Goal: Communication & Community: Answer question/provide support

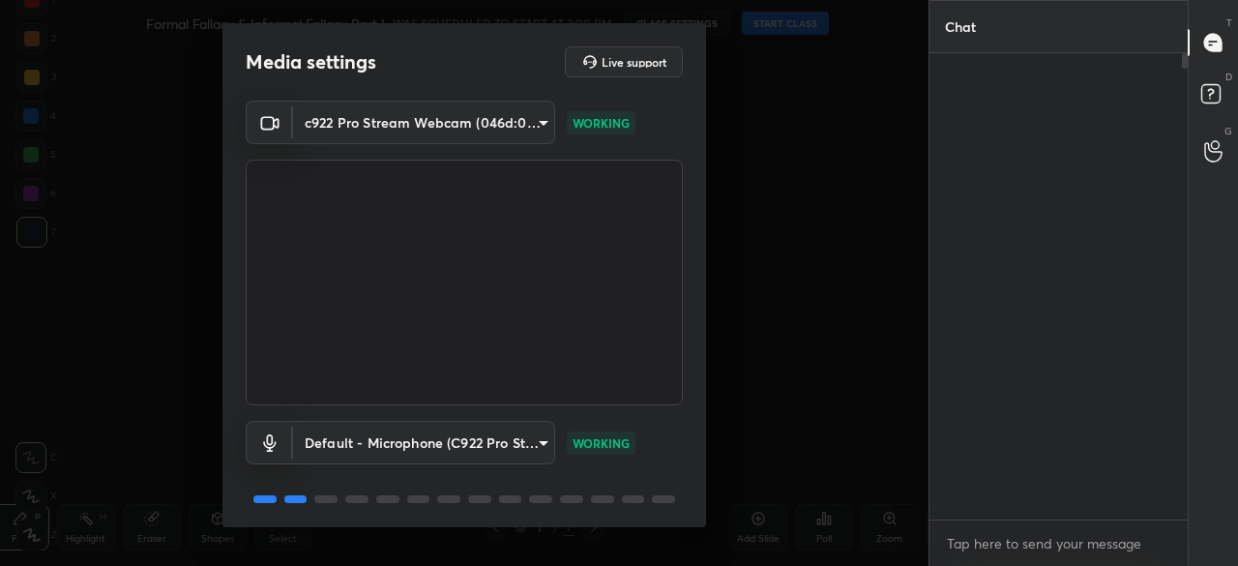
scroll to position [7, 6]
type textarea "x"
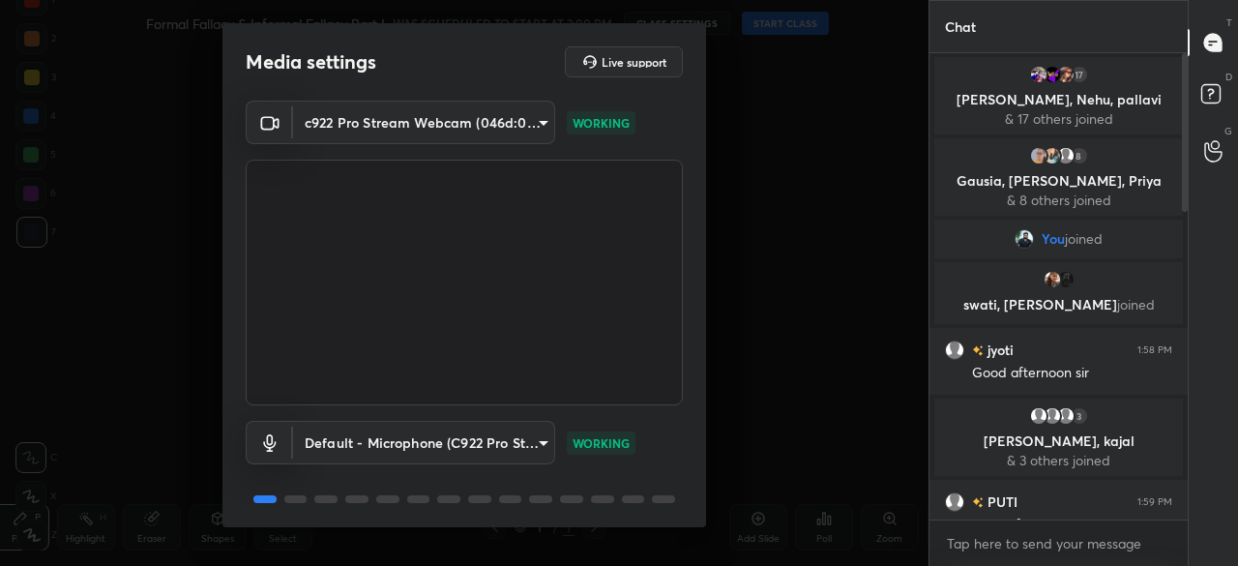
scroll to position [68, 0]
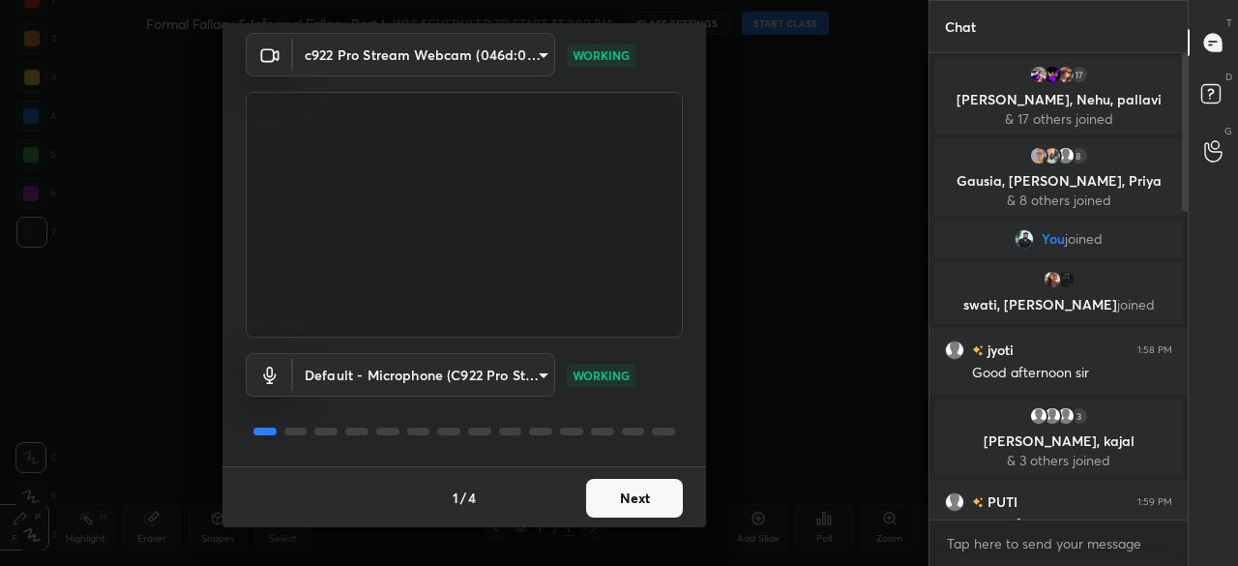
click at [623, 496] on button "Next" at bounding box center [634, 498] width 97 height 39
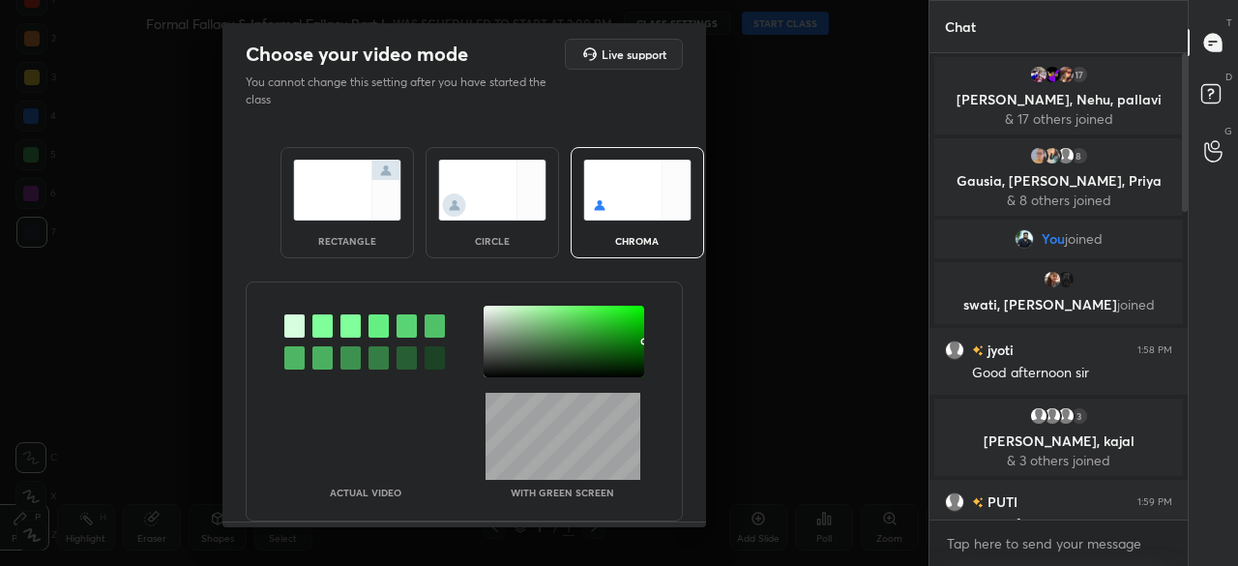
click at [496, 208] on img at bounding box center [492, 190] width 108 height 61
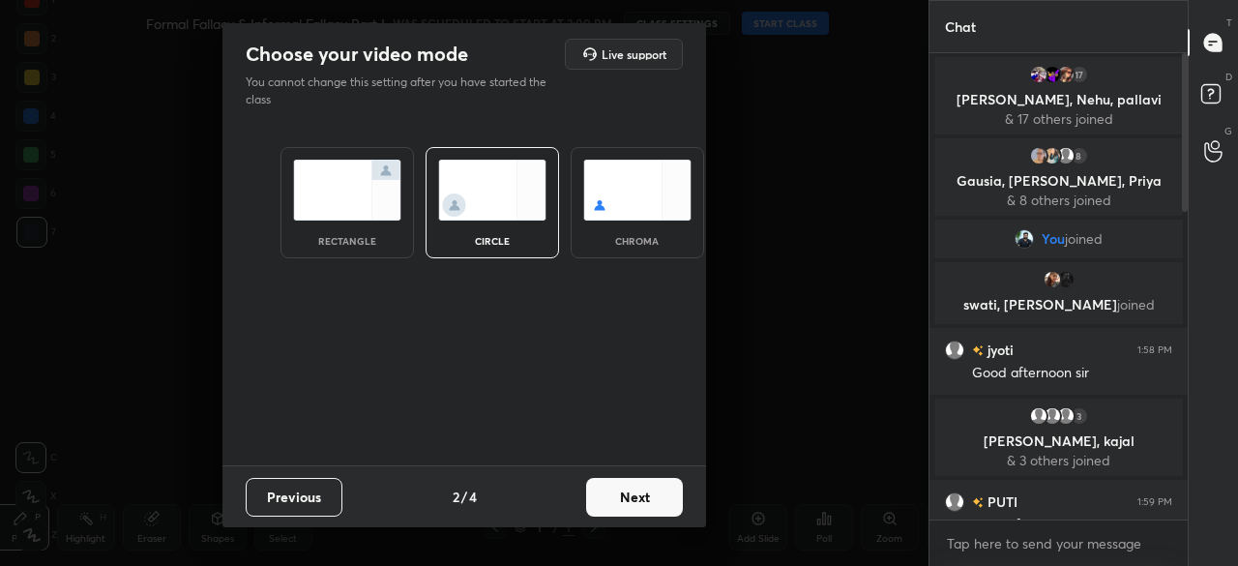
click at [657, 505] on button "Next" at bounding box center [634, 497] width 97 height 39
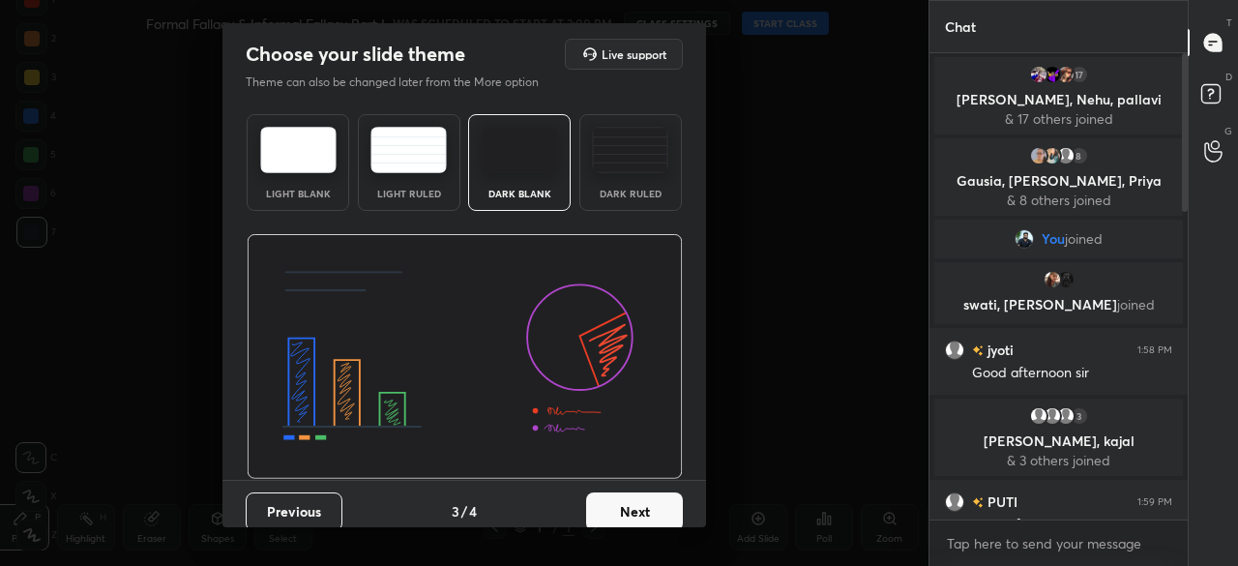
click at [659, 502] on button "Next" at bounding box center [634, 511] width 97 height 39
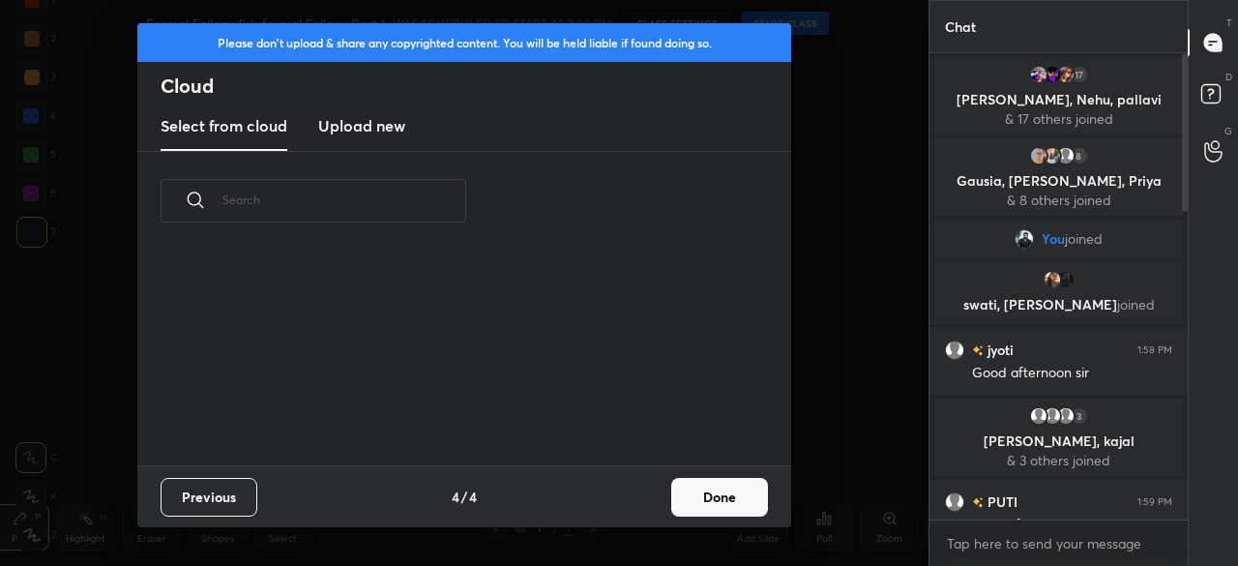
click at [704, 498] on button "Done" at bounding box center [719, 497] width 97 height 39
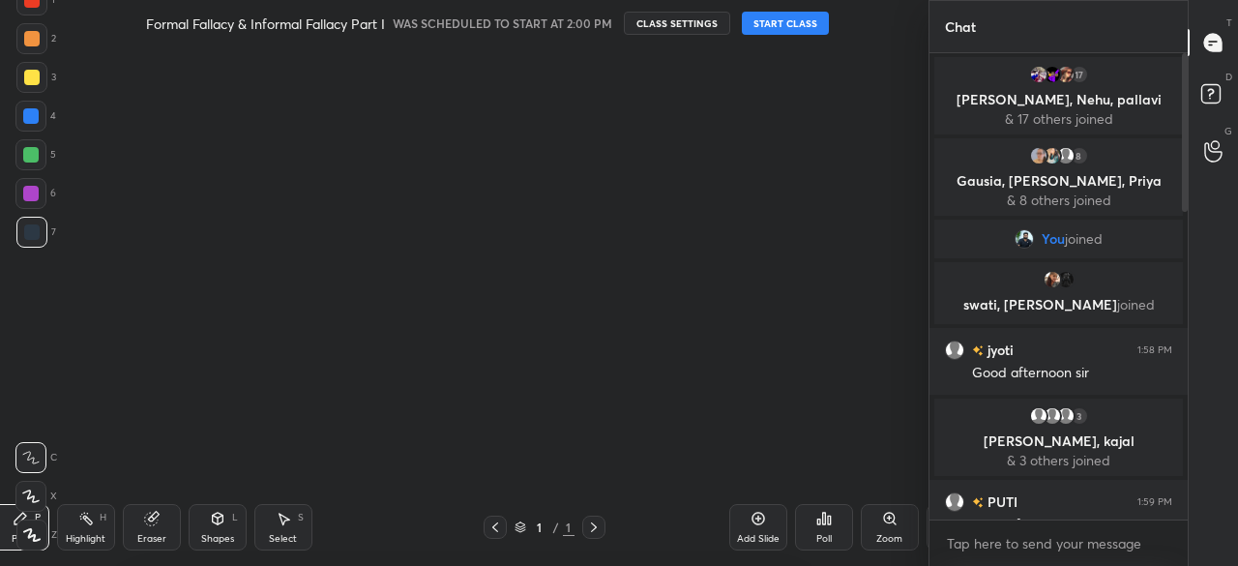
scroll to position [215, 621]
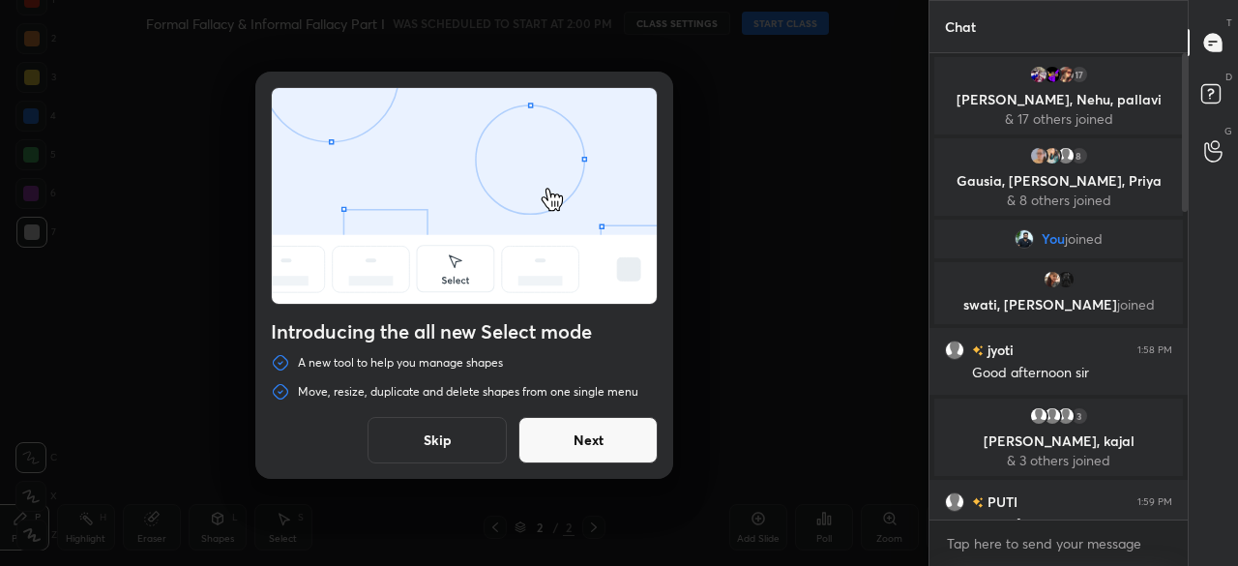
click at [629, 447] on button "Next" at bounding box center [587, 440] width 139 height 46
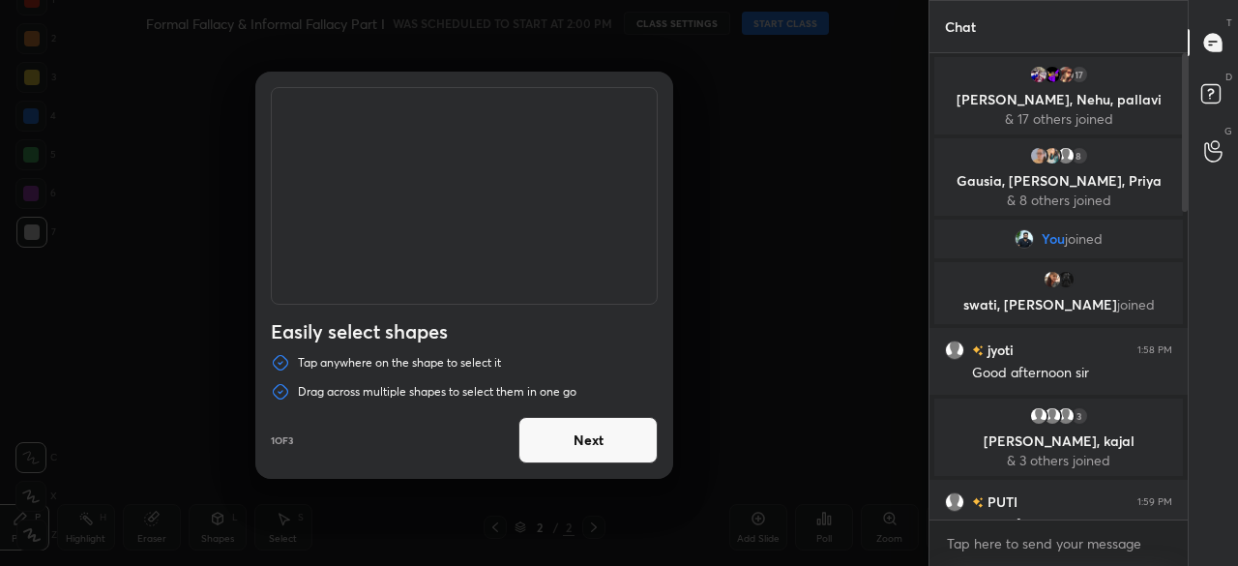
click at [638, 435] on button "Next" at bounding box center [587, 440] width 139 height 46
click at [644, 440] on button "Next" at bounding box center [587, 440] width 139 height 46
click at [651, 447] on button "Done" at bounding box center [587, 440] width 139 height 46
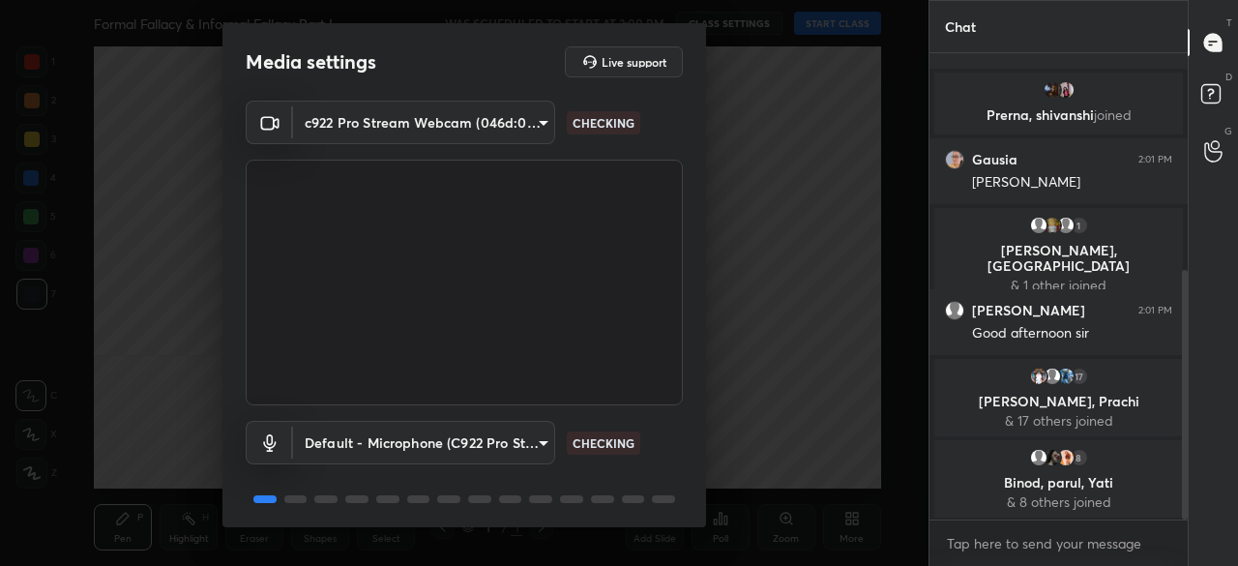
scroll to position [68, 0]
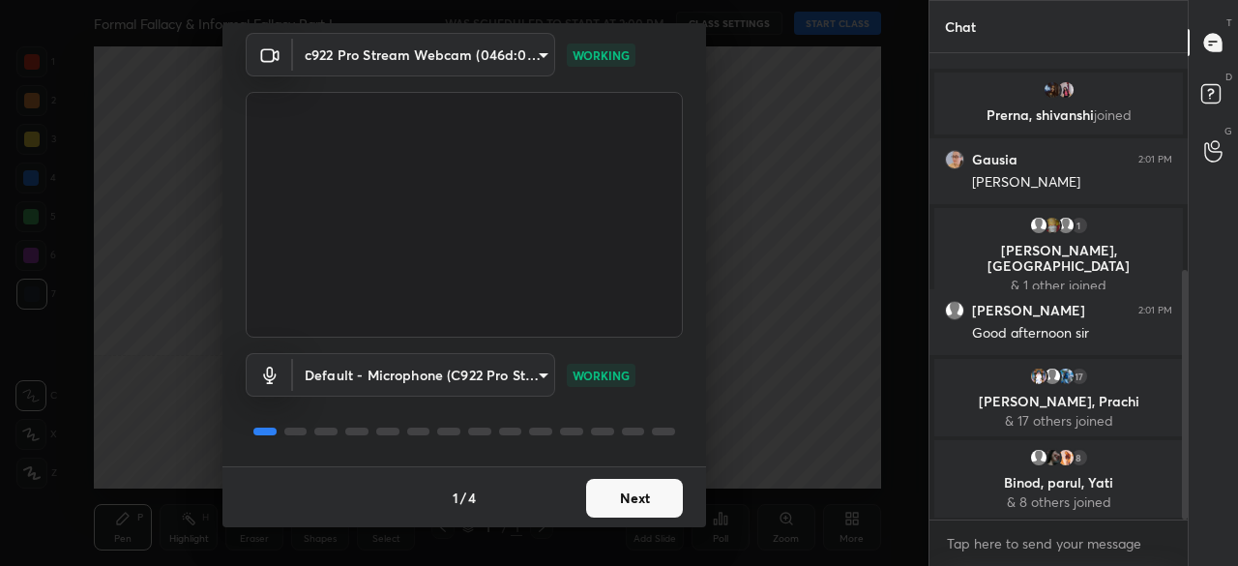
click at [619, 498] on button "Next" at bounding box center [634, 498] width 97 height 39
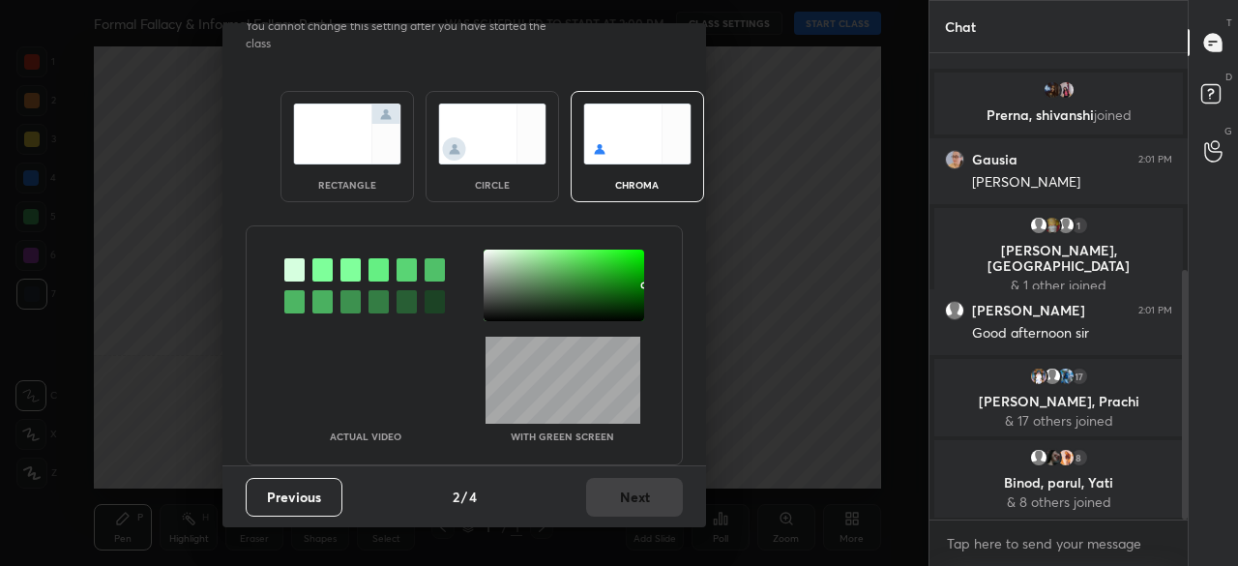
scroll to position [0, 0]
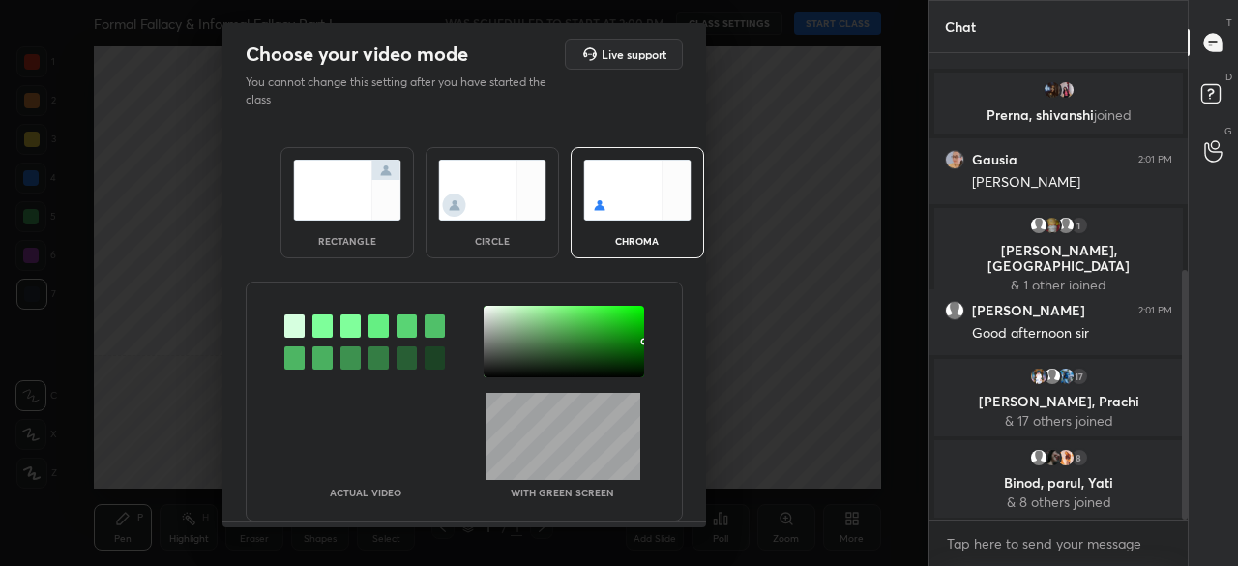
click at [503, 221] on div "circle" at bounding box center [492, 202] width 133 height 111
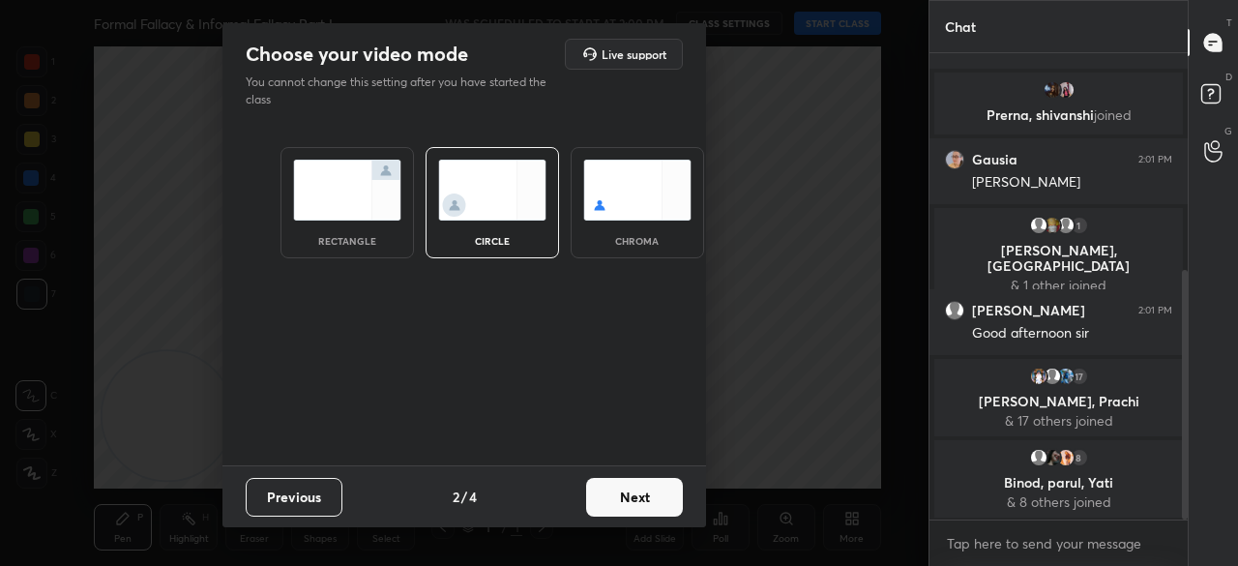
click at [646, 489] on button "Next" at bounding box center [634, 497] width 97 height 39
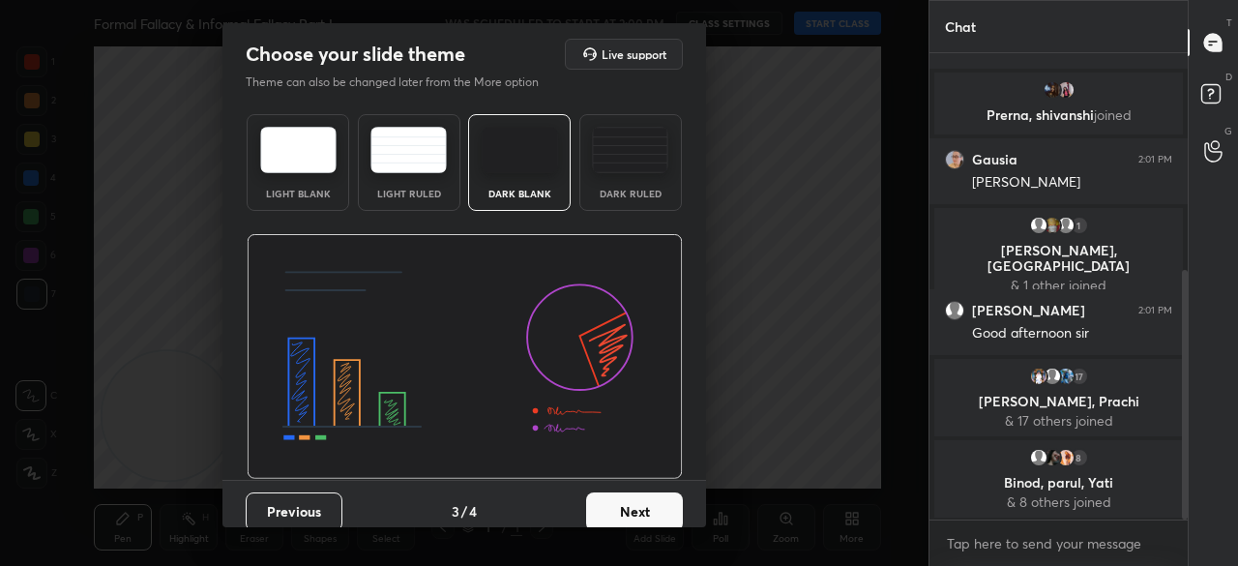
click at [656, 492] on button "Next" at bounding box center [634, 511] width 97 height 39
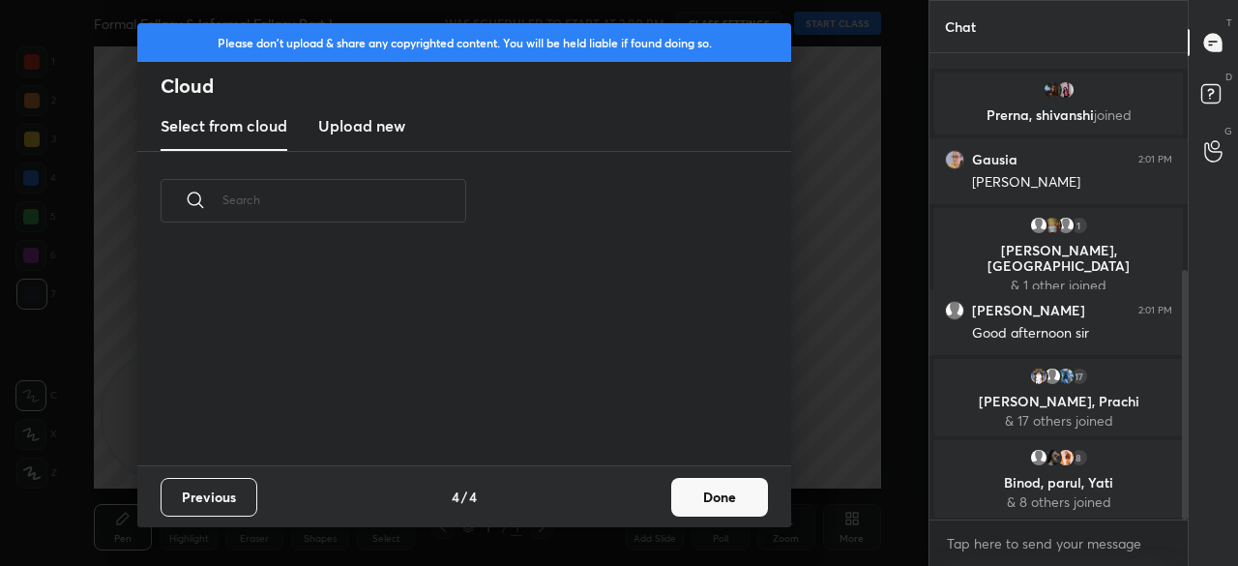
click at [692, 498] on button "Done" at bounding box center [719, 497] width 97 height 39
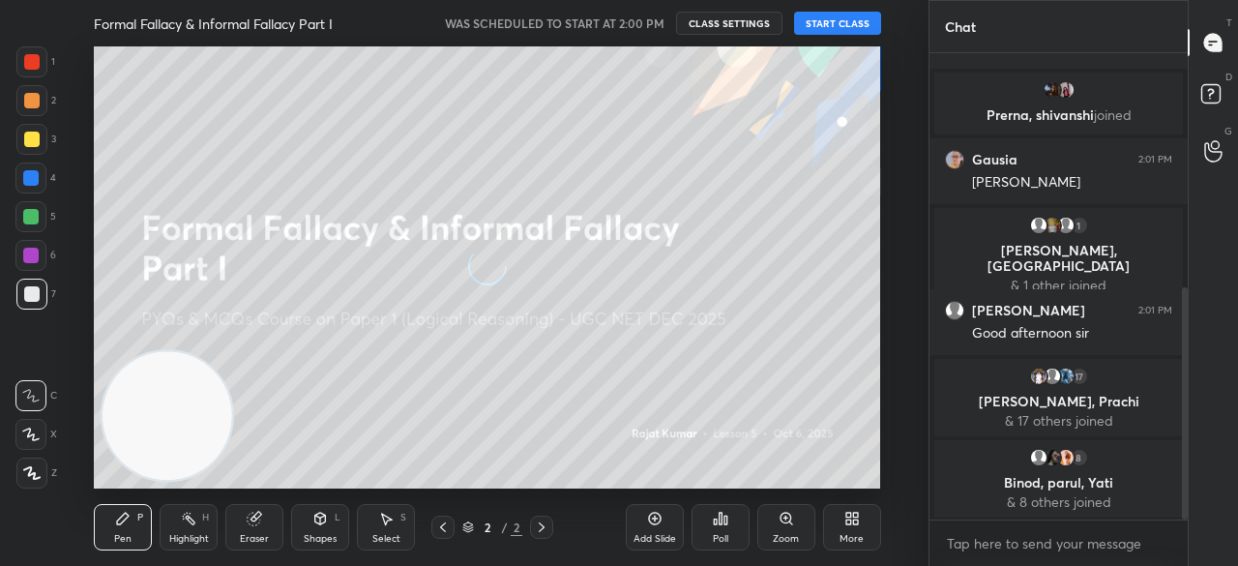
click at [824, 26] on button "START CLASS" at bounding box center [837, 23] width 87 height 23
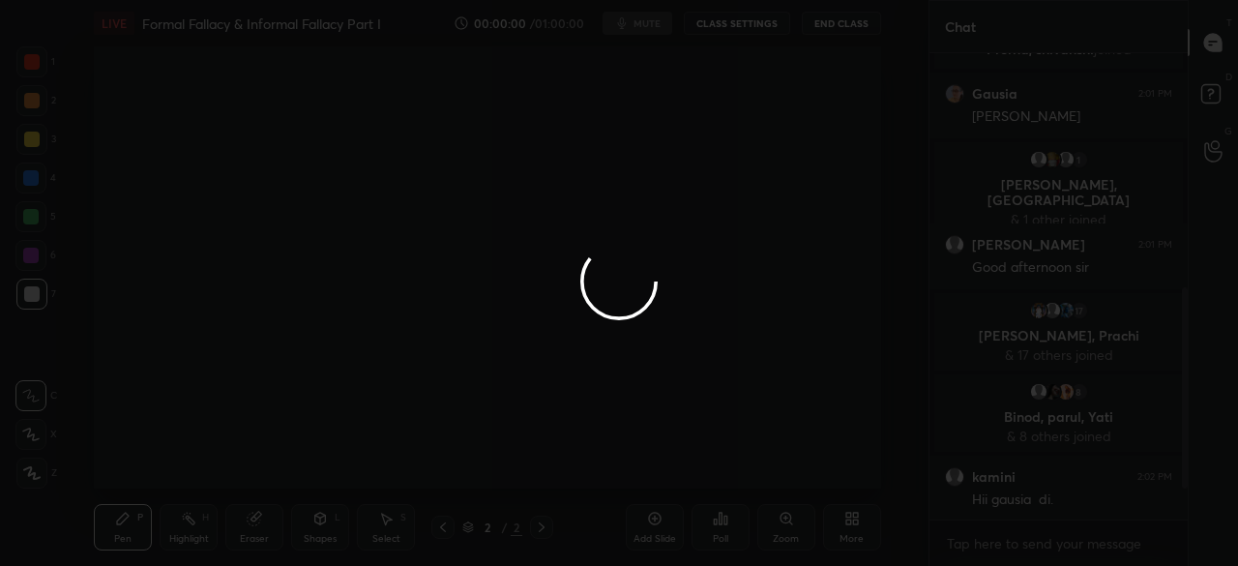
scroll to position [677, 0]
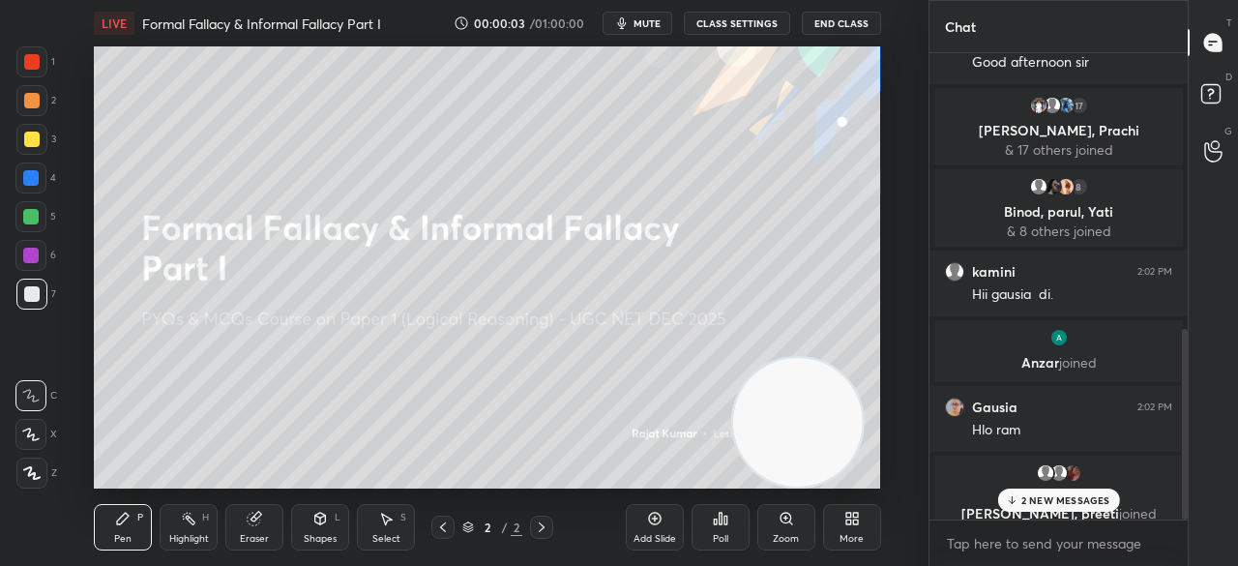
drag, startPoint x: 173, startPoint y: 399, endPoint x: 876, endPoint y: 465, distance: 706.2
click at [862, 466] on video at bounding box center [797, 422] width 129 height 129
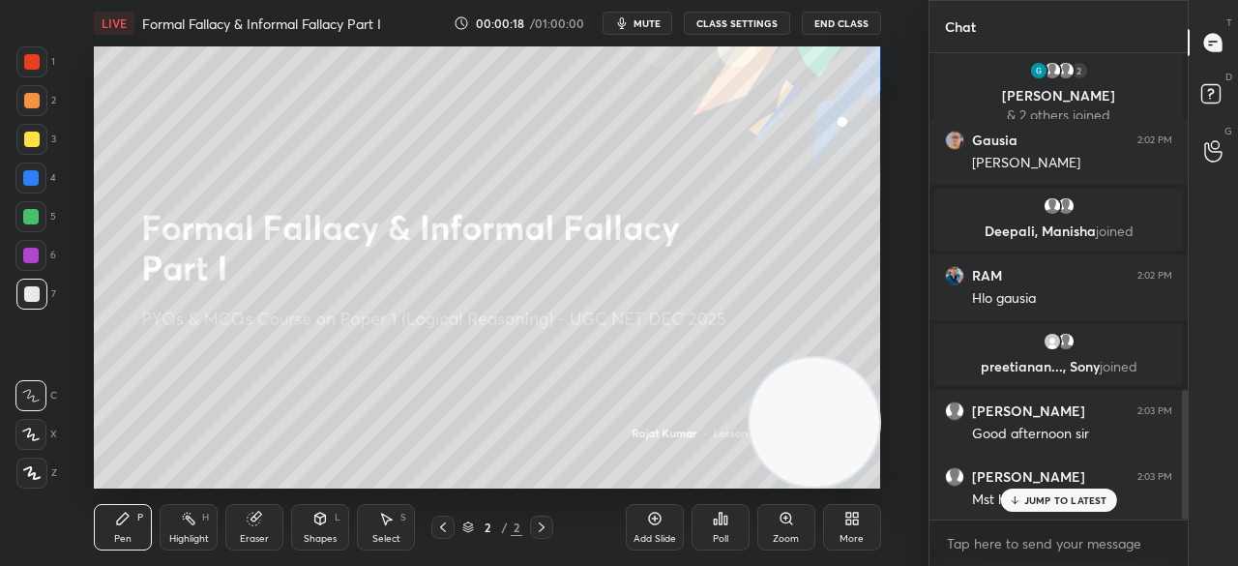
scroll to position [1211, 0]
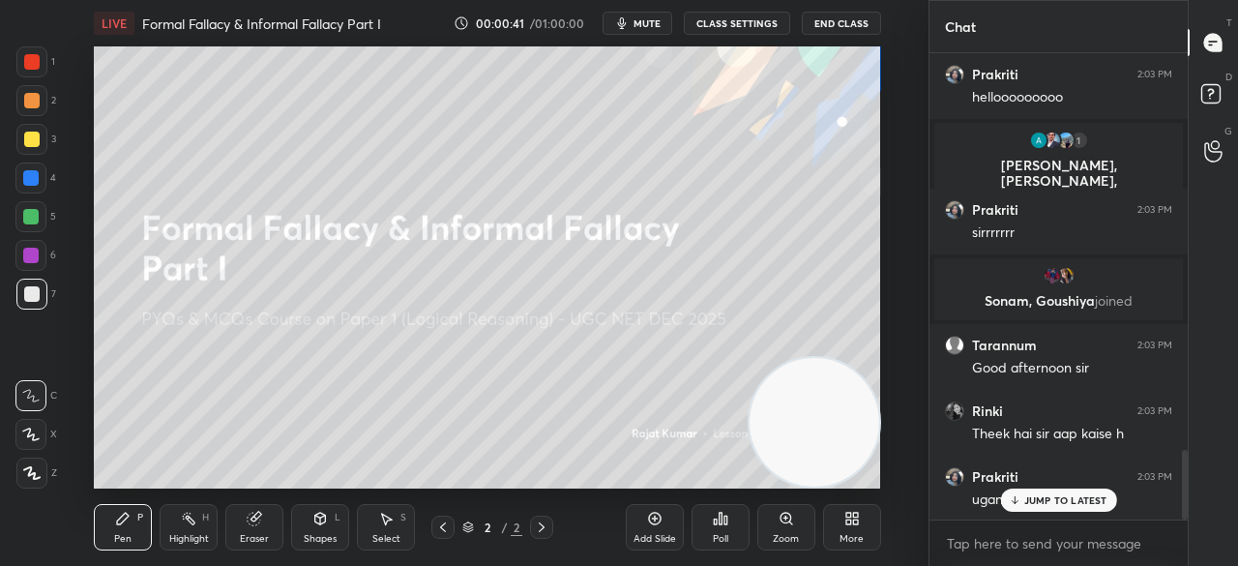
click at [853, 531] on div "More" at bounding box center [852, 527] width 58 height 46
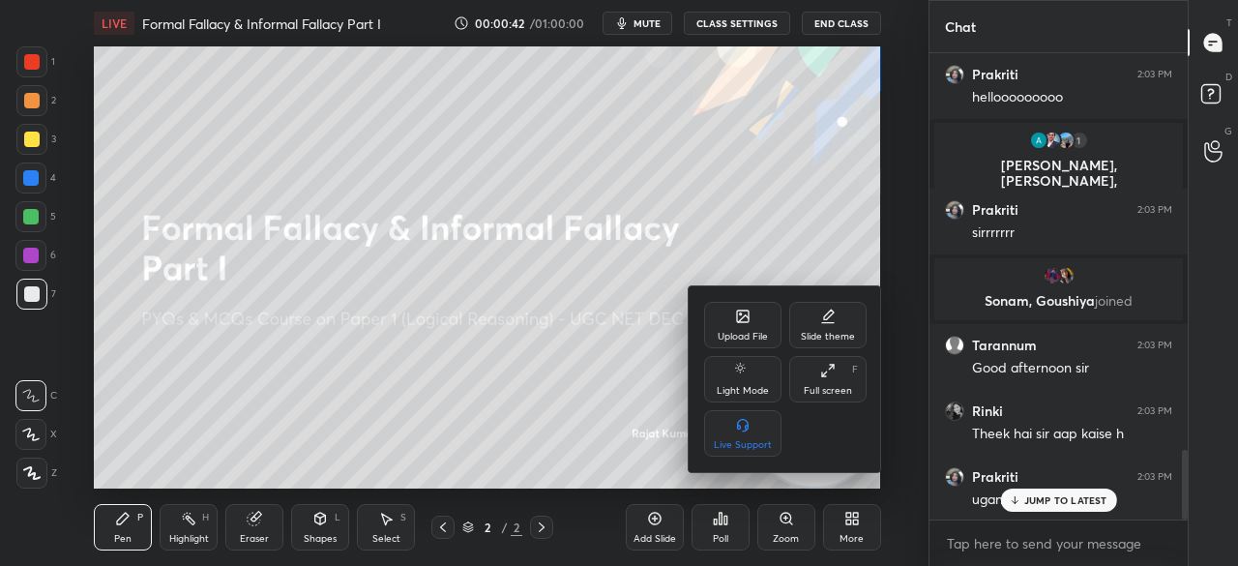
click at [812, 391] on div "Full screen" at bounding box center [828, 391] width 48 height 10
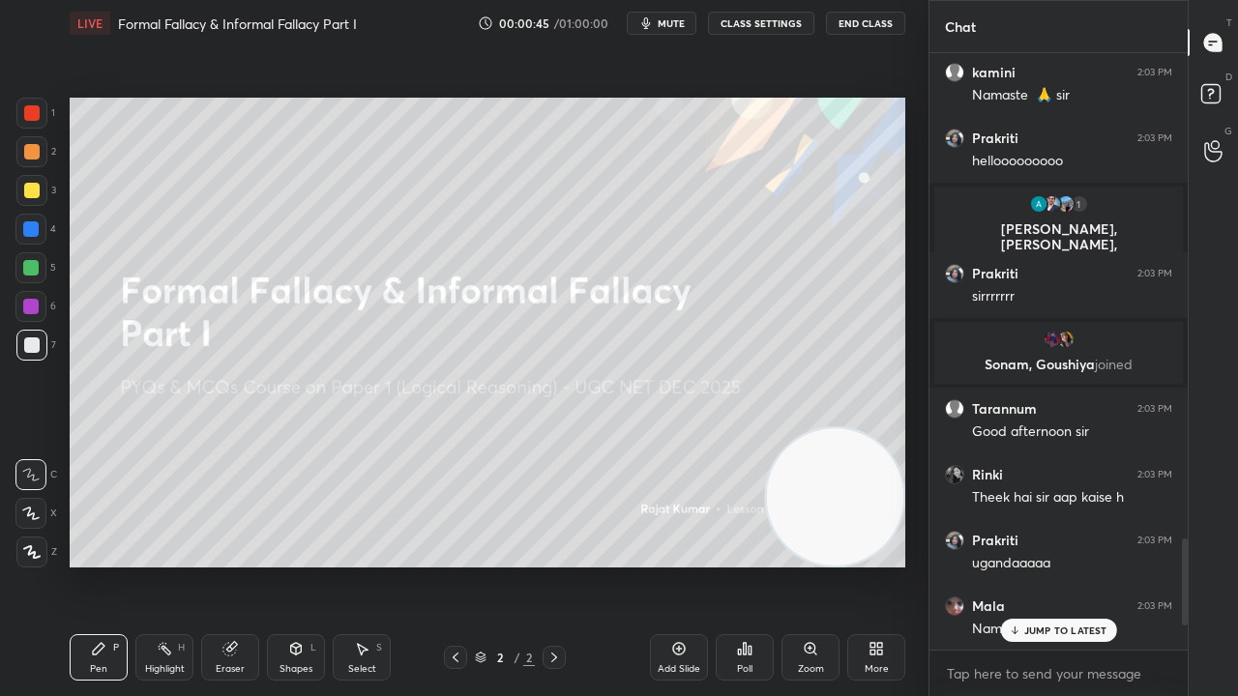
click at [884, 565] on div "More" at bounding box center [876, 657] width 58 height 46
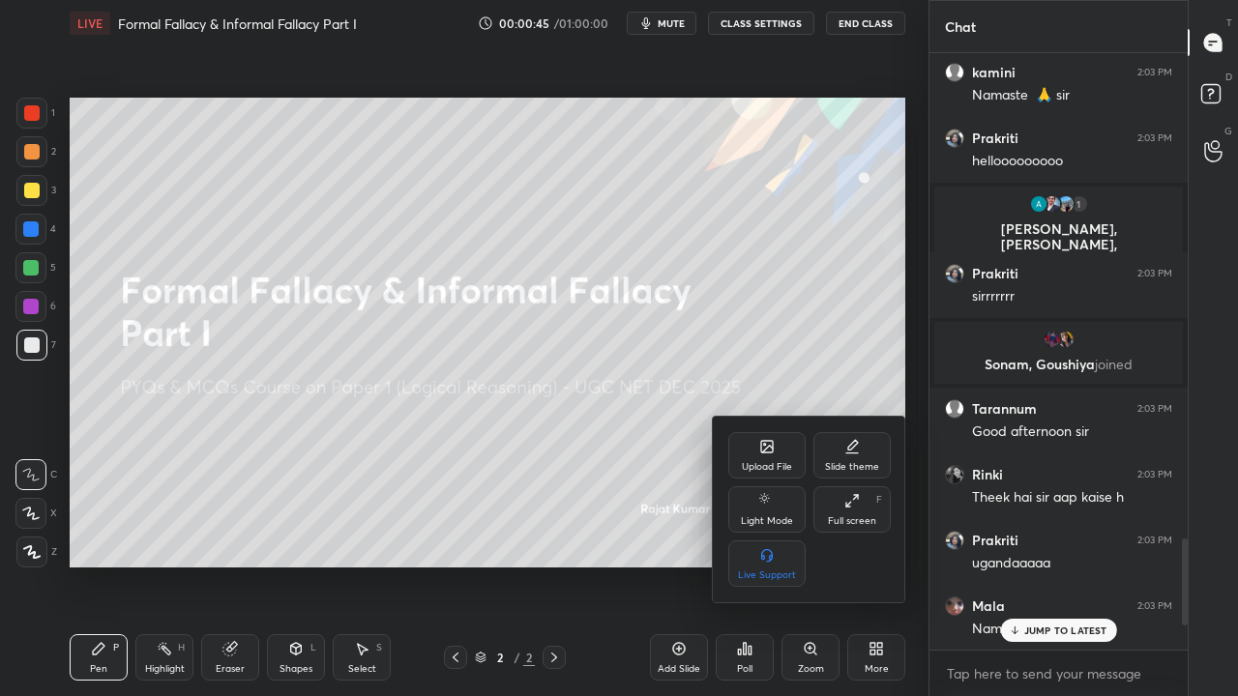
click at [762, 443] on icon at bounding box center [767, 447] width 12 height 12
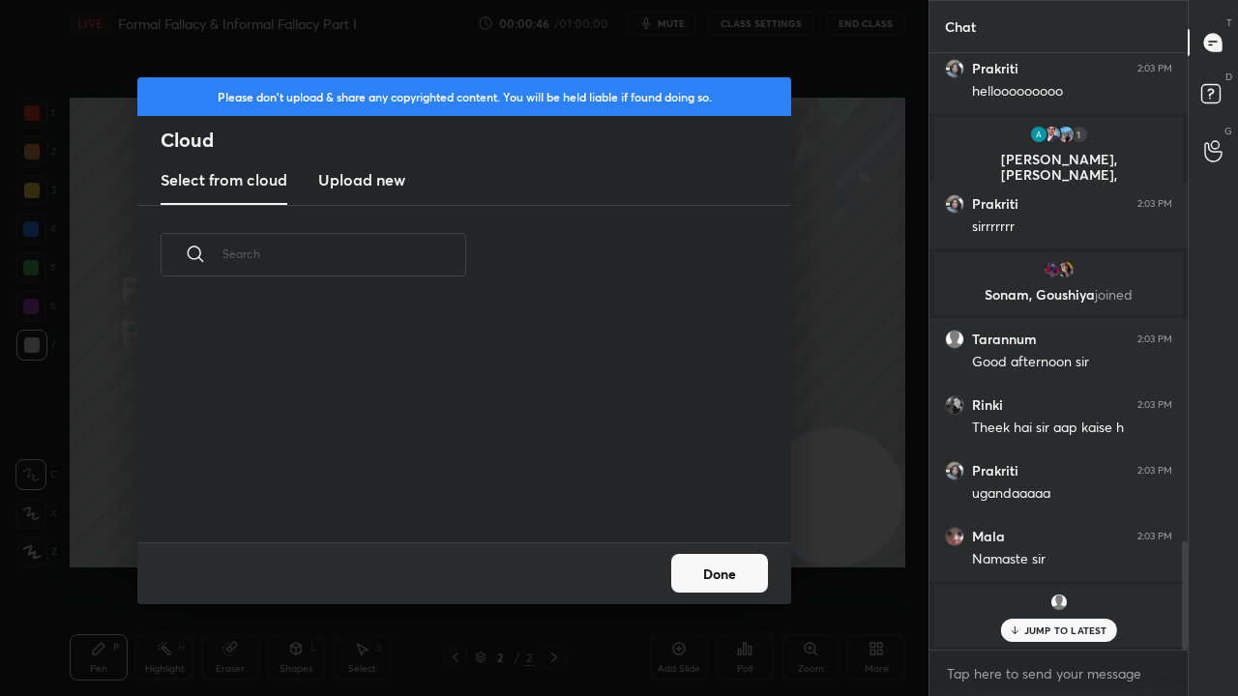
click at [349, 182] on h3 "Upload new" at bounding box center [361, 179] width 87 height 23
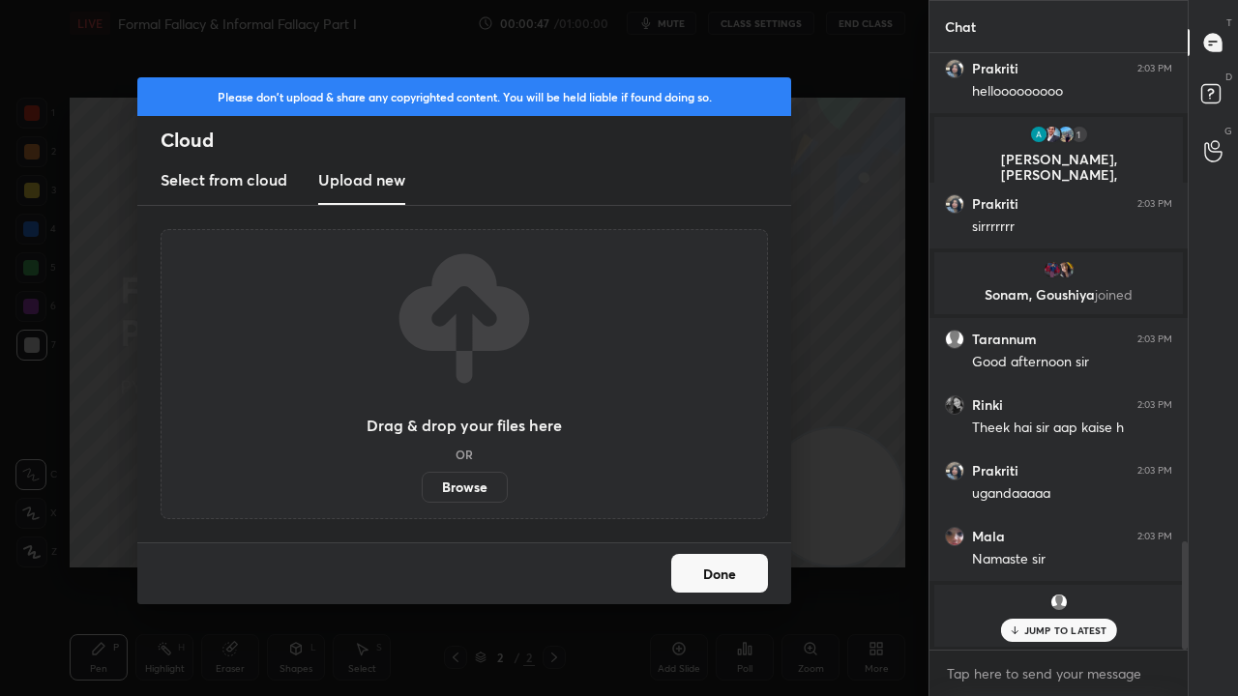
click at [447, 481] on label "Browse" at bounding box center [465, 487] width 86 height 31
click at [422, 481] on input "Browse" at bounding box center [422, 487] width 0 height 31
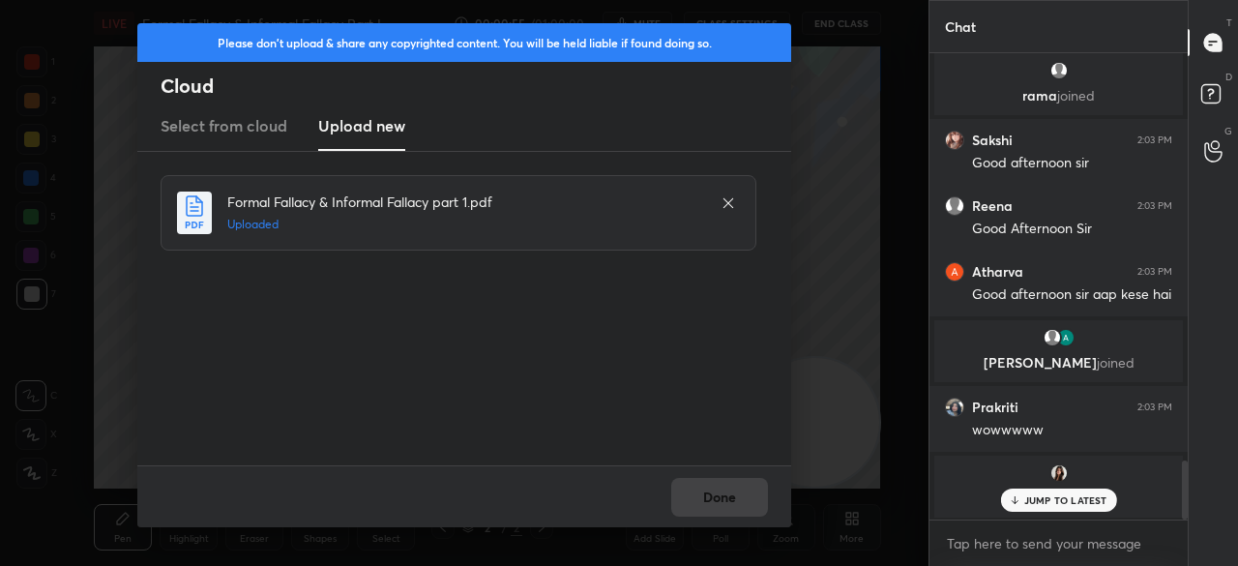
click at [1041, 496] on p "JUMP TO LATEST" at bounding box center [1065, 500] width 83 height 12
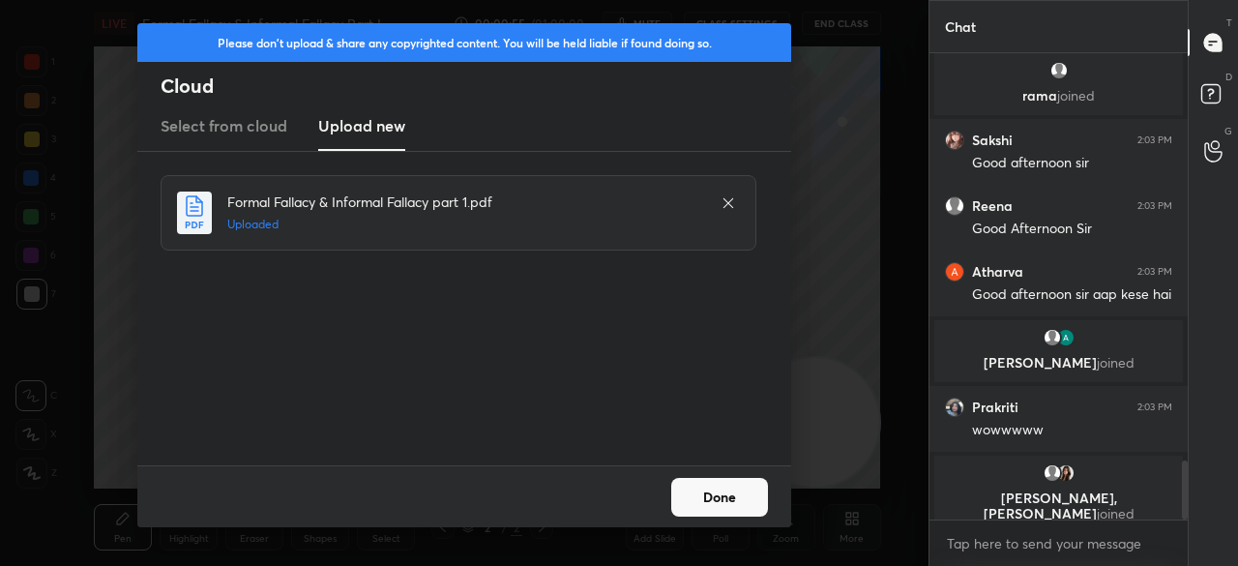
drag, startPoint x: 749, startPoint y: 498, endPoint x: 772, endPoint y: 497, distance: 23.2
click at [749, 498] on button "Done" at bounding box center [719, 497] width 97 height 39
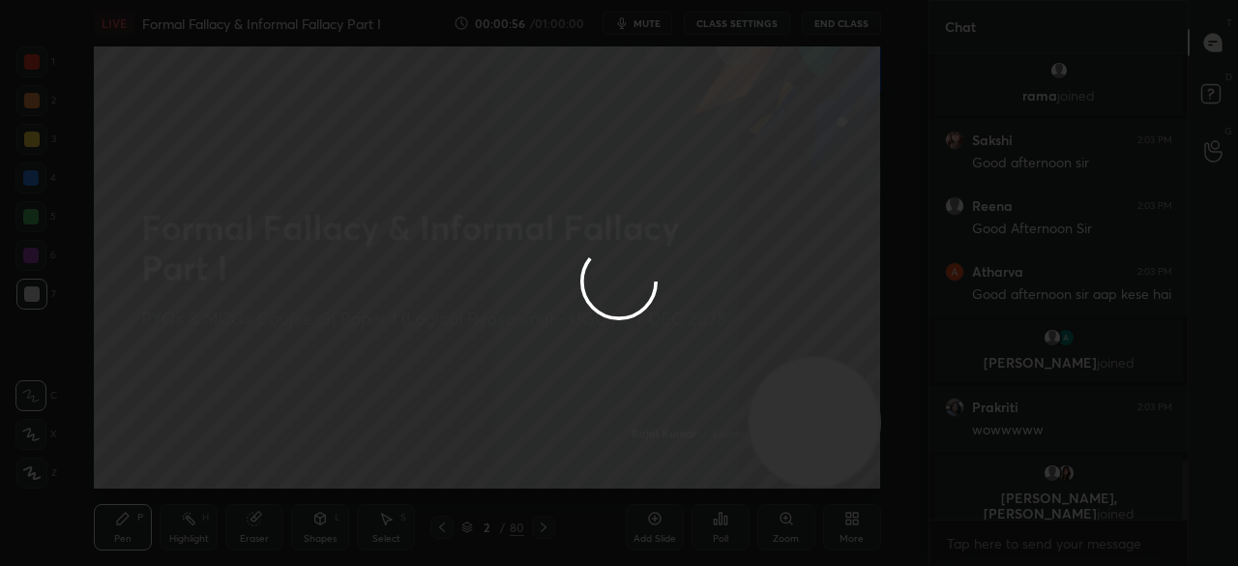
click at [846, 527] on div "More" at bounding box center [852, 527] width 58 height 46
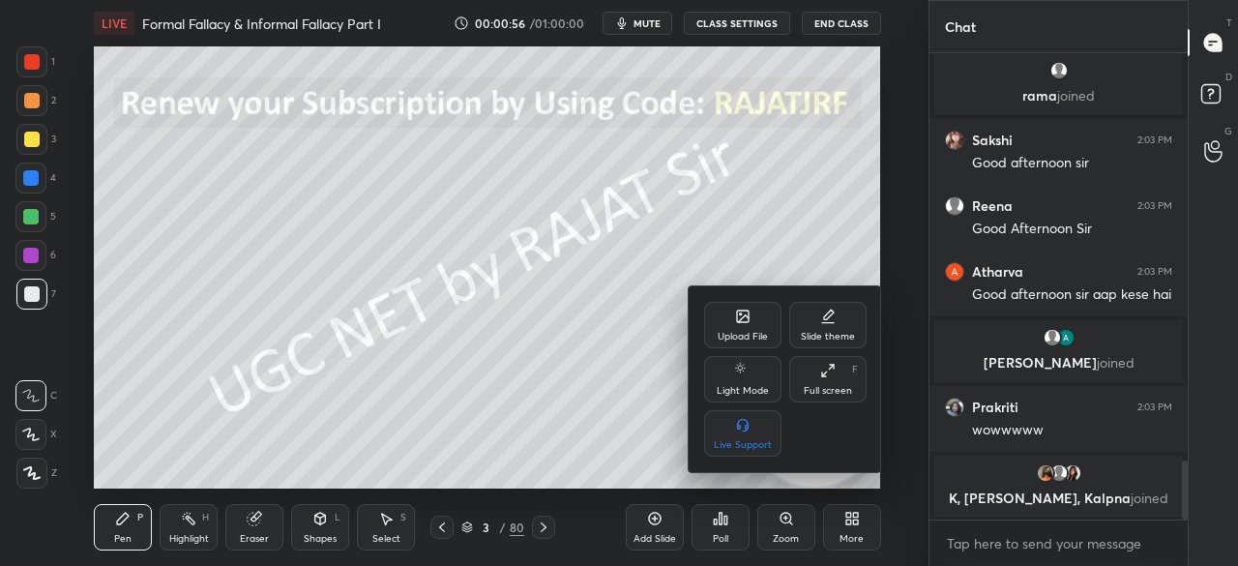
click at [826, 386] on div "Full screen" at bounding box center [828, 391] width 48 height 10
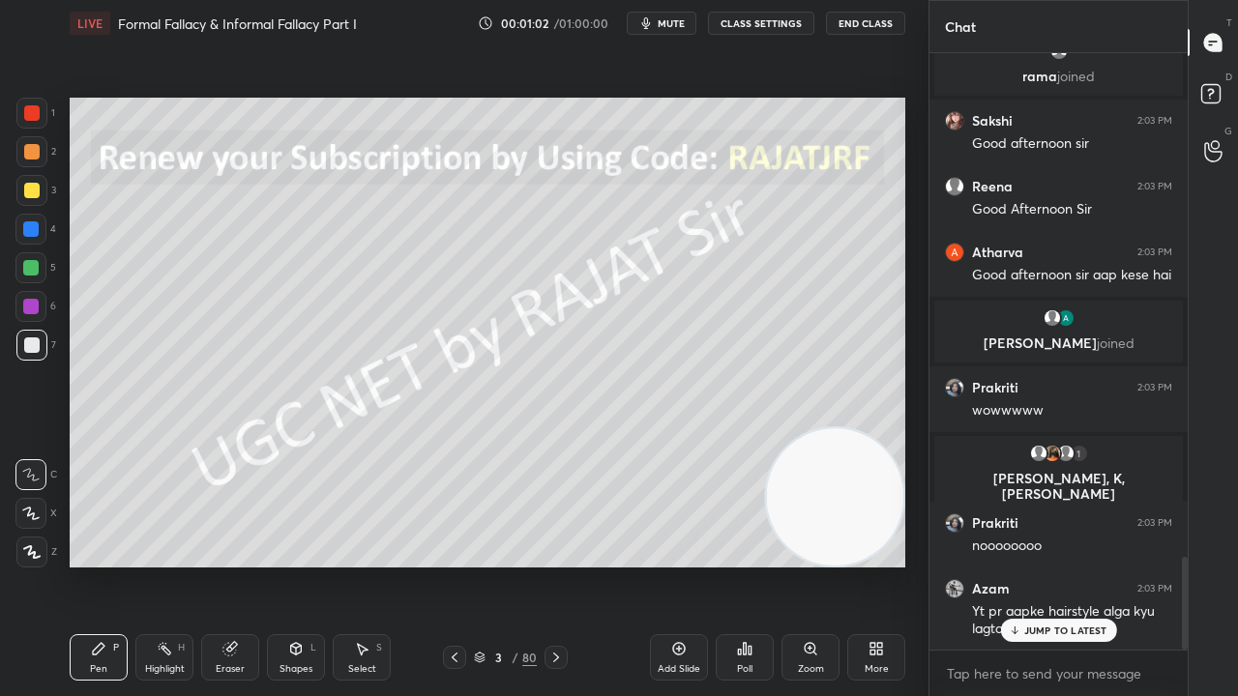
click at [447, 565] on div at bounding box center [454, 657] width 23 height 23
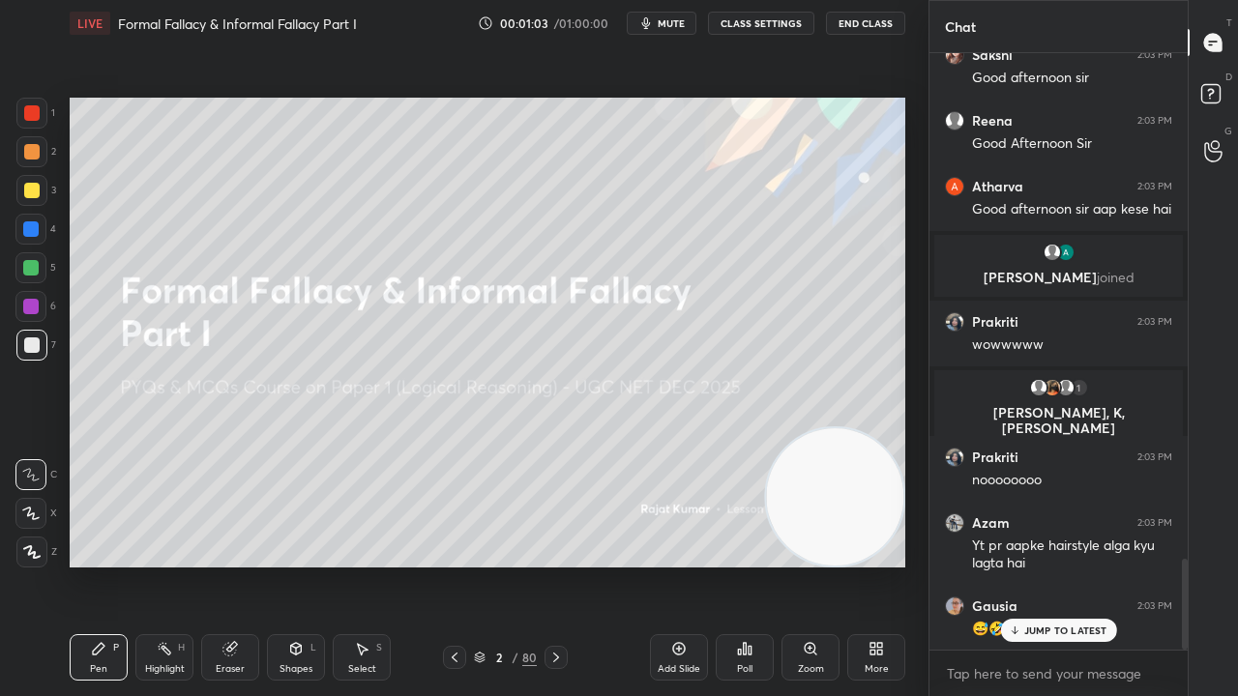
click at [25, 555] on icon at bounding box center [31, 552] width 17 height 14
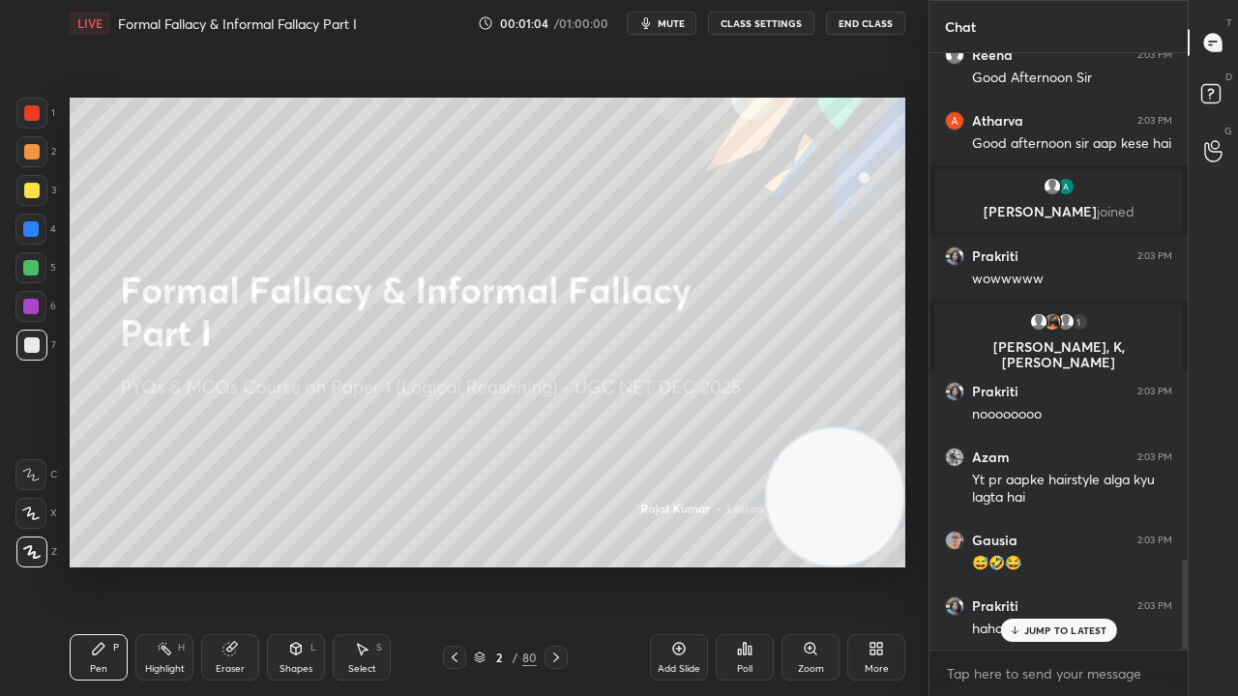
click at [303, 565] on icon at bounding box center [295, 648] width 15 height 15
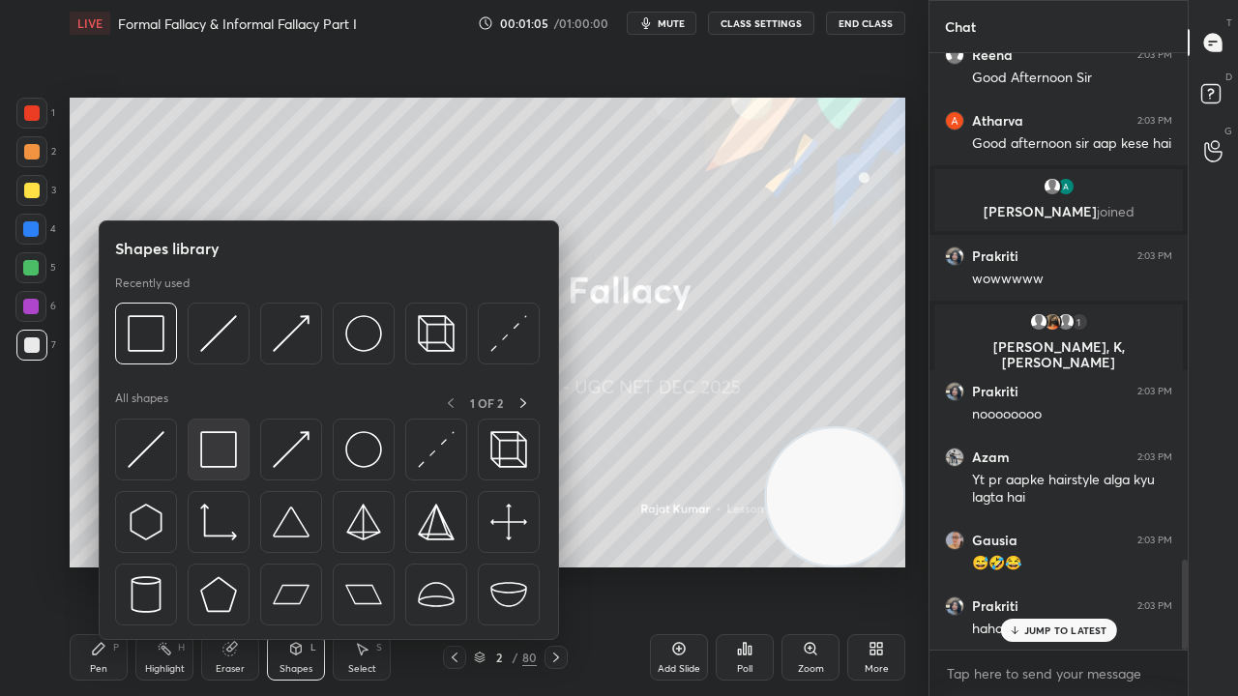
click at [229, 439] on img at bounding box center [218, 449] width 37 height 37
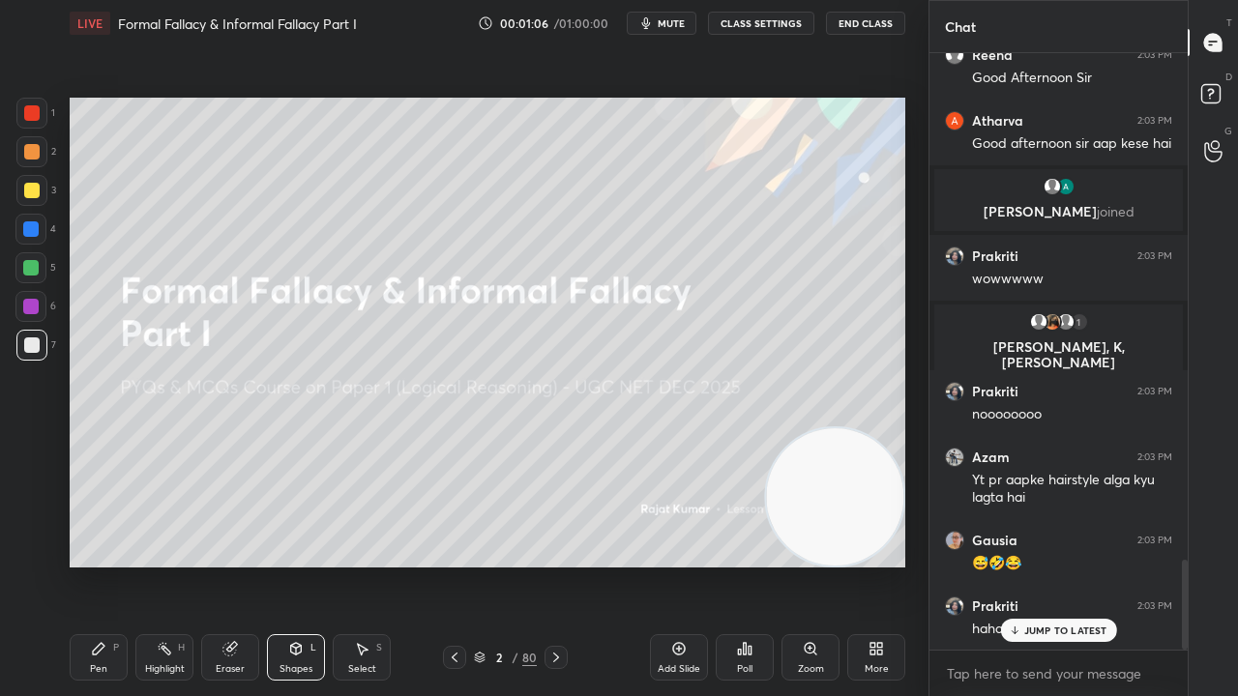
drag, startPoint x: 27, startPoint y: 181, endPoint x: 63, endPoint y: 228, distance: 59.4
click at [29, 182] on div at bounding box center [31, 190] width 31 height 31
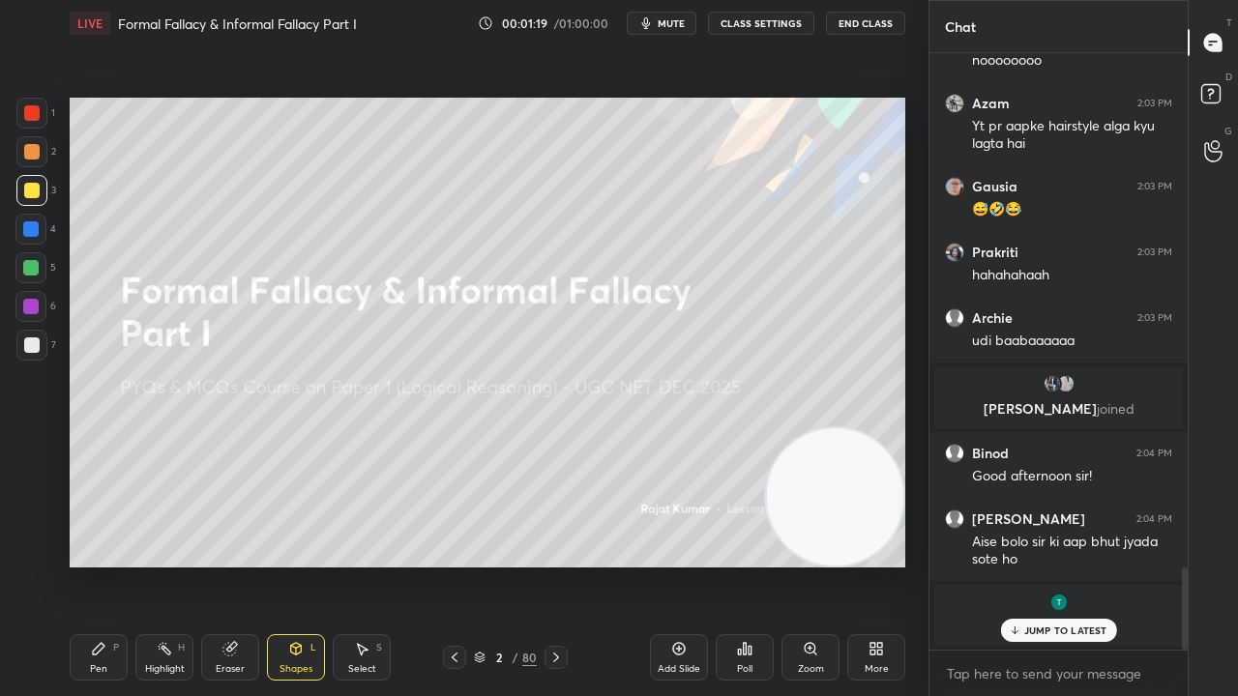
click at [107, 565] on div "Pen P" at bounding box center [99, 657] width 58 height 46
drag, startPoint x: 26, startPoint y: 337, endPoint x: 50, endPoint y: 329, distance: 25.4
click at [26, 337] on div at bounding box center [31, 345] width 31 height 31
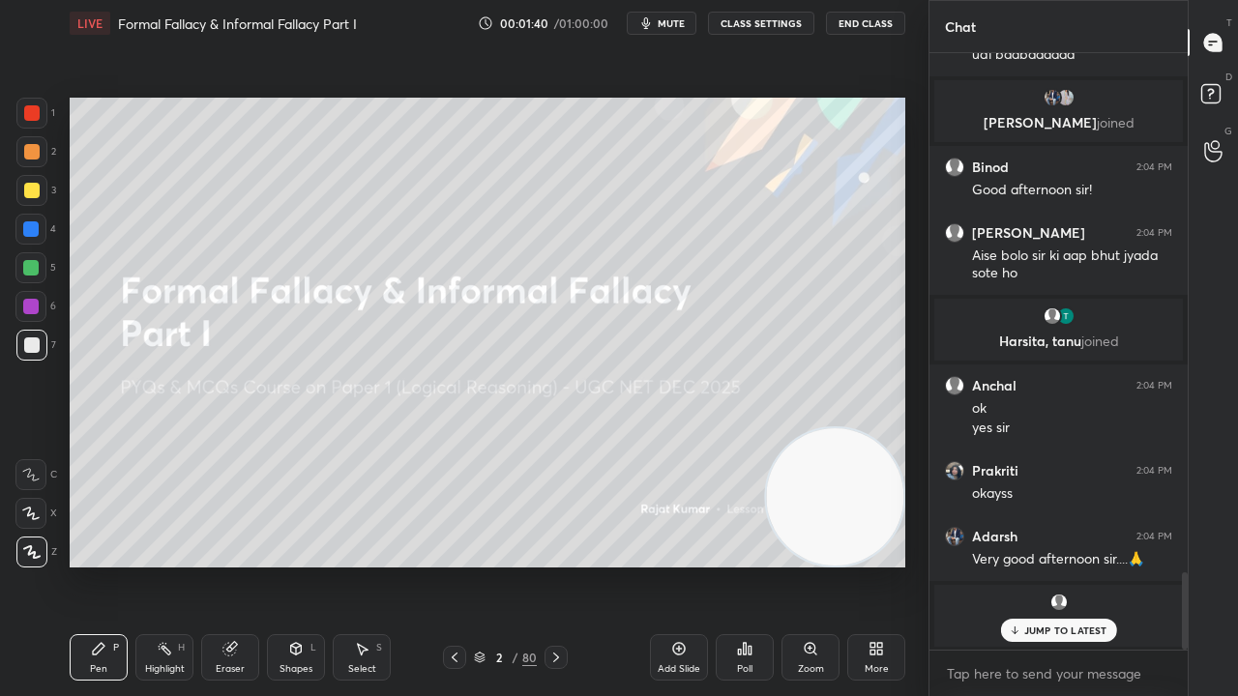
click at [679, 565] on icon at bounding box center [678, 648] width 15 height 15
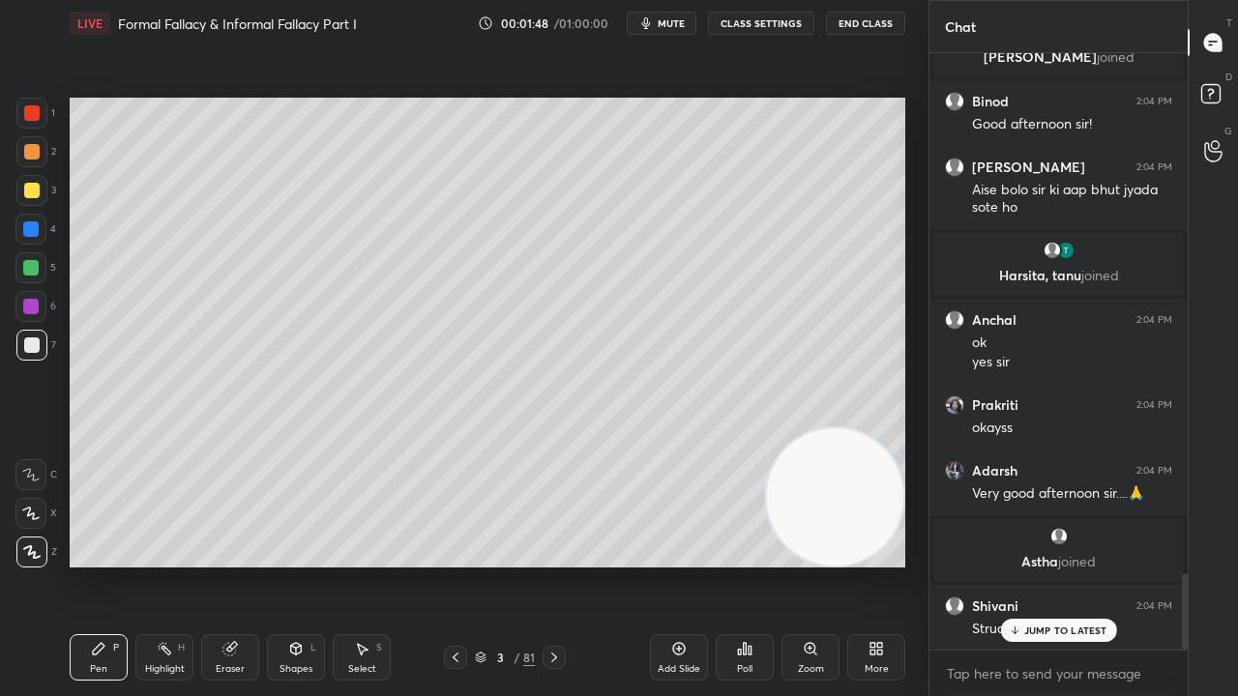
scroll to position [4207, 0]
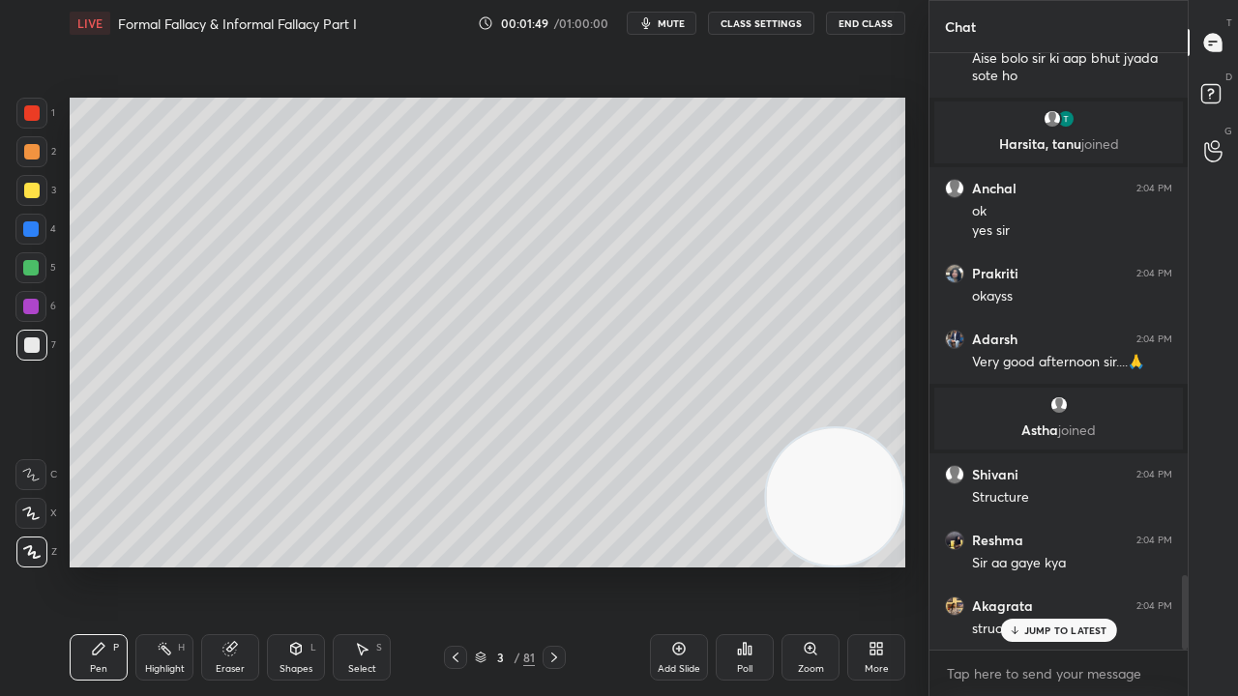
click at [43, 196] on div at bounding box center [31, 190] width 31 height 31
click at [288, 565] on div "Shapes L" at bounding box center [296, 657] width 58 height 46
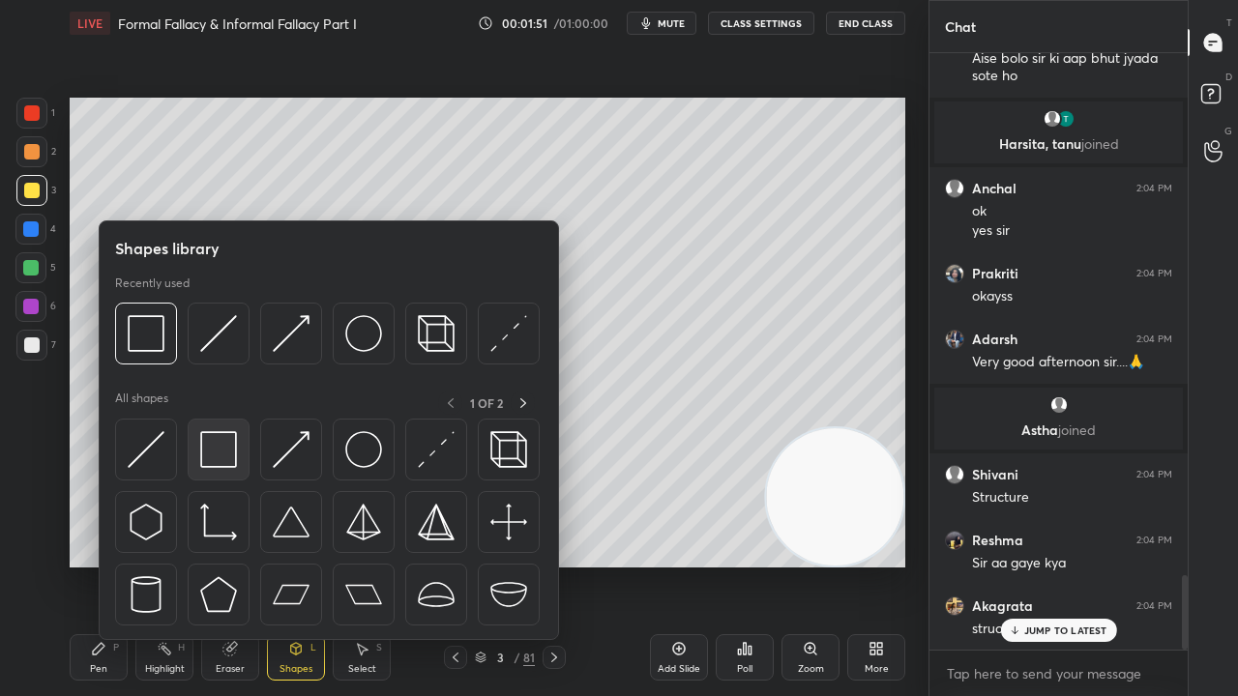
click at [222, 437] on img at bounding box center [218, 449] width 37 height 37
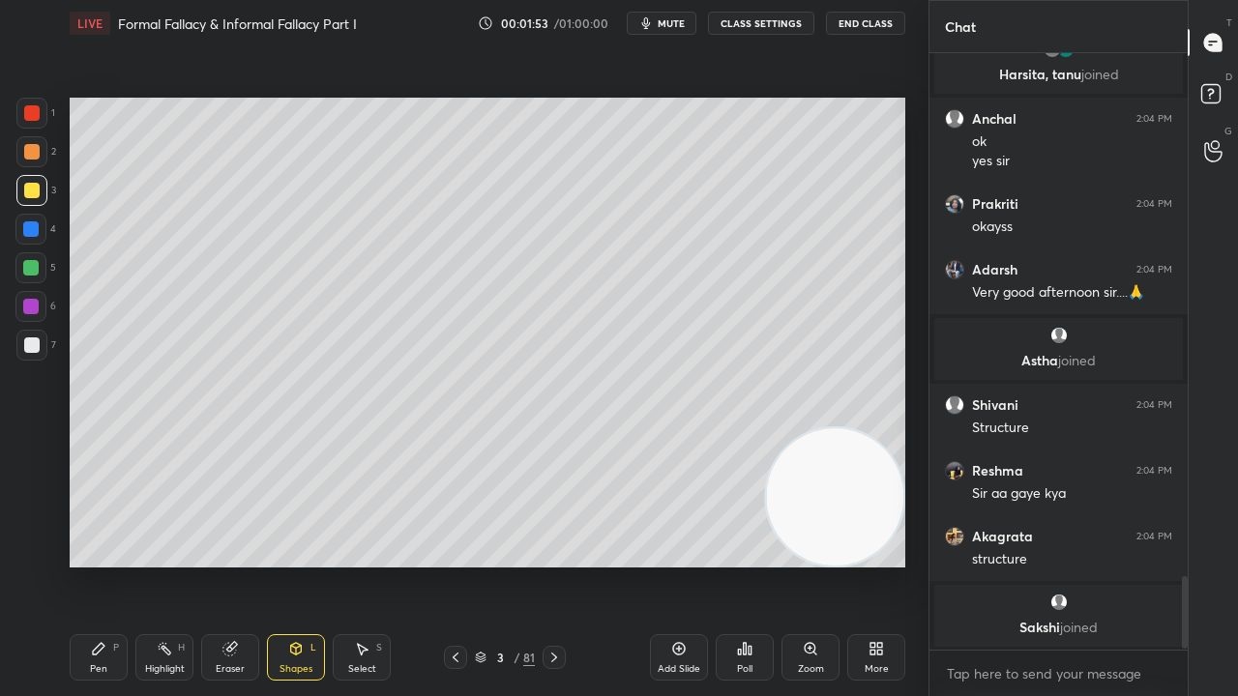
scroll to position [4342, 0]
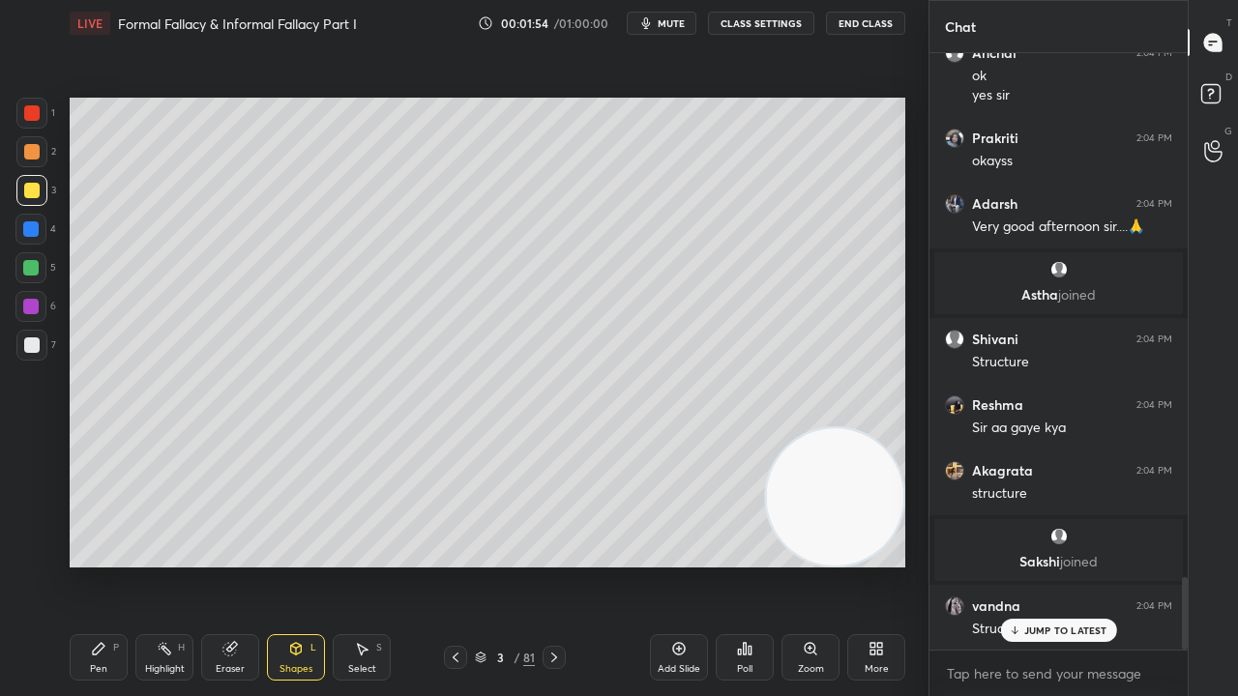
click at [104, 565] on icon at bounding box center [98, 648] width 15 height 15
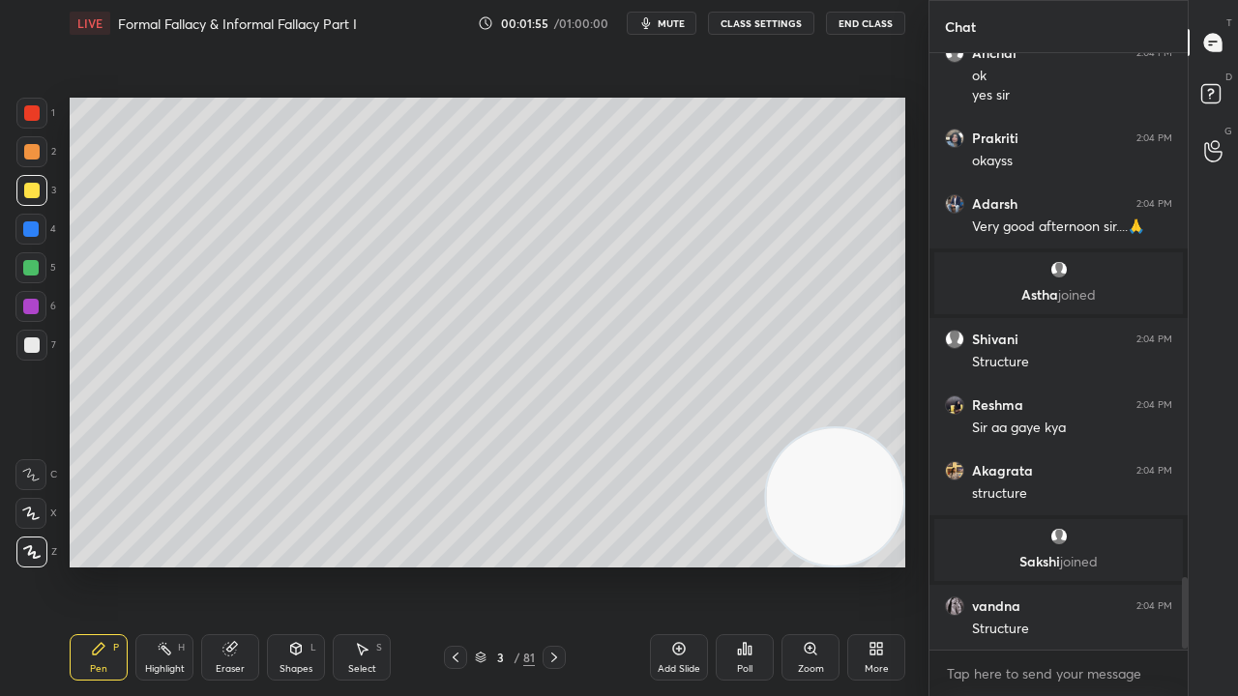
scroll to position [4408, 0]
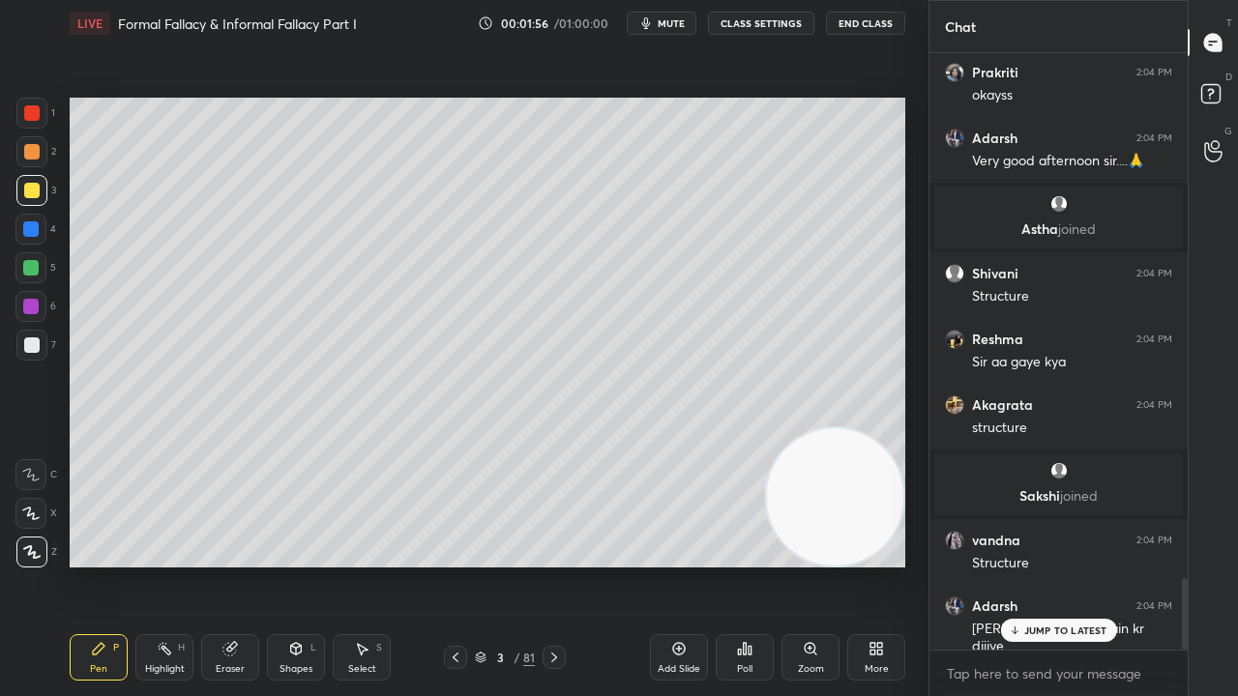
click at [35, 232] on div at bounding box center [30, 228] width 15 height 15
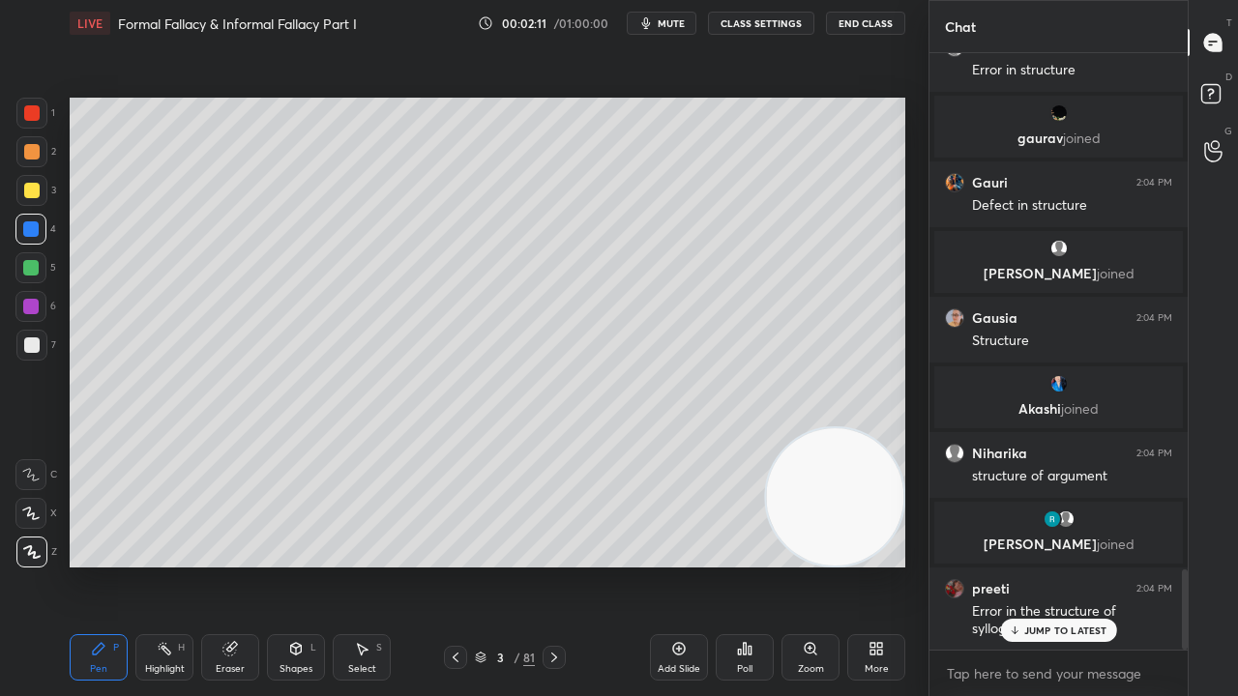
scroll to position [3849, 0]
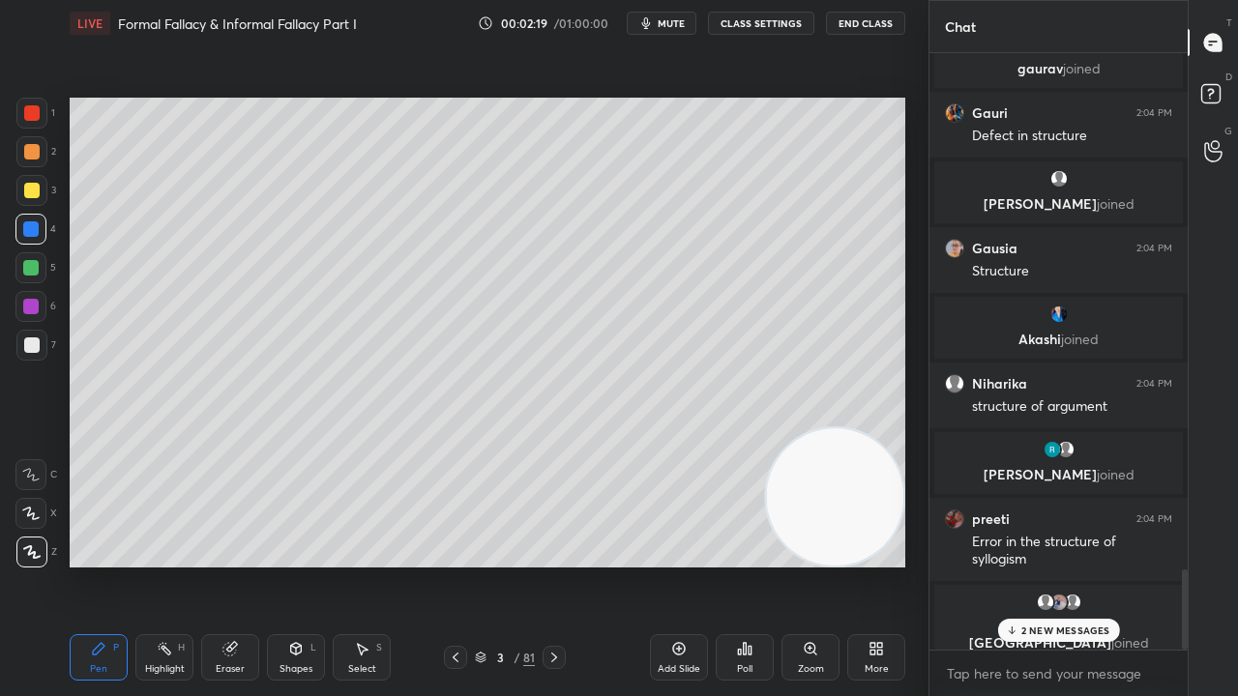
drag, startPoint x: 34, startPoint y: 346, endPoint x: 67, endPoint y: 327, distance: 38.1
click at [35, 346] on div at bounding box center [31, 345] width 15 height 15
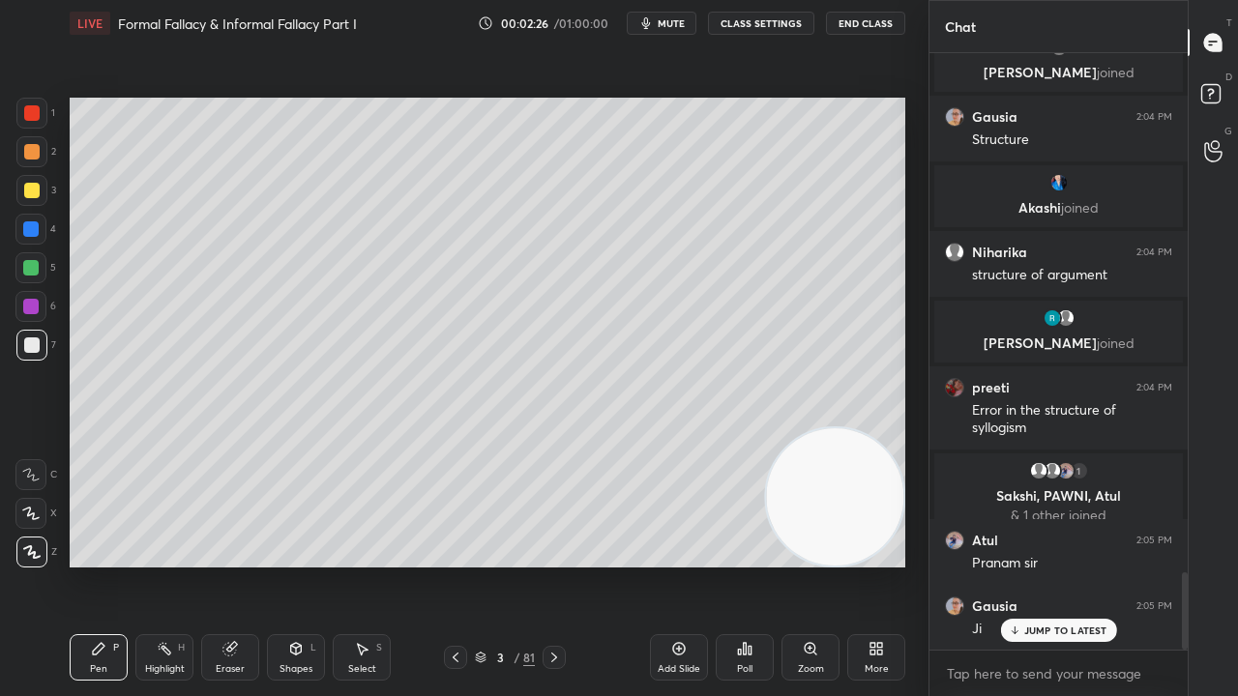
click at [29, 191] on div at bounding box center [31, 190] width 15 height 15
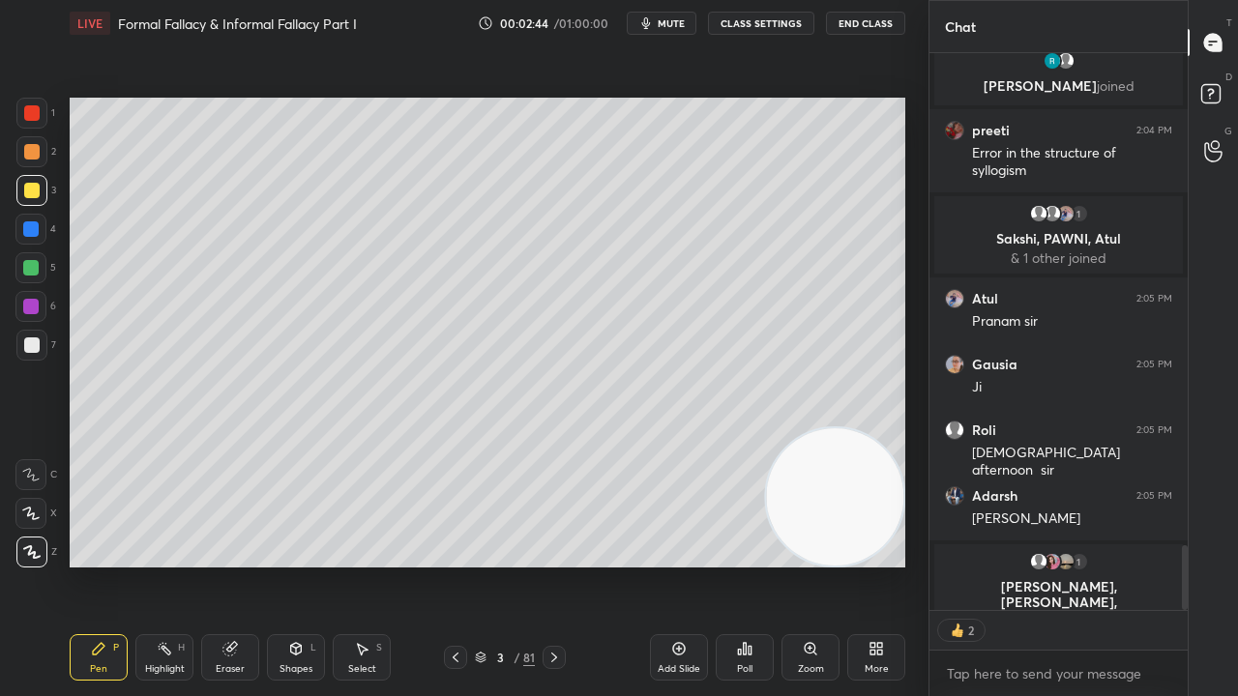
scroll to position [4253, 0]
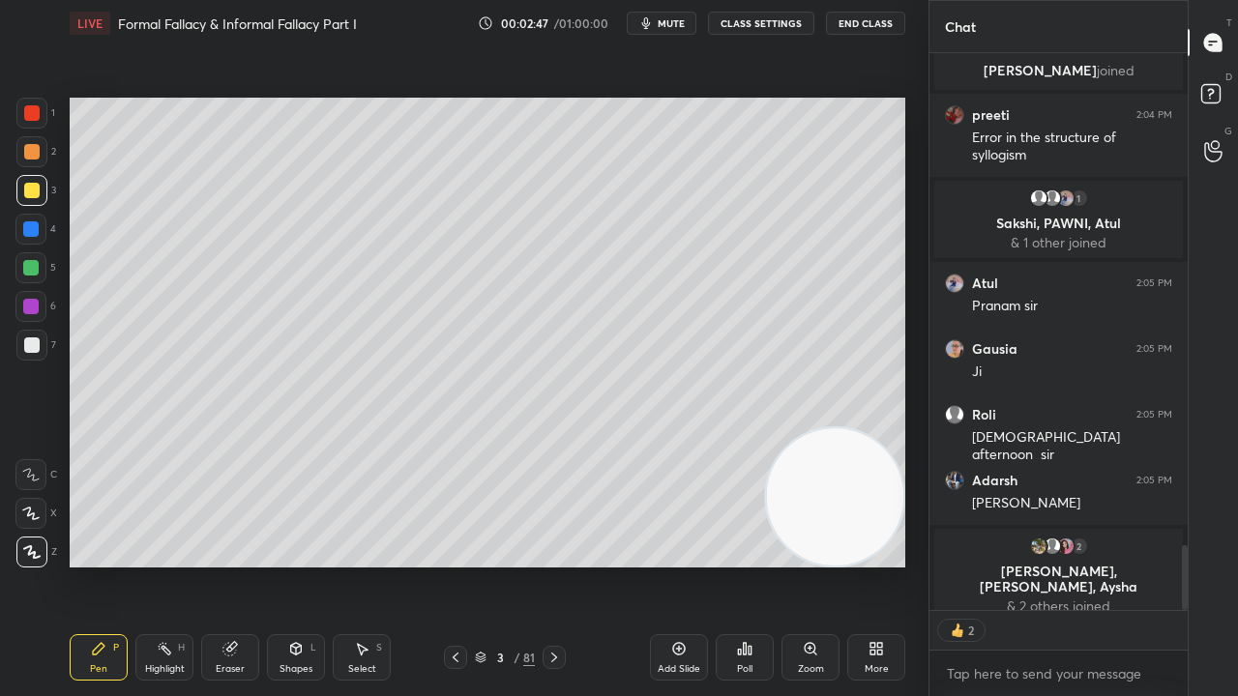
type textarea "x"
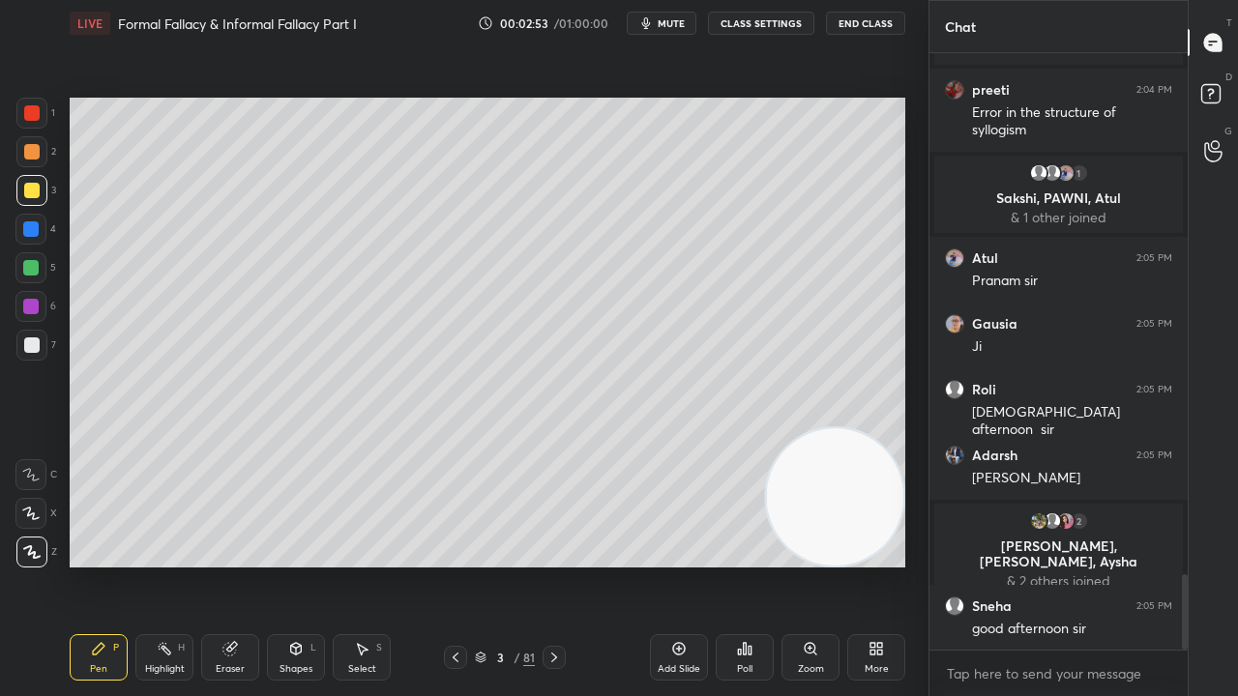
scroll to position [4199, 0]
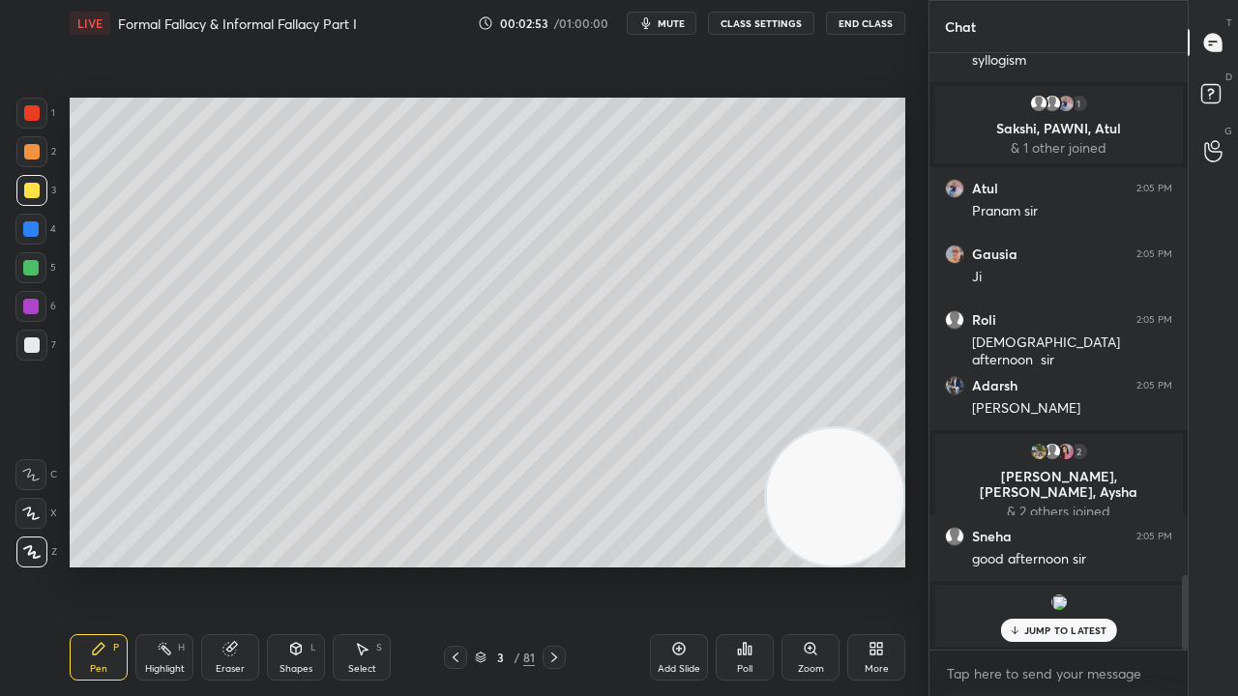
click at [31, 226] on div at bounding box center [30, 228] width 15 height 15
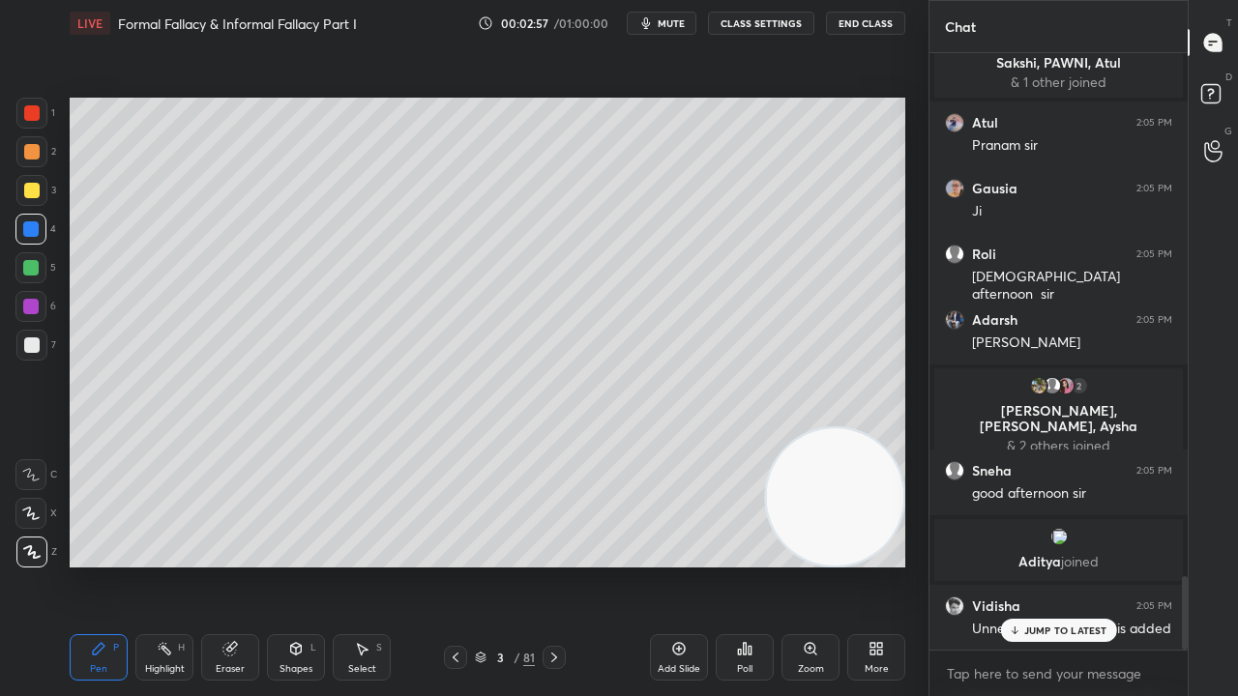
click at [1033, 565] on p "JUMP TO LATEST" at bounding box center [1065, 631] width 83 height 12
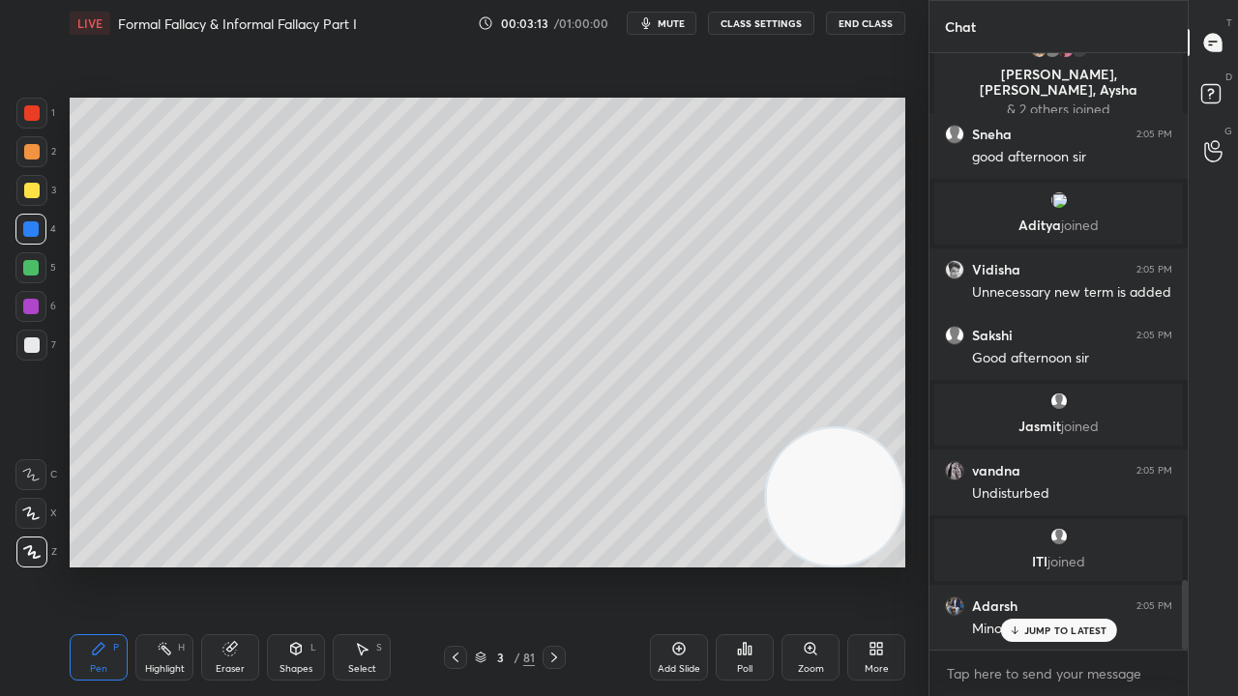
scroll to position [4542, 0]
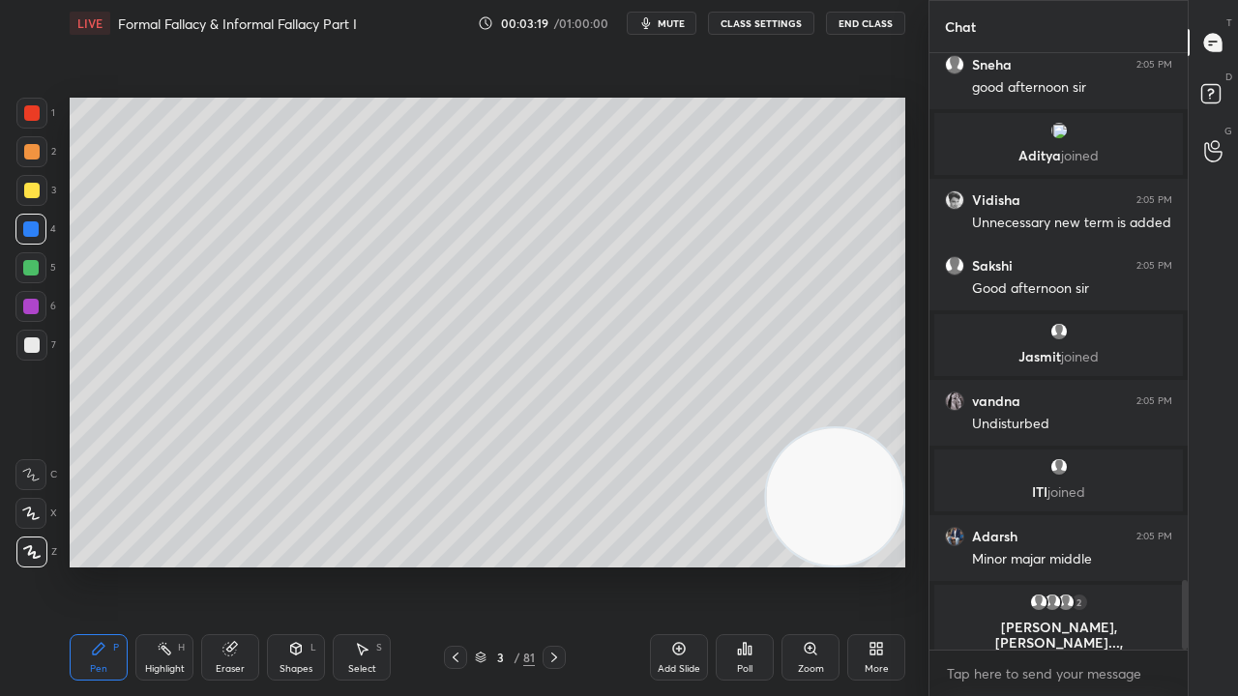
drag, startPoint x: 35, startPoint y: 343, endPoint x: 52, endPoint y: 344, distance: 17.4
click at [35, 344] on div at bounding box center [31, 345] width 15 height 15
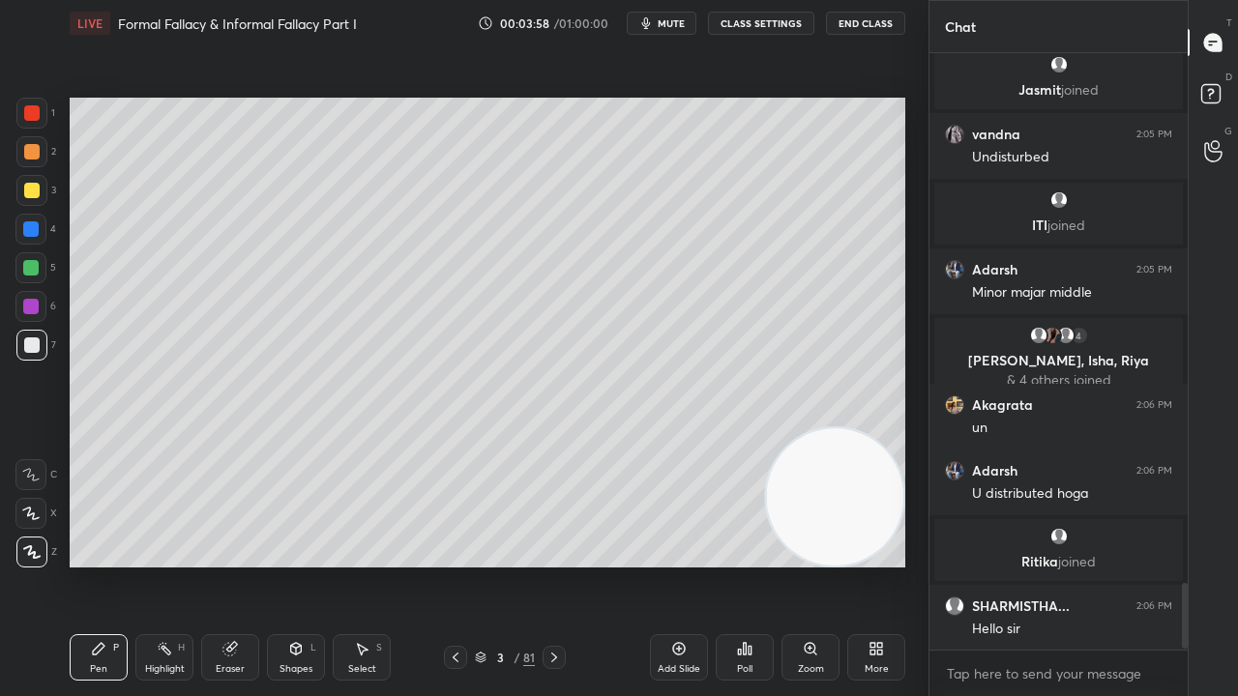
scroll to position [4840, 0]
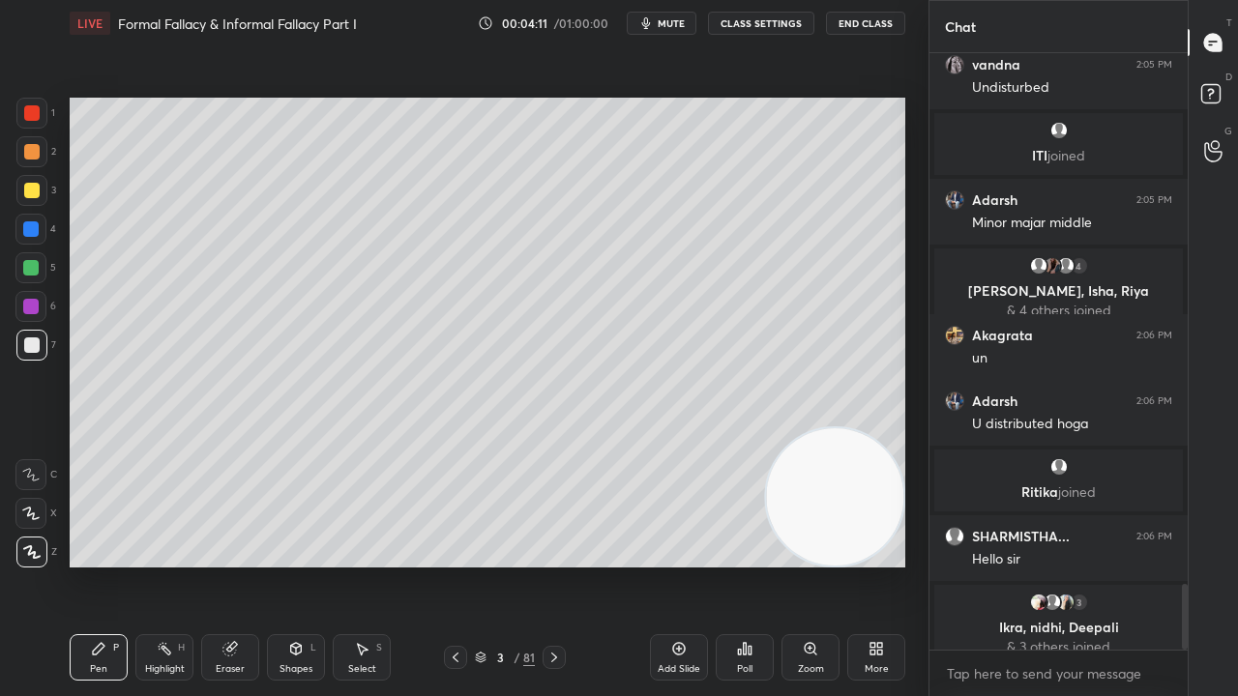
click at [32, 190] on div at bounding box center [31, 190] width 15 height 15
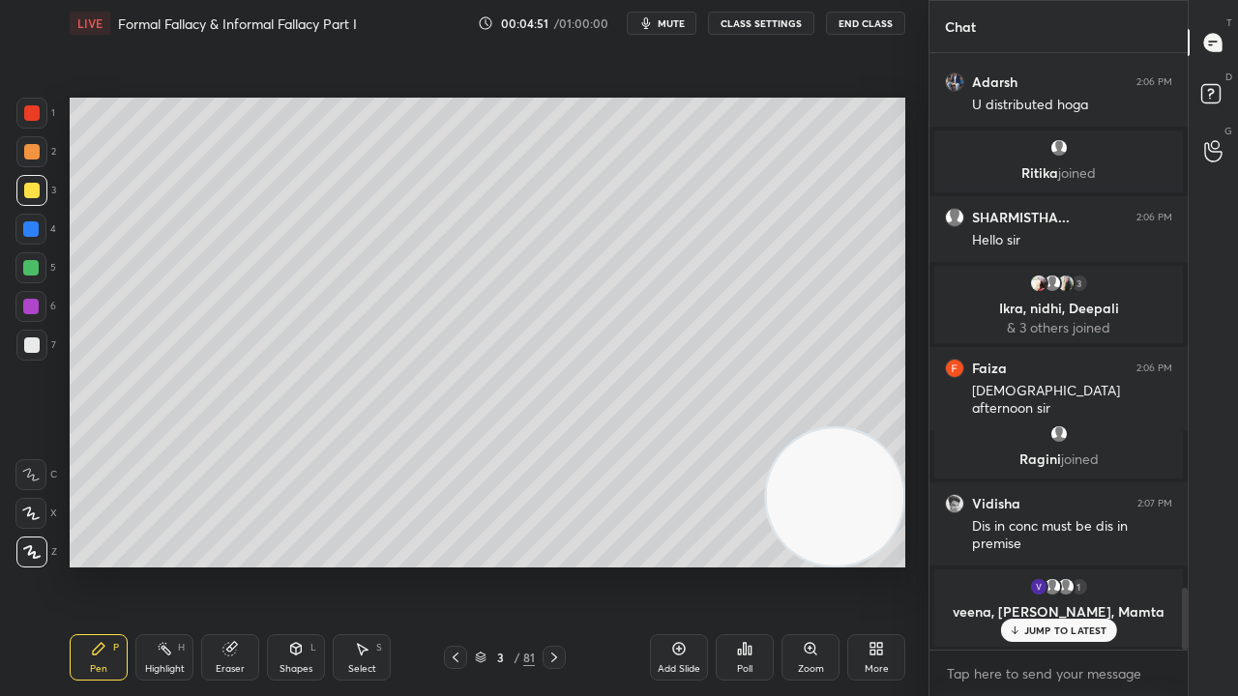
scroll to position [5108, 0]
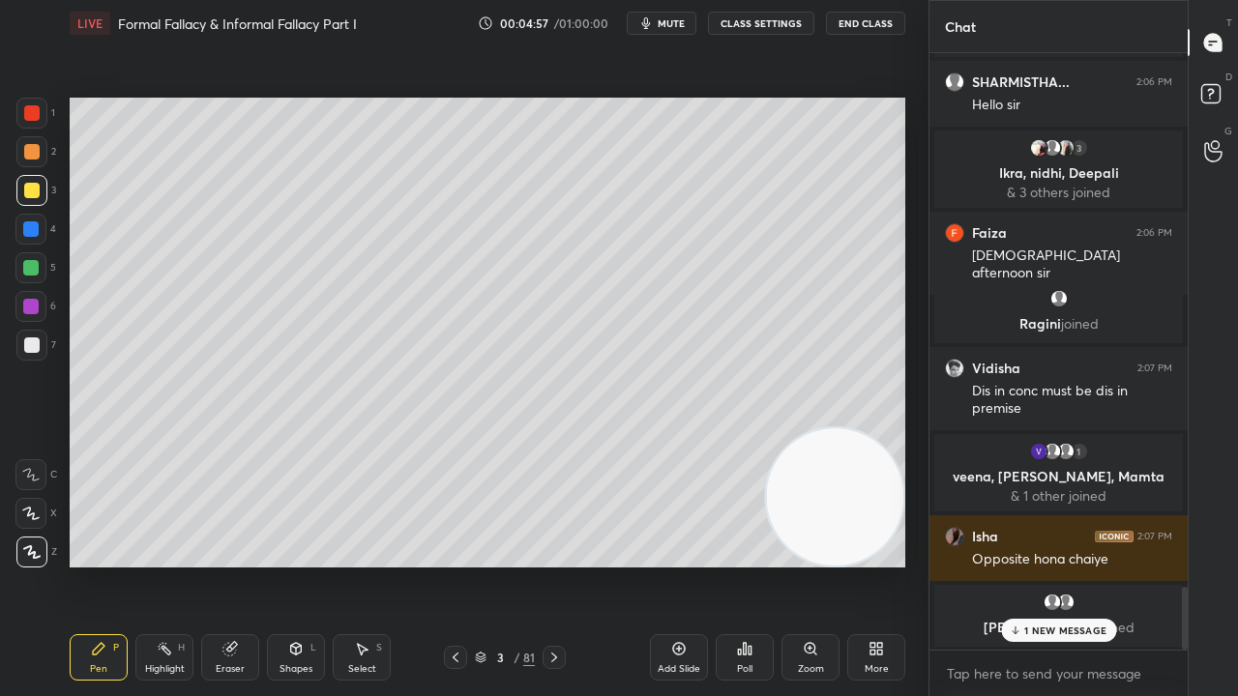
drag, startPoint x: 27, startPoint y: 229, endPoint x: 61, endPoint y: 270, distance: 52.9
click at [29, 228] on div at bounding box center [30, 228] width 15 height 15
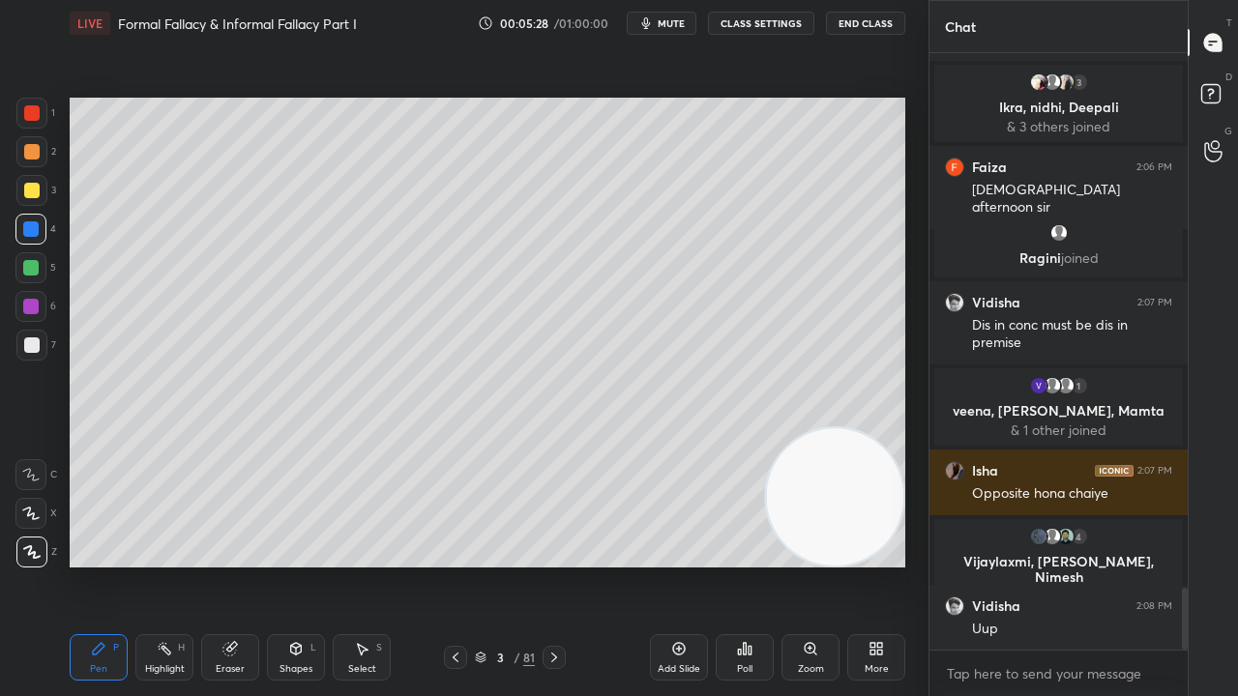
drag, startPoint x: 39, startPoint y: 187, endPoint x: 56, endPoint y: 187, distance: 17.4
click at [45, 187] on div at bounding box center [31, 190] width 31 height 31
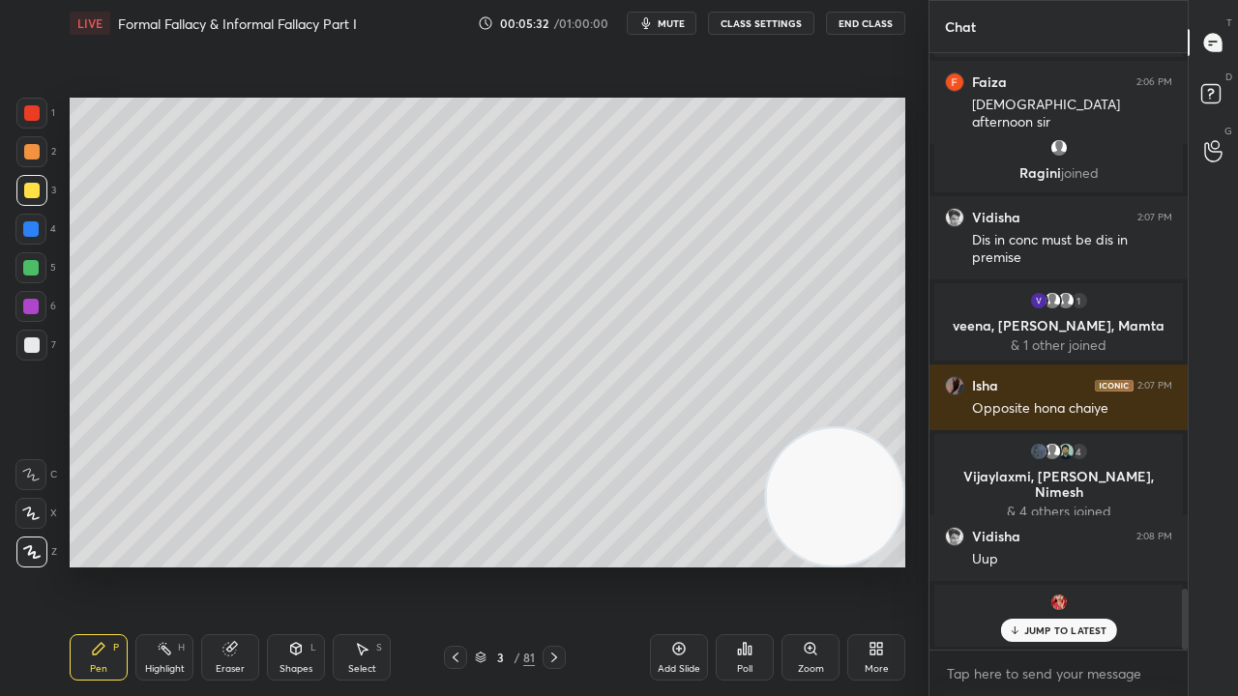
drag, startPoint x: 29, startPoint y: 347, endPoint x: 38, endPoint y: 337, distance: 13.7
click at [29, 348] on div at bounding box center [31, 345] width 15 height 15
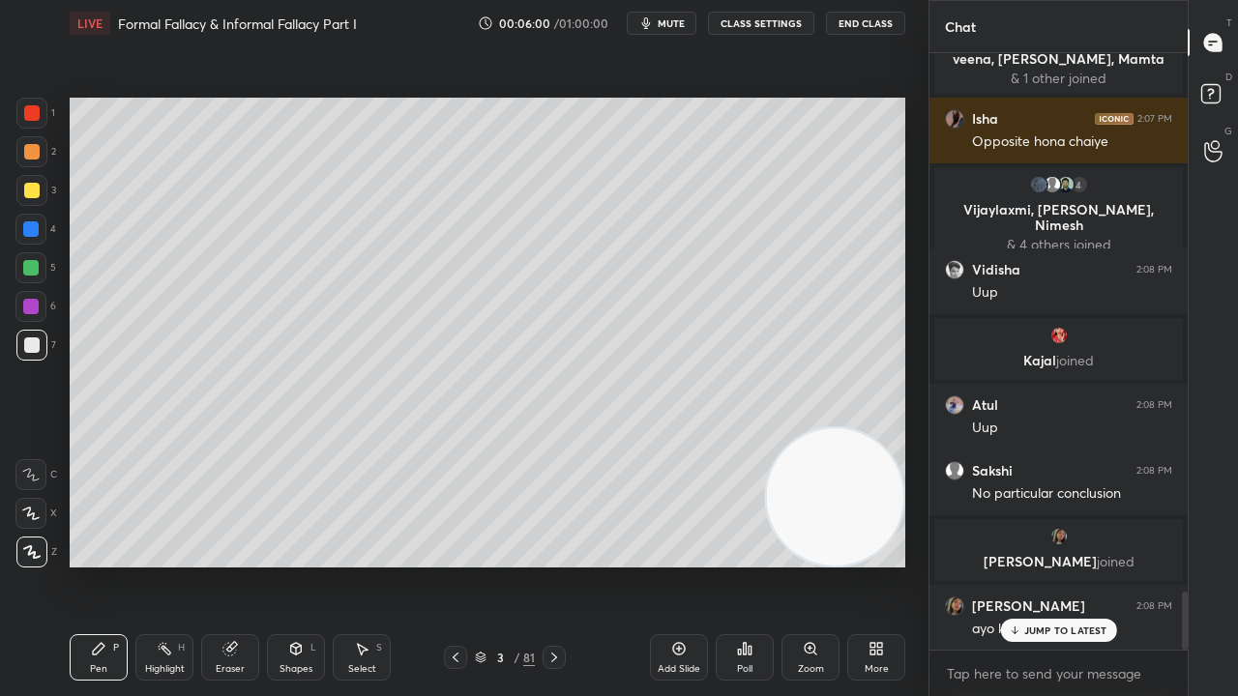
scroll to position [5503, 0]
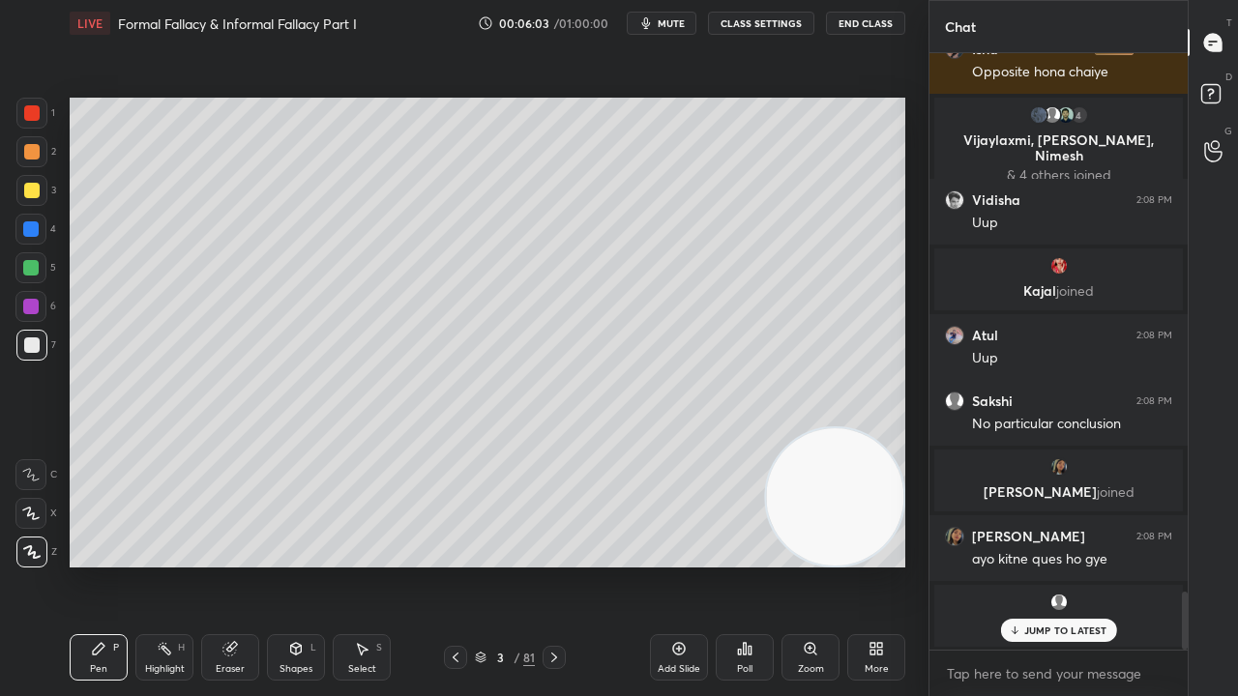
click at [26, 107] on div at bounding box center [31, 112] width 15 height 15
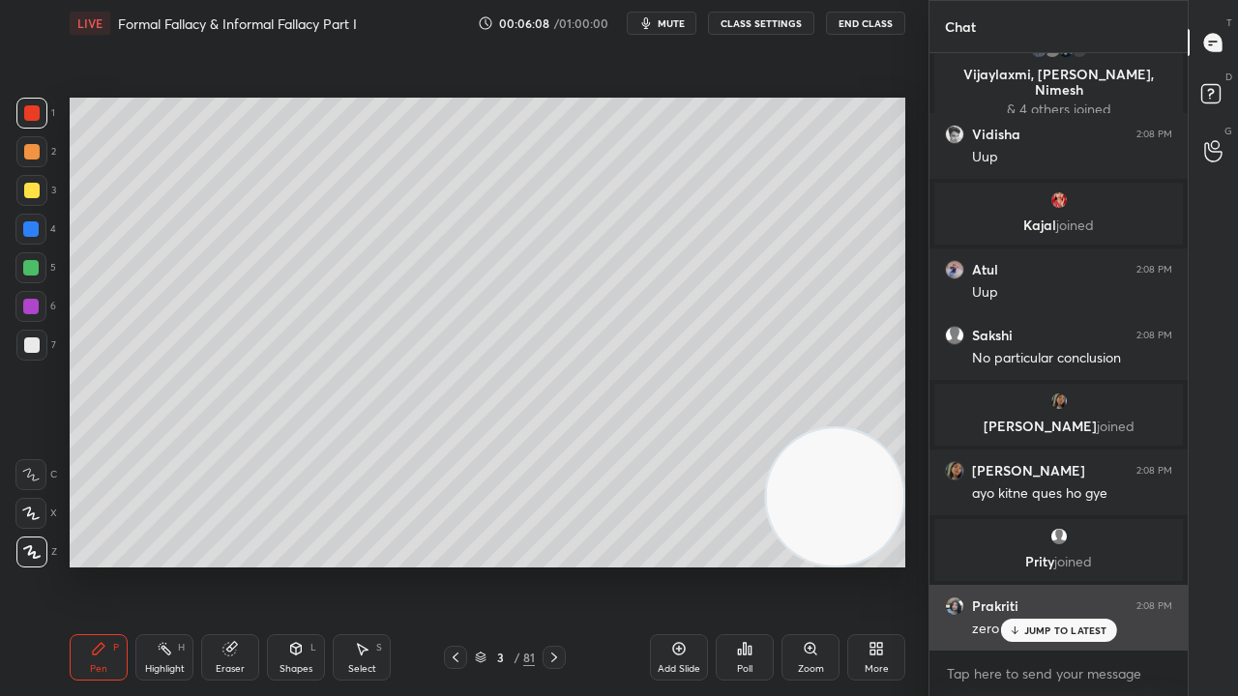
click at [1046, 565] on p "JUMP TO LATEST" at bounding box center [1065, 631] width 83 height 12
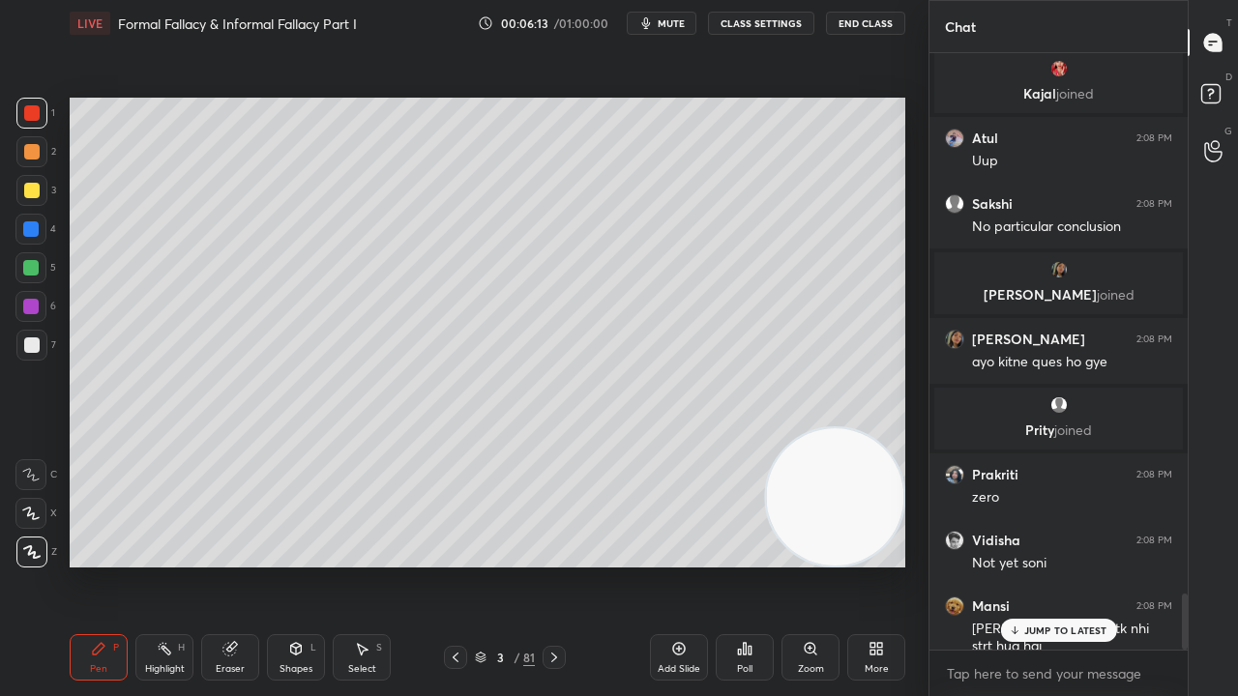
scroll to position [5766, 0]
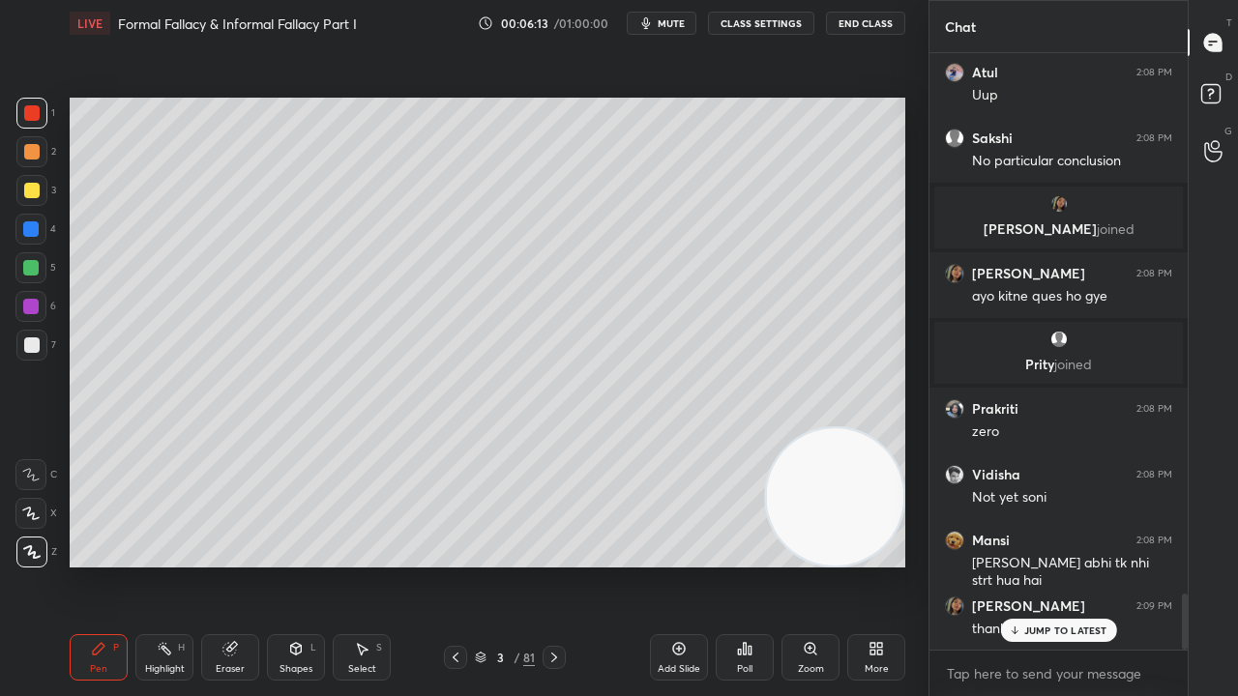
click at [669, 565] on div "Add Slide" at bounding box center [679, 657] width 58 height 46
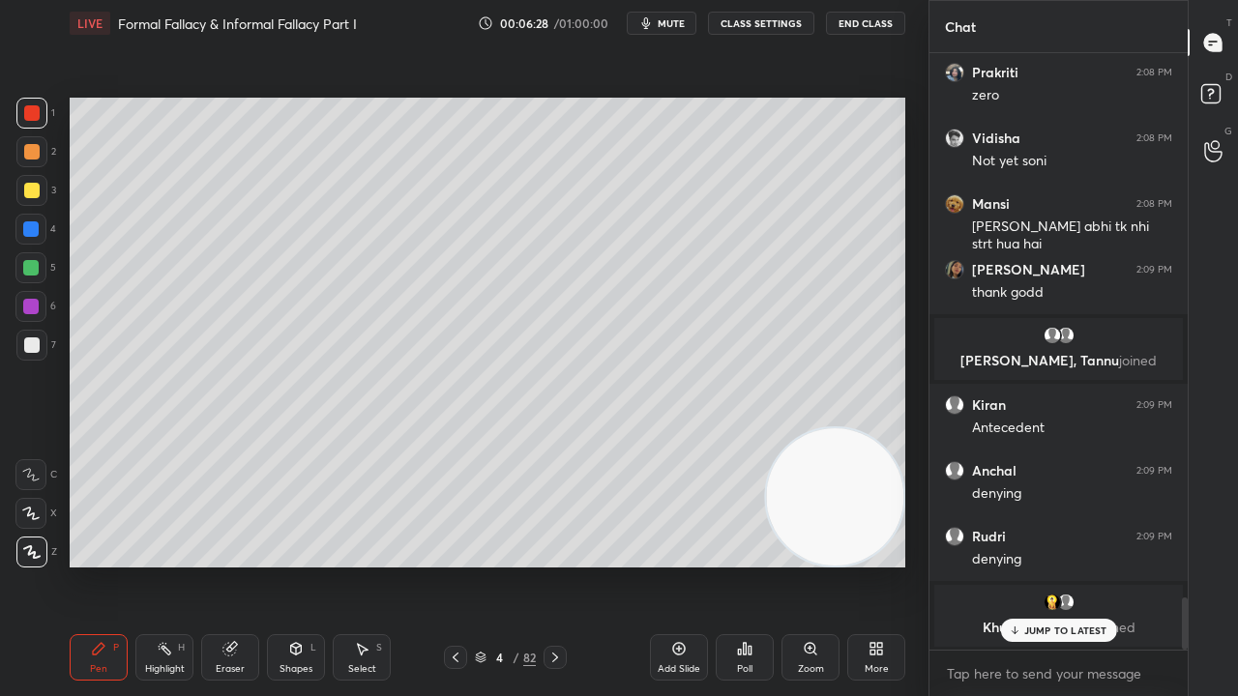
scroll to position [6168, 0]
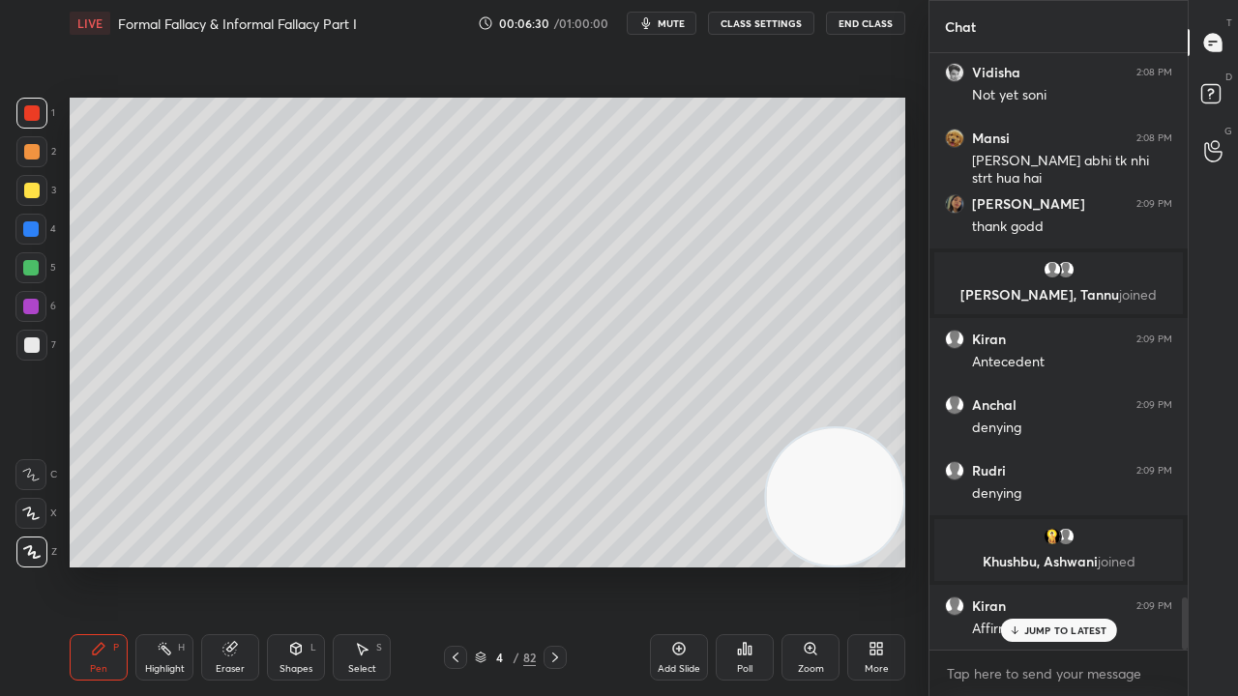
drag, startPoint x: 37, startPoint y: 187, endPoint x: 52, endPoint y: 188, distance: 15.5
click at [37, 188] on div at bounding box center [31, 190] width 15 height 15
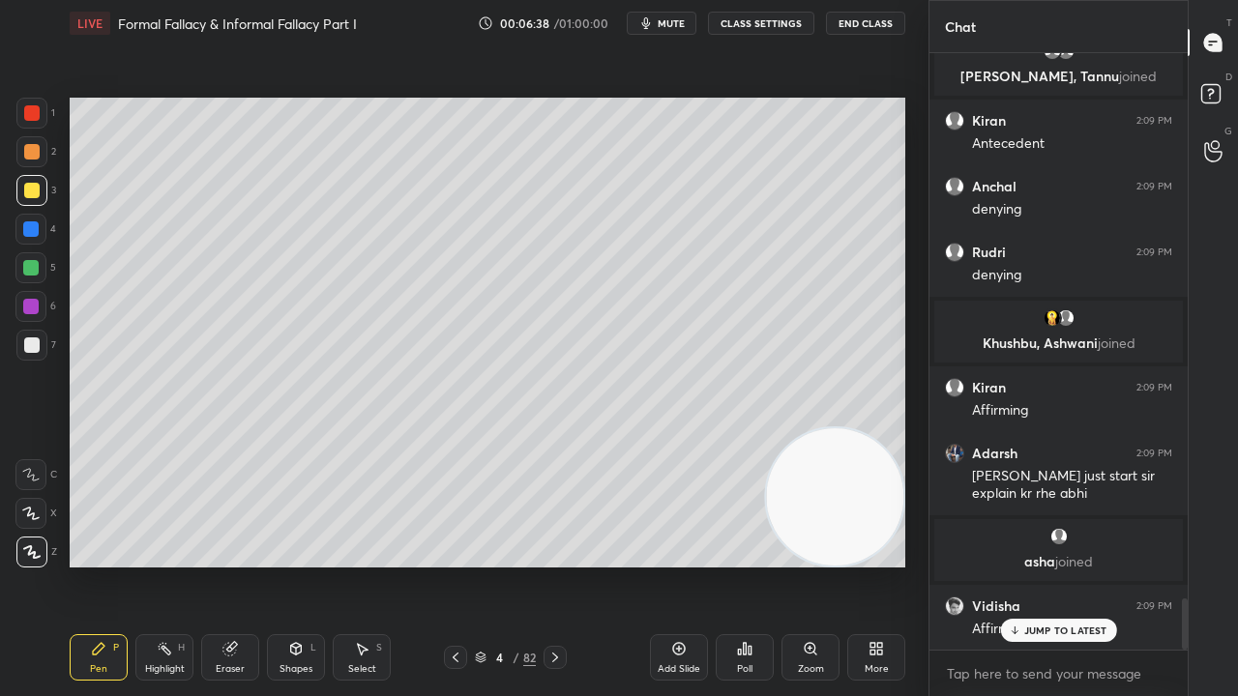
scroll to position [6457, 0]
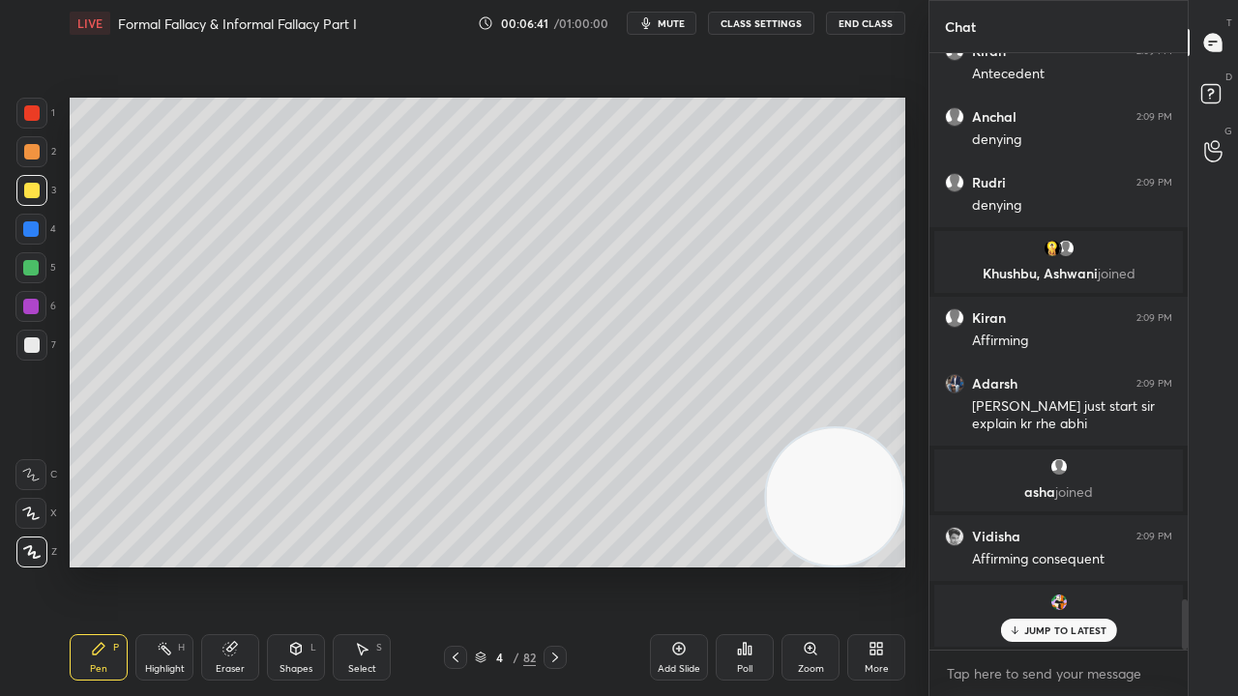
drag, startPoint x: 28, startPoint y: 346, endPoint x: 68, endPoint y: 338, distance: 40.4
click at [29, 346] on div at bounding box center [31, 345] width 15 height 15
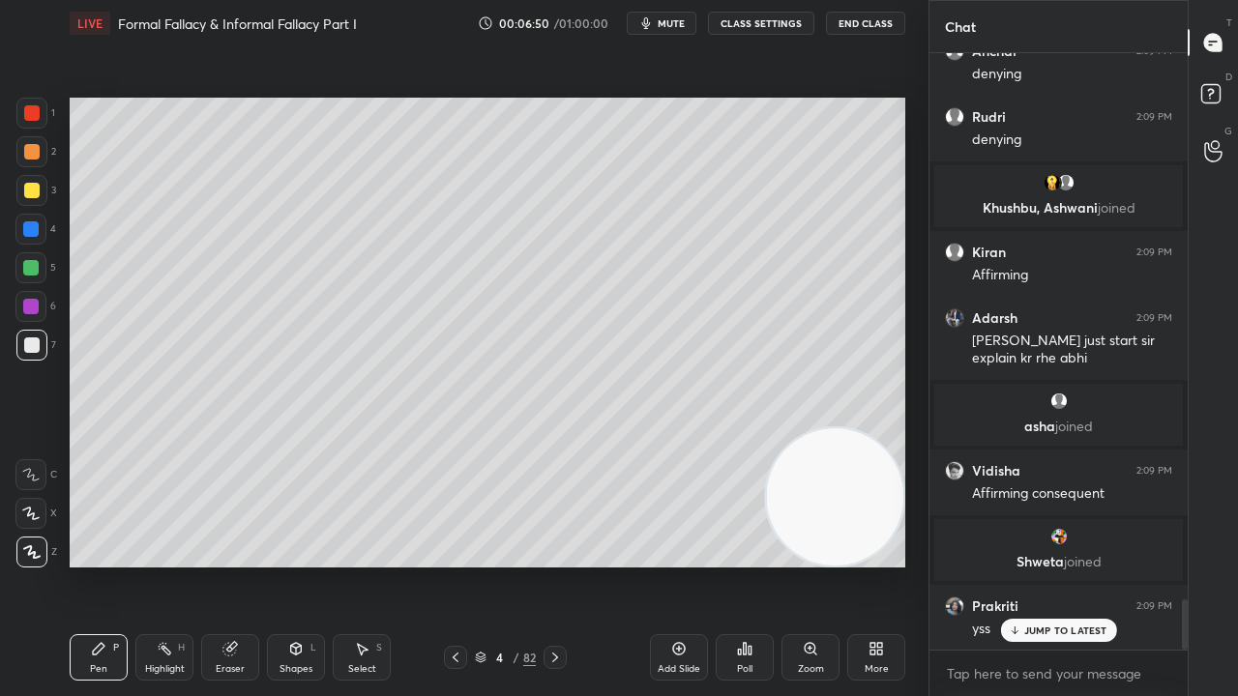
scroll to position [6592, 0]
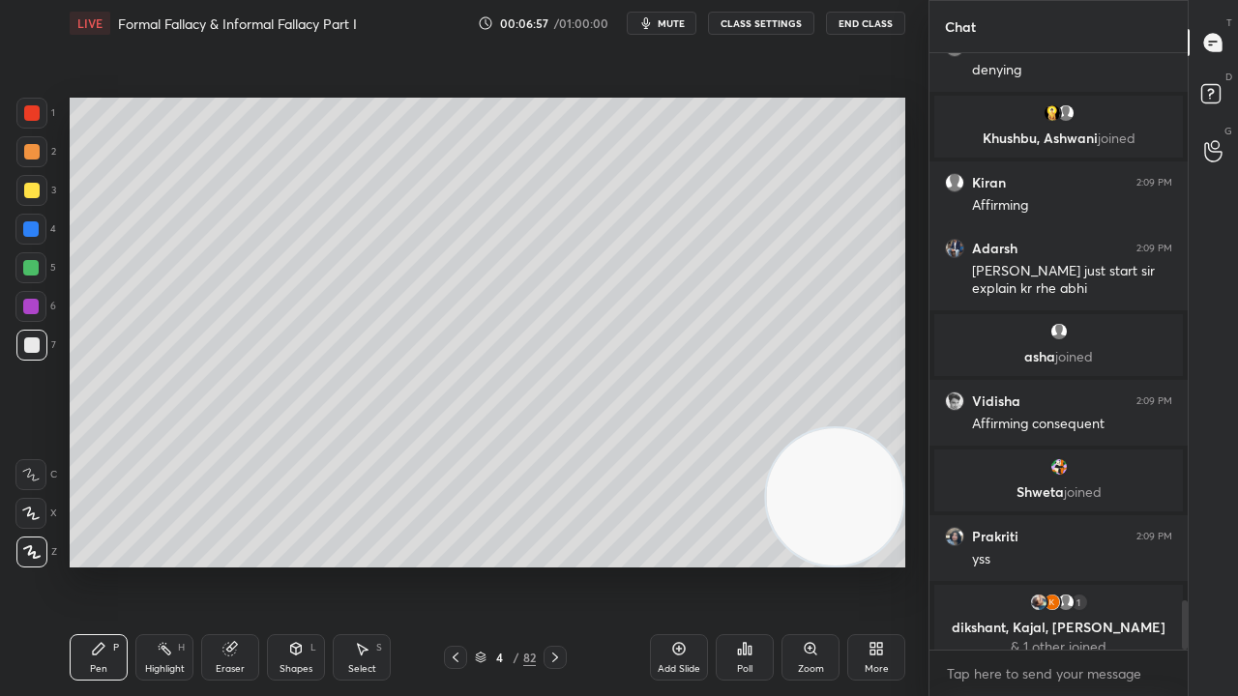
drag, startPoint x: 33, startPoint y: 151, endPoint x: 67, endPoint y: 154, distance: 34.0
click at [35, 151] on div at bounding box center [31, 151] width 15 height 15
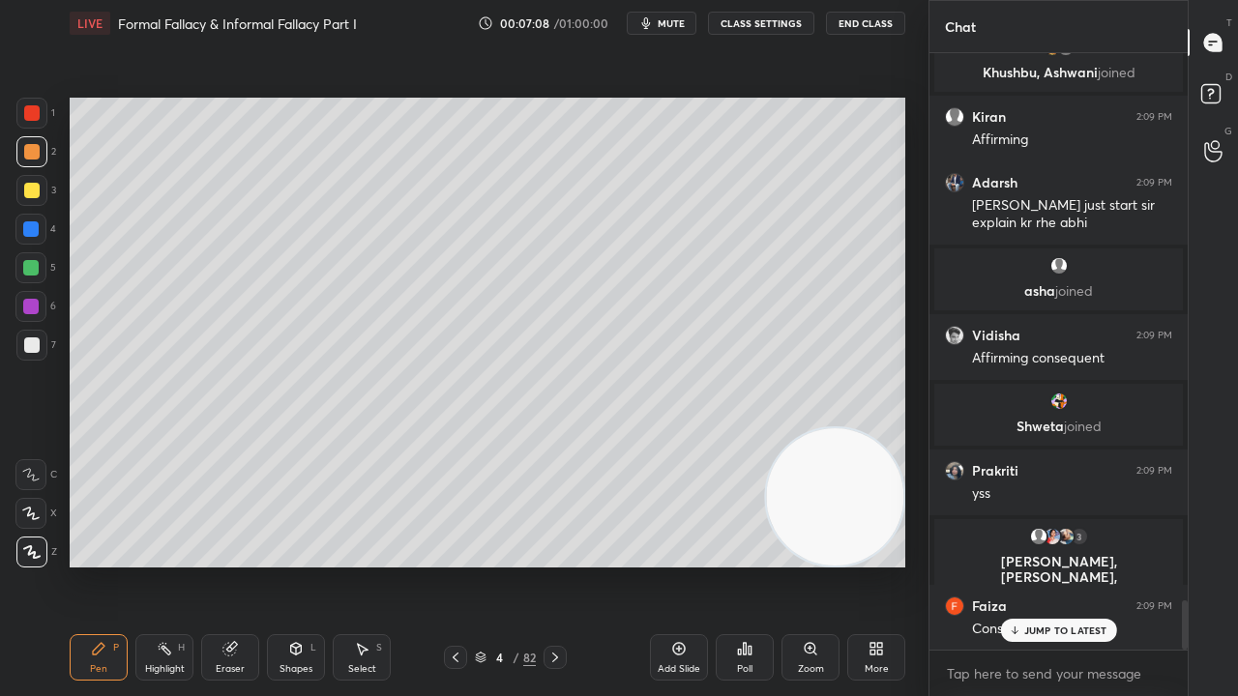
click at [39, 350] on div at bounding box center [31, 345] width 31 height 31
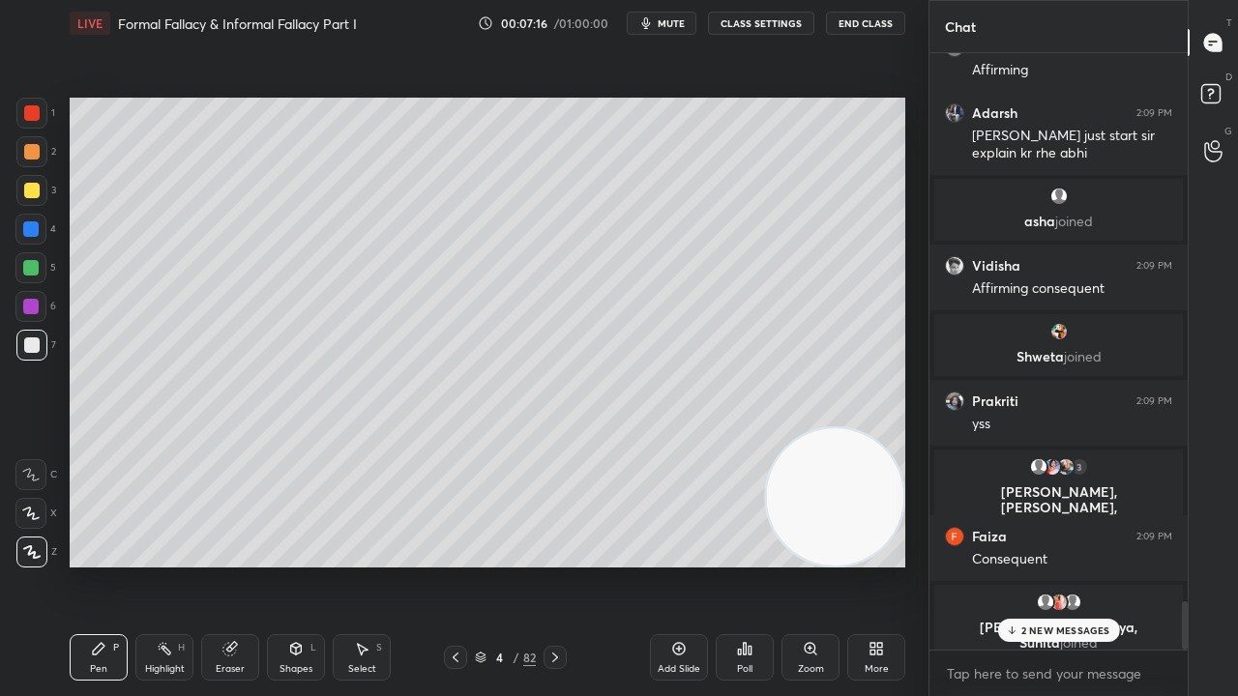
click at [34, 108] on div at bounding box center [31, 112] width 15 height 15
drag, startPoint x: 494, startPoint y: 658, endPoint x: 506, endPoint y: 603, distance: 56.3
click at [494, 565] on div "4" at bounding box center [499, 658] width 19 height 12
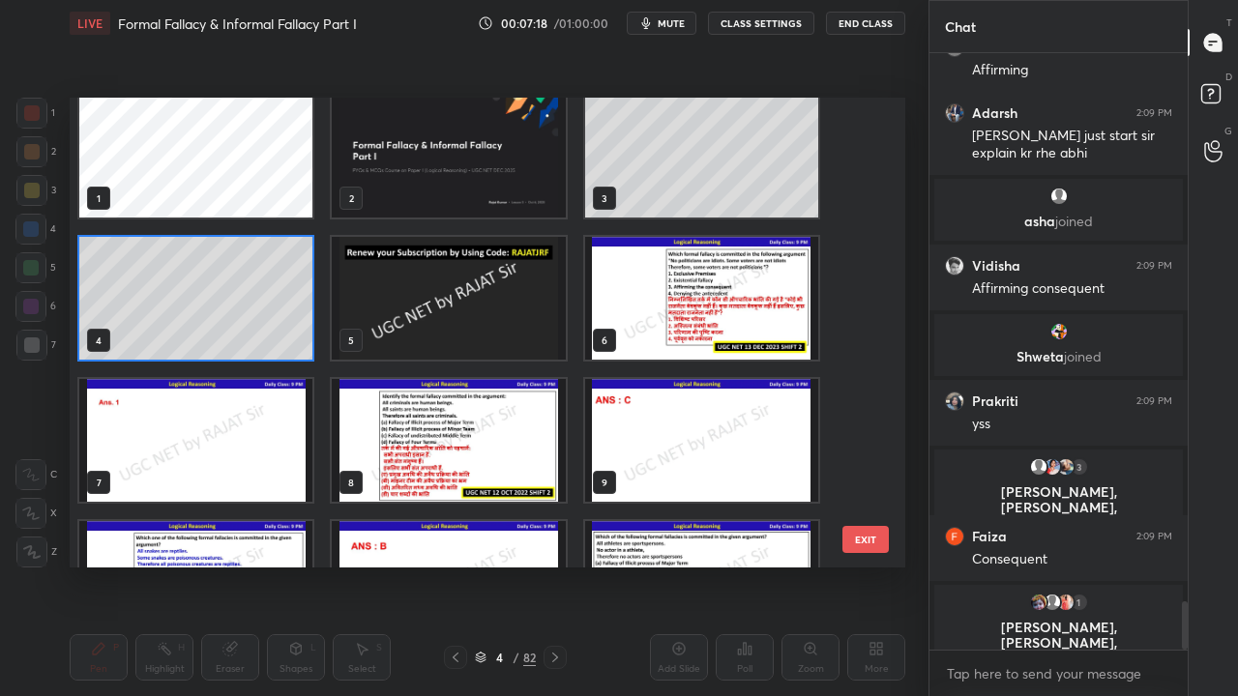
scroll to position [14, 0]
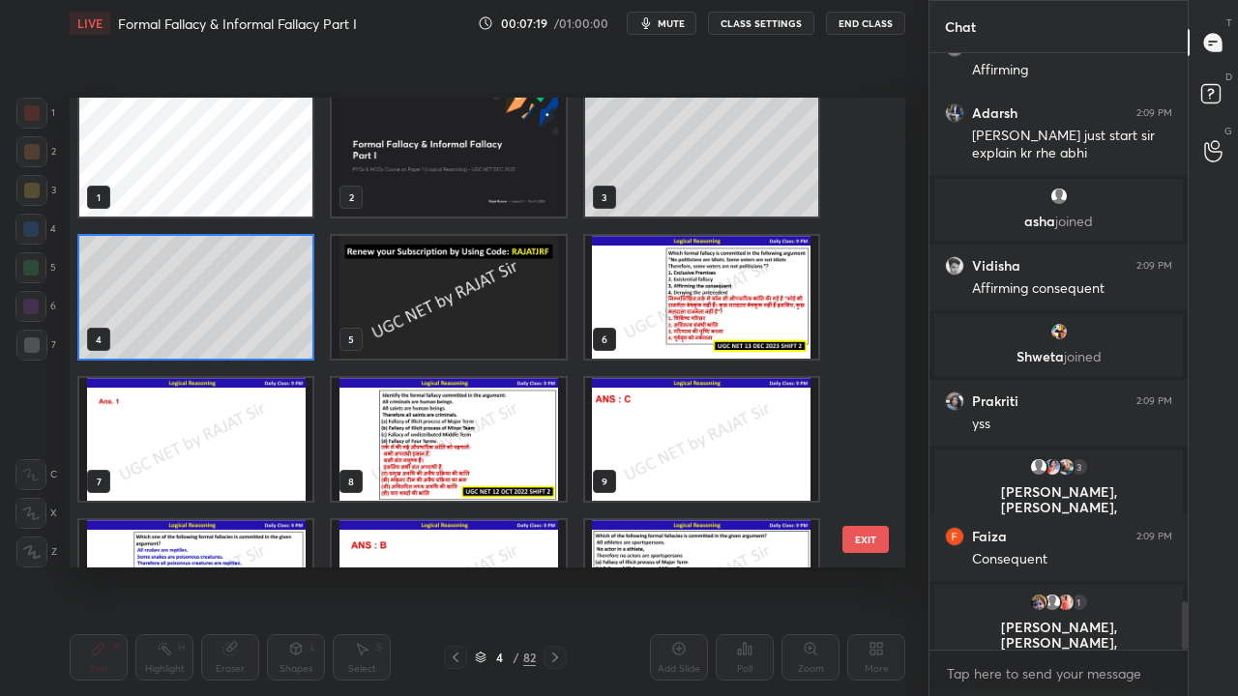
click at [666, 291] on img "grid" at bounding box center [701, 297] width 233 height 123
click at [663, 291] on img "grid" at bounding box center [701, 297] width 233 height 123
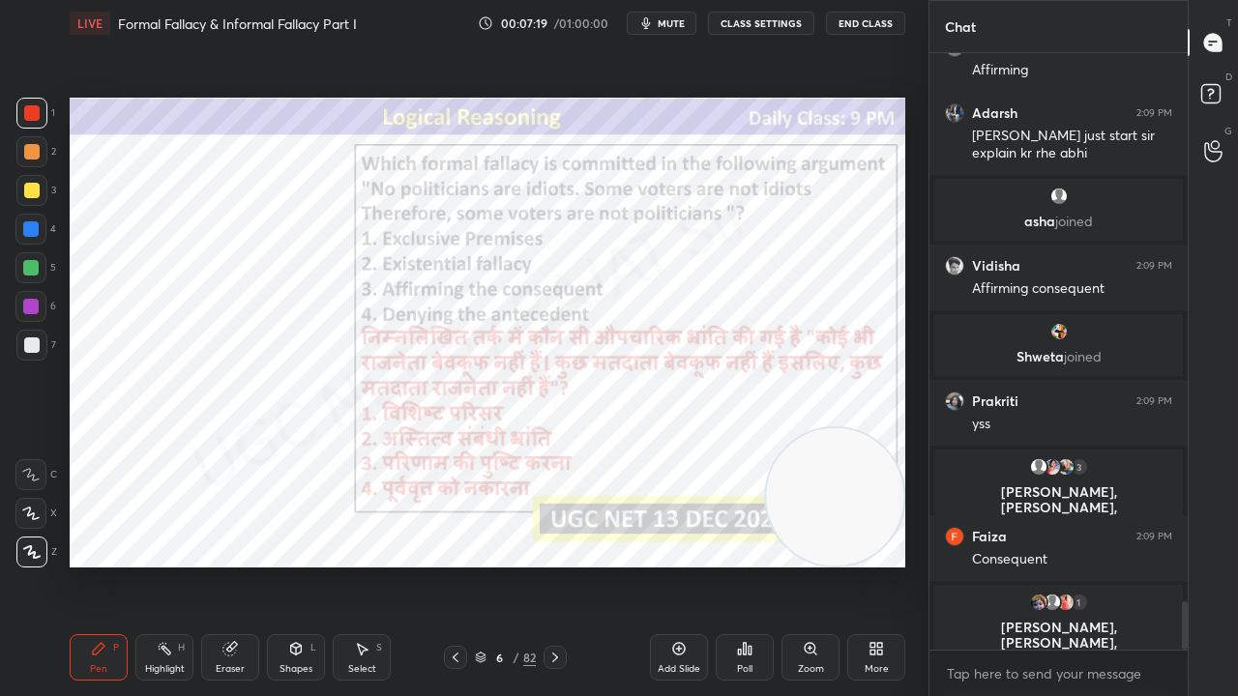
click at [663, 291] on img "grid" at bounding box center [701, 297] width 233 height 123
drag, startPoint x: 840, startPoint y: 472, endPoint x: 177, endPoint y: 488, distance: 663.7
click at [177, 488] on video at bounding box center [171, 496] width 137 height 137
click at [27, 235] on div at bounding box center [30, 228] width 15 height 15
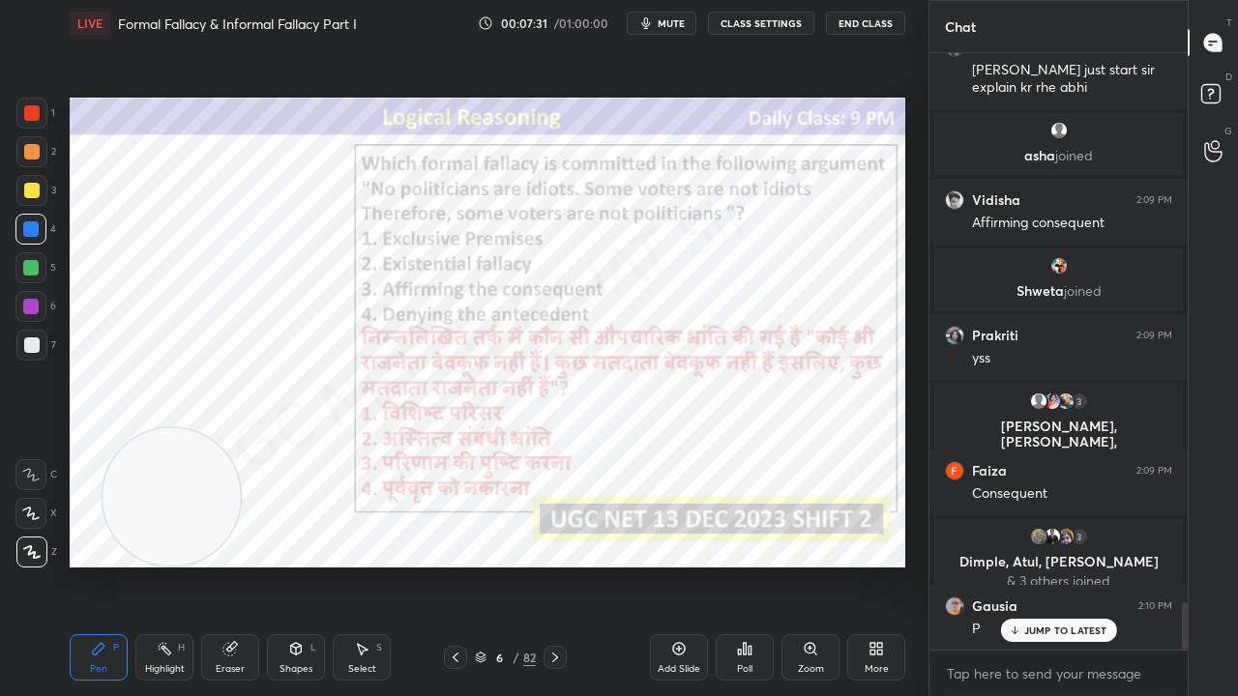
scroll to position [6863, 0]
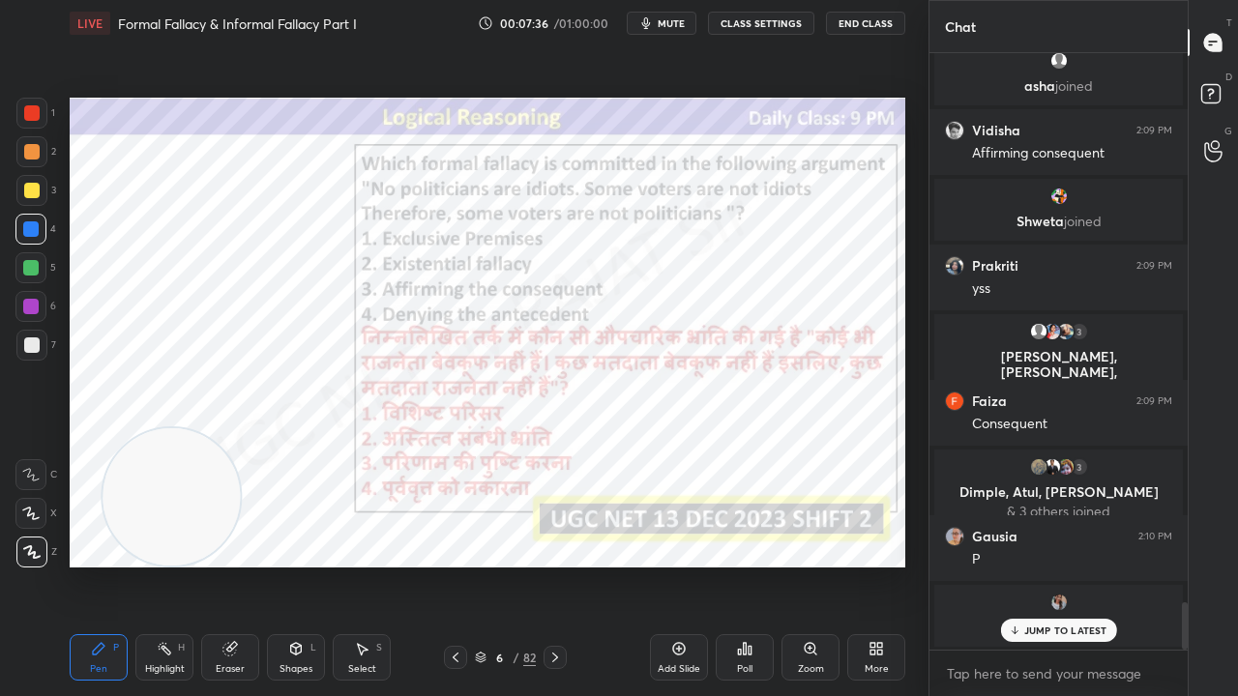
drag, startPoint x: 1054, startPoint y: 633, endPoint x: 991, endPoint y: 589, distance: 76.5
click at [1054, 565] on p "JUMP TO LATEST" at bounding box center [1065, 631] width 83 height 12
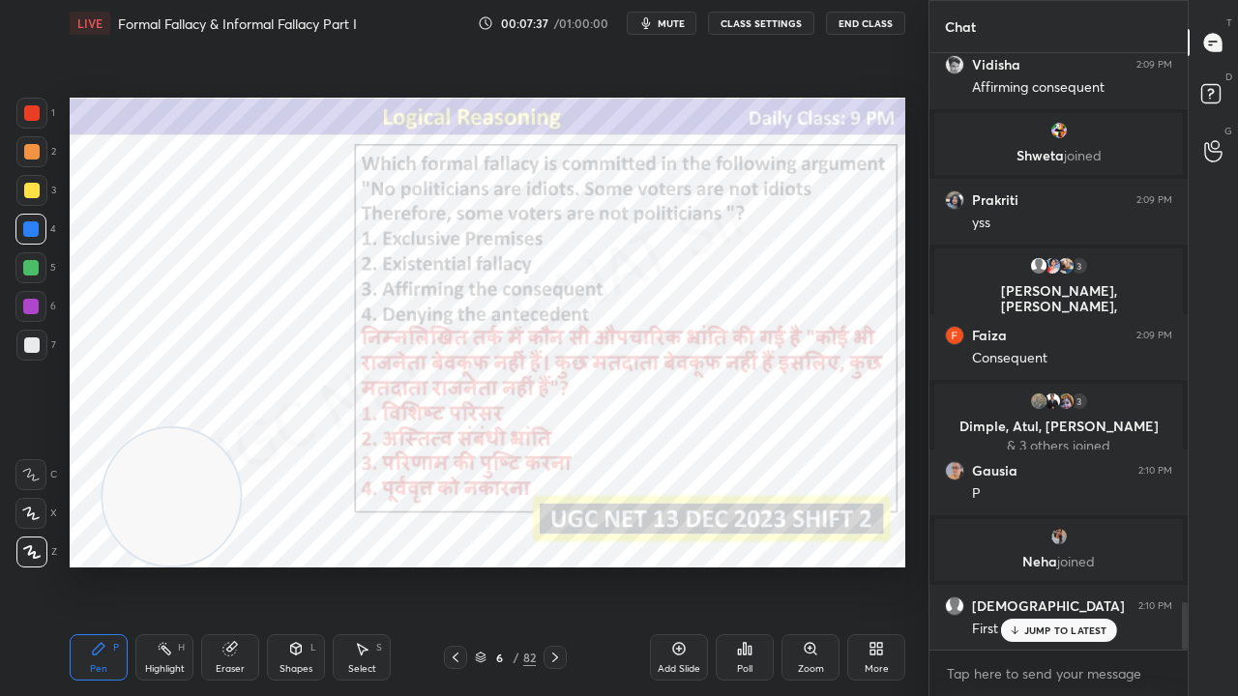
drag, startPoint x: 500, startPoint y: 658, endPoint x: 504, endPoint y: 621, distance: 37.0
click at [500, 565] on div "6" at bounding box center [499, 658] width 19 height 12
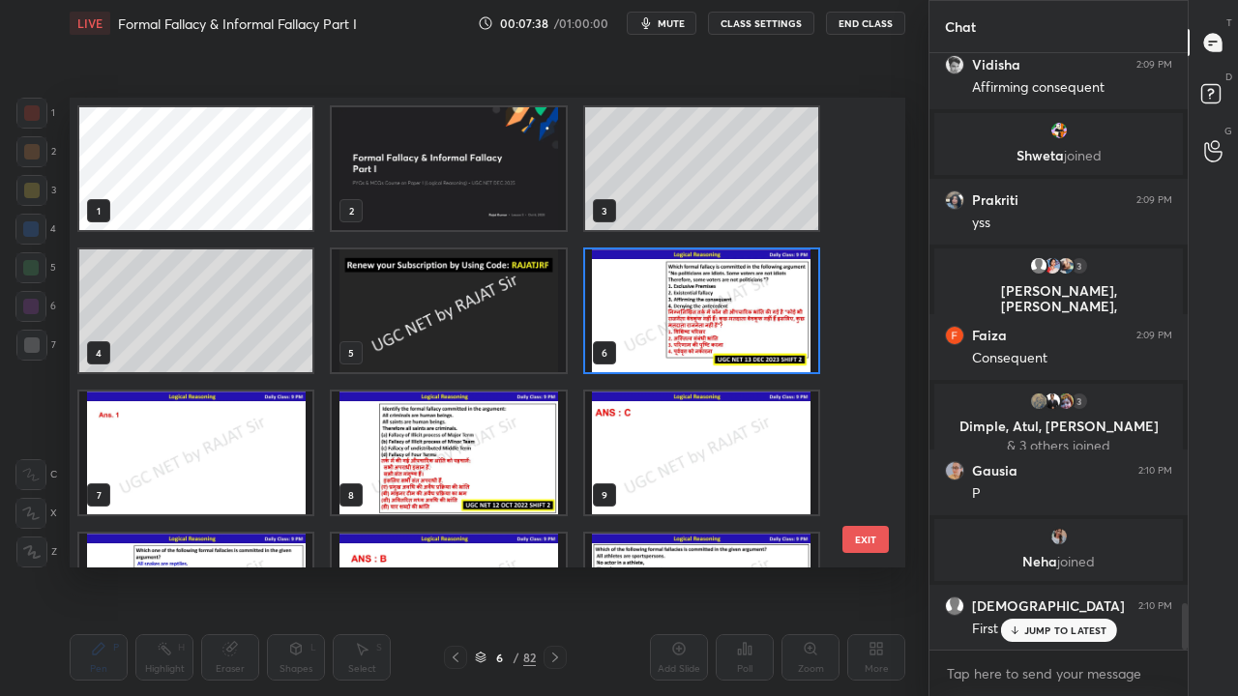
scroll to position [6998, 0]
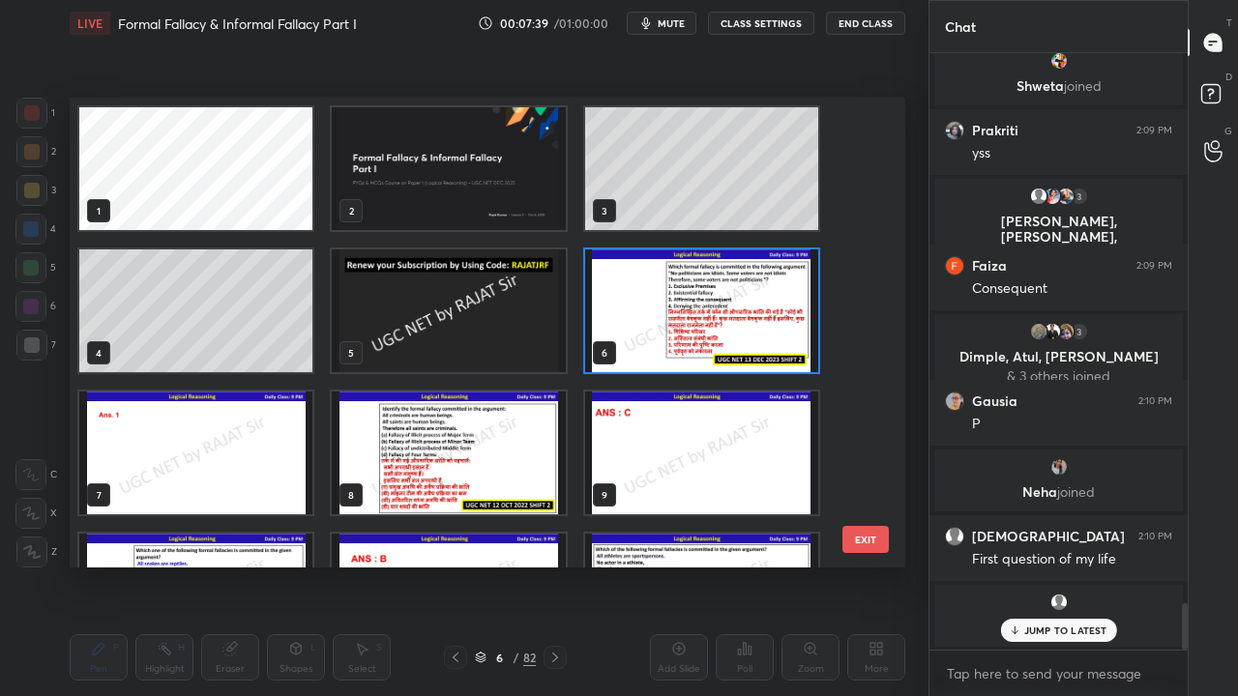
click at [691, 300] on img "grid" at bounding box center [701, 311] width 233 height 123
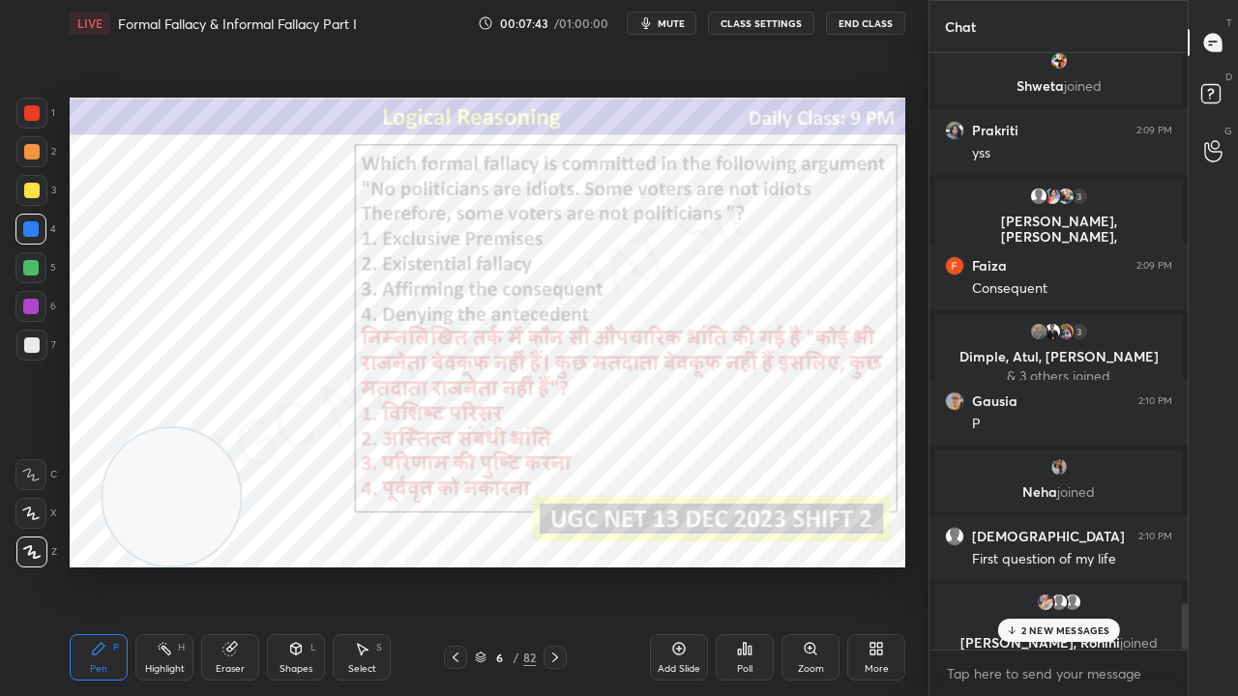
scroll to position [7064, 0]
click at [754, 565] on div "Poll" at bounding box center [745, 657] width 58 height 46
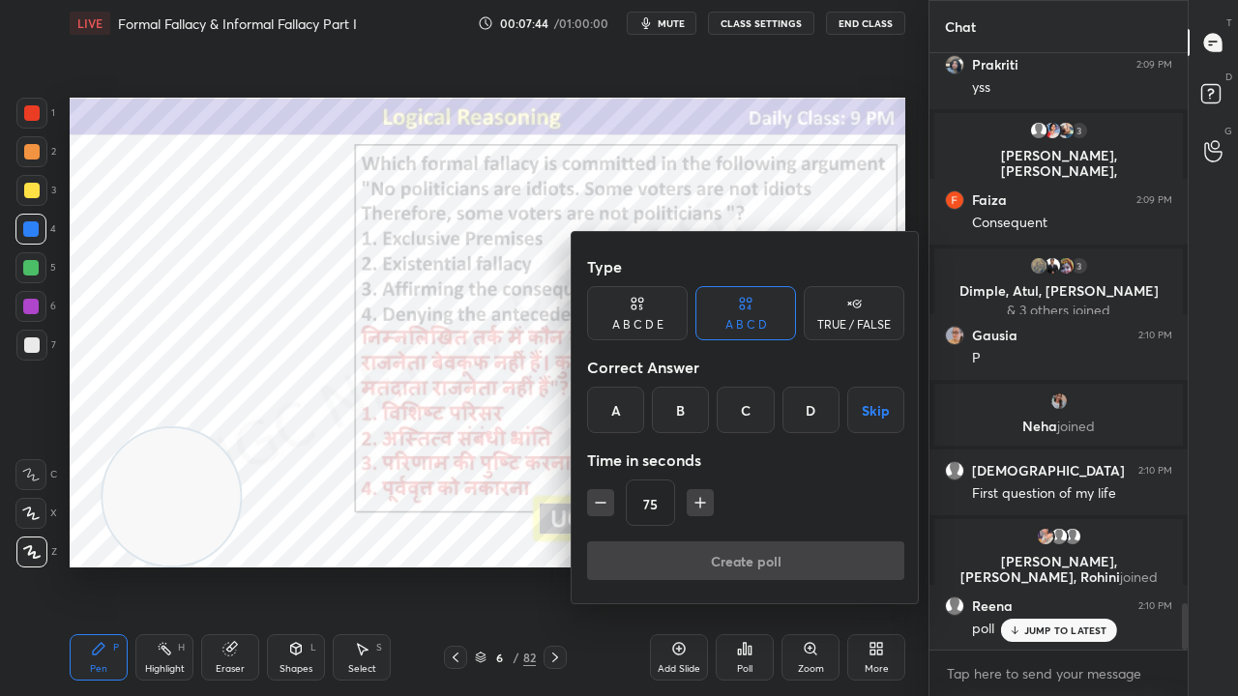
scroll to position [7130, 0]
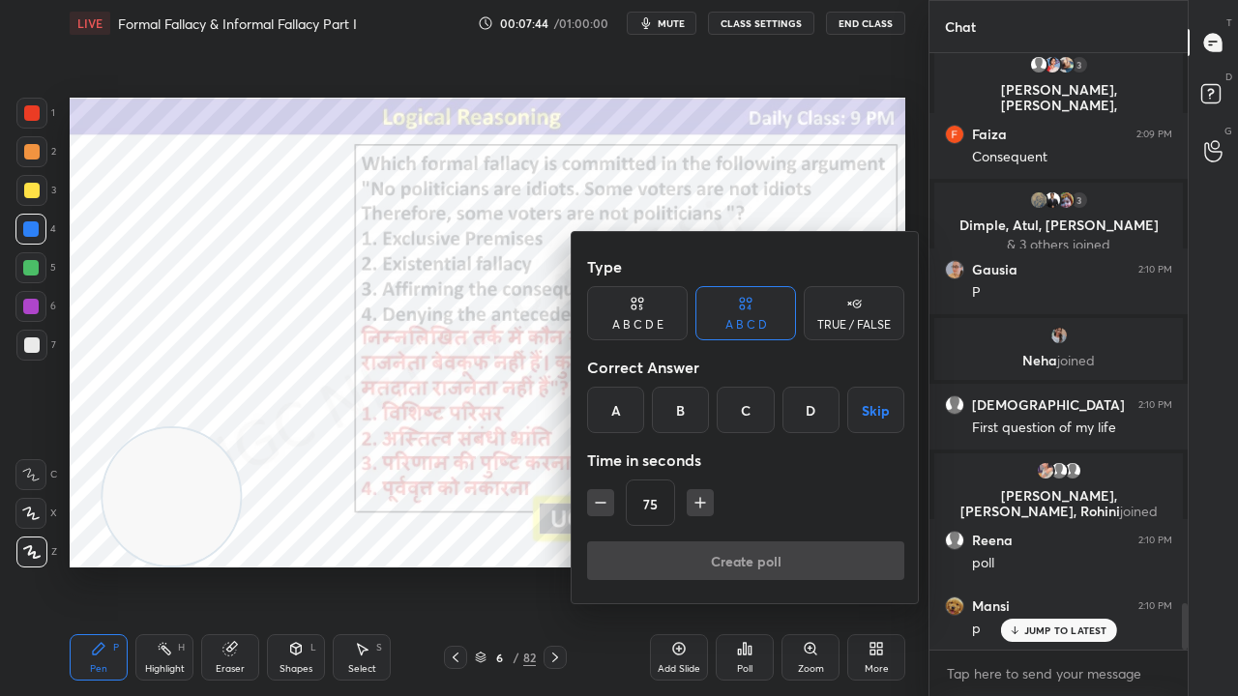
drag, startPoint x: 620, startPoint y: 408, endPoint x: 621, endPoint y: 456, distance: 48.4
click at [622, 408] on div "A" at bounding box center [615, 410] width 57 height 46
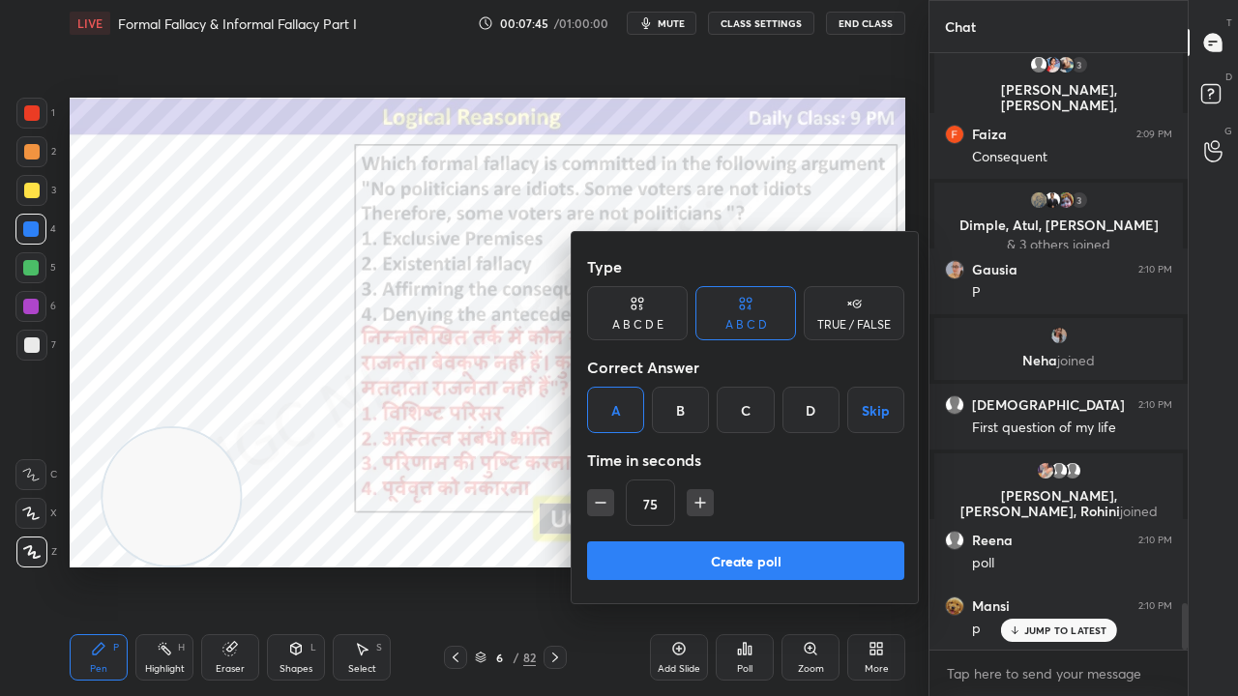
click at [598, 503] on icon "button" at bounding box center [601, 503] width 10 height 0
type input "60"
drag, startPoint x: 633, startPoint y: 565, endPoint x: 633, endPoint y: 528, distance: 36.8
click at [633, 565] on button "Create poll" at bounding box center [745, 561] width 317 height 39
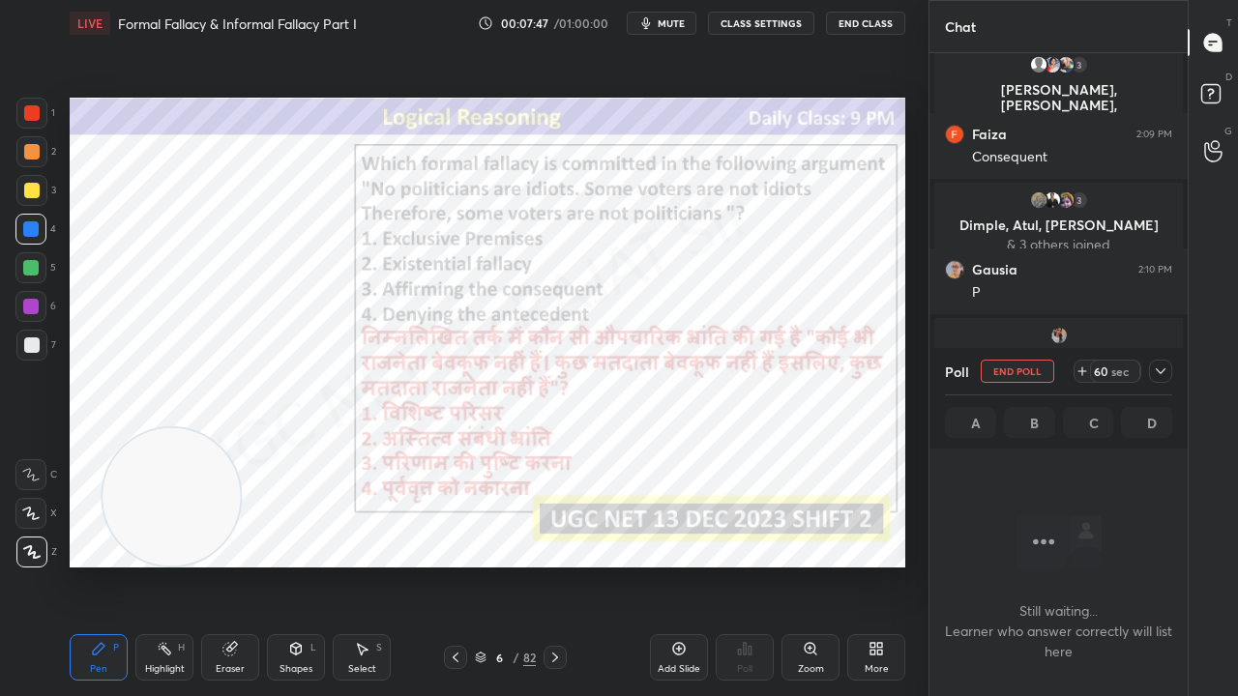
scroll to position [7296, 0]
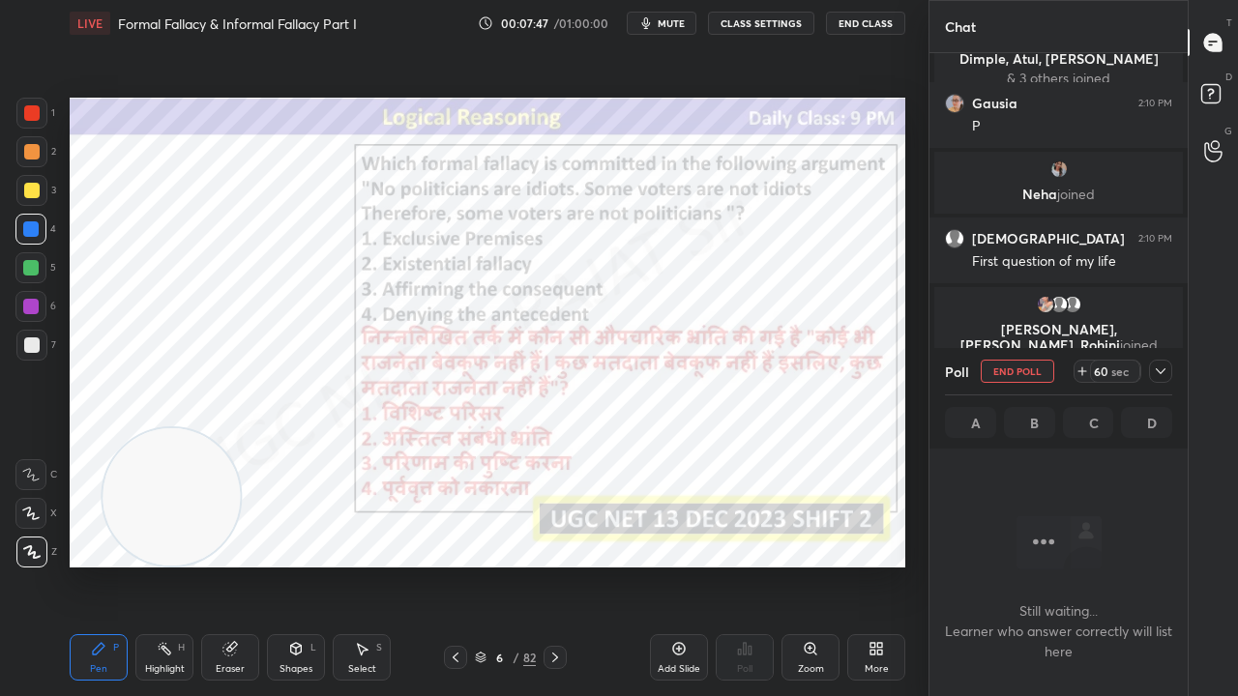
click at [672, 27] on button "mute" at bounding box center [662, 23] width 70 height 23
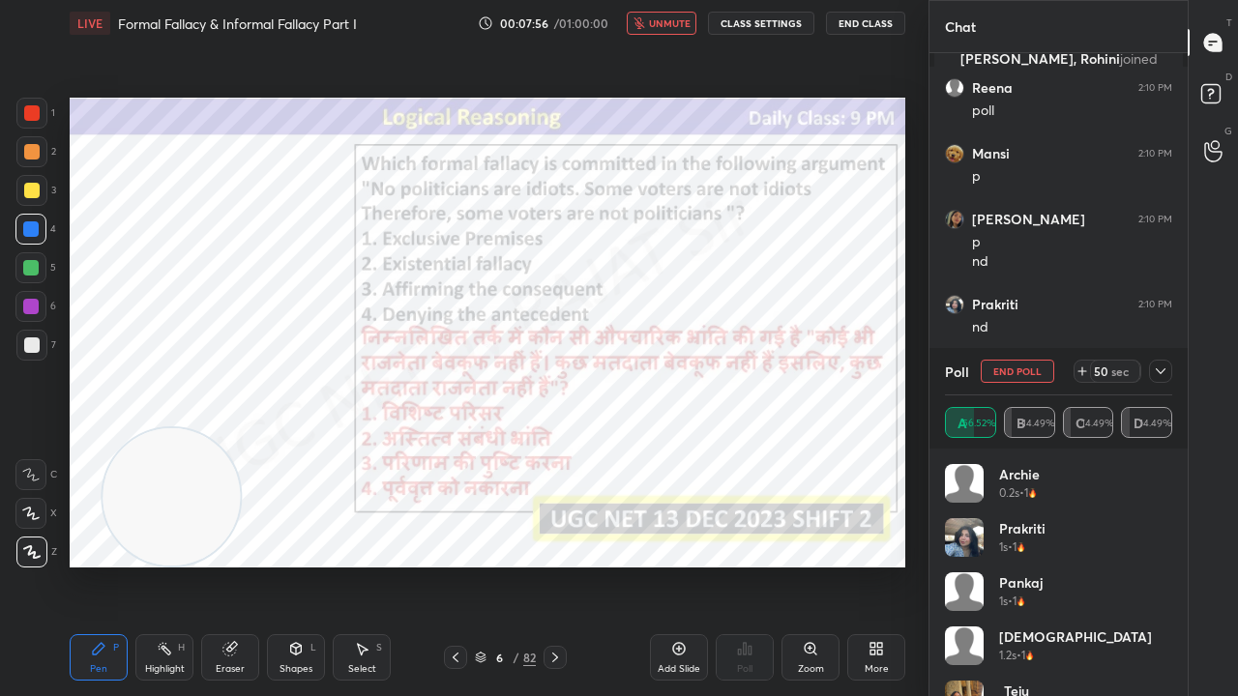
scroll to position [7648, 0]
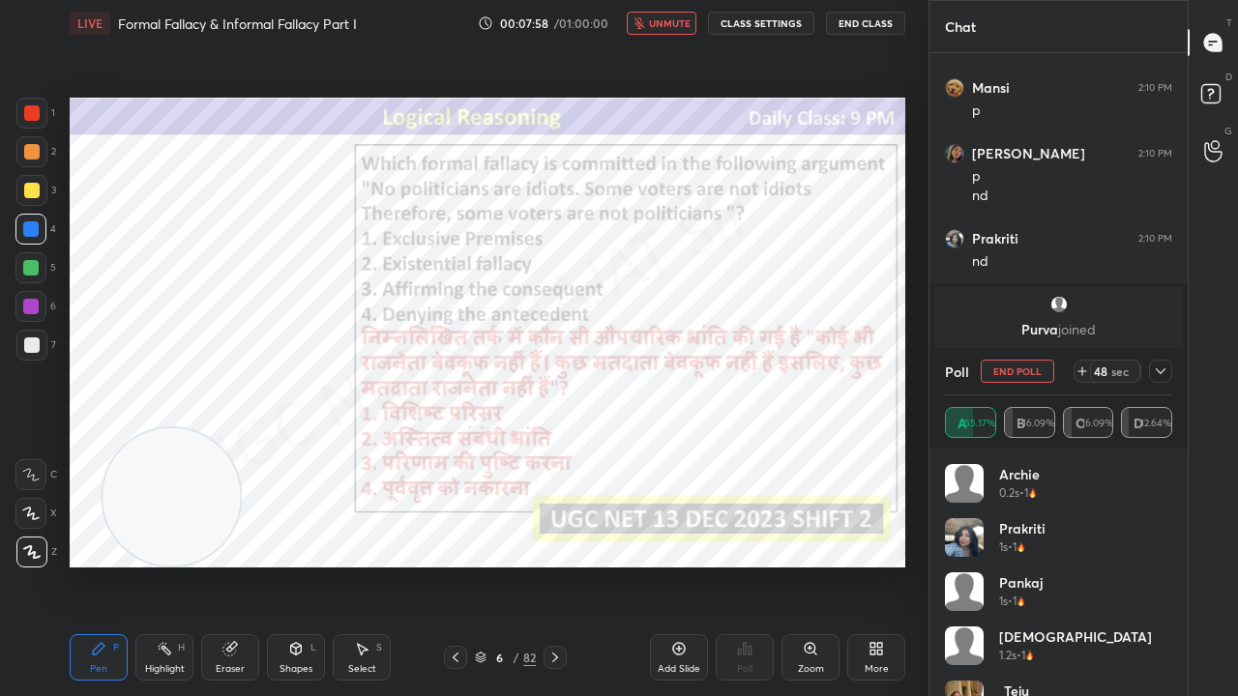
click at [1163, 371] on icon at bounding box center [1160, 371] width 15 height 15
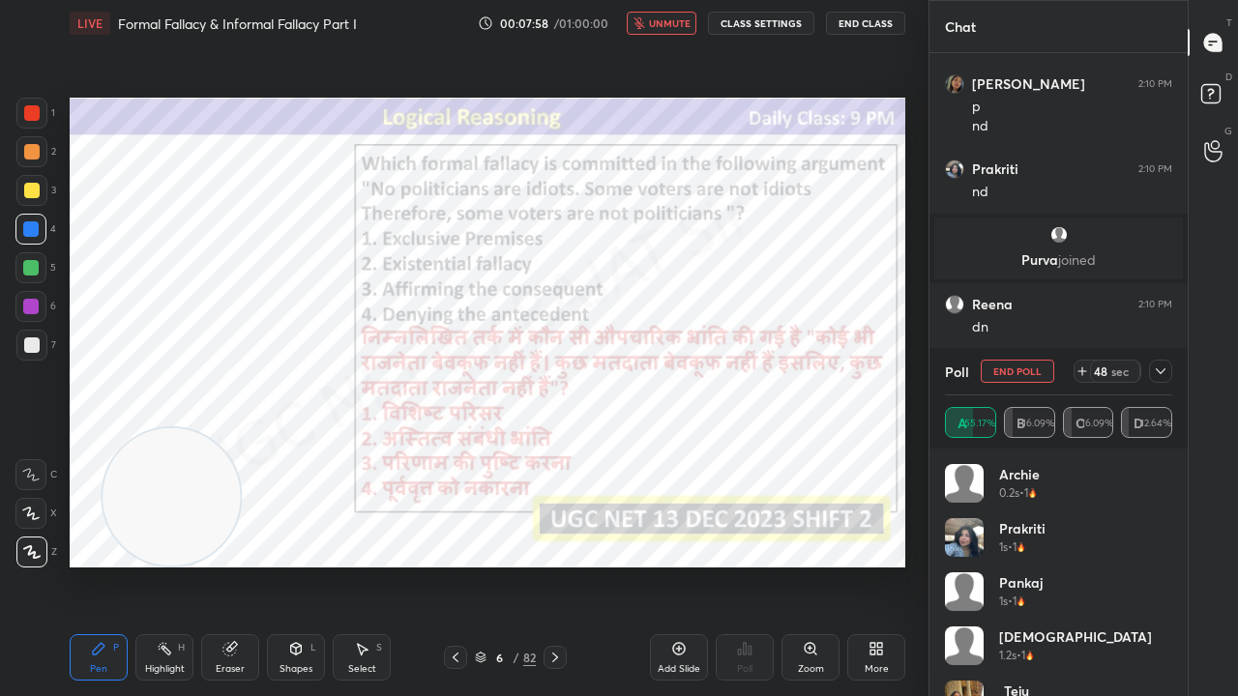
scroll to position [126, 221]
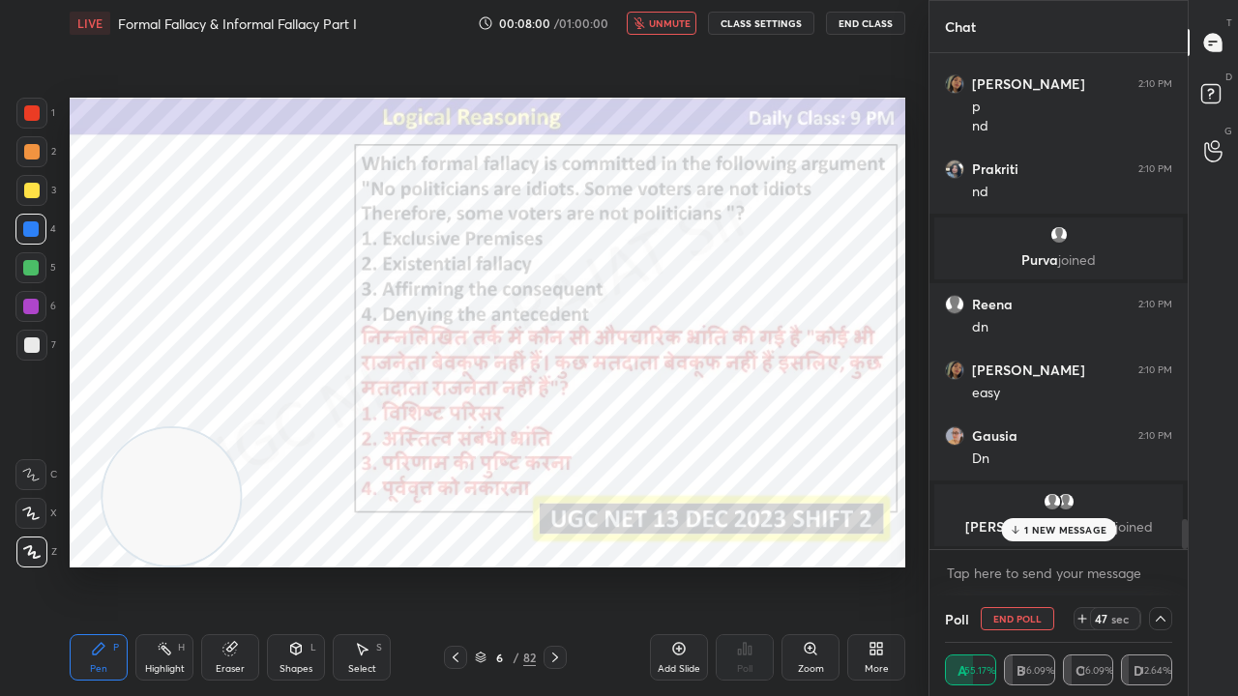
click at [1035, 526] on p "1 NEW MESSAGE" at bounding box center [1065, 530] width 82 height 12
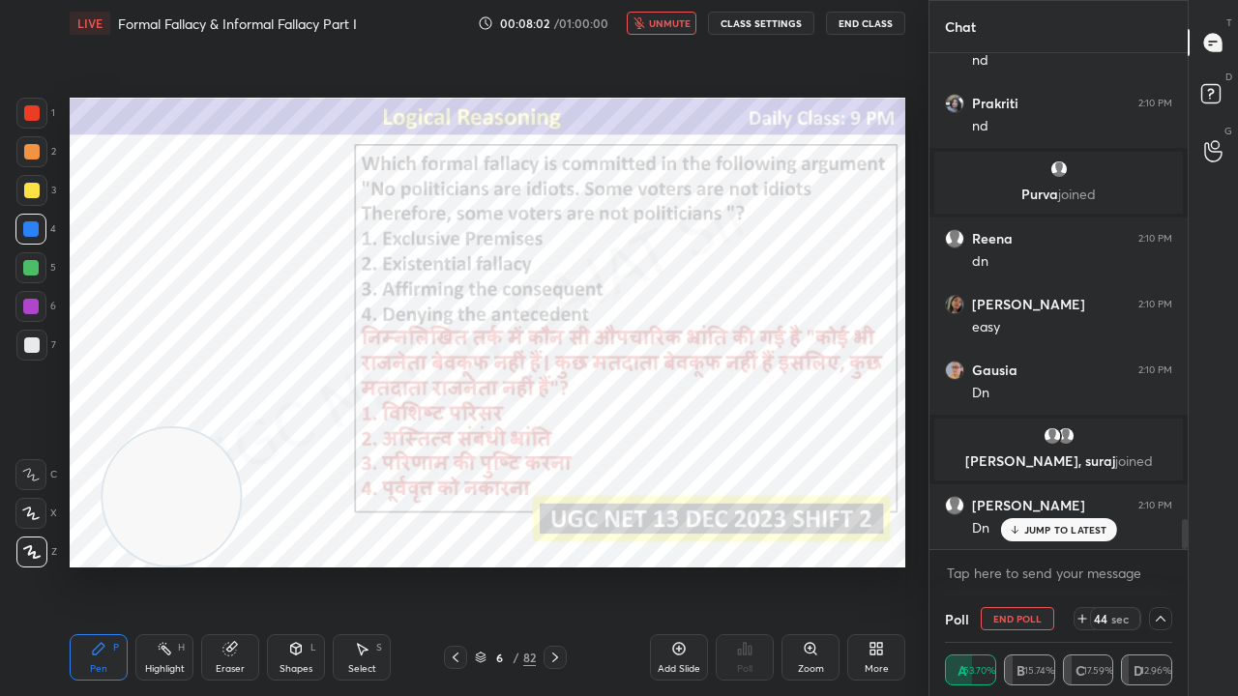
click at [794, 18] on button "CLASS SETTINGS" at bounding box center [761, 23] width 106 height 23
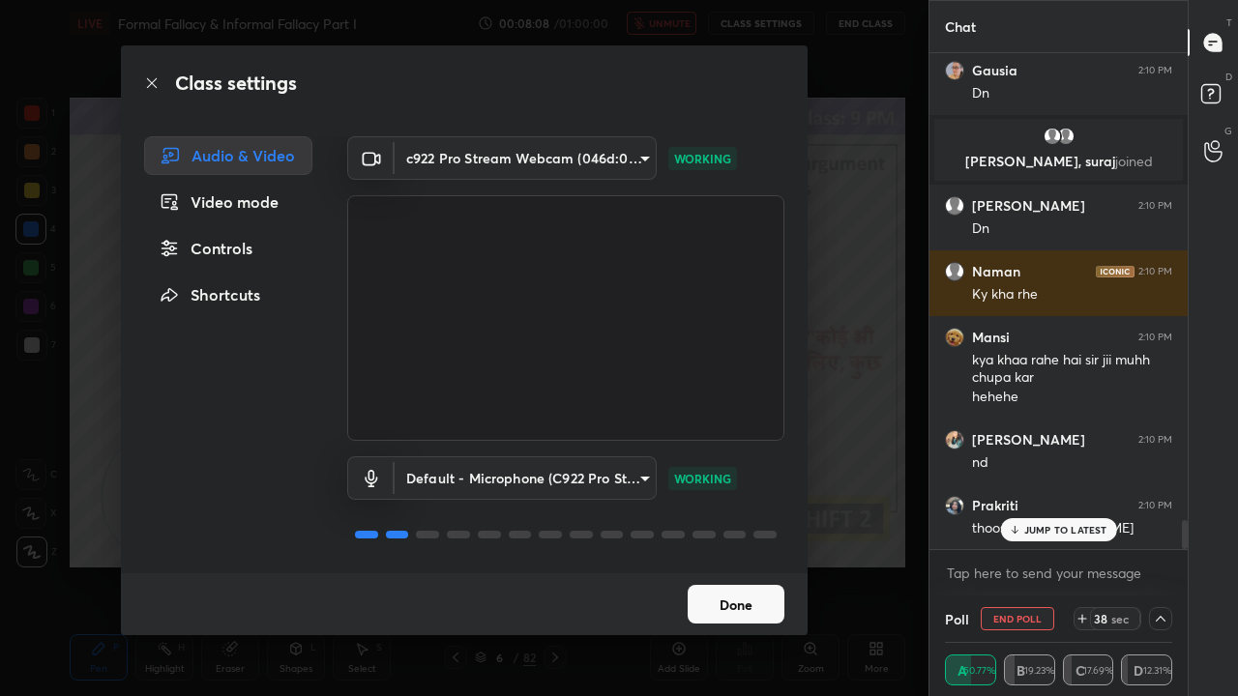
drag, startPoint x: 749, startPoint y: 596, endPoint x: 758, endPoint y: 549, distance: 47.4
click at [749, 565] on button "Done" at bounding box center [736, 604] width 97 height 39
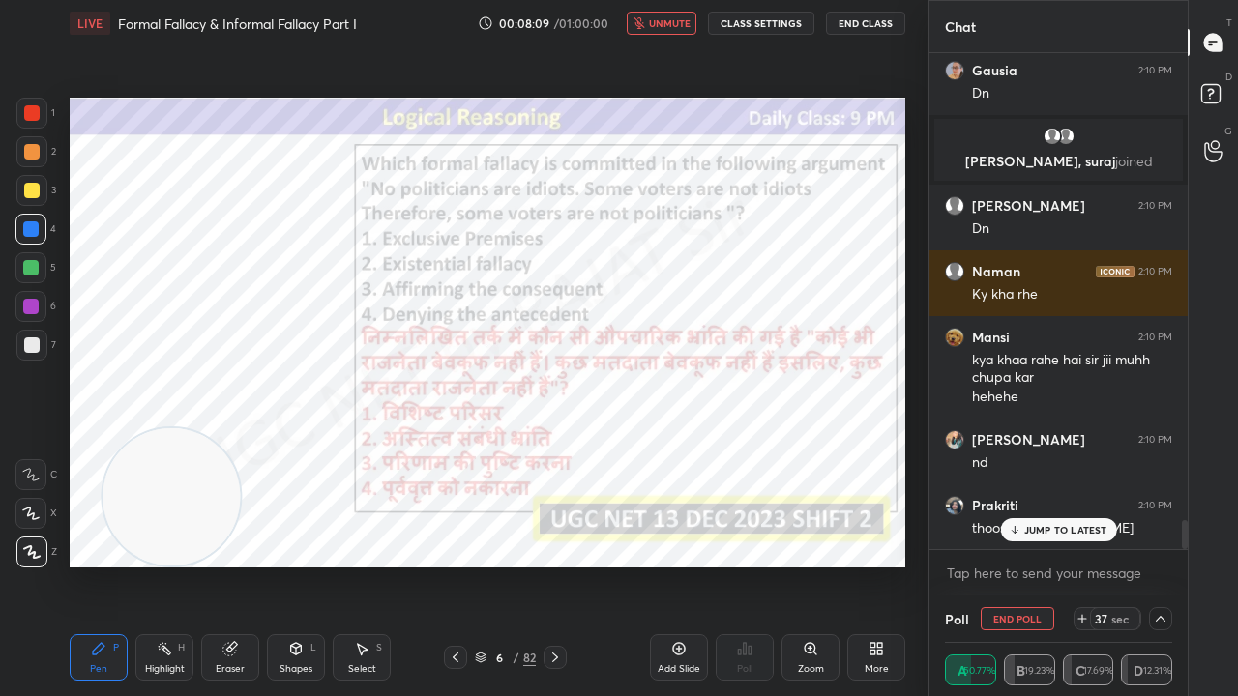
click at [682, 24] on span "unmute" at bounding box center [670, 23] width 42 height 14
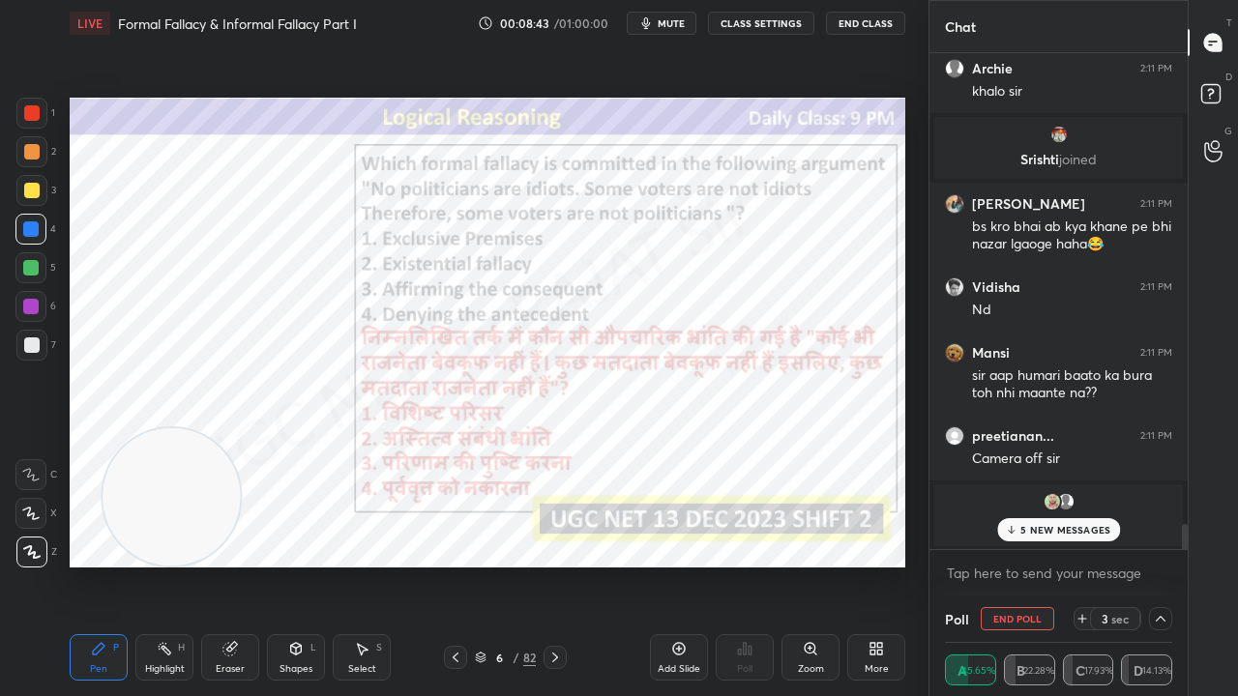
drag, startPoint x: 1064, startPoint y: 533, endPoint x: 1052, endPoint y: 524, distance: 14.5
click at [1063, 533] on p "5 NEW MESSAGES" at bounding box center [1065, 530] width 90 height 12
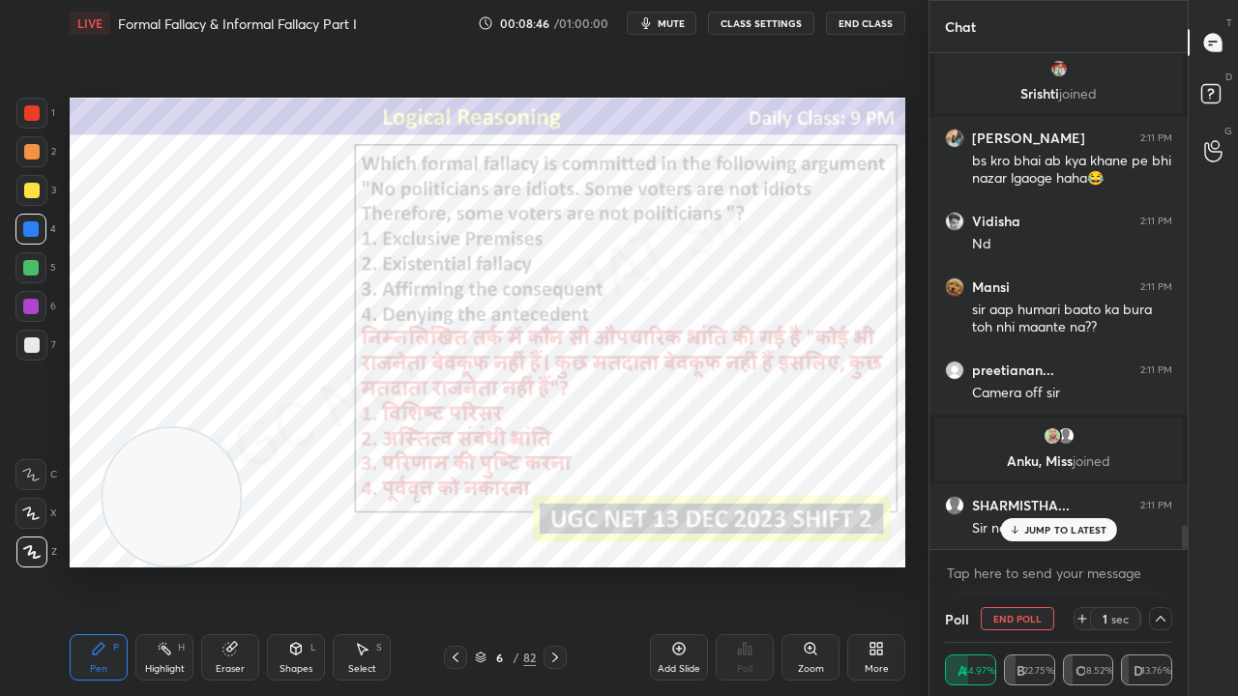
click at [31, 301] on div at bounding box center [30, 306] width 15 height 15
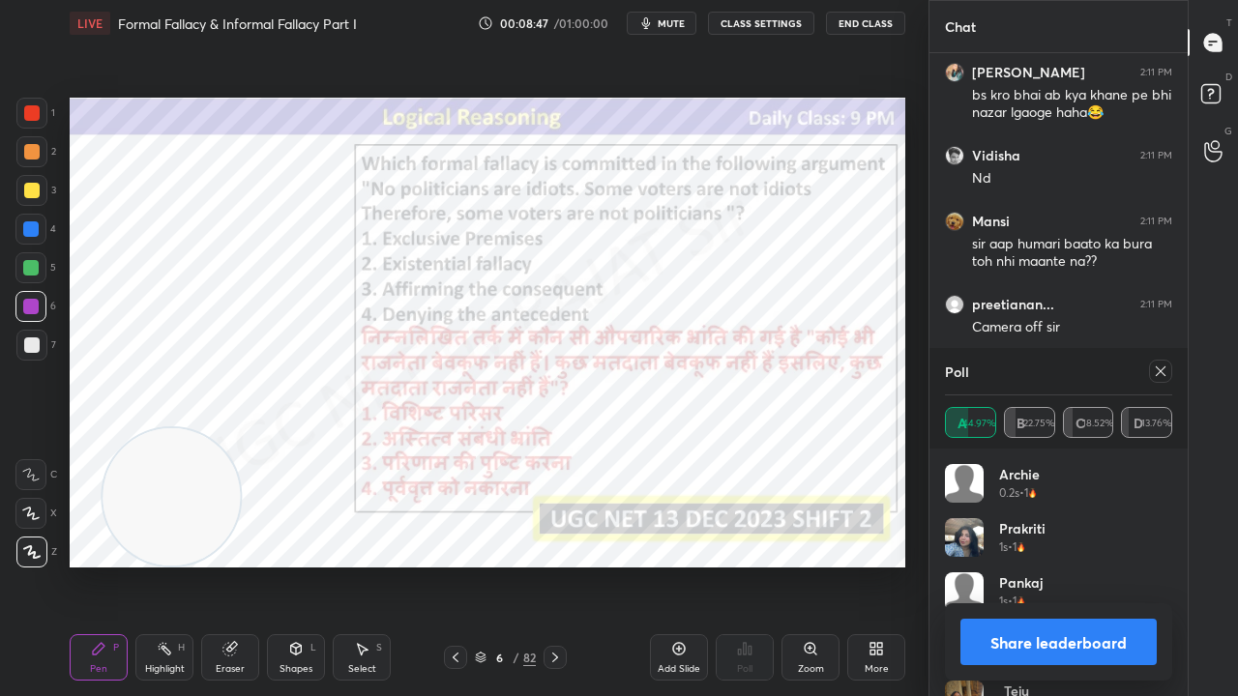
click at [1161, 372] on icon at bounding box center [1160, 371] width 15 height 15
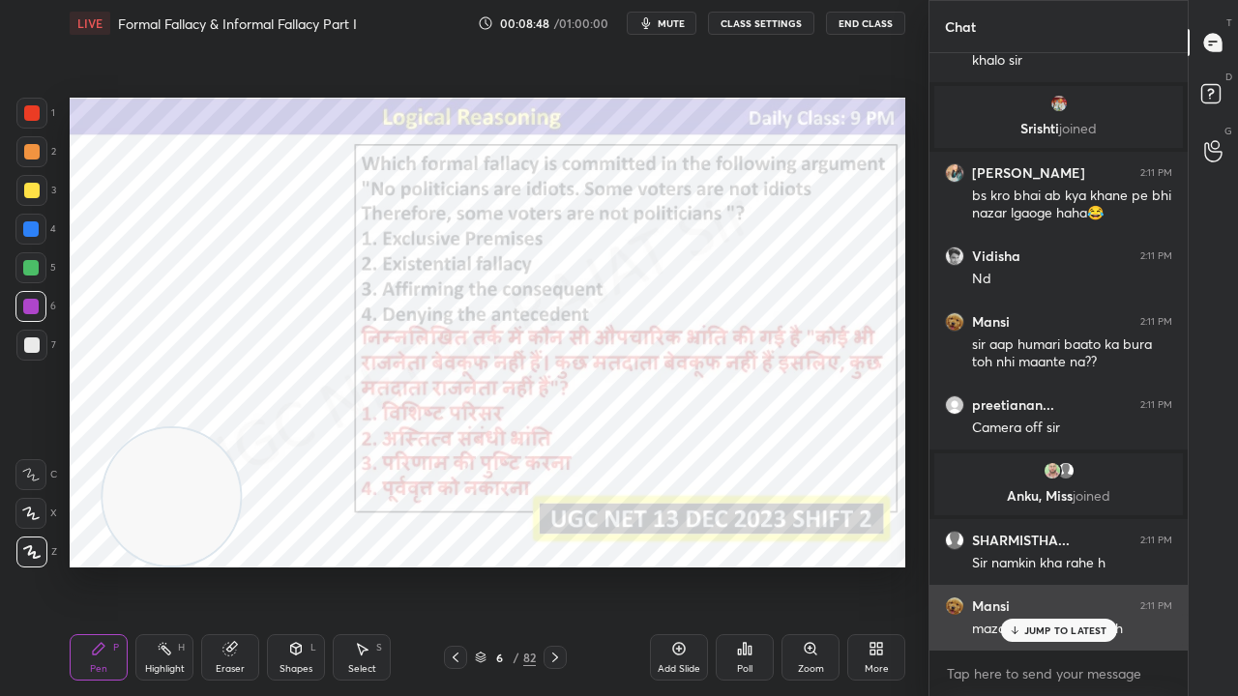
drag, startPoint x: 1055, startPoint y: 629, endPoint x: 1047, endPoint y: 621, distance: 10.9
click at [1054, 565] on p "JUMP TO LATEST" at bounding box center [1065, 631] width 83 height 12
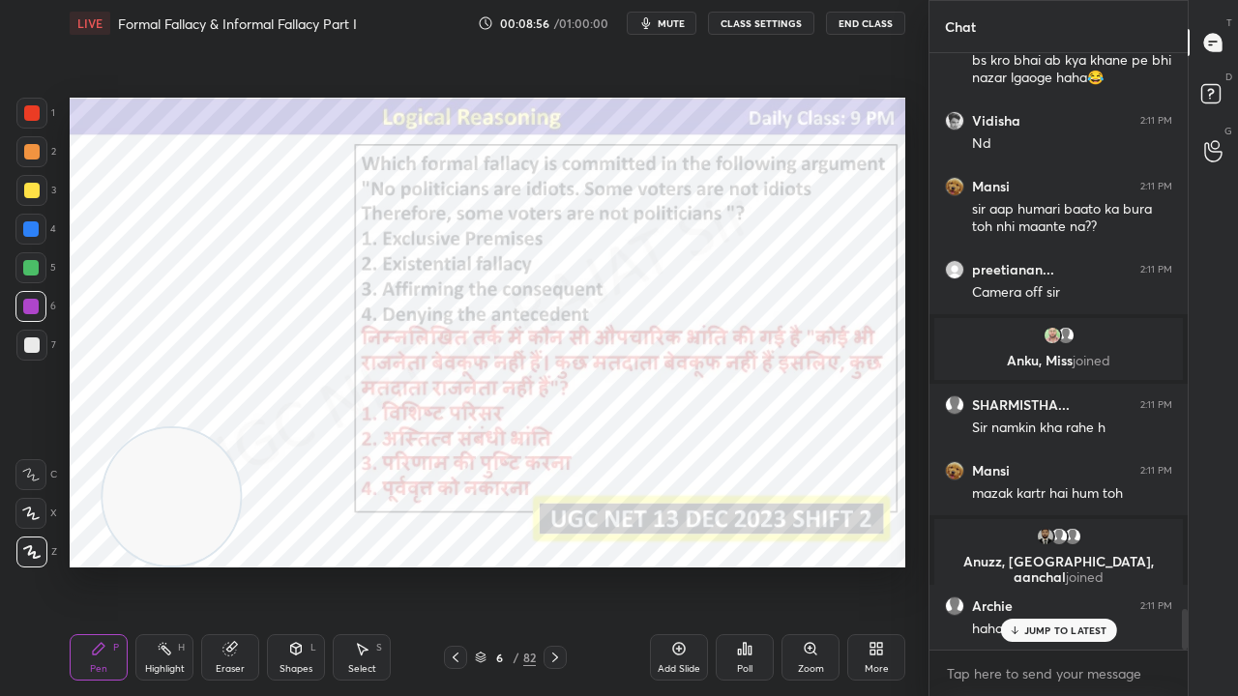
click at [1065, 565] on p "JUMP TO LATEST" at bounding box center [1065, 631] width 83 height 12
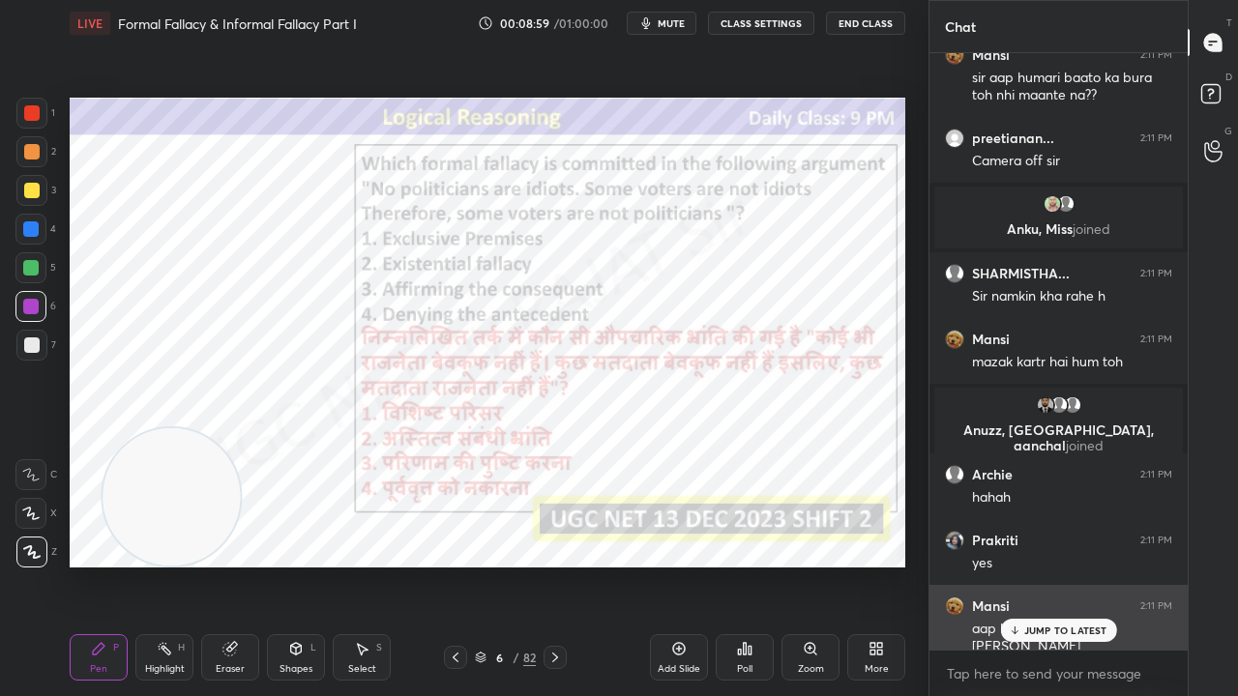
click at [1059, 565] on p "JUMP TO LATEST" at bounding box center [1065, 631] width 83 height 12
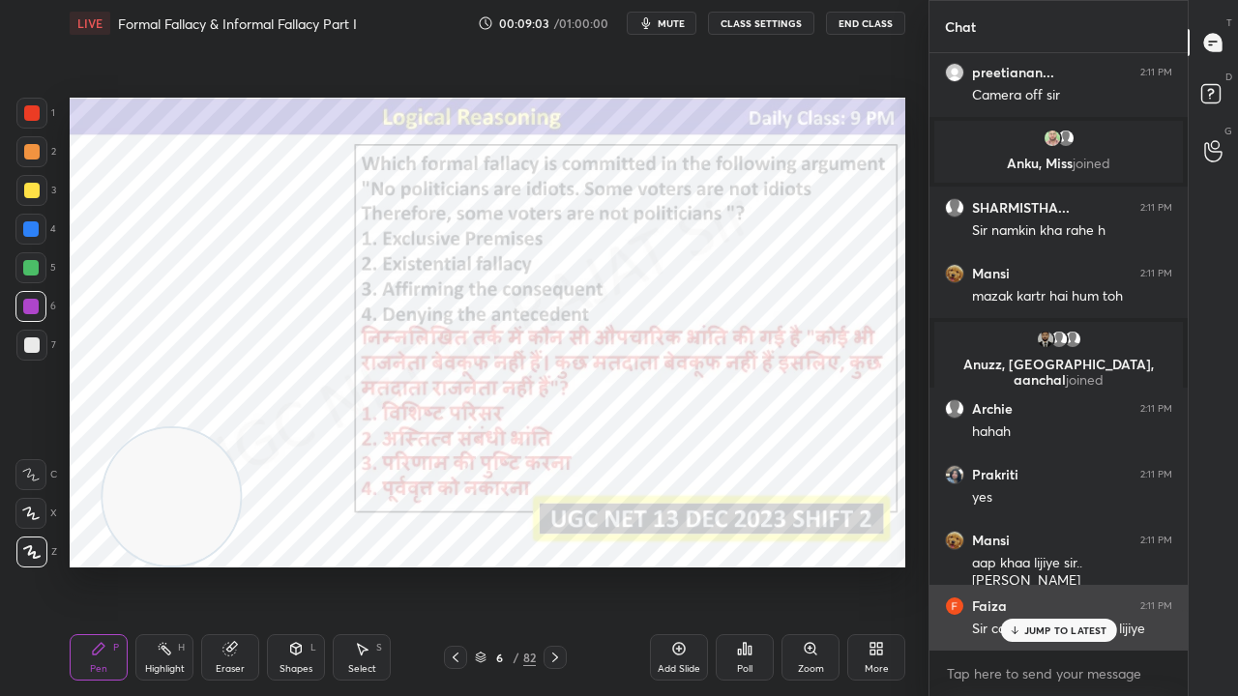
click at [1039, 565] on p "JUMP TO LATEST" at bounding box center [1065, 631] width 83 height 12
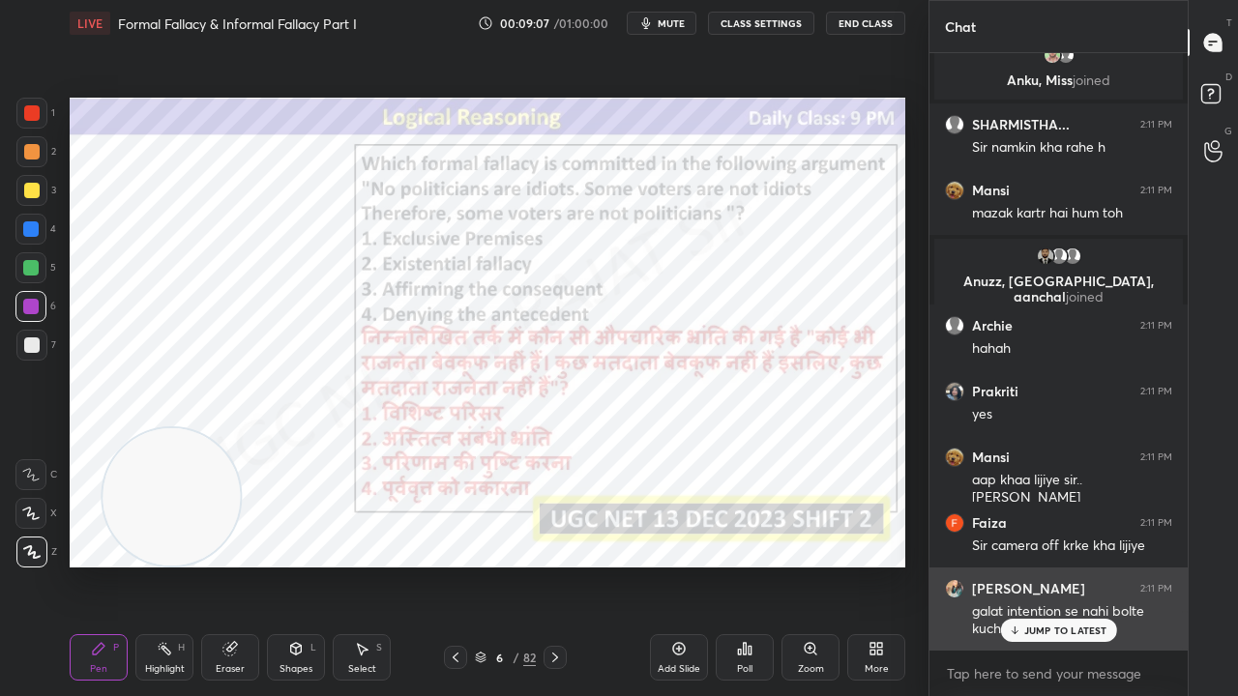
click at [1033, 565] on p "JUMP TO LATEST" at bounding box center [1065, 631] width 83 height 12
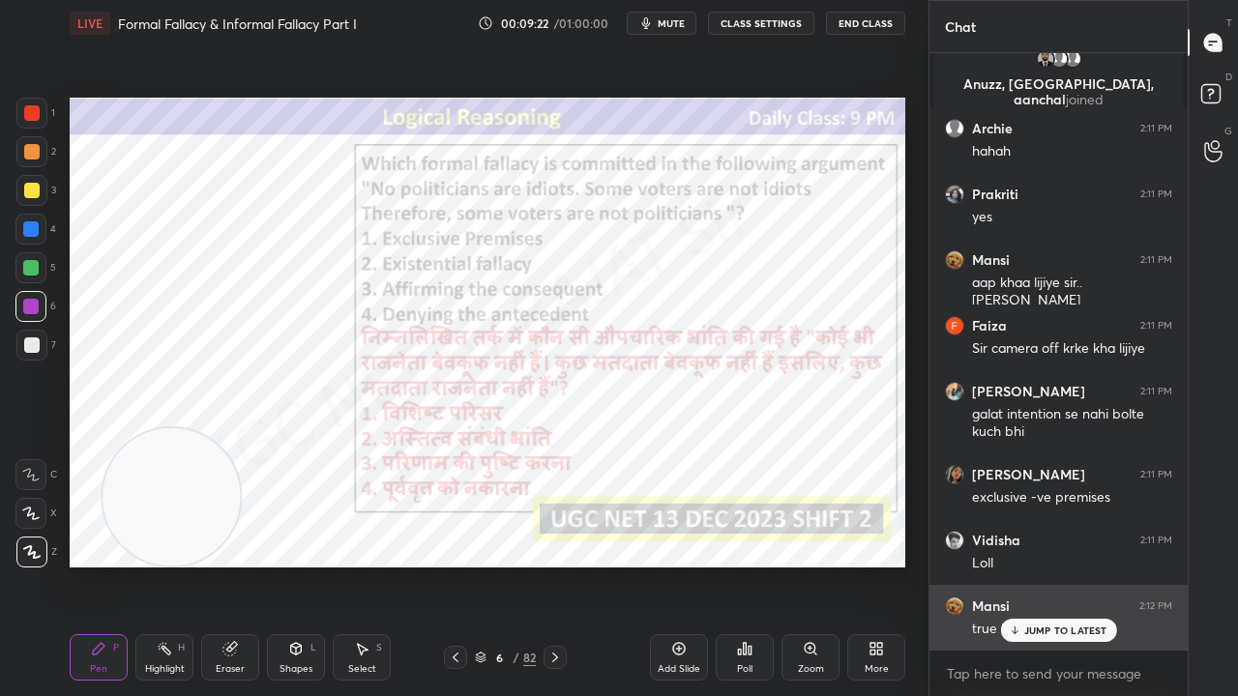
drag, startPoint x: 1060, startPoint y: 633, endPoint x: 987, endPoint y: 621, distance: 73.5
click at [1058, 565] on p "JUMP TO LATEST" at bounding box center [1065, 631] width 83 height 12
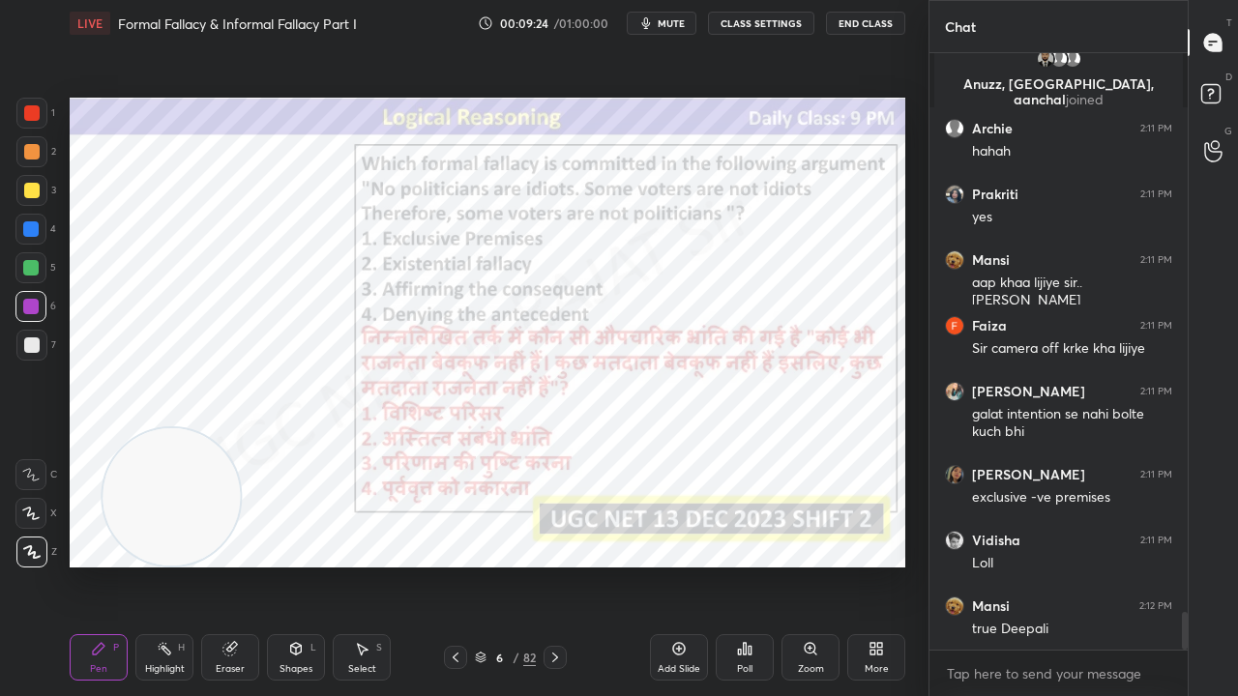
drag, startPoint x: 33, startPoint y: 233, endPoint x: 58, endPoint y: 234, distance: 25.2
click at [33, 233] on div at bounding box center [30, 228] width 15 height 15
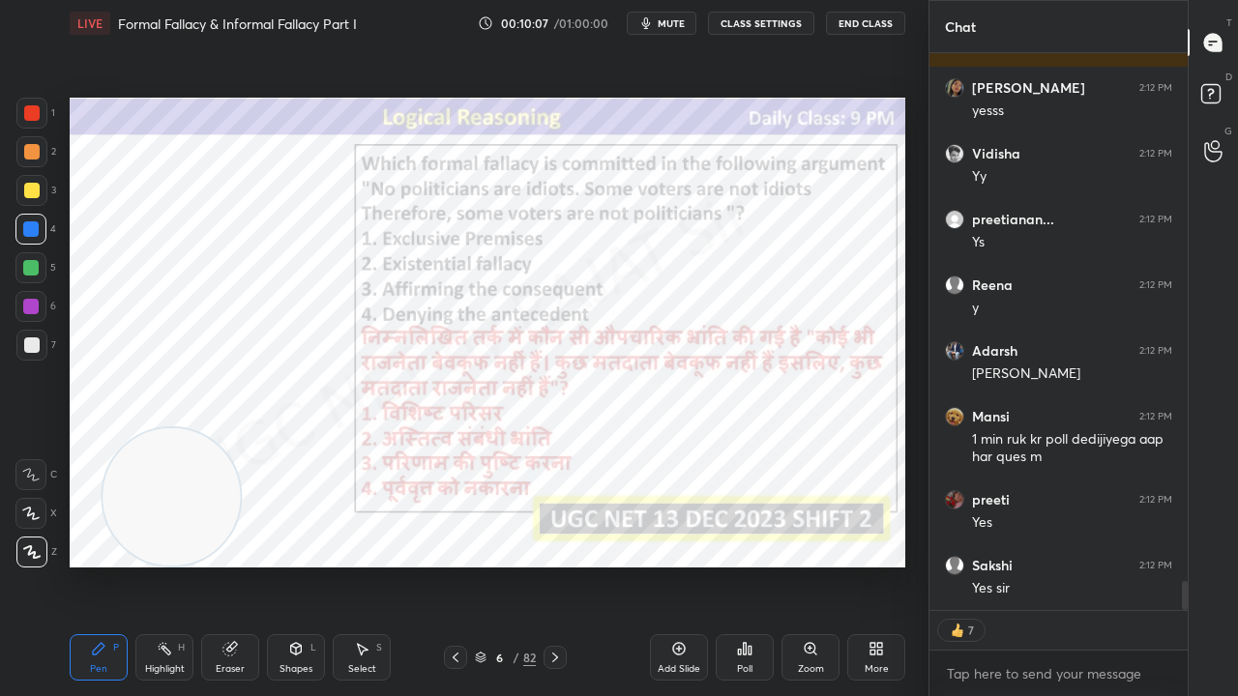
scroll to position [10091, 0]
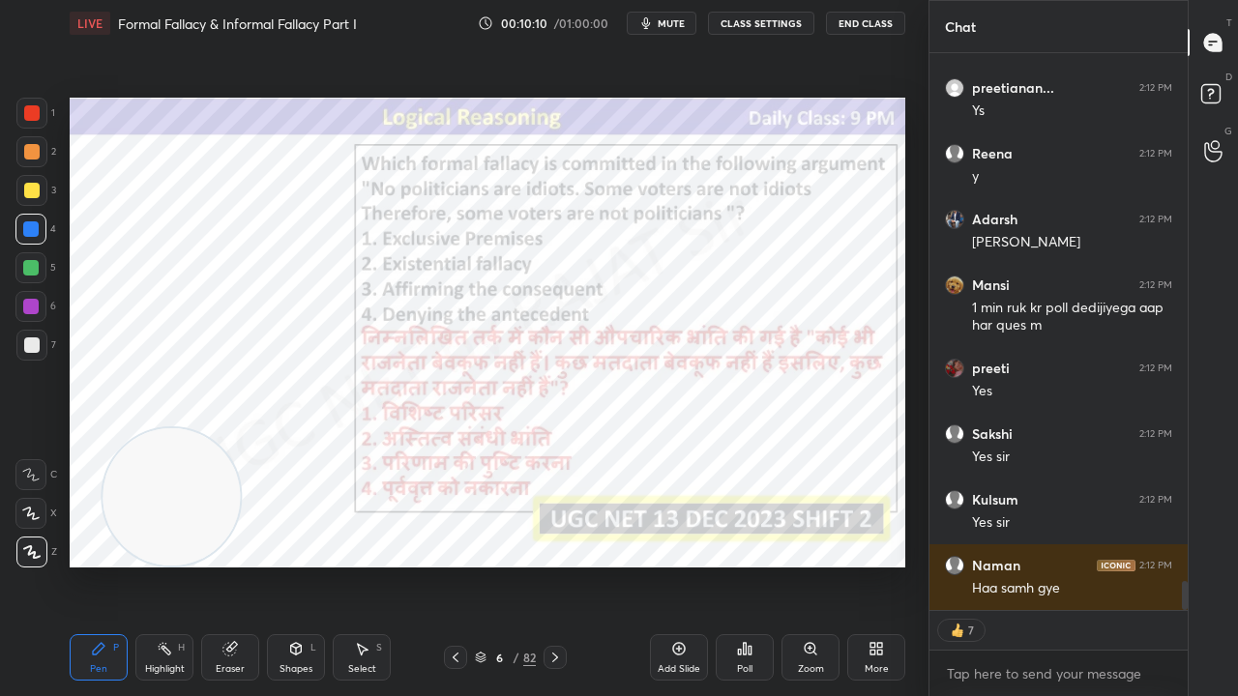
click at [35, 302] on div at bounding box center [30, 306] width 15 height 15
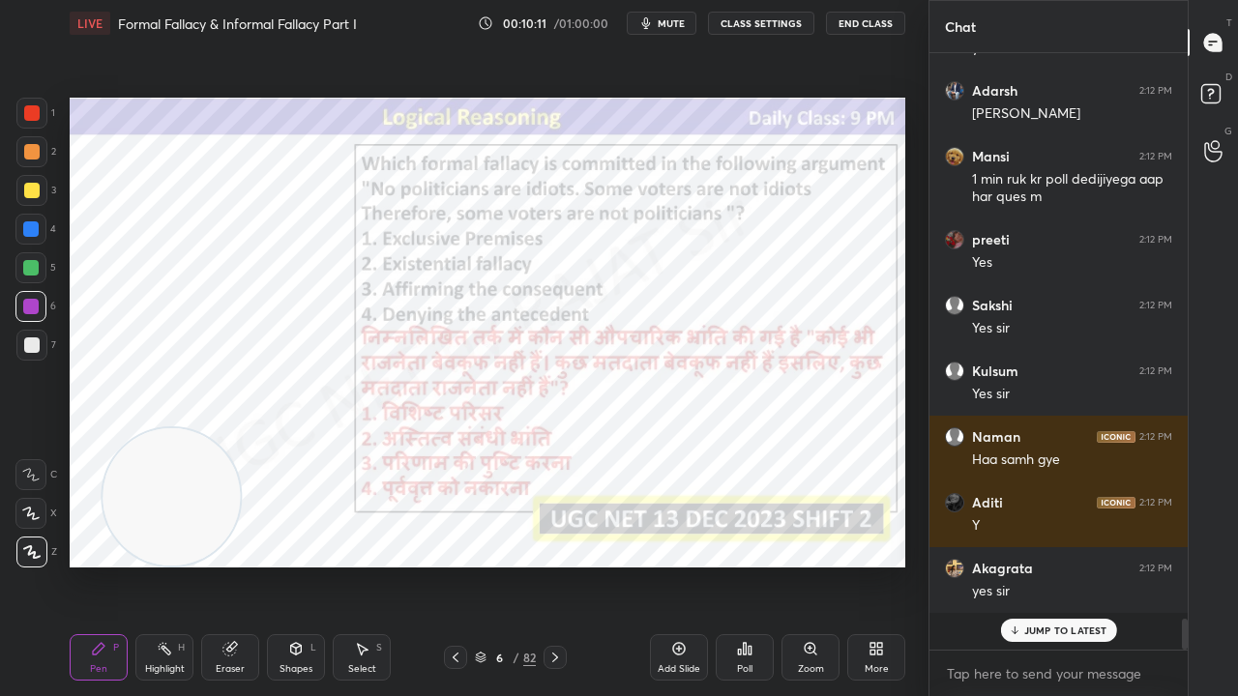
scroll to position [10248, 0]
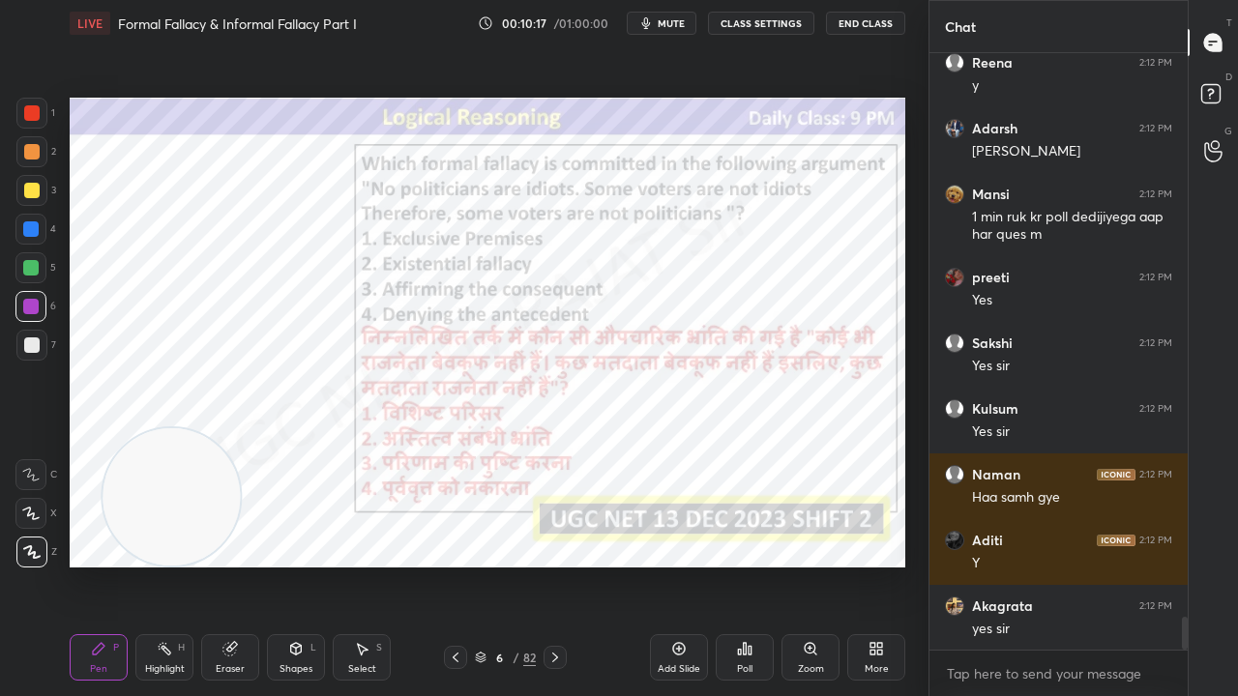
click at [553, 565] on icon at bounding box center [554, 657] width 15 height 15
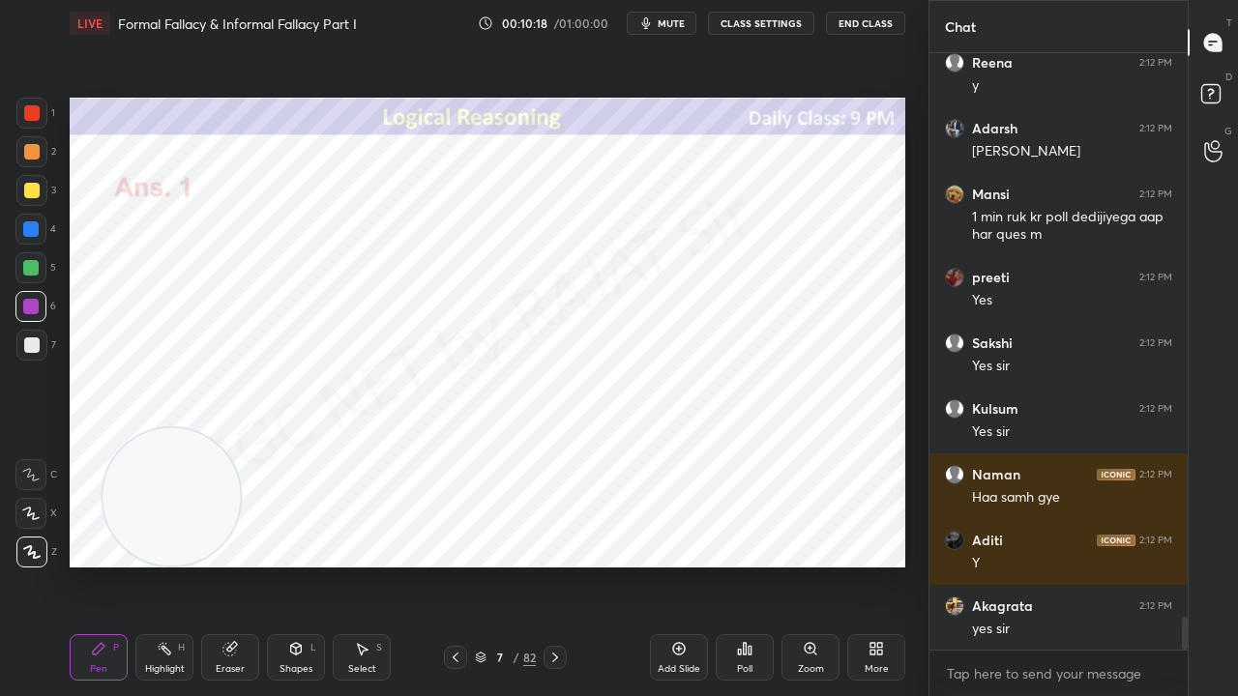
click at [555, 565] on icon at bounding box center [554, 657] width 15 height 15
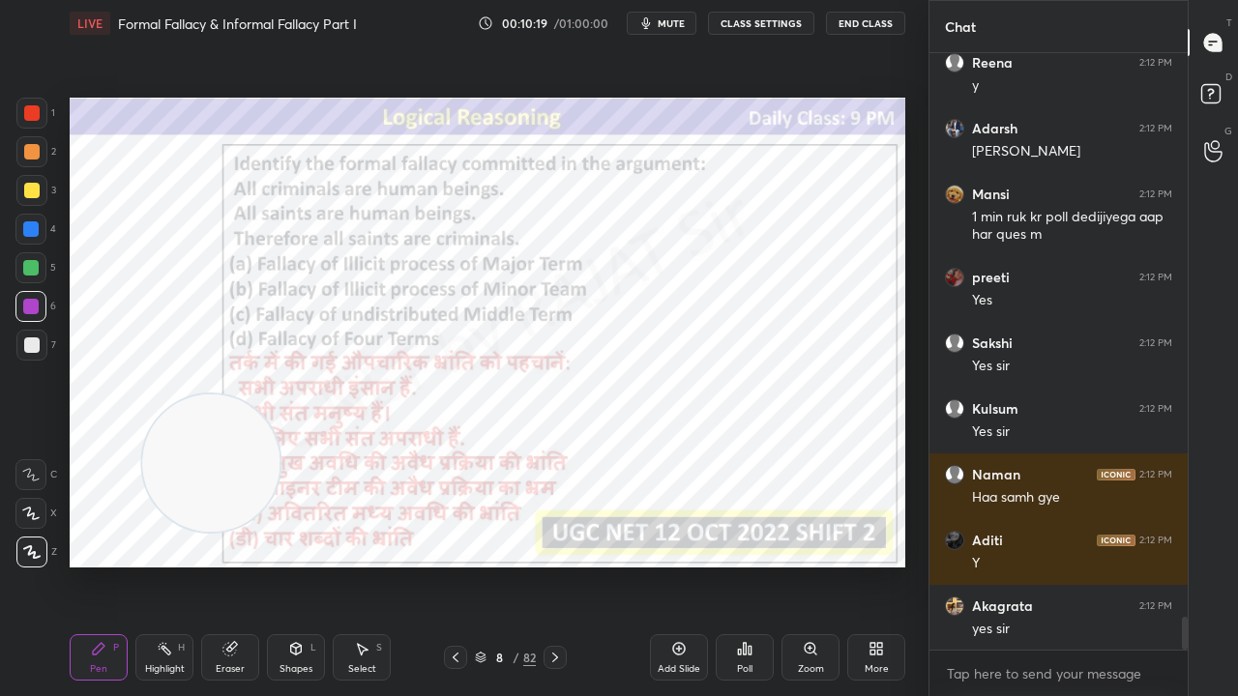
scroll to position [10313, 0]
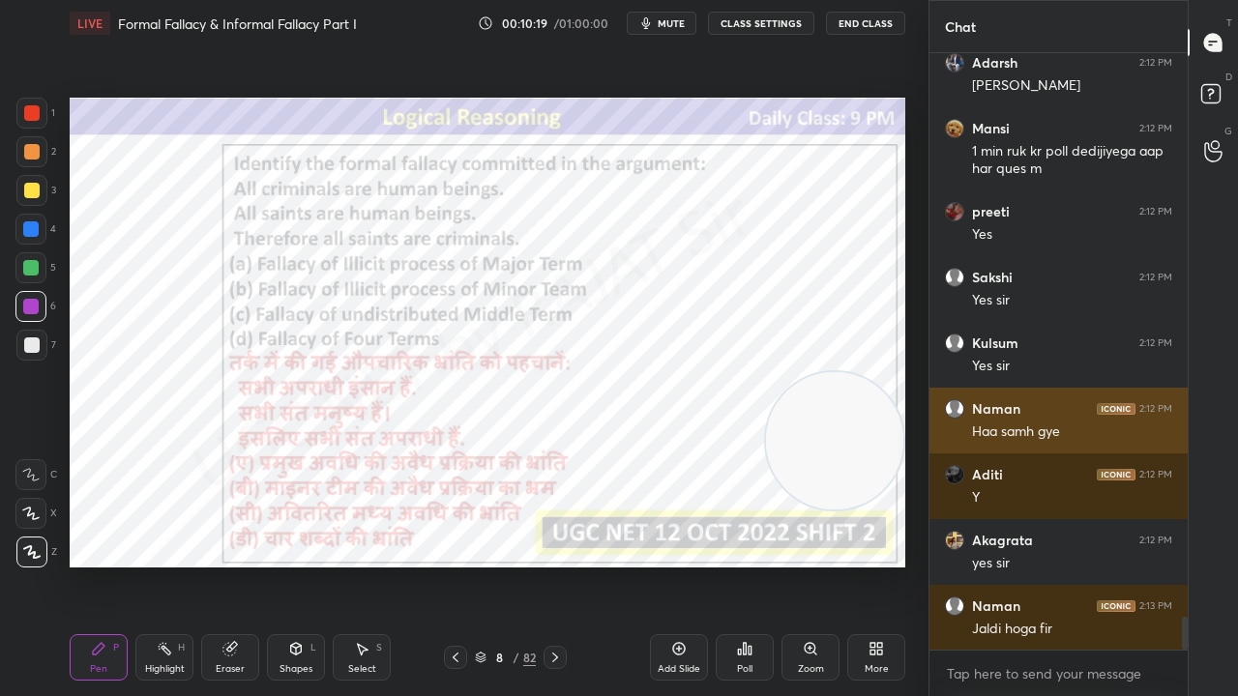
drag, startPoint x: 208, startPoint y: 450, endPoint x: 938, endPoint y: 430, distance: 730.4
click at [947, 435] on div "1 2 3 4 5 6 7 C X Z C X Z E E Erase all H H LIVE Formal Fallacy & Informal Fall…" at bounding box center [619, 348] width 1238 height 696
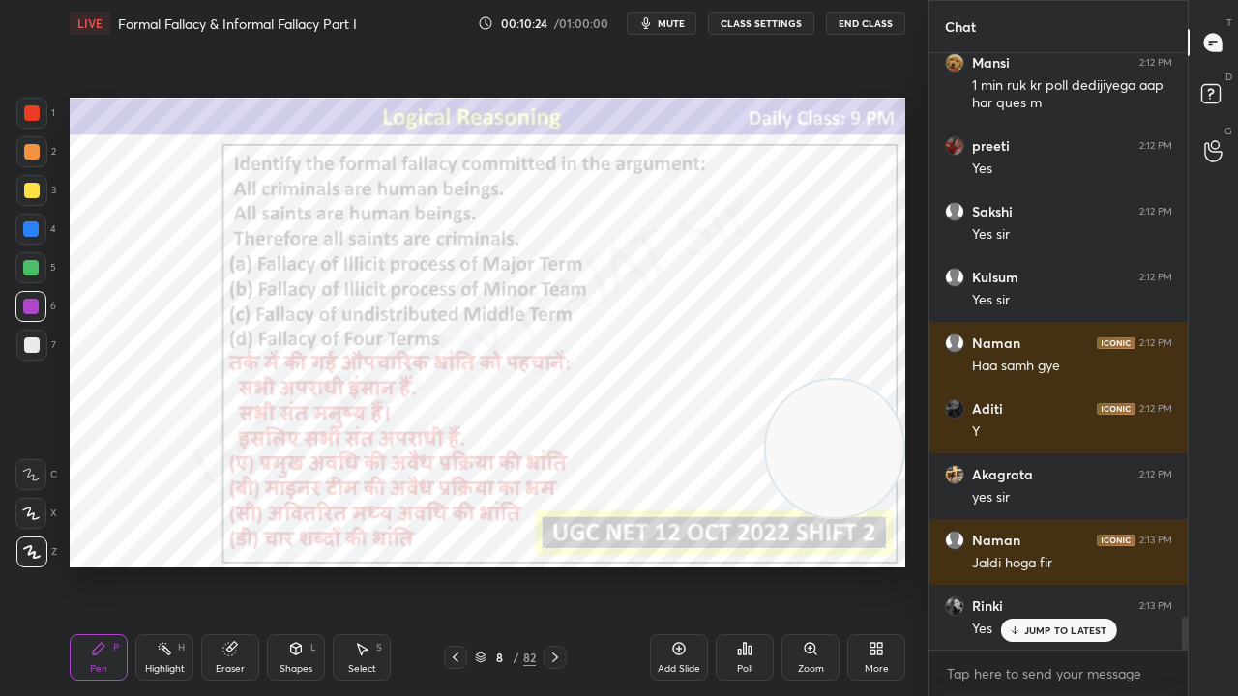
scroll to position [10449, 0]
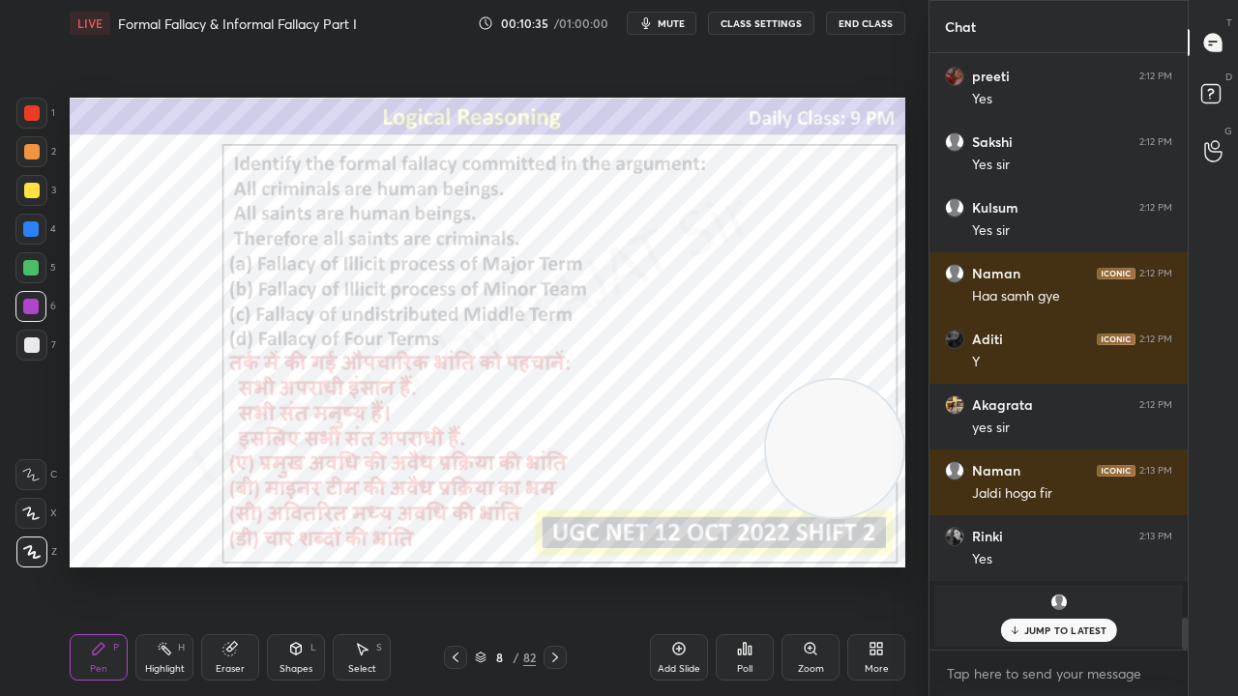
click at [665, 21] on span "mute" at bounding box center [671, 23] width 27 height 14
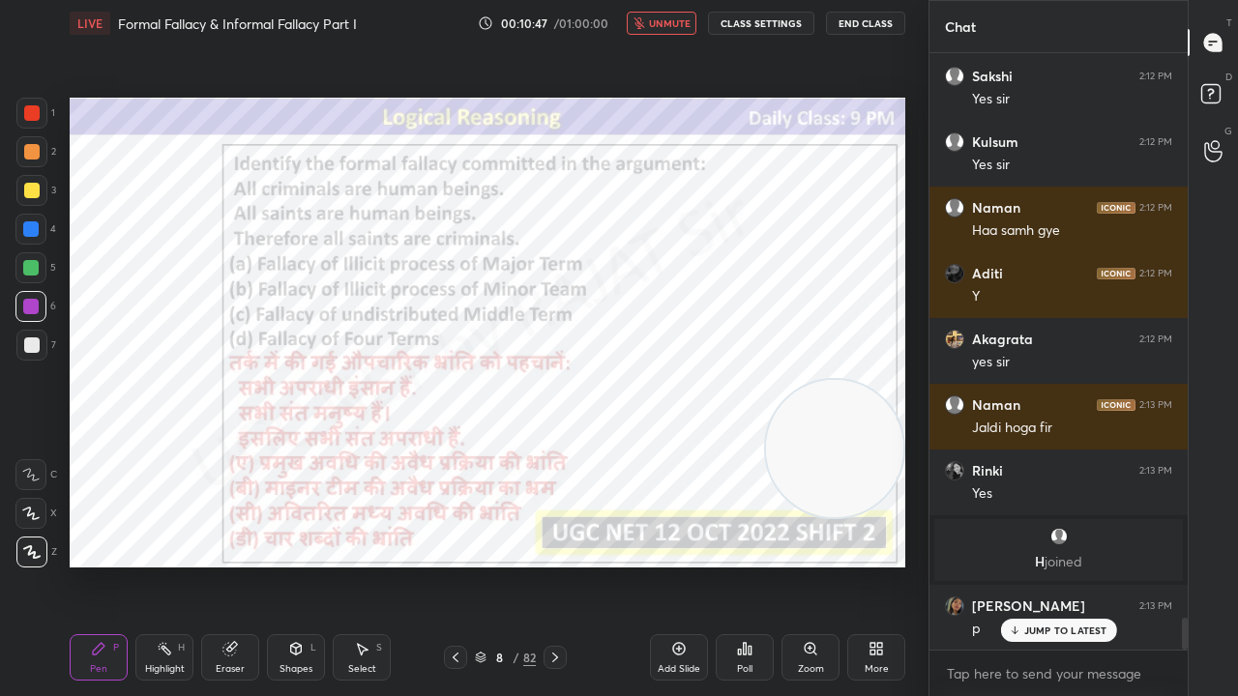
scroll to position [10580, 0]
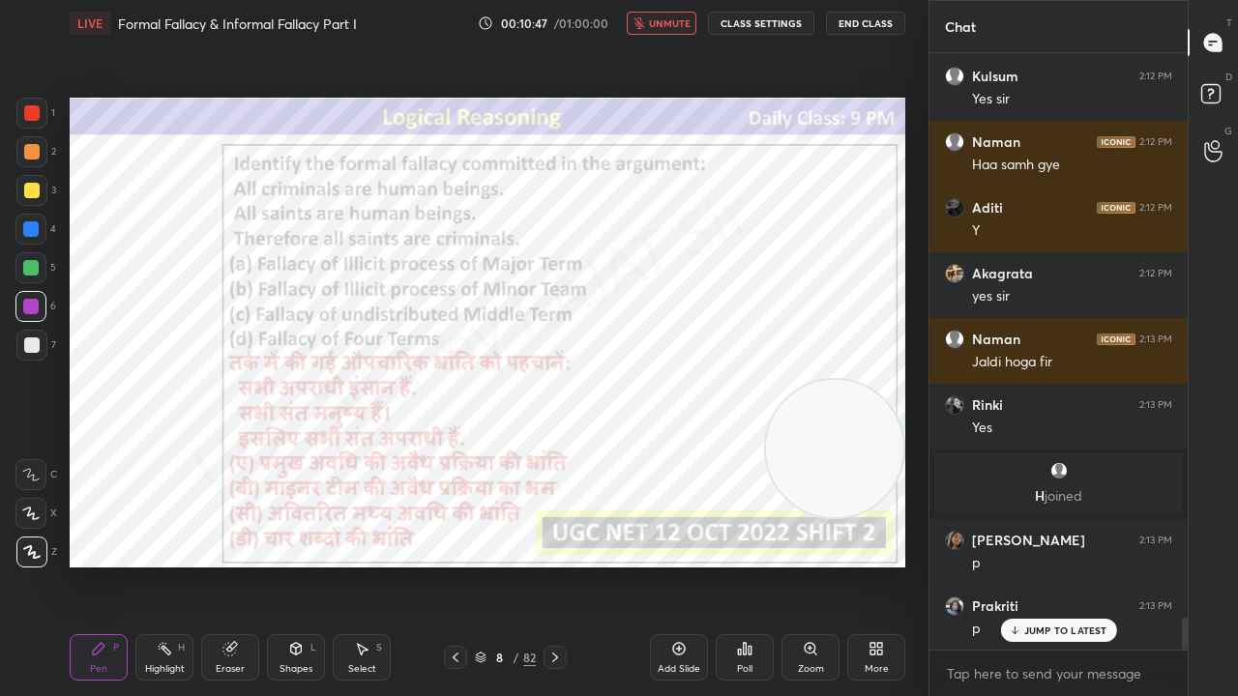
click at [494, 565] on div "8" at bounding box center [499, 658] width 19 height 12
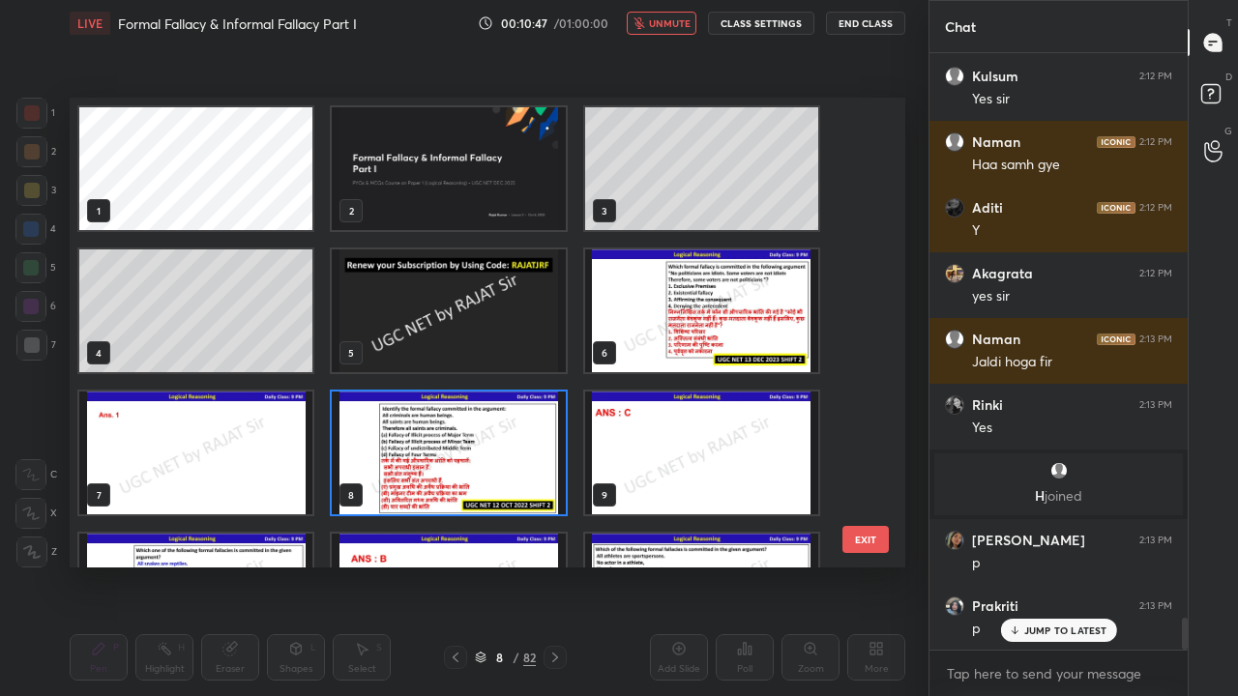
scroll to position [464, 826]
click at [487, 443] on img "grid" at bounding box center [448, 453] width 233 height 123
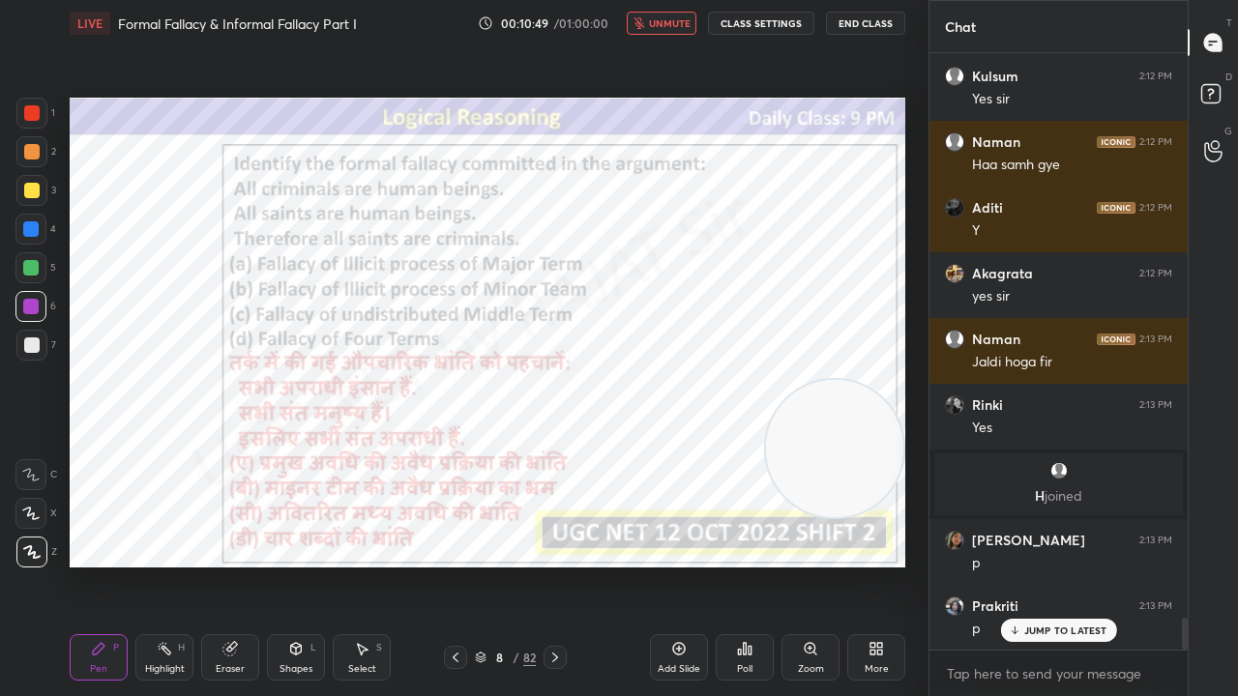
click at [736, 565] on div "Poll" at bounding box center [745, 657] width 58 height 46
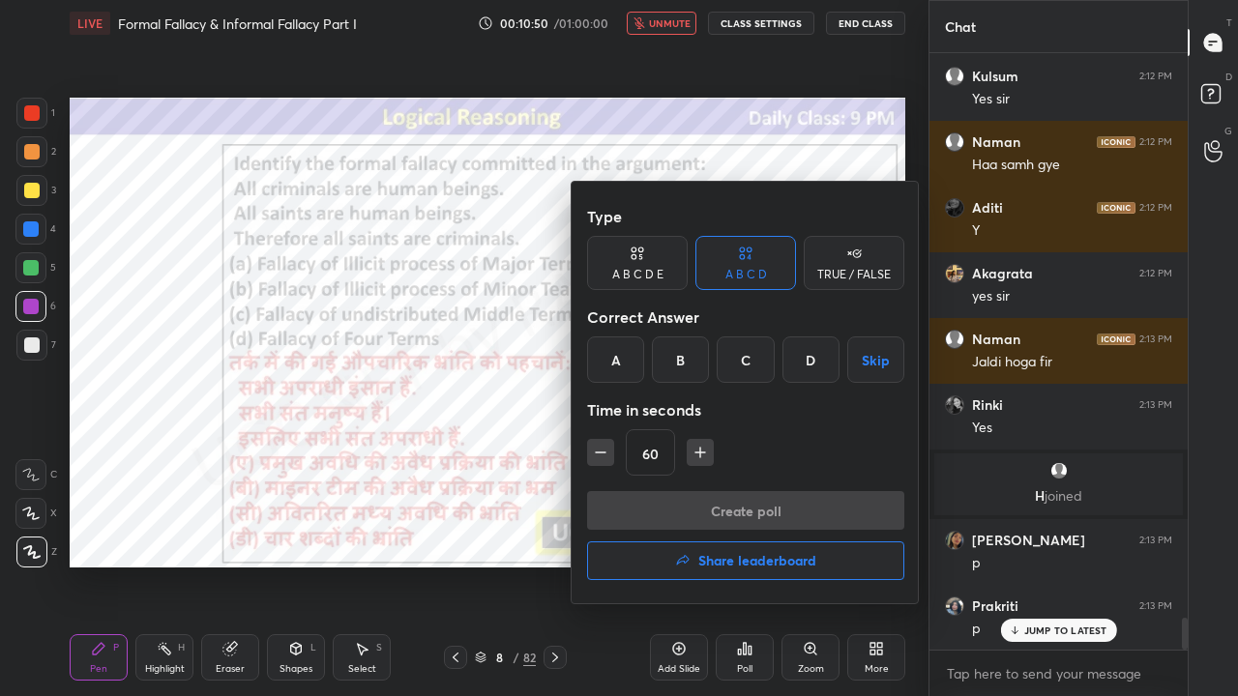
click at [750, 369] on div "C" at bounding box center [745, 360] width 57 height 46
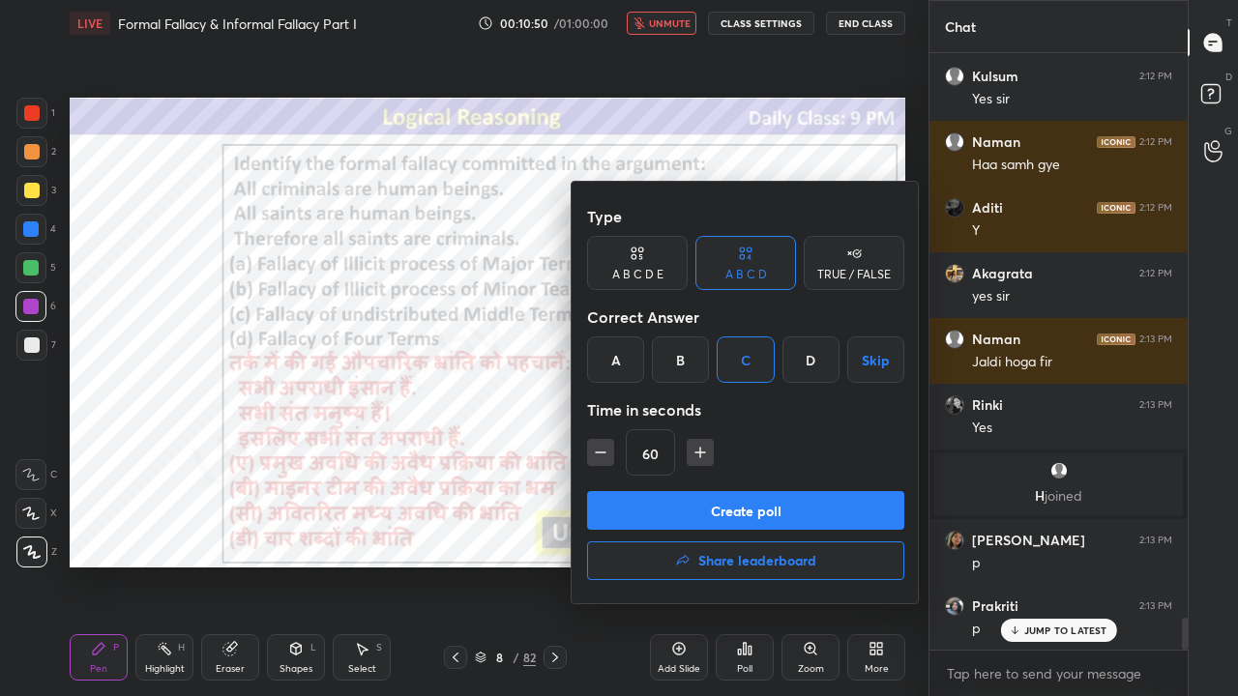
click at [696, 501] on button "Create poll" at bounding box center [745, 510] width 317 height 39
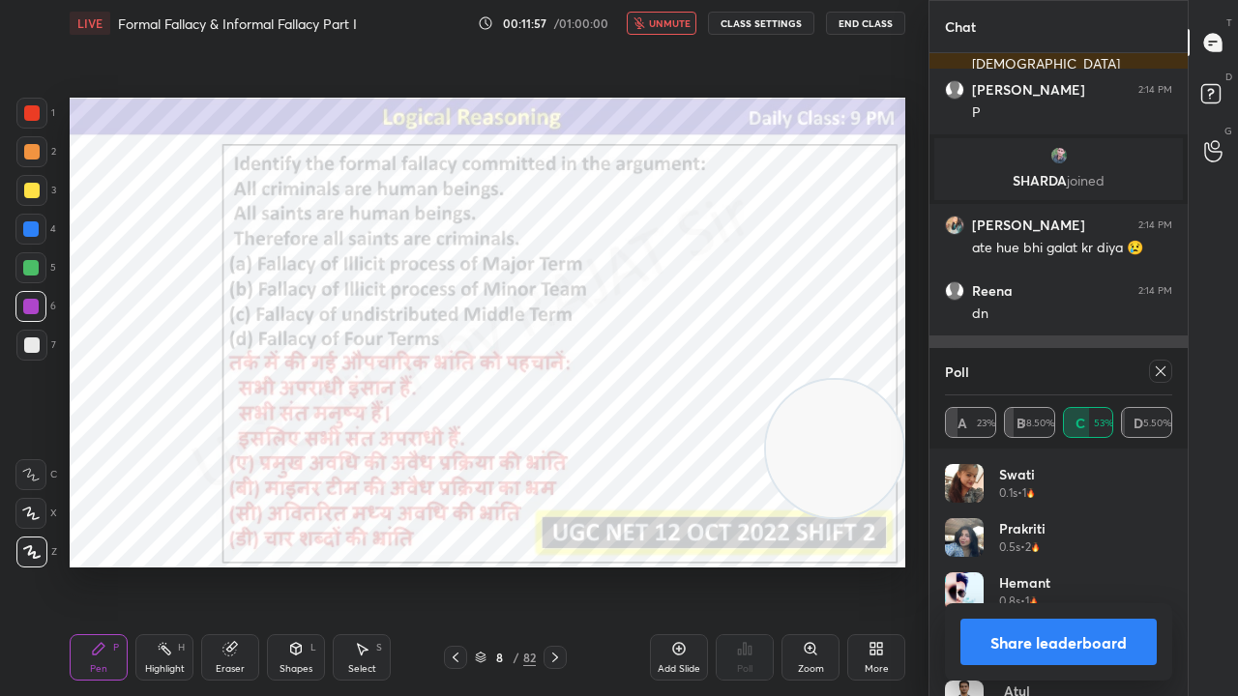
scroll to position [11762, 0]
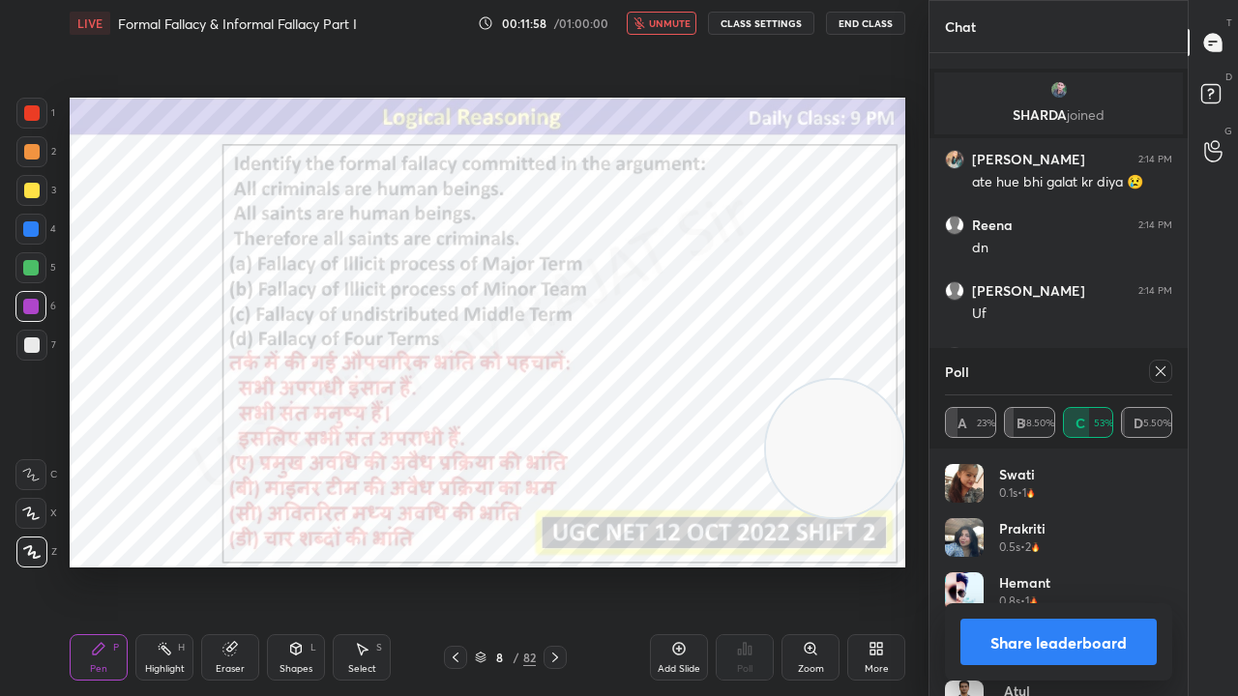
drag, startPoint x: 683, startPoint y: 25, endPoint x: 812, endPoint y: 96, distance: 147.6
click at [685, 25] on span "unmute" at bounding box center [670, 23] width 42 height 14
click at [1162, 368] on icon at bounding box center [1160, 371] width 15 height 15
type textarea "x"
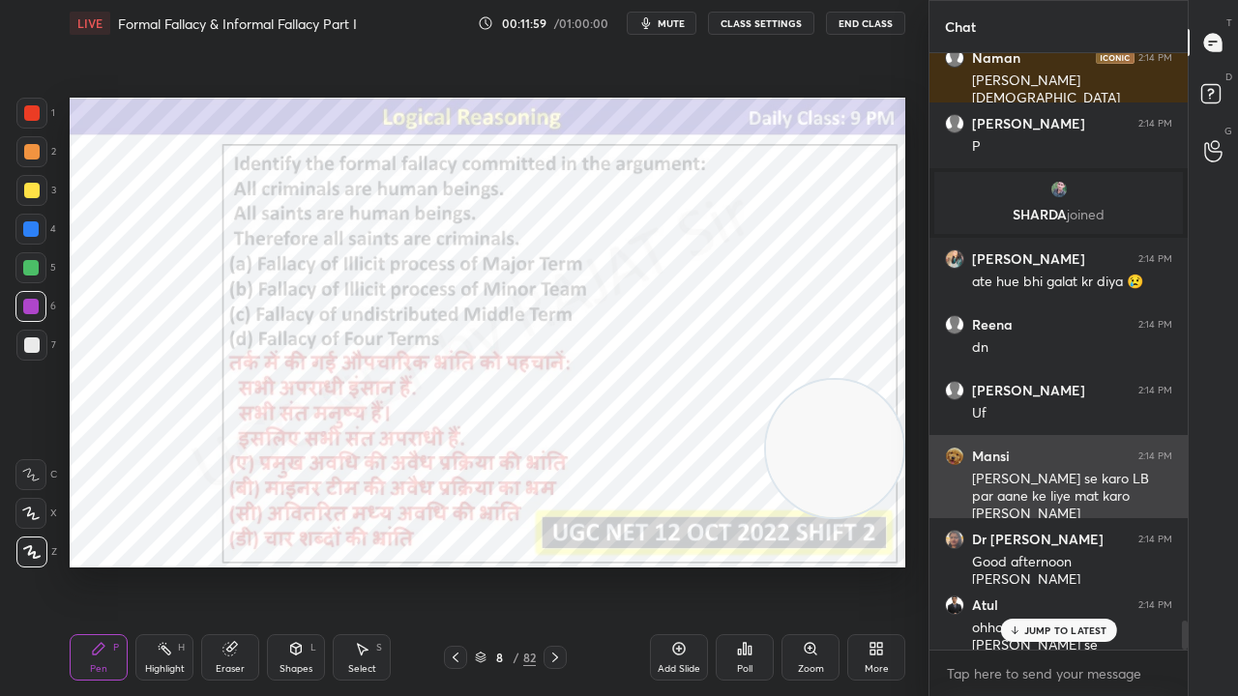
scroll to position [591, 252]
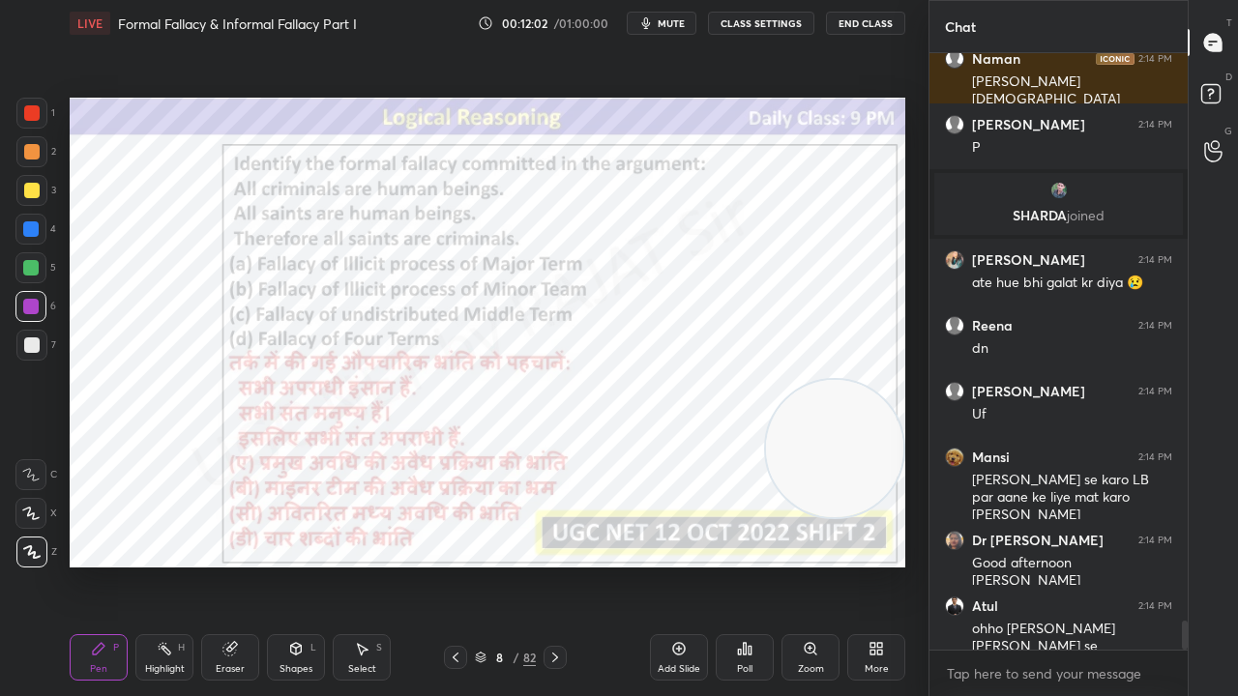
click at [1056, 565] on div "Naman 2:14 PM [PERSON_NAME] [PERSON_NAME] 2:14 PM [PERSON_NAME] joined [PERSON_…" at bounding box center [1058, 351] width 258 height 597
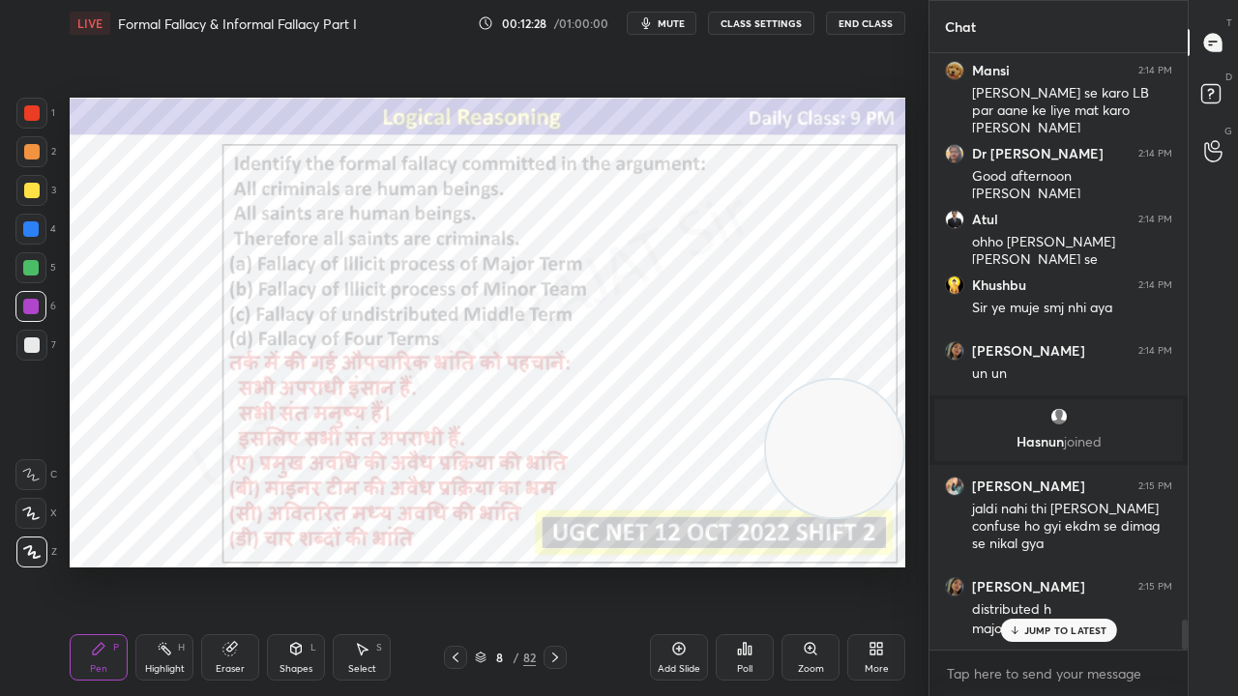
scroll to position [11381, 0]
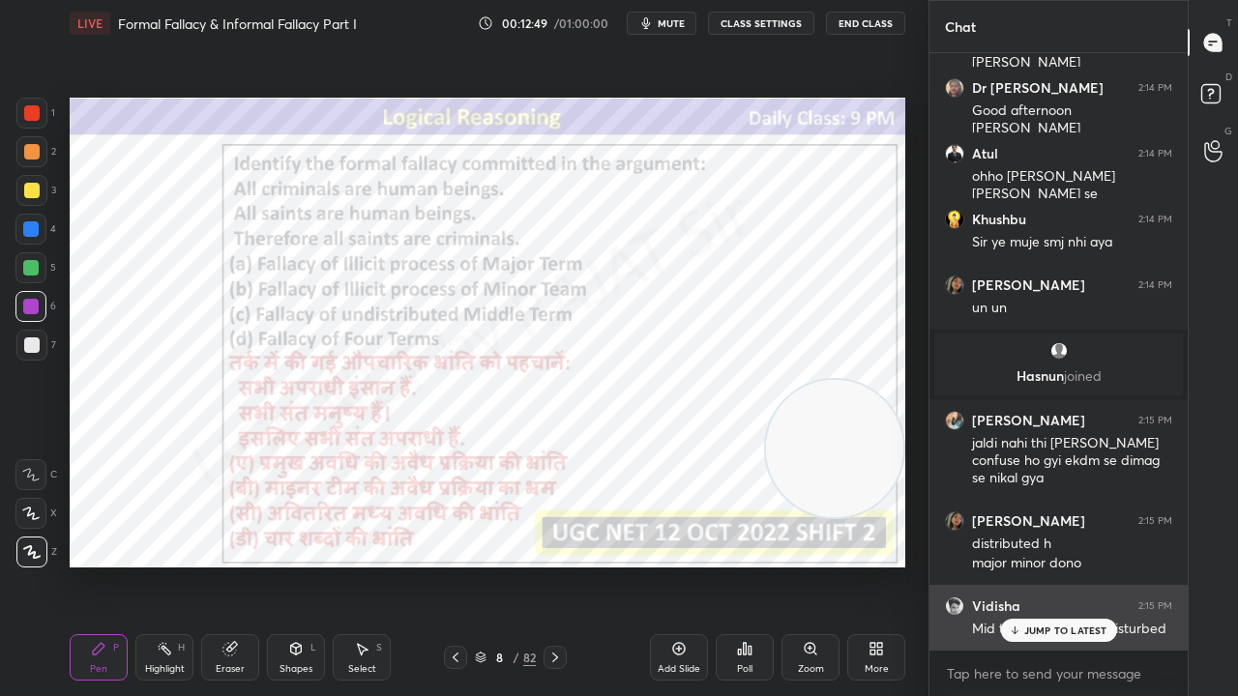
drag, startPoint x: 1072, startPoint y: 630, endPoint x: 1028, endPoint y: 617, distance: 45.3
click at [1070, 565] on p "JUMP TO LATEST" at bounding box center [1065, 631] width 83 height 12
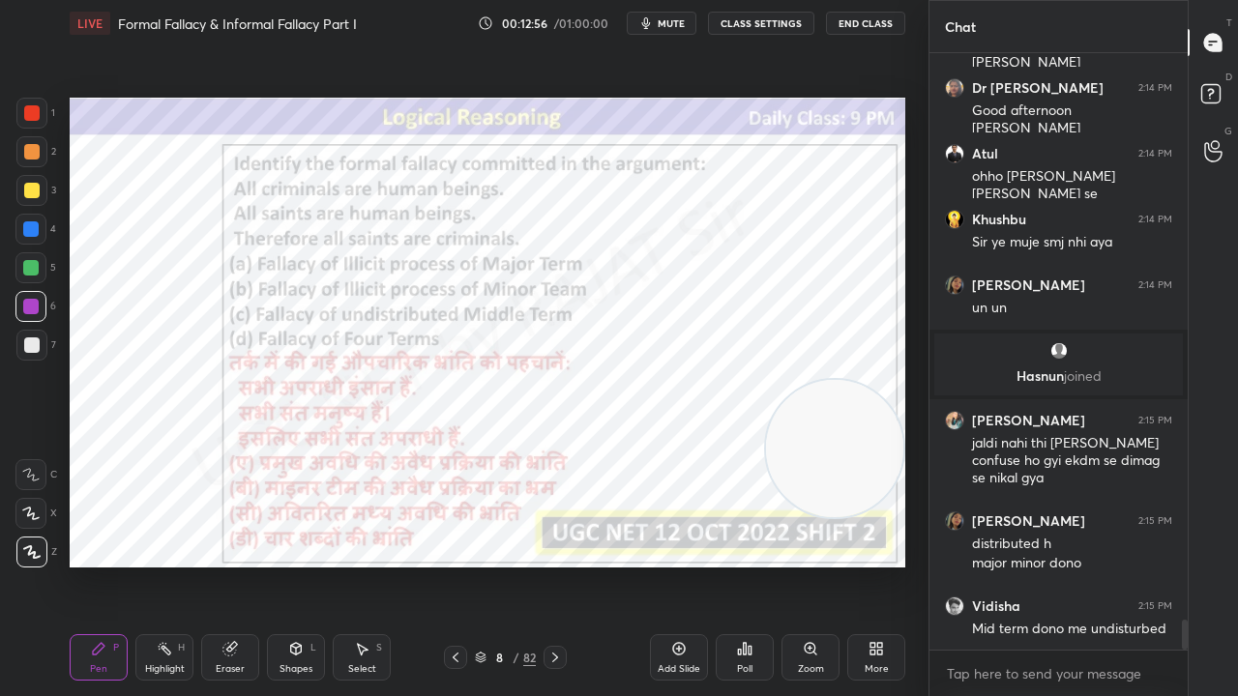
scroll to position [11464, 0]
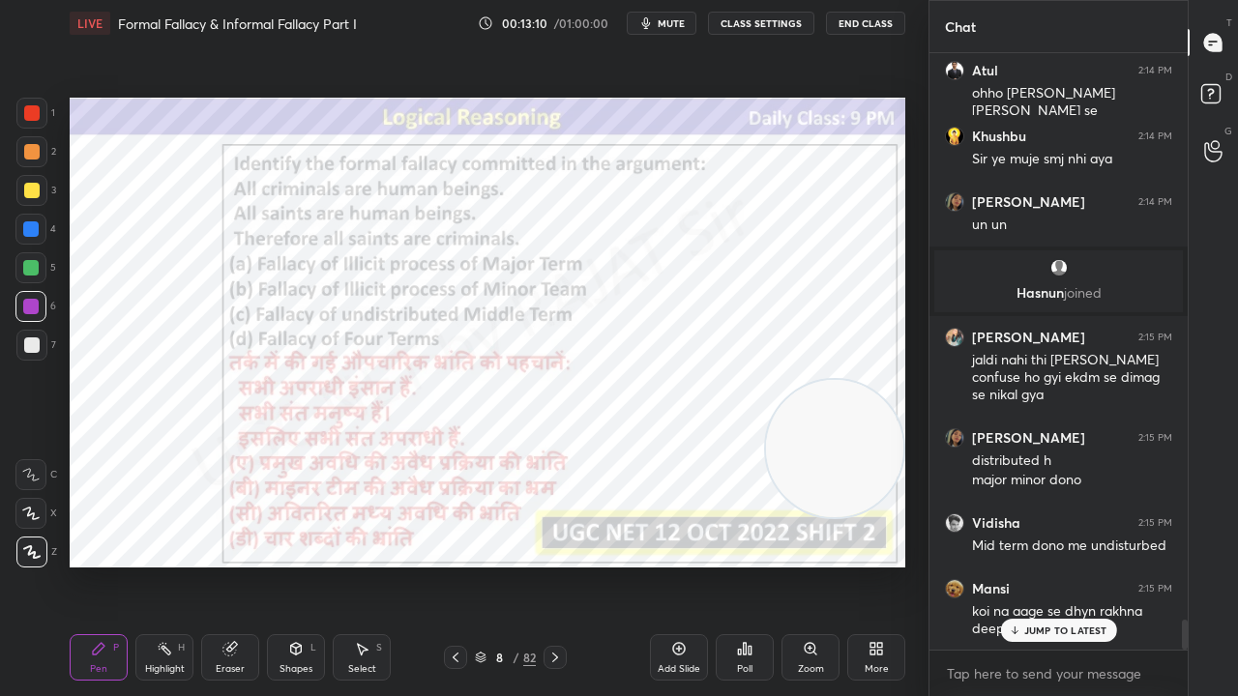
drag, startPoint x: 30, startPoint y: 226, endPoint x: 48, endPoint y: 232, distance: 19.3
click at [30, 227] on div at bounding box center [30, 228] width 15 height 15
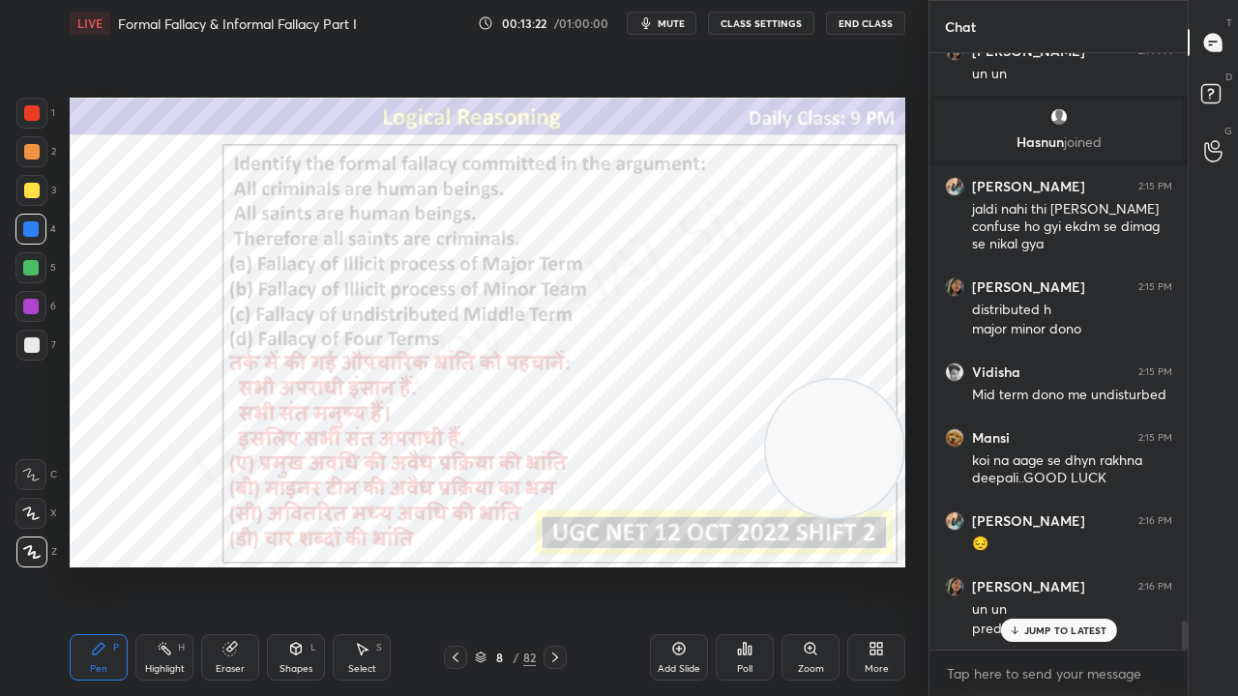
scroll to position [11685, 0]
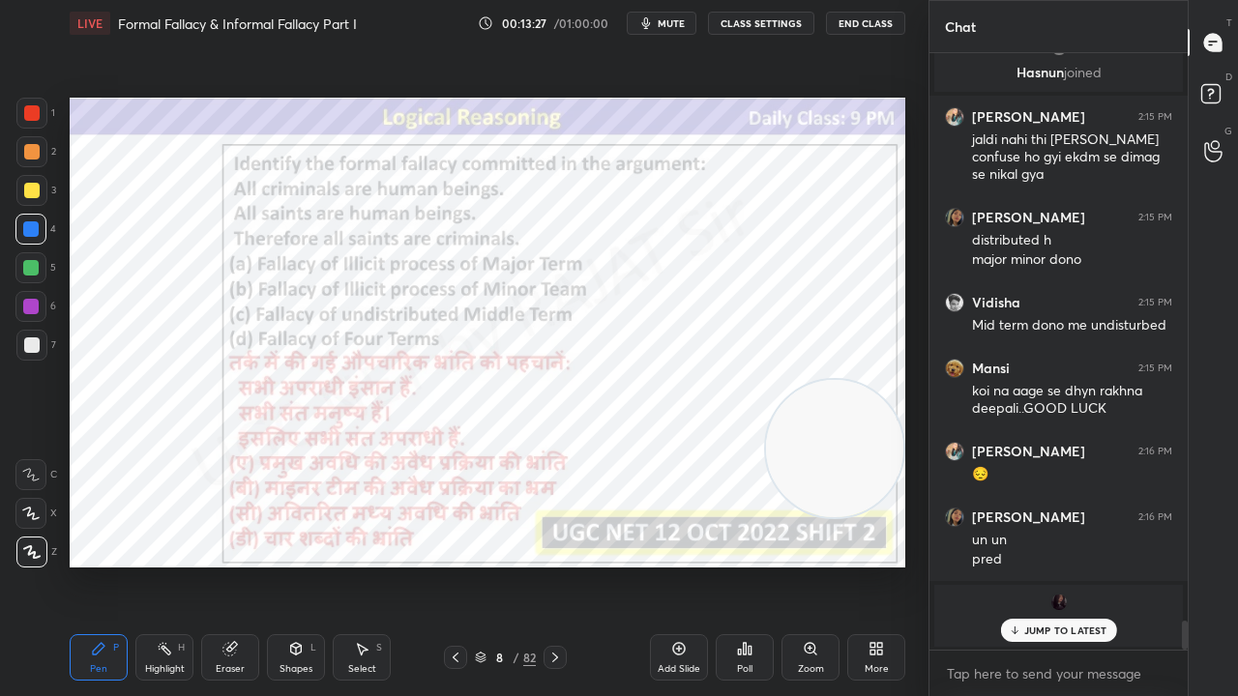
click at [1048, 565] on p "JUMP TO LATEST" at bounding box center [1065, 631] width 83 height 12
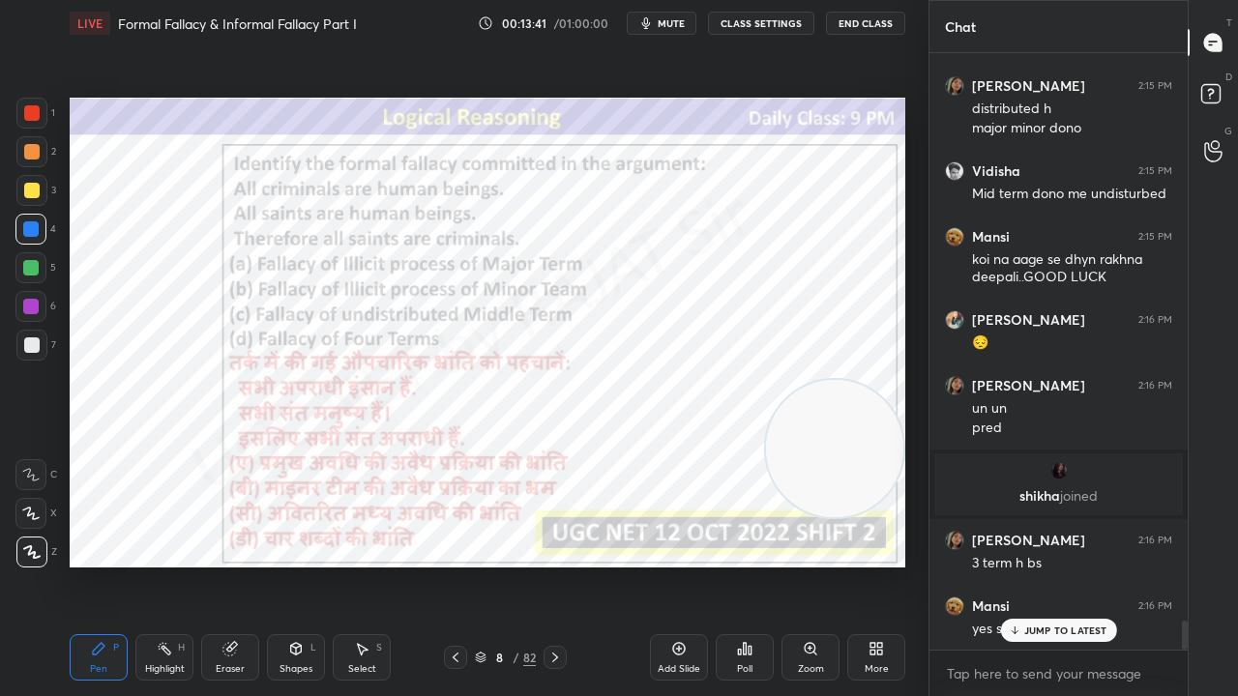
scroll to position [11886, 0]
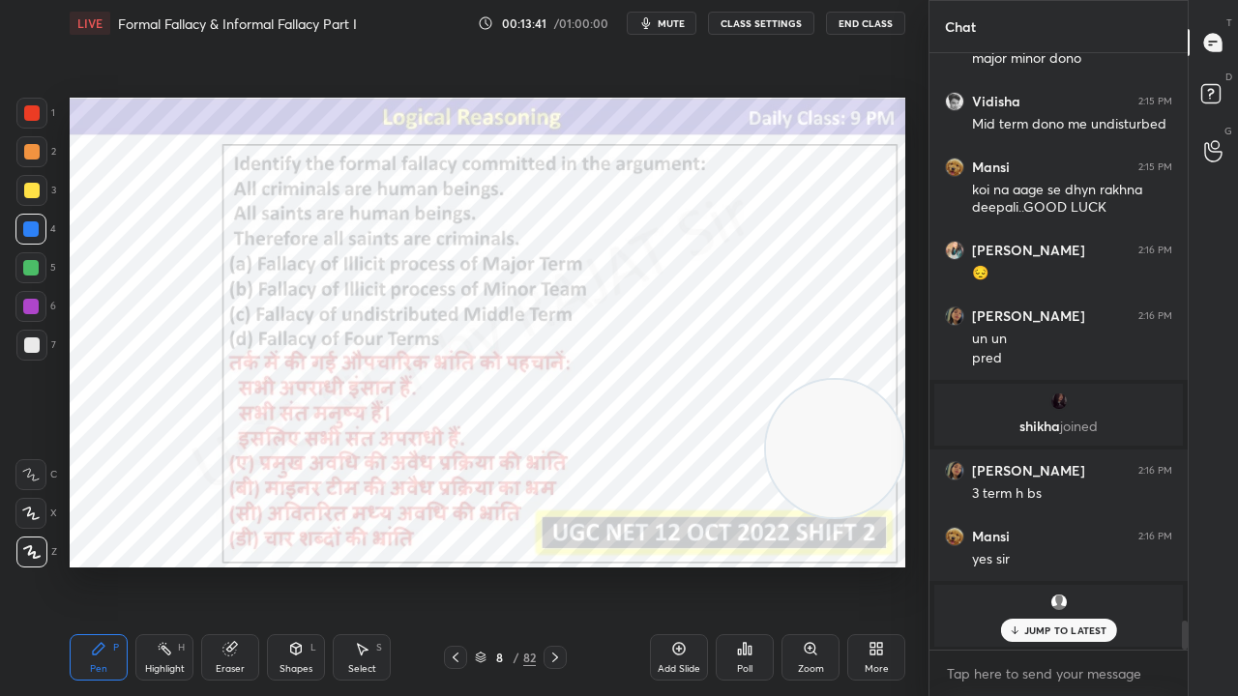
click at [31, 302] on div at bounding box center [30, 306] width 15 height 15
click at [550, 565] on icon at bounding box center [554, 657] width 15 height 15
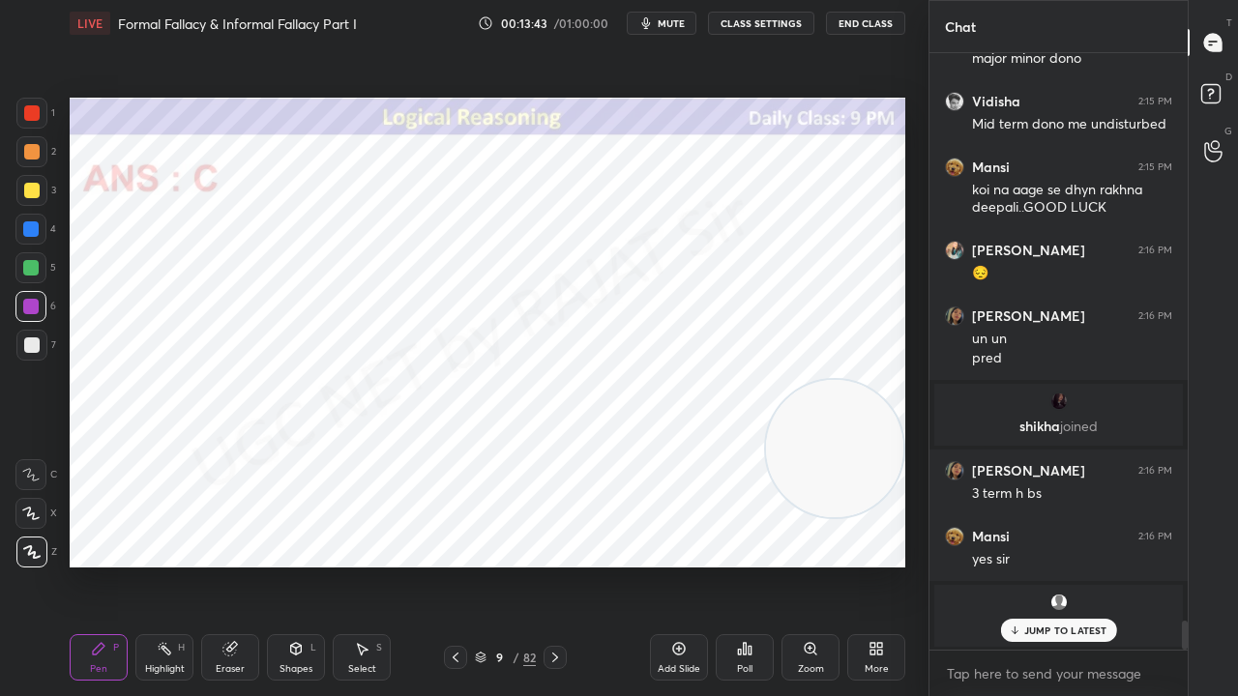
click at [552, 565] on icon at bounding box center [554, 657] width 15 height 15
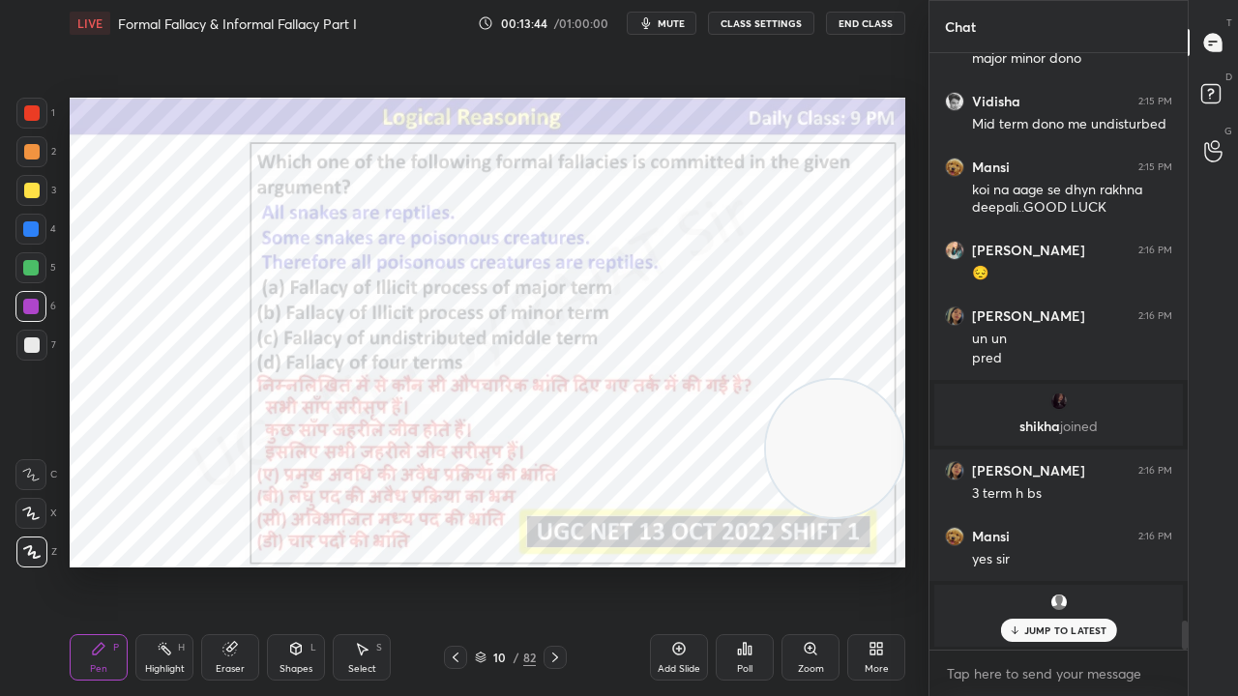
scroll to position [11952, 0]
click at [484, 565] on icon at bounding box center [481, 655] width 10 height 5
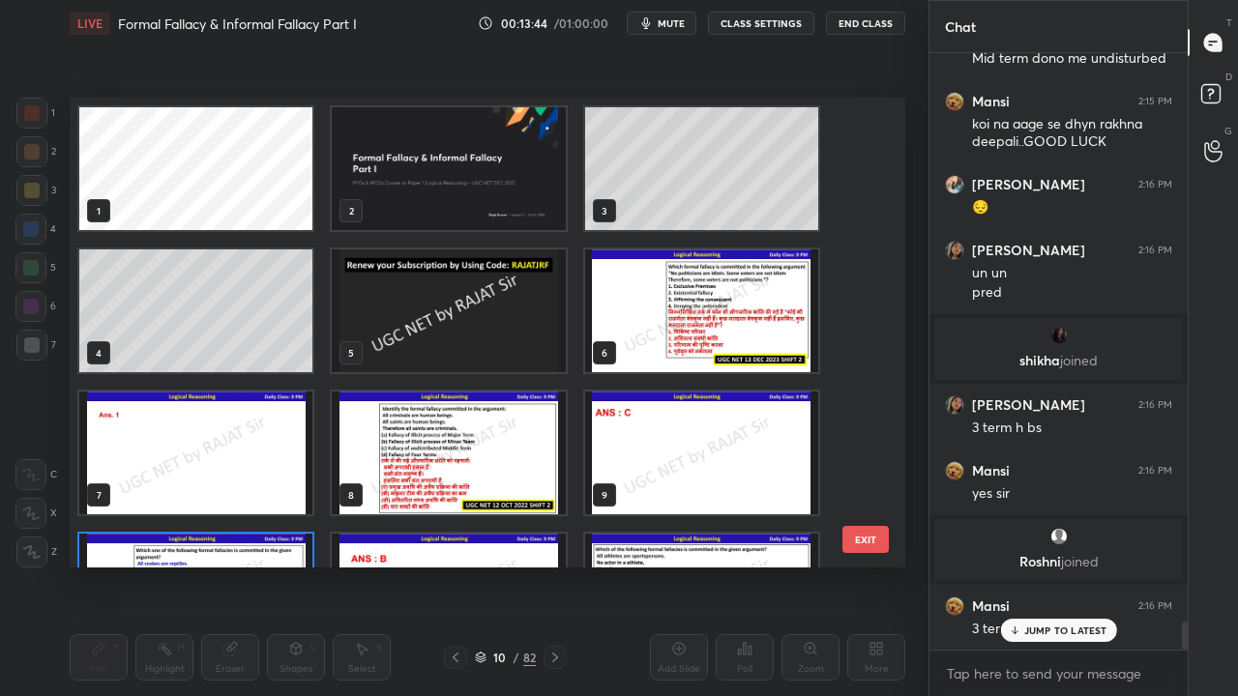
scroll to position [99, 0]
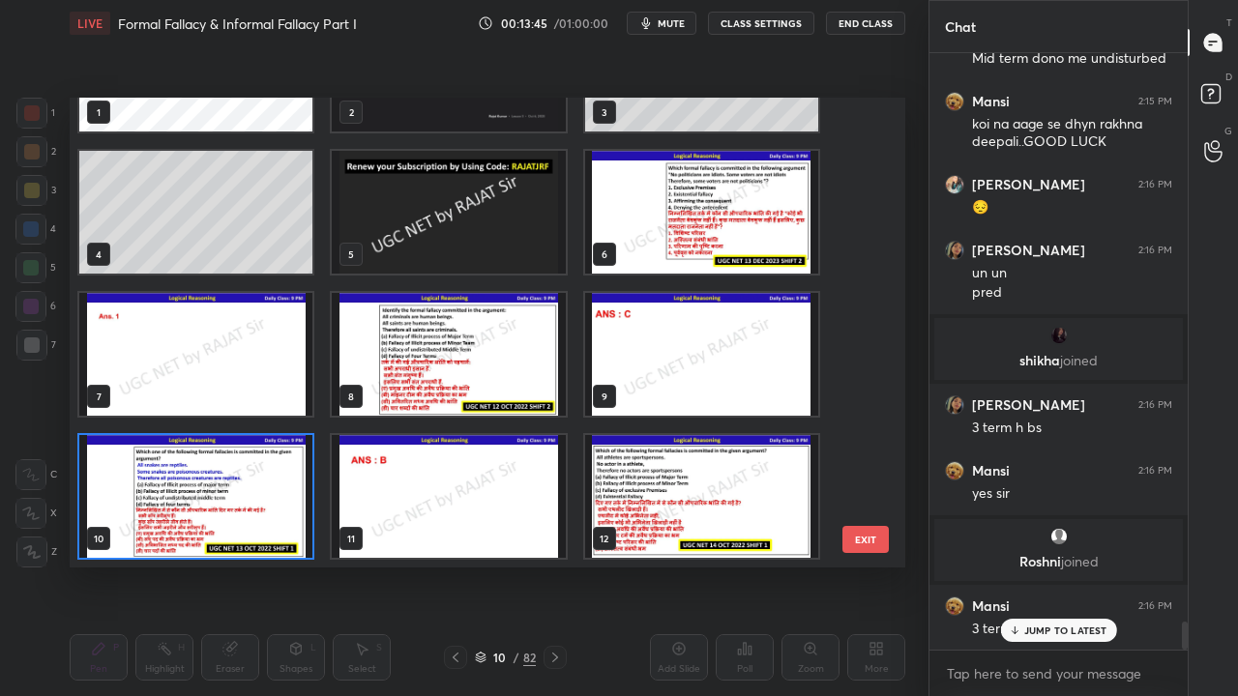
click at [238, 493] on img "grid" at bounding box center [195, 496] width 233 height 123
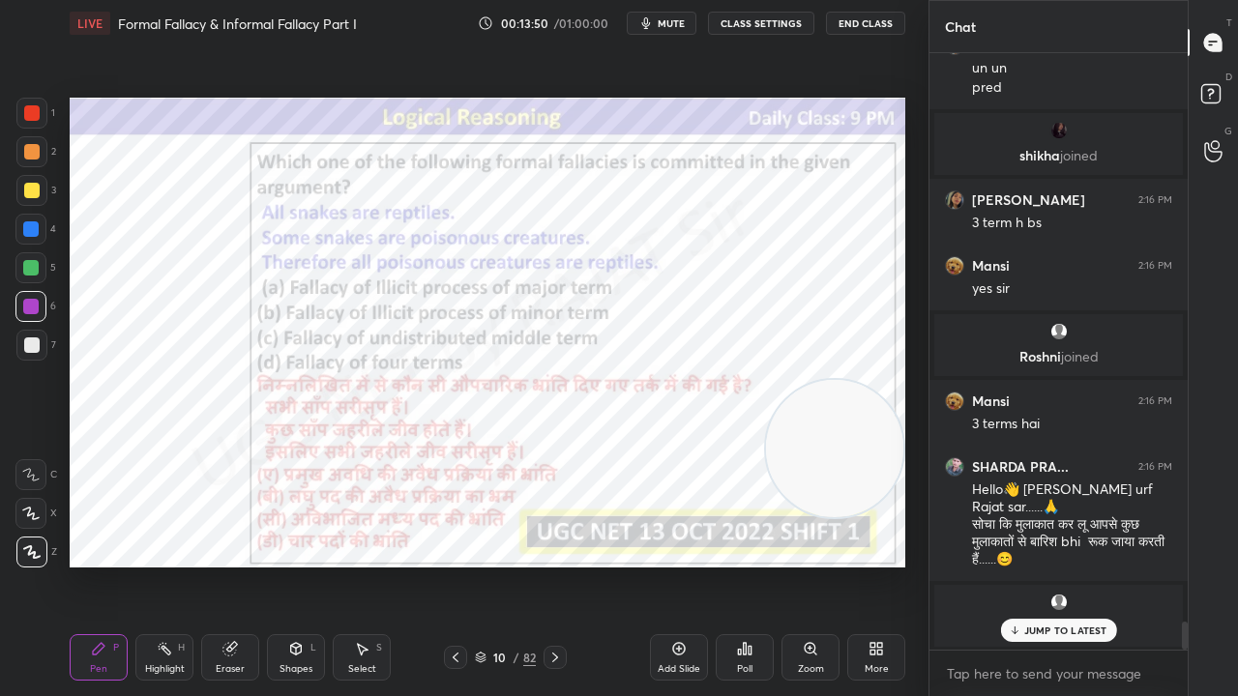
scroll to position [12223, 0]
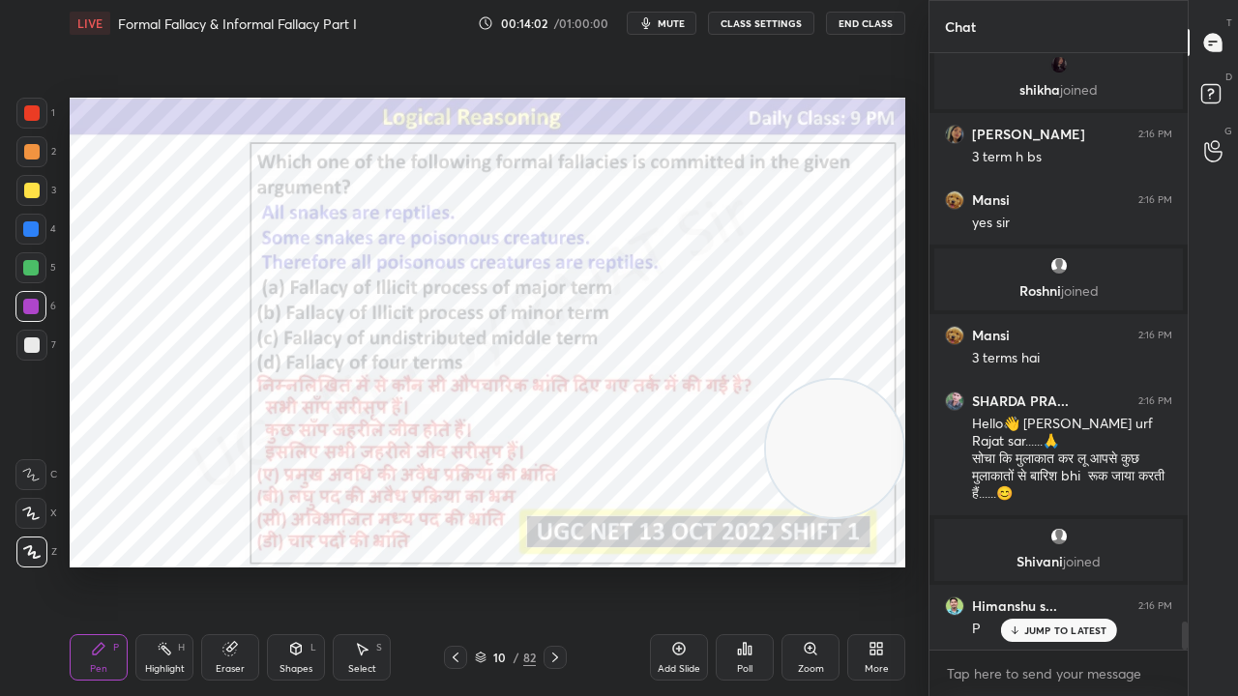
click at [505, 565] on div "10" at bounding box center [499, 658] width 19 height 12
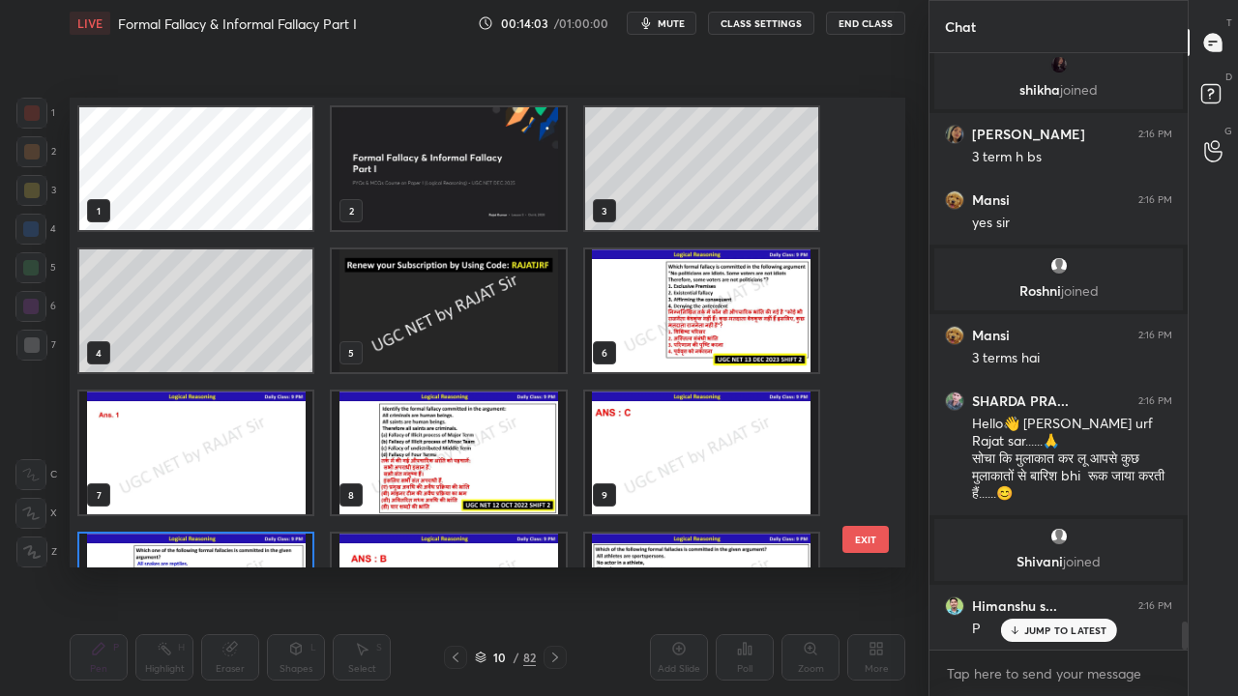
scroll to position [464, 826]
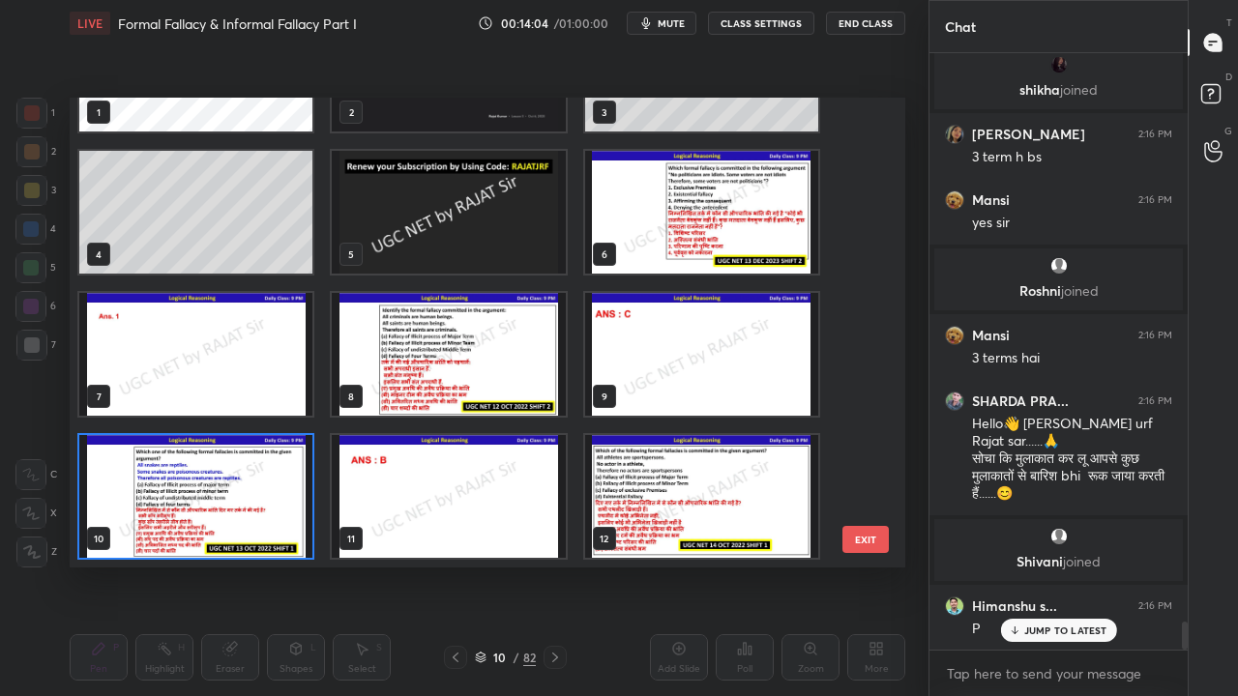
click at [253, 497] on img "grid" at bounding box center [195, 496] width 233 height 123
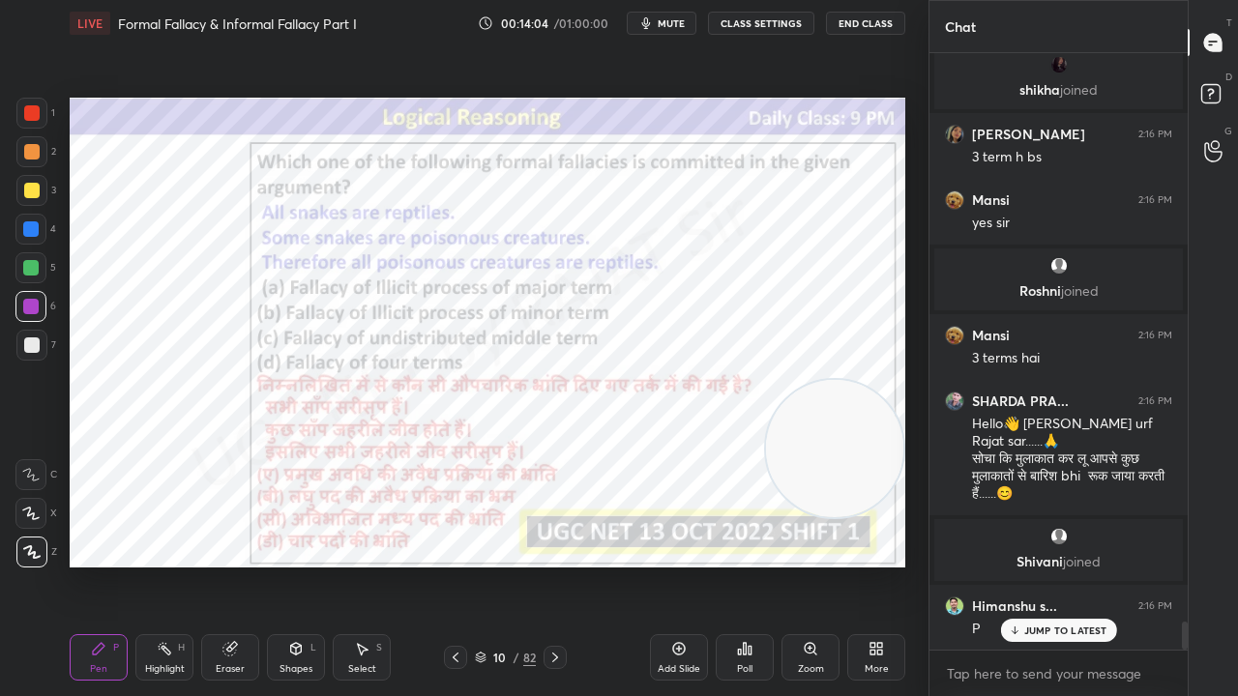
drag, startPoint x: 255, startPoint y: 497, endPoint x: 355, endPoint y: 504, distance: 99.8
click at [255, 496] on img "grid" at bounding box center [195, 496] width 233 height 123
click at [747, 565] on div "Poll" at bounding box center [745, 657] width 58 height 46
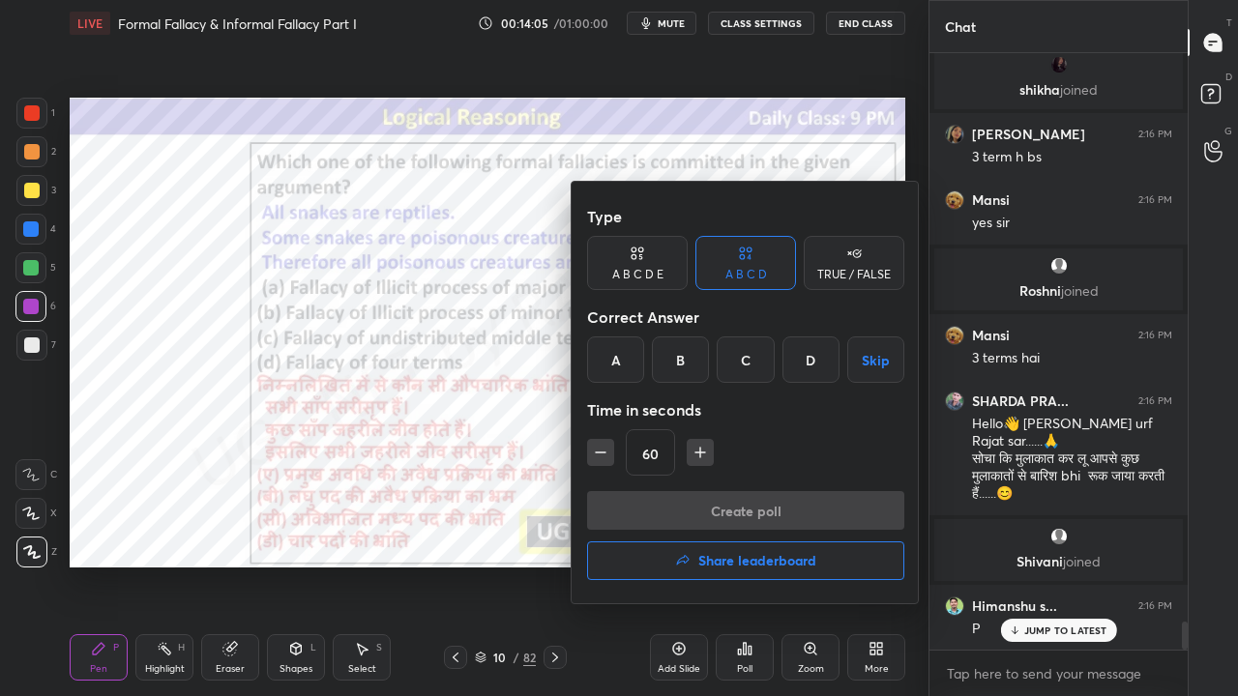
click at [691, 367] on div "B" at bounding box center [680, 360] width 57 height 46
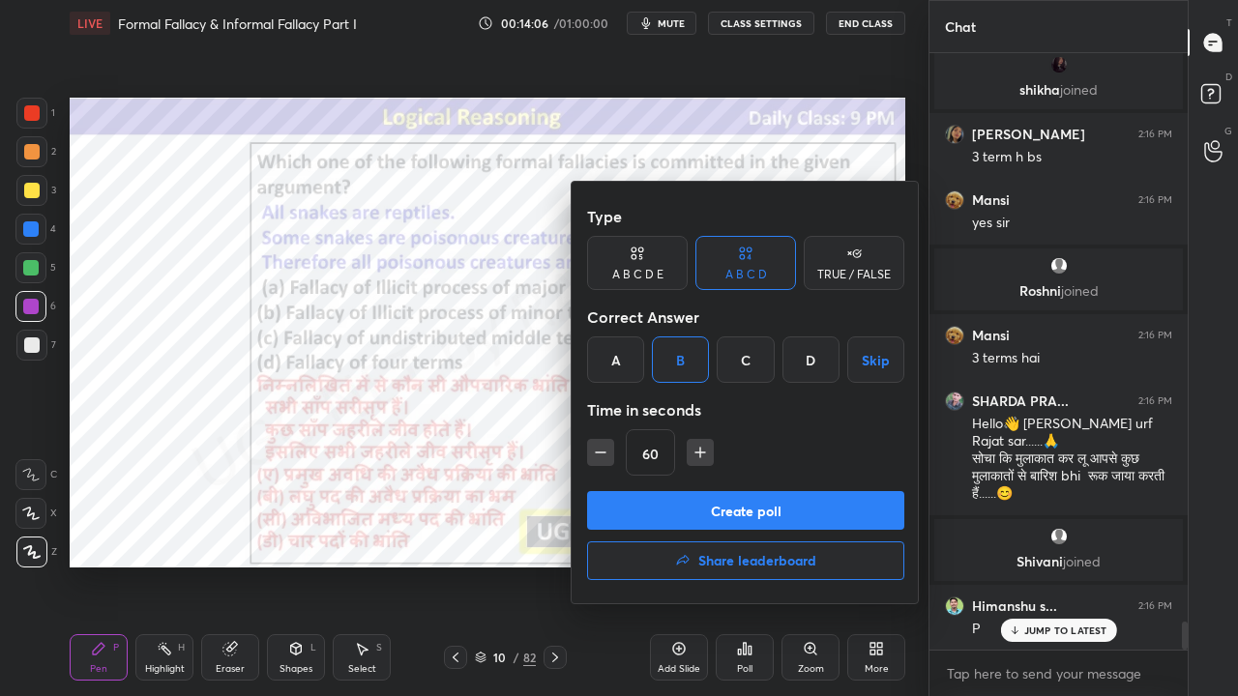
click at [706, 451] on icon "button" at bounding box center [700, 452] width 19 height 19
type input "75"
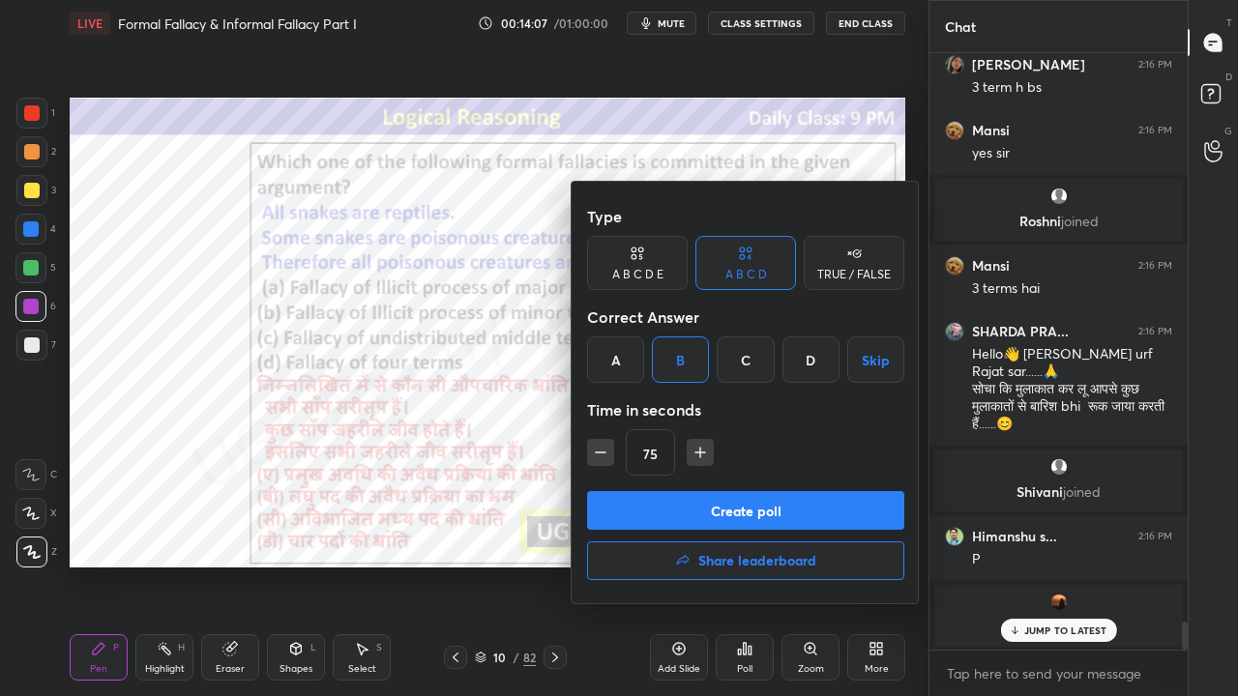
scroll to position [12358, 0]
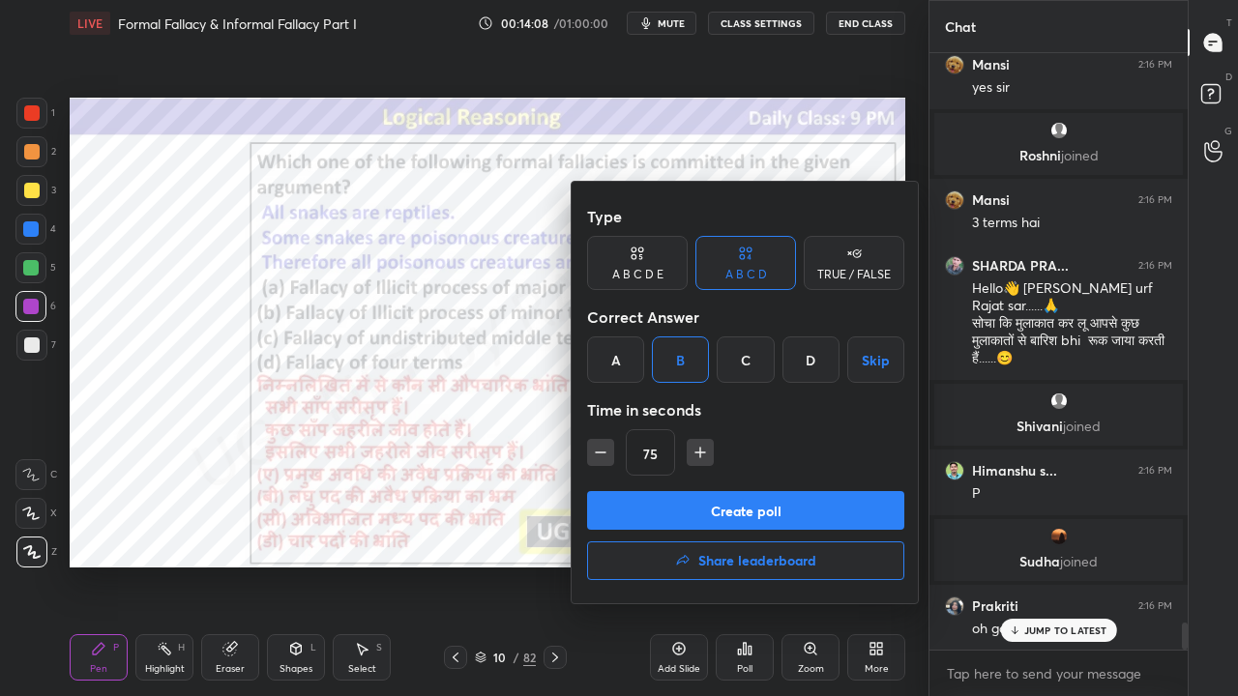
click at [826, 510] on button "Create poll" at bounding box center [745, 510] width 317 height 39
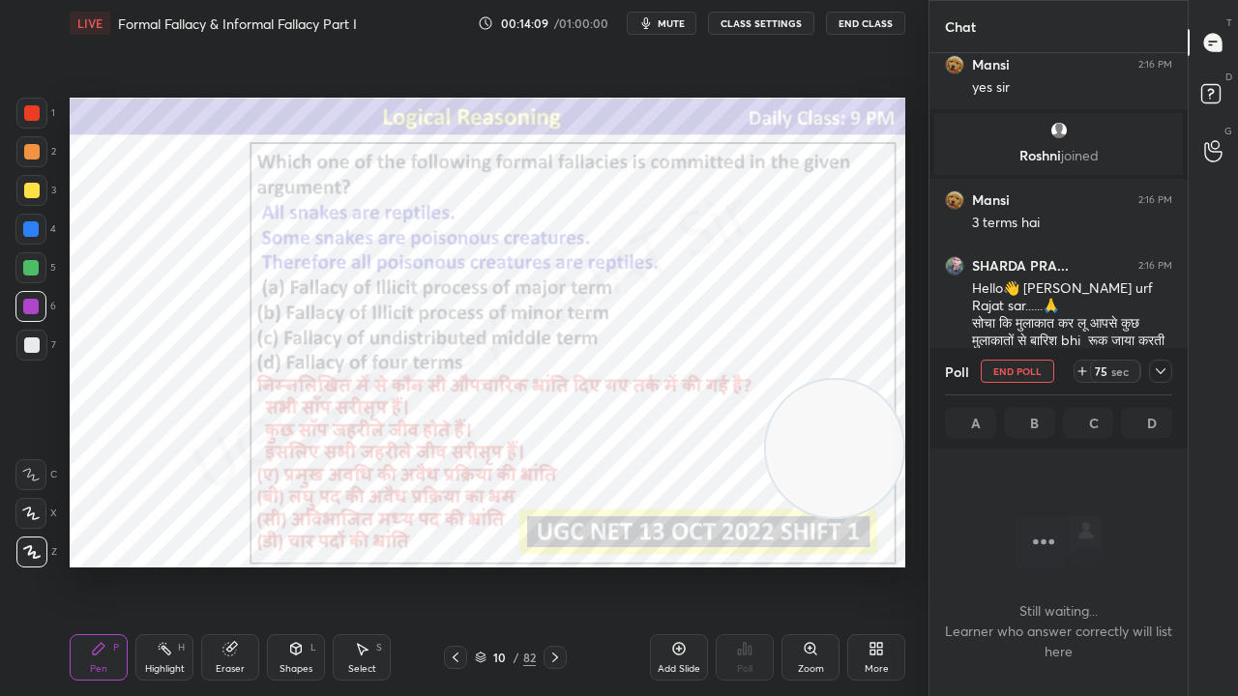
scroll to position [537, 252]
click at [1162, 372] on icon at bounding box center [1160, 371] width 15 height 15
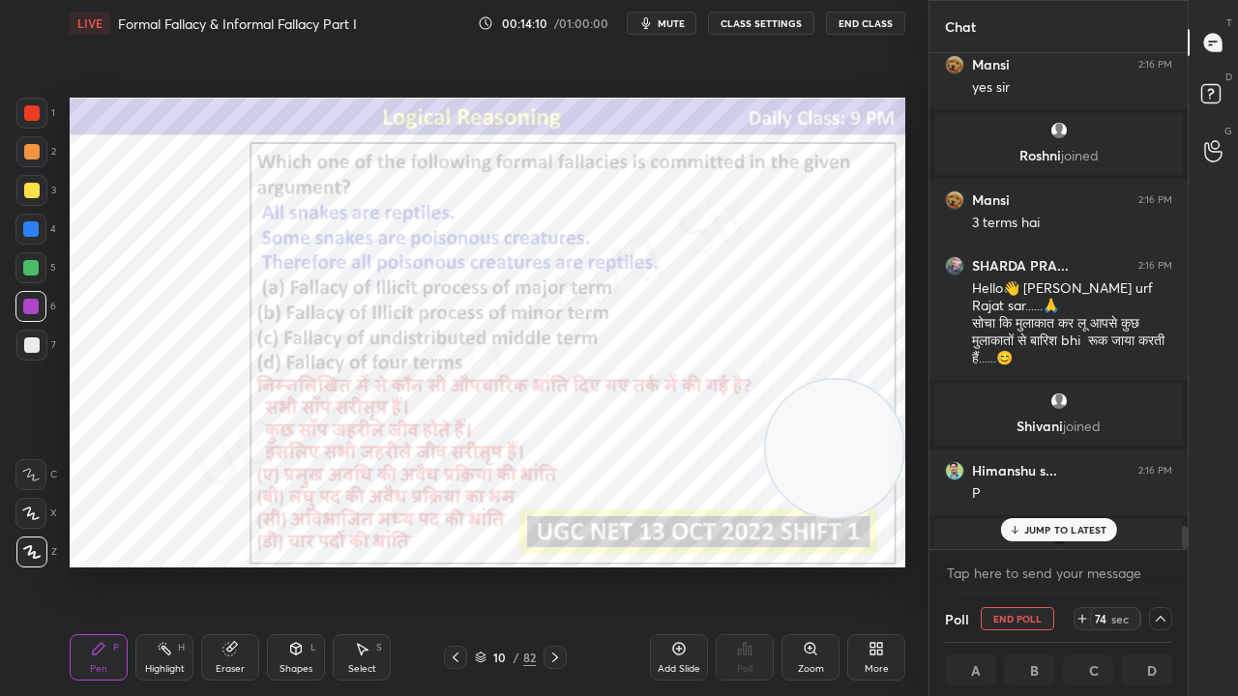
click at [1023, 530] on div "JUMP TO LATEST" at bounding box center [1058, 529] width 116 height 23
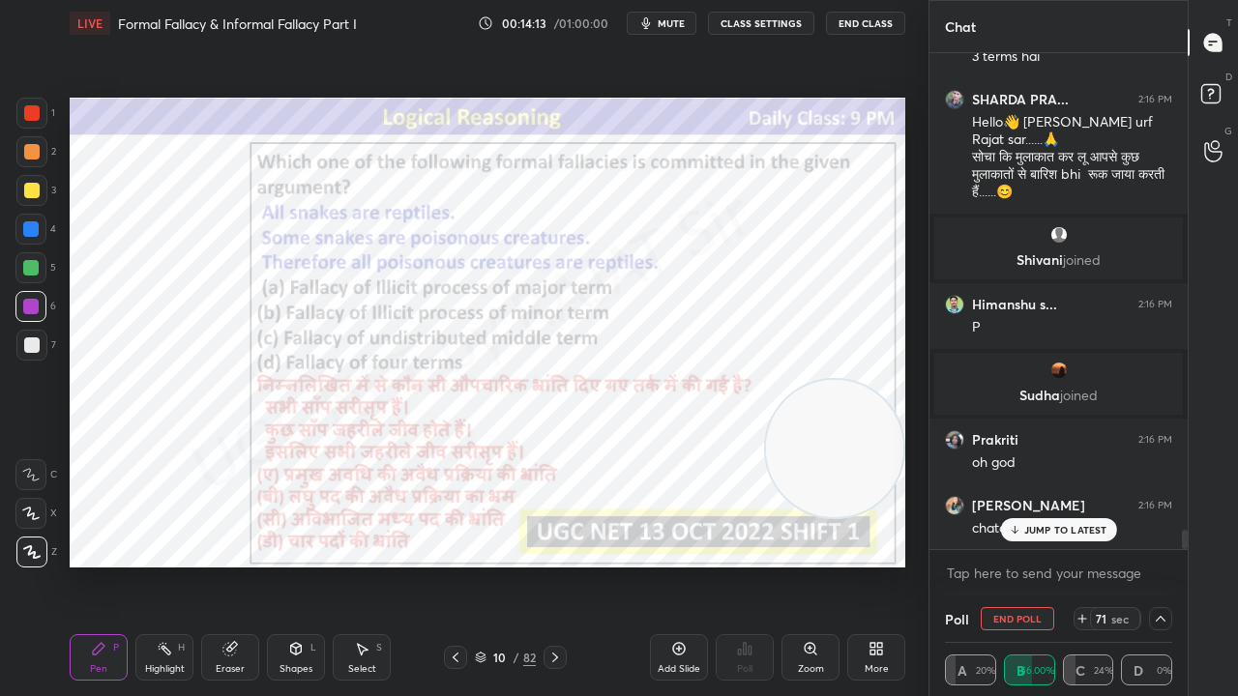
click at [1051, 524] on p "JUMP TO LATEST" at bounding box center [1065, 530] width 83 height 12
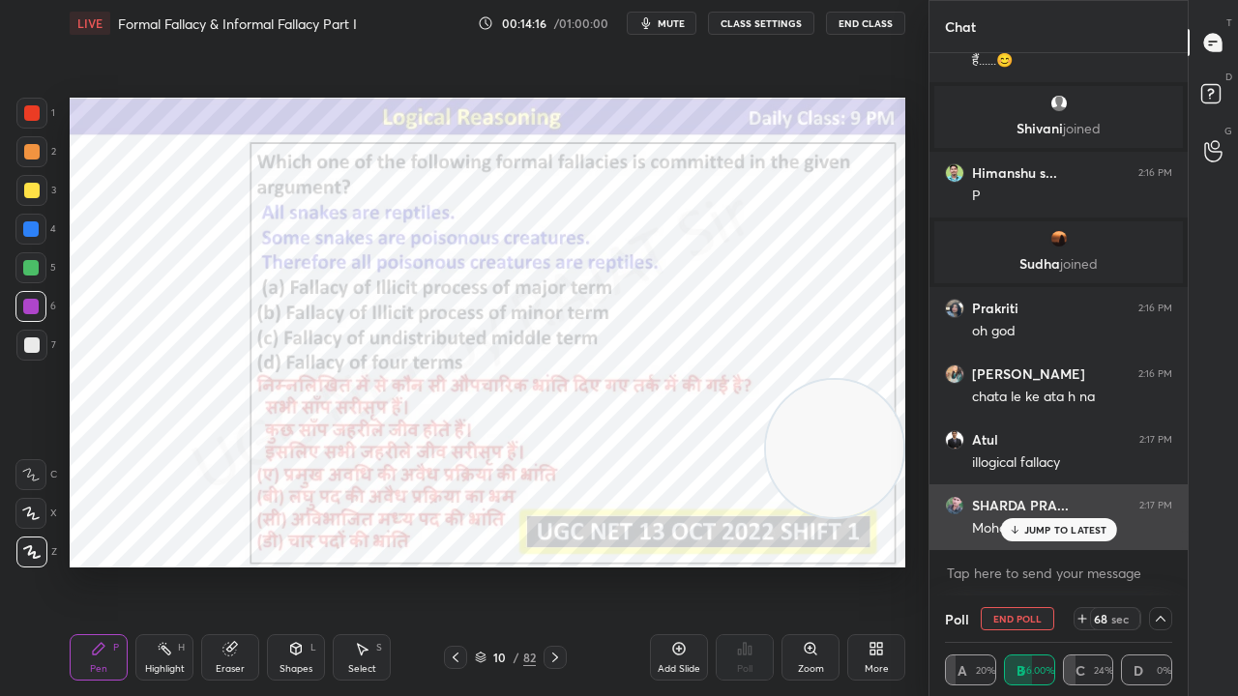
click at [1052, 525] on p "JUMP TO LATEST" at bounding box center [1065, 530] width 83 height 12
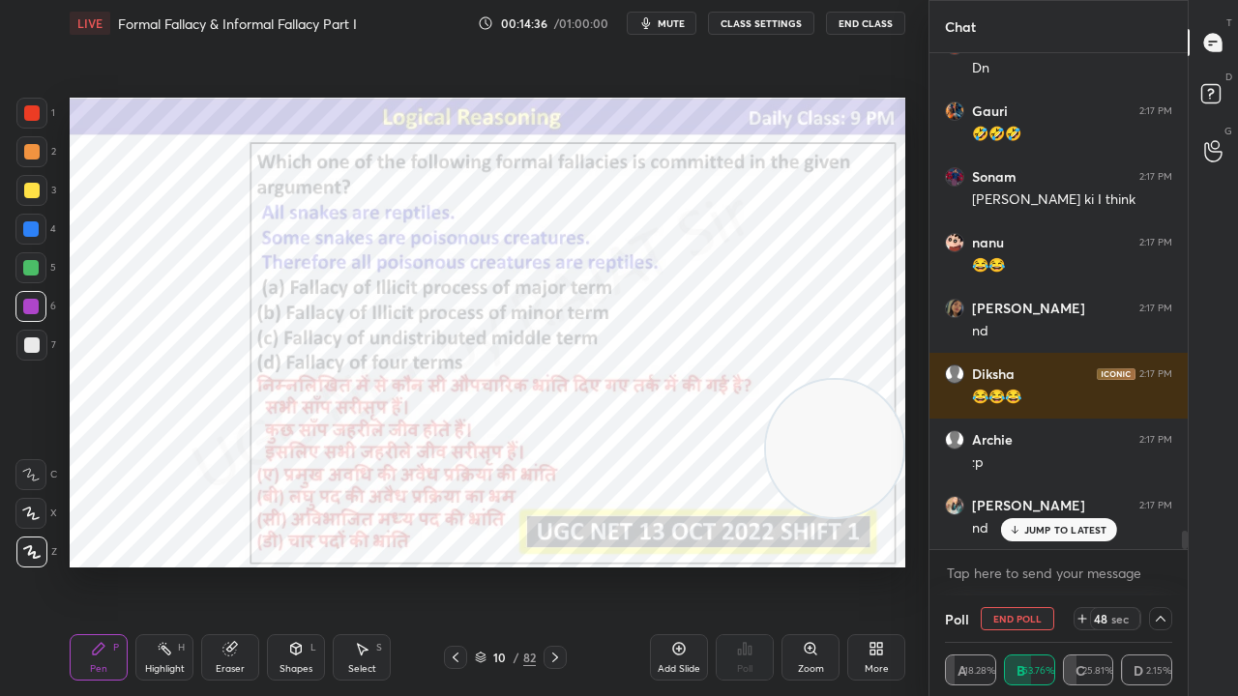
click at [25, 113] on div at bounding box center [31, 112] width 15 height 15
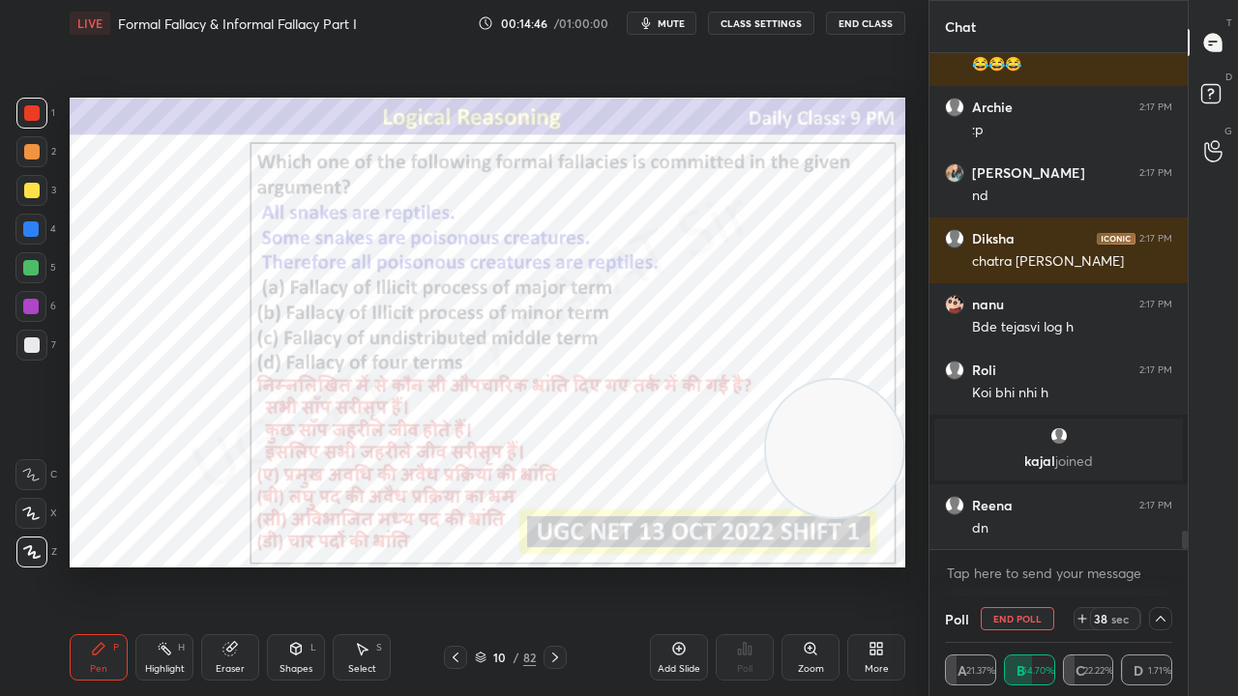
click at [651, 20] on icon "button" at bounding box center [646, 23] width 9 height 12
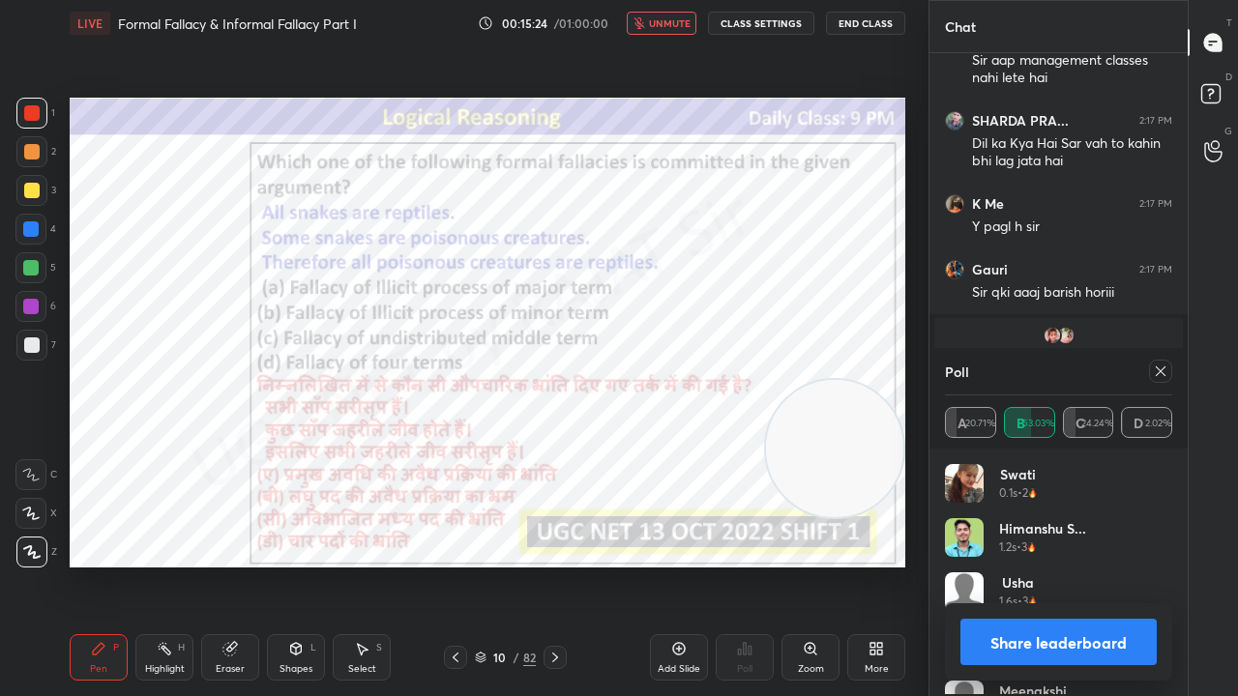
scroll to position [226, 221]
click at [680, 17] on span "unmute" at bounding box center [670, 23] width 42 height 14
click at [1163, 375] on icon at bounding box center [1160, 371] width 15 height 15
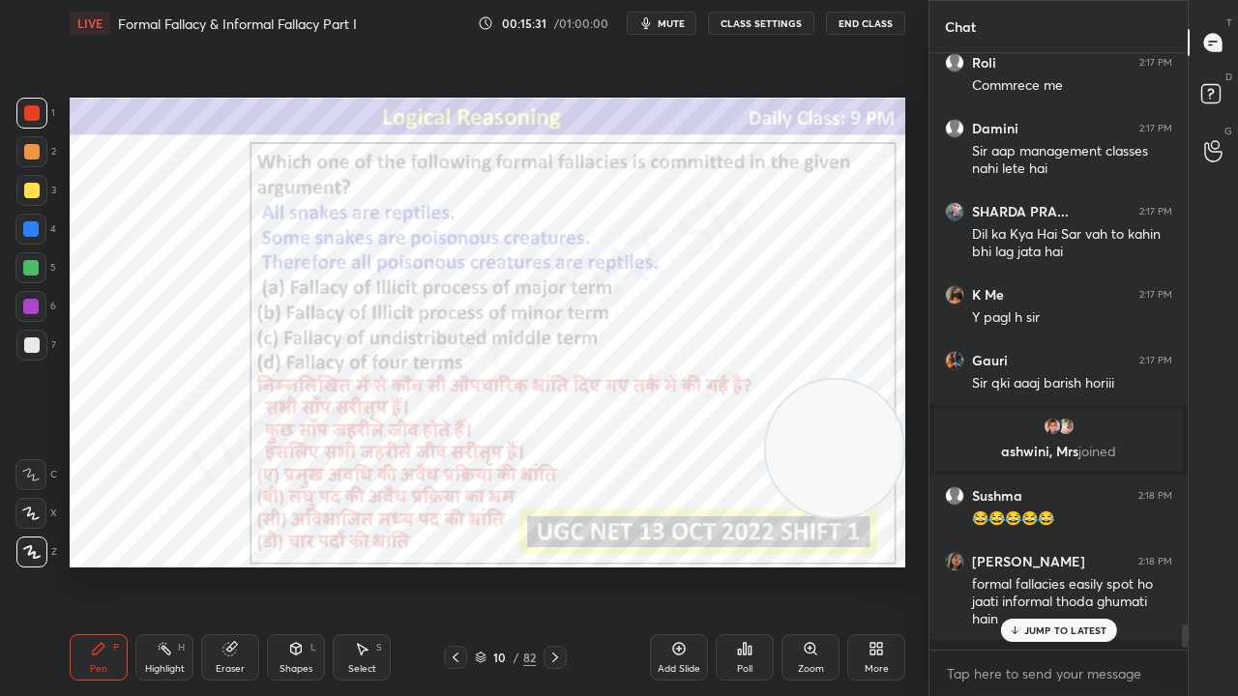
scroll to position [13449, 0]
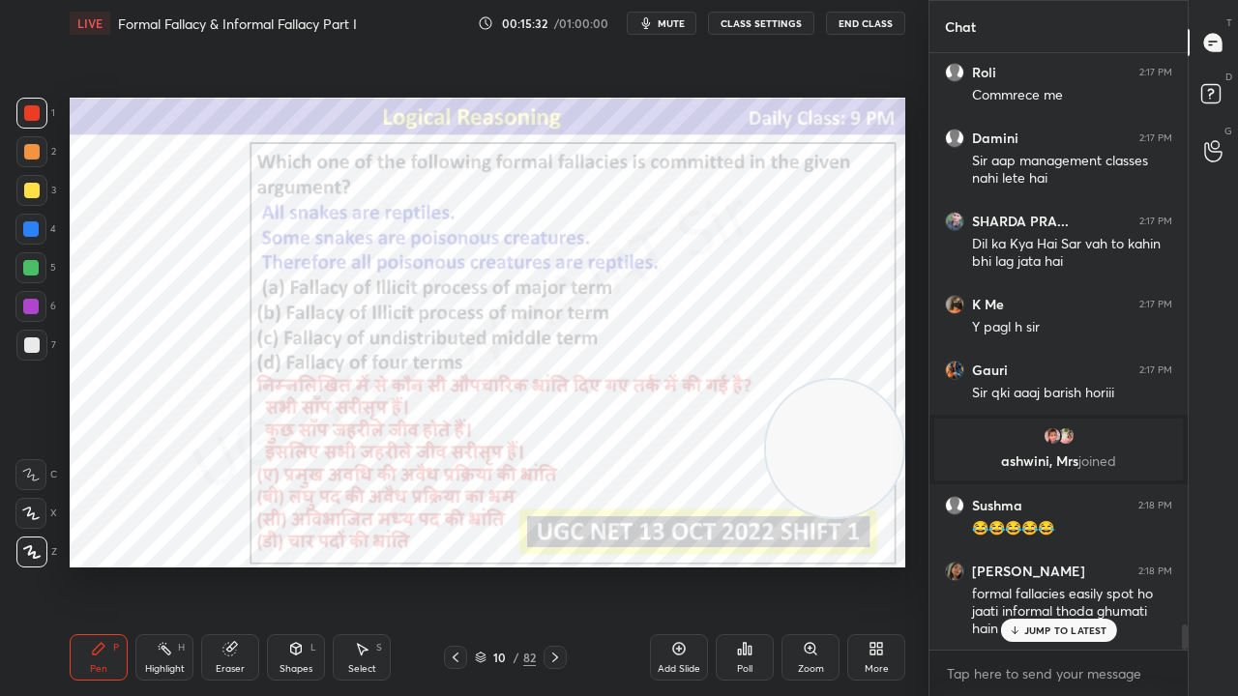
click at [1035, 565] on p "JUMP TO LATEST" at bounding box center [1065, 631] width 83 height 12
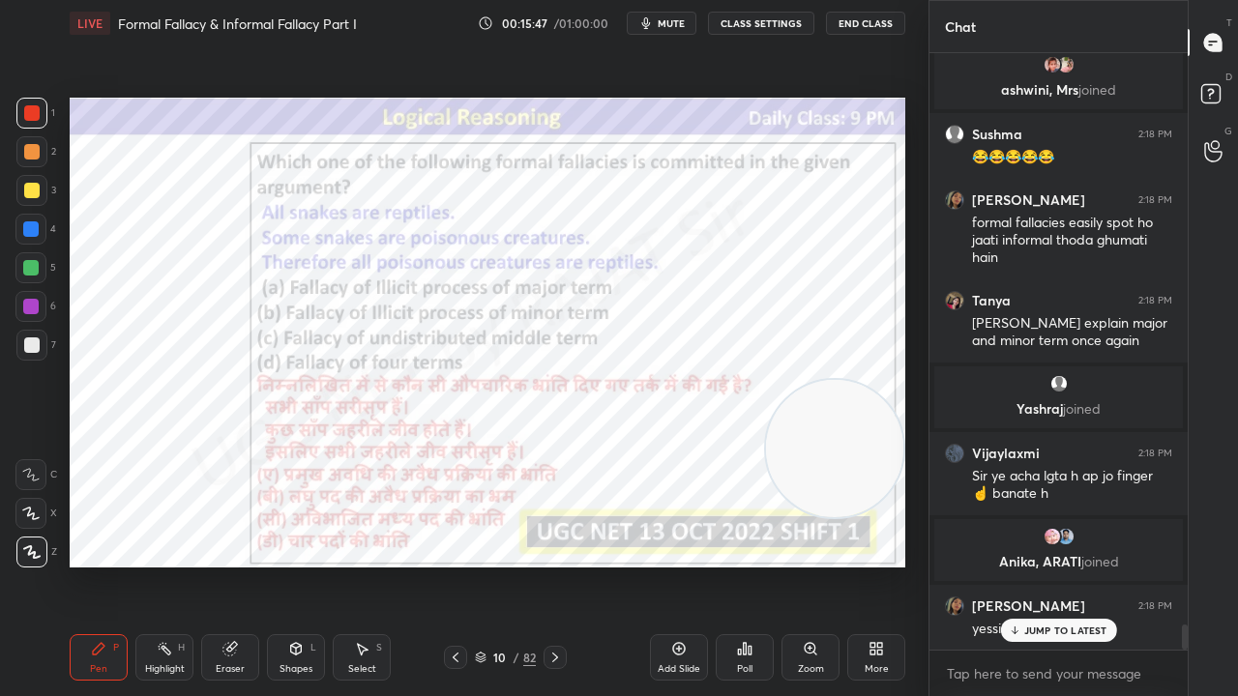
scroll to position [13921, 0]
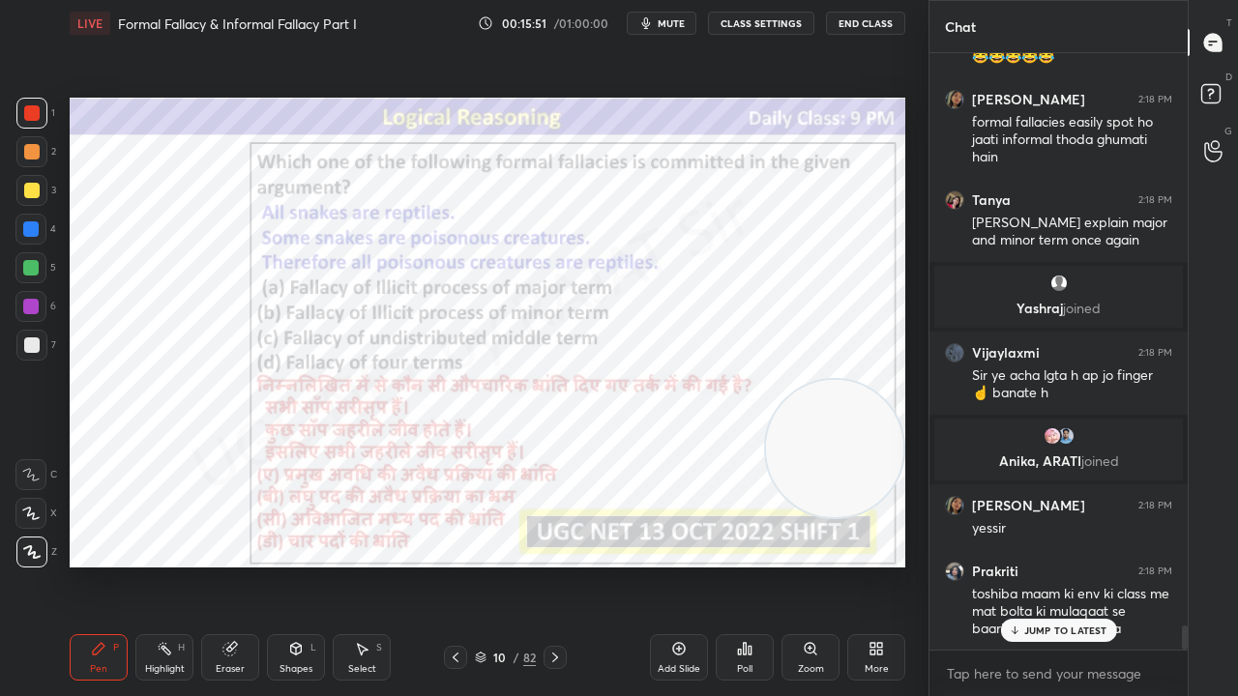
click at [1059, 565] on p "JUMP TO LATEST" at bounding box center [1065, 631] width 83 height 12
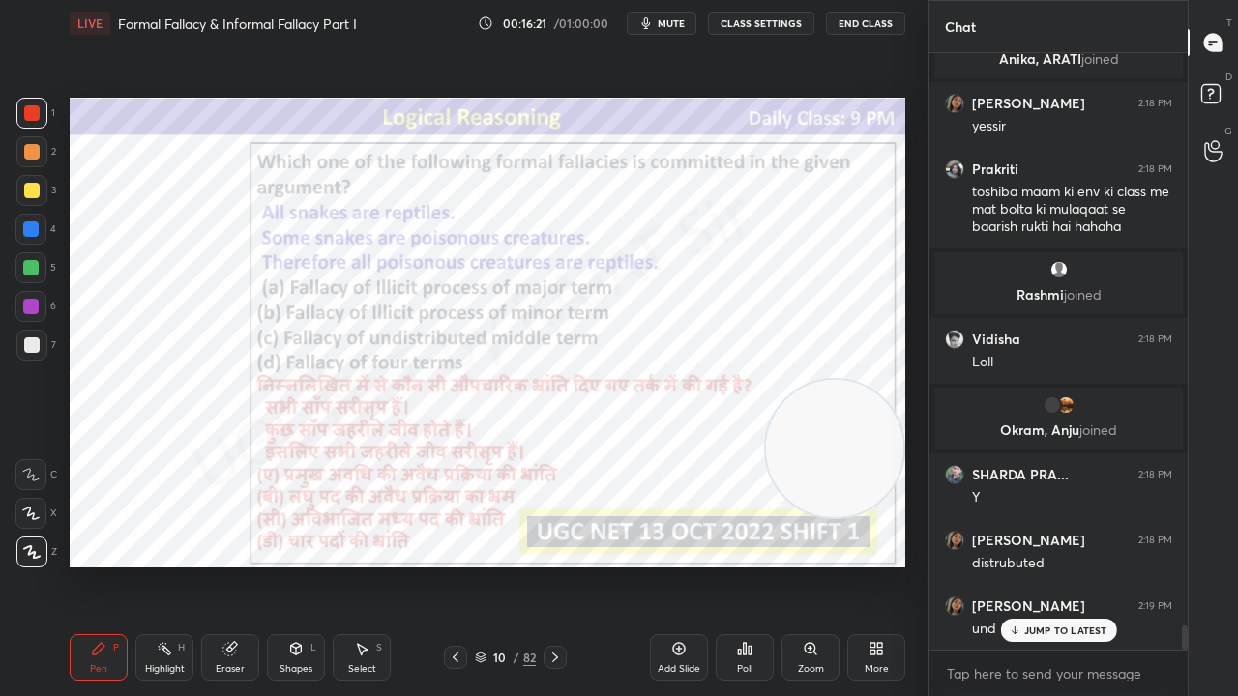
scroll to position [14050, 0]
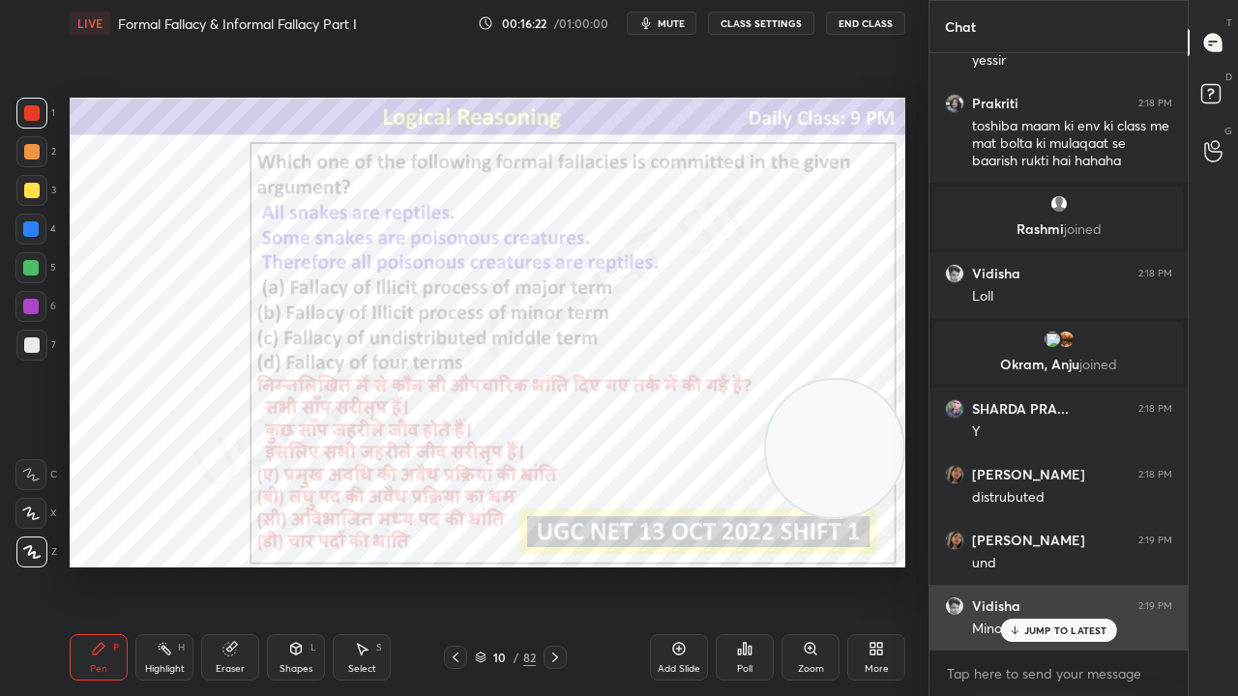
click at [1026, 565] on p "JUMP TO LATEST" at bounding box center [1065, 631] width 83 height 12
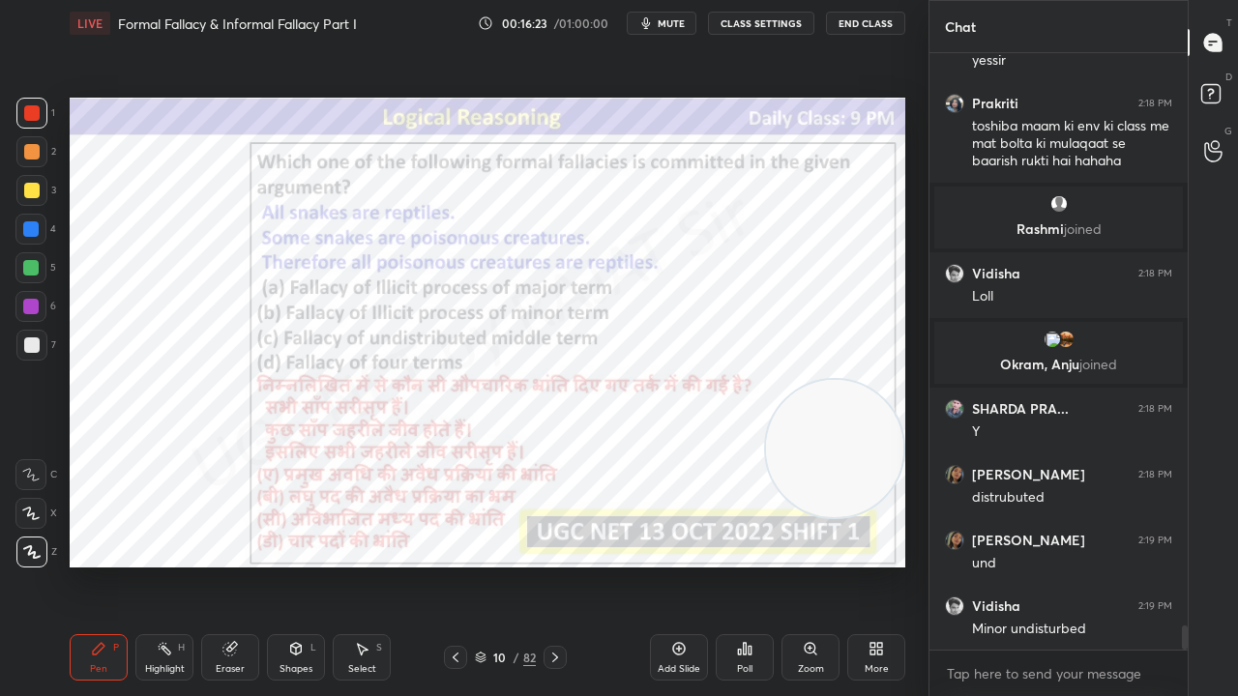
click at [511, 565] on div "10 / 82" at bounding box center [505, 657] width 61 height 17
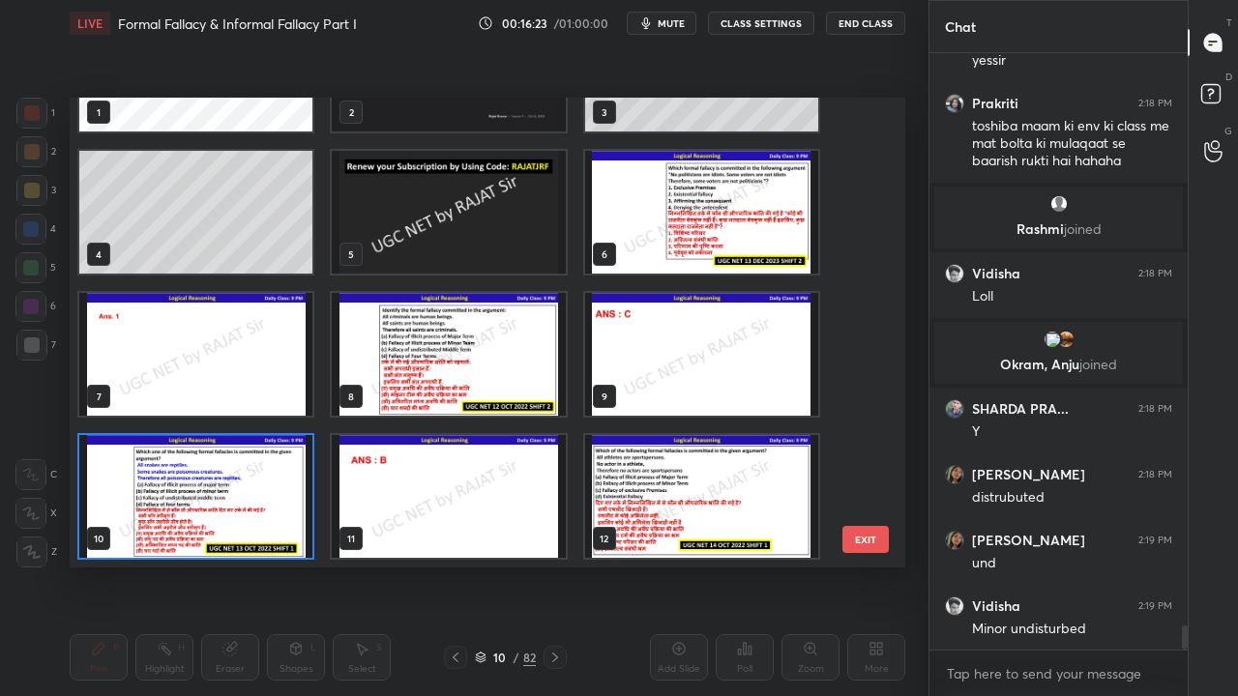
scroll to position [464, 826]
click at [246, 484] on img "grid" at bounding box center [195, 496] width 233 height 123
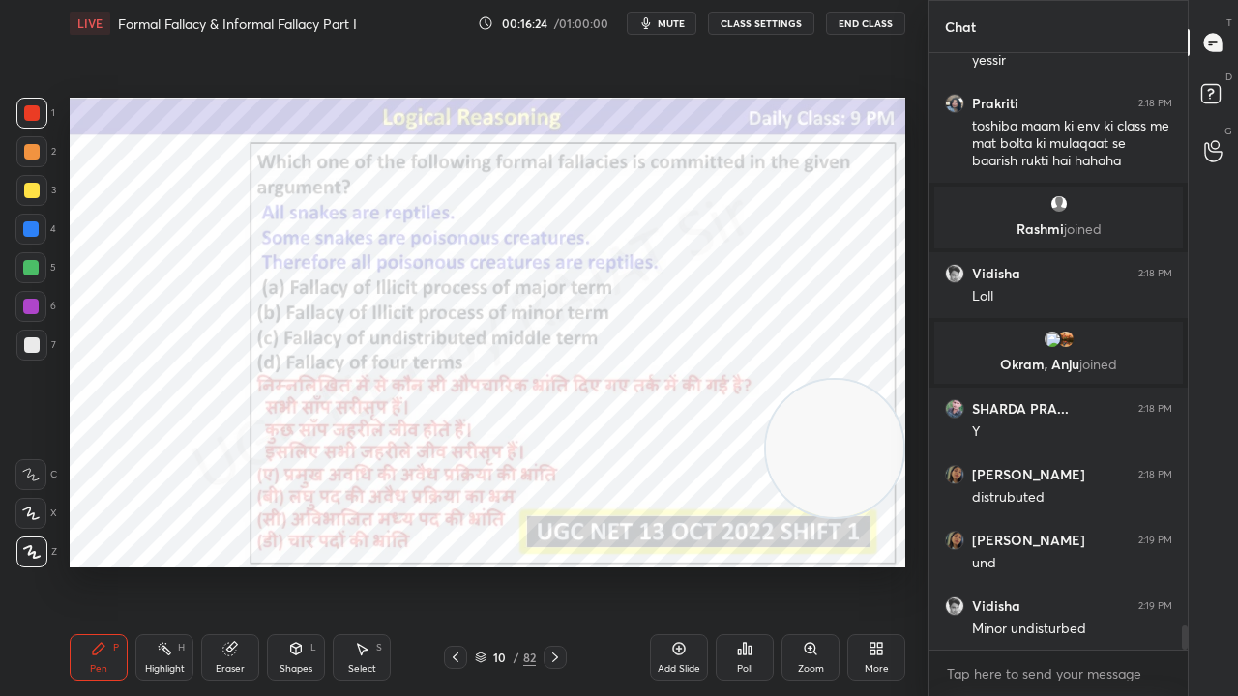
drag, startPoint x: 247, startPoint y: 485, endPoint x: 274, endPoint y: 459, distance: 37.6
click at [248, 485] on img "grid" at bounding box center [195, 496] width 233 height 123
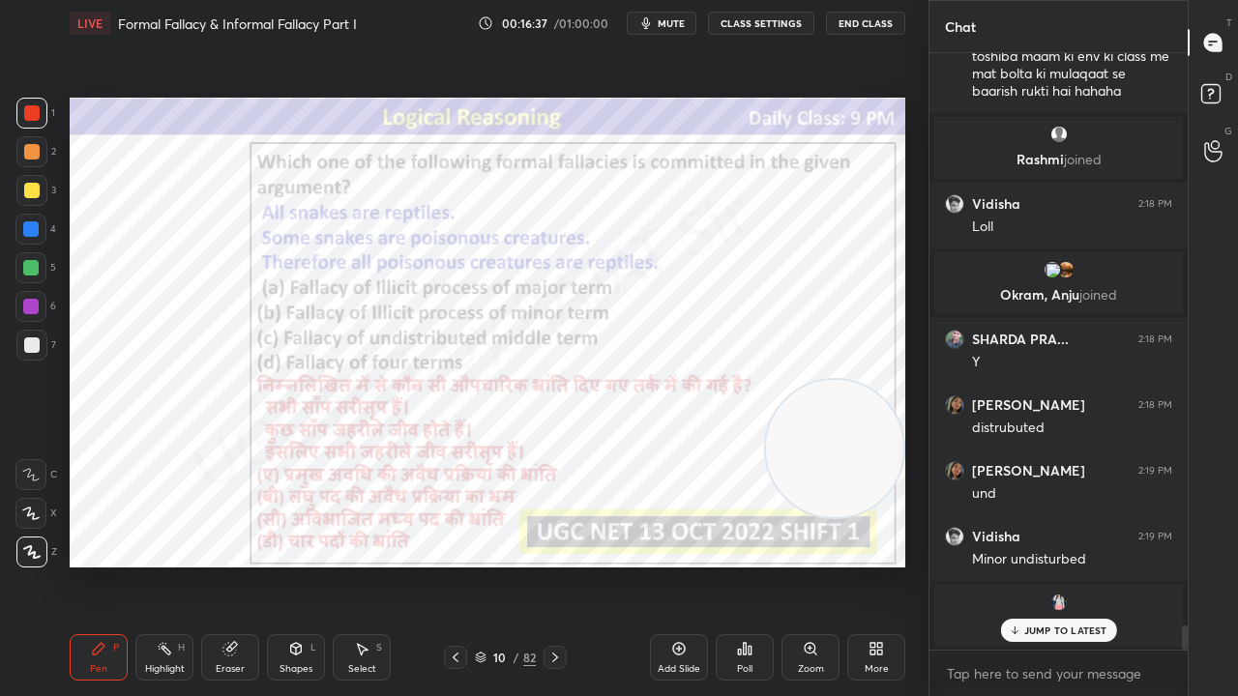
click at [501, 565] on div "10" at bounding box center [499, 658] width 19 height 12
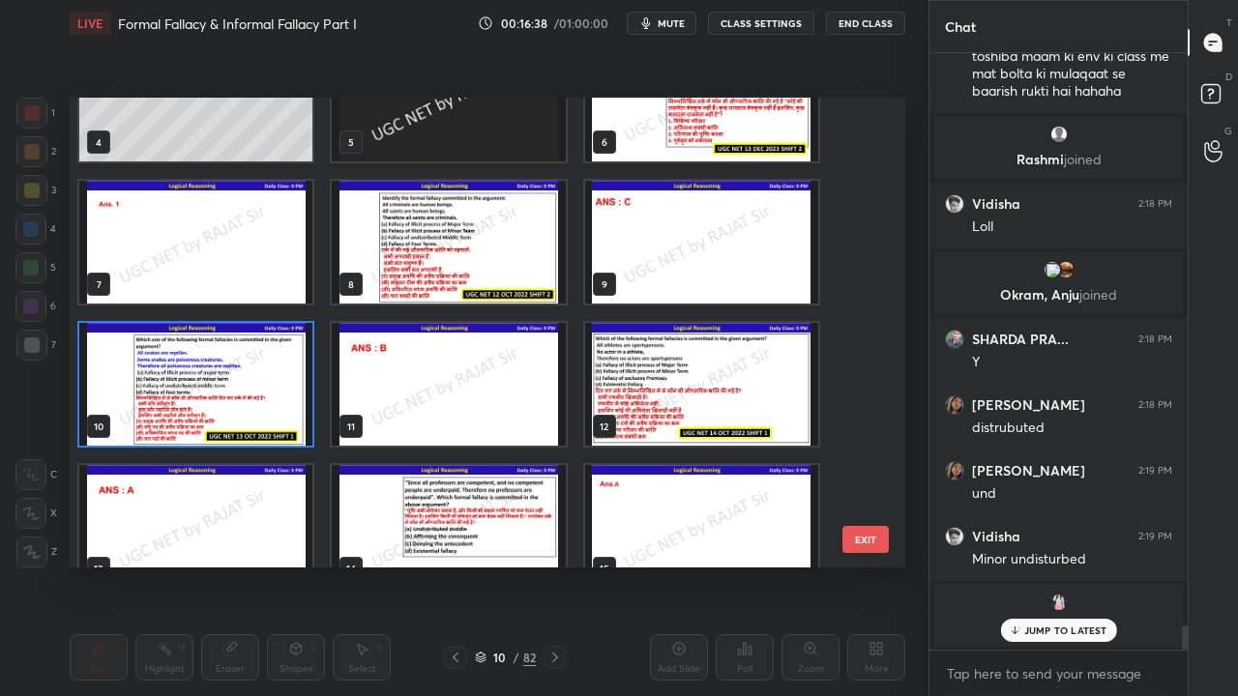
scroll to position [213, 0]
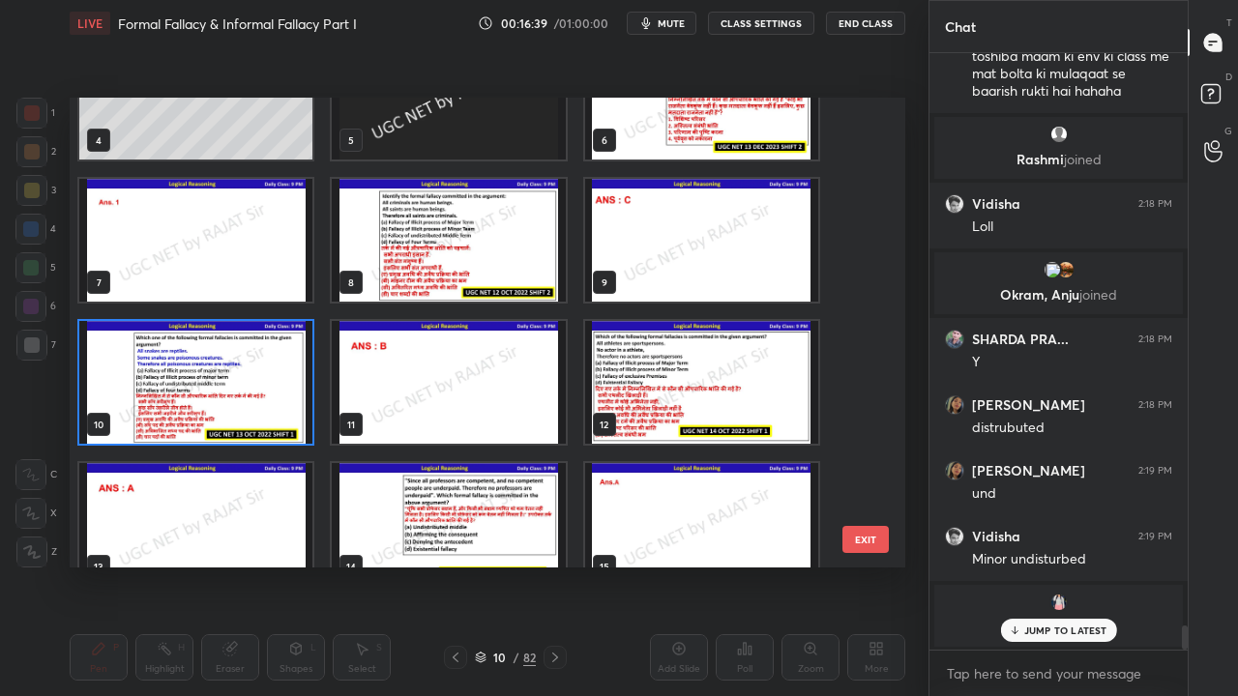
click at [645, 367] on img "grid" at bounding box center [701, 382] width 233 height 123
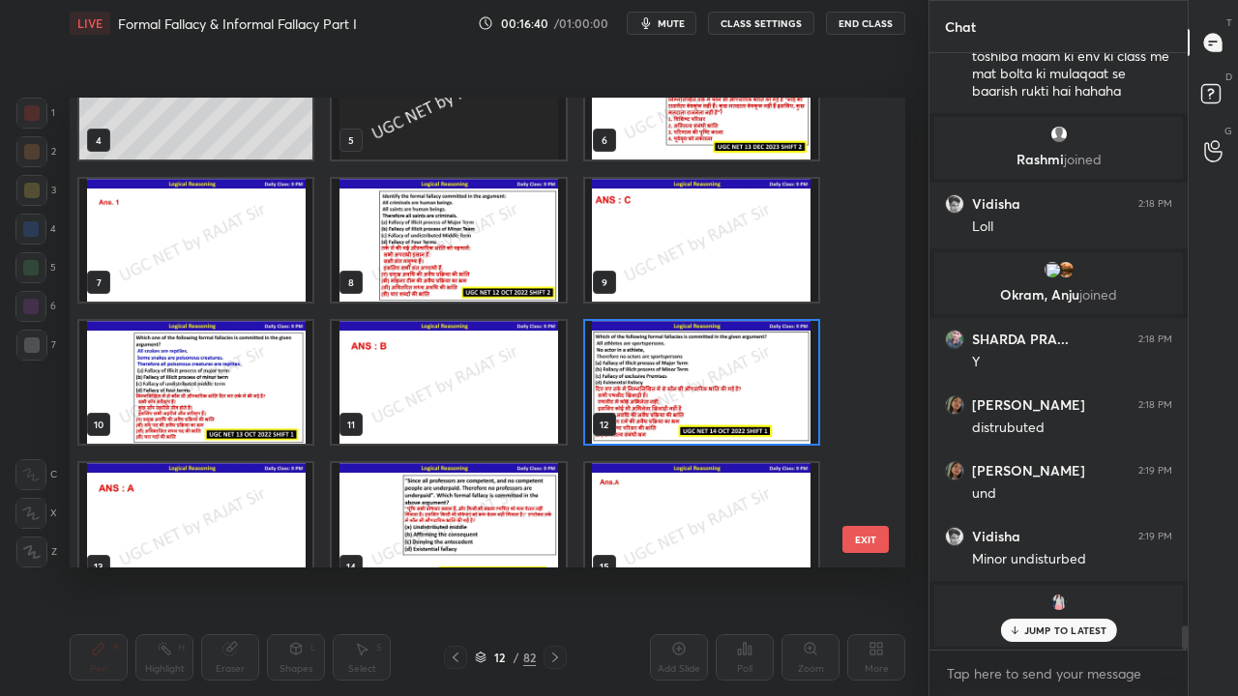
click at [645, 367] on img "grid" at bounding box center [701, 382] width 233 height 123
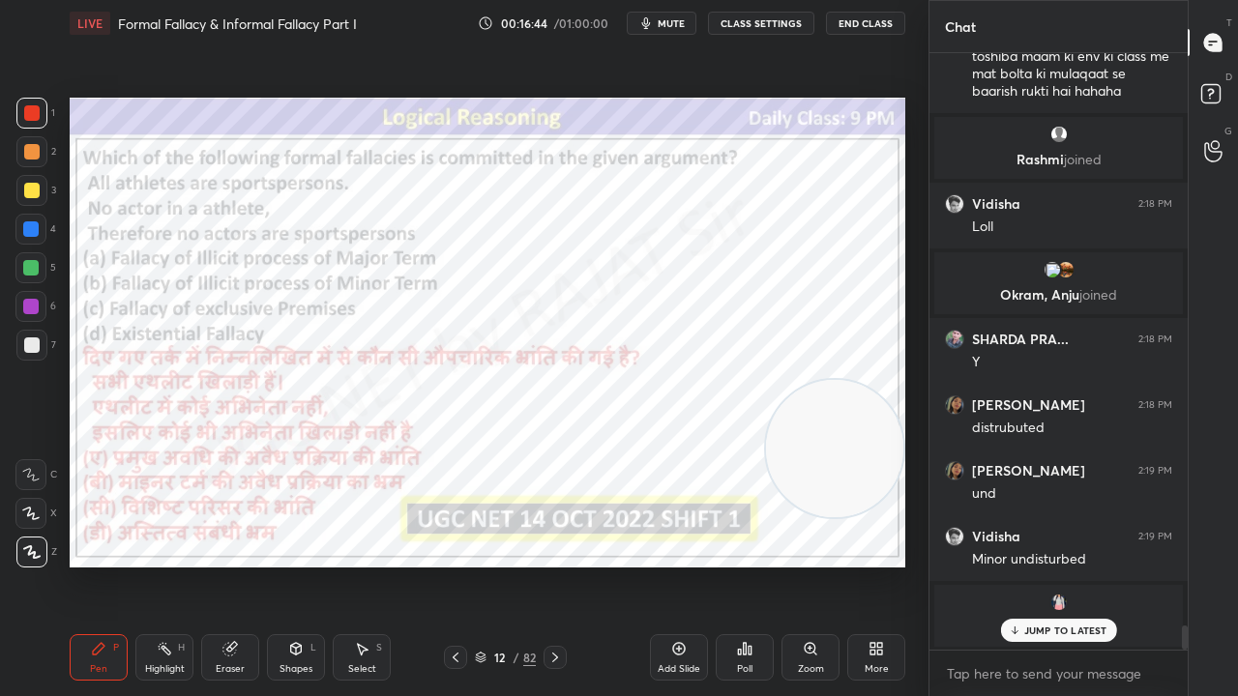
click at [504, 565] on div "12" at bounding box center [499, 658] width 19 height 12
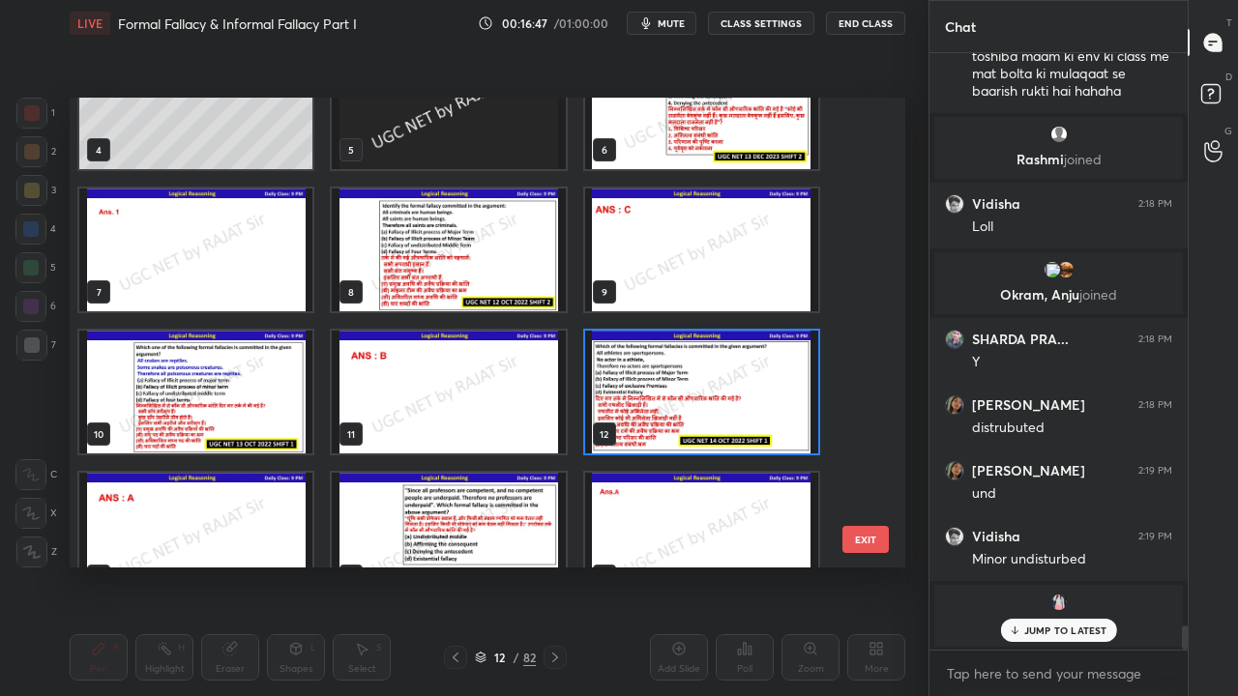
scroll to position [216, 0]
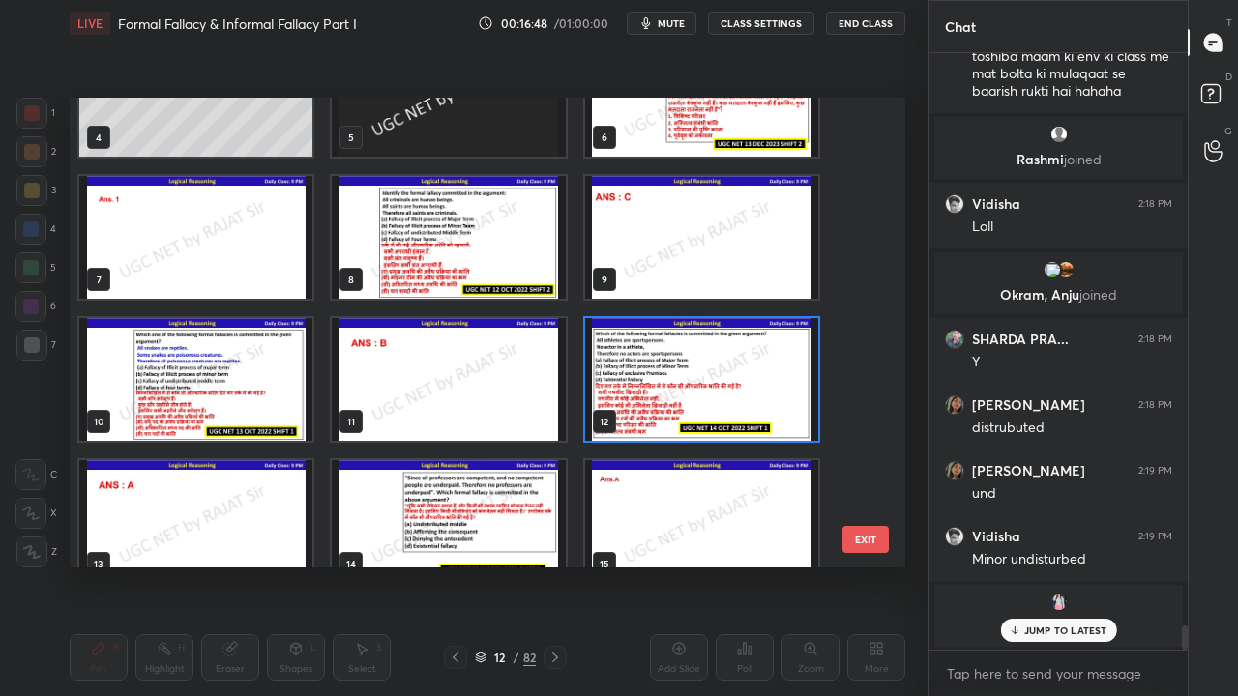
click at [713, 374] on img "grid" at bounding box center [701, 379] width 233 height 123
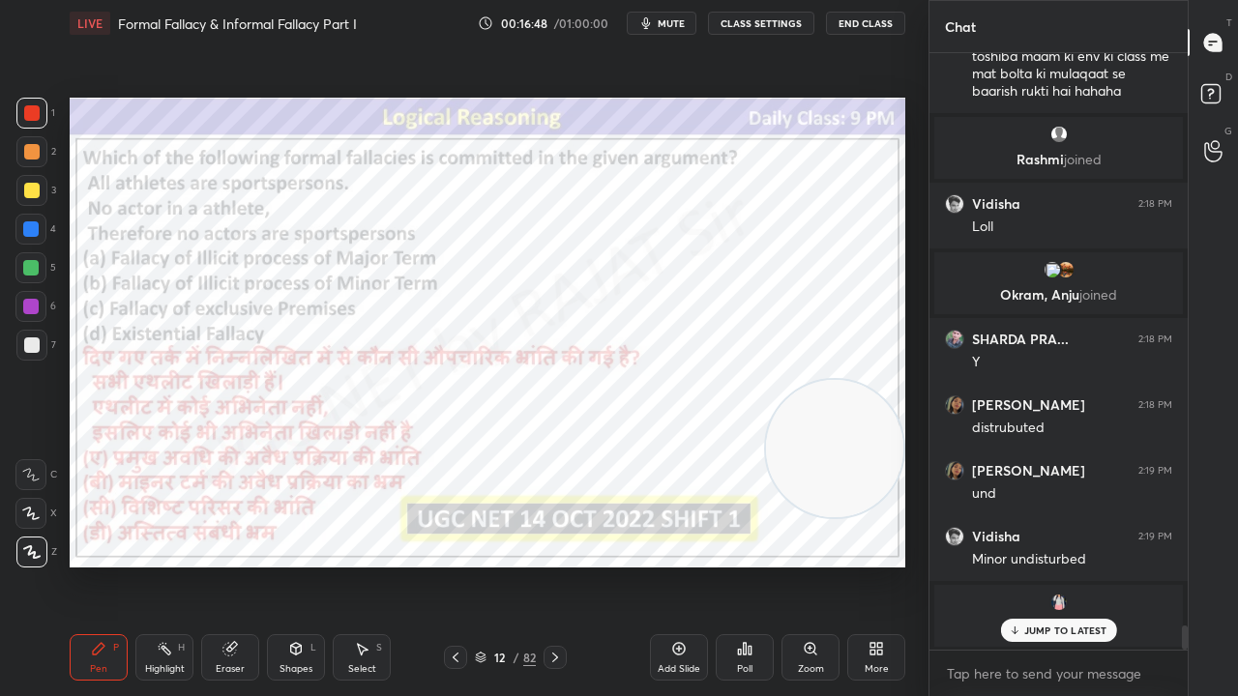
click at [712, 375] on img "grid" at bounding box center [701, 379] width 233 height 123
click at [740, 565] on icon at bounding box center [744, 648] width 15 height 15
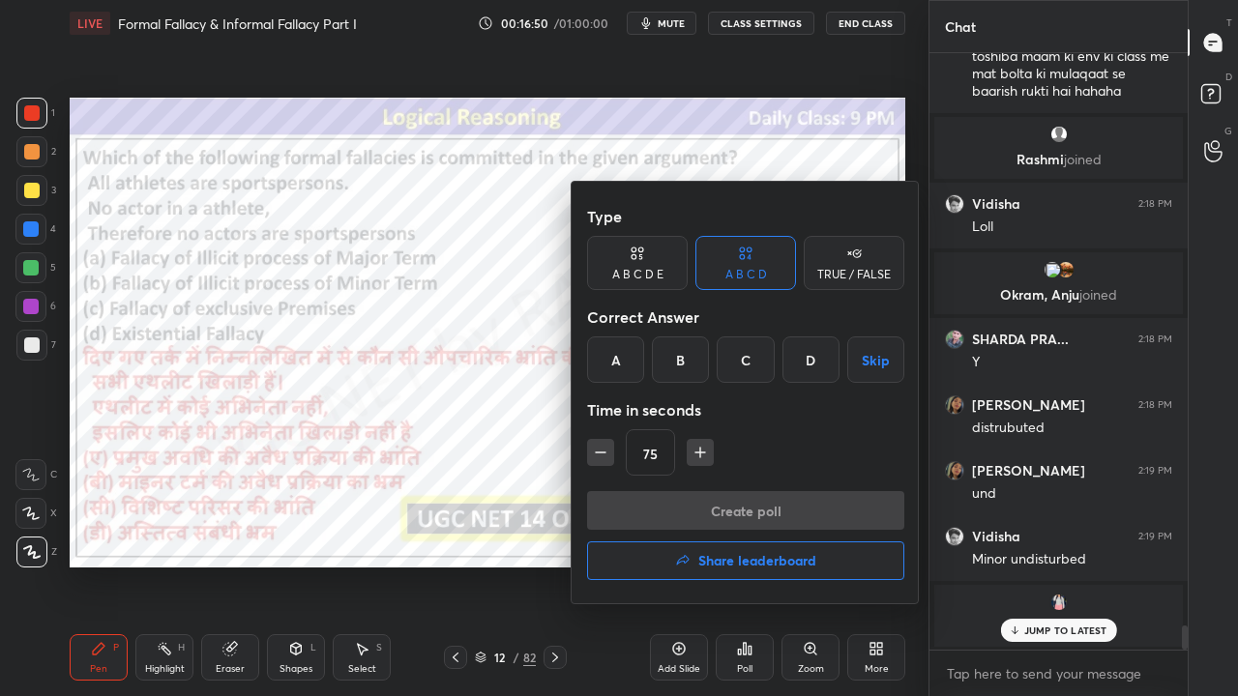
click at [610, 366] on div "A" at bounding box center [615, 360] width 57 height 46
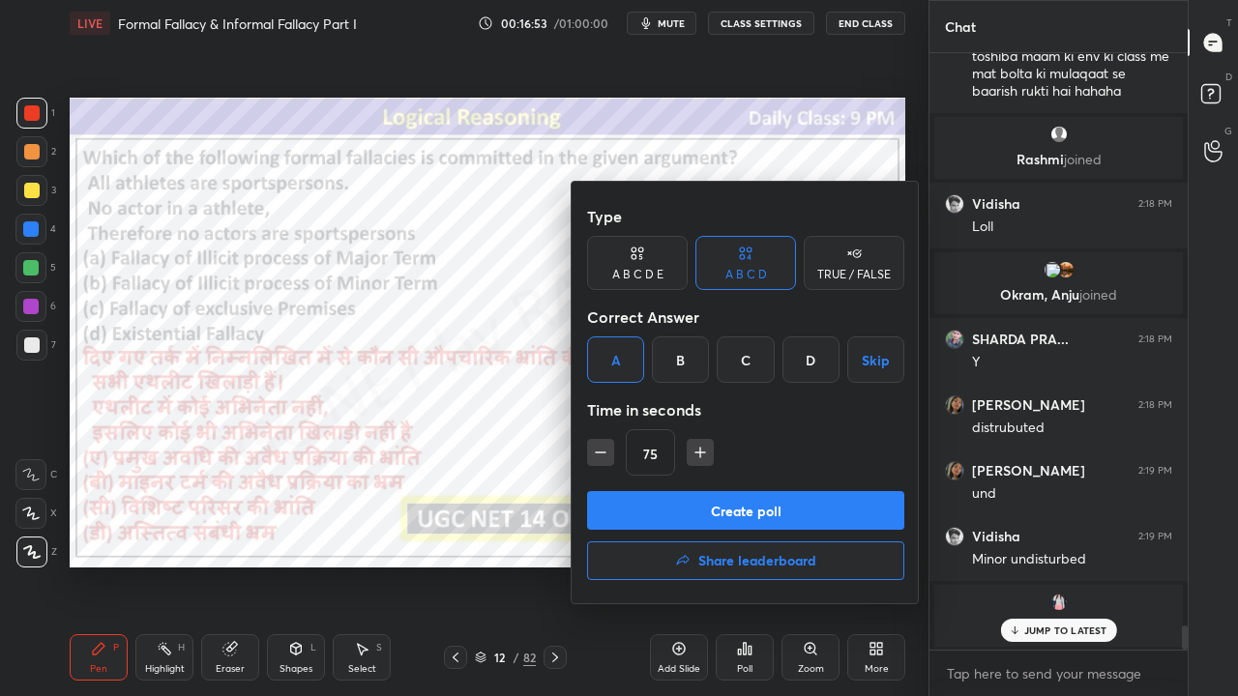
click at [721, 505] on button "Create poll" at bounding box center [745, 510] width 317 height 39
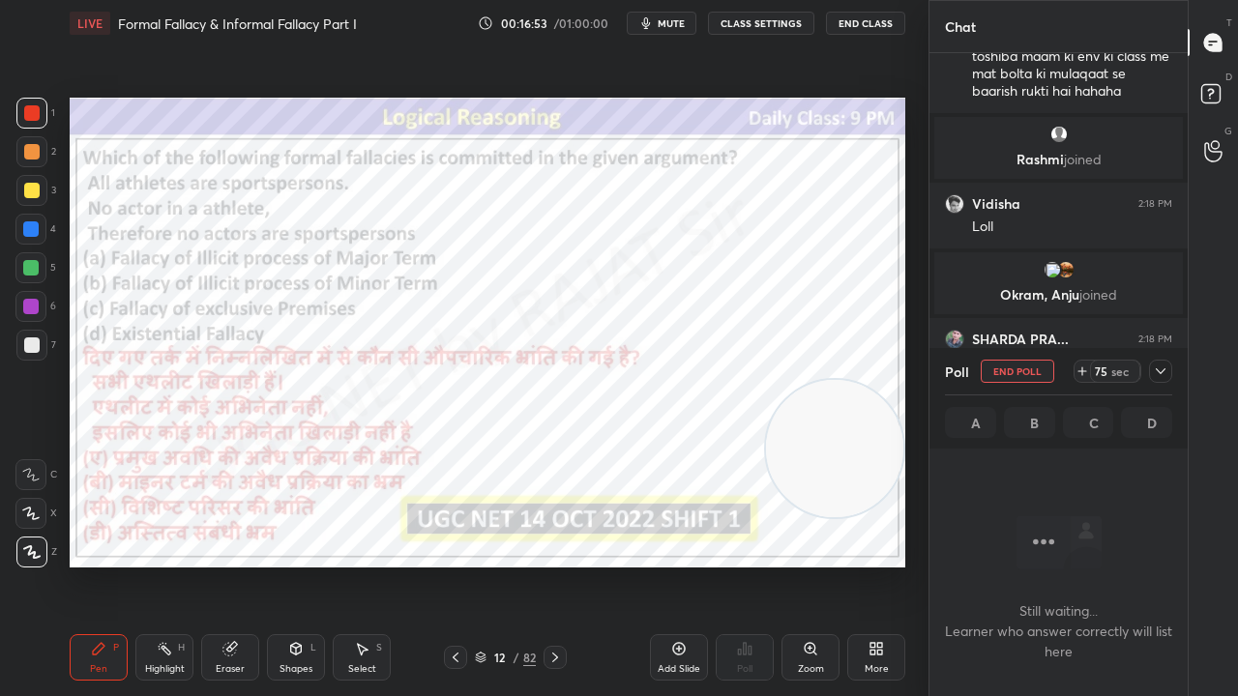
scroll to position [6, 6]
click at [1170, 371] on div at bounding box center [1160, 371] width 23 height 23
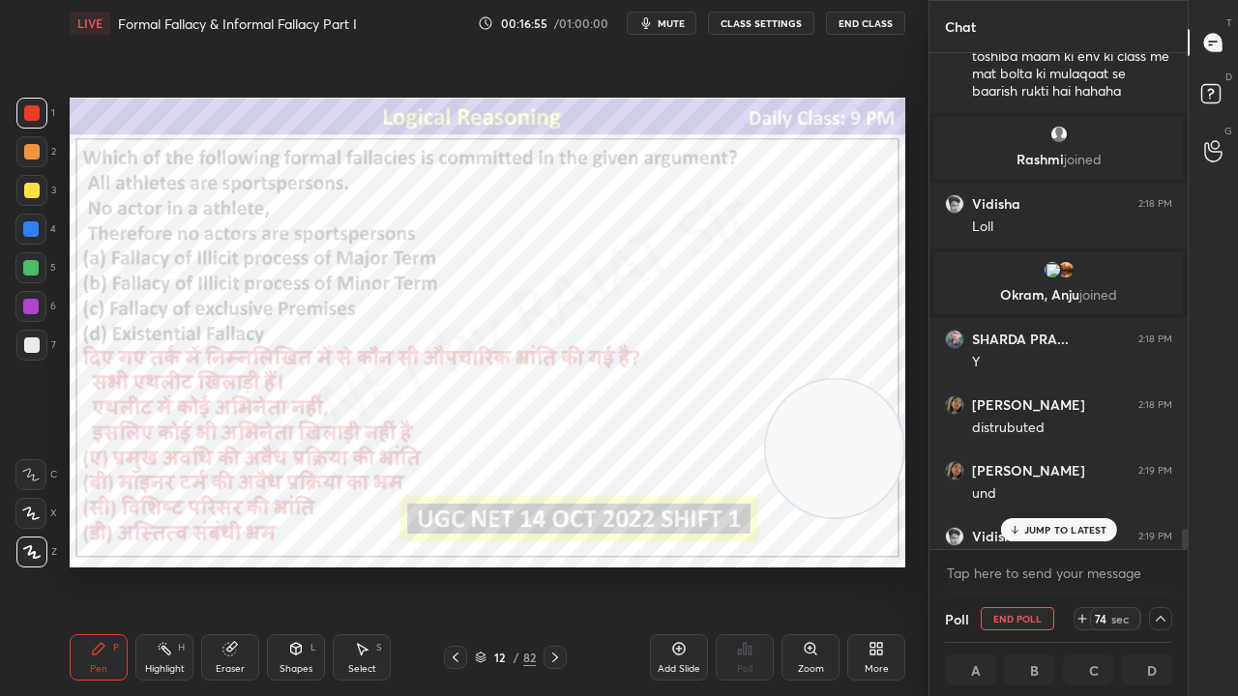
click at [1043, 527] on p "JUMP TO LATEST" at bounding box center [1065, 530] width 83 height 12
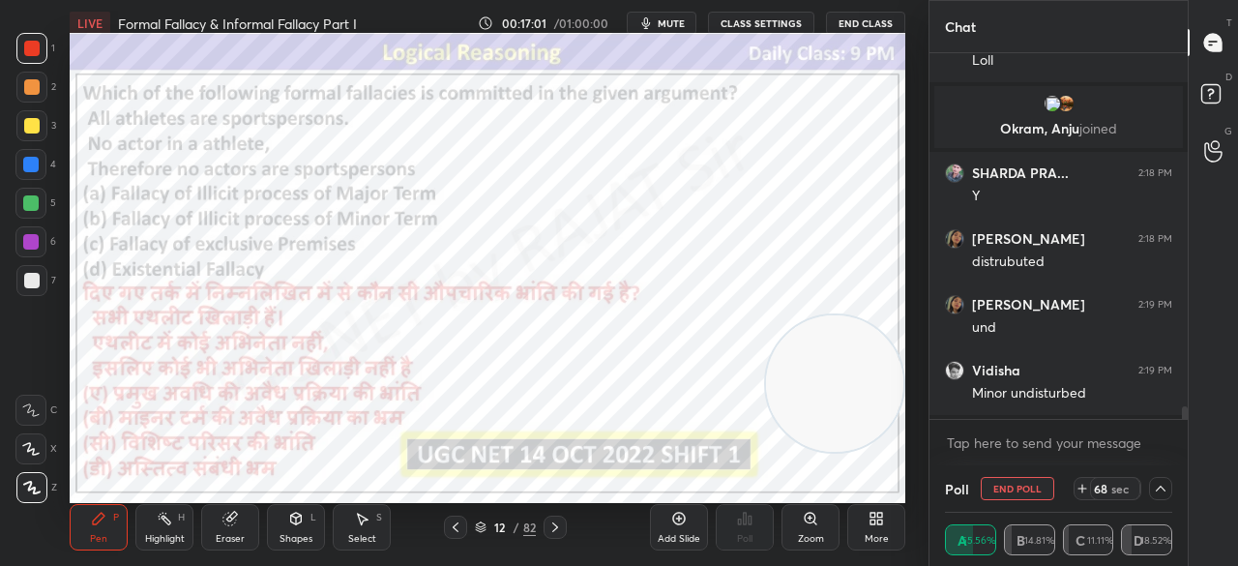
scroll to position [360, 252]
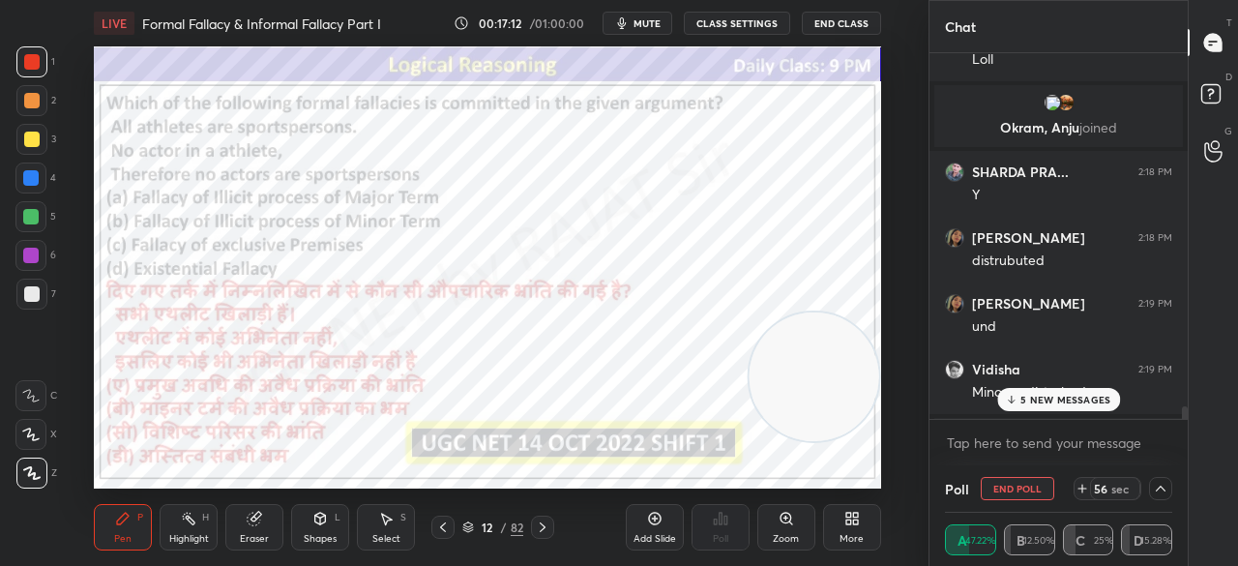
click at [1050, 399] on p "5 NEW MESSAGES" at bounding box center [1065, 400] width 90 height 12
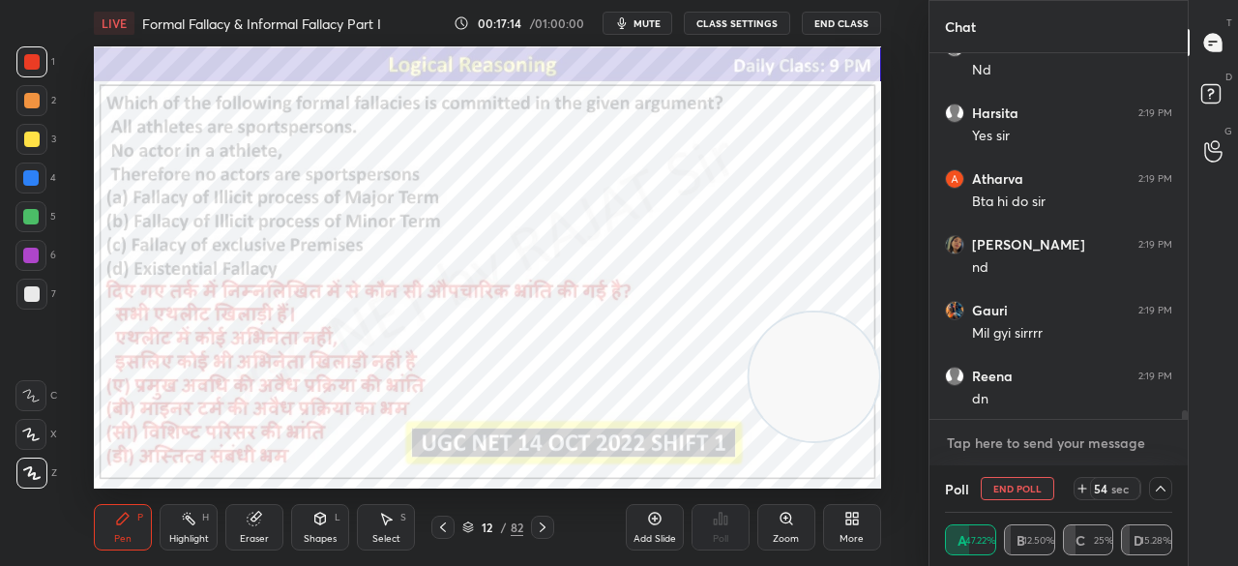
type textarea "x"
click at [1005, 441] on textarea at bounding box center [1058, 442] width 227 height 31
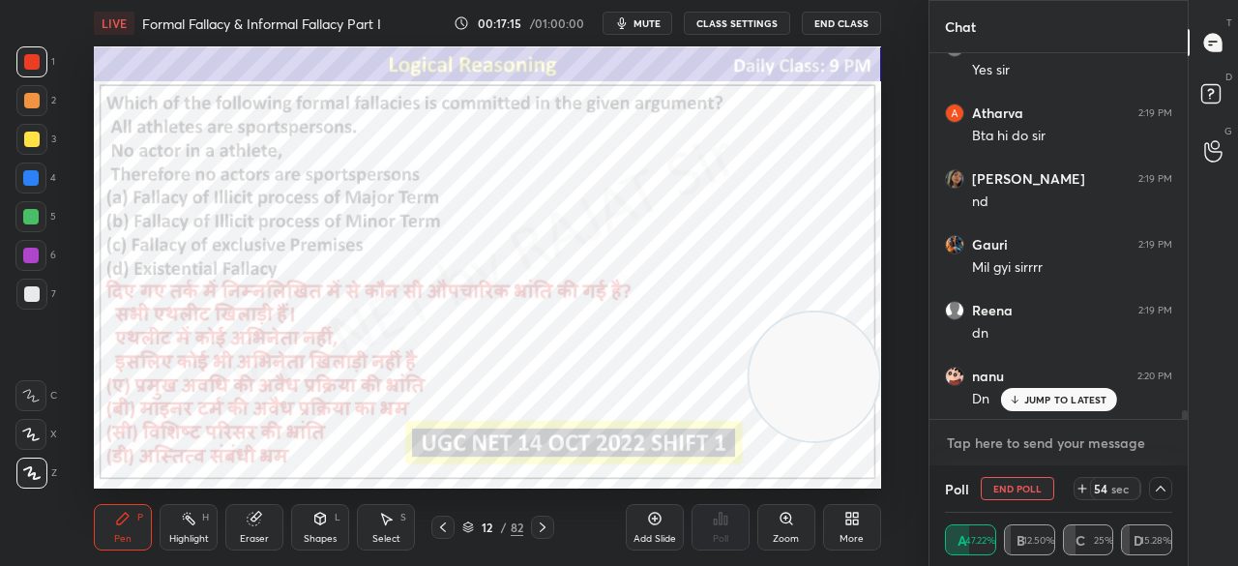
paste textarea "[URL][DOMAIN_NAME]"
type textarea "[URL][DOMAIN_NAME]"
type textarea "x"
type textarea "[URL][DOMAIN_NAME]"
type textarea "x"
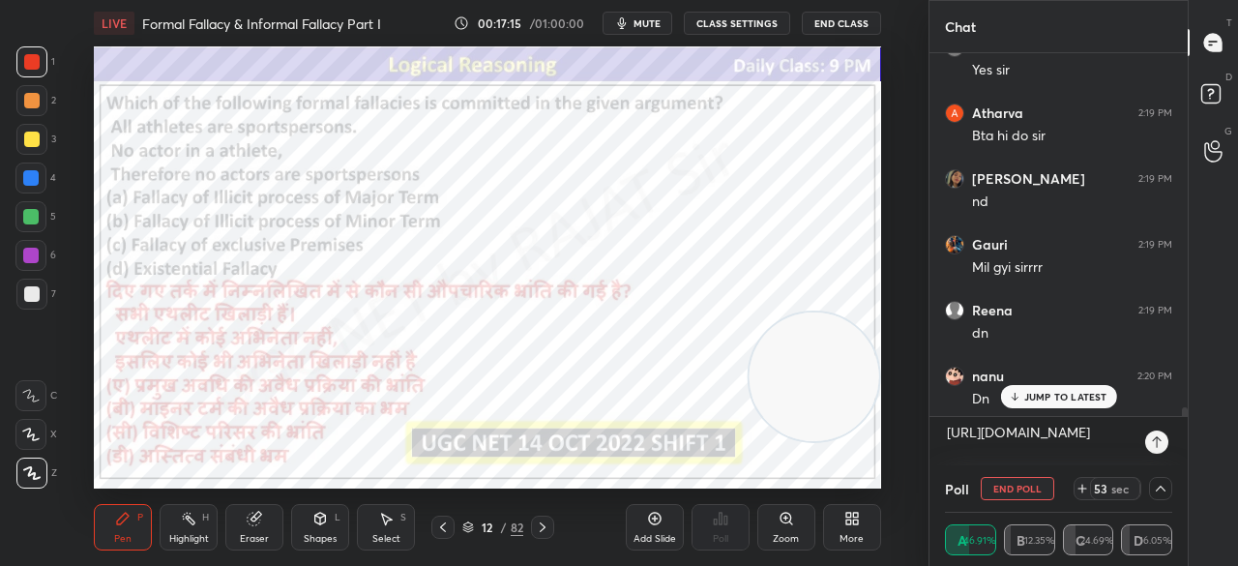
drag, startPoint x: 1155, startPoint y: 440, endPoint x: 1120, endPoint y: 425, distance: 38.1
click at [1154, 440] on icon at bounding box center [1156, 441] width 15 height 15
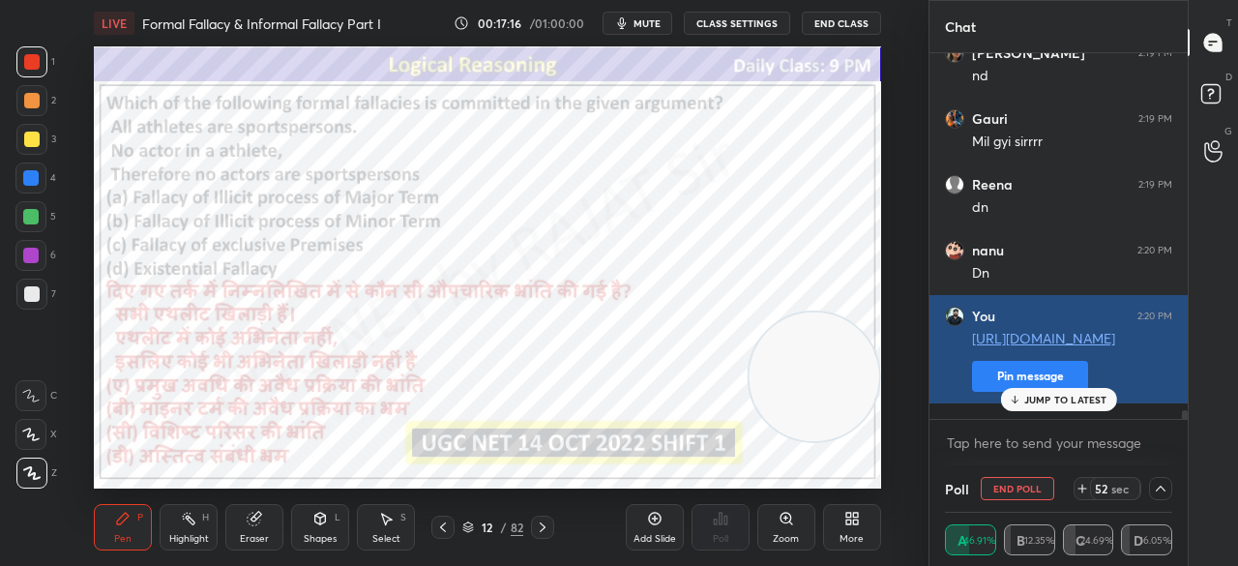
click at [989, 392] on button "Pin message" at bounding box center [1030, 376] width 116 height 31
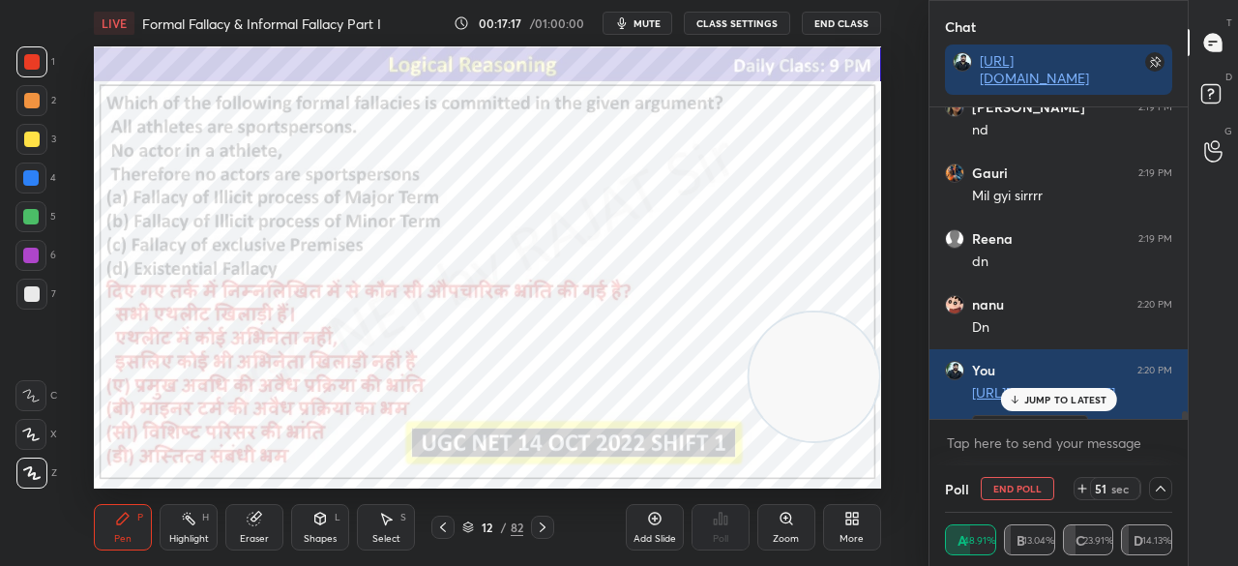
click at [845, 529] on div "More" at bounding box center [852, 527] width 58 height 46
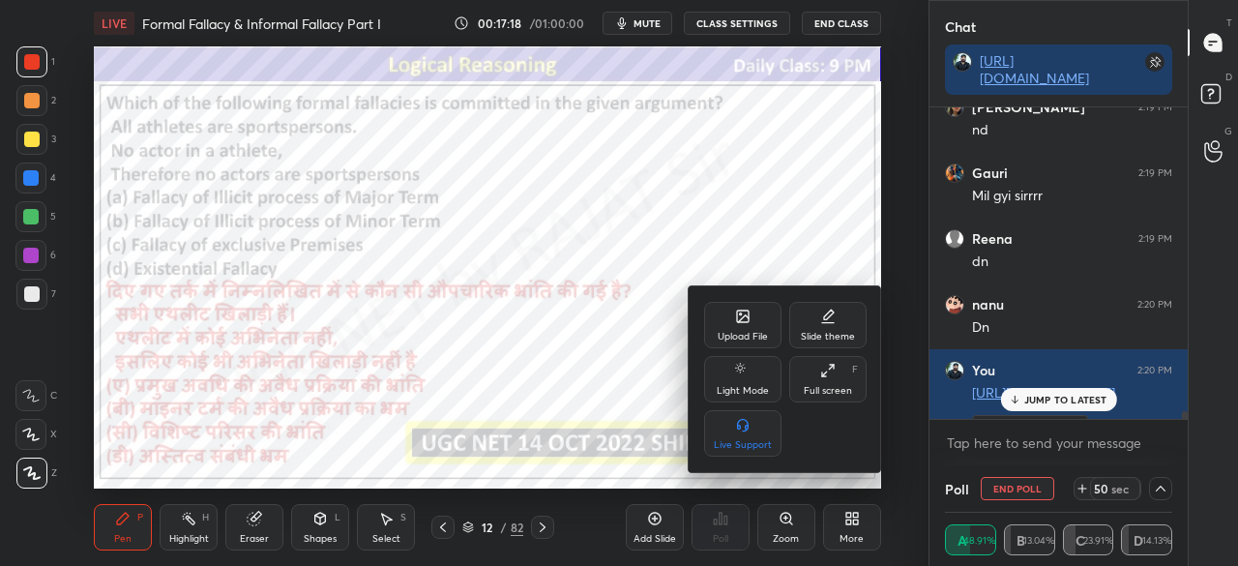
click at [822, 380] on div "Full screen F" at bounding box center [827, 379] width 77 height 46
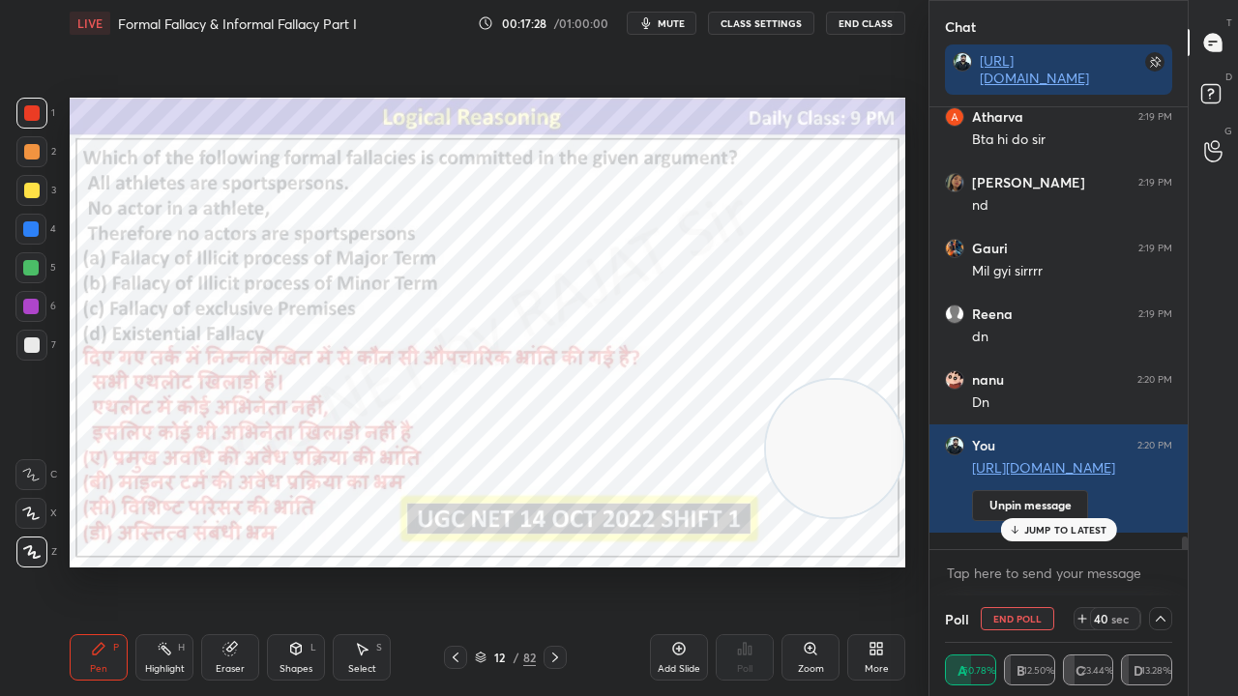
click at [1103, 534] on p "JUMP TO LATEST" at bounding box center [1065, 530] width 83 height 12
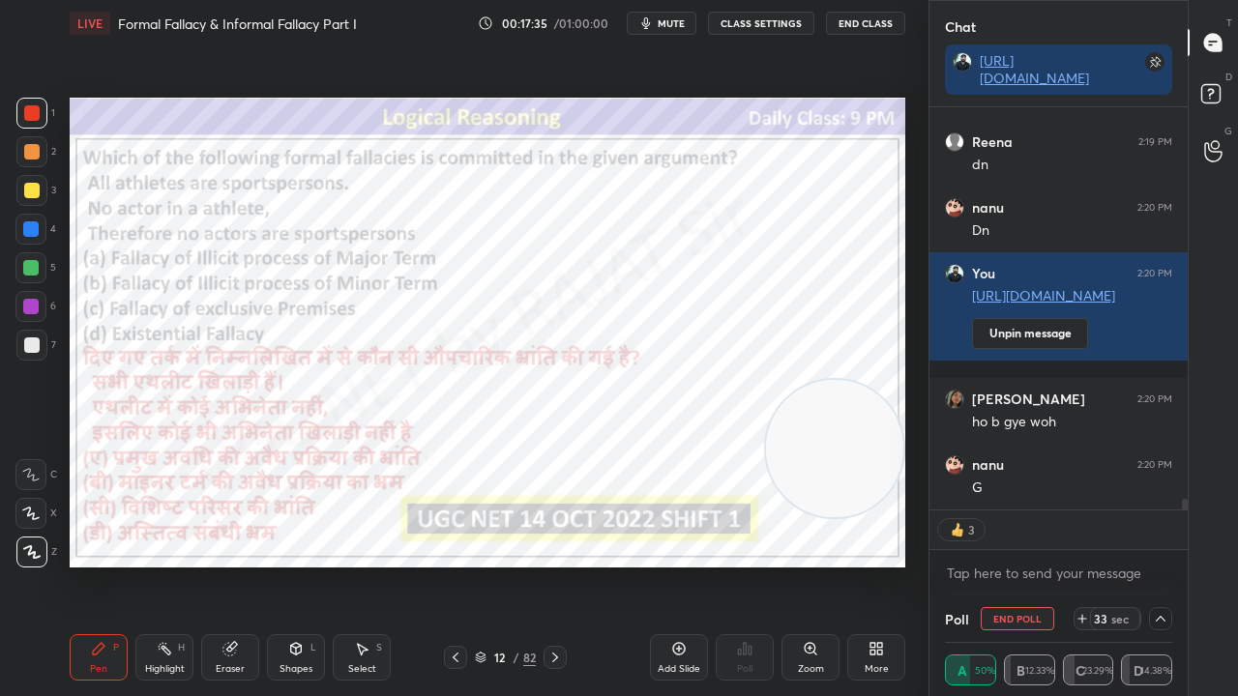
click at [230, 565] on div "Eraser" at bounding box center [230, 657] width 58 height 46
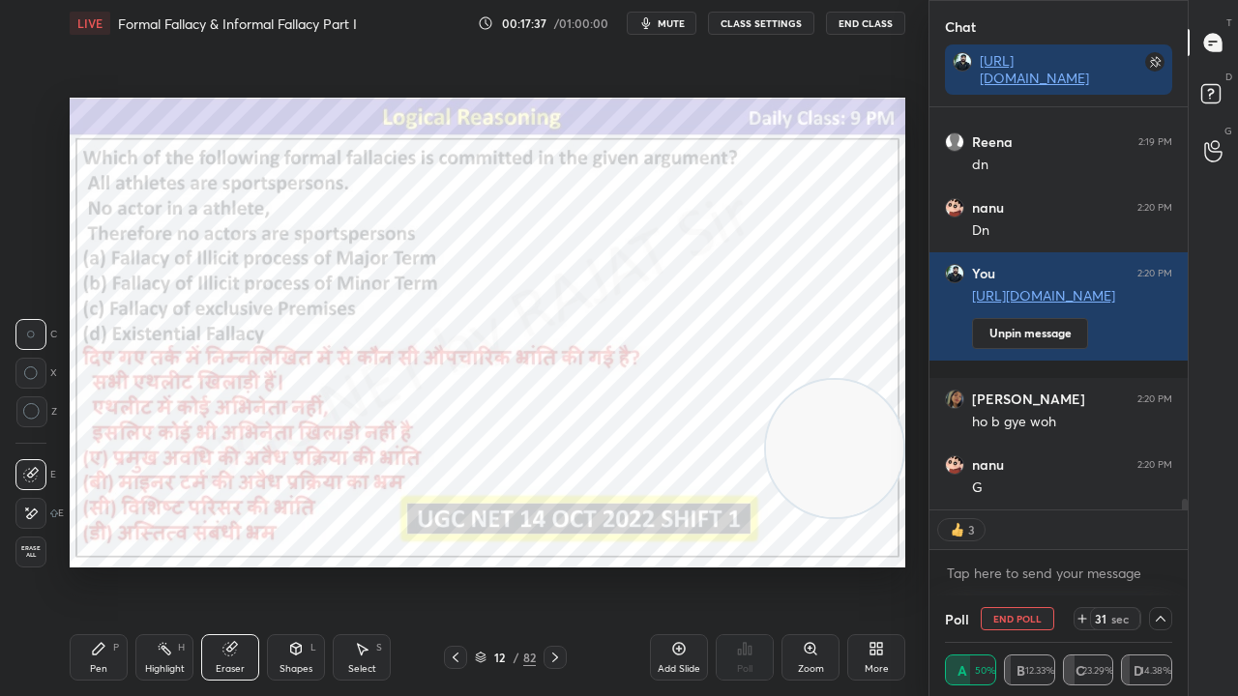
click at [32, 416] on icon at bounding box center [31, 411] width 17 height 17
click at [32, 554] on span "Erase all" at bounding box center [30, 552] width 29 height 14
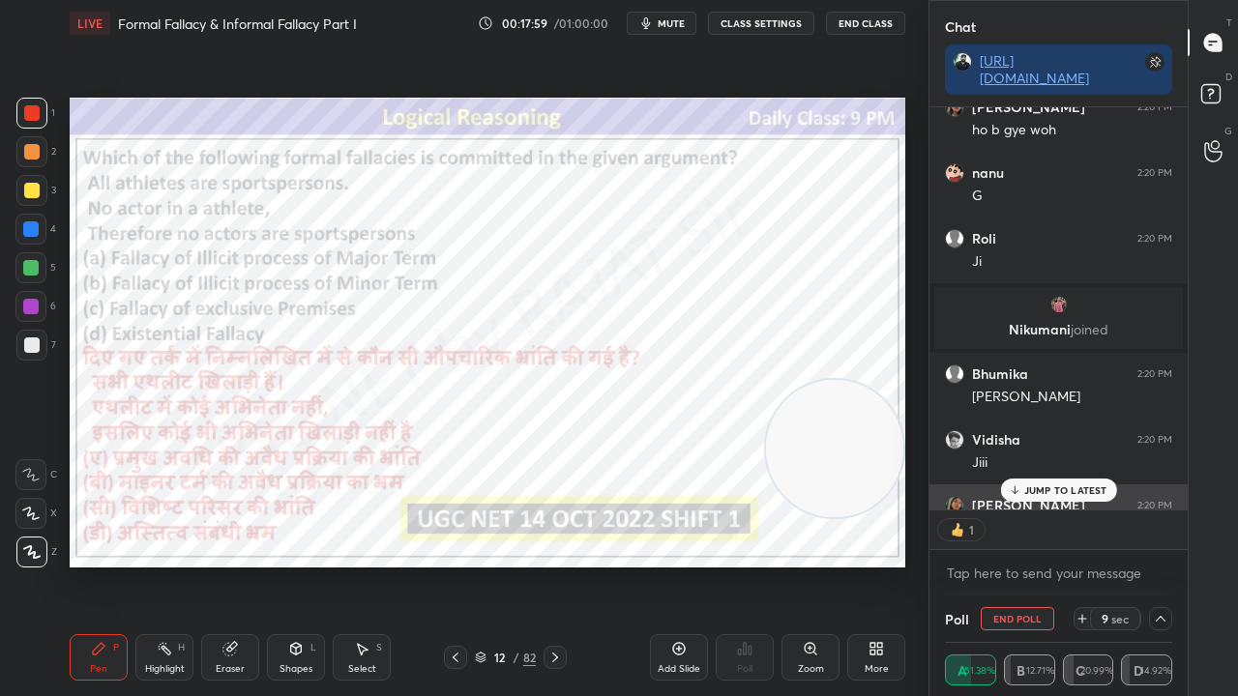
click at [1044, 488] on p "JUMP TO LATEST" at bounding box center [1065, 491] width 83 height 12
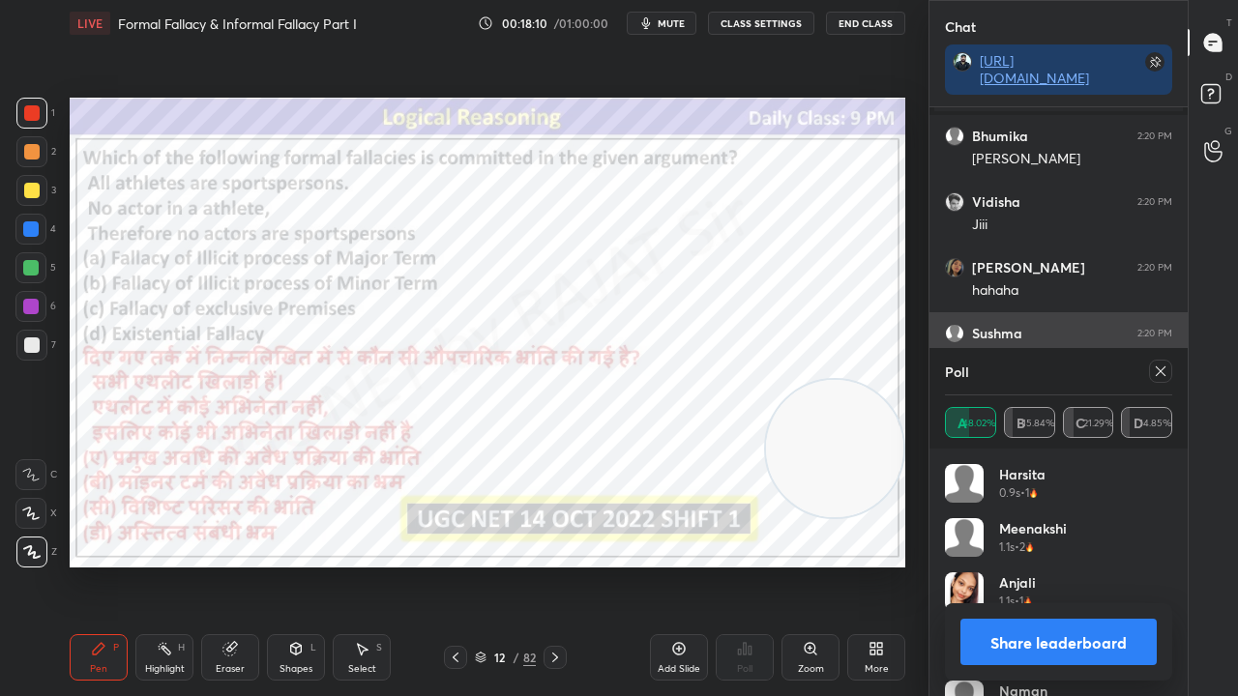
drag, startPoint x: 1167, startPoint y: 367, endPoint x: 1087, endPoint y: 343, distance: 83.6
click at [1162, 367] on div at bounding box center [1160, 371] width 23 height 23
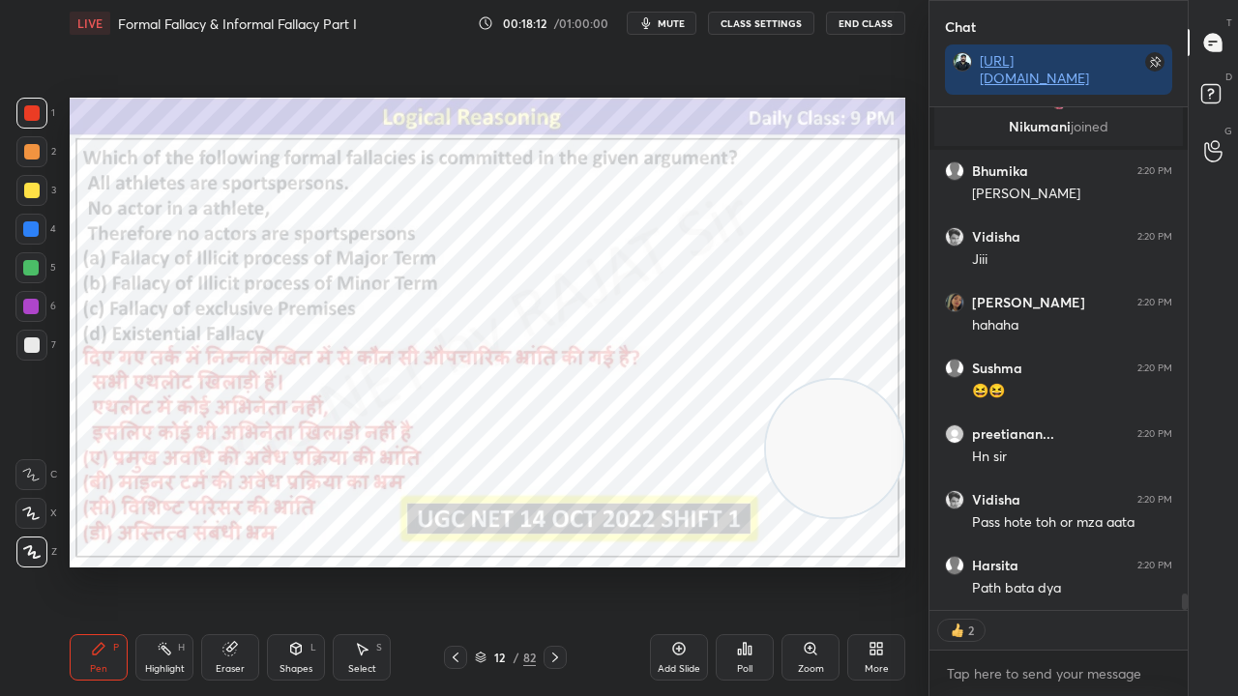
click at [237, 565] on icon at bounding box center [229, 648] width 15 height 15
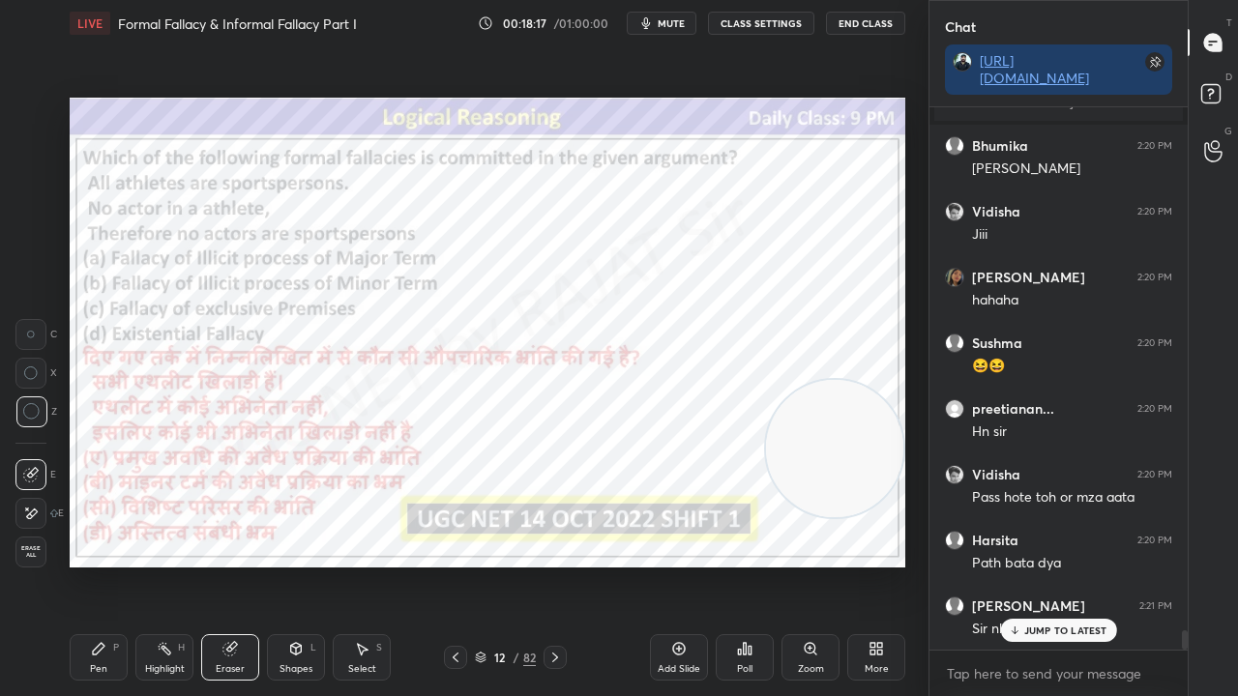
click at [37, 550] on span "Erase all" at bounding box center [30, 552] width 29 height 14
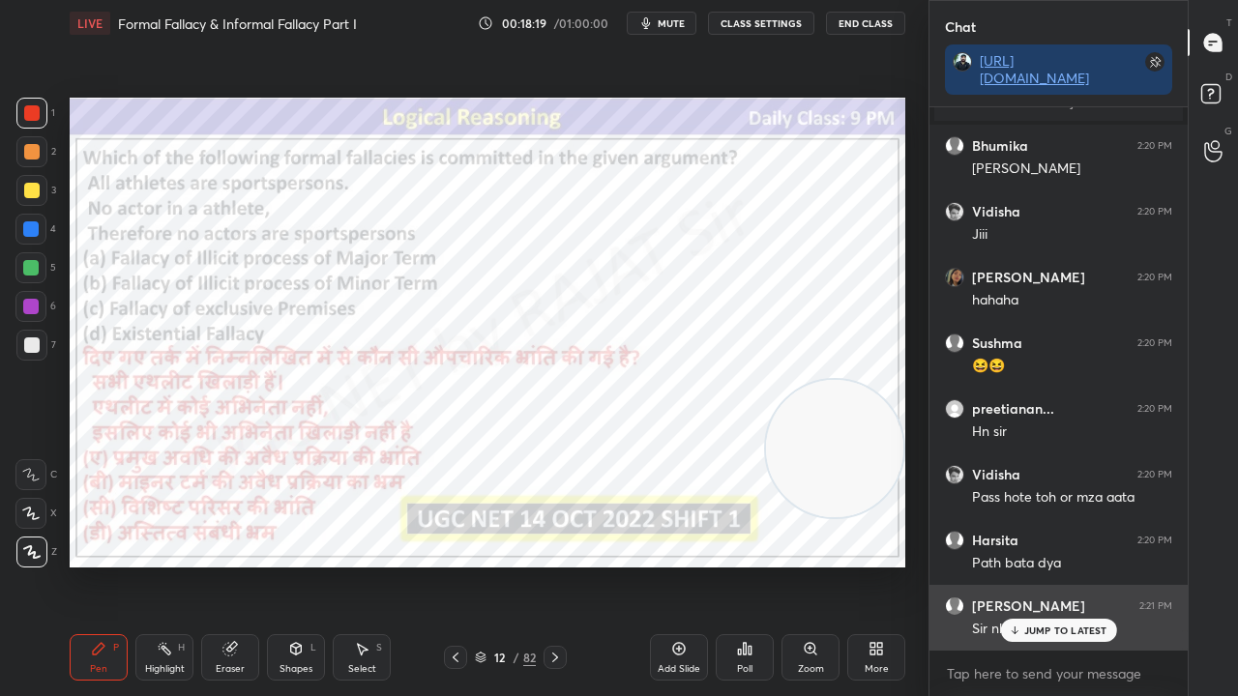
drag, startPoint x: 1042, startPoint y: 633, endPoint x: 1009, endPoint y: 598, distance: 47.9
click at [1042, 565] on p "JUMP TO LATEST" at bounding box center [1065, 631] width 83 height 12
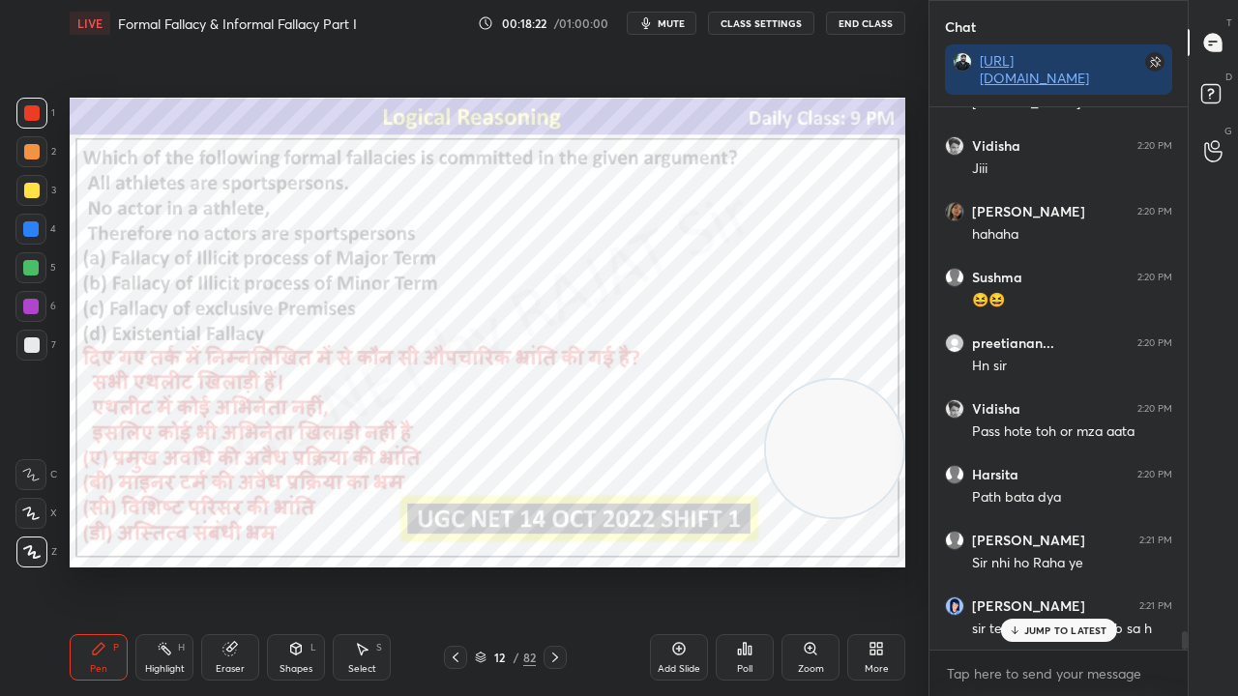
click at [33, 300] on div at bounding box center [30, 306] width 15 height 15
click at [32, 300] on div at bounding box center [30, 306] width 15 height 15
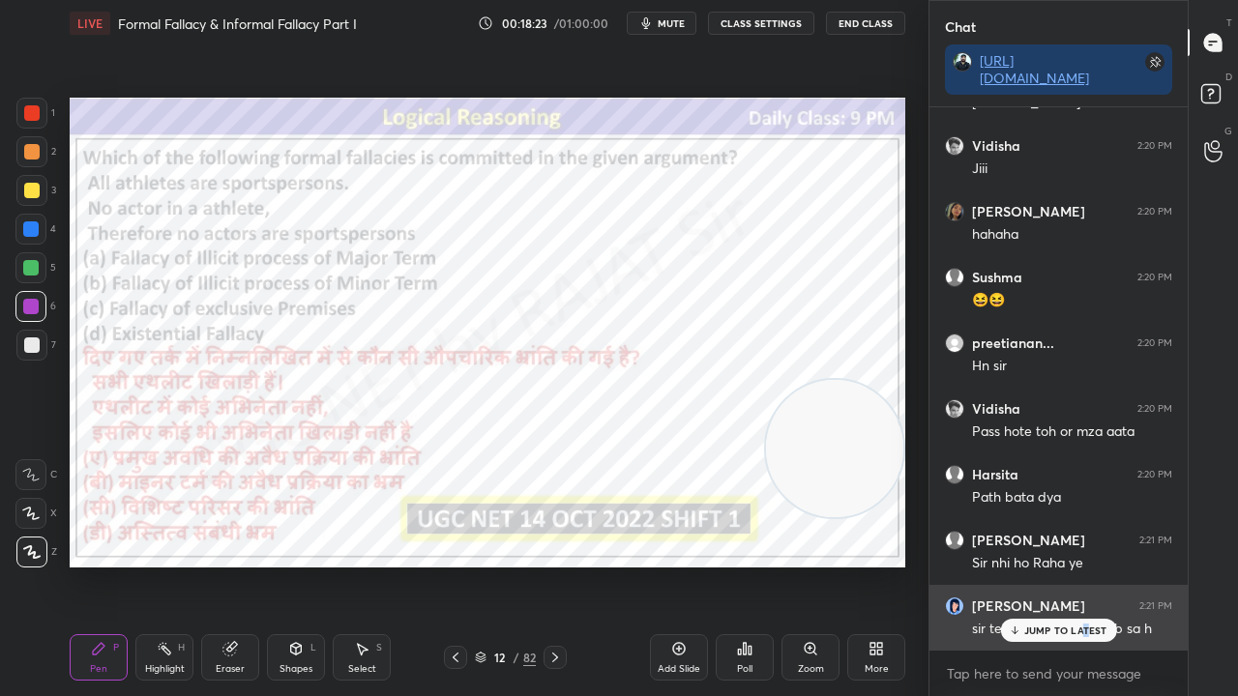
click at [1083, 565] on p "JUMP TO LATEST" at bounding box center [1065, 631] width 83 height 12
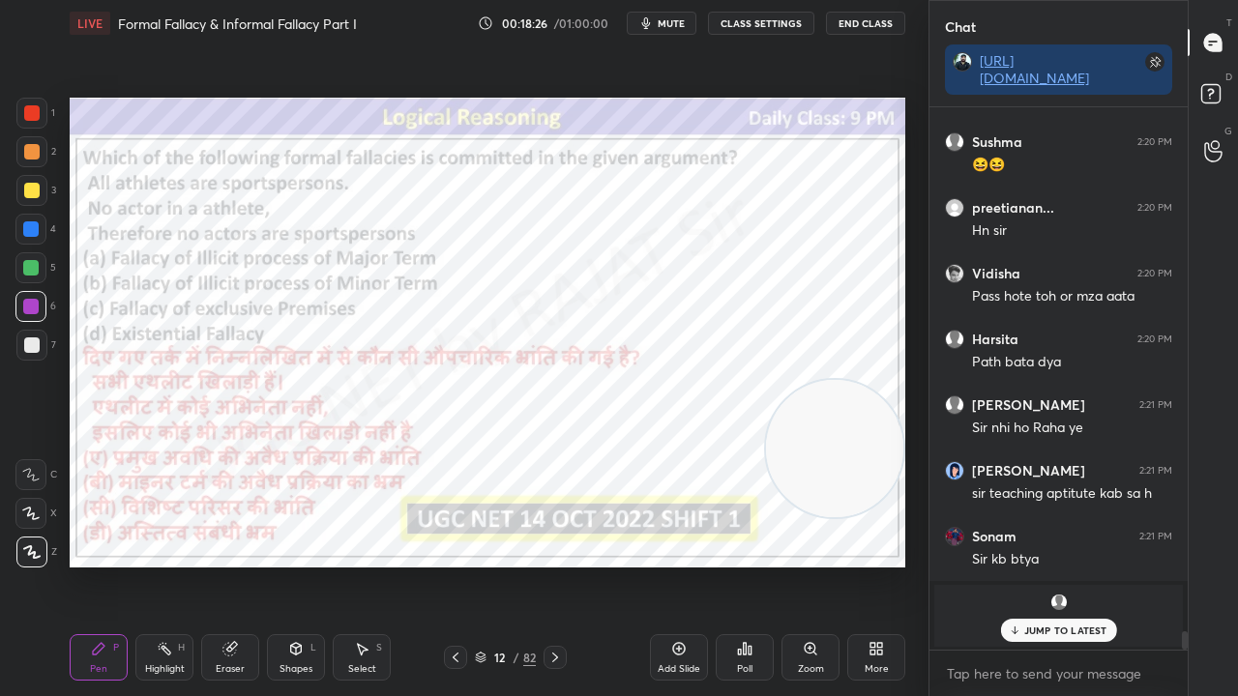
click at [1034, 565] on div "JUMP TO LATEST" at bounding box center [1058, 630] width 116 height 23
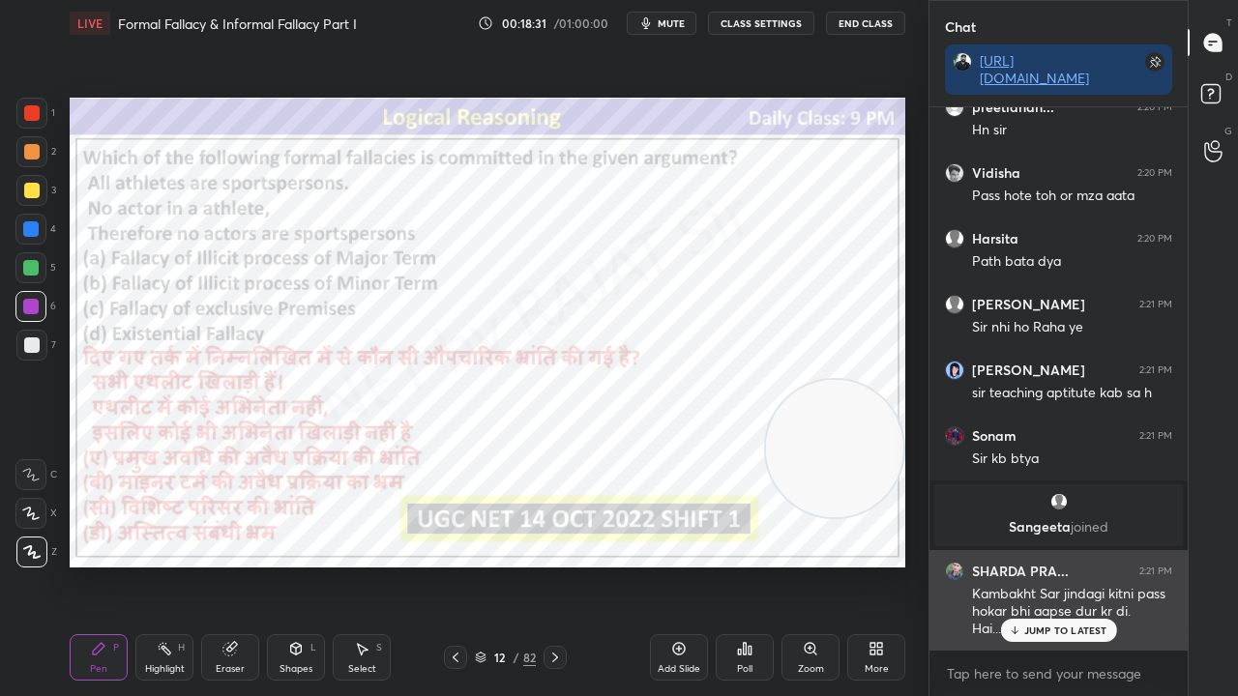
drag, startPoint x: 1068, startPoint y: 638, endPoint x: 1048, endPoint y: 625, distance: 23.6
click at [1066, 565] on div "JUMP TO LATEST" at bounding box center [1058, 630] width 116 height 23
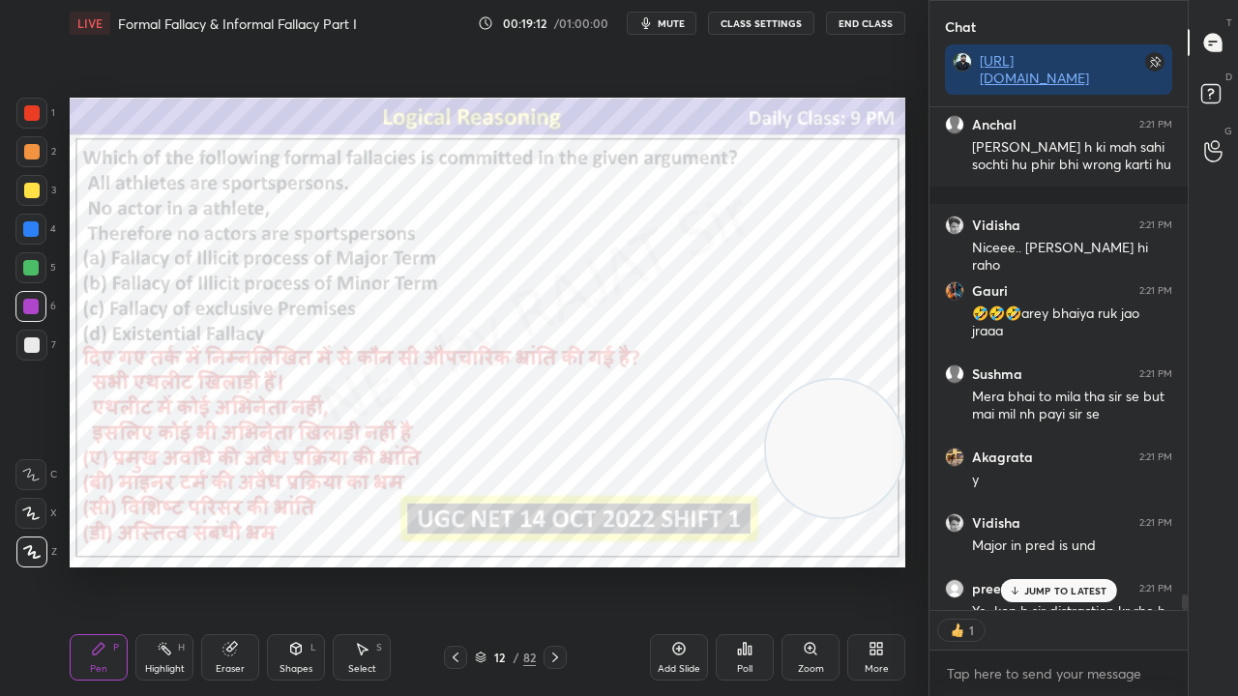
scroll to position [6, 6]
click at [545, 565] on div at bounding box center [555, 657] width 23 height 23
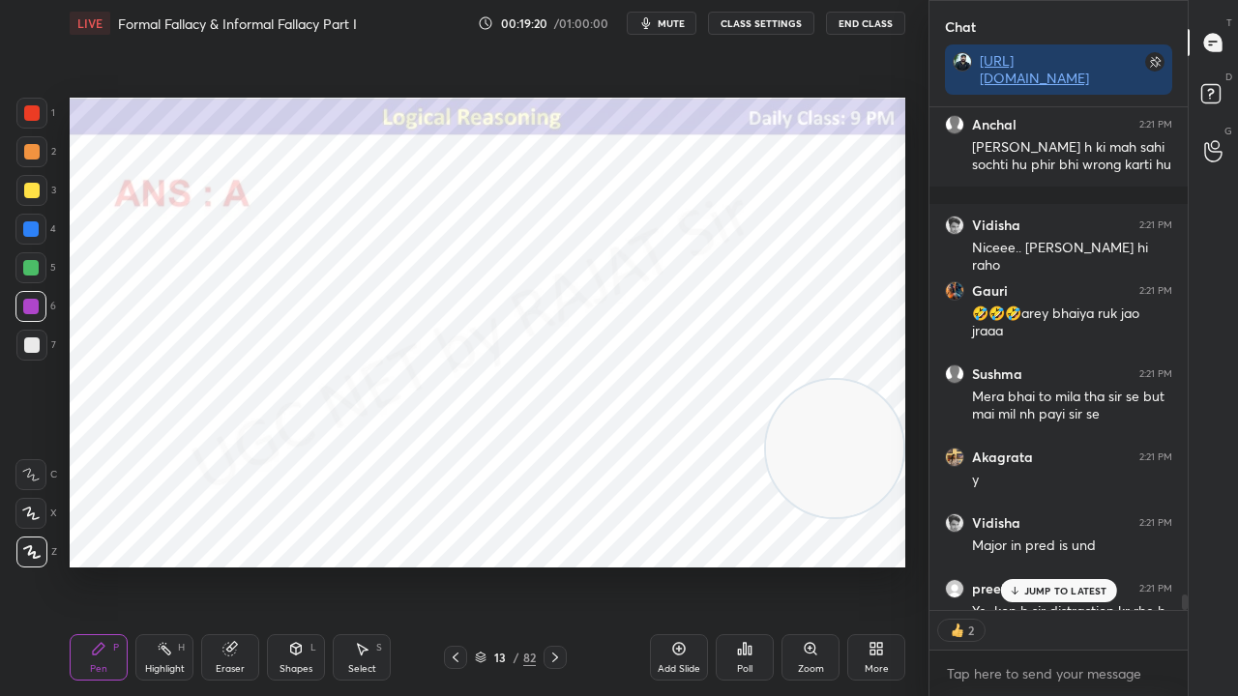
click at [547, 565] on icon at bounding box center [554, 657] width 15 height 15
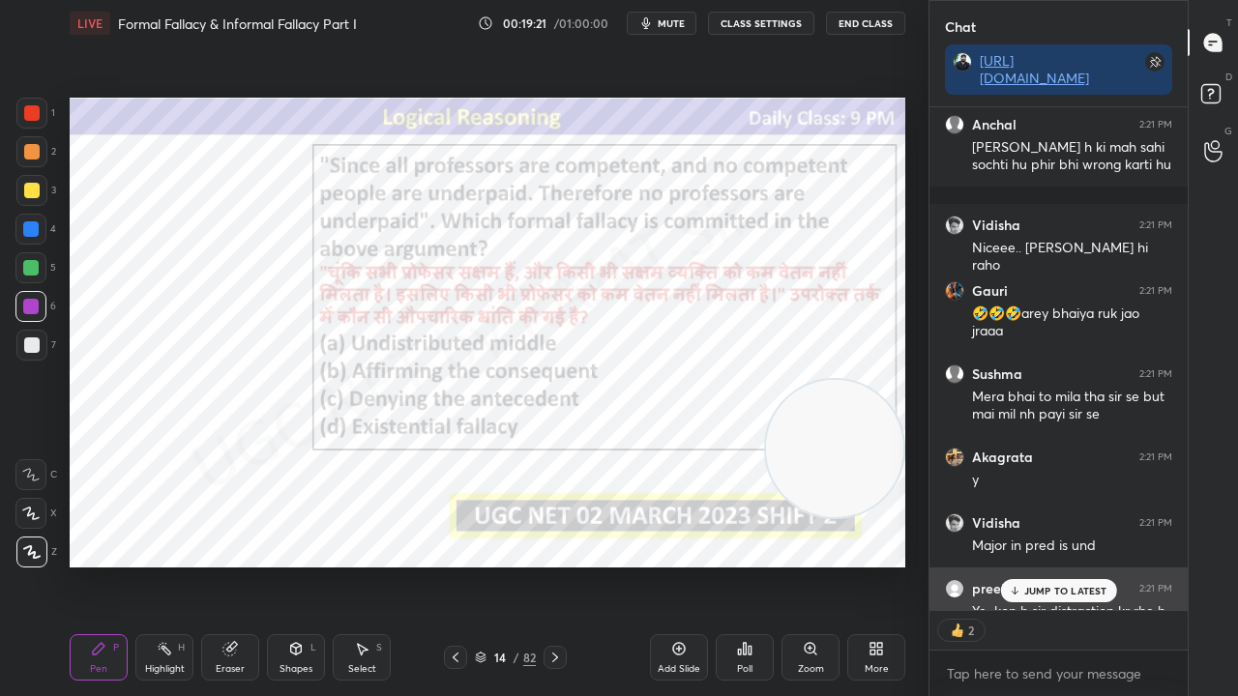
click at [1033, 565] on p "JUMP TO LATEST" at bounding box center [1065, 591] width 83 height 12
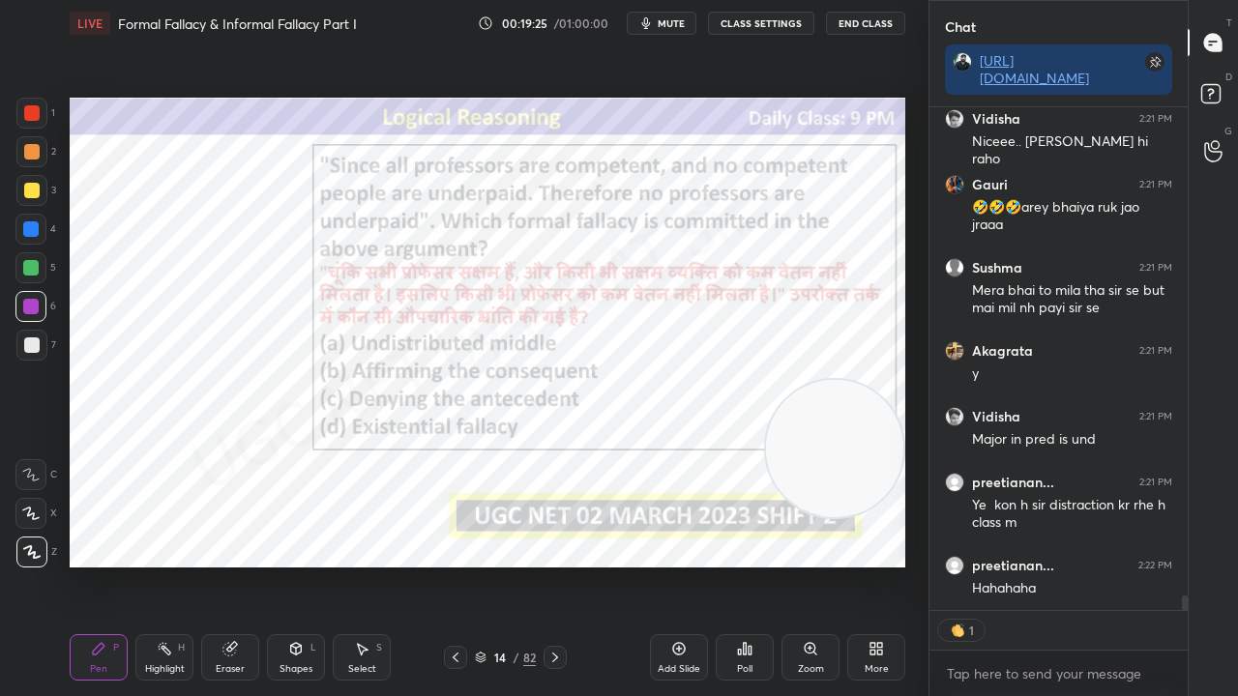
click at [553, 565] on icon at bounding box center [554, 657] width 15 height 15
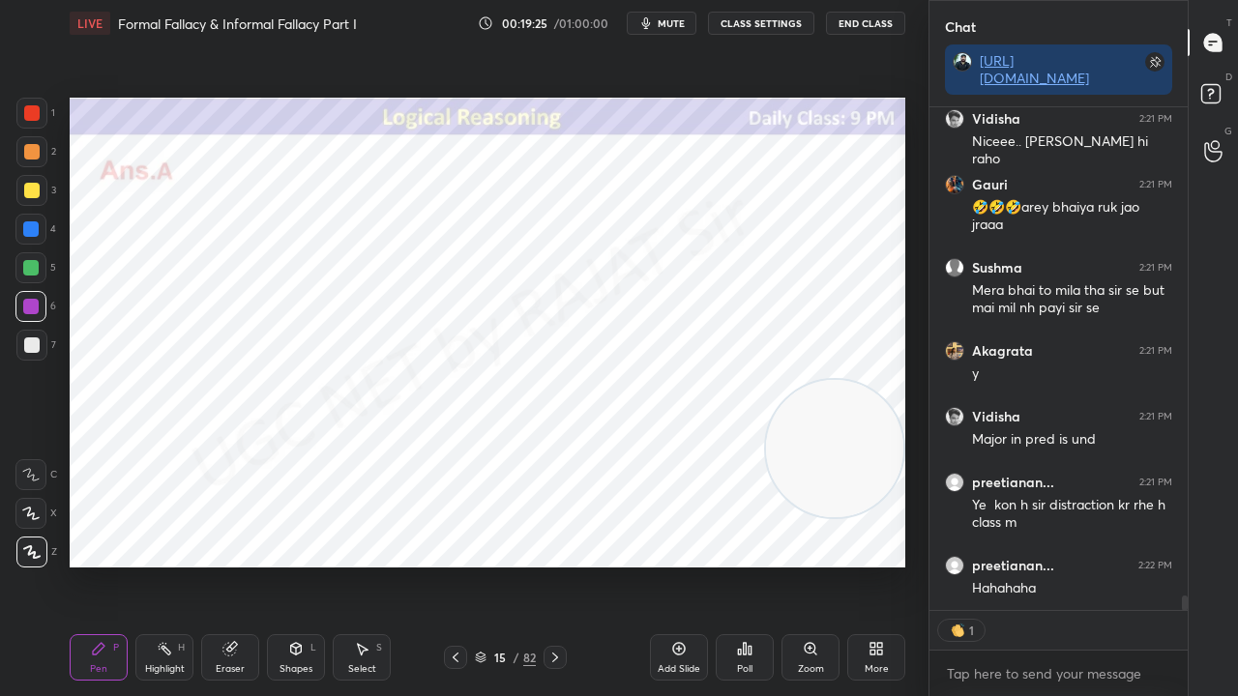
click at [553, 565] on icon at bounding box center [554, 657] width 15 height 15
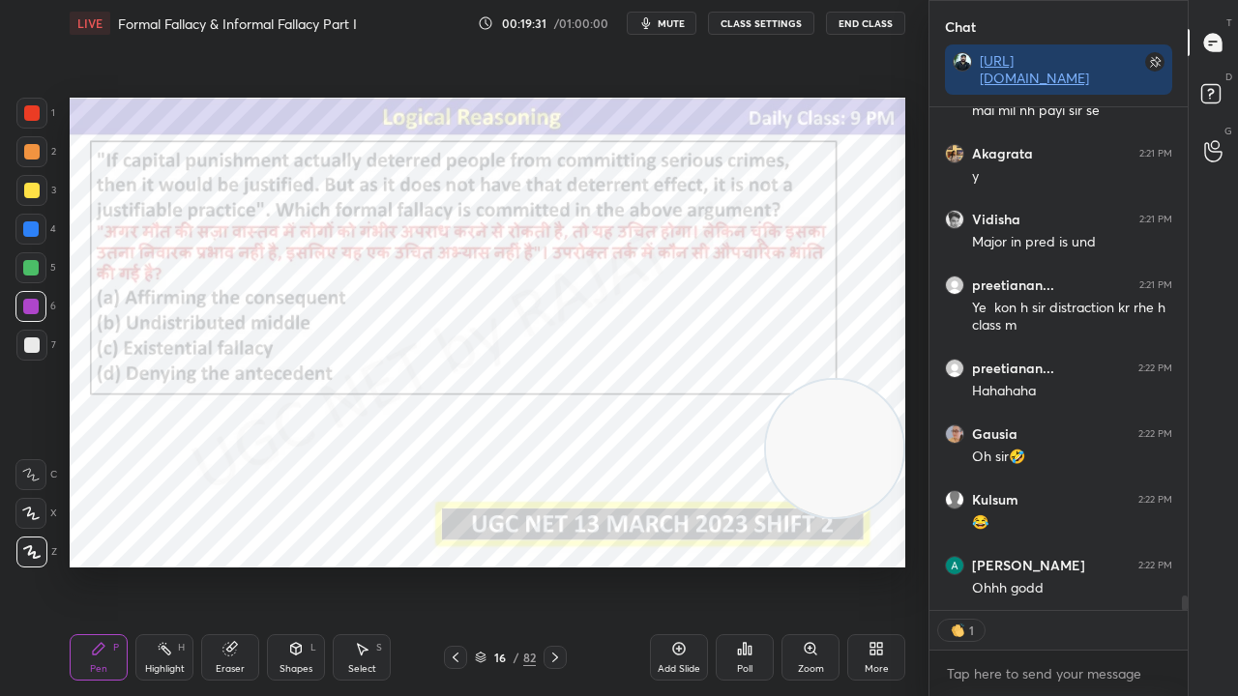
click at [551, 565] on icon at bounding box center [554, 657] width 15 height 15
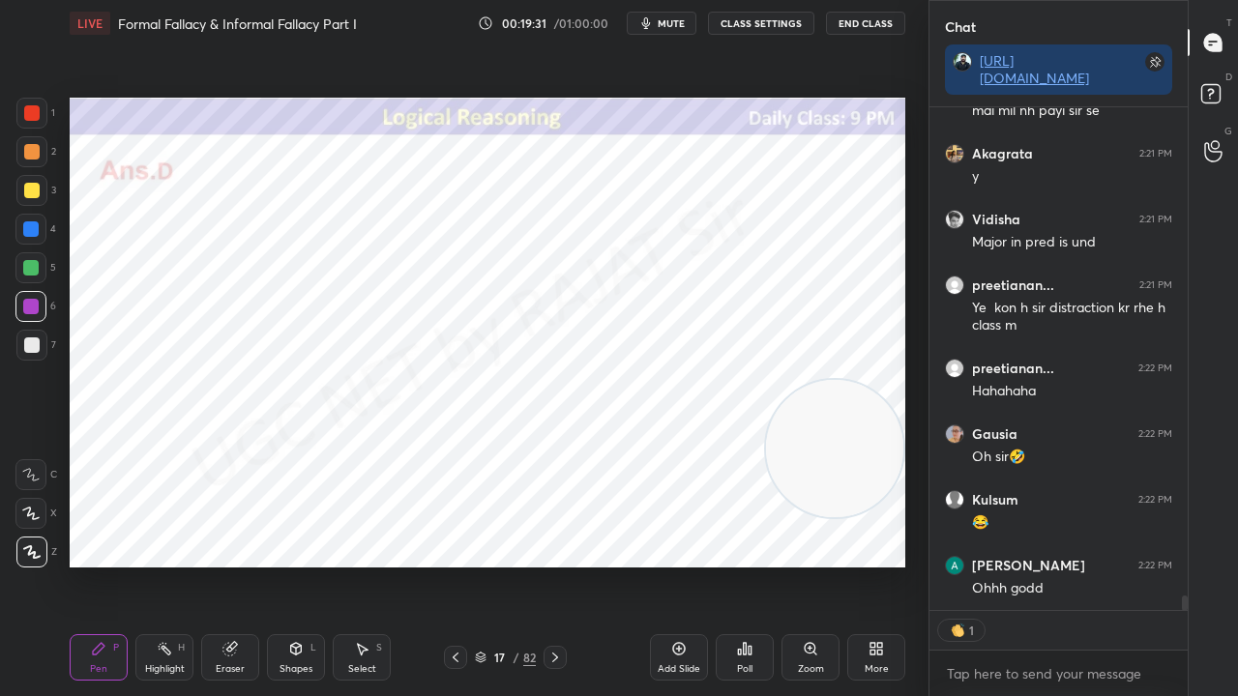
click at [551, 565] on icon at bounding box center [554, 657] width 15 height 15
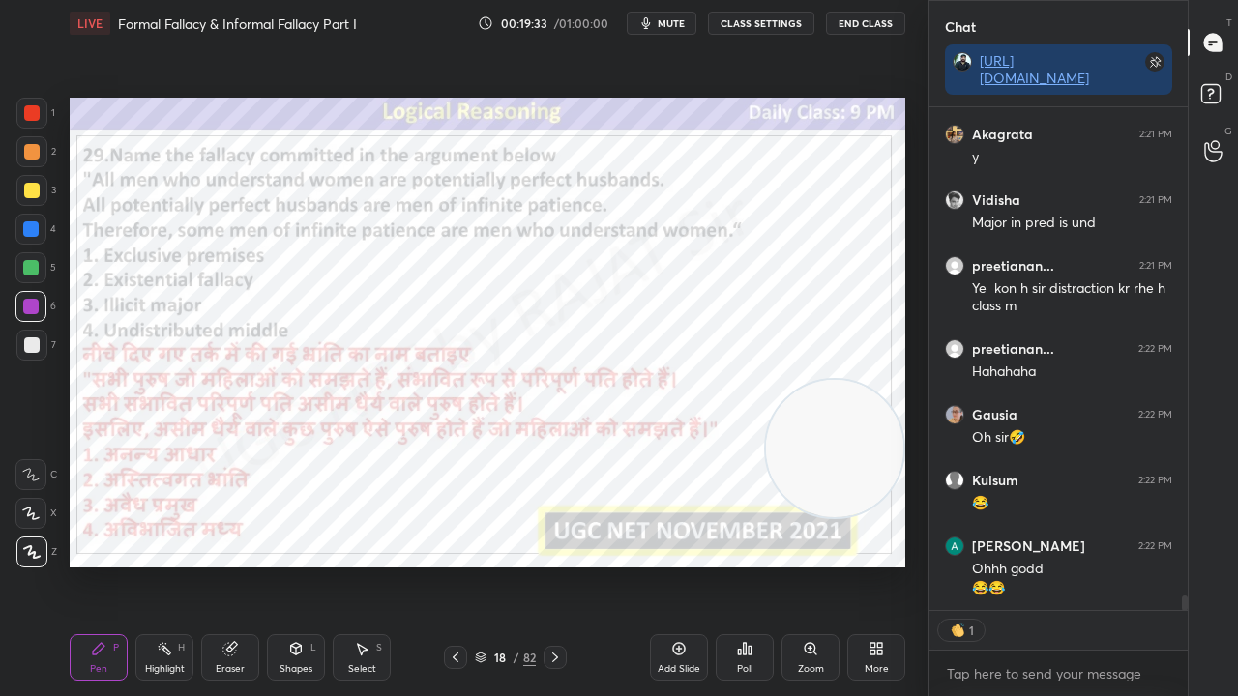
drag, startPoint x: 503, startPoint y: 658, endPoint x: 503, endPoint y: 631, distance: 27.1
click at [503, 565] on div "18" at bounding box center [499, 658] width 19 height 12
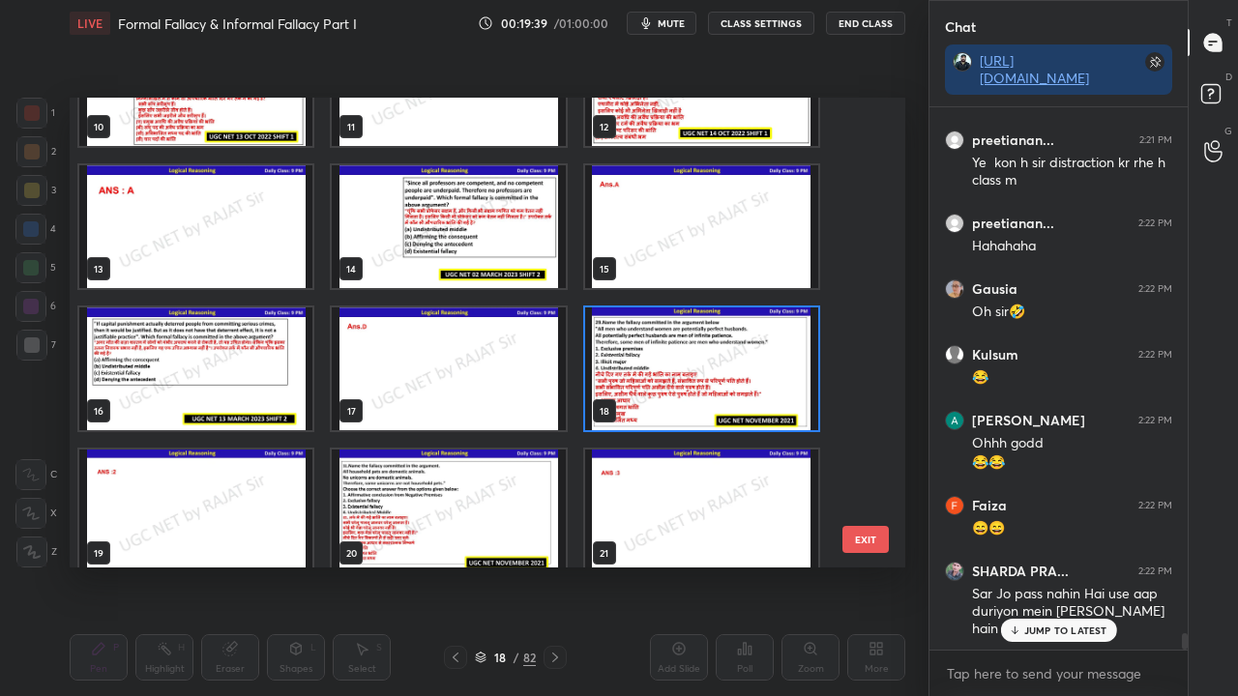
click at [737, 352] on img "grid" at bounding box center [701, 369] width 233 height 123
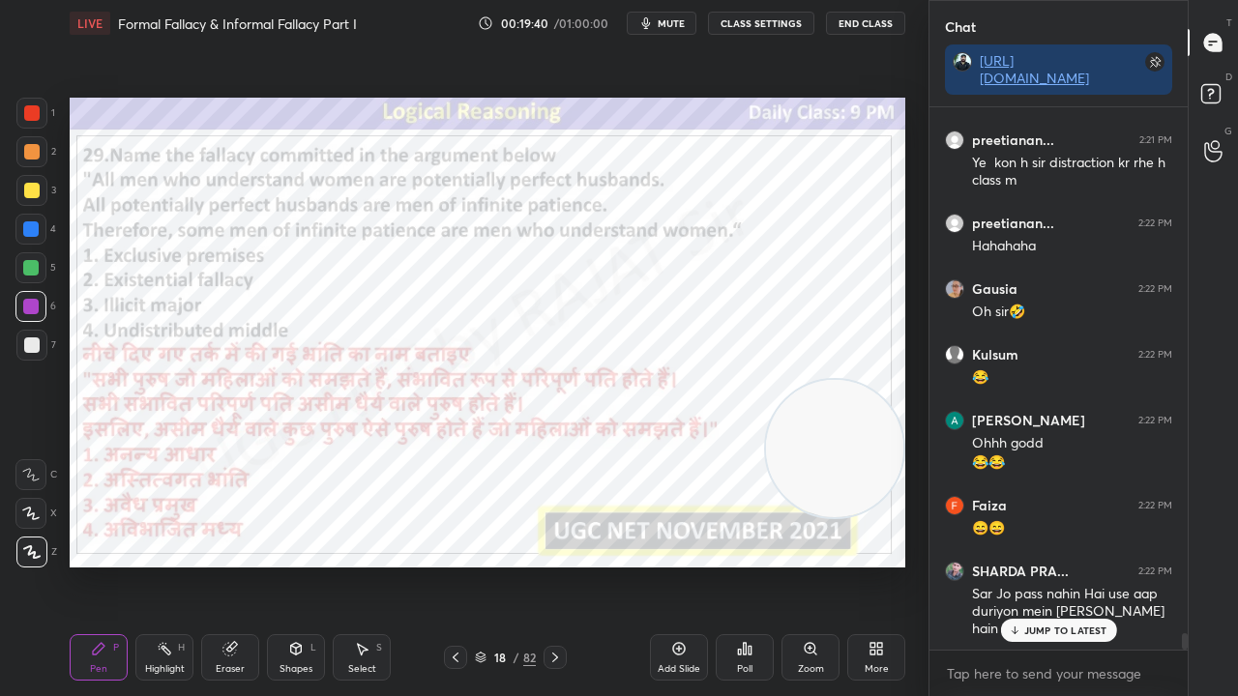
click at [746, 565] on div "Poll" at bounding box center [744, 669] width 15 height 10
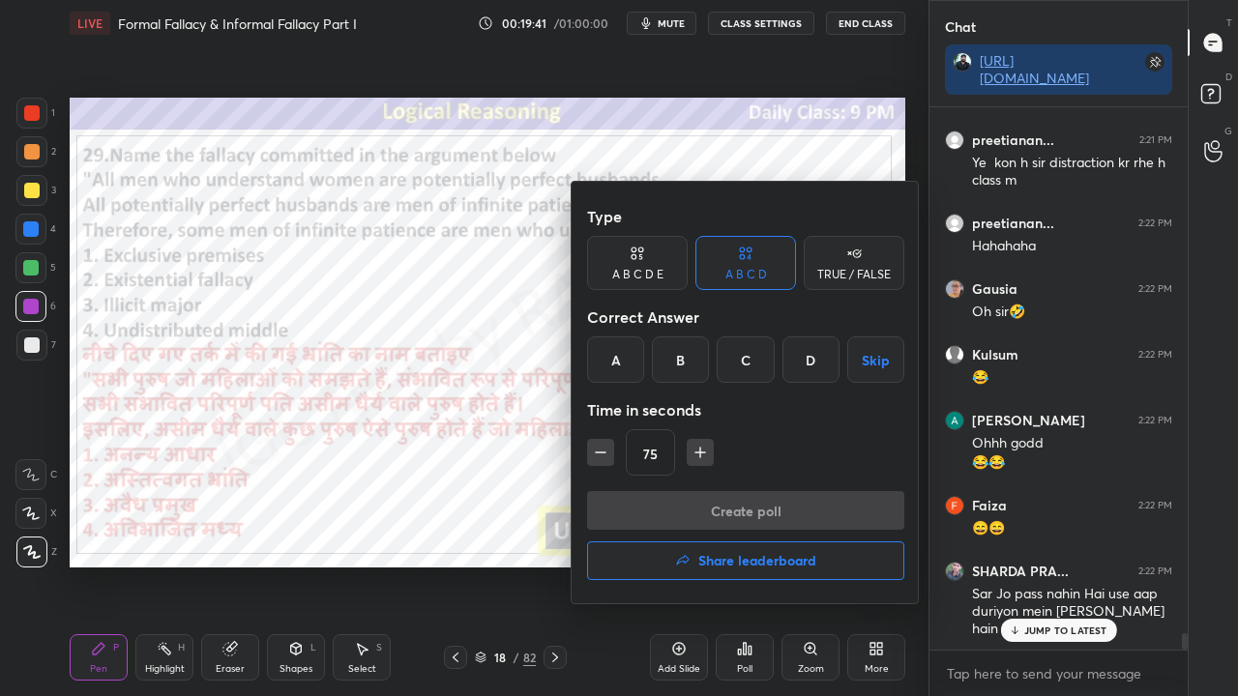
drag, startPoint x: 685, startPoint y: 352, endPoint x: 695, endPoint y: 393, distance: 42.0
click at [686, 352] on div "B" at bounding box center [680, 360] width 57 height 46
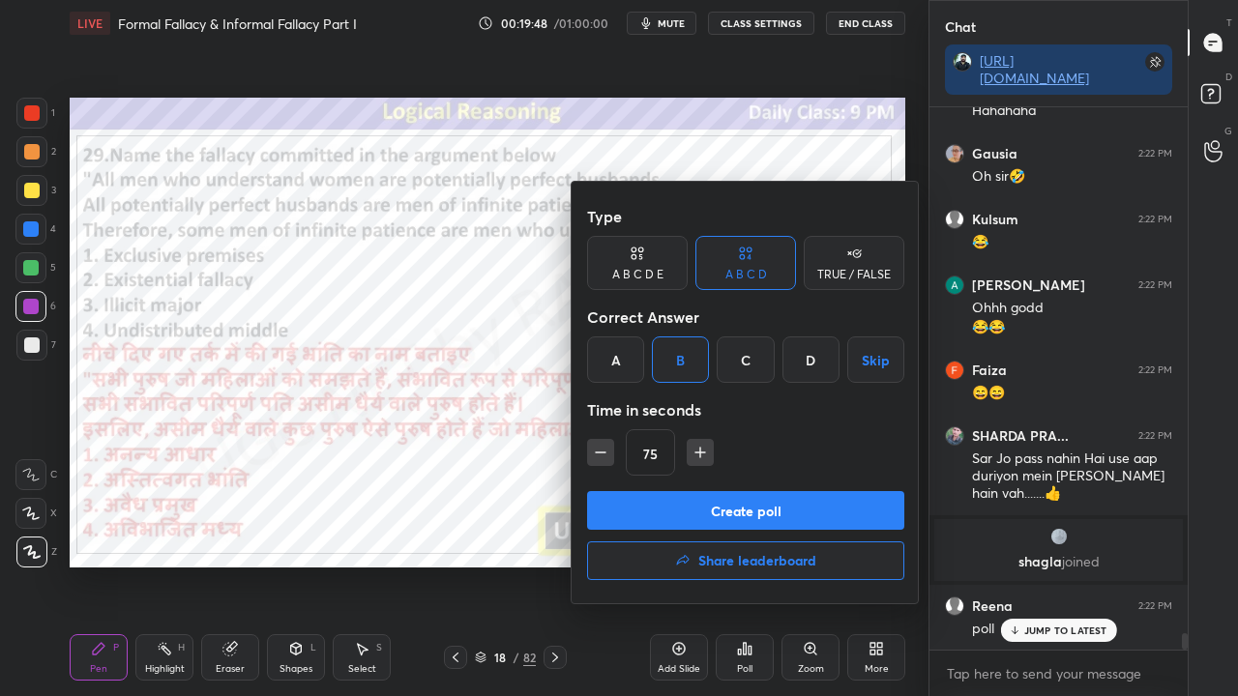
click at [721, 510] on button "Create poll" at bounding box center [745, 510] width 317 height 39
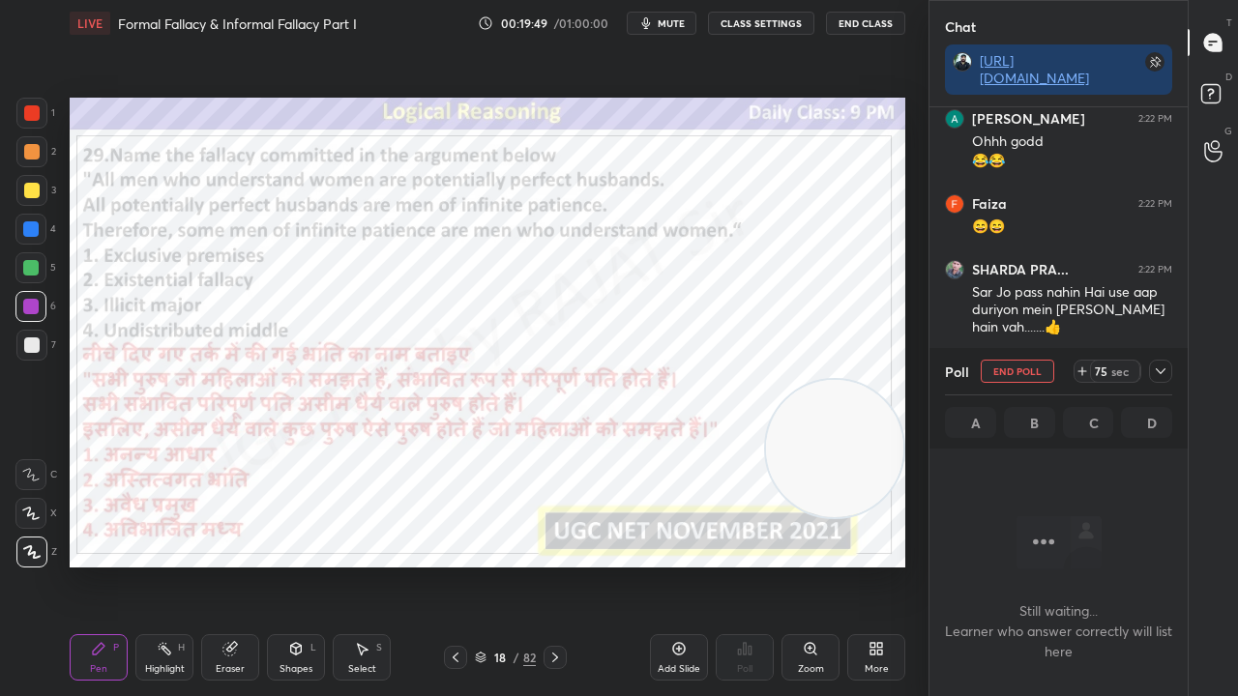
drag, startPoint x: 681, startPoint y: 21, endPoint x: 690, endPoint y: 52, distance: 32.1
click at [679, 21] on span "mute" at bounding box center [671, 23] width 27 height 14
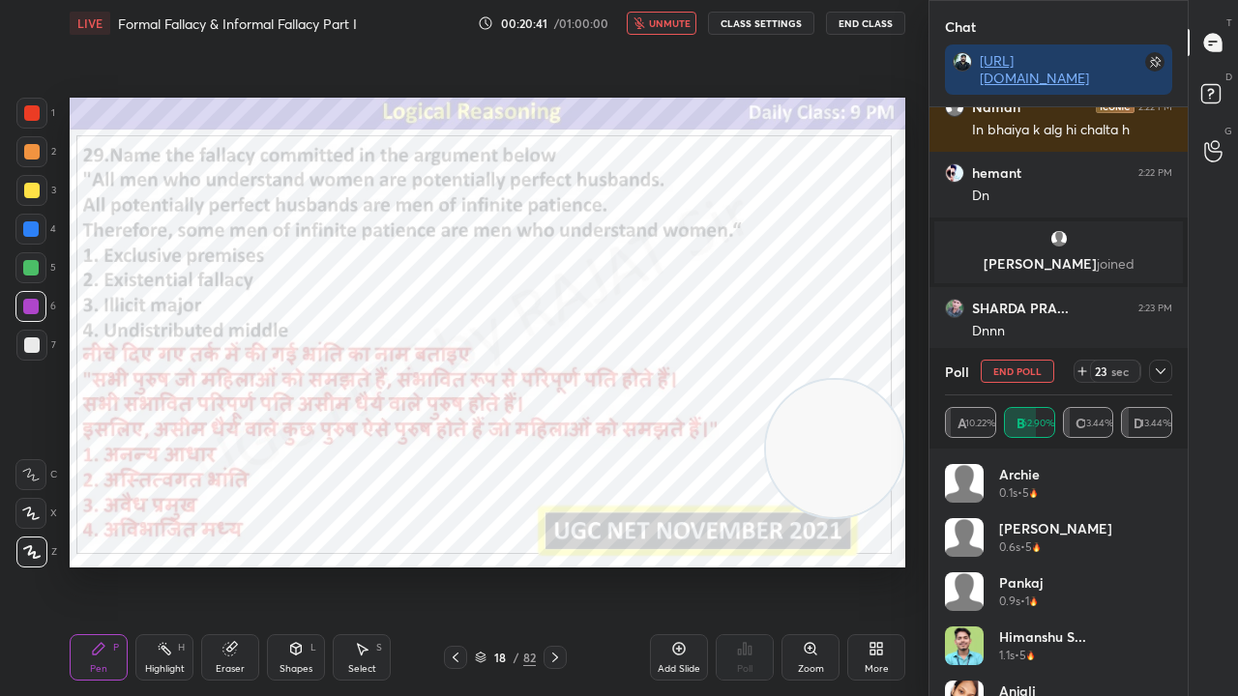
scroll to position [18366, 0]
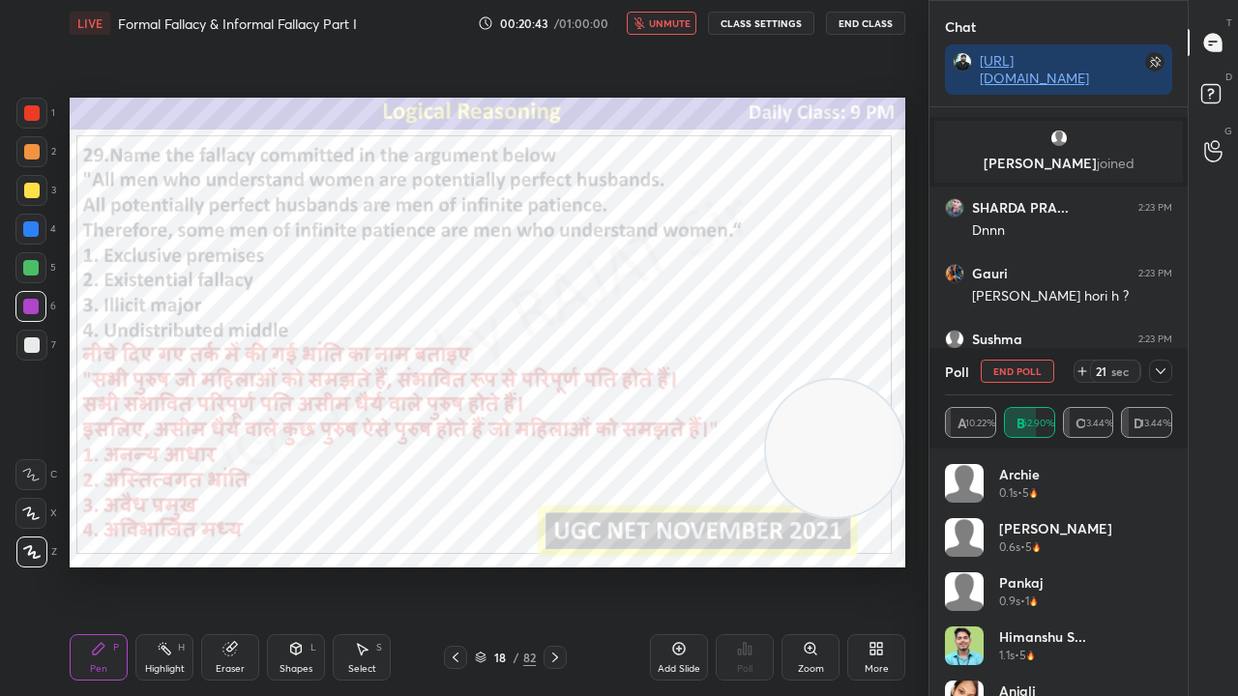
drag, startPoint x: 685, startPoint y: 23, endPoint x: 784, endPoint y: 79, distance: 114.3
click at [685, 23] on span "unmute" at bounding box center [670, 23] width 42 height 14
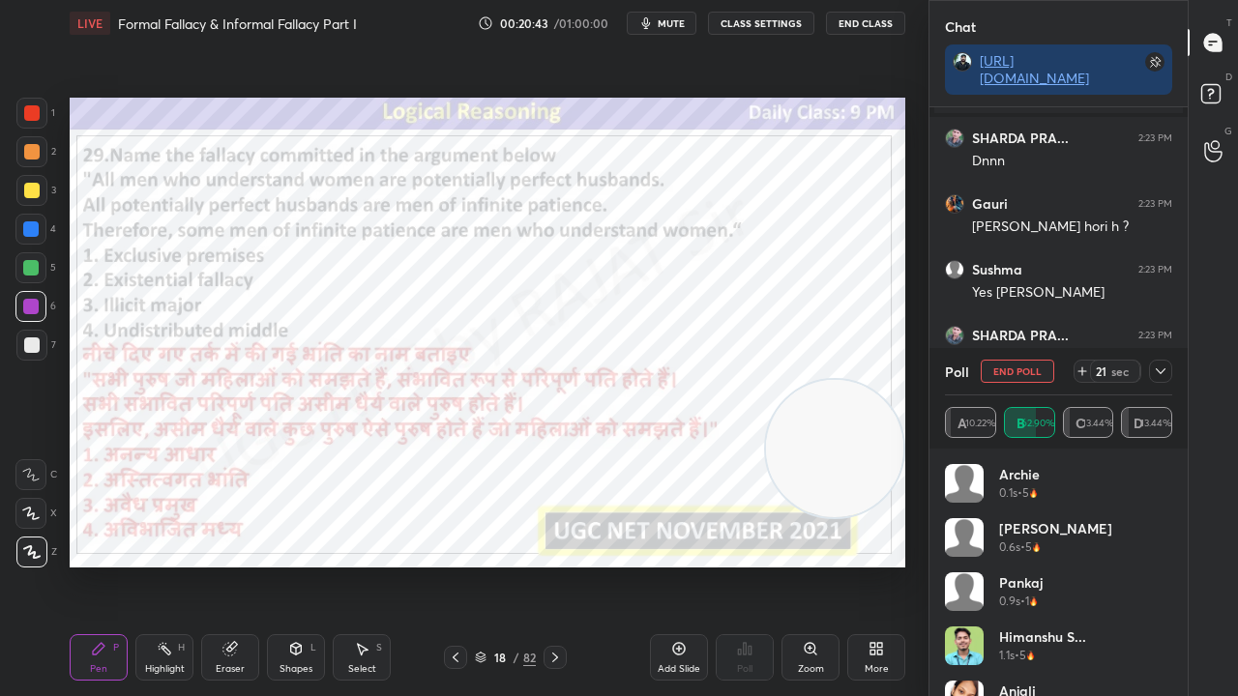
drag, startPoint x: 1165, startPoint y: 368, endPoint x: 1153, endPoint y: 374, distance: 13.8
click at [1165, 369] on icon at bounding box center [1160, 371] width 15 height 15
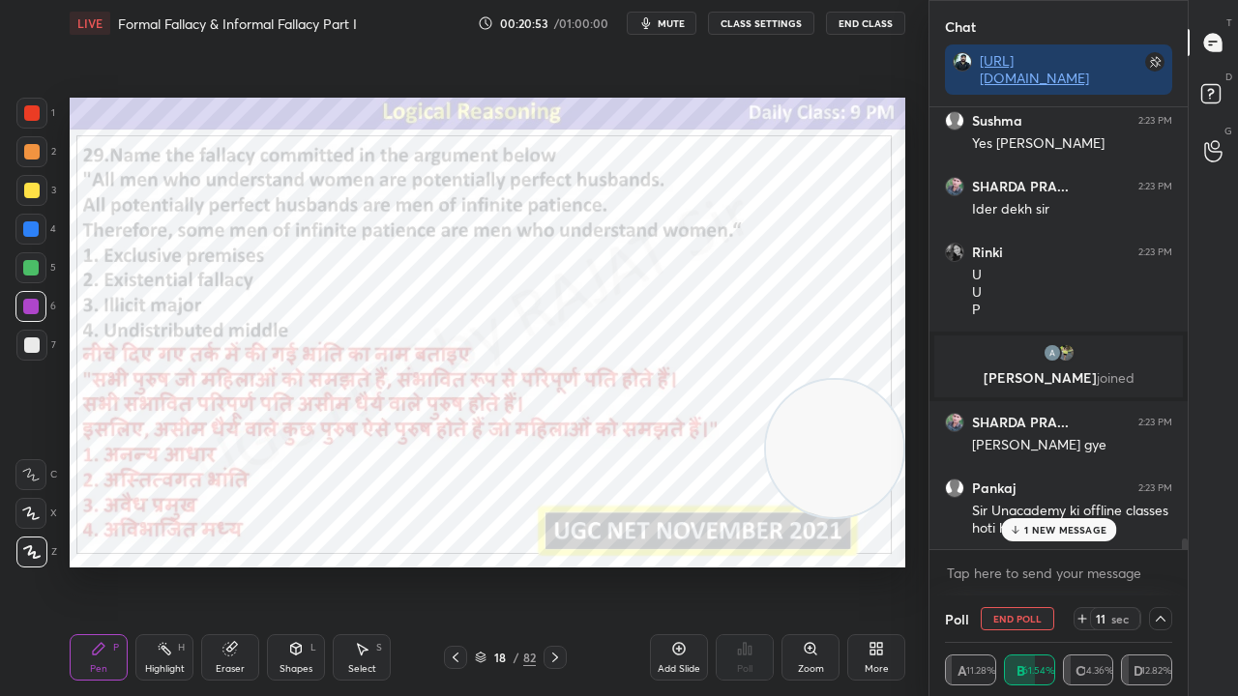
scroll to position [18650, 0]
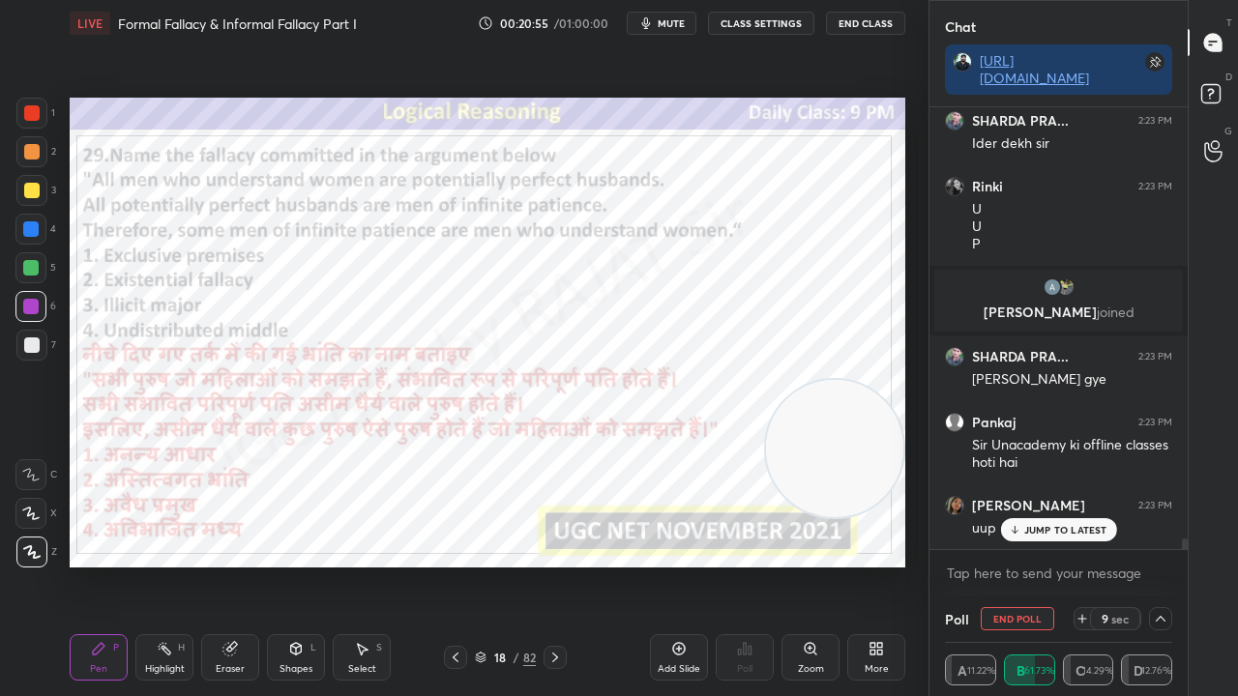
drag, startPoint x: 679, startPoint y: 25, endPoint x: 679, endPoint y: 90, distance: 64.8
click at [679, 27] on span "mute" at bounding box center [671, 23] width 27 height 14
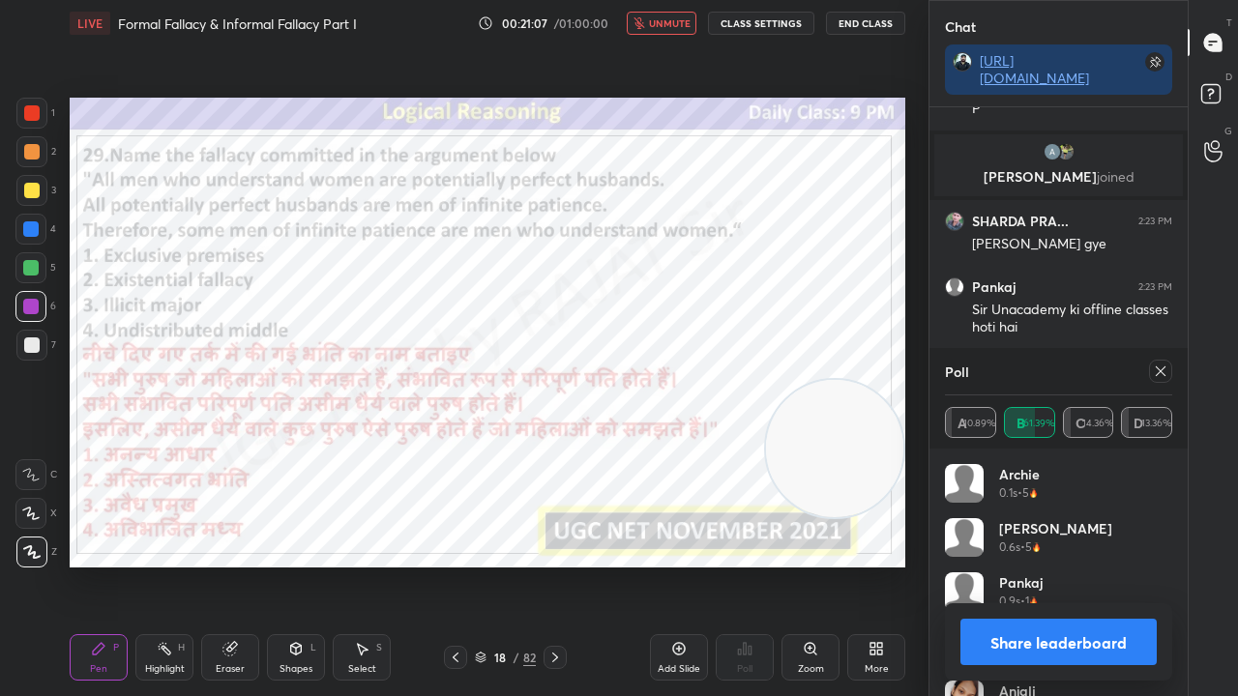
scroll to position [18886, 0]
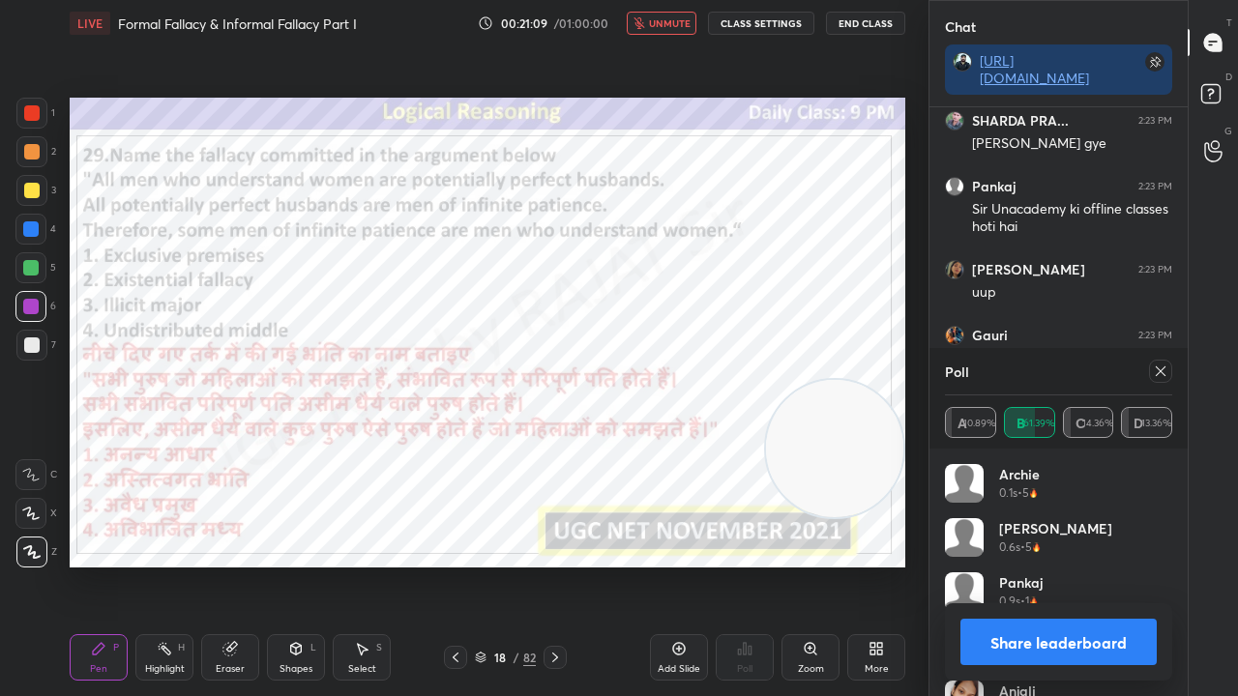
click at [1161, 367] on icon at bounding box center [1160, 371] width 15 height 15
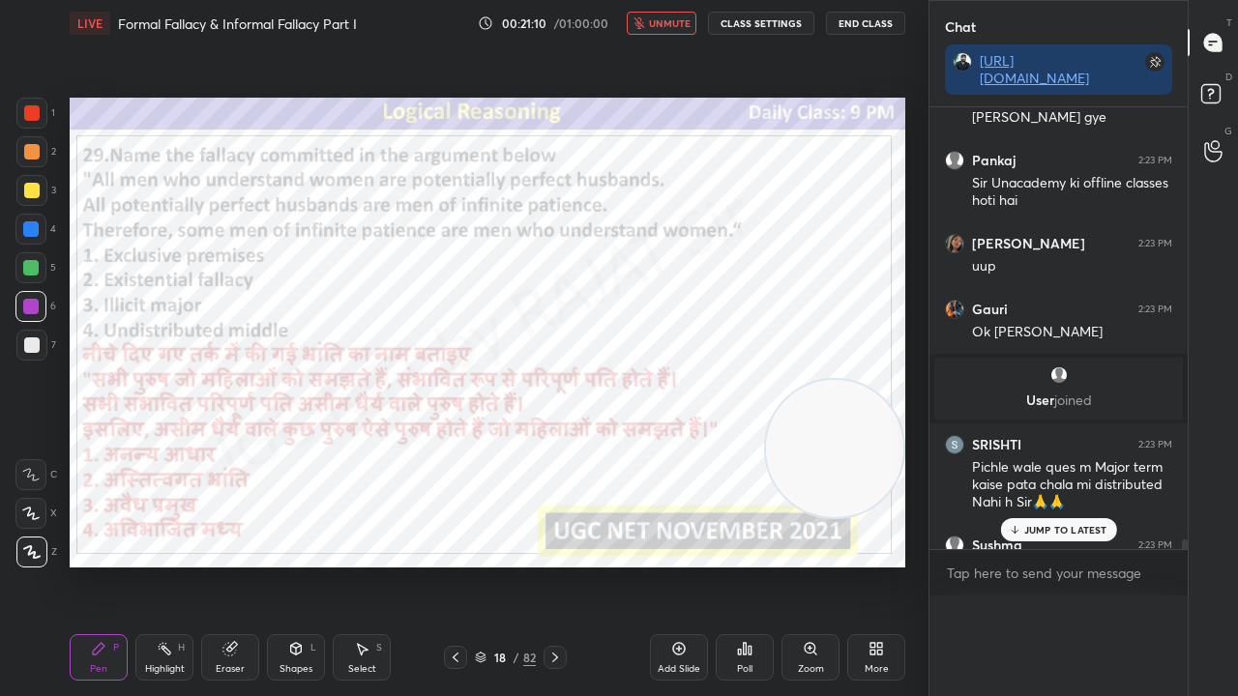
scroll to position [523, 252]
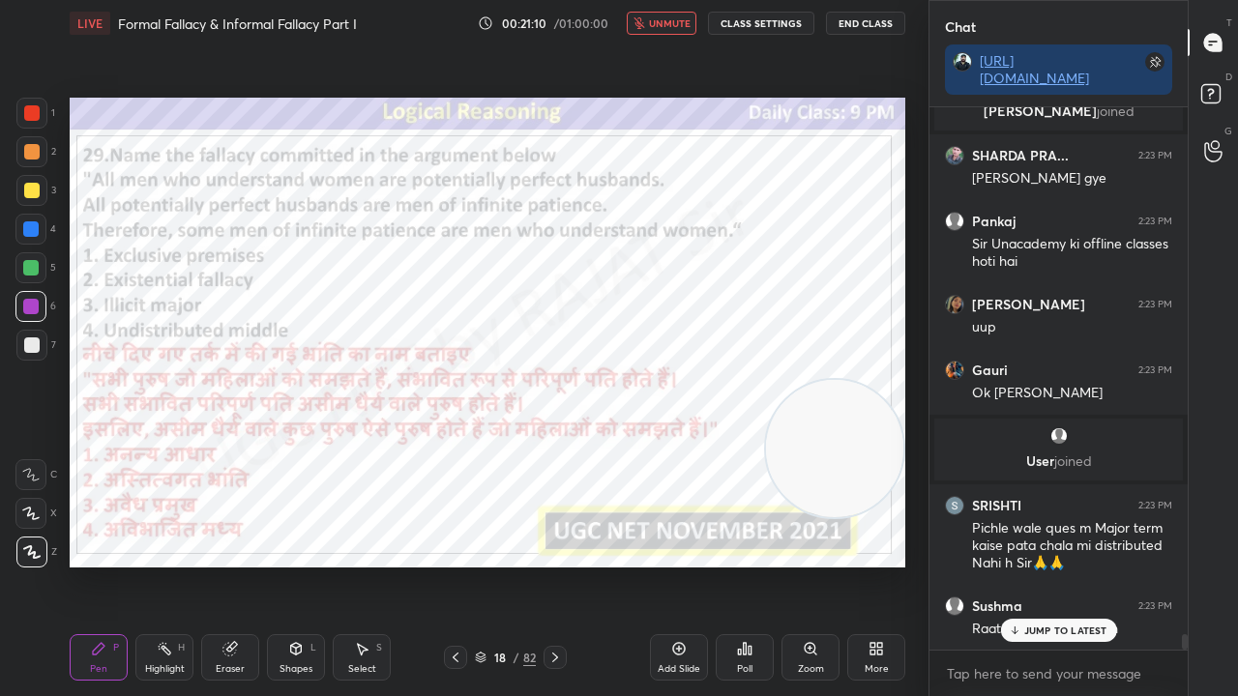
drag, startPoint x: 667, startPoint y: 31, endPoint x: 697, endPoint y: 82, distance: 59.4
click at [667, 33] on button "unmute" at bounding box center [662, 23] width 70 height 23
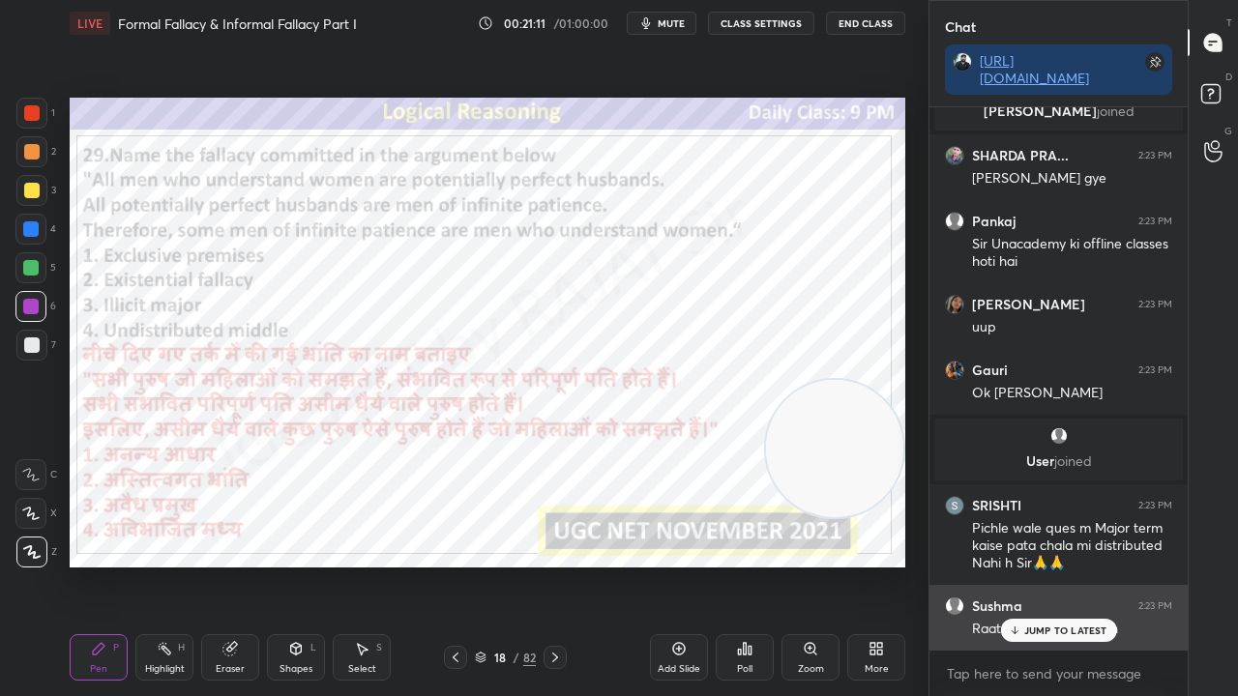
drag, startPoint x: 1035, startPoint y: 631, endPoint x: 1011, endPoint y: 605, distance: 34.9
click at [1035, 565] on p "JUMP TO LATEST" at bounding box center [1065, 631] width 83 height 12
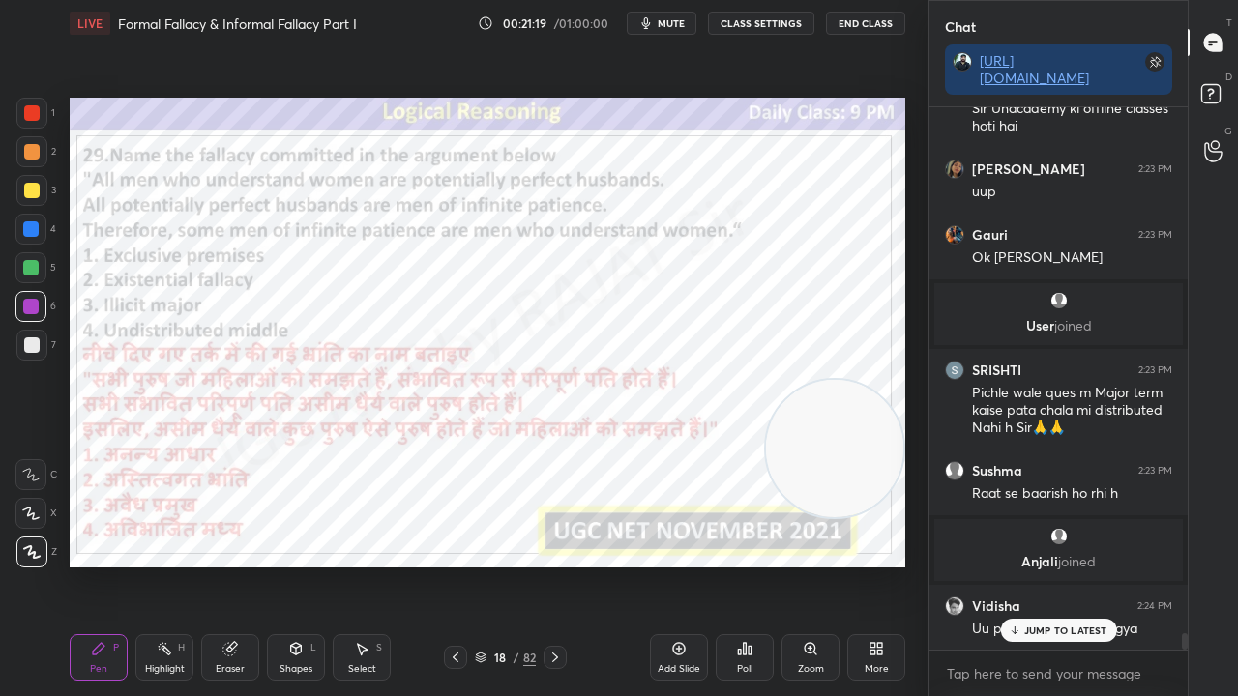
click at [31, 228] on div at bounding box center [30, 228] width 15 height 15
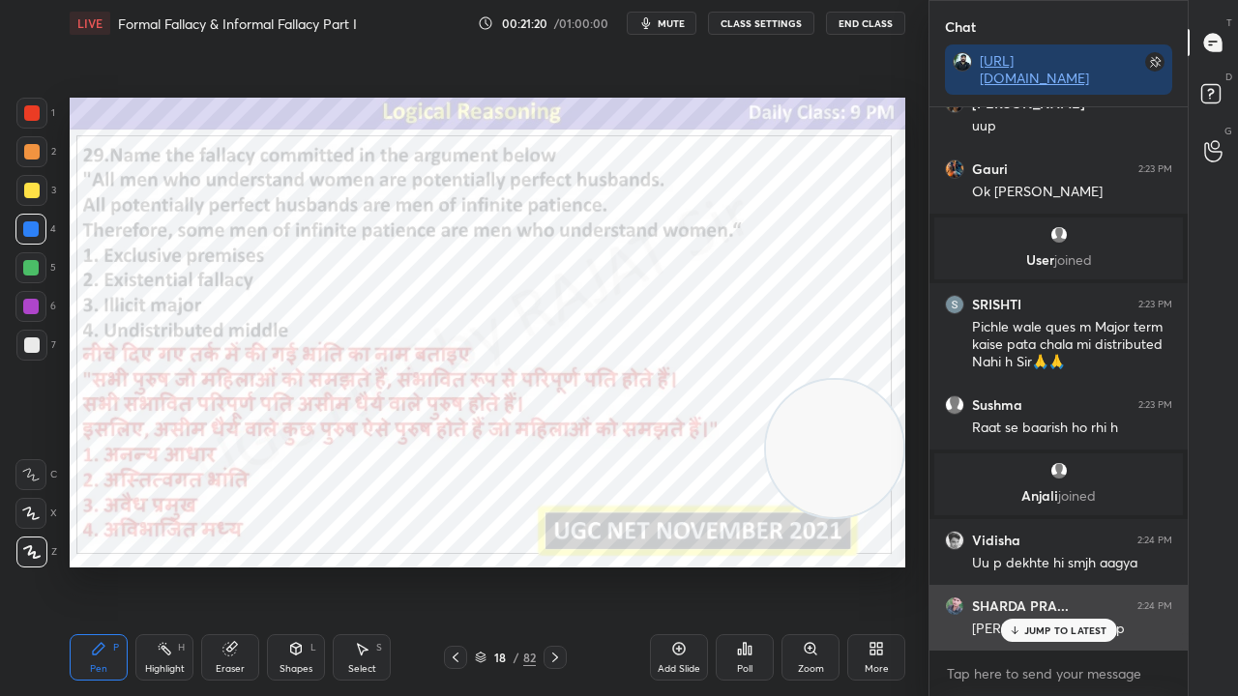
click at [1060, 565] on p "JUMP TO LATEST" at bounding box center [1065, 631] width 83 height 12
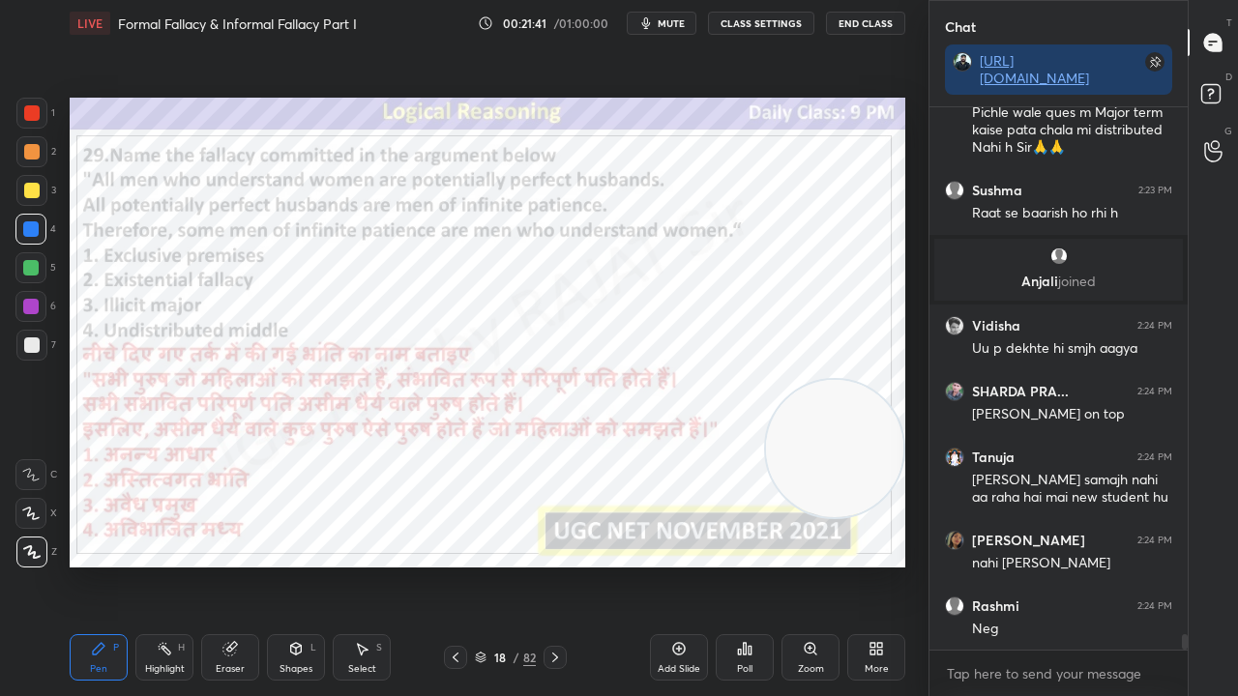
click at [499, 565] on div "18" at bounding box center [499, 658] width 19 height 12
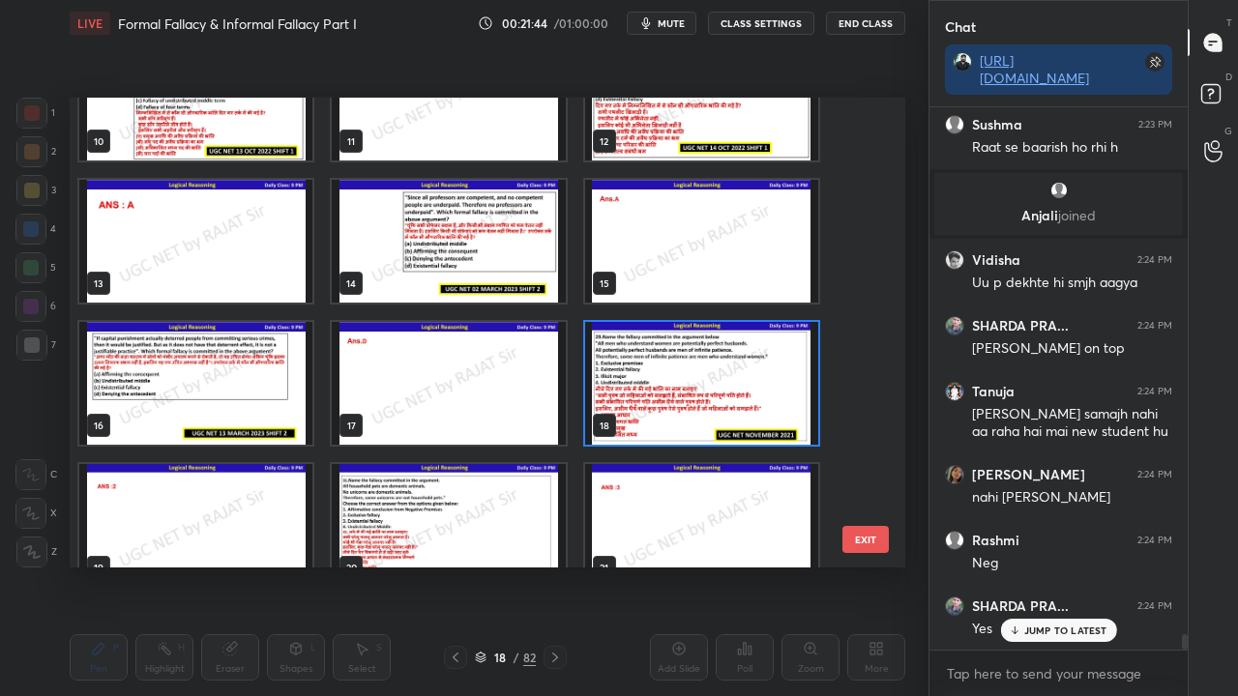
click at [700, 358] on img "grid" at bounding box center [701, 383] width 233 height 123
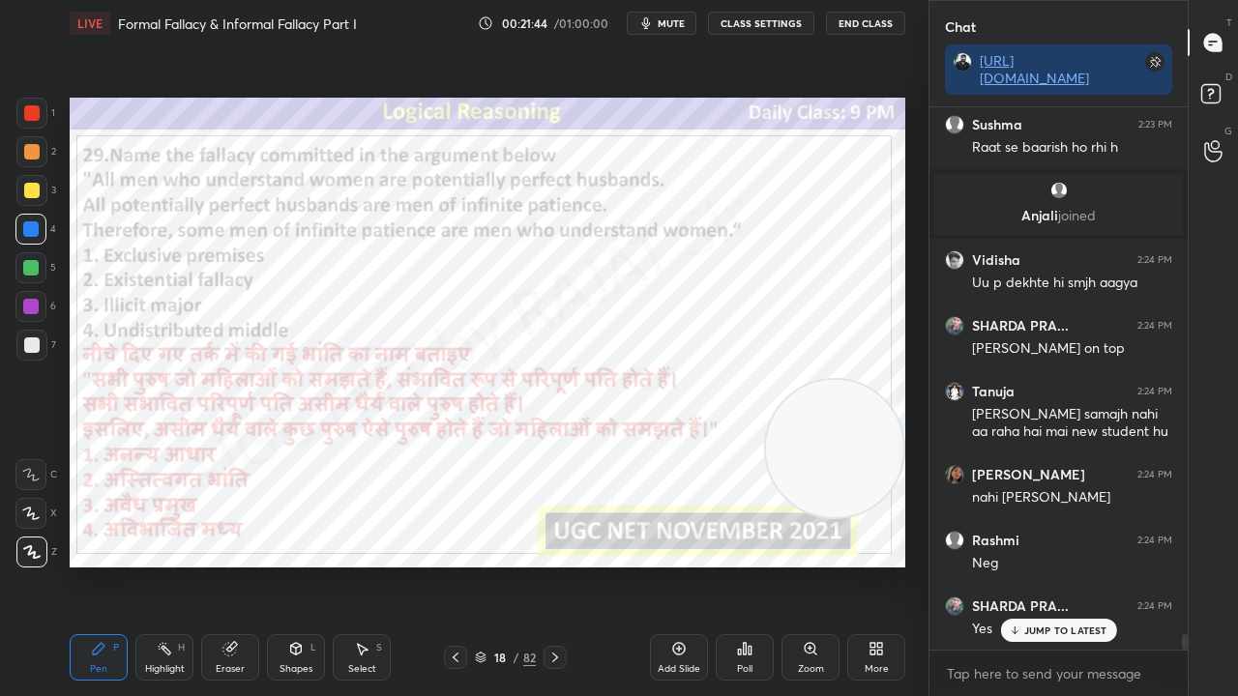
click at [698, 358] on img "grid" at bounding box center [701, 383] width 233 height 123
click at [1047, 565] on div "JUMP TO LATEST" at bounding box center [1058, 630] width 116 height 23
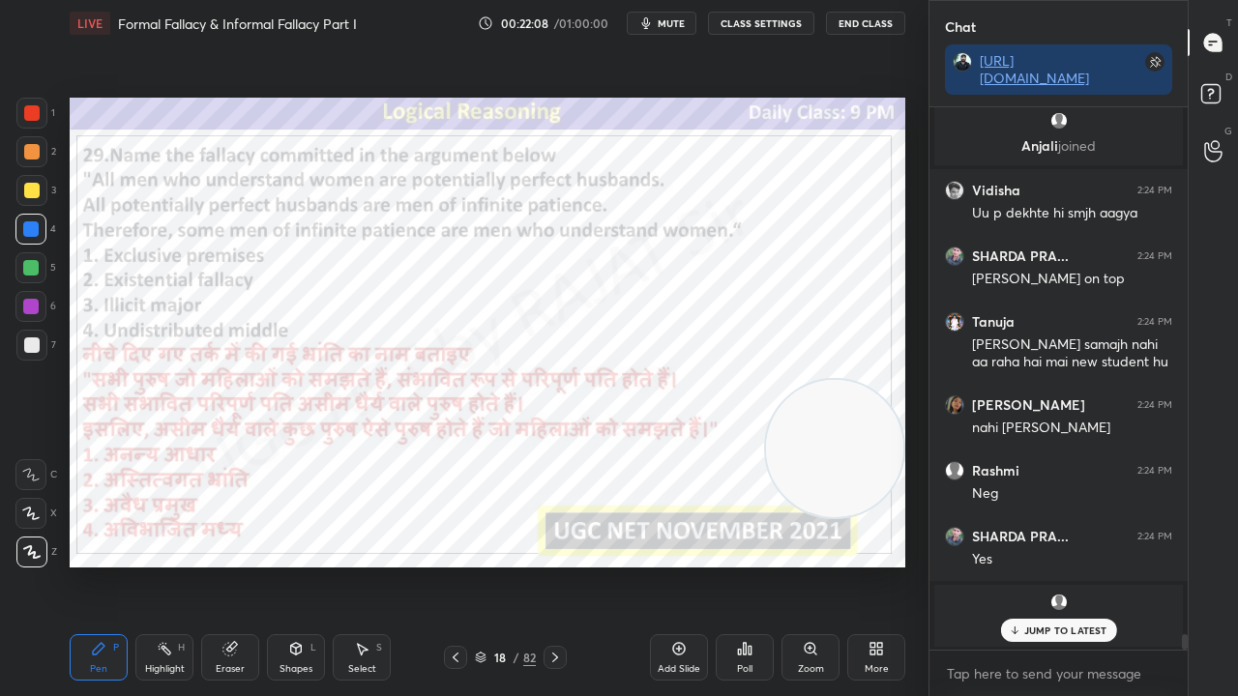
click at [25, 116] on div at bounding box center [31, 112] width 15 height 15
click at [510, 565] on div "18 / 82" at bounding box center [505, 657] width 61 height 17
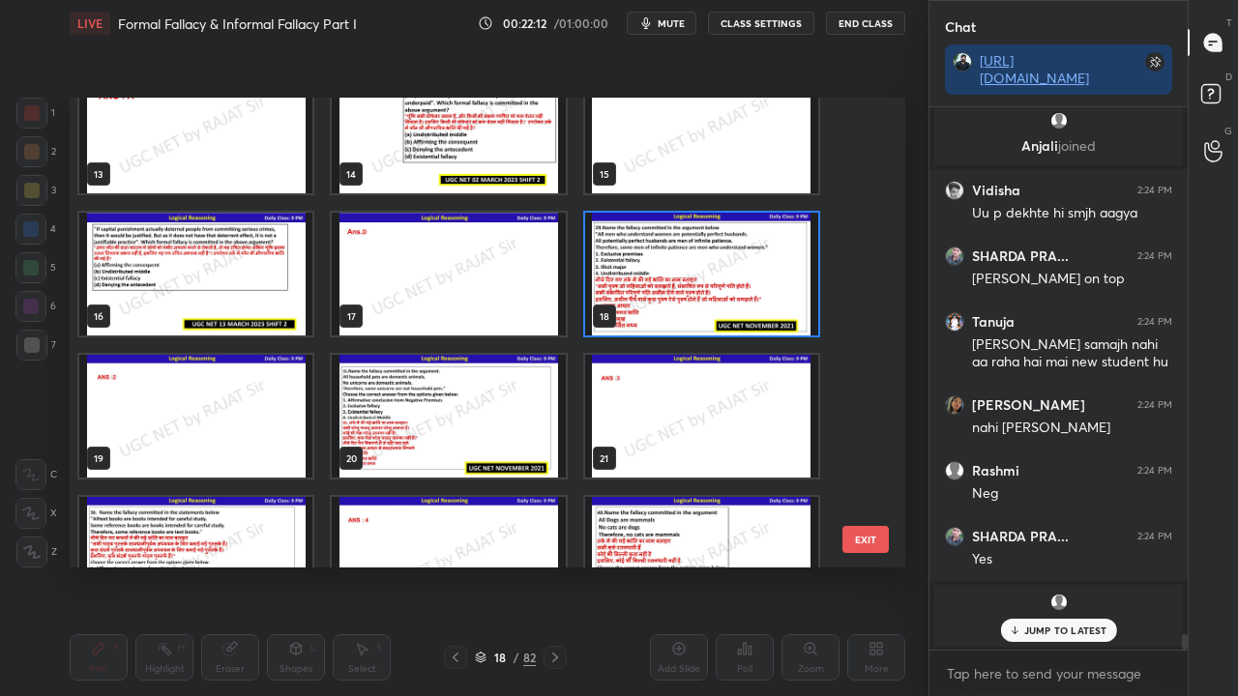
scroll to position [634, 0]
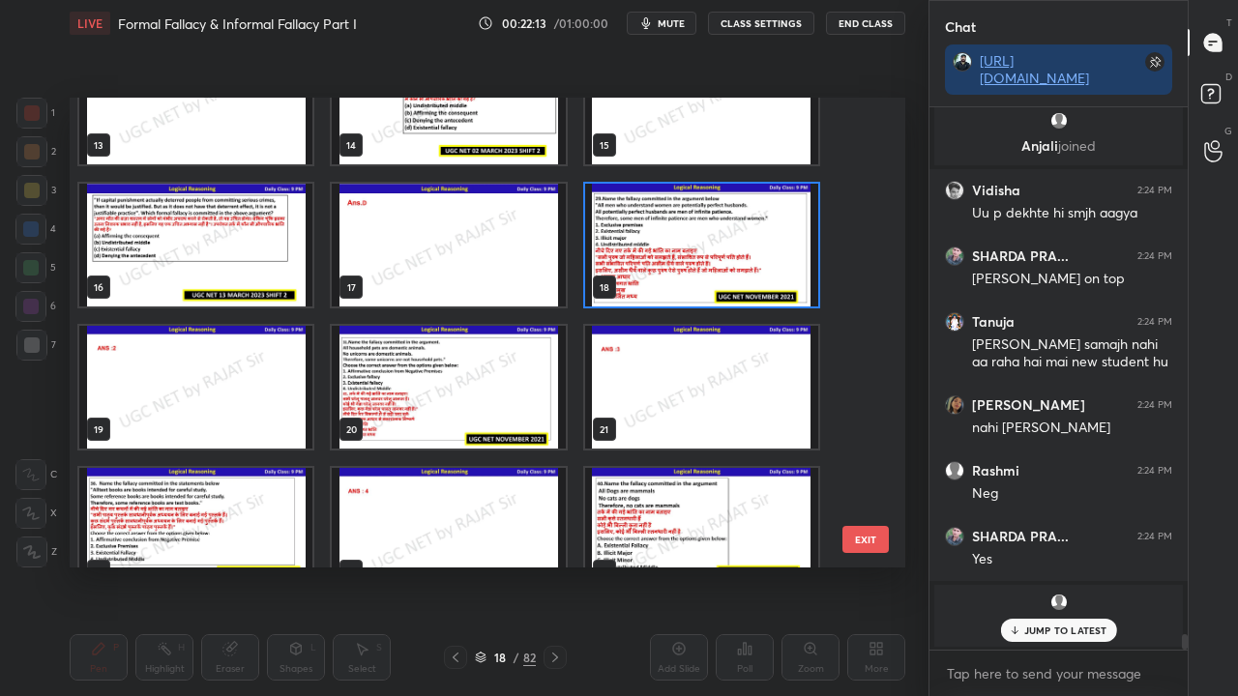
click at [459, 367] on img "grid" at bounding box center [448, 387] width 233 height 123
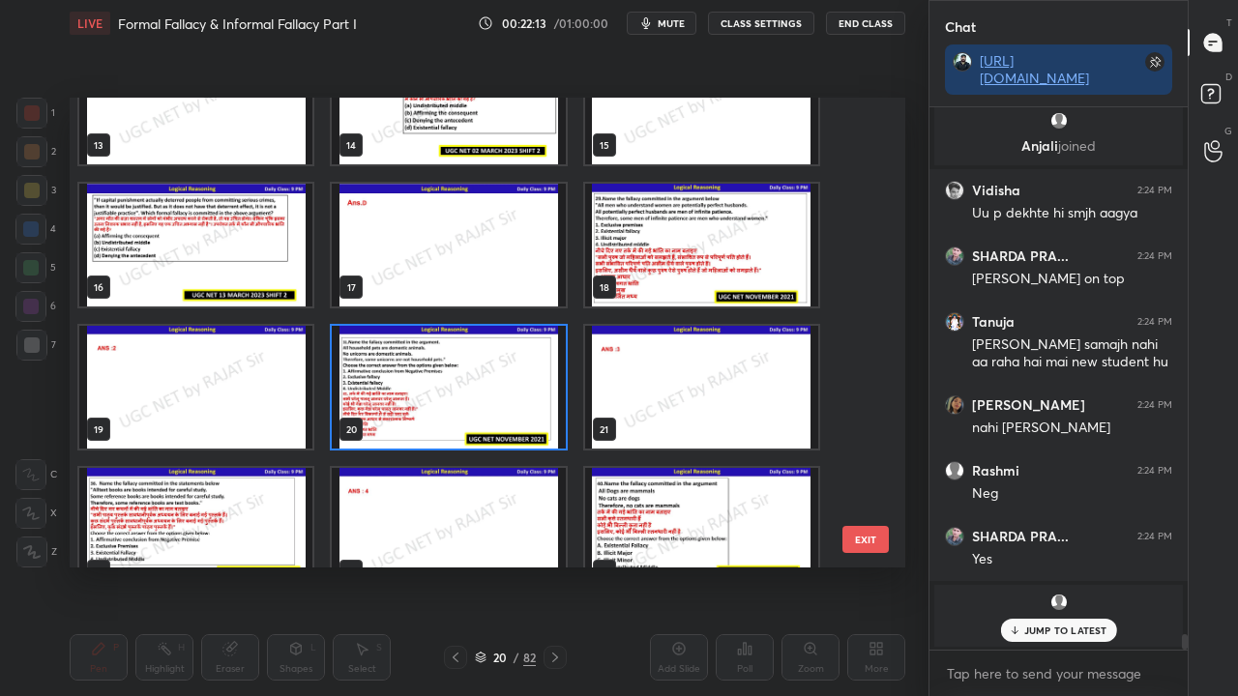
click at [459, 365] on img "grid" at bounding box center [448, 387] width 233 height 123
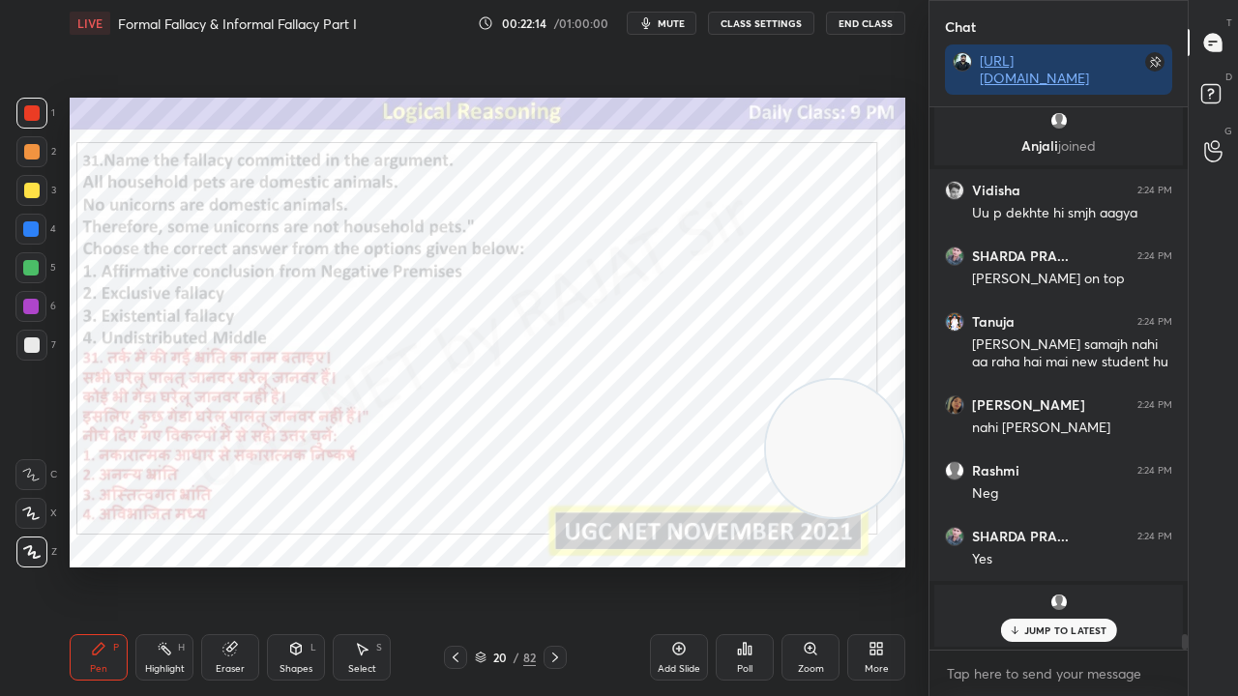
click at [733, 565] on div "Poll" at bounding box center [745, 657] width 58 height 46
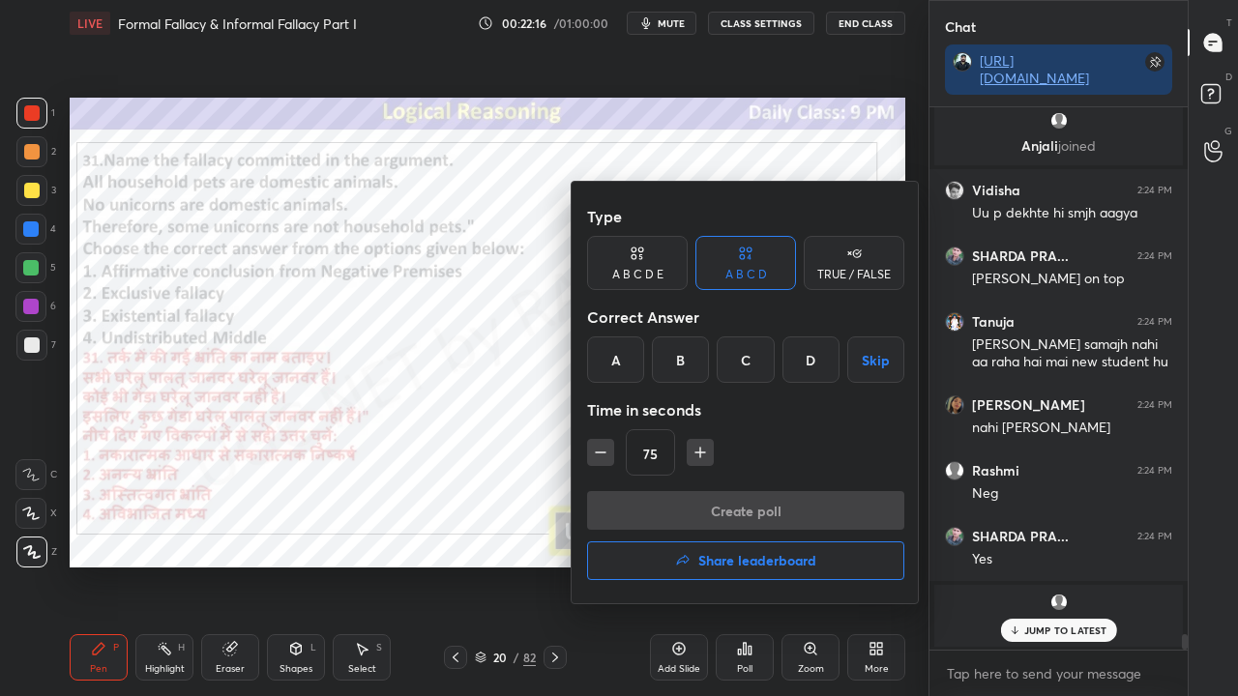
drag, startPoint x: 737, startPoint y: 356, endPoint x: 725, endPoint y: 382, distance: 28.6
click at [737, 357] on div "C" at bounding box center [745, 360] width 57 height 46
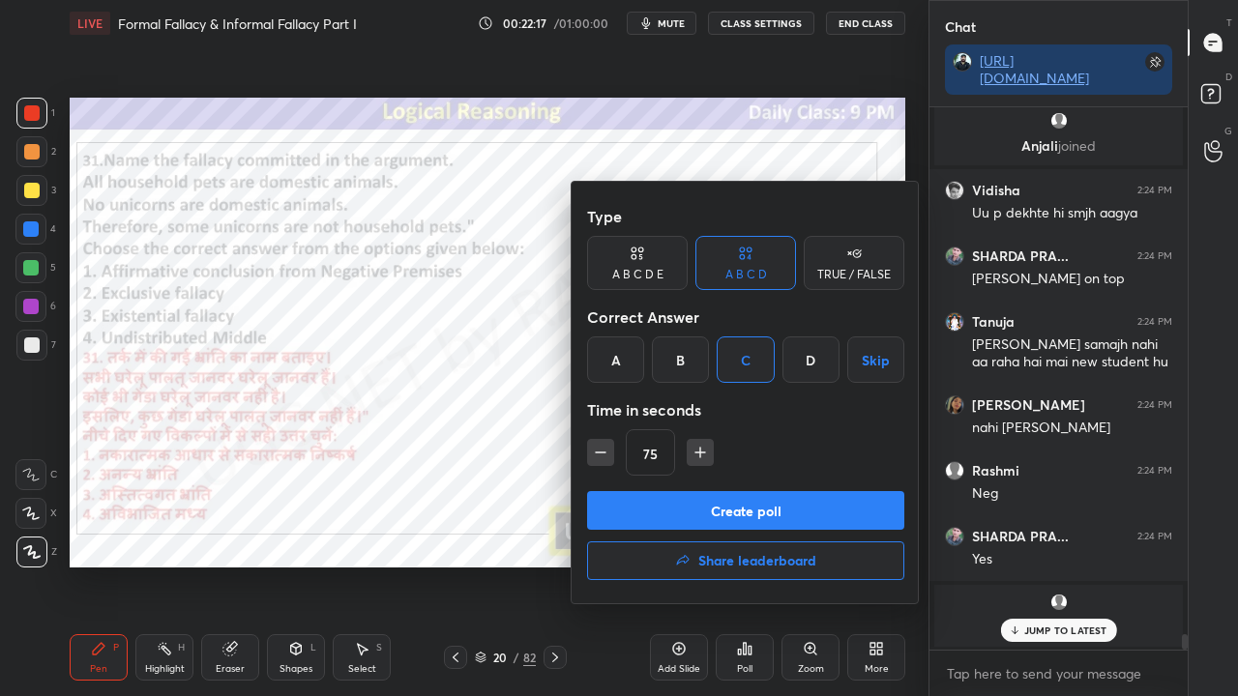
click at [655, 503] on button "Create poll" at bounding box center [745, 510] width 317 height 39
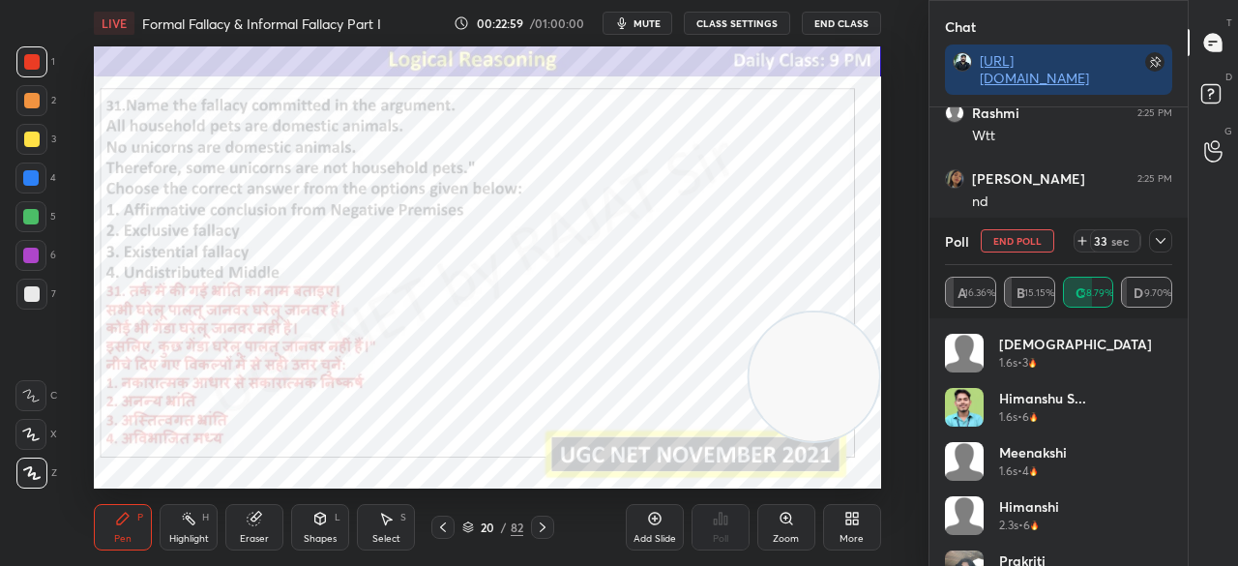
scroll to position [7, 6]
click at [650, 19] on span "mute" at bounding box center [646, 23] width 27 height 14
click at [1164, 241] on icon at bounding box center [1160, 240] width 15 height 15
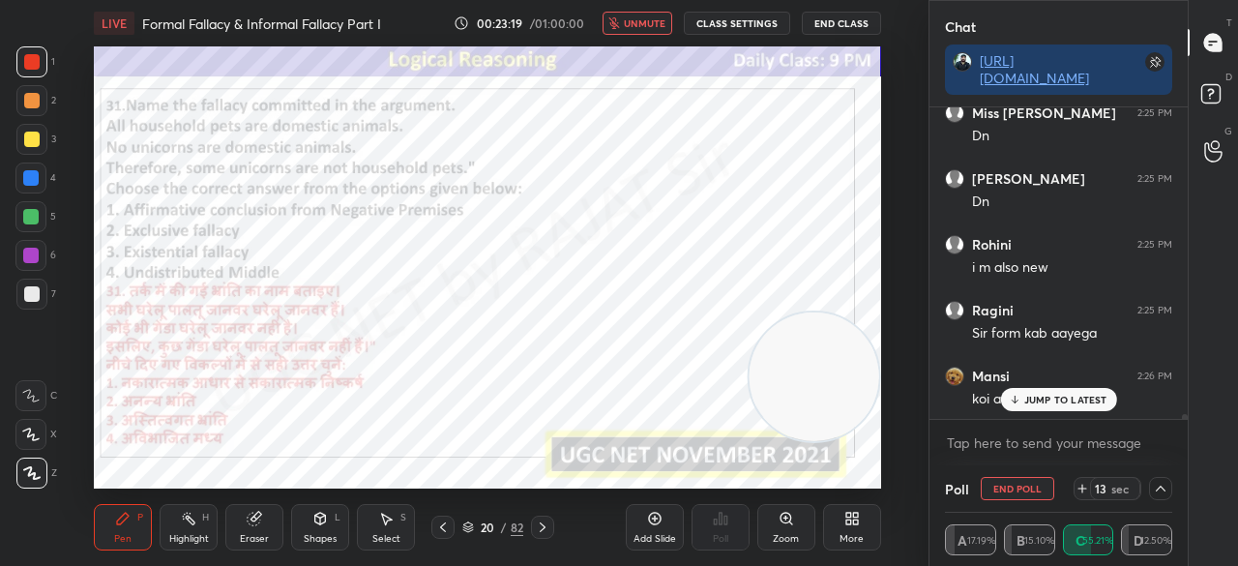
scroll to position [18900, 0]
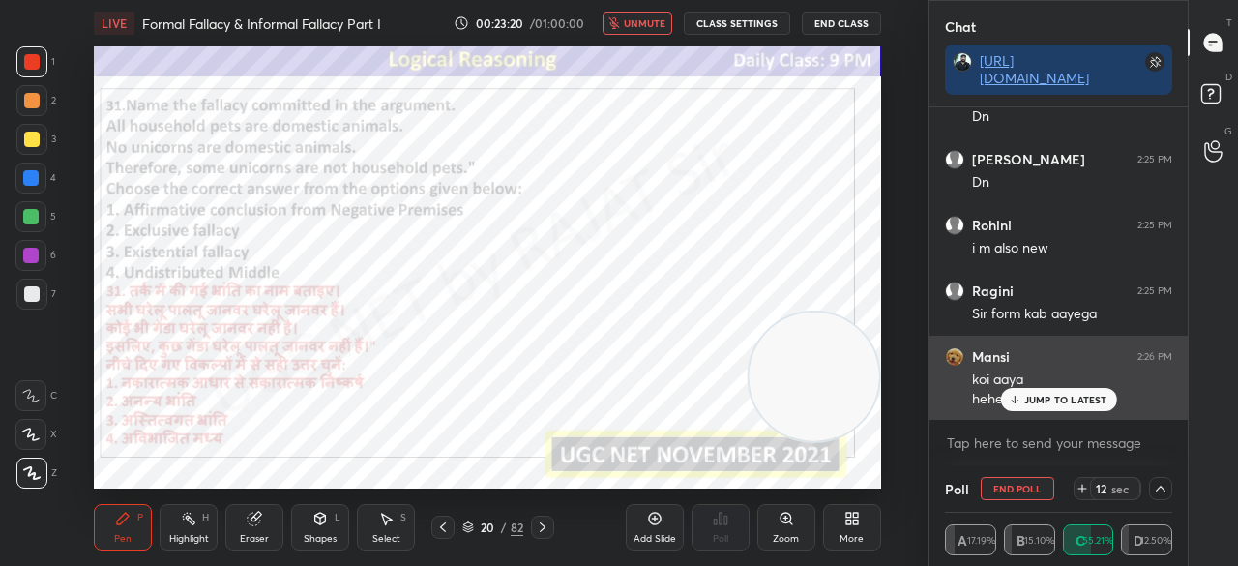
click at [1054, 394] on p "JUMP TO LATEST" at bounding box center [1065, 400] width 83 height 12
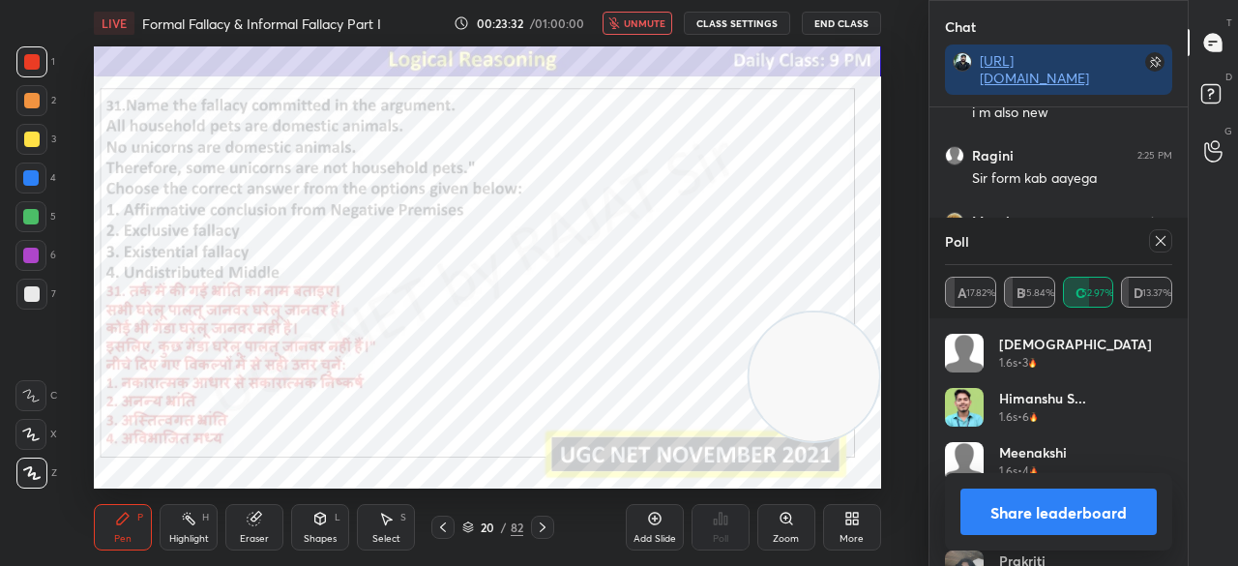
scroll to position [226, 221]
click at [1165, 231] on div at bounding box center [1160, 240] width 23 height 23
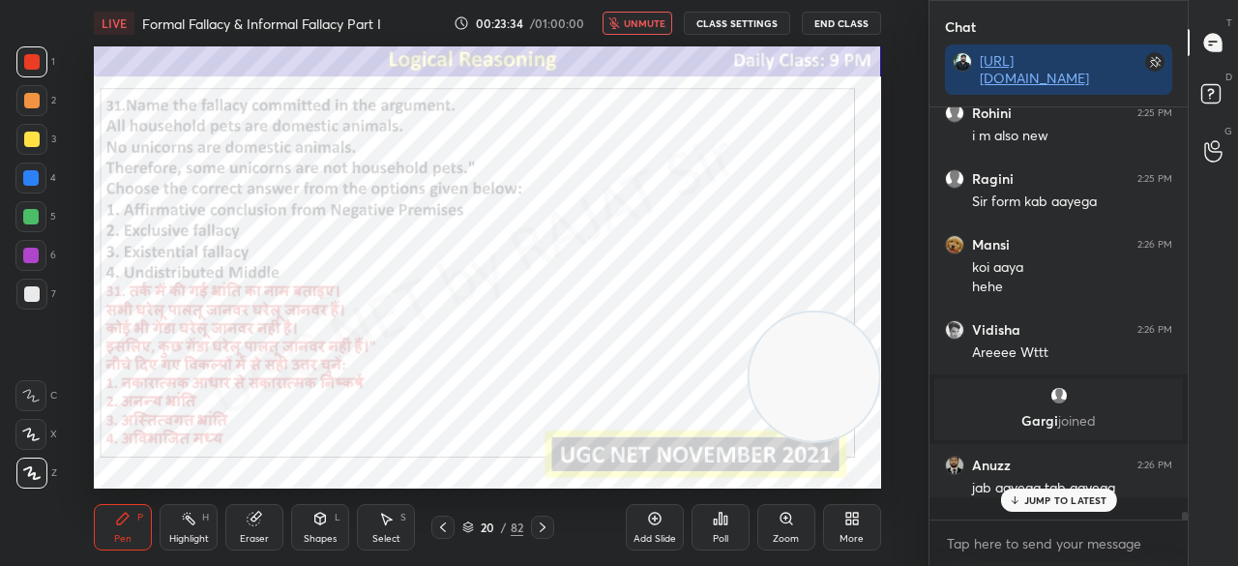
scroll to position [7, 6]
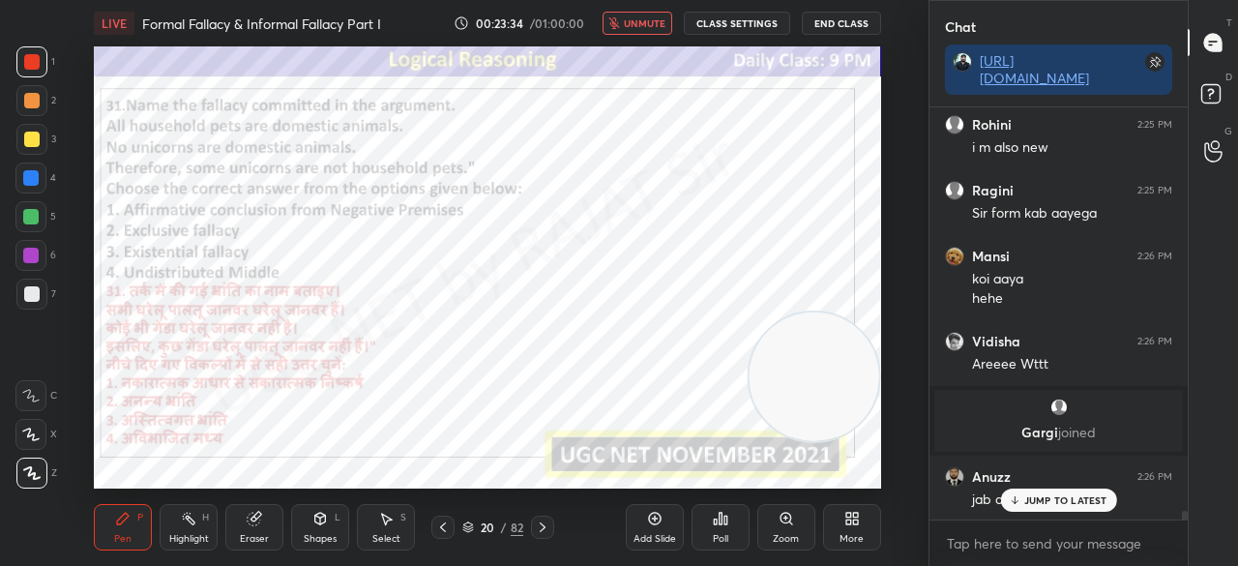
click at [654, 15] on button "unmute" at bounding box center [638, 23] width 70 height 23
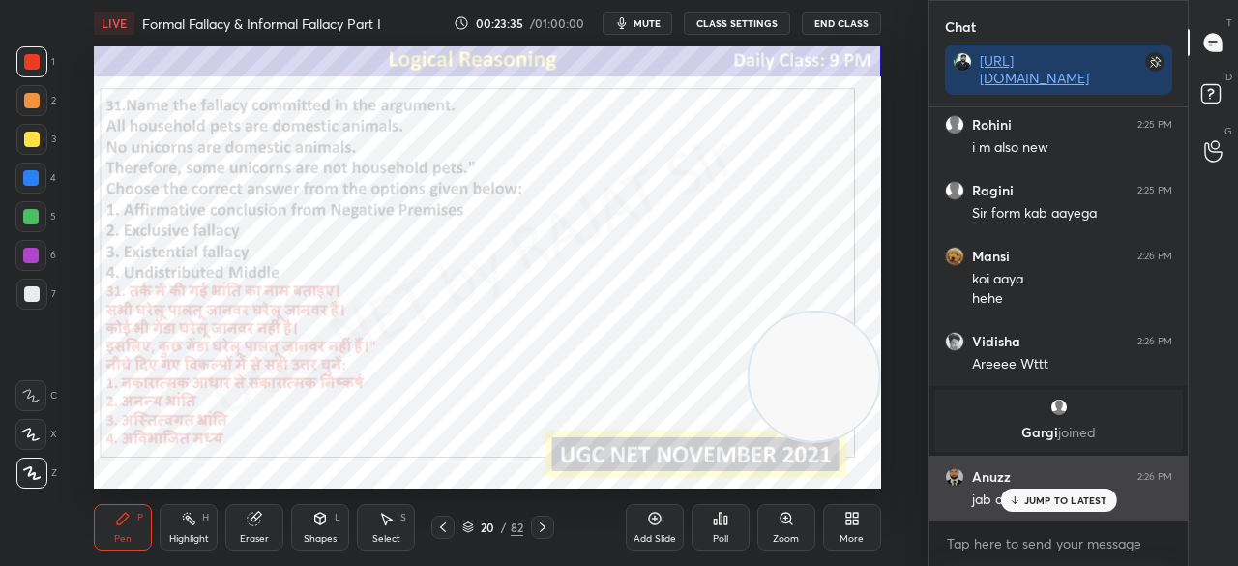
drag, startPoint x: 1058, startPoint y: 498, endPoint x: 1010, endPoint y: 481, distance: 51.4
click at [1056, 498] on p "JUMP TO LATEST" at bounding box center [1065, 500] width 83 height 12
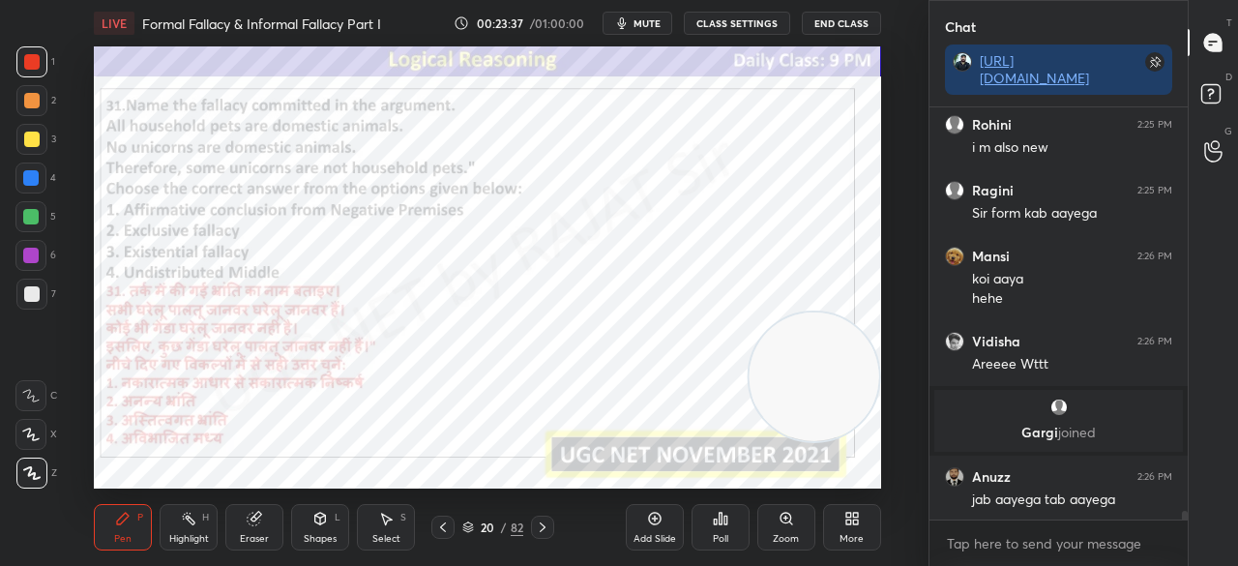
click at [849, 529] on div "More" at bounding box center [852, 527] width 58 height 46
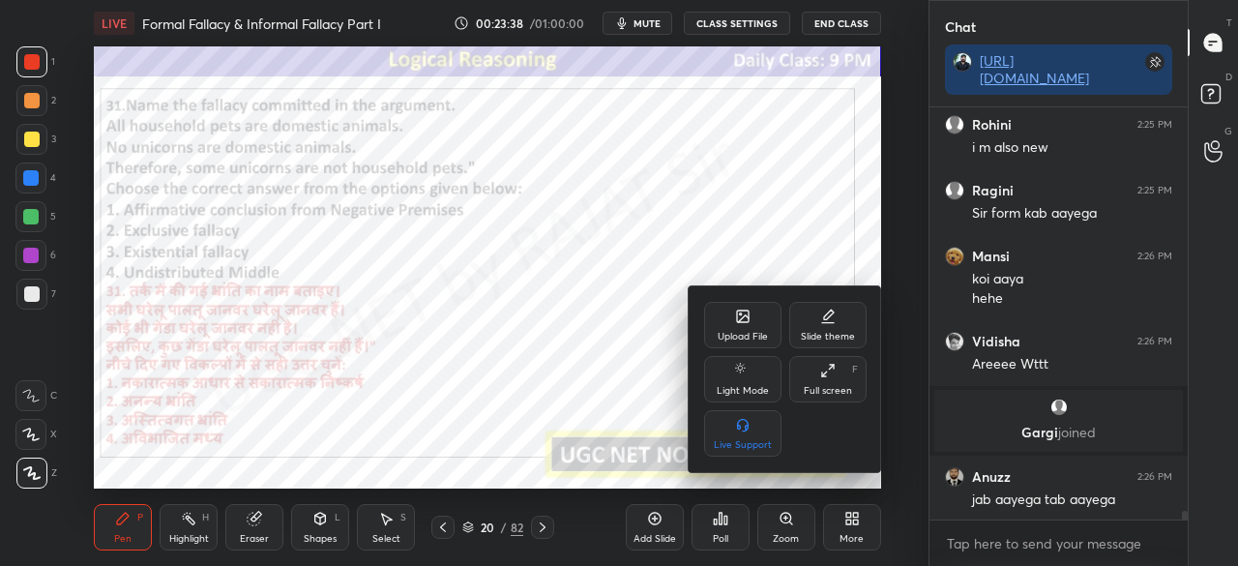
click at [820, 386] on div "Full screen" at bounding box center [828, 391] width 48 height 10
type textarea "x"
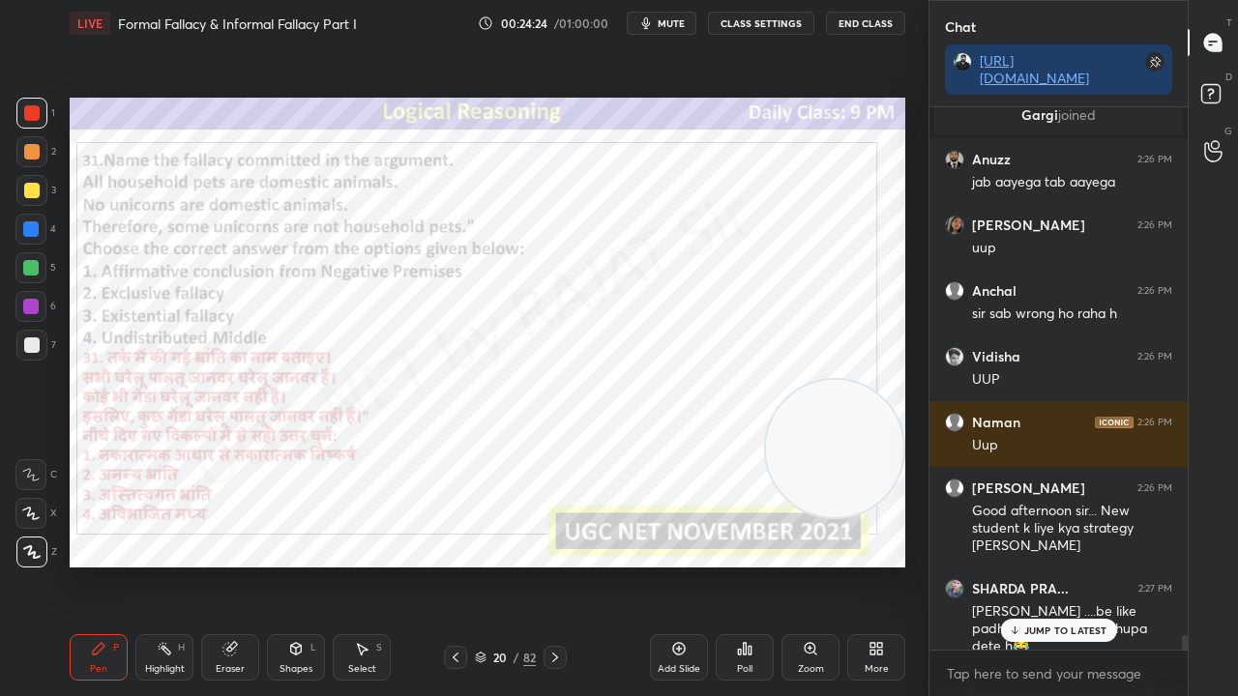
click at [482, 565] on div "20 / 82" at bounding box center [505, 657] width 61 height 17
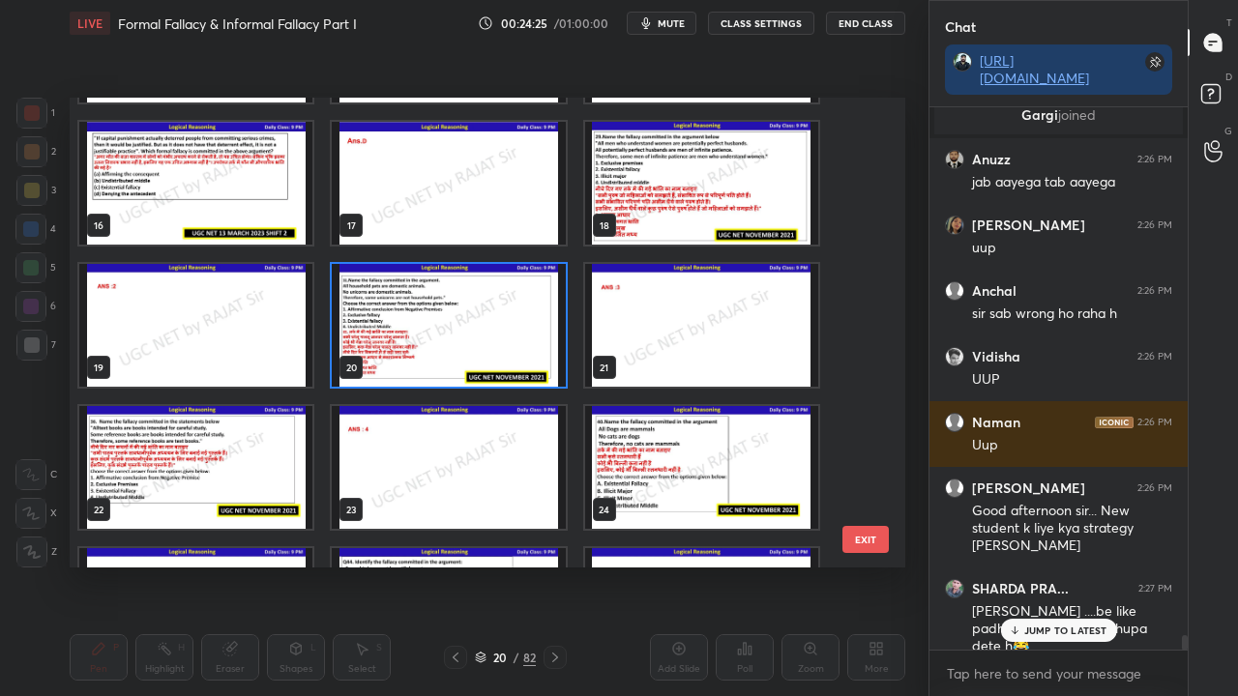
click at [259, 426] on img "grid" at bounding box center [195, 467] width 233 height 123
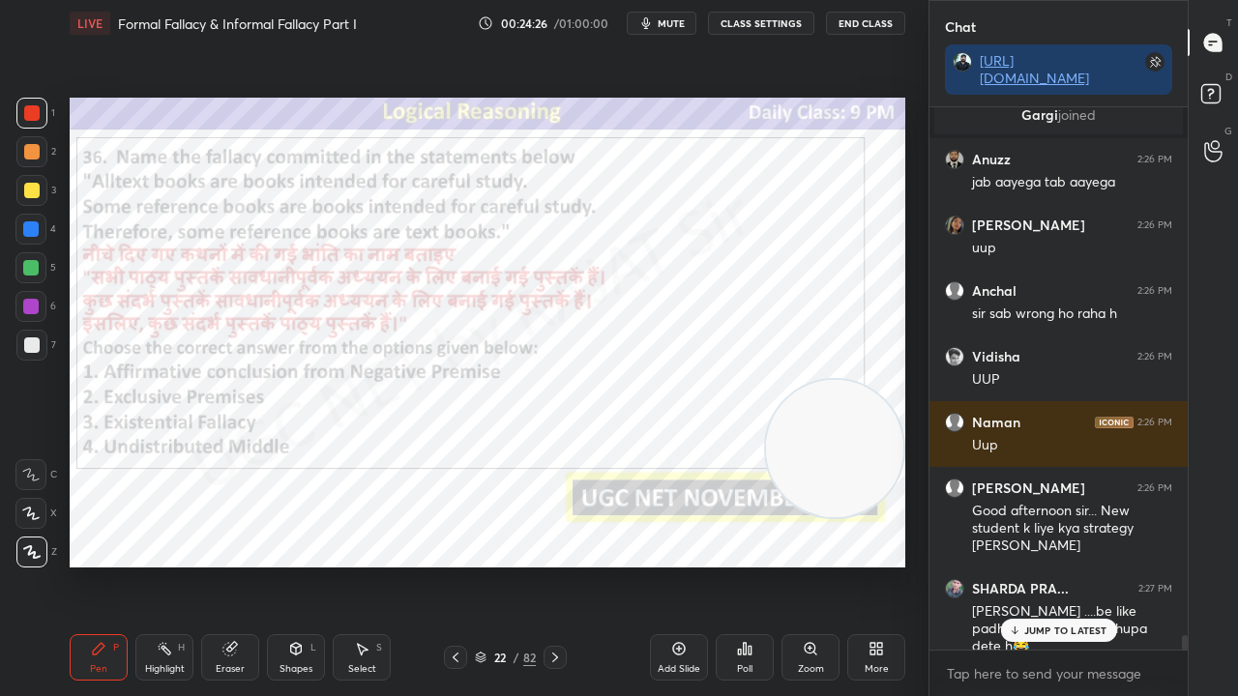
click at [259, 425] on img "grid" at bounding box center [195, 467] width 233 height 123
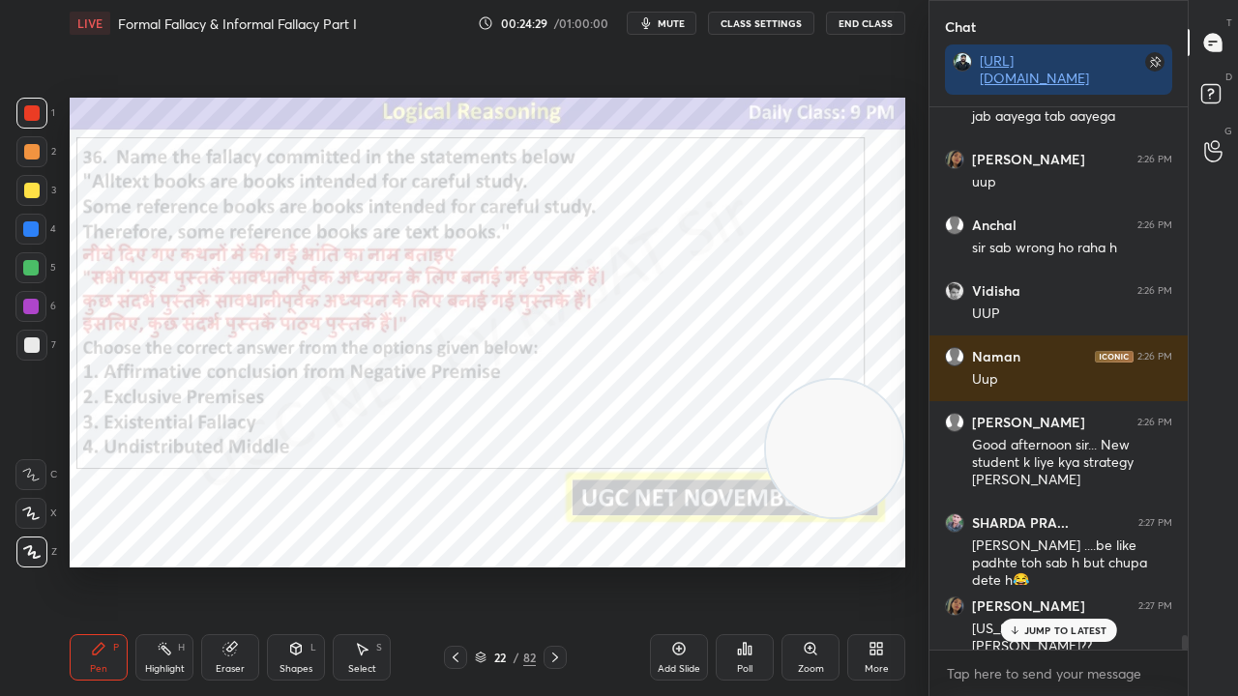
click at [1020, 565] on icon at bounding box center [1014, 631] width 13 height 12
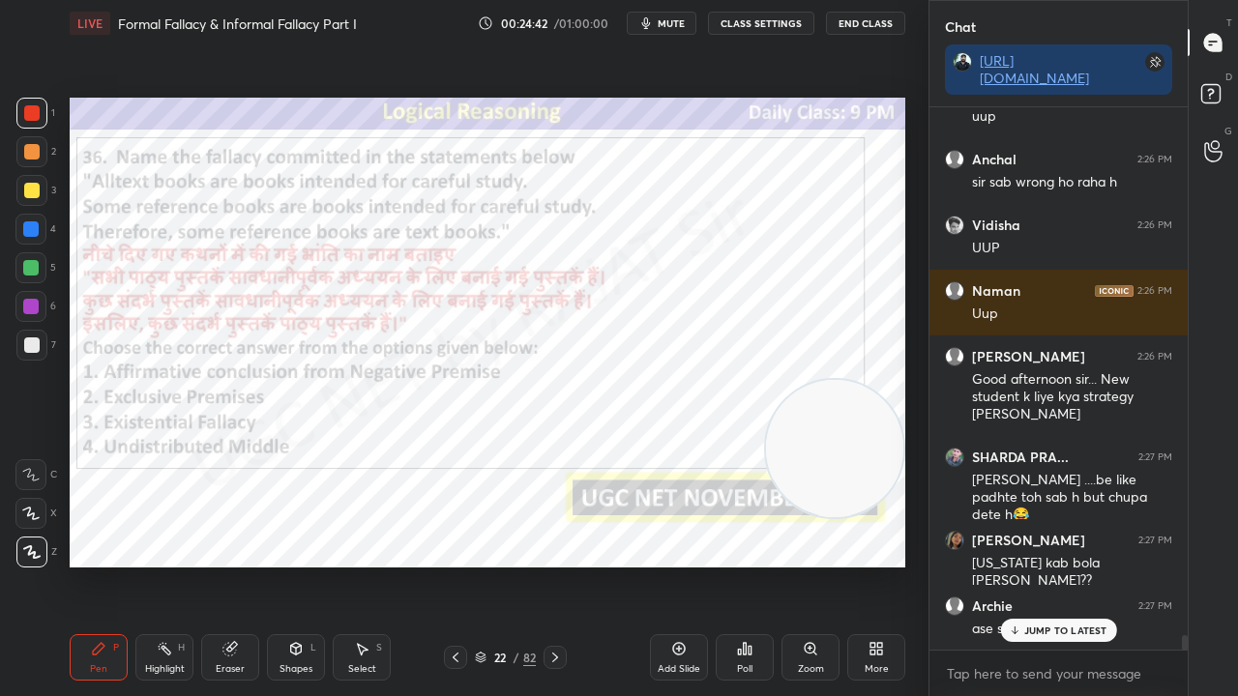
drag, startPoint x: 503, startPoint y: 655, endPoint x: 516, endPoint y: 617, distance: 40.1
click at [503, 565] on div "22" at bounding box center [499, 658] width 19 height 12
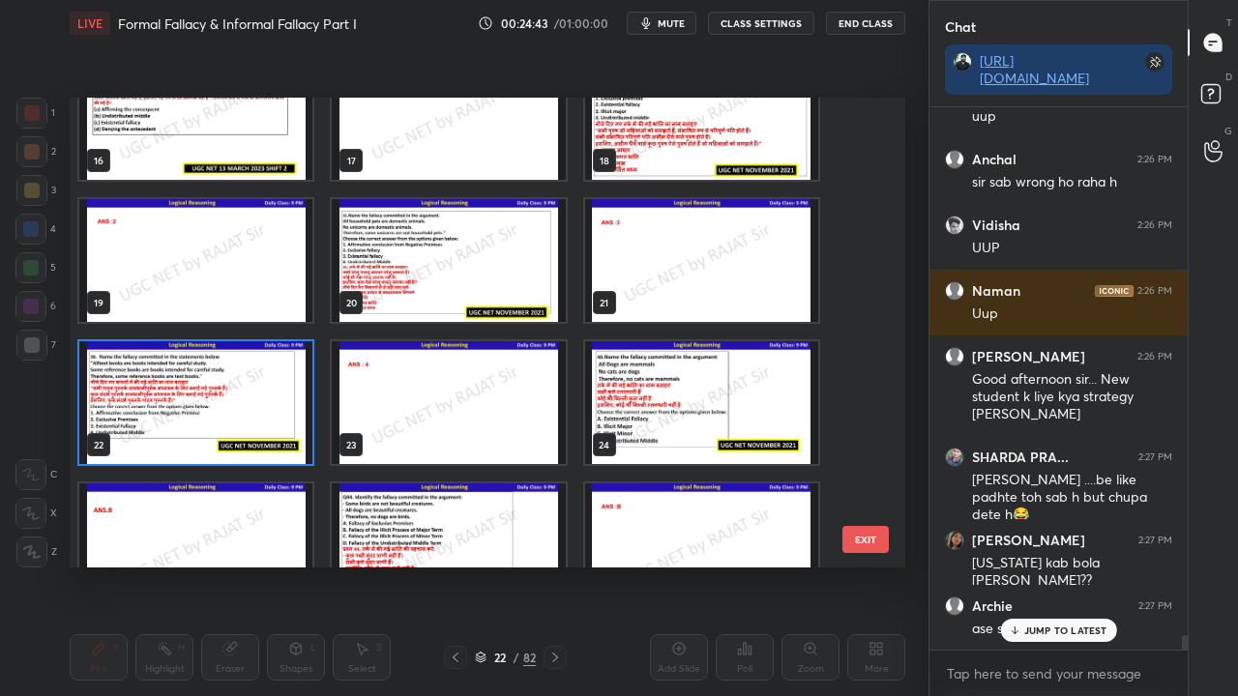
scroll to position [762, 0]
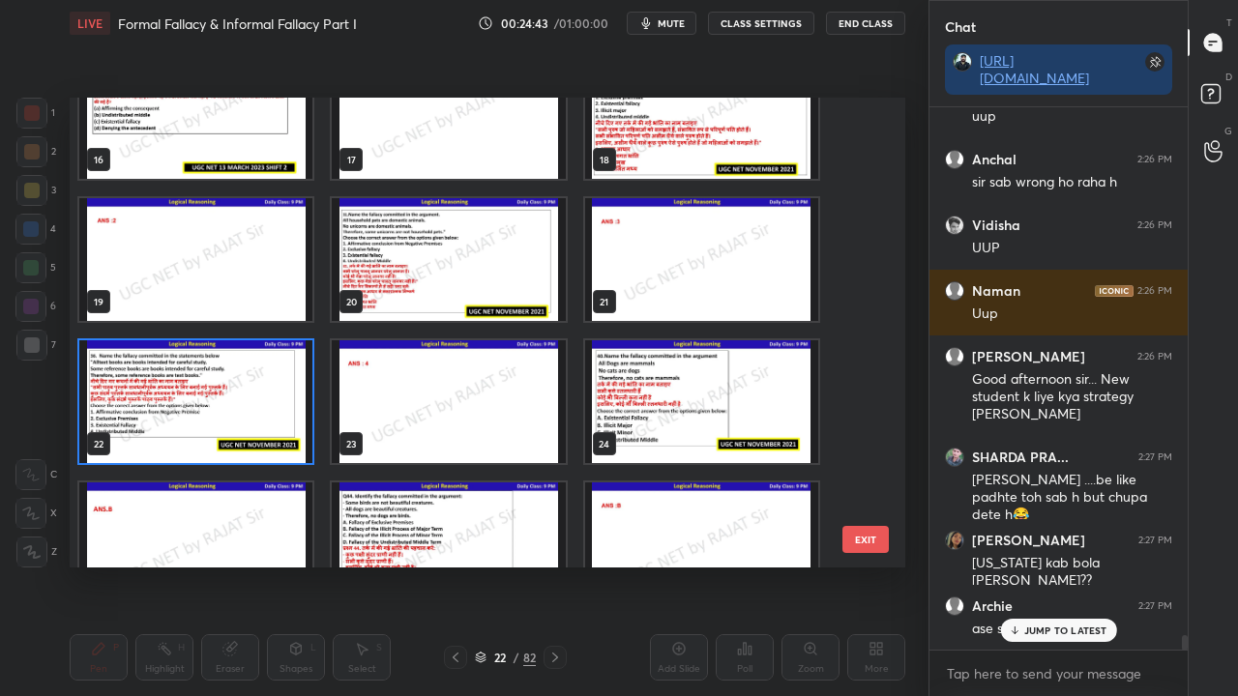
click at [275, 405] on img "grid" at bounding box center [195, 401] width 233 height 123
drag, startPoint x: 275, startPoint y: 405, endPoint x: 302, endPoint y: 413, distance: 28.2
click at [277, 405] on img "grid" at bounding box center [195, 401] width 233 height 123
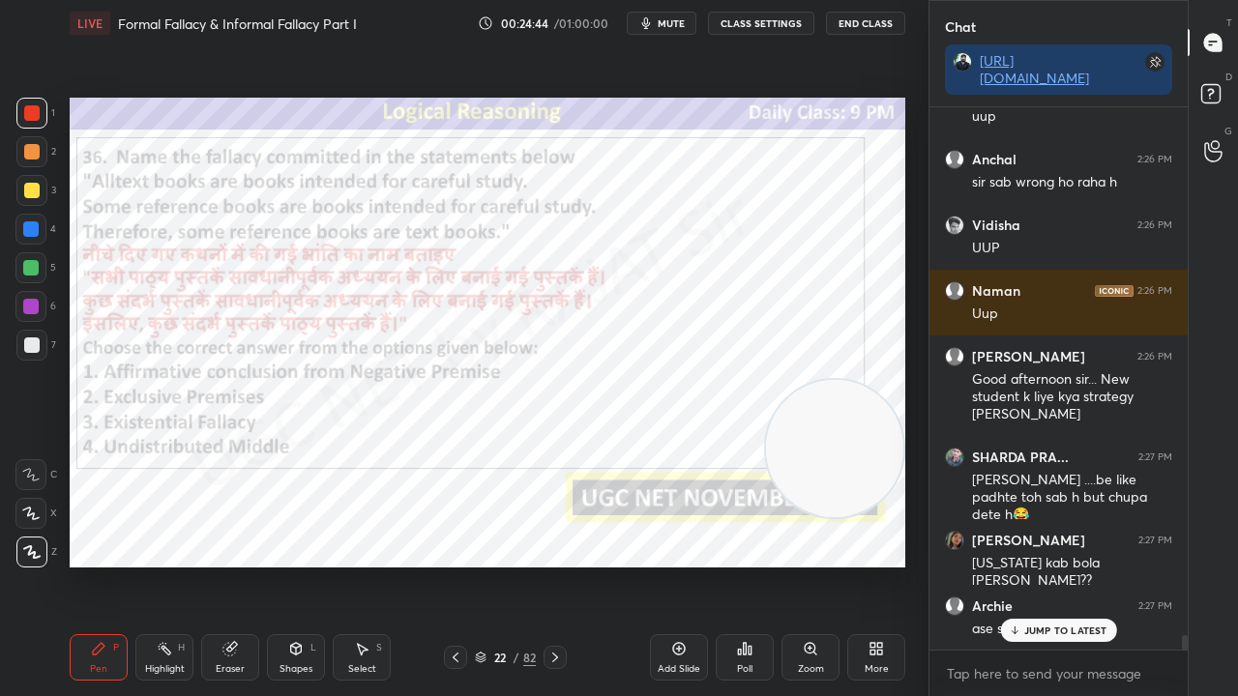
click at [748, 565] on div "Poll" at bounding box center [745, 657] width 58 height 46
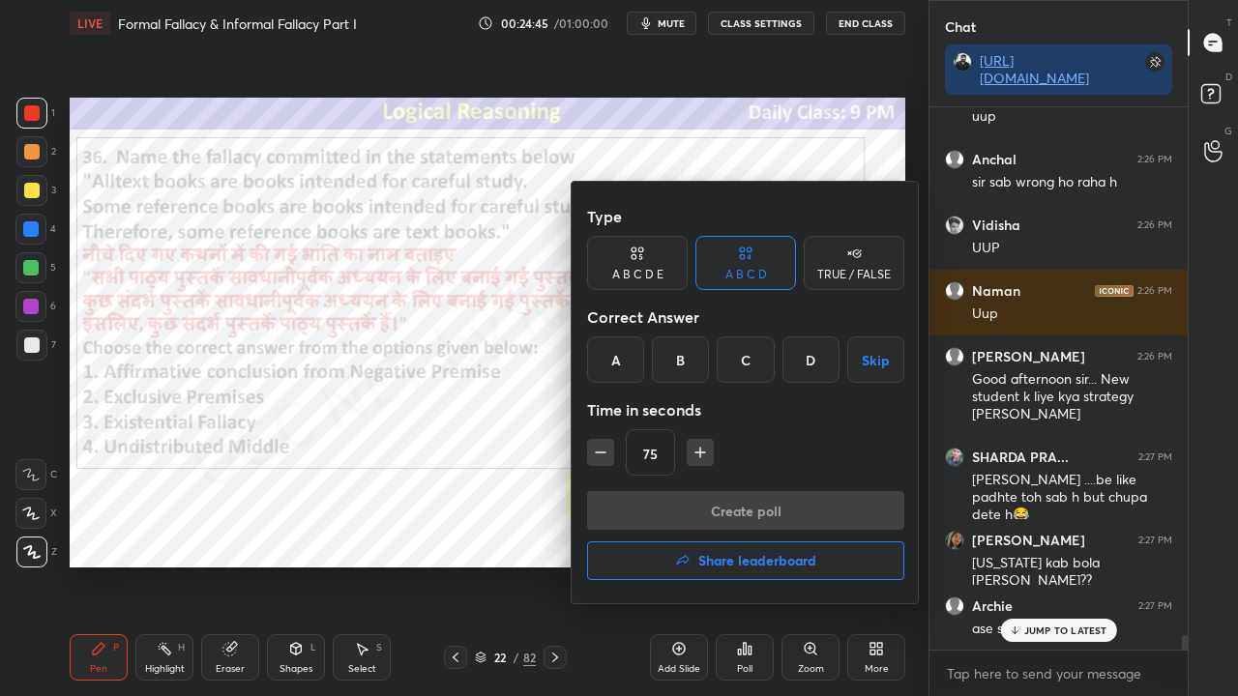
drag, startPoint x: 807, startPoint y: 364, endPoint x: 754, endPoint y: 406, distance: 67.4
click at [807, 366] on div "D" at bounding box center [810, 360] width 57 height 46
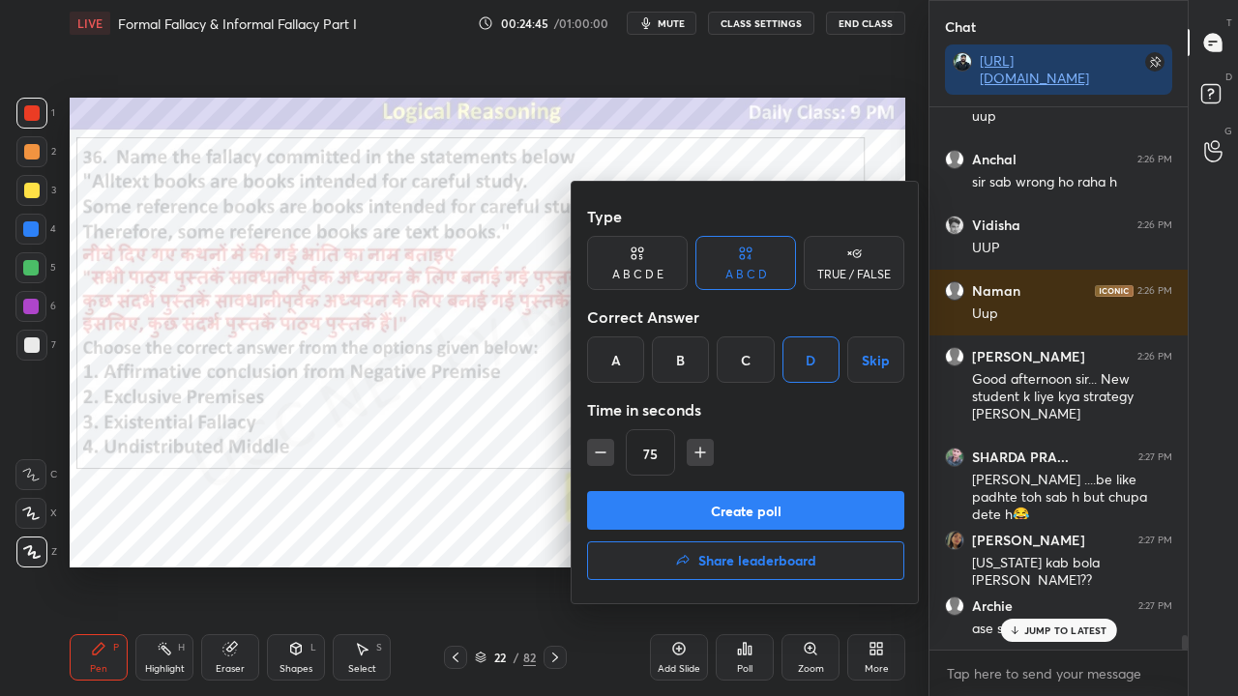
click at [605, 455] on icon "button" at bounding box center [600, 452] width 19 height 19
type input "60"
click at [623, 492] on button "Create poll" at bounding box center [745, 510] width 317 height 39
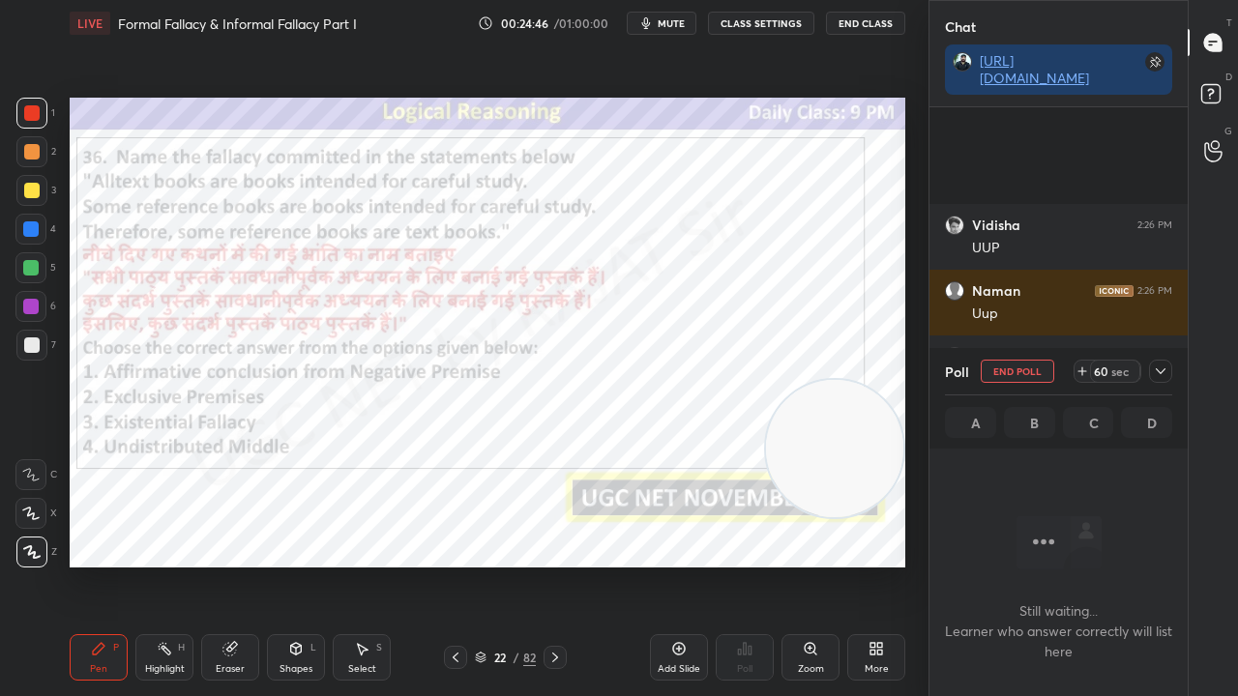
scroll to position [19615, 0]
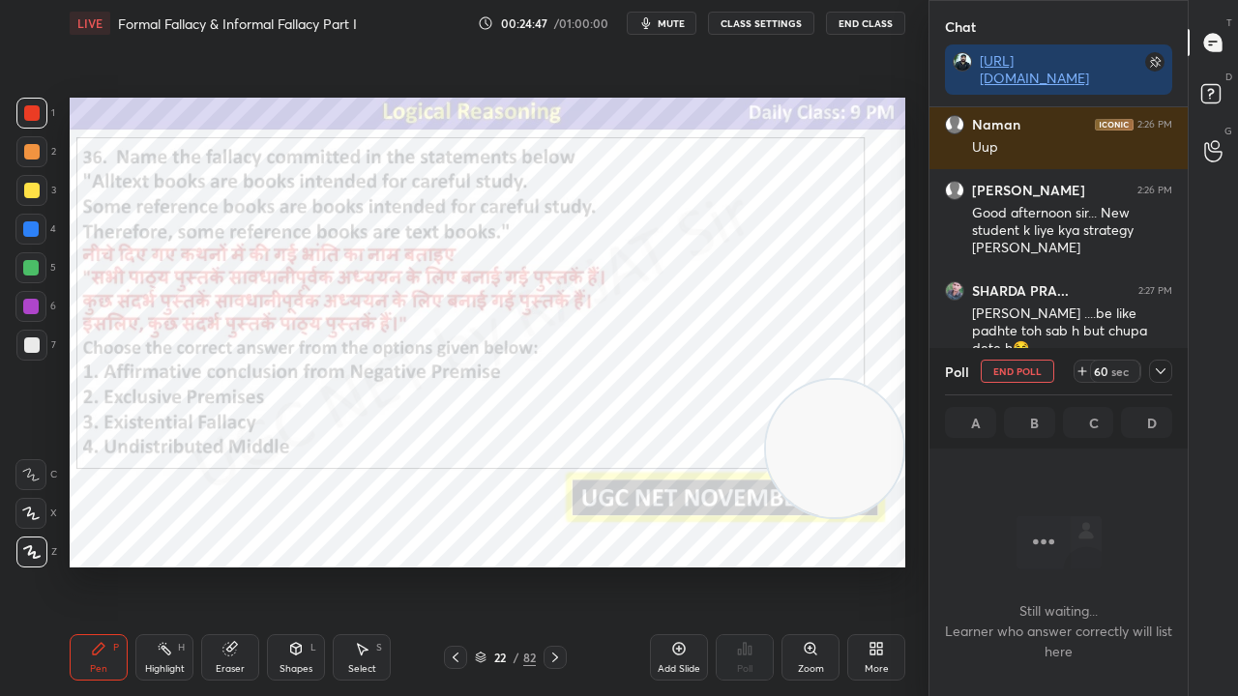
click at [1162, 368] on icon at bounding box center [1160, 371] width 15 height 15
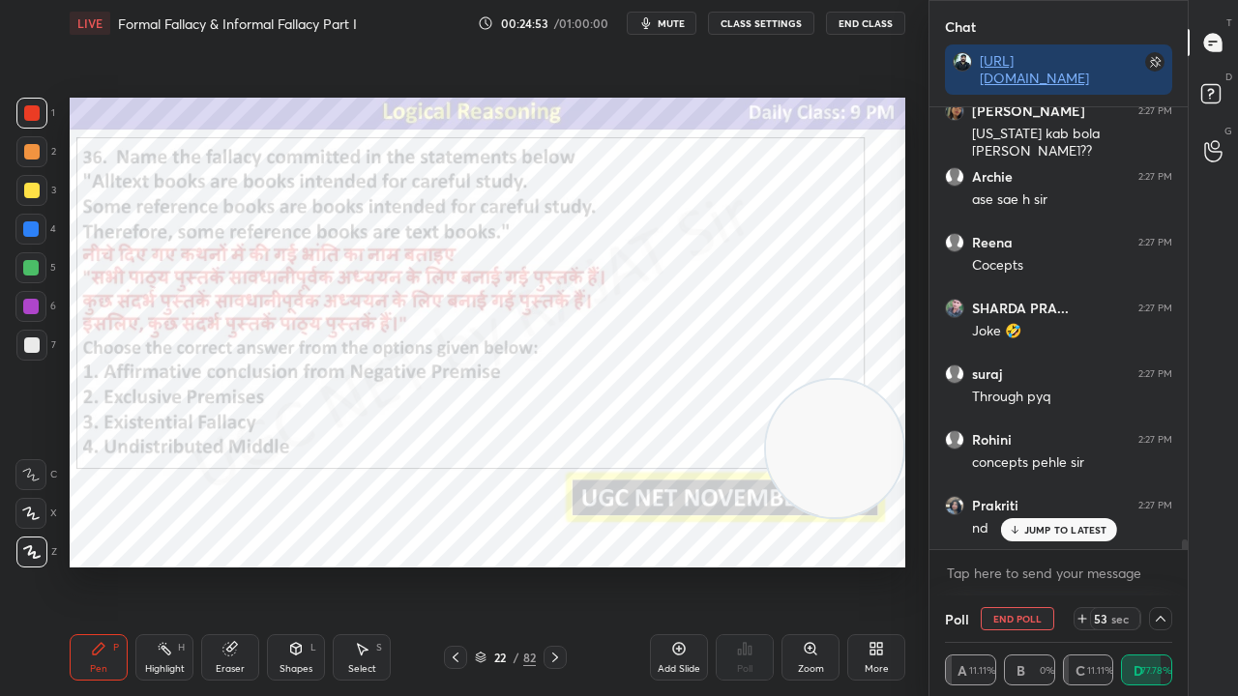
scroll to position [19944, 0]
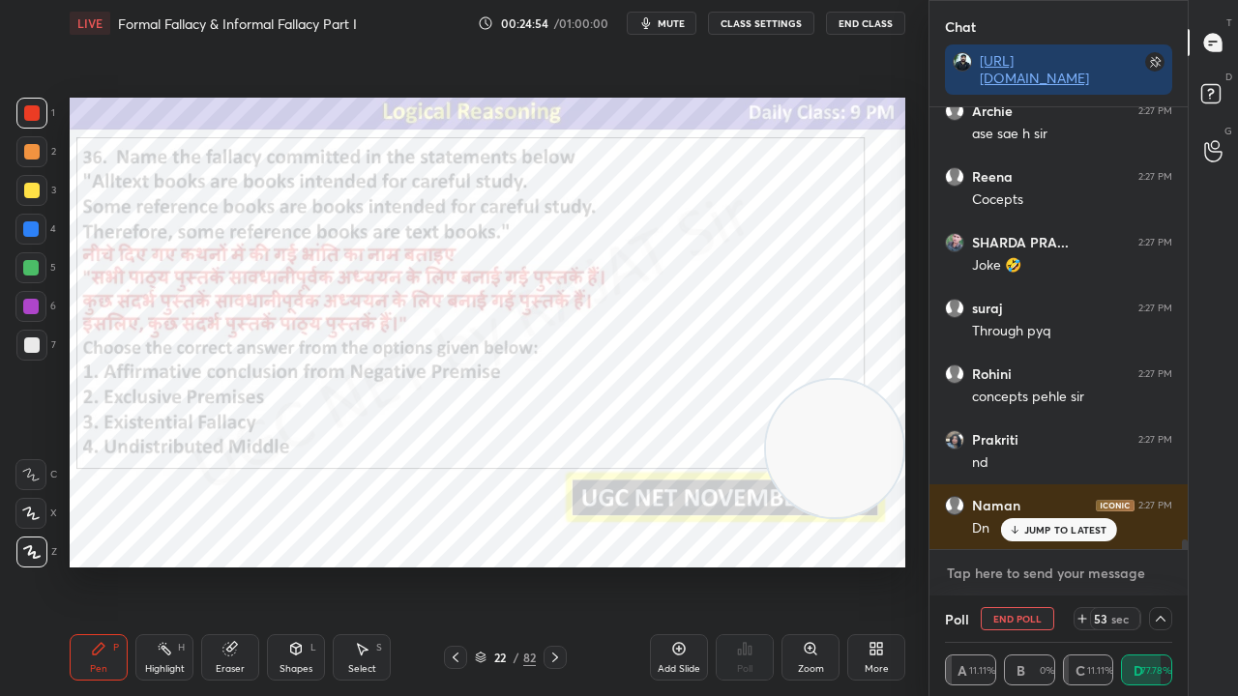
type textarea "x"
click at [1043, 565] on textarea at bounding box center [1058, 573] width 227 height 31
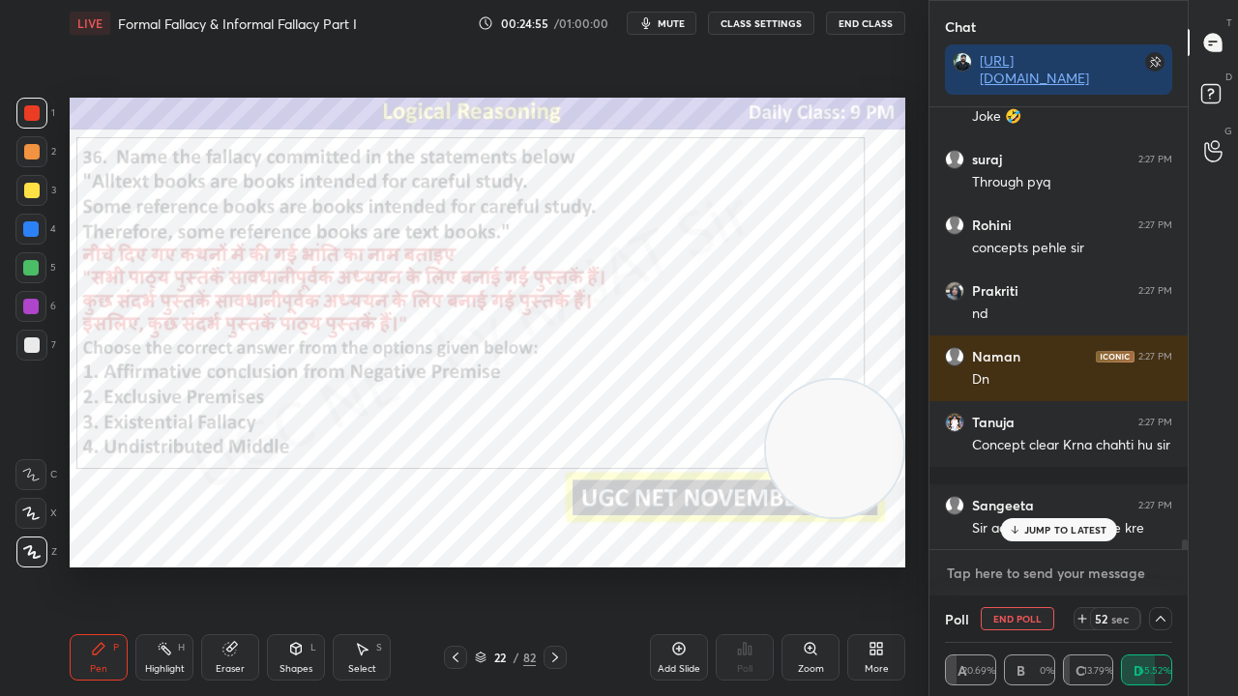
paste textarea "[URL][DOMAIN_NAME]"
type textarea "[URL][DOMAIN_NAME]"
type textarea "x"
type textarea "[URL][DOMAIN_NAME]"
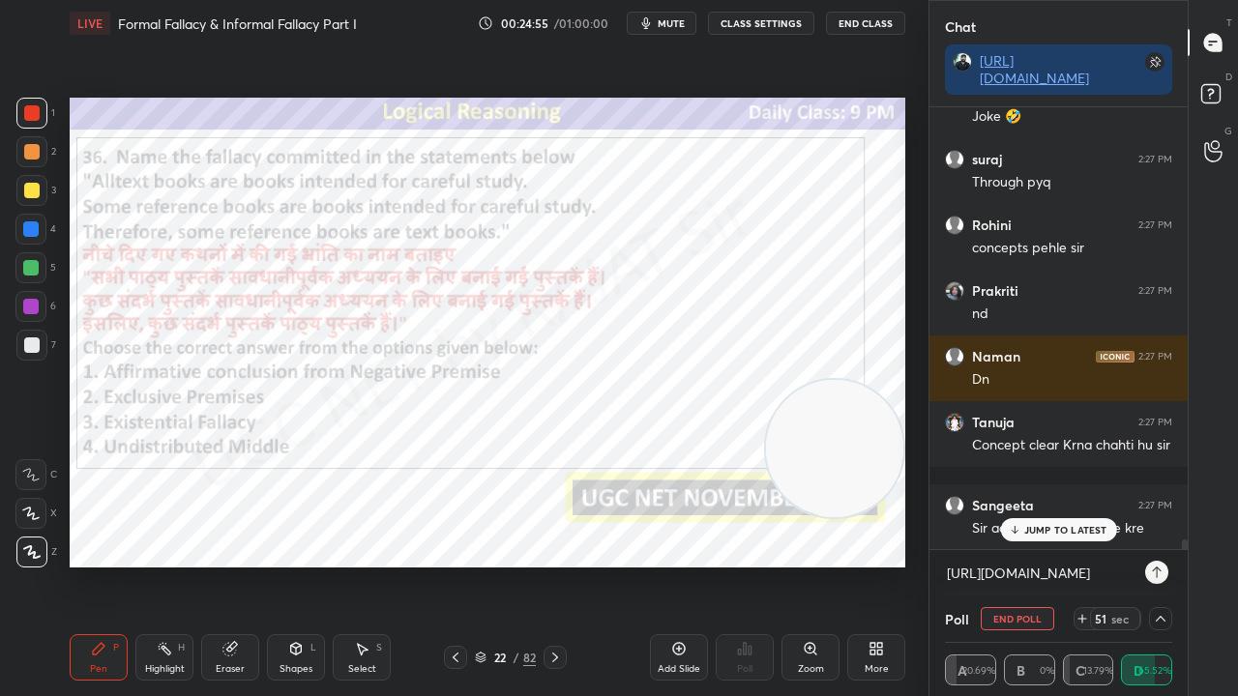
type textarea "x"
click at [1157, 565] on icon at bounding box center [1156, 573] width 9 height 12
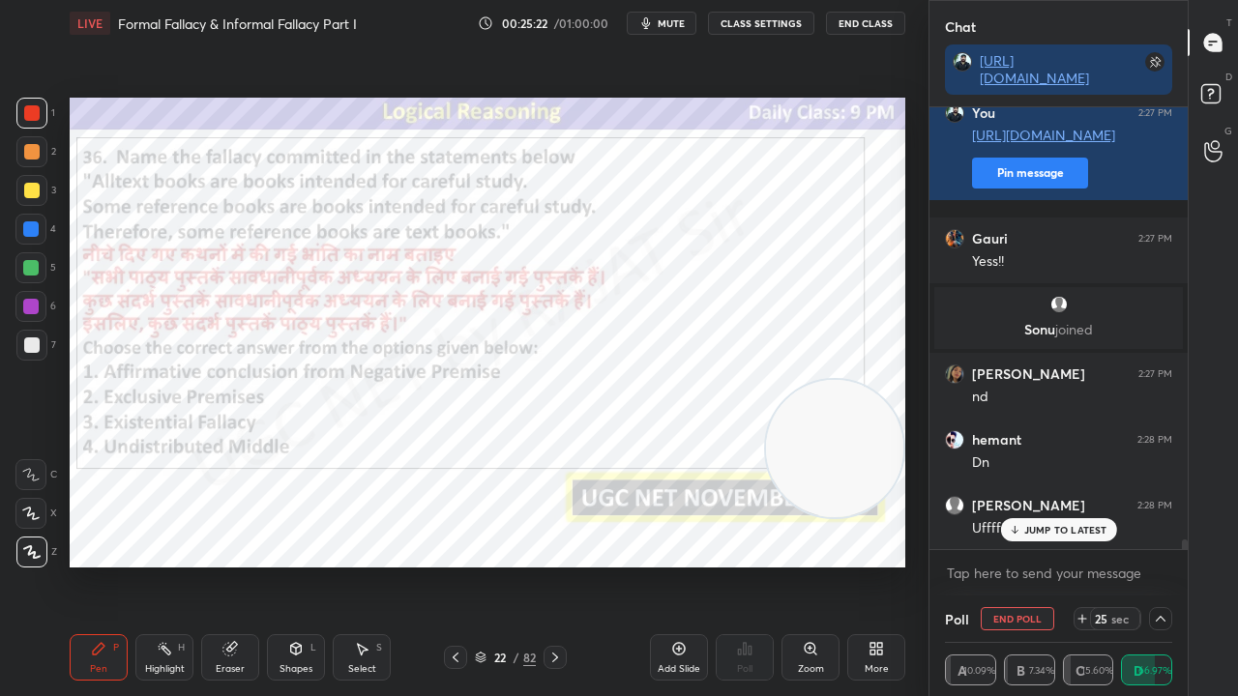
click at [224, 565] on icon at bounding box center [229, 649] width 13 height 13
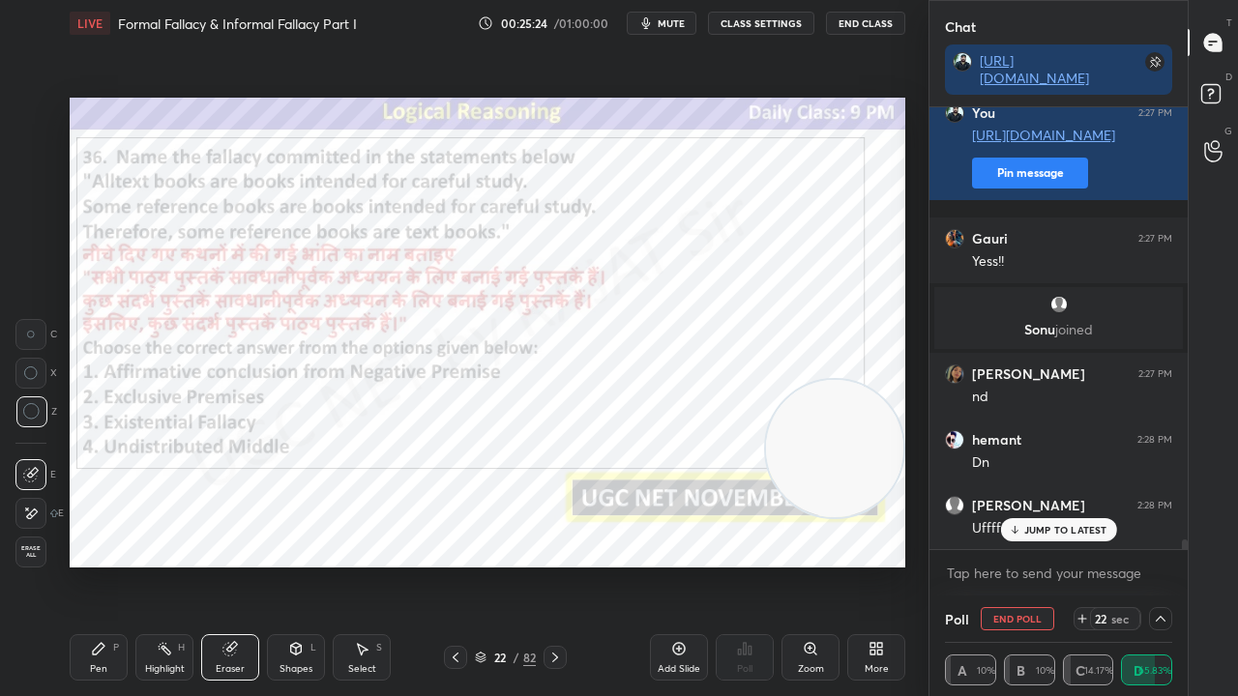
drag, startPoint x: 34, startPoint y: 509, endPoint x: 33, endPoint y: 499, distance: 9.7
click at [33, 509] on icon at bounding box center [30, 514] width 15 height 16
click at [29, 553] on span "Erase all" at bounding box center [30, 552] width 29 height 14
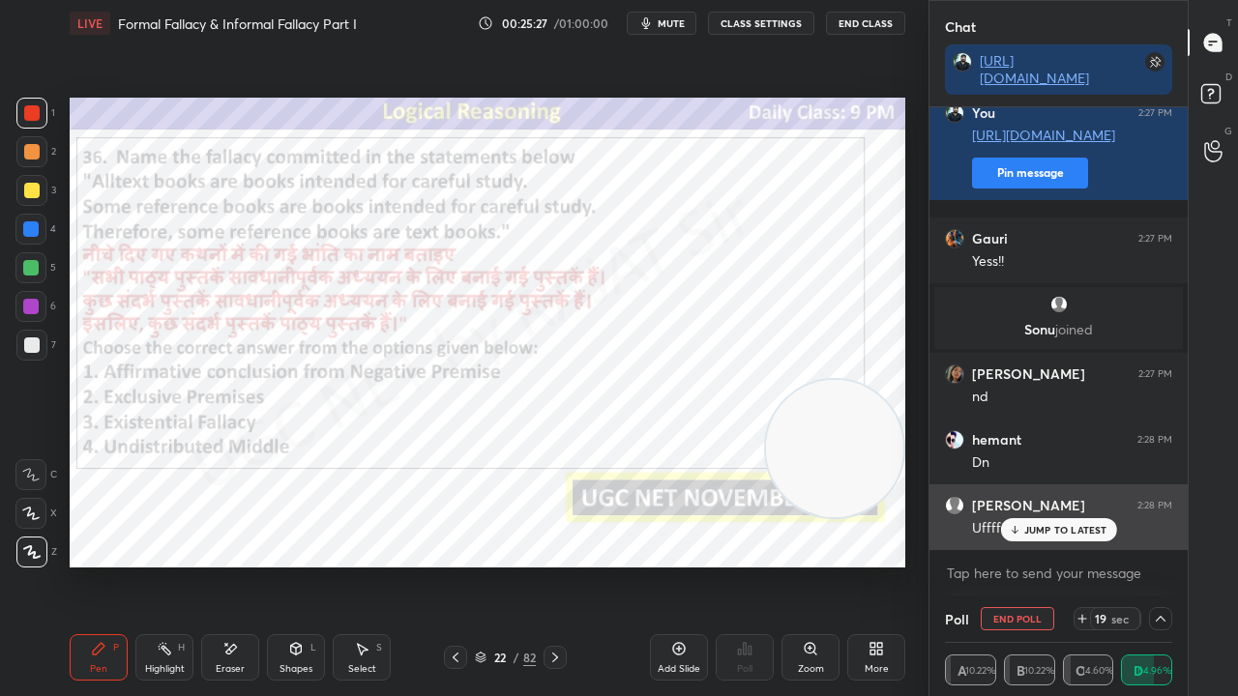
drag, startPoint x: 1037, startPoint y: 534, endPoint x: 978, endPoint y: 499, distance: 68.5
click at [1037, 533] on p "JUMP TO LATEST" at bounding box center [1065, 530] width 83 height 12
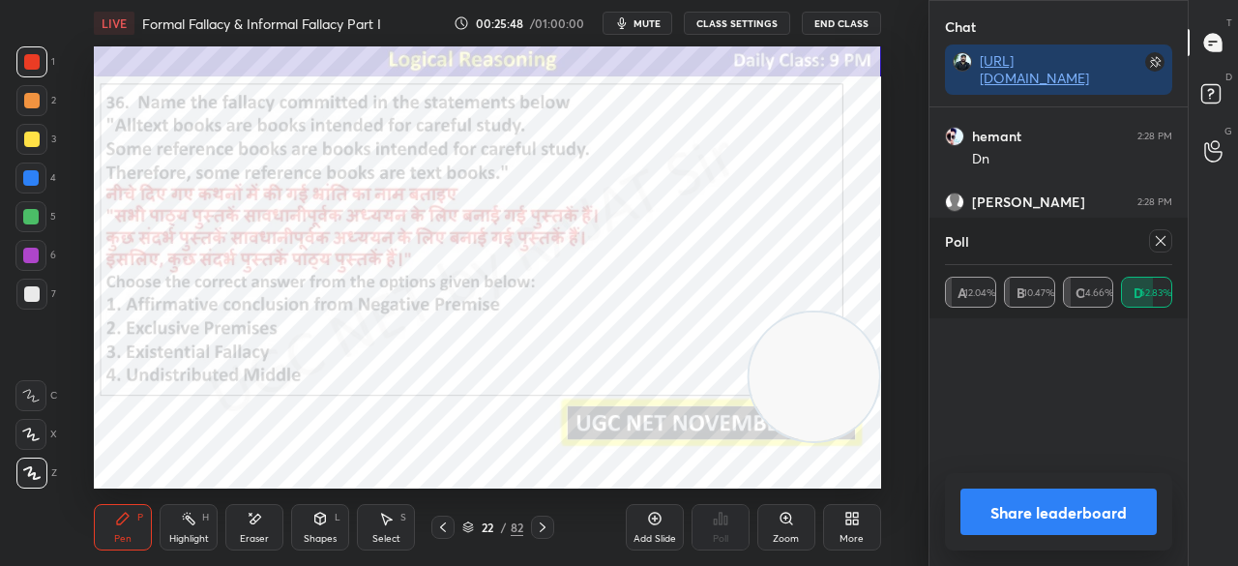
scroll to position [7, 6]
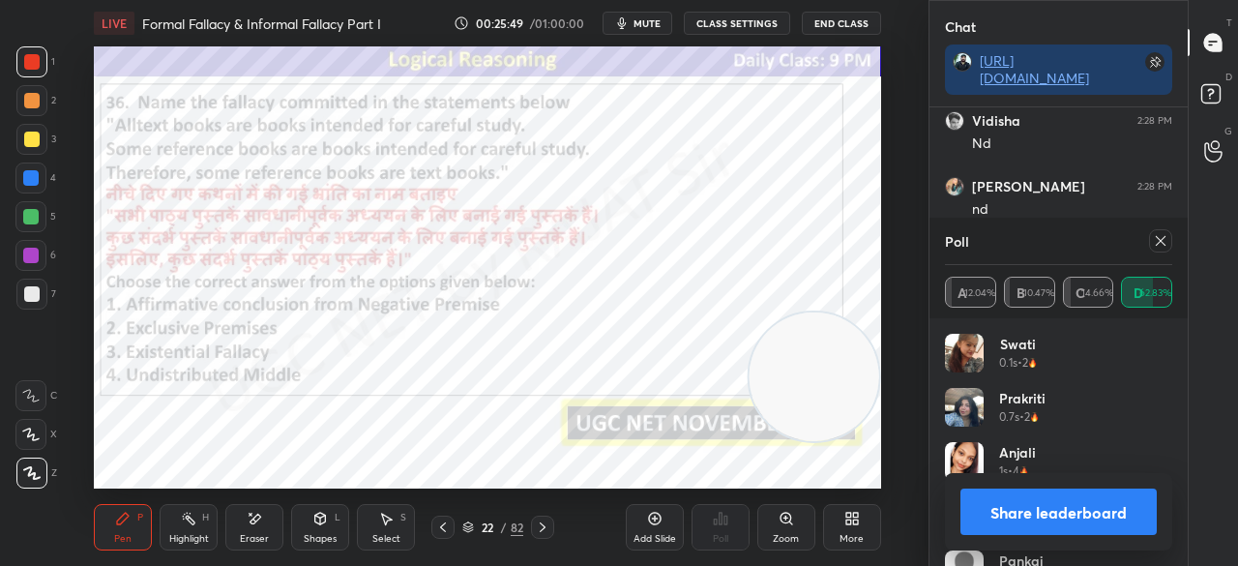
click at [1165, 239] on icon at bounding box center [1160, 240] width 15 height 15
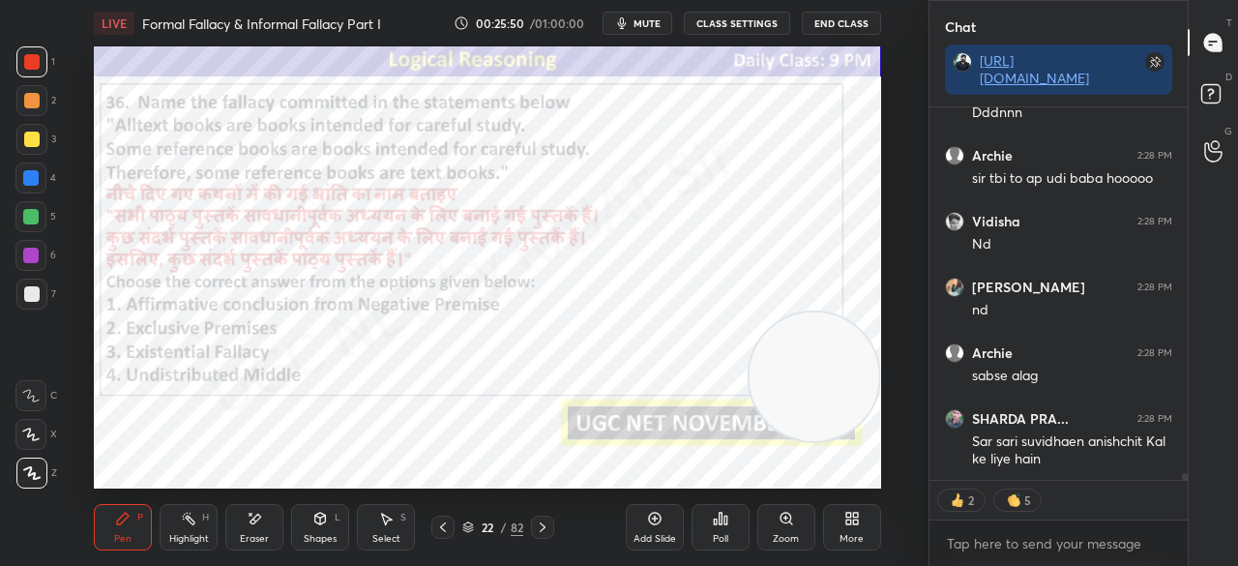
click at [870, 525] on div "More" at bounding box center [852, 527] width 58 height 46
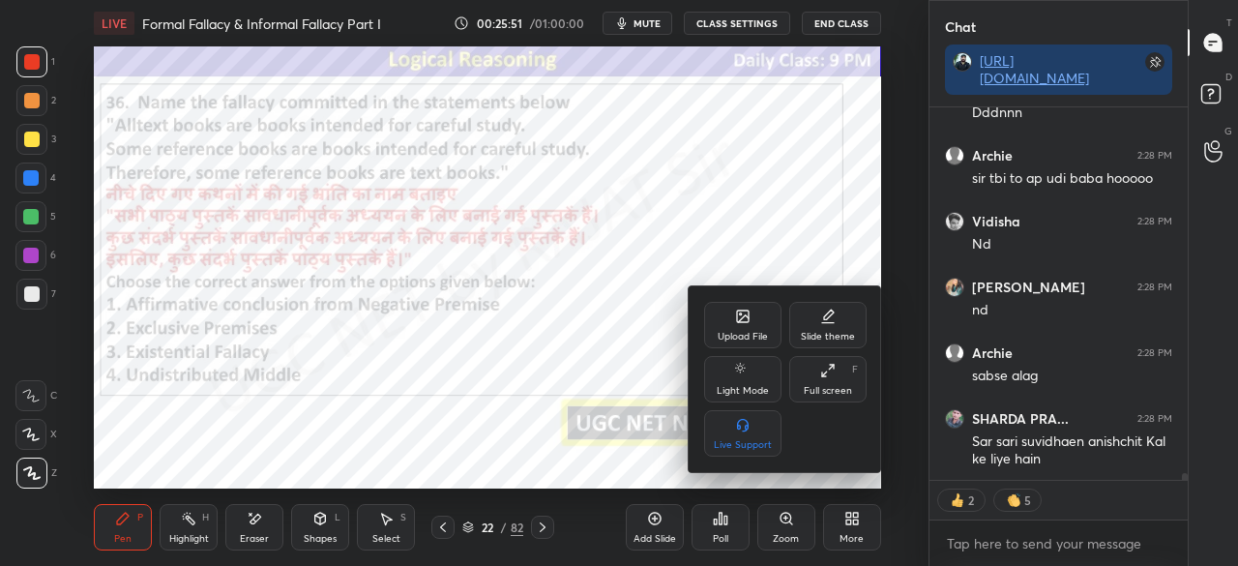
click at [834, 379] on div "Full screen F" at bounding box center [827, 379] width 77 height 46
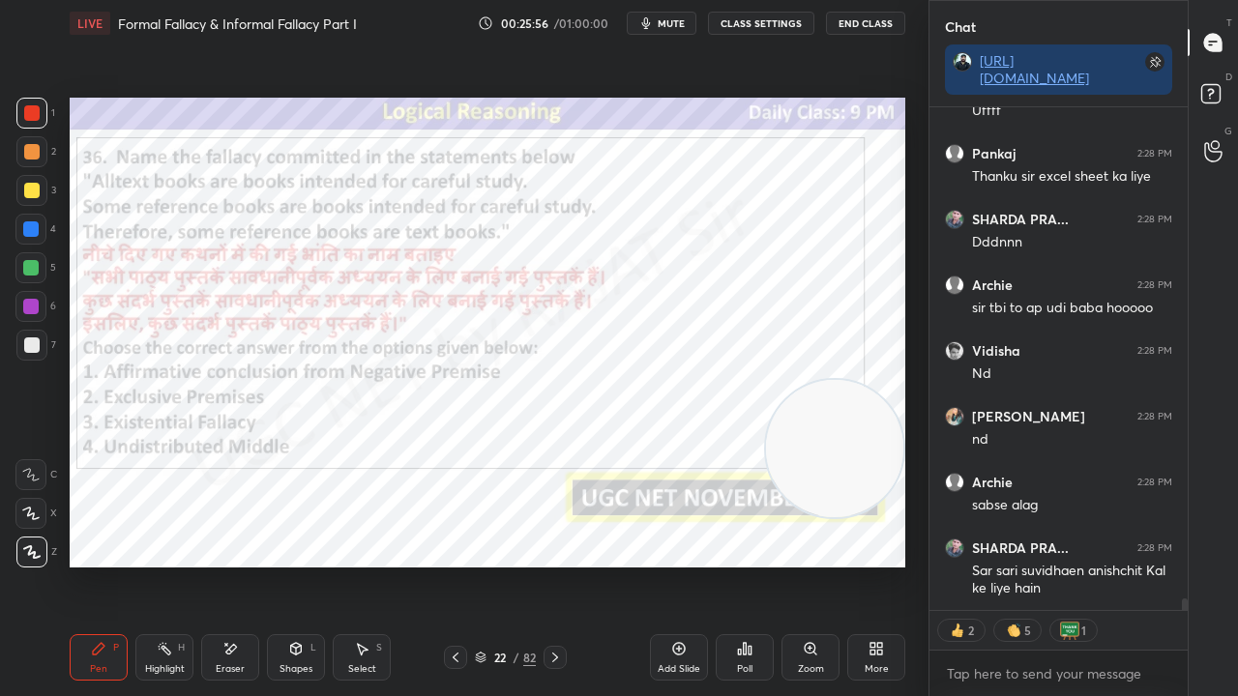
click at [35, 306] on div at bounding box center [30, 306] width 15 height 15
click at [683, 19] on span "mute" at bounding box center [671, 23] width 27 height 14
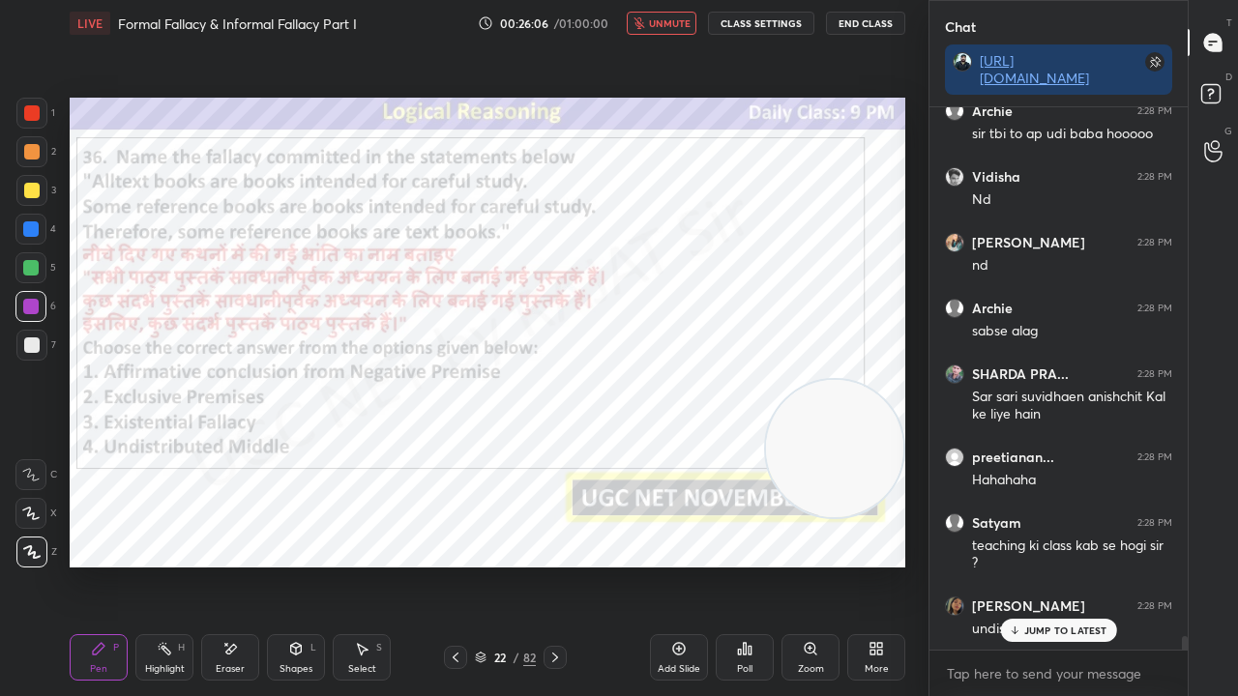
drag, startPoint x: 672, startPoint y: 17, endPoint x: 671, endPoint y: 38, distance: 20.3
click at [670, 19] on span "unmute" at bounding box center [670, 23] width 42 height 14
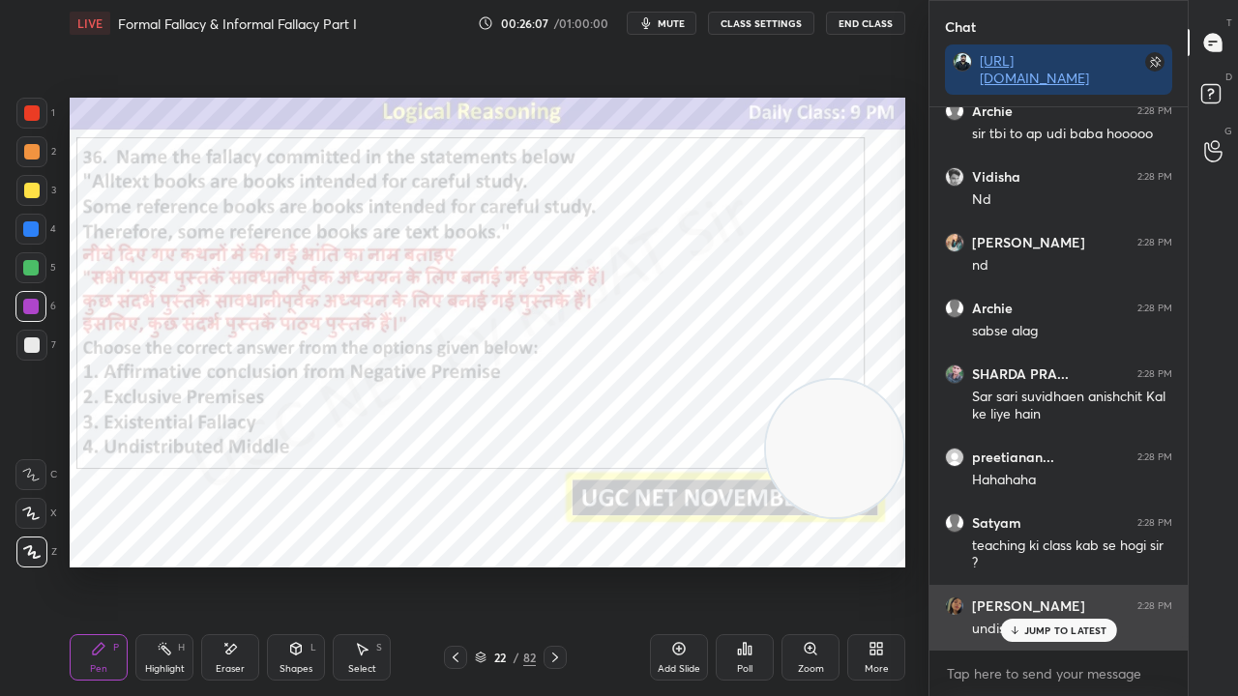
click at [1039, 565] on p "JUMP TO LATEST" at bounding box center [1065, 631] width 83 height 12
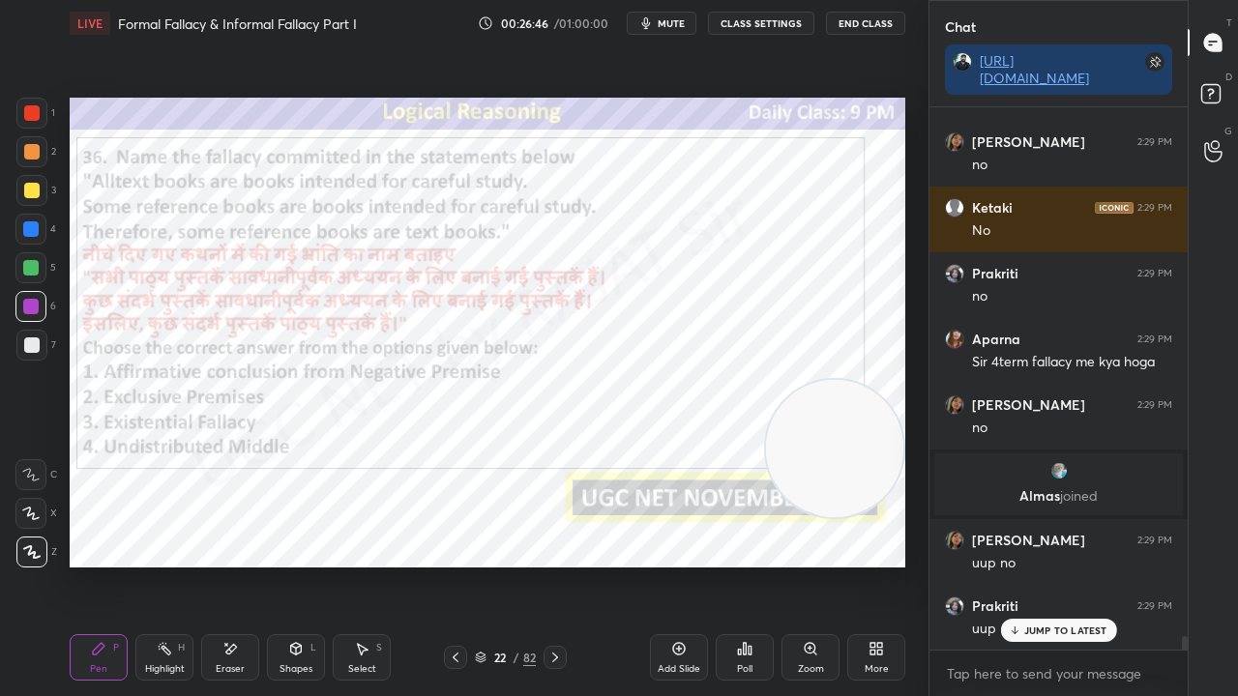
click at [33, 110] on div at bounding box center [31, 112] width 15 height 15
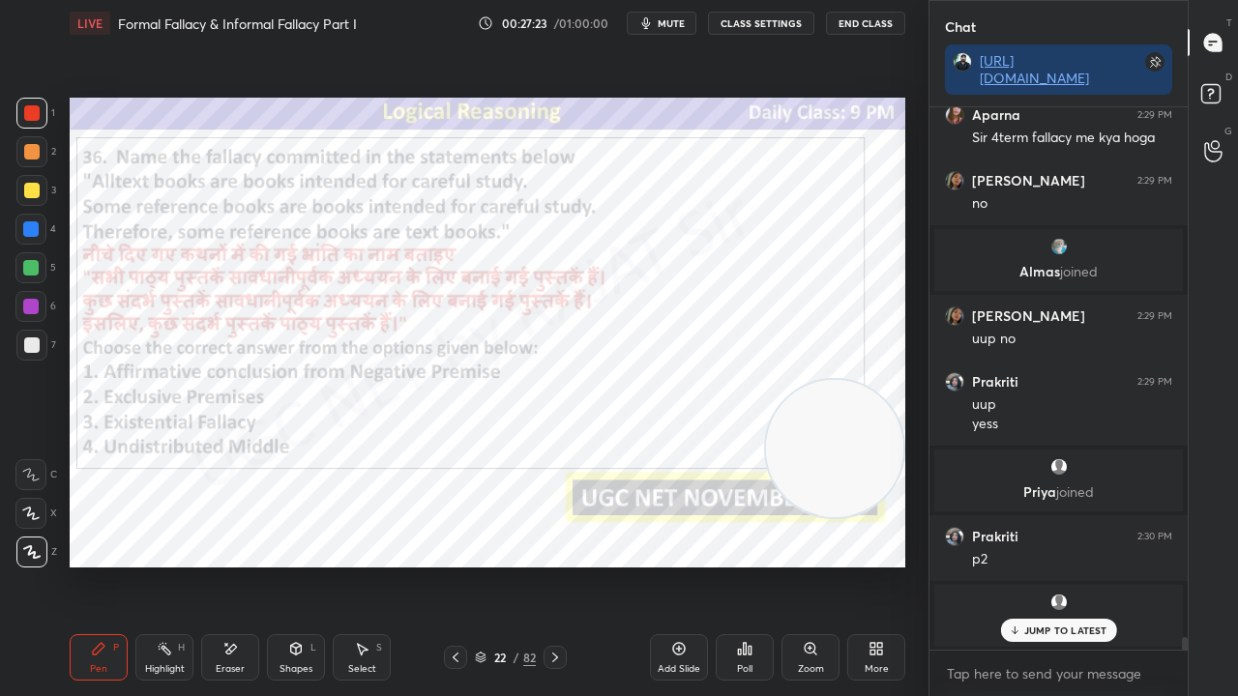
scroll to position [22029, 0]
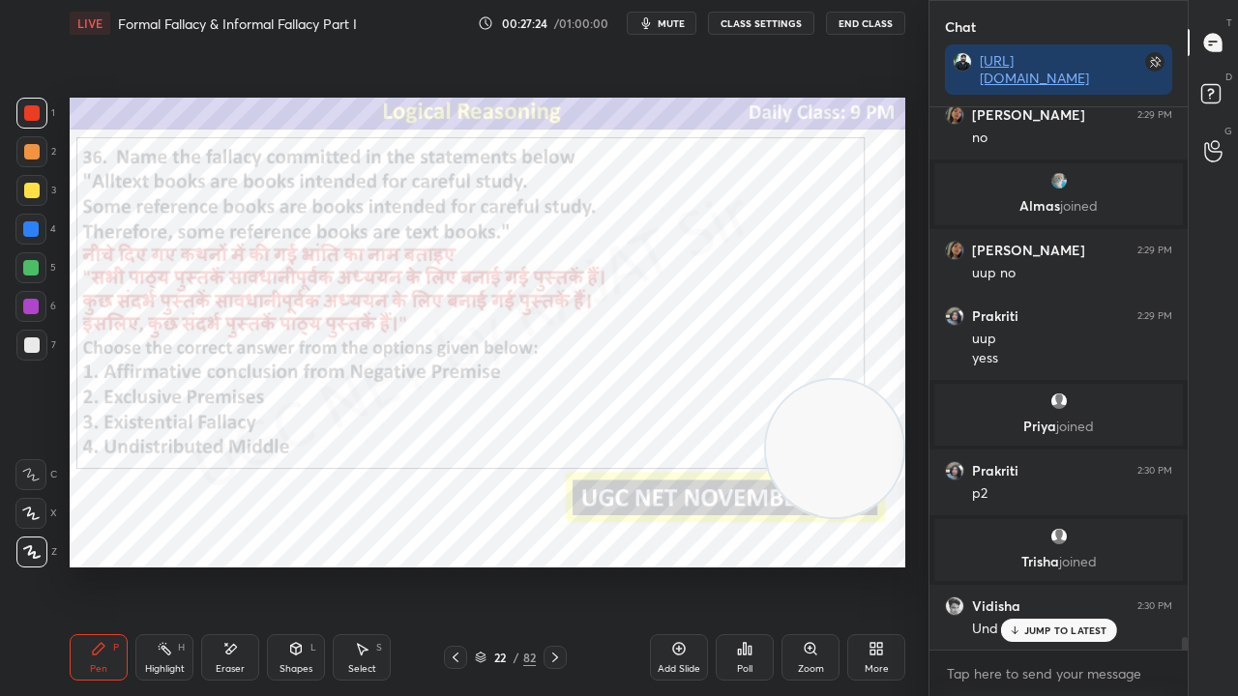
click at [488, 565] on div "22 / 82" at bounding box center [505, 657] width 61 height 17
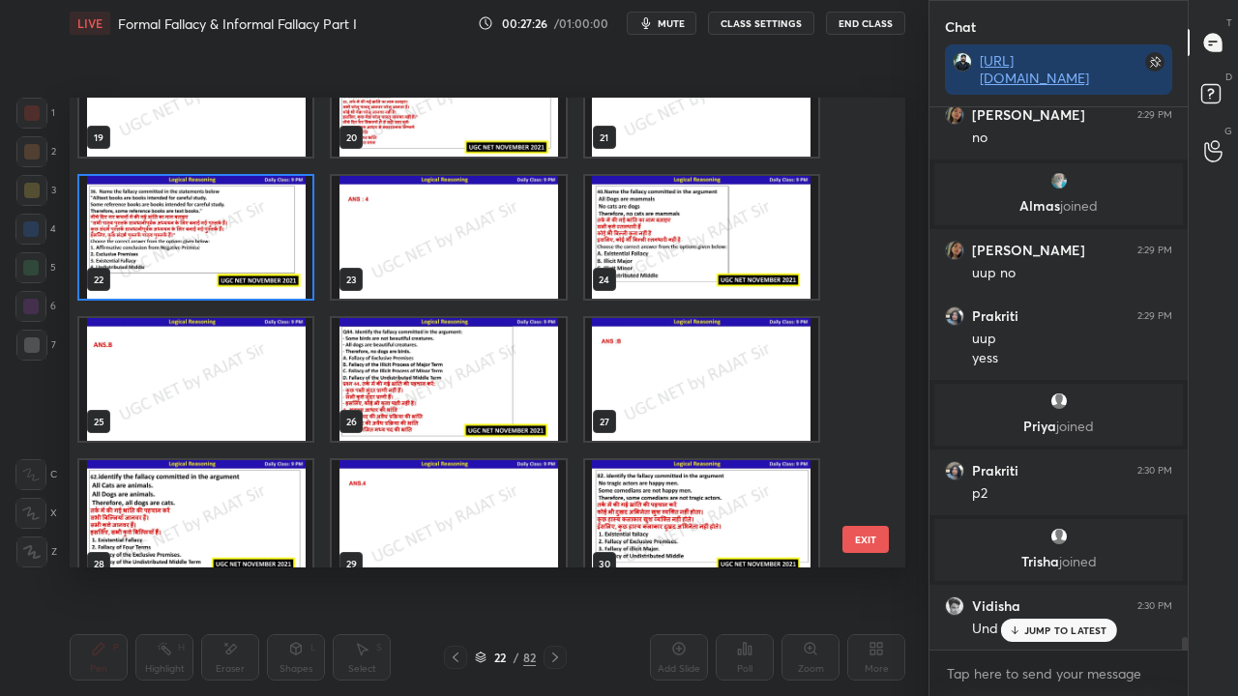
scroll to position [22147, 0]
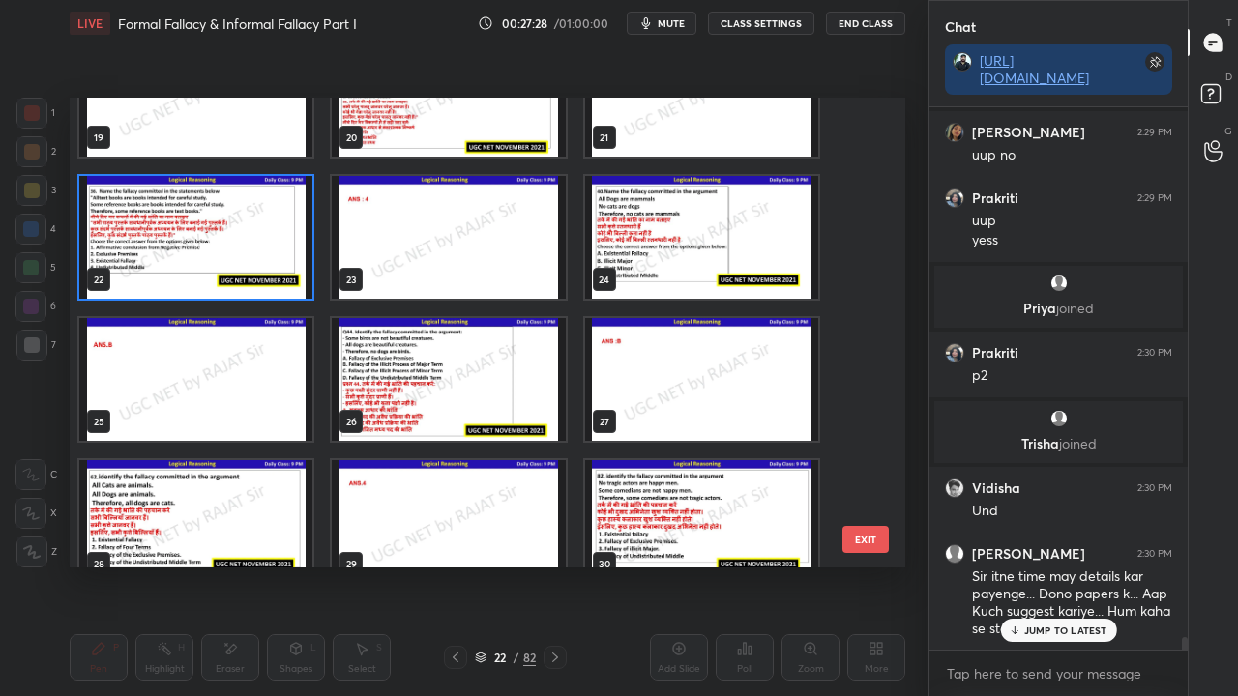
click at [675, 234] on img "grid" at bounding box center [701, 237] width 233 height 123
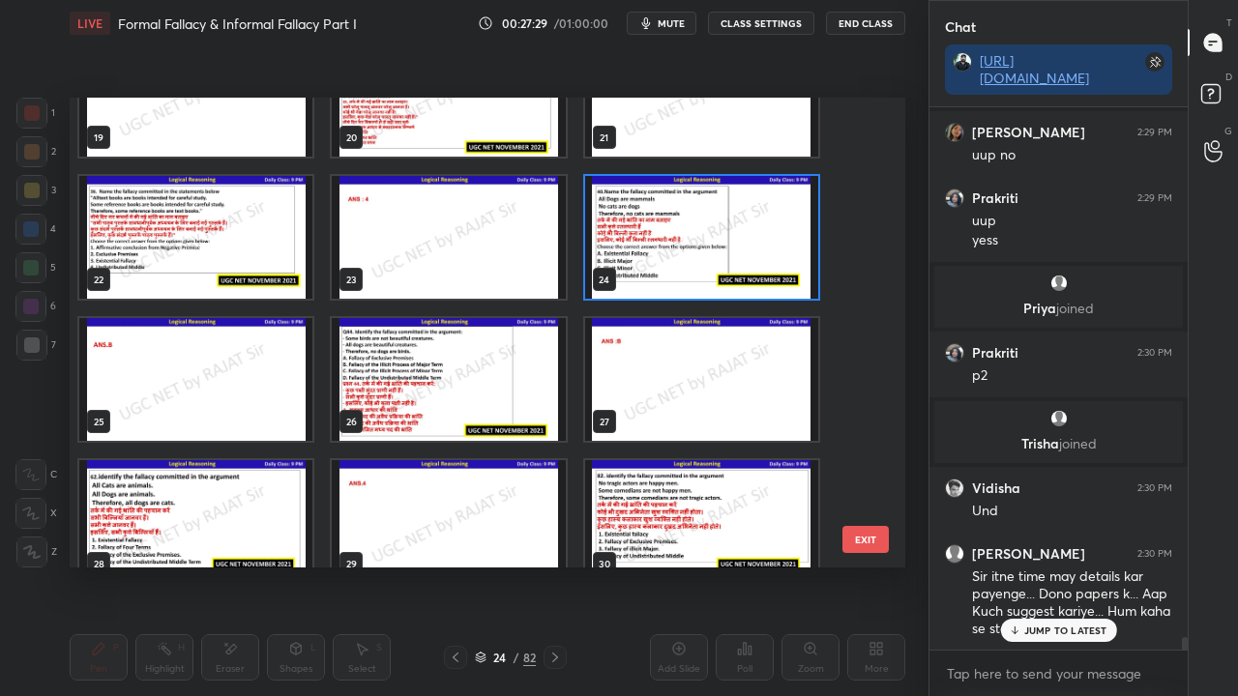
click at [675, 234] on img "grid" at bounding box center [701, 237] width 233 height 123
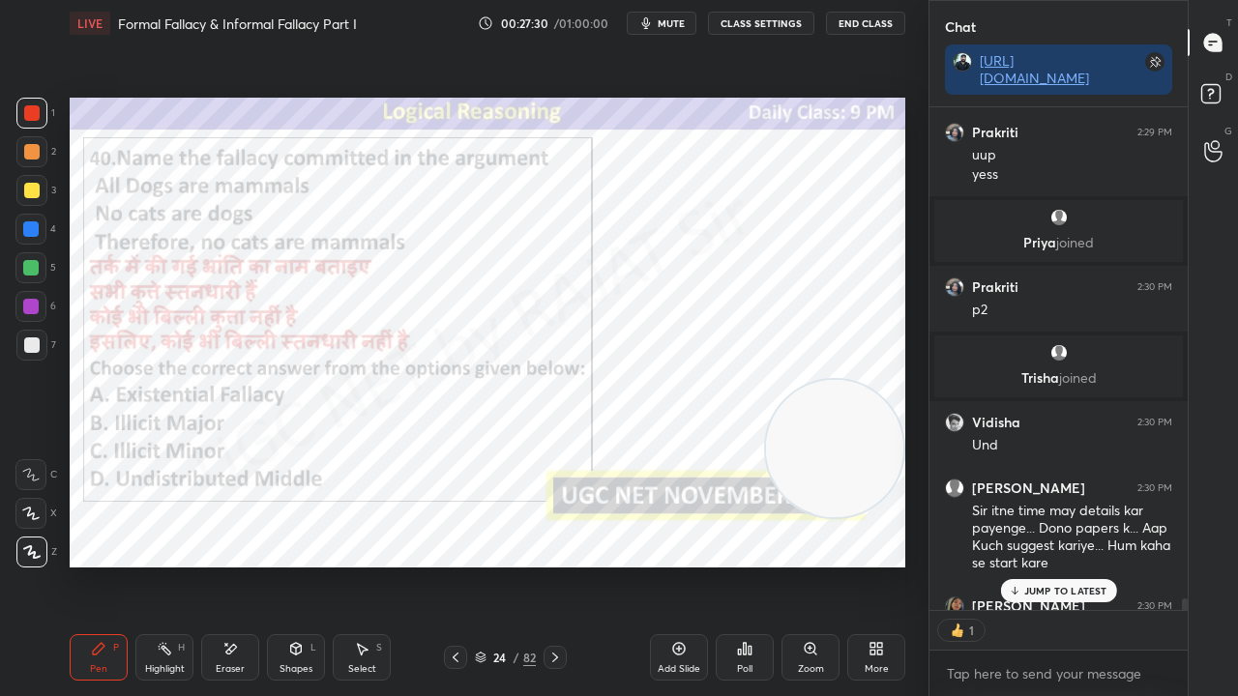
scroll to position [6, 6]
drag, startPoint x: 1039, startPoint y: 591, endPoint x: 990, endPoint y: 538, distance: 71.9
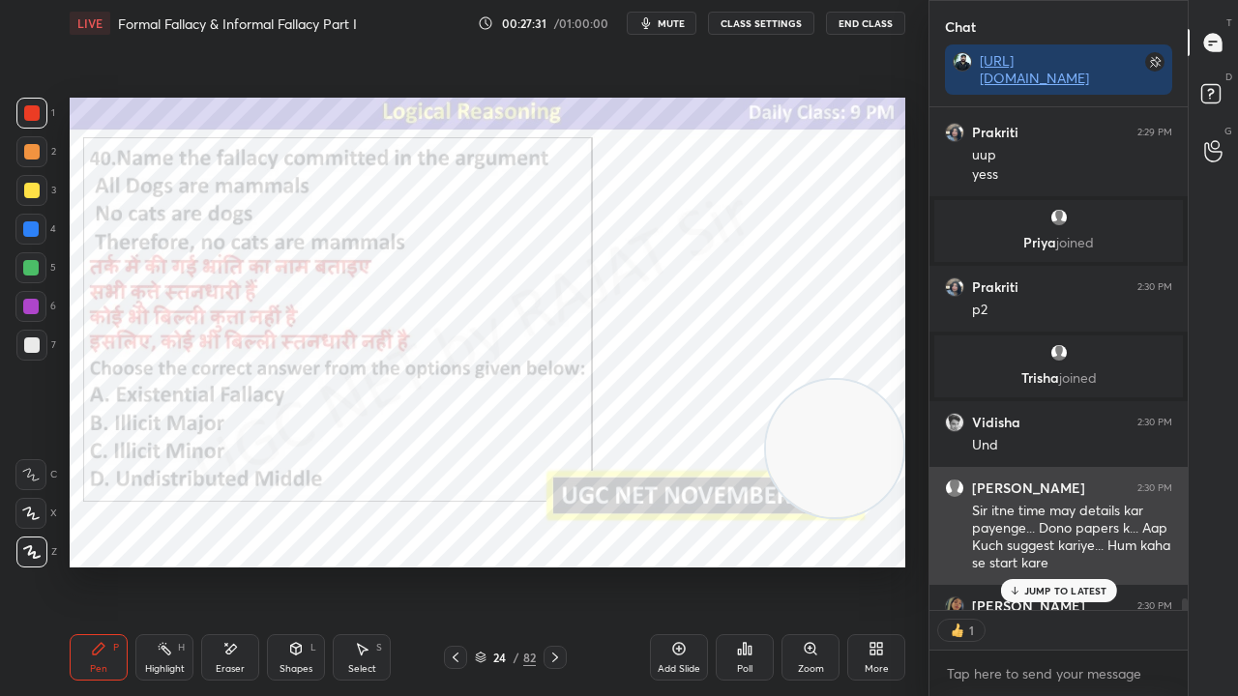
click at [1039, 565] on p "JUMP TO LATEST" at bounding box center [1065, 591] width 83 height 12
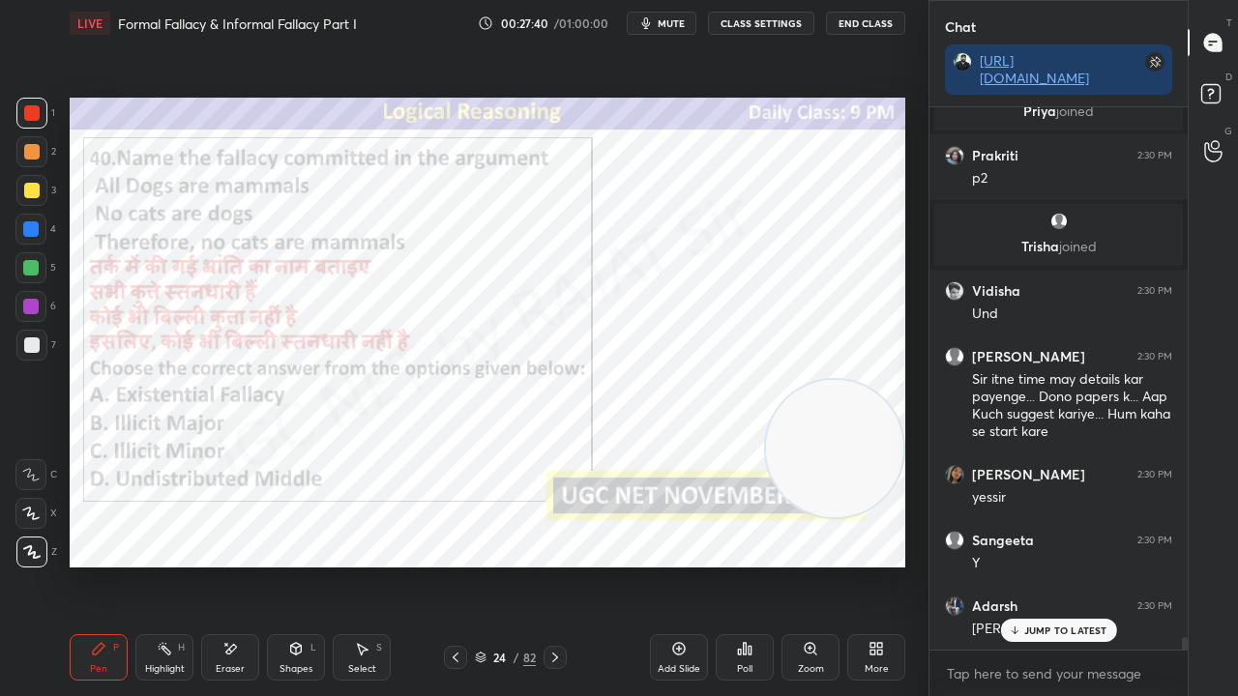
scroll to position [22345, 0]
drag, startPoint x: 29, startPoint y: 306, endPoint x: 62, endPoint y: 296, distance: 34.3
click at [30, 303] on div at bounding box center [30, 306] width 15 height 15
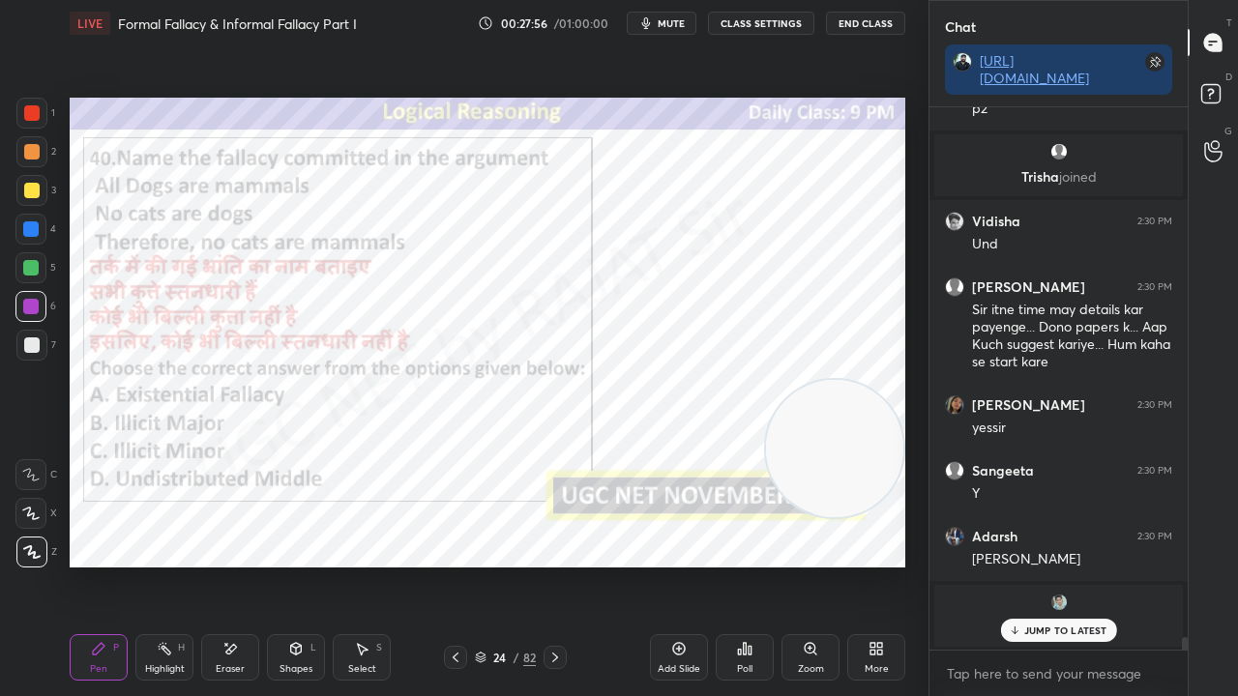
scroll to position [22480, 0]
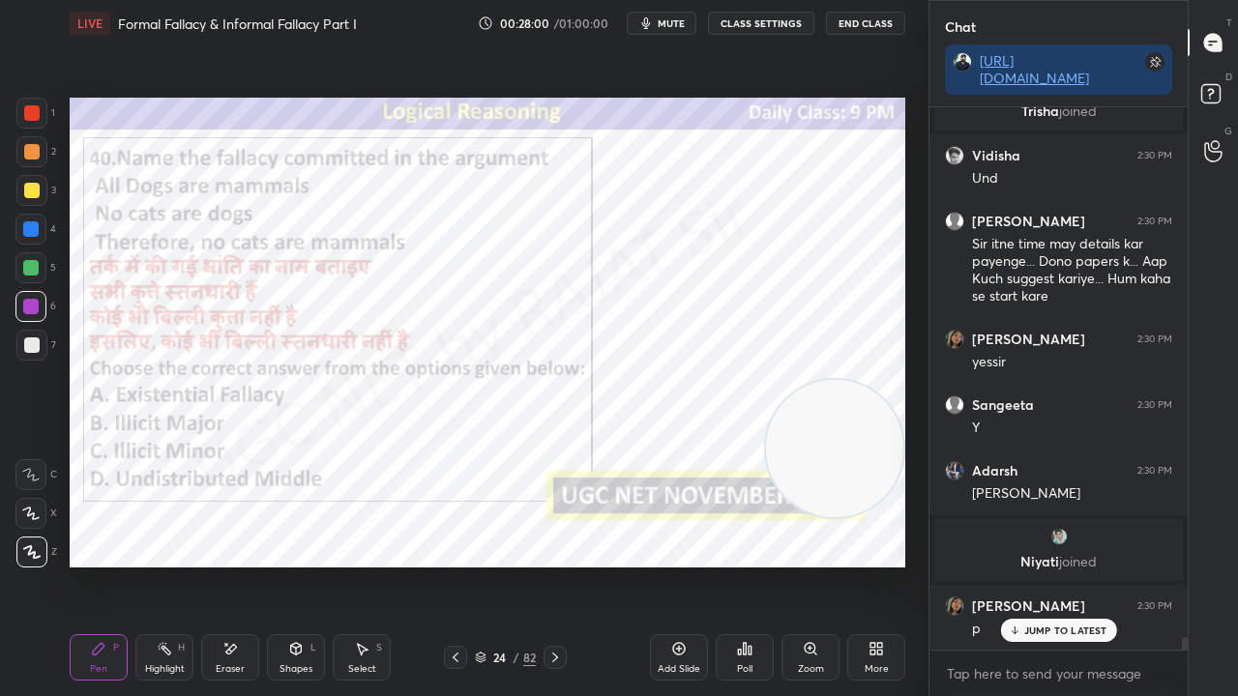
click at [495, 565] on div "24" at bounding box center [499, 658] width 19 height 12
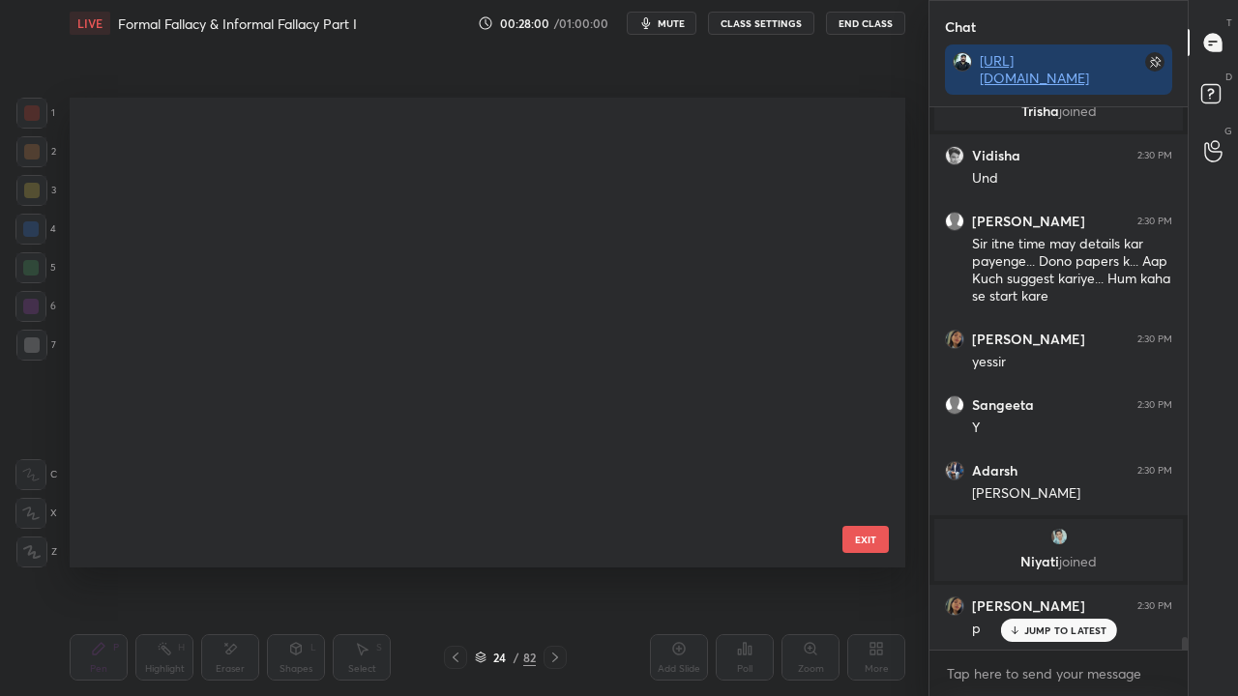
scroll to position [464, 826]
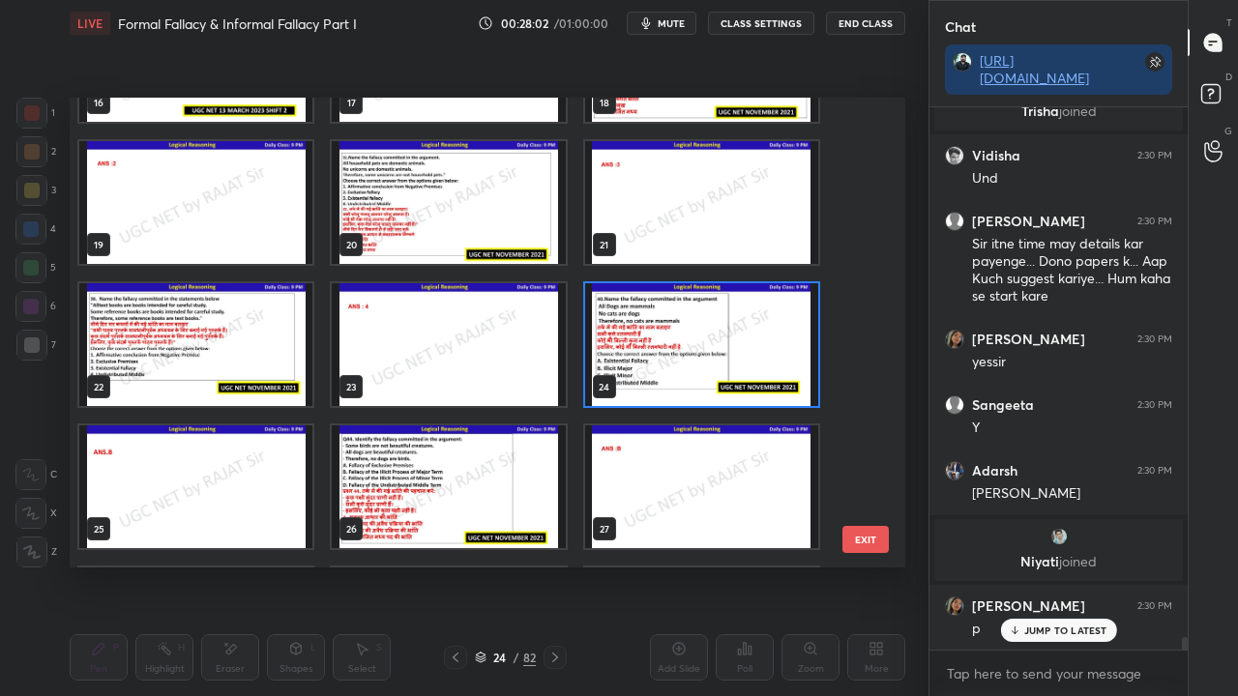
click at [702, 368] on img "grid" at bounding box center [701, 344] width 233 height 123
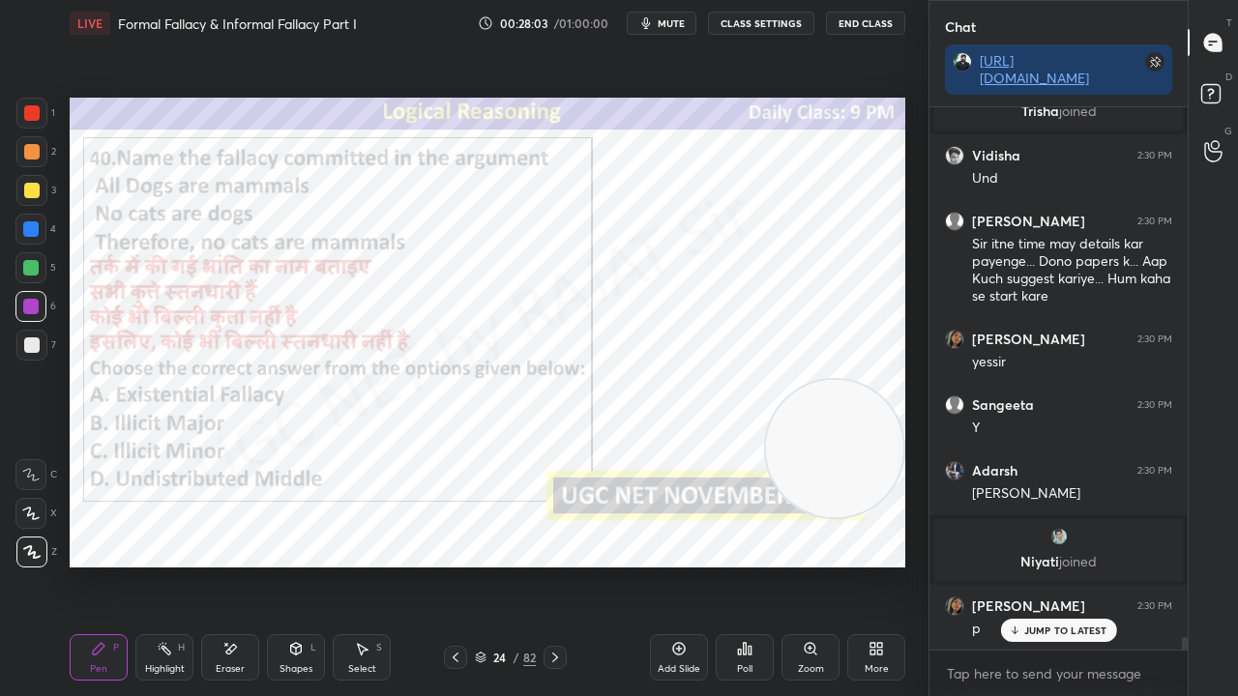
click at [730, 565] on div "Poll" at bounding box center [745, 657] width 58 height 46
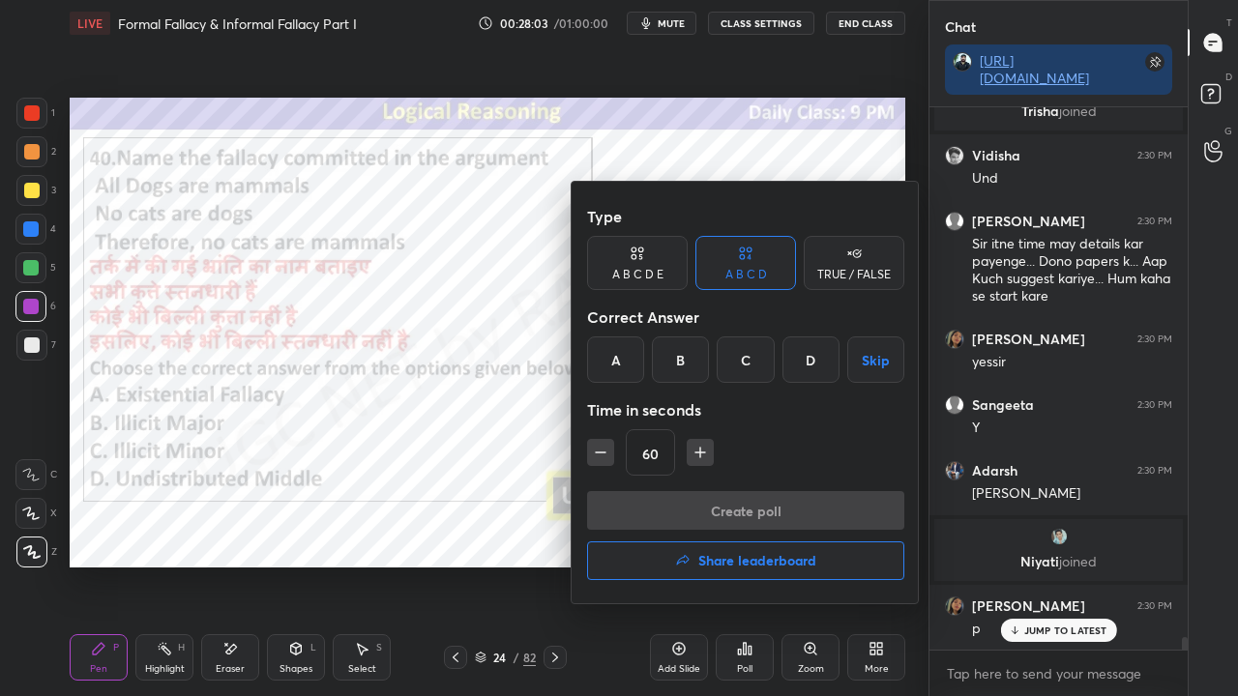
click at [691, 360] on div "B" at bounding box center [680, 360] width 57 height 46
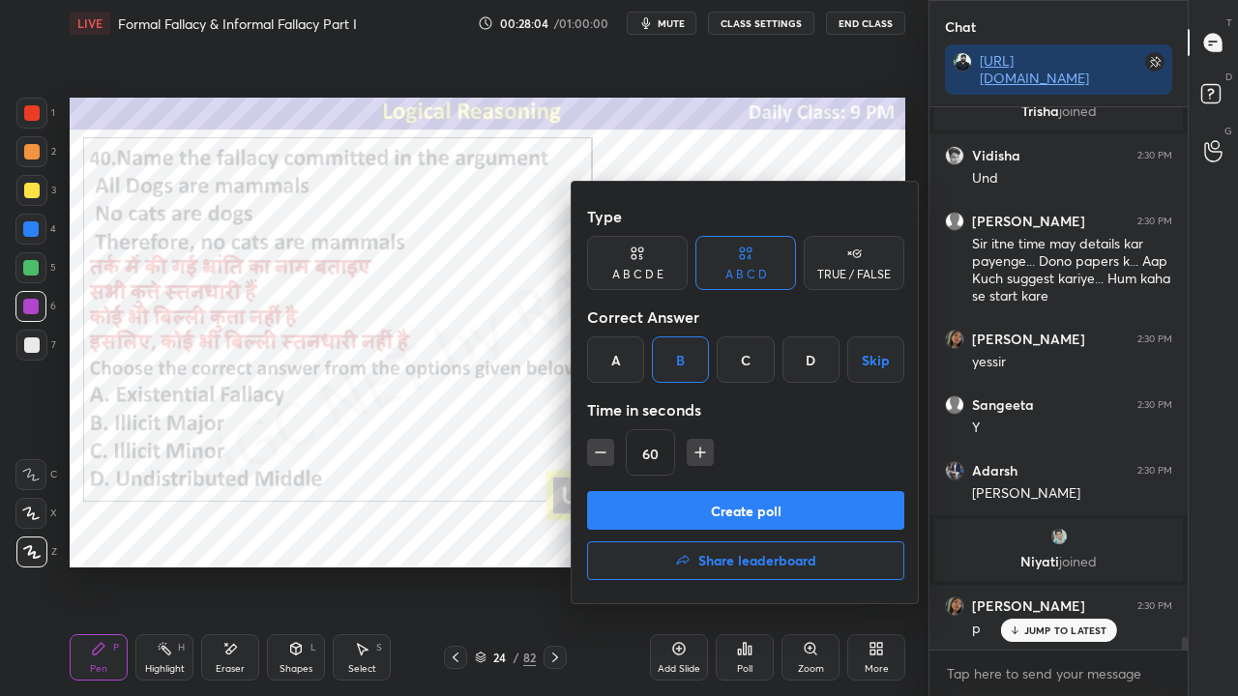
click at [674, 505] on button "Create poll" at bounding box center [745, 510] width 317 height 39
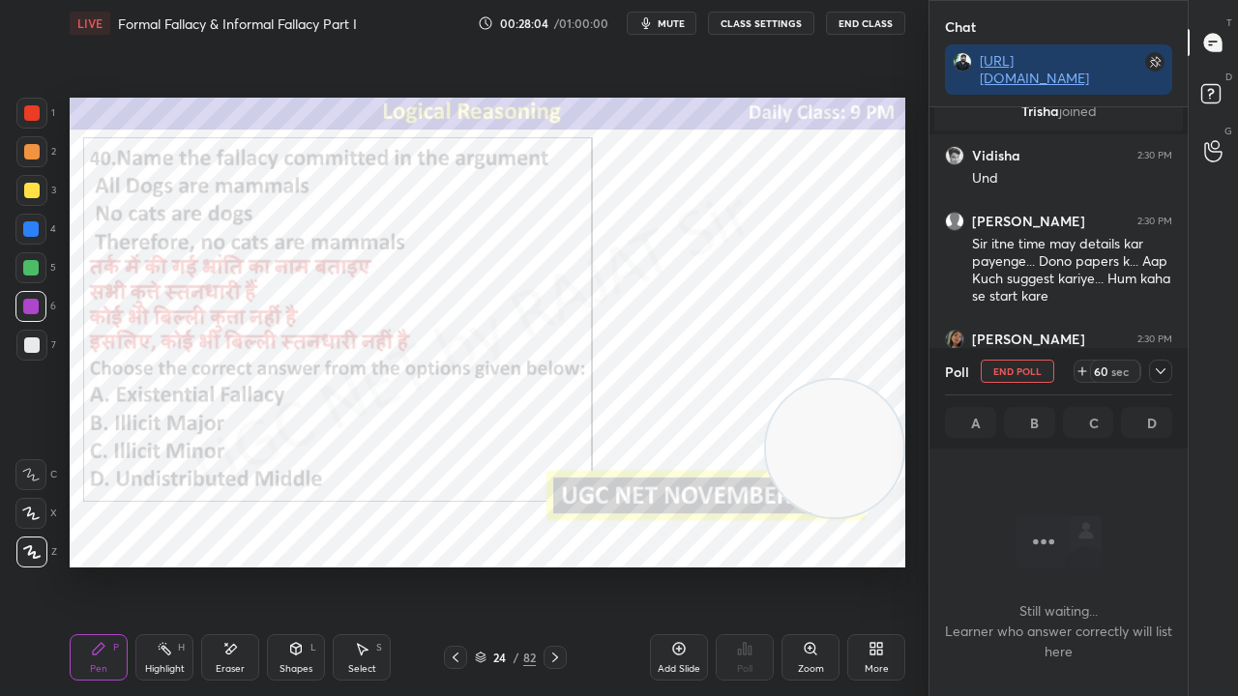
scroll to position [441, 252]
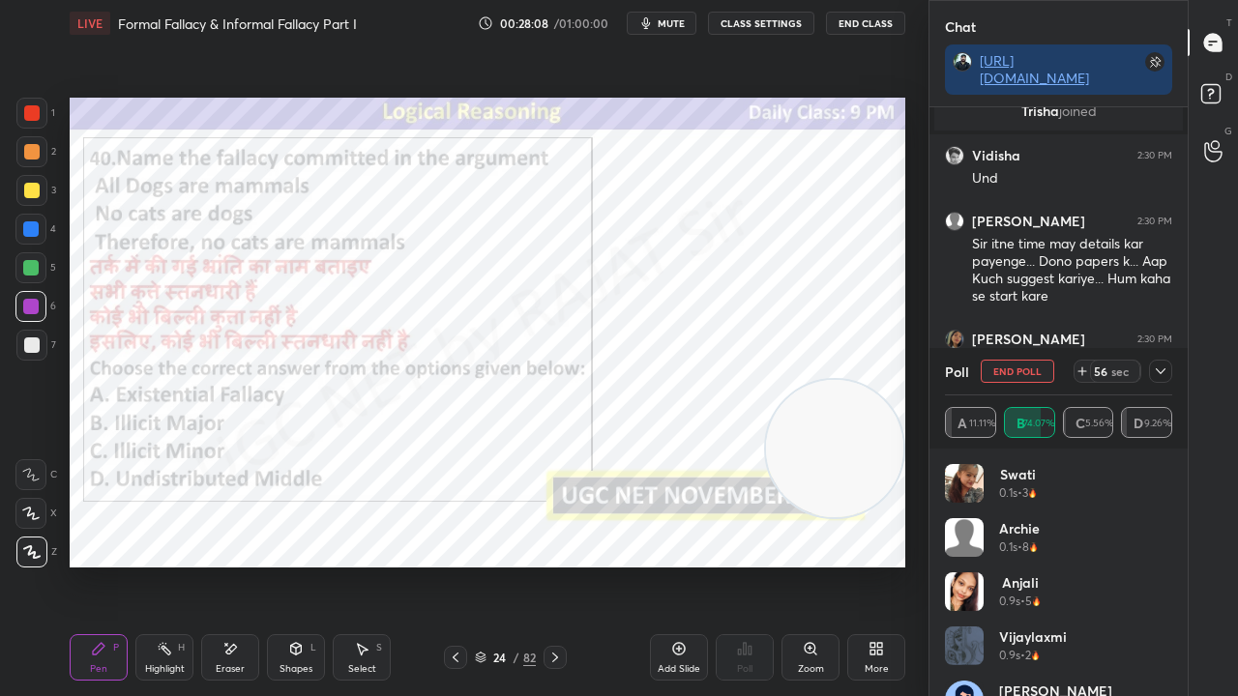
click at [1165, 367] on icon at bounding box center [1160, 371] width 15 height 15
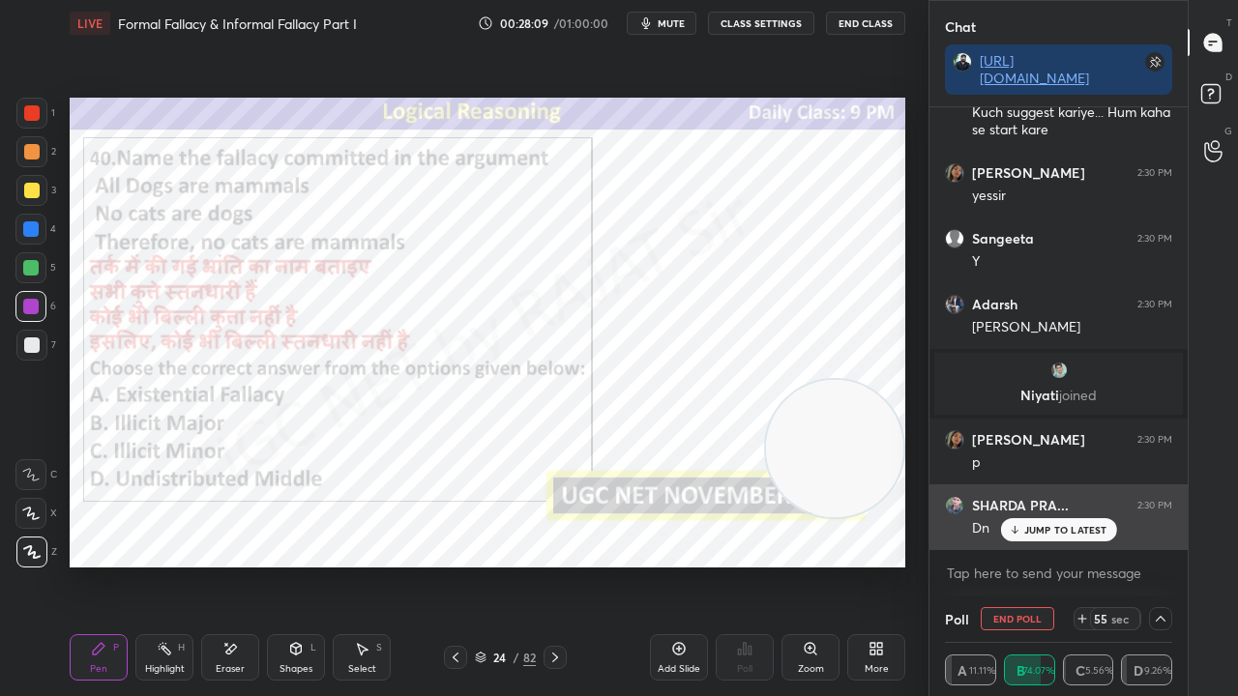
click at [1054, 530] on p "JUMP TO LATEST" at bounding box center [1065, 530] width 83 height 12
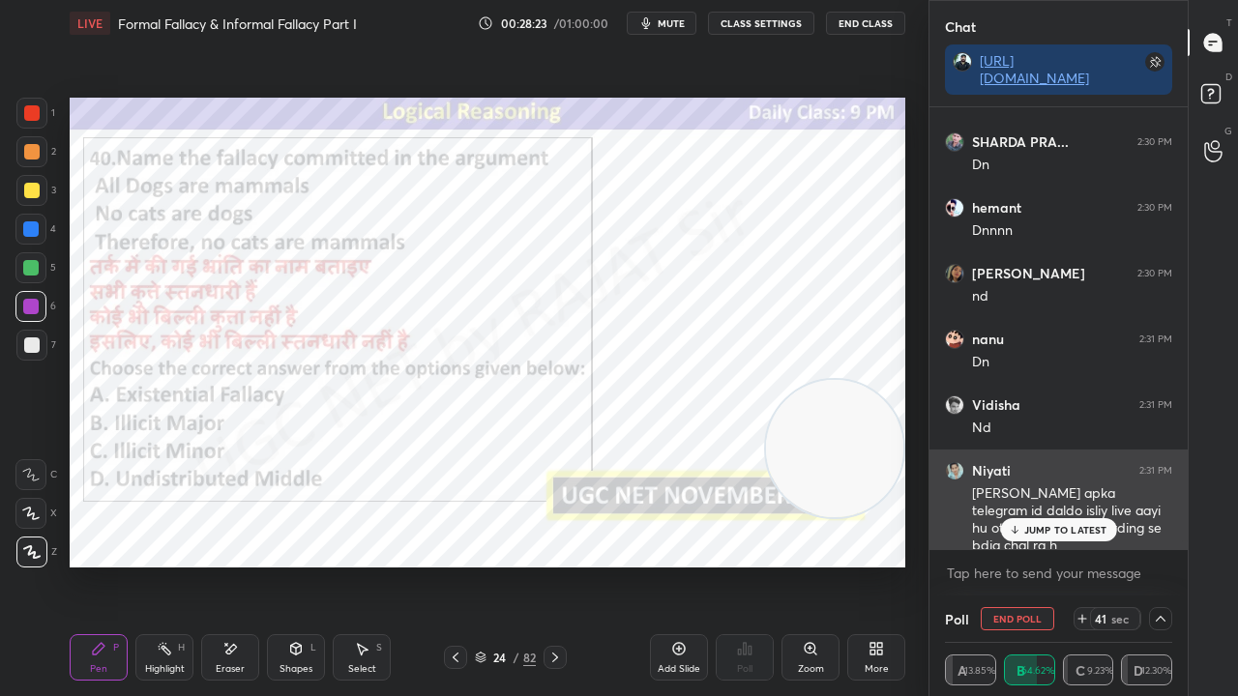
click at [1041, 532] on p "JUMP TO LATEST" at bounding box center [1065, 530] width 83 height 12
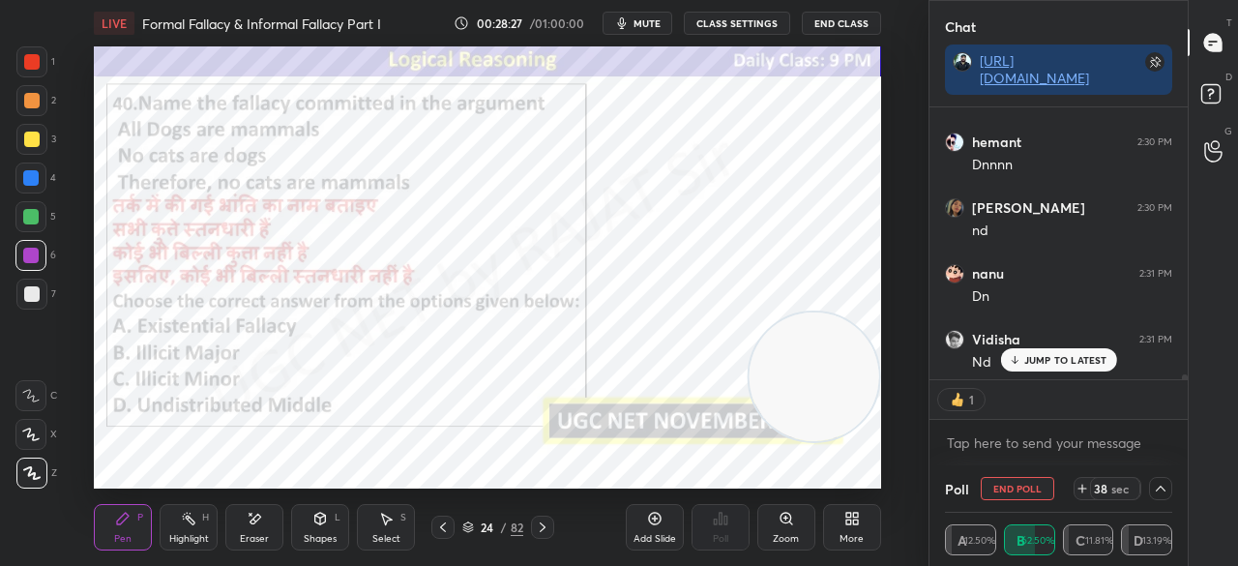
click at [1029, 360] on p "JUMP TO LATEST" at bounding box center [1065, 360] width 83 height 12
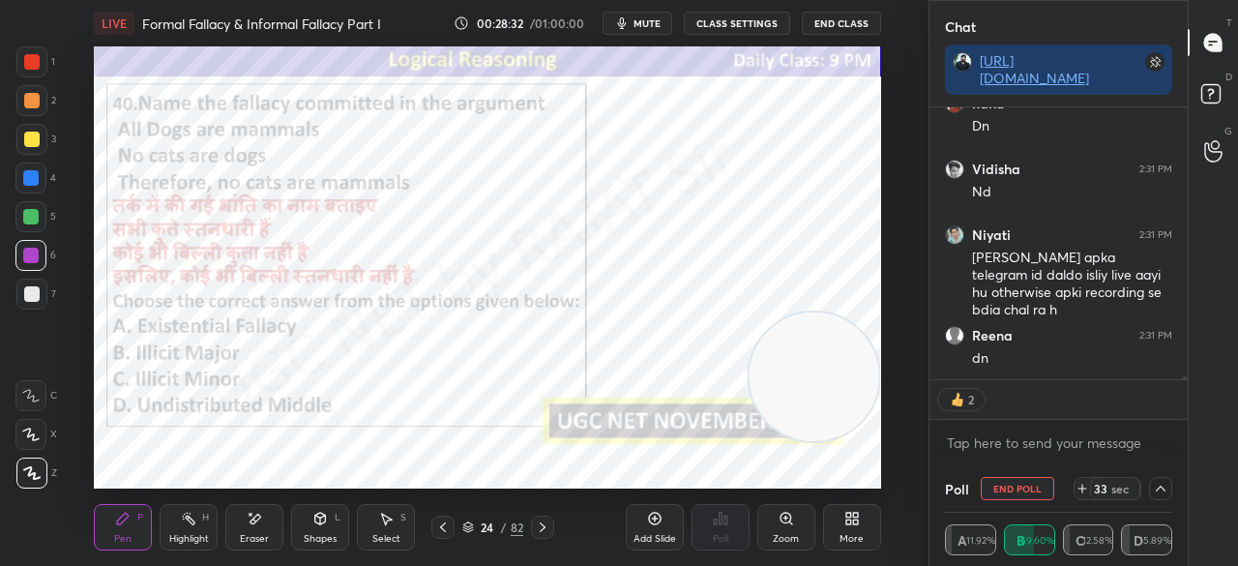
click at [863, 531] on div "More" at bounding box center [852, 527] width 58 height 46
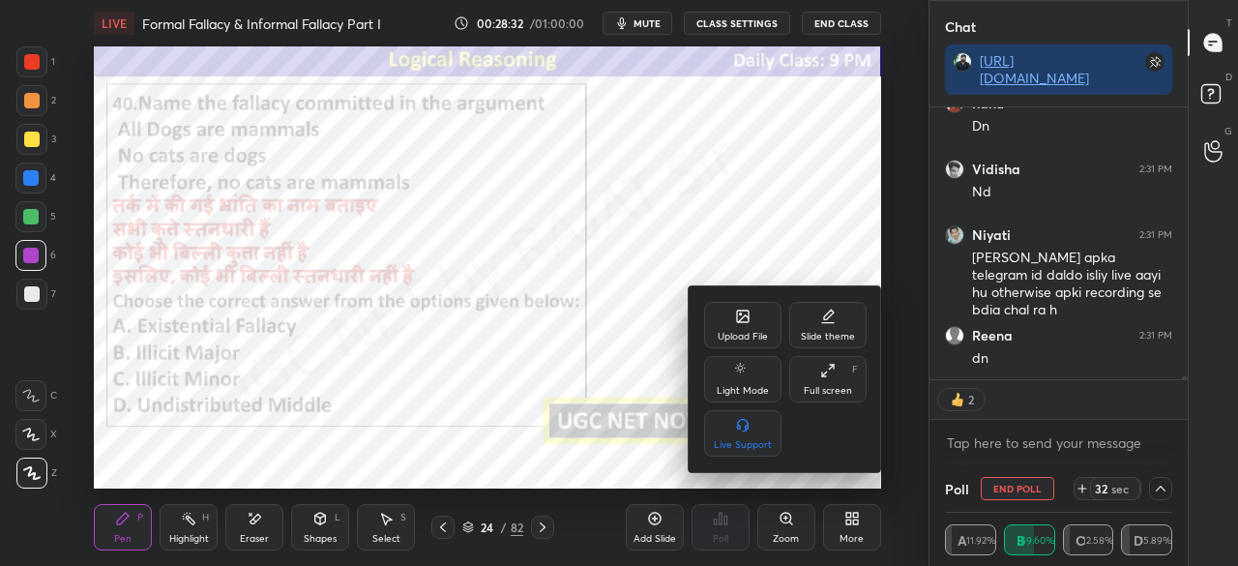
drag, startPoint x: 839, startPoint y: 382, endPoint x: 777, endPoint y: 443, distance: 87.5
click at [839, 382] on div "Full screen F" at bounding box center [827, 379] width 77 height 46
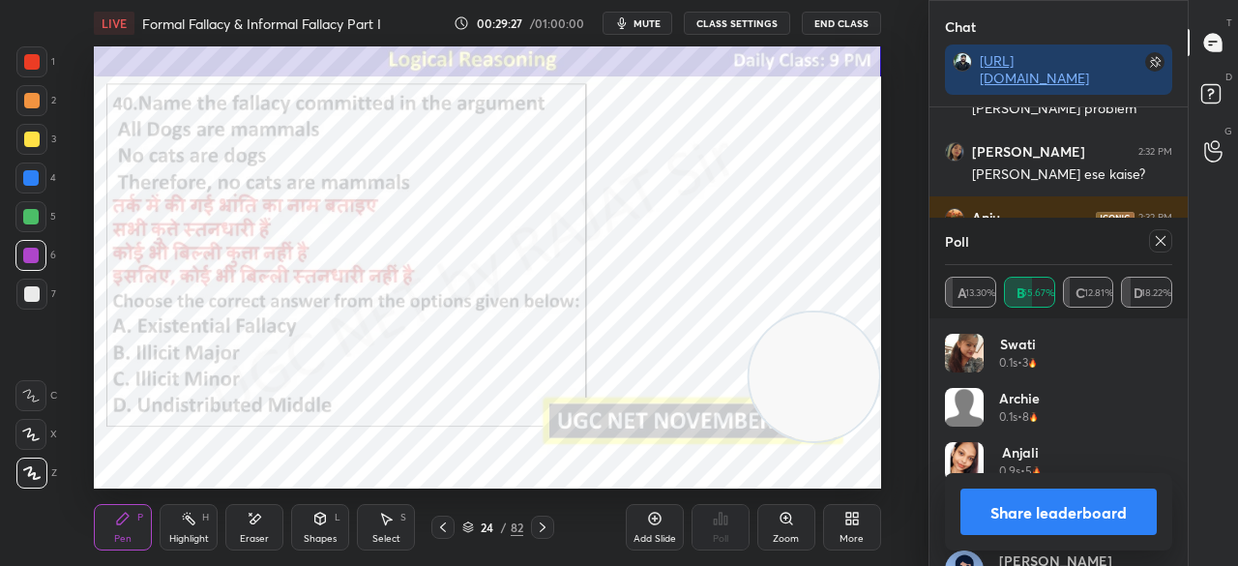
scroll to position [226, 221]
drag, startPoint x: 1167, startPoint y: 243, endPoint x: 1114, endPoint y: 247, distance: 53.3
click at [1166, 244] on icon at bounding box center [1160, 240] width 15 height 15
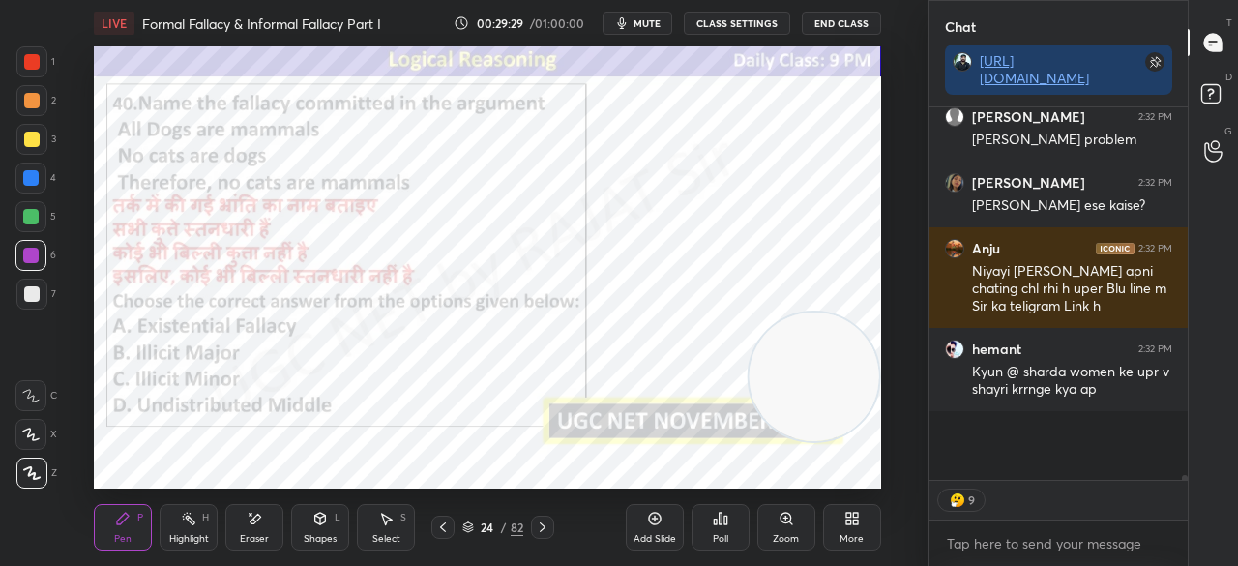
scroll to position [7, 6]
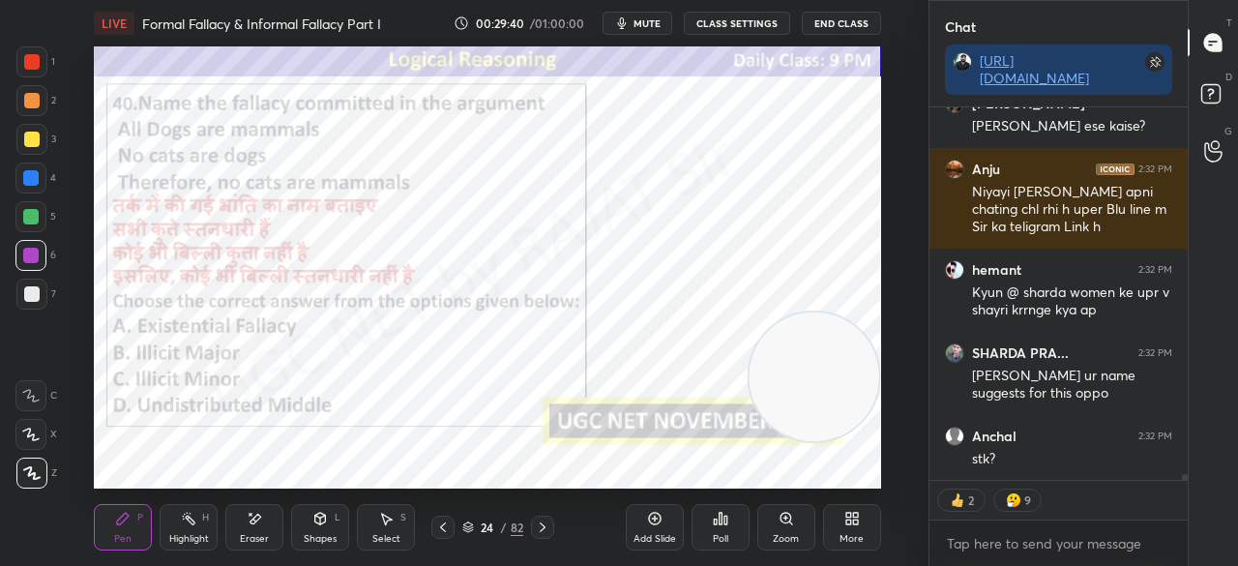
click at [259, 523] on icon at bounding box center [254, 519] width 15 height 16
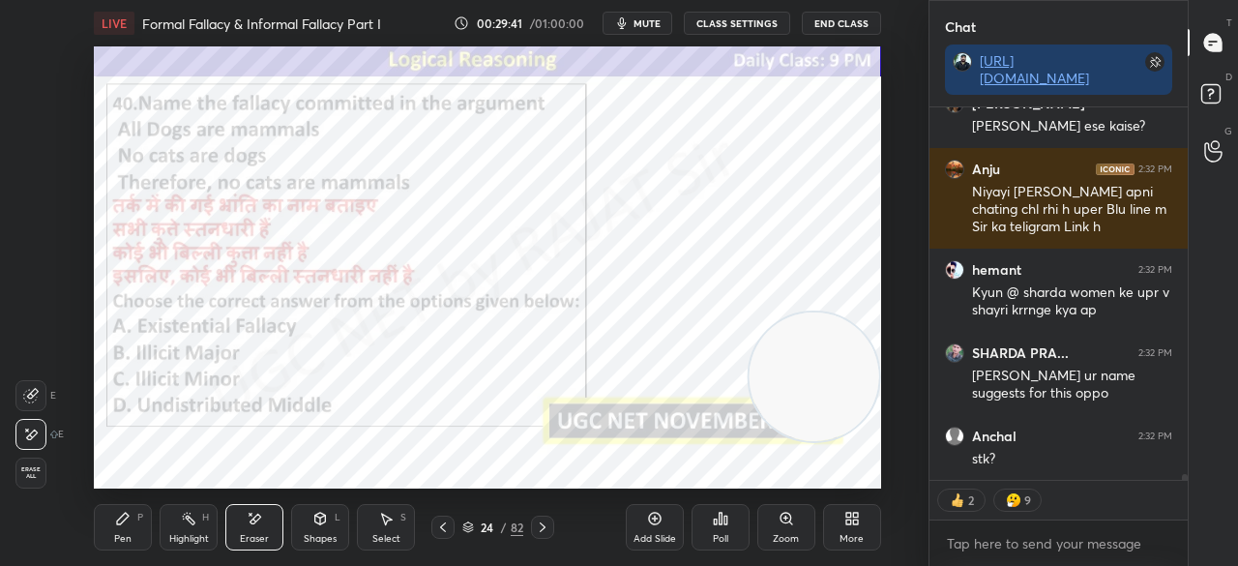
click at [26, 469] on span "Erase all" at bounding box center [30, 473] width 29 height 14
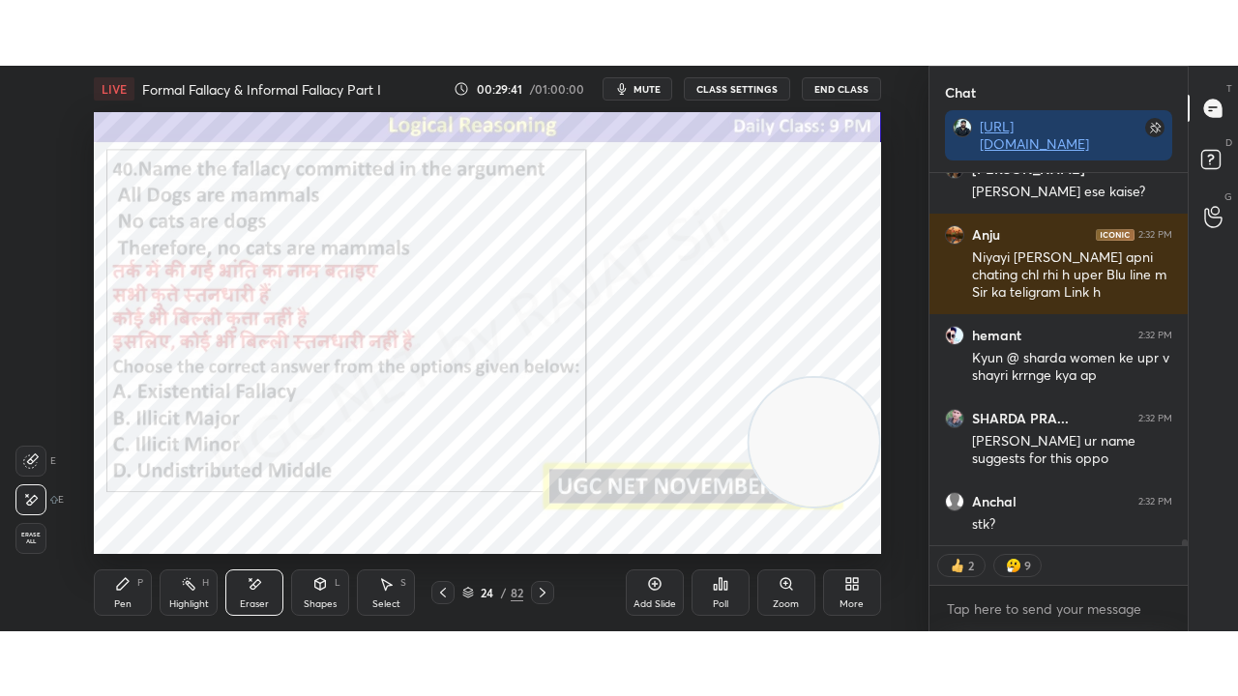
scroll to position [22704, 0]
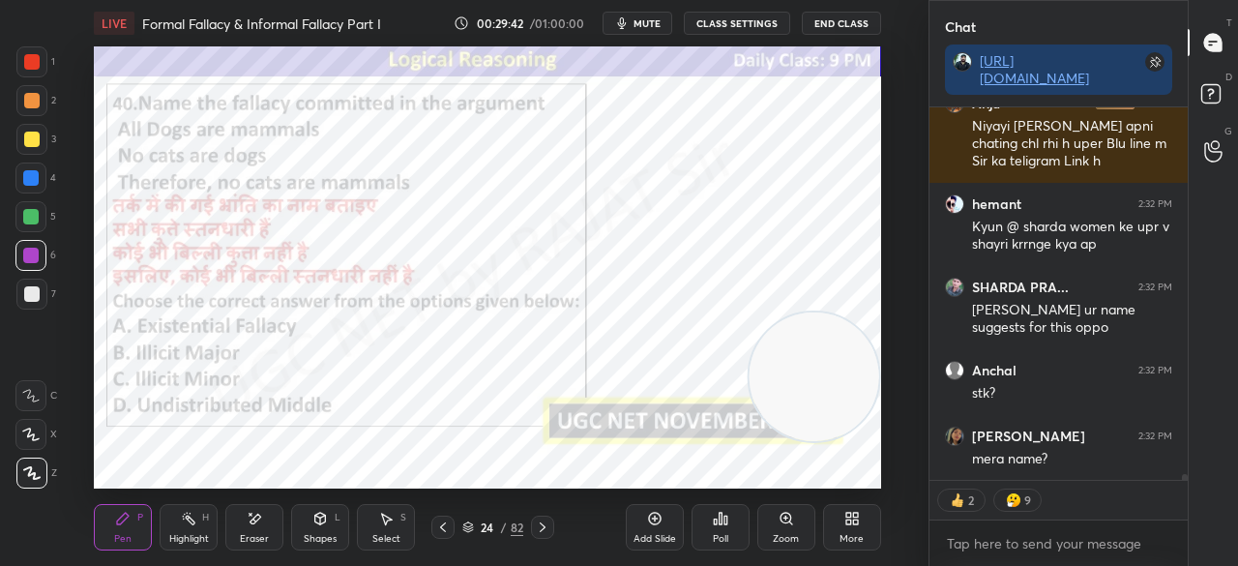
click at [842, 531] on div "More" at bounding box center [852, 527] width 58 height 46
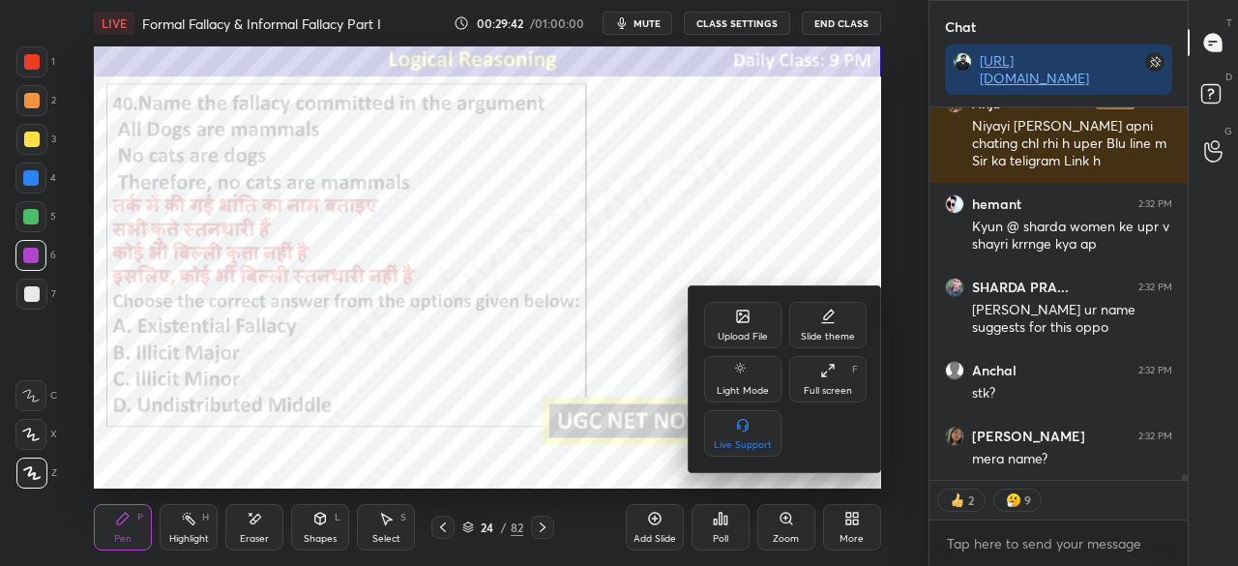
click at [835, 393] on div "Full screen" at bounding box center [828, 391] width 48 height 10
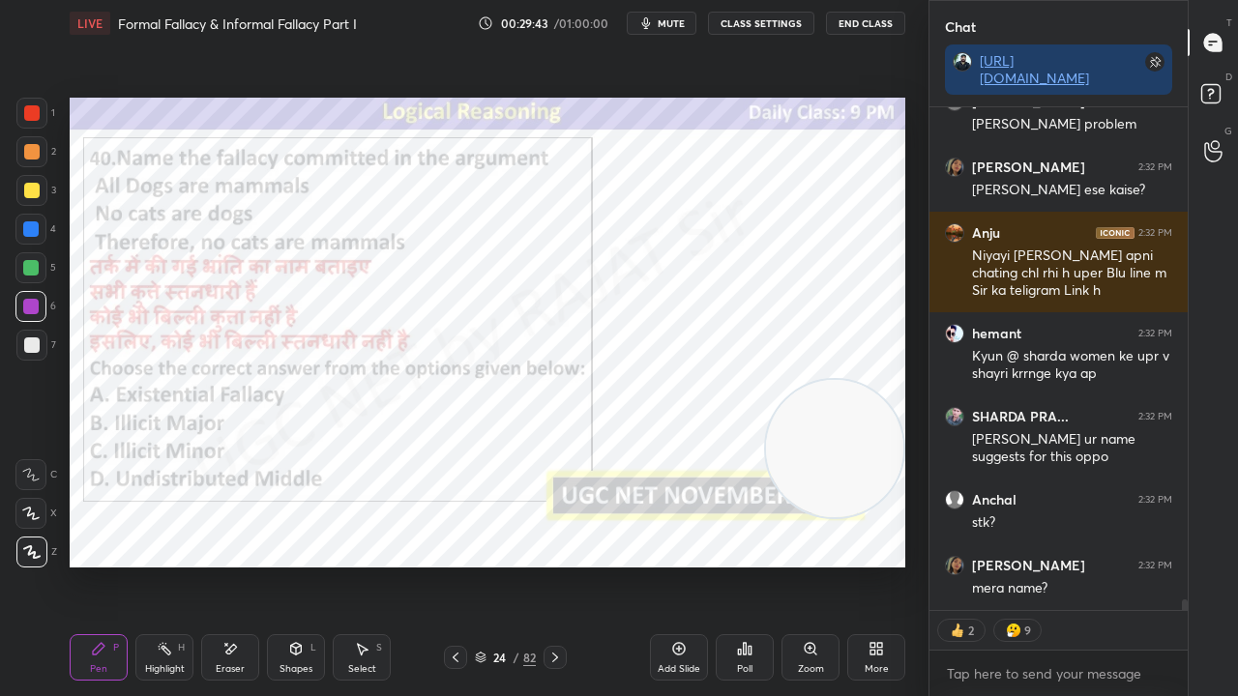
scroll to position [497, 252]
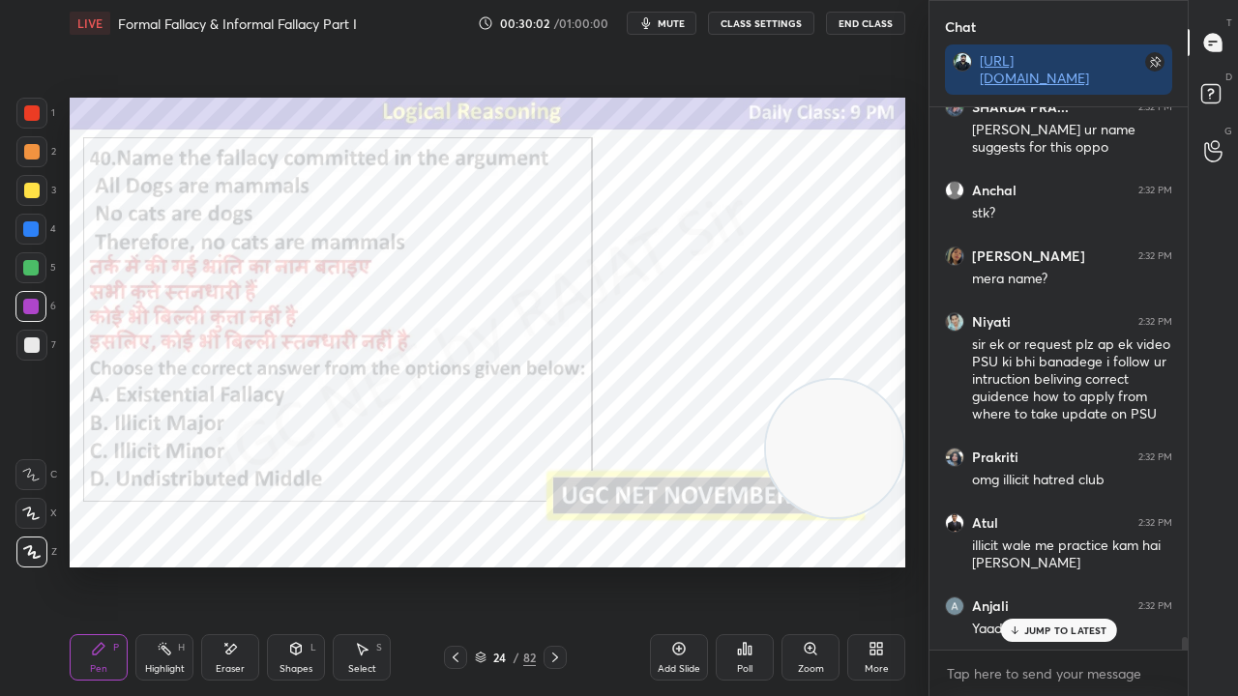
click at [509, 565] on div "24 / 82" at bounding box center [505, 657] width 61 height 17
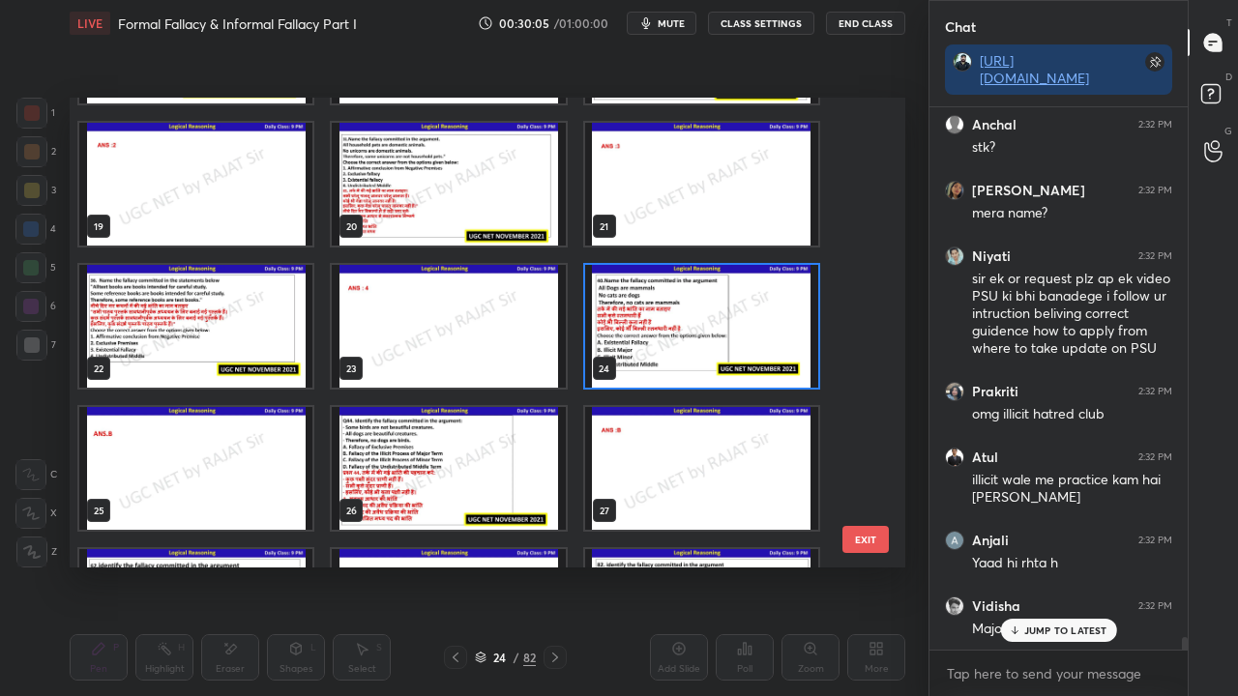
click at [416, 455] on img "grid" at bounding box center [448, 468] width 233 height 123
click at [416, 454] on img "grid" at bounding box center [448, 468] width 233 height 123
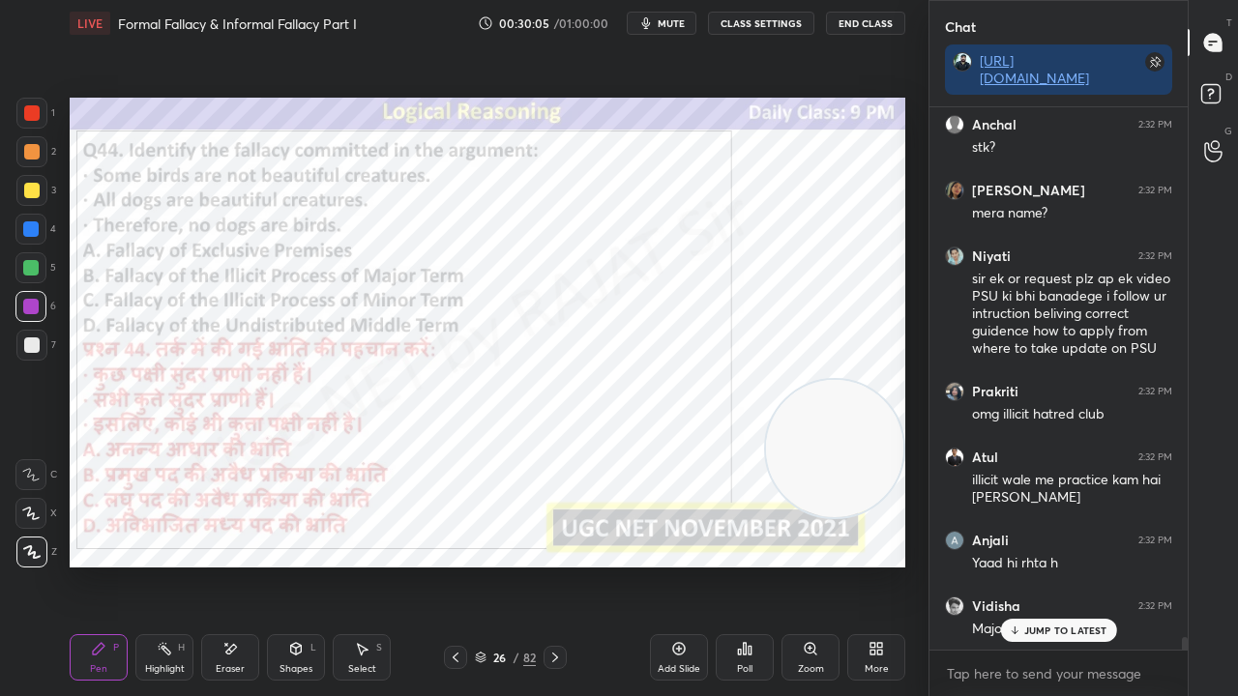
type textarea "x"
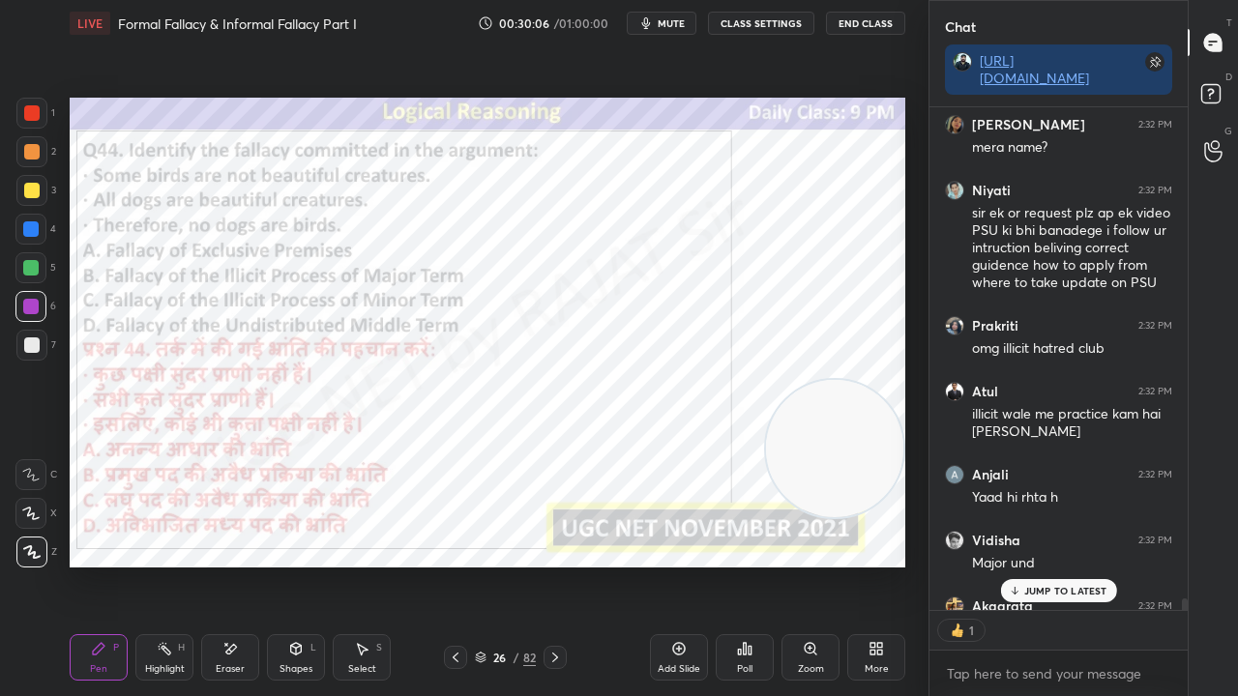
click at [749, 565] on div "Poll" at bounding box center [745, 657] width 58 height 46
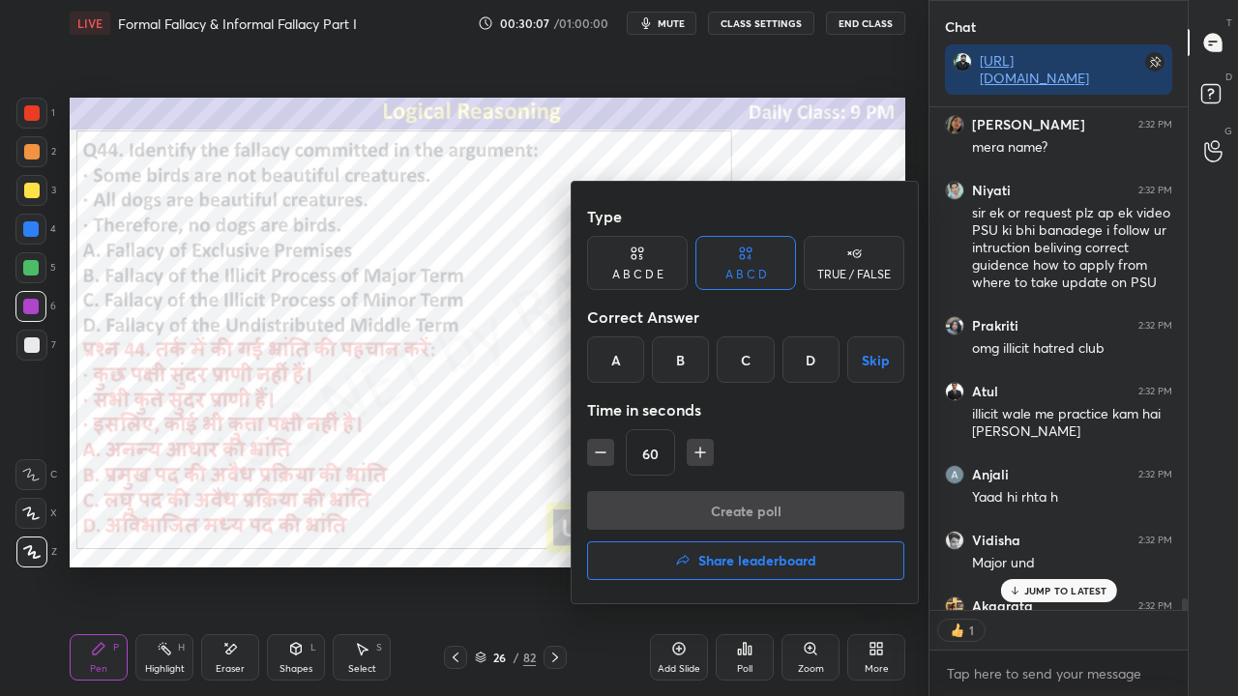
click at [685, 373] on div "B" at bounding box center [680, 360] width 57 height 46
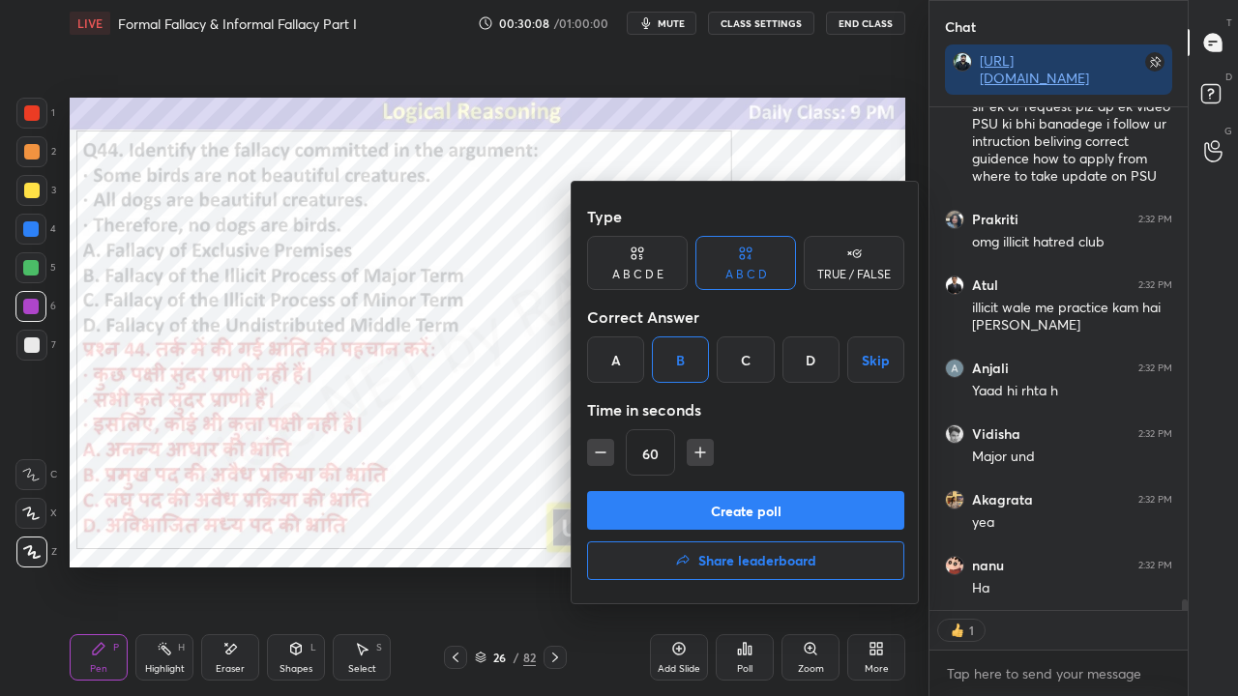
click at [708, 452] on icon "button" at bounding box center [700, 452] width 19 height 19
type input "75"
click at [713, 493] on button "Create poll" at bounding box center [745, 510] width 317 height 39
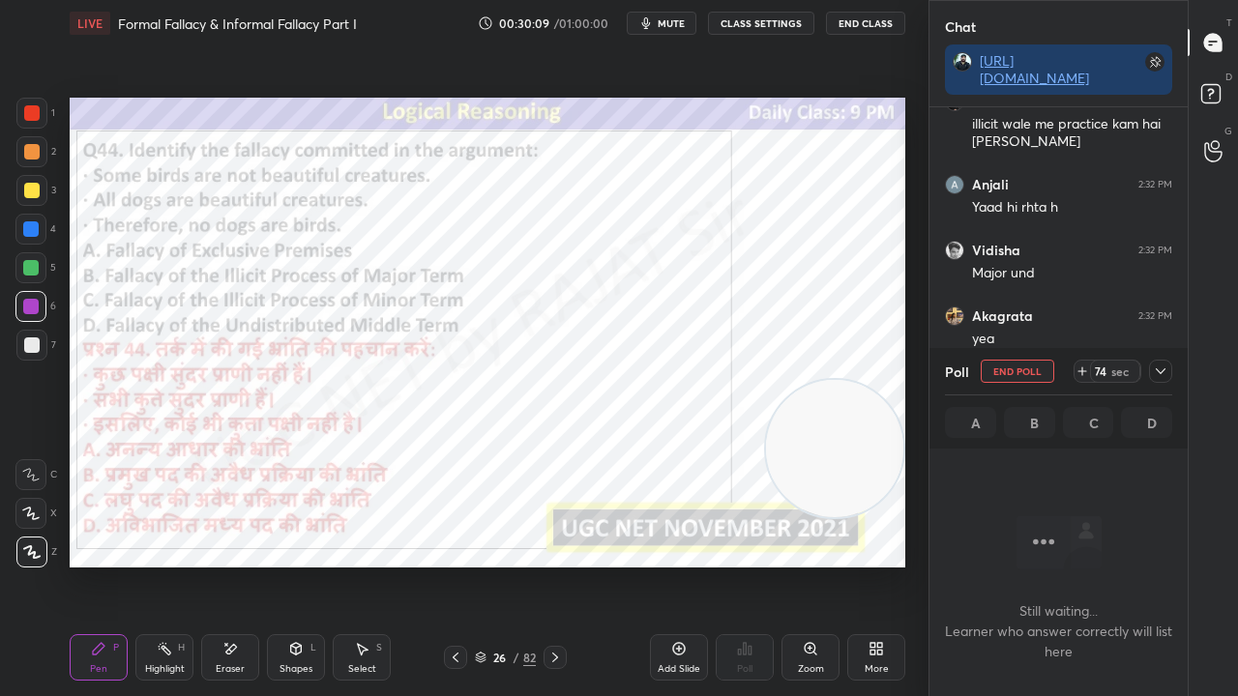
click at [672, 25] on span "mute" at bounding box center [671, 23] width 27 height 14
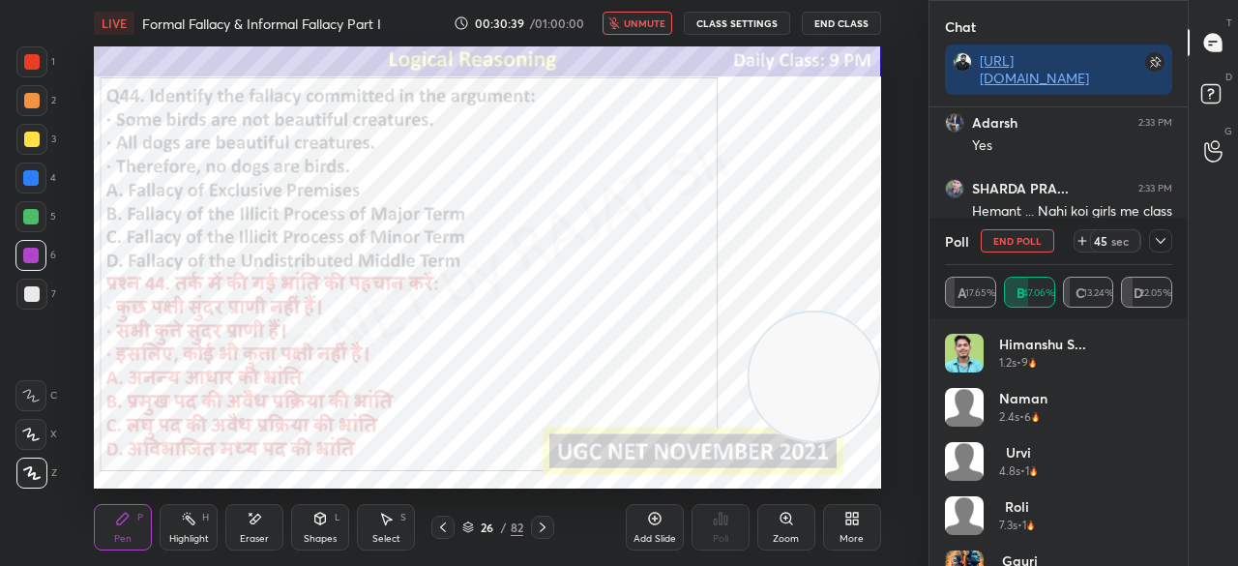
click at [1157, 235] on icon at bounding box center [1160, 240] width 15 height 15
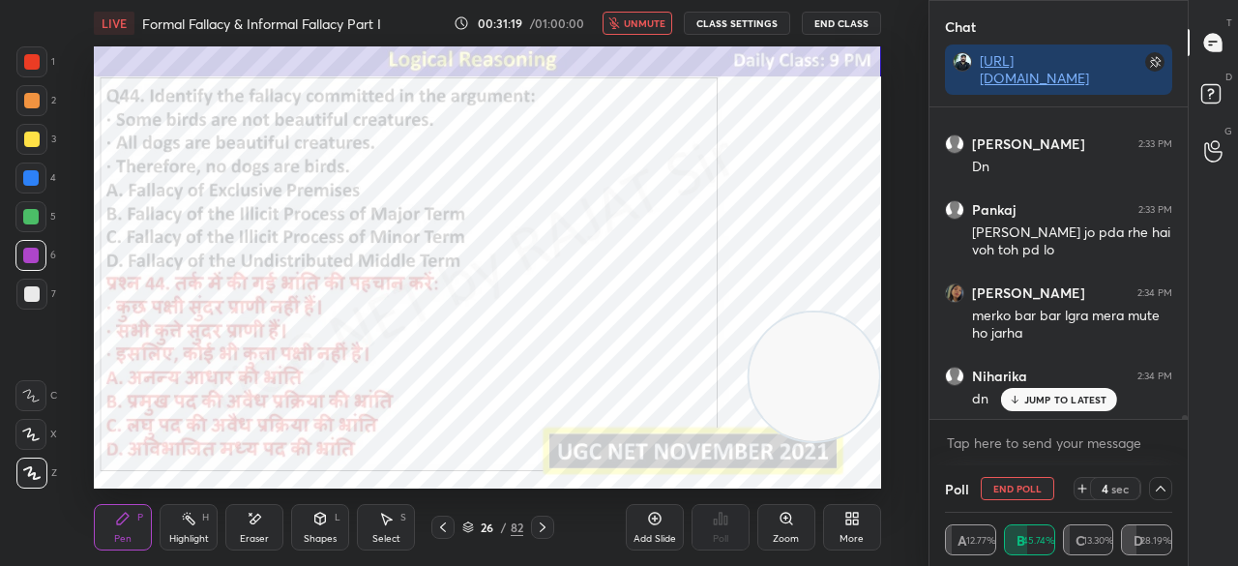
scroll to position [24625, 0]
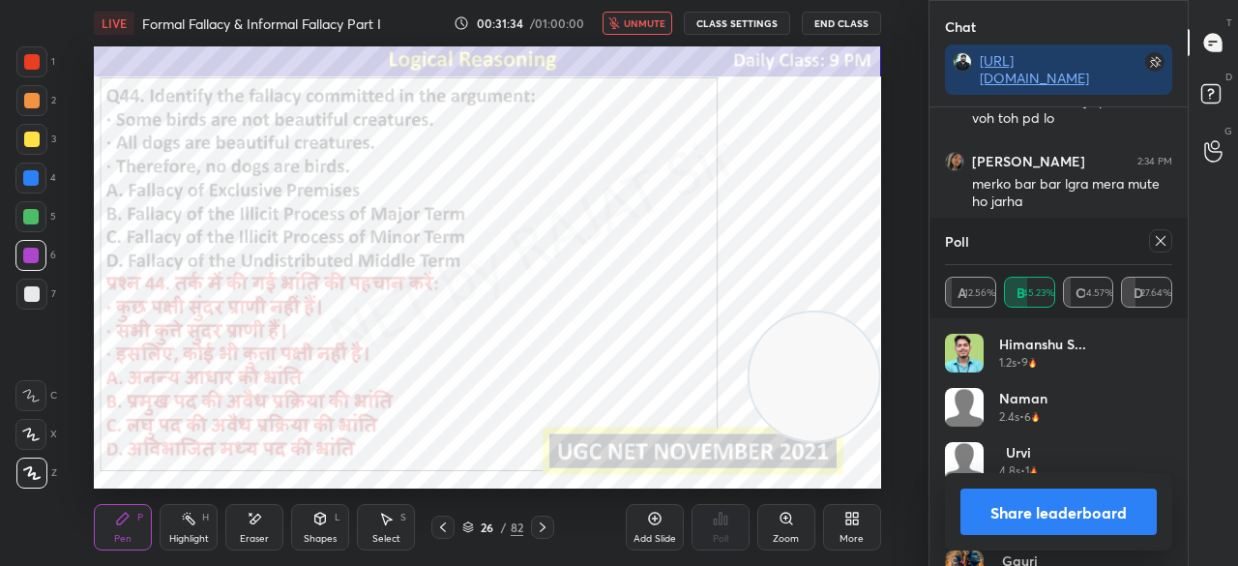
click at [627, 20] on button "unmute" at bounding box center [638, 23] width 70 height 23
click at [1162, 239] on icon at bounding box center [1160, 240] width 15 height 15
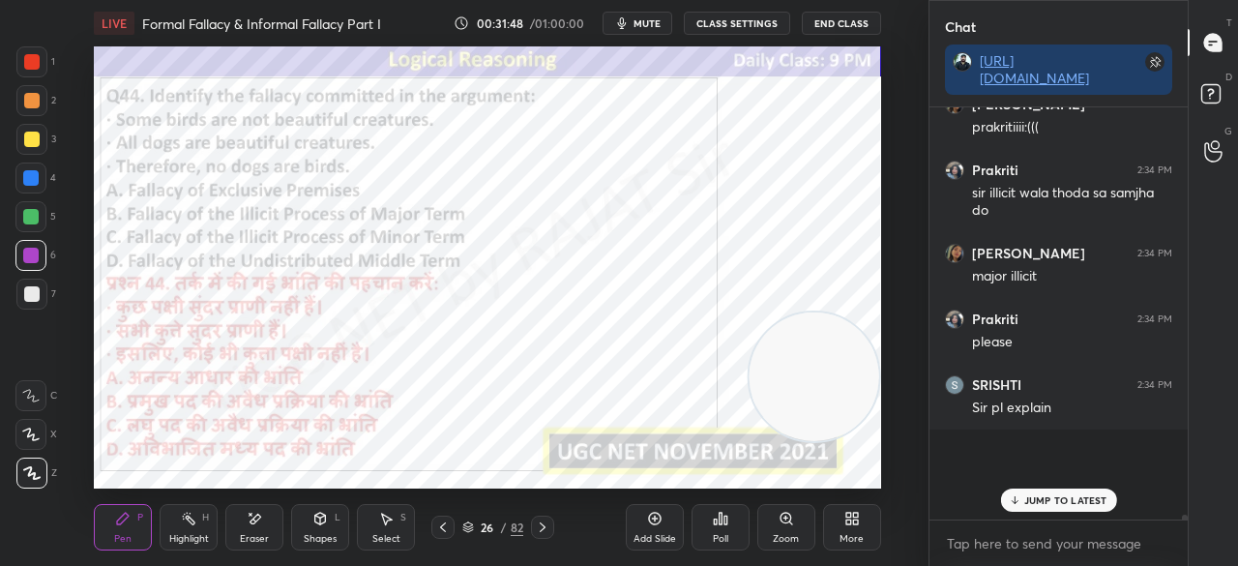
scroll to position [24948, 0]
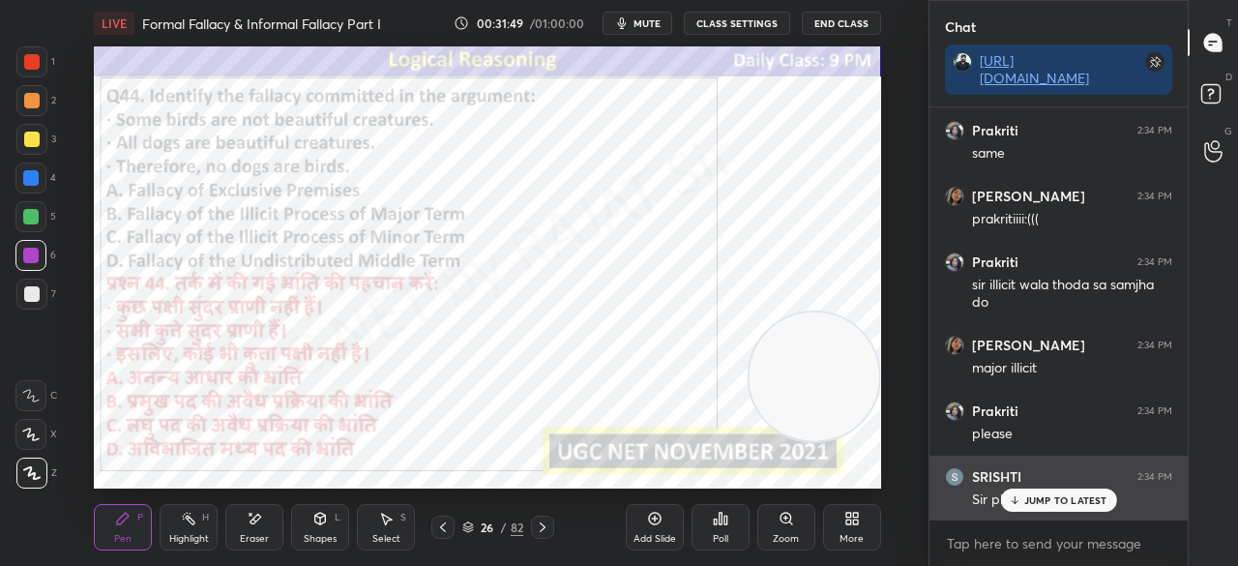
click at [1060, 507] on div "JUMP TO LATEST" at bounding box center [1058, 499] width 116 height 23
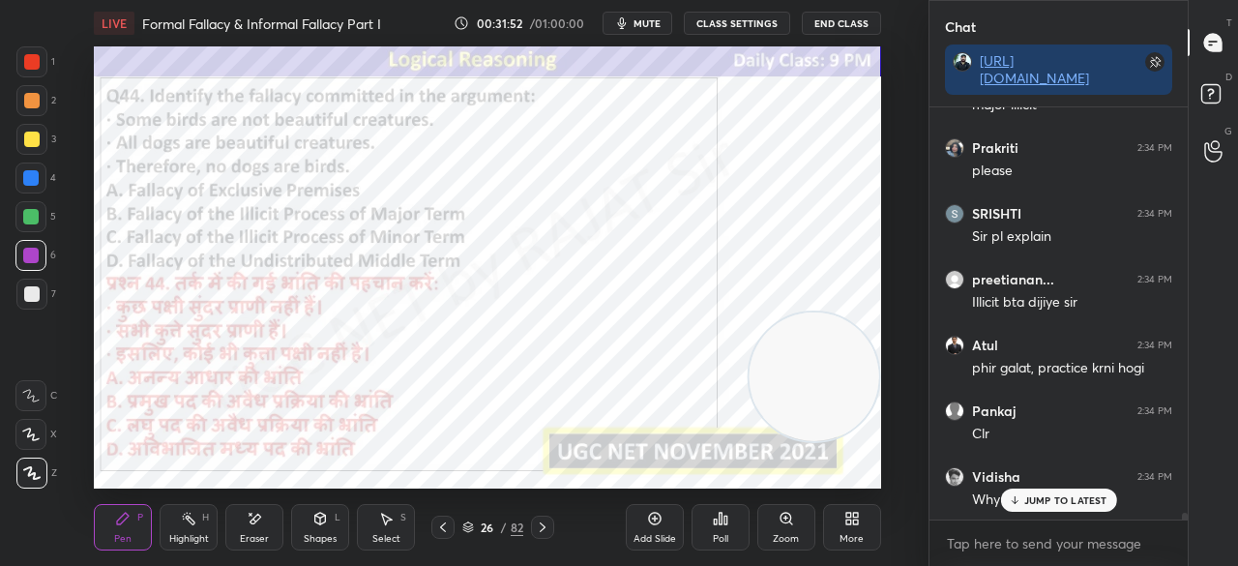
click at [858, 523] on div "More" at bounding box center [852, 527] width 58 height 46
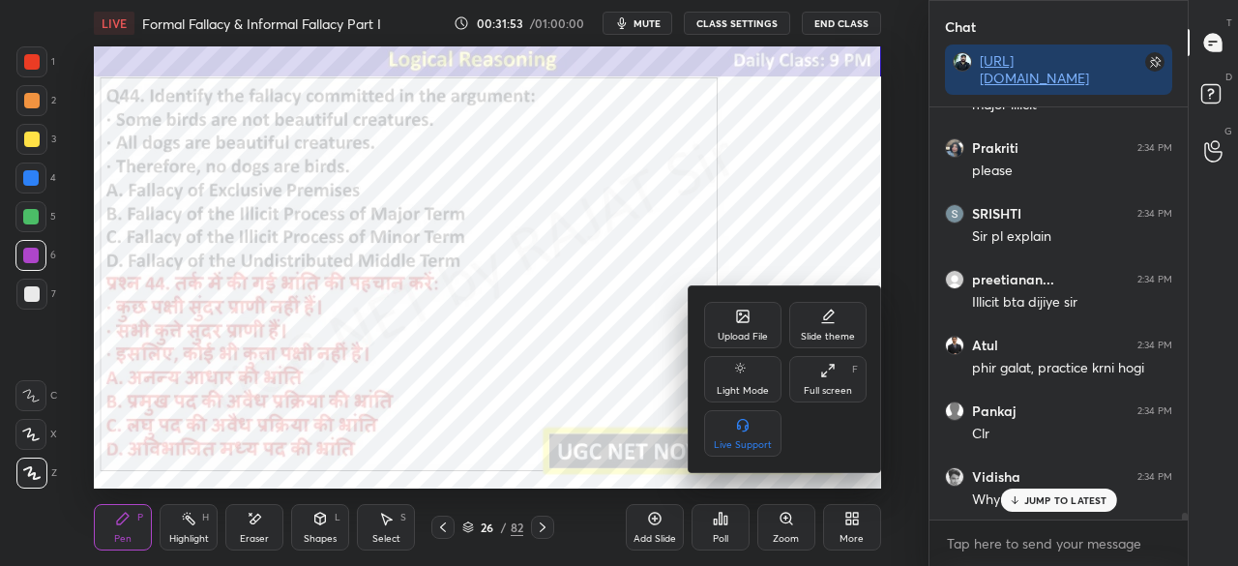
click at [818, 384] on div "Full screen F" at bounding box center [827, 379] width 77 height 46
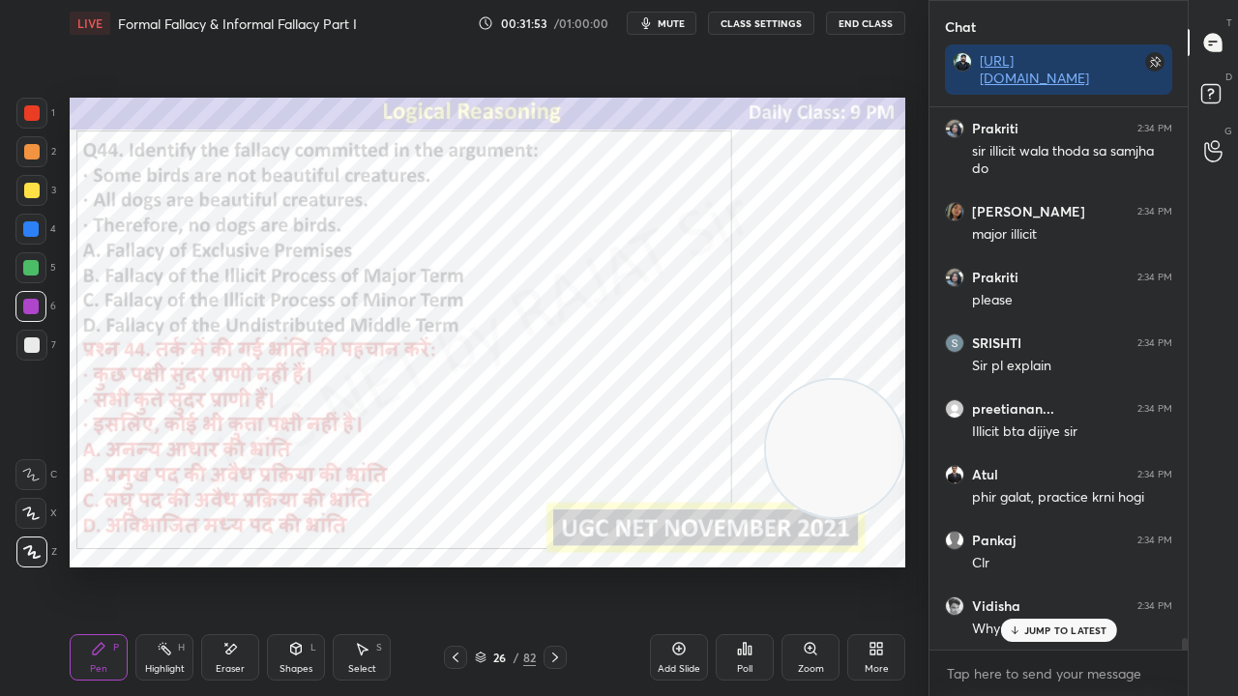
type textarea "x"
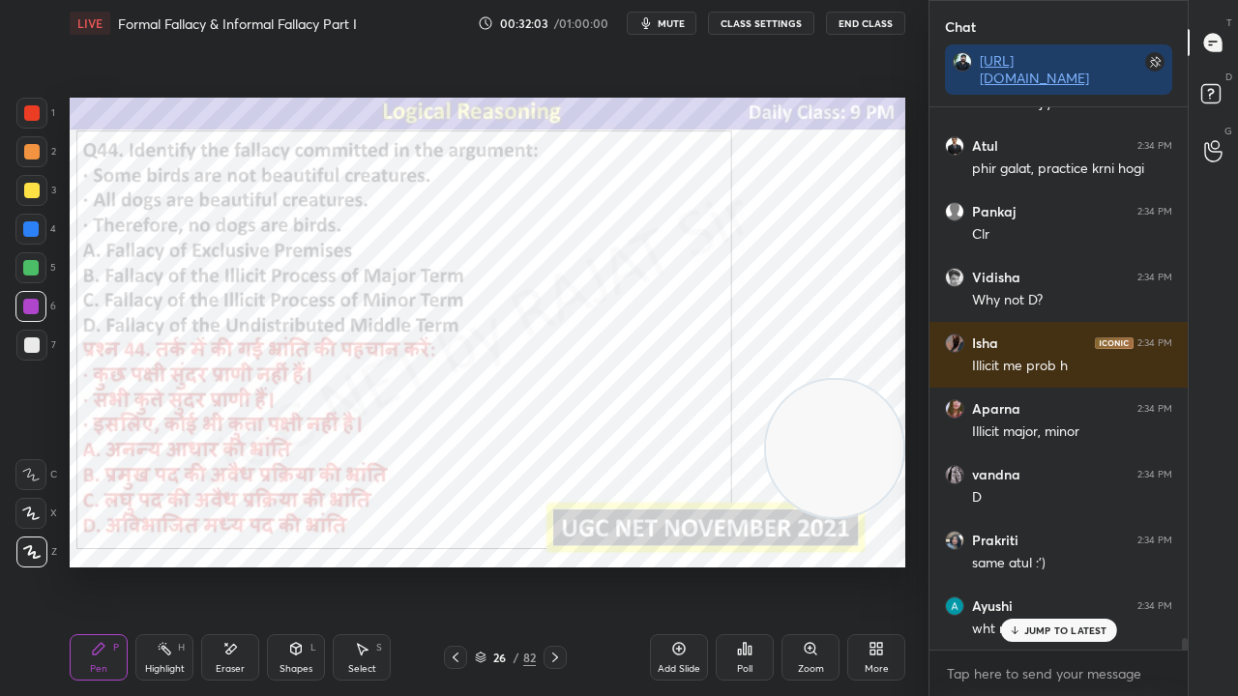
click at [499, 565] on div "26" at bounding box center [499, 658] width 19 height 12
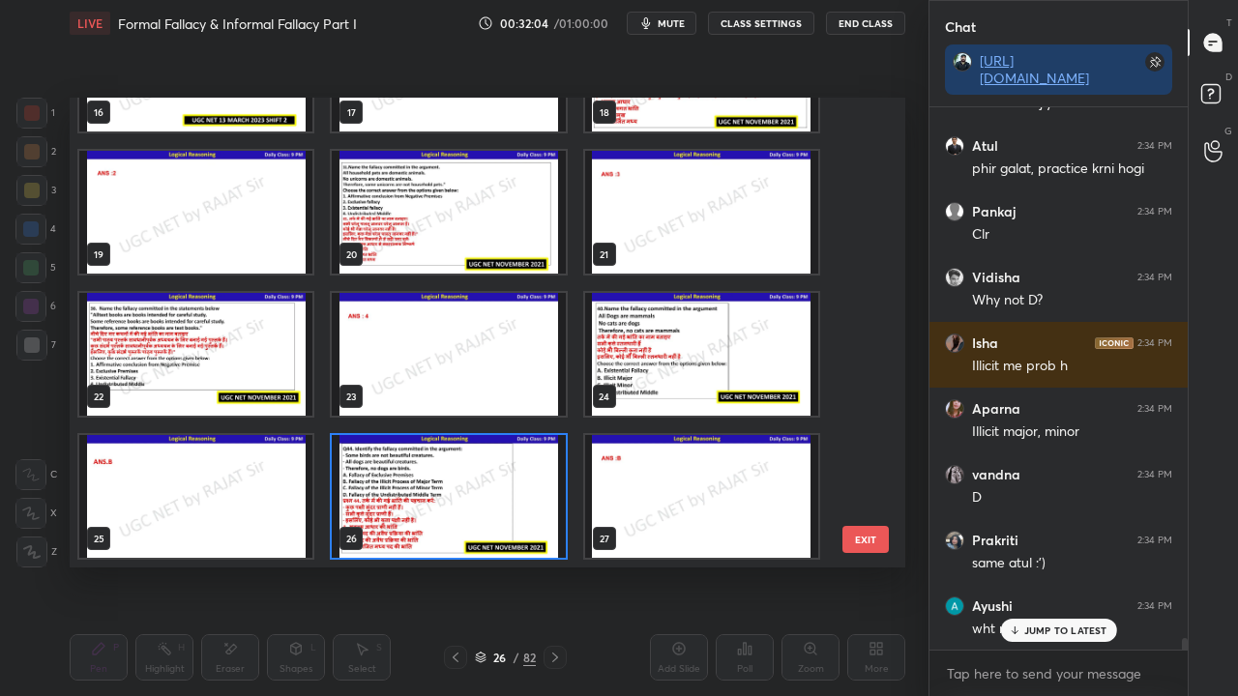
click at [420, 468] on img "grid" at bounding box center [448, 496] width 233 height 123
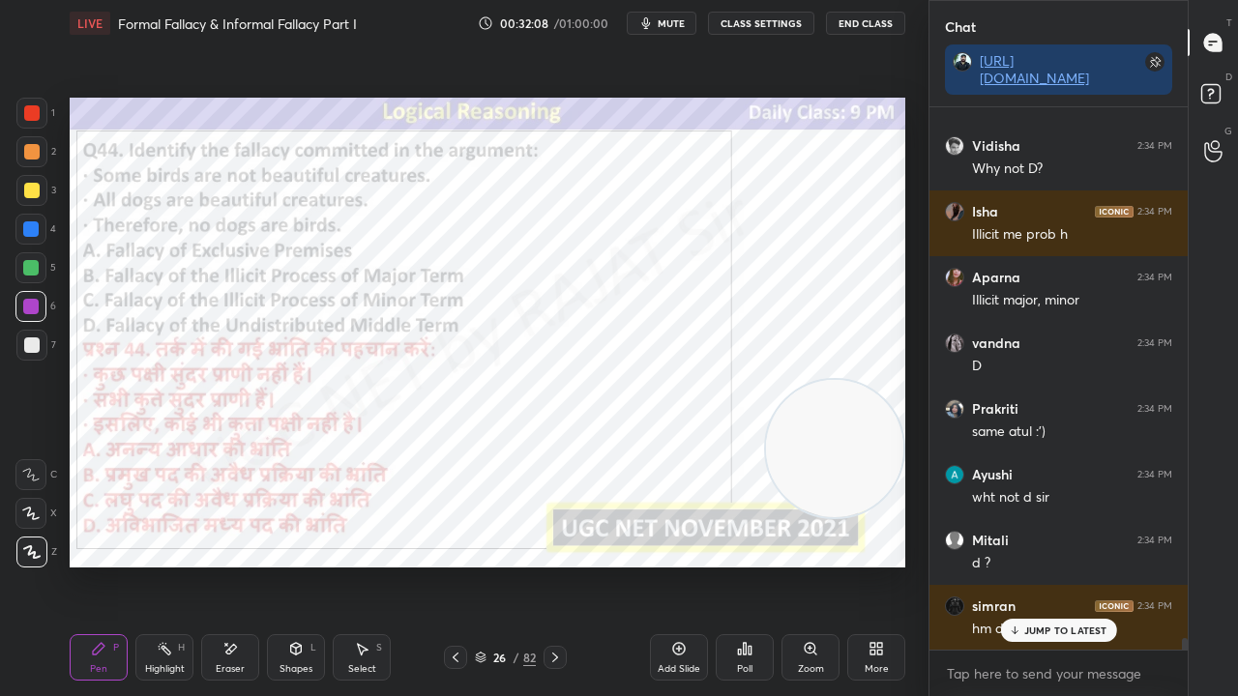
click at [34, 222] on div at bounding box center [30, 228] width 15 height 15
click at [31, 221] on div at bounding box center [30, 228] width 15 height 15
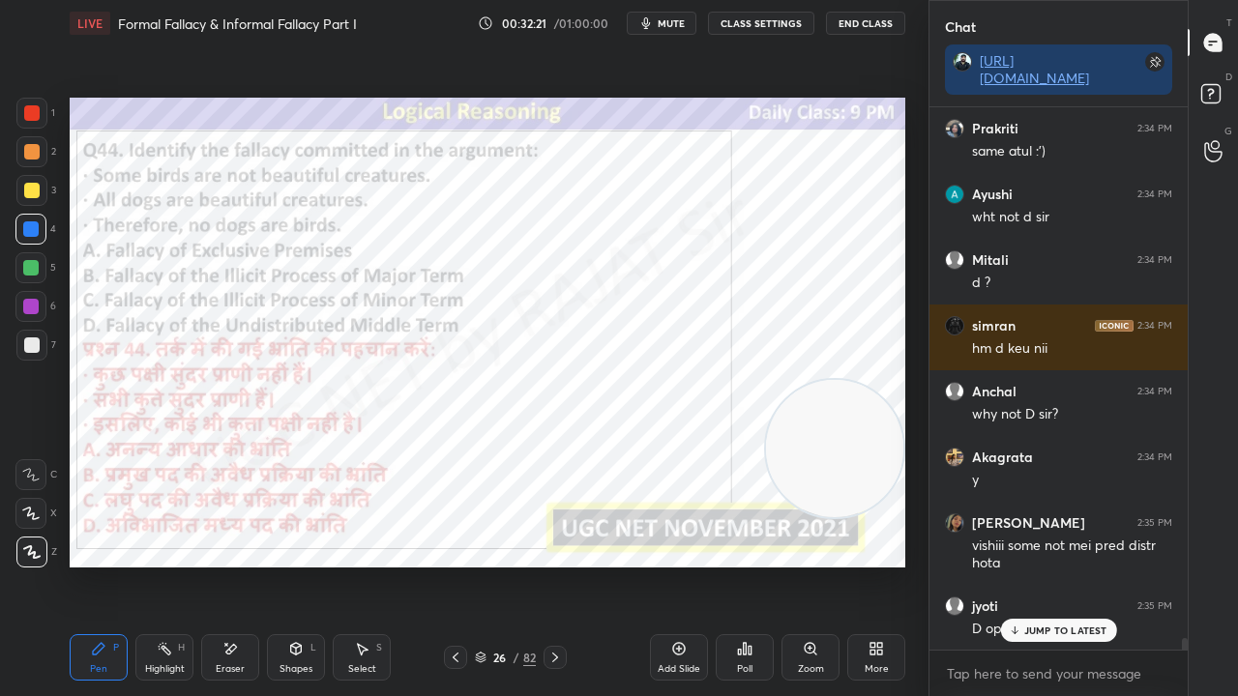
click at [32, 304] on div at bounding box center [30, 306] width 15 height 15
click at [31, 304] on div at bounding box center [30, 306] width 15 height 15
click at [27, 226] on div at bounding box center [30, 228] width 15 height 15
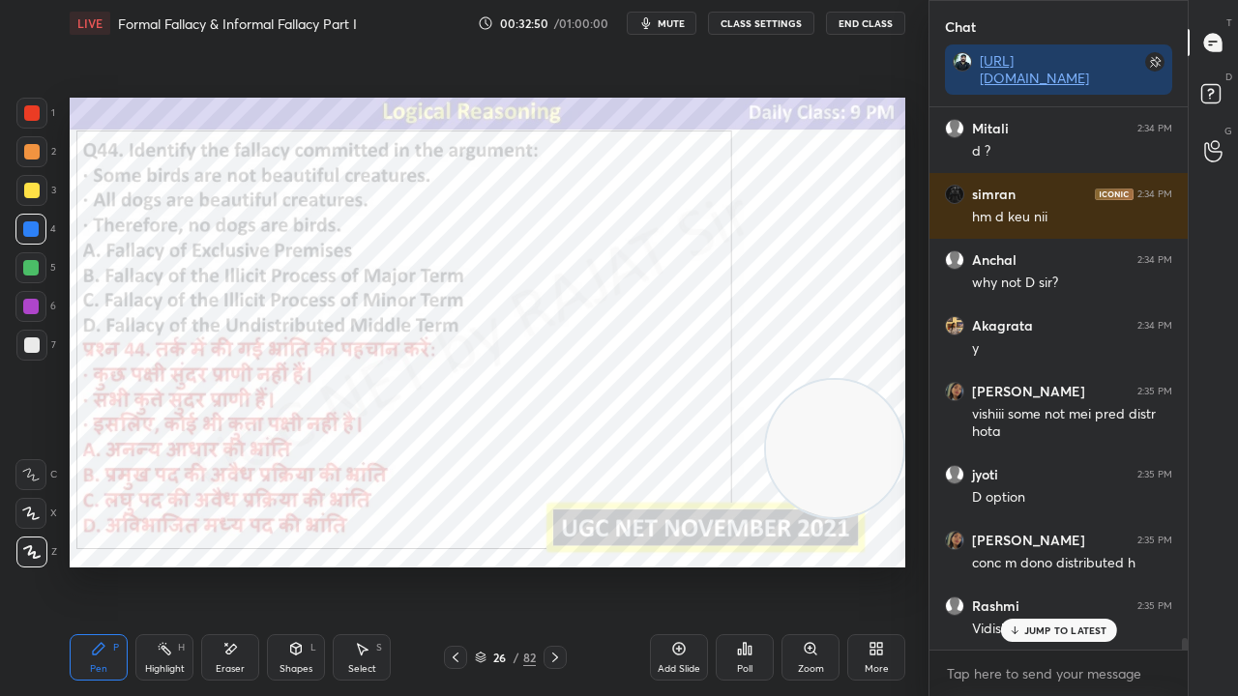
scroll to position [25942, 0]
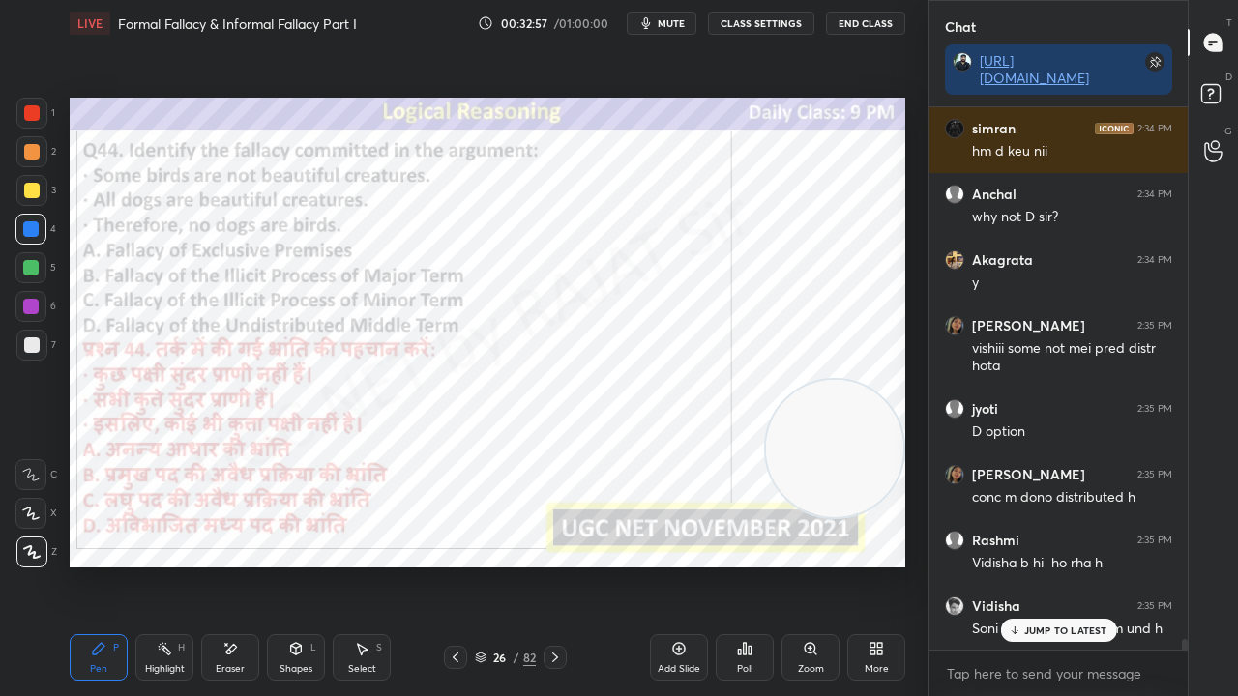
drag, startPoint x: 30, startPoint y: 308, endPoint x: 44, endPoint y: 300, distance: 16.4
click at [30, 307] on div at bounding box center [30, 306] width 15 height 15
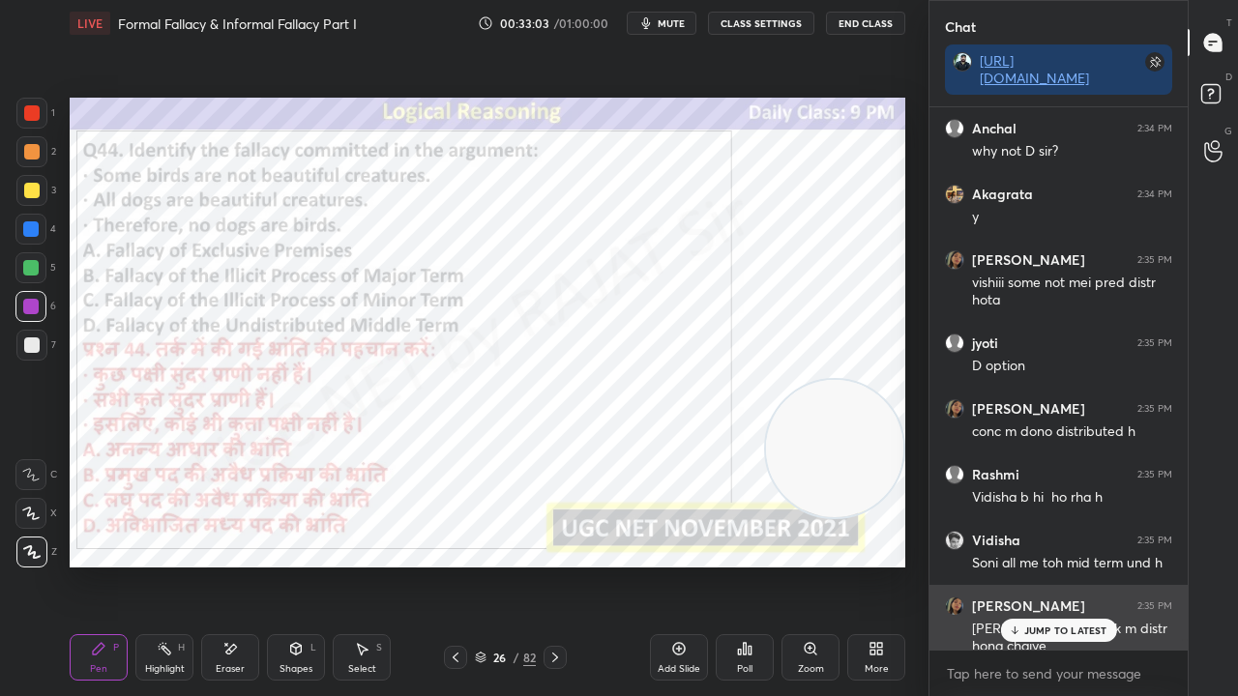
click at [1020, 565] on div "JUMP TO LATEST" at bounding box center [1058, 630] width 116 height 23
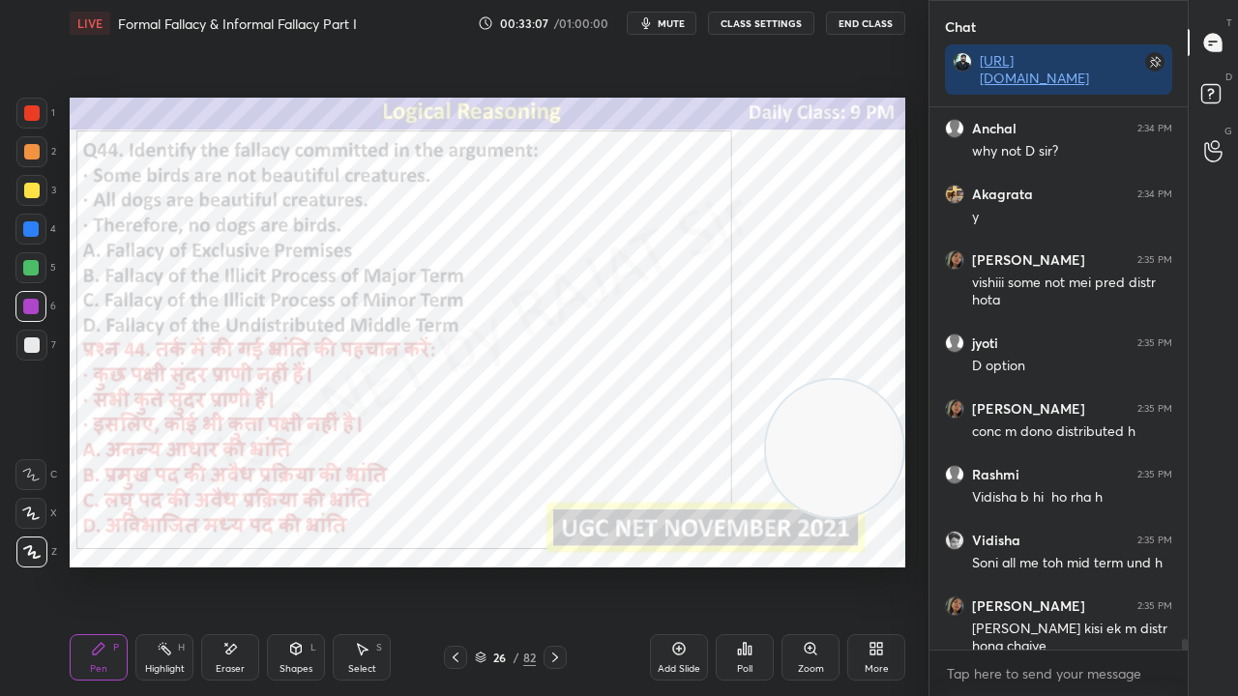
scroll to position [26091, 0]
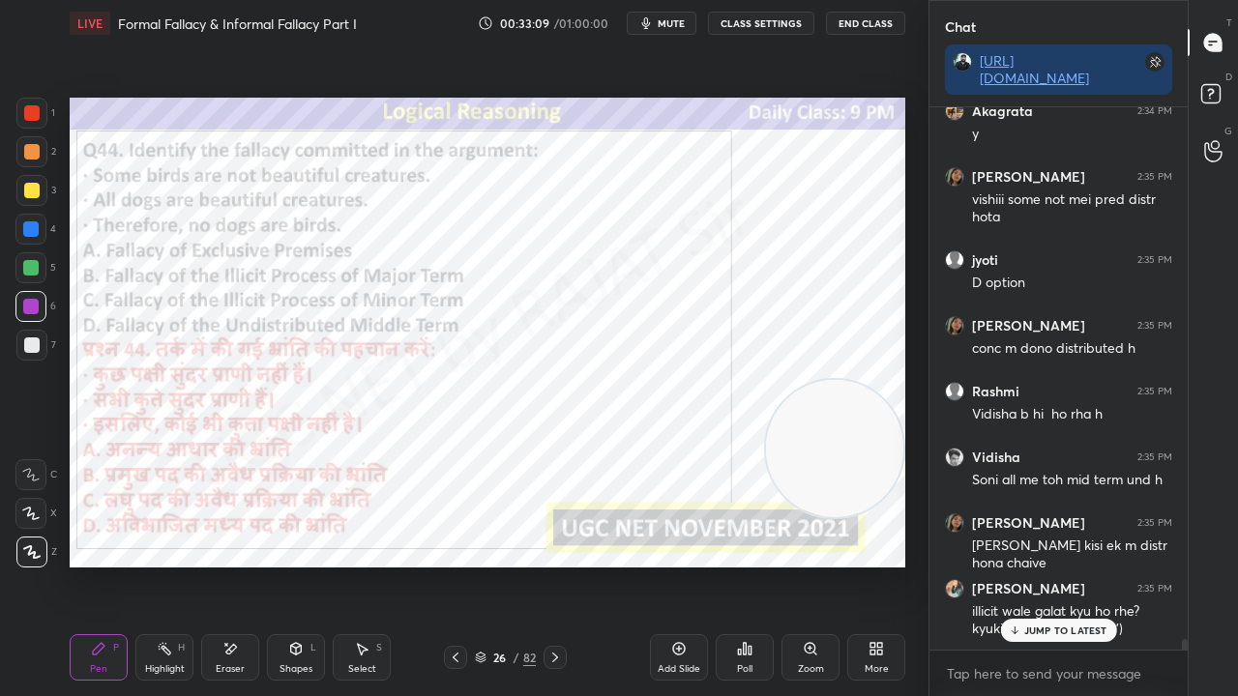
click at [470, 219] on body "1 2 3 4 5 6 7 C X Z E E Erase all H H LIVE Formal Fallacy & Informal Fallacy Pa…" at bounding box center [619, 348] width 1238 height 696
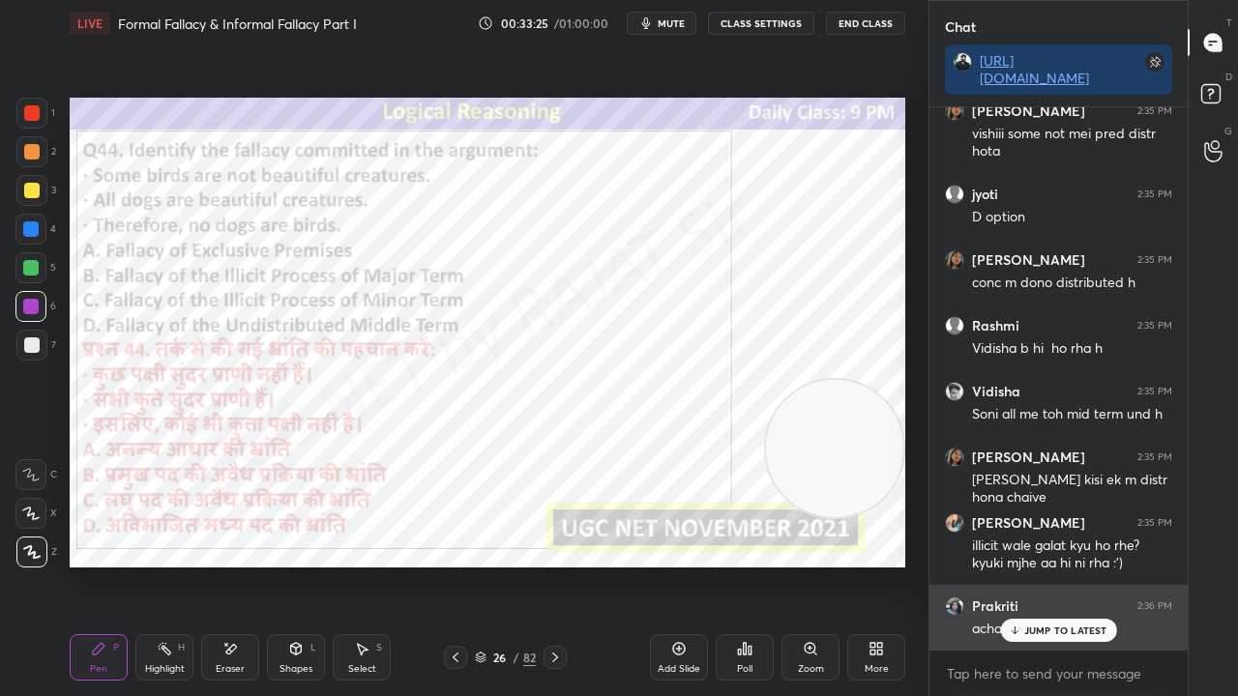
click at [1039, 565] on p "JUMP TO LATEST" at bounding box center [1065, 631] width 83 height 12
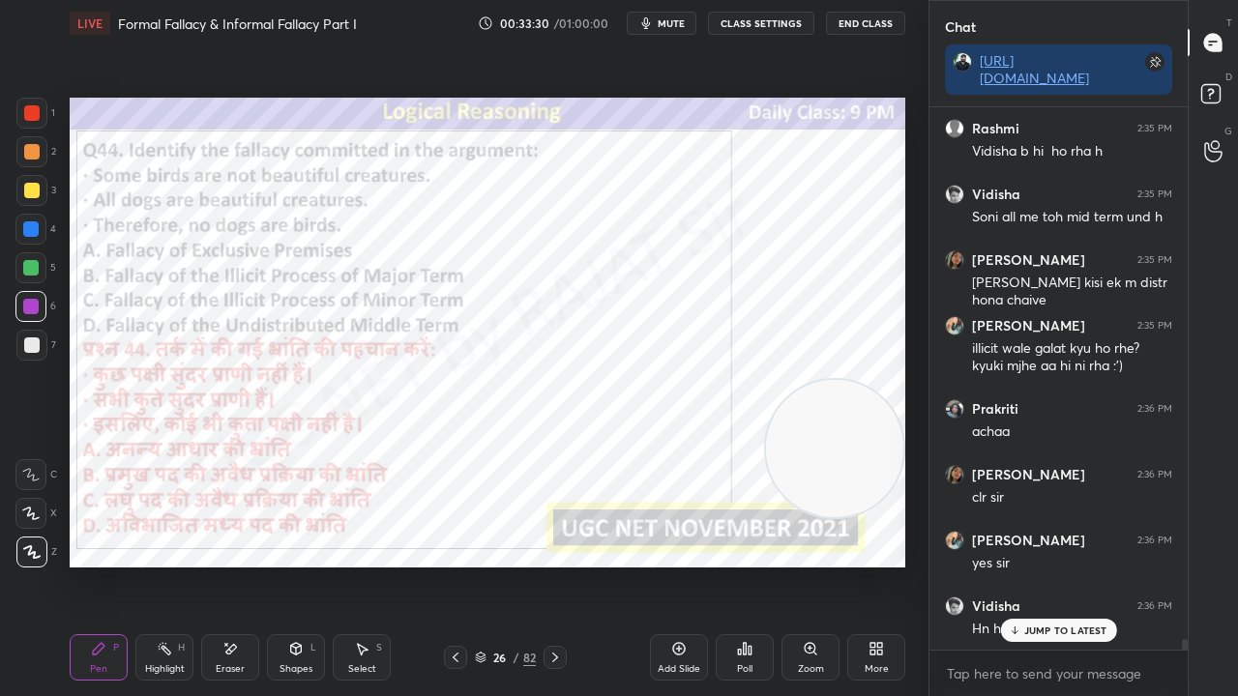
scroll to position [26420, 0]
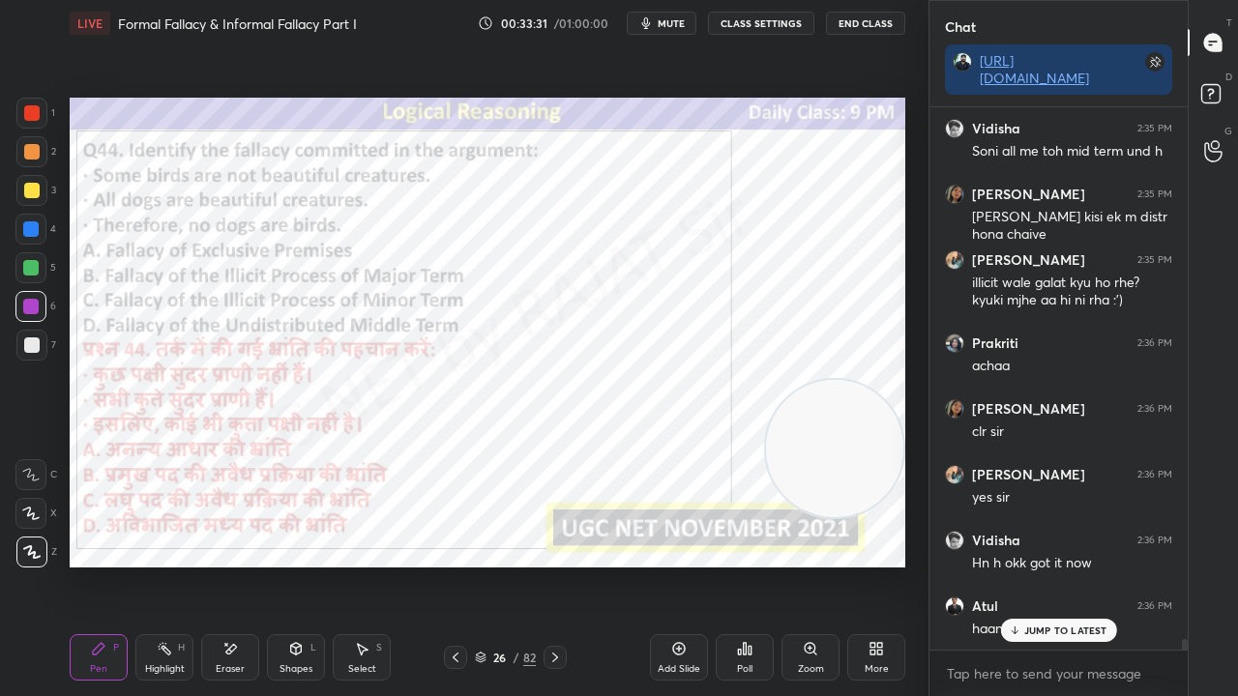
click at [21, 236] on div at bounding box center [30, 229] width 31 height 31
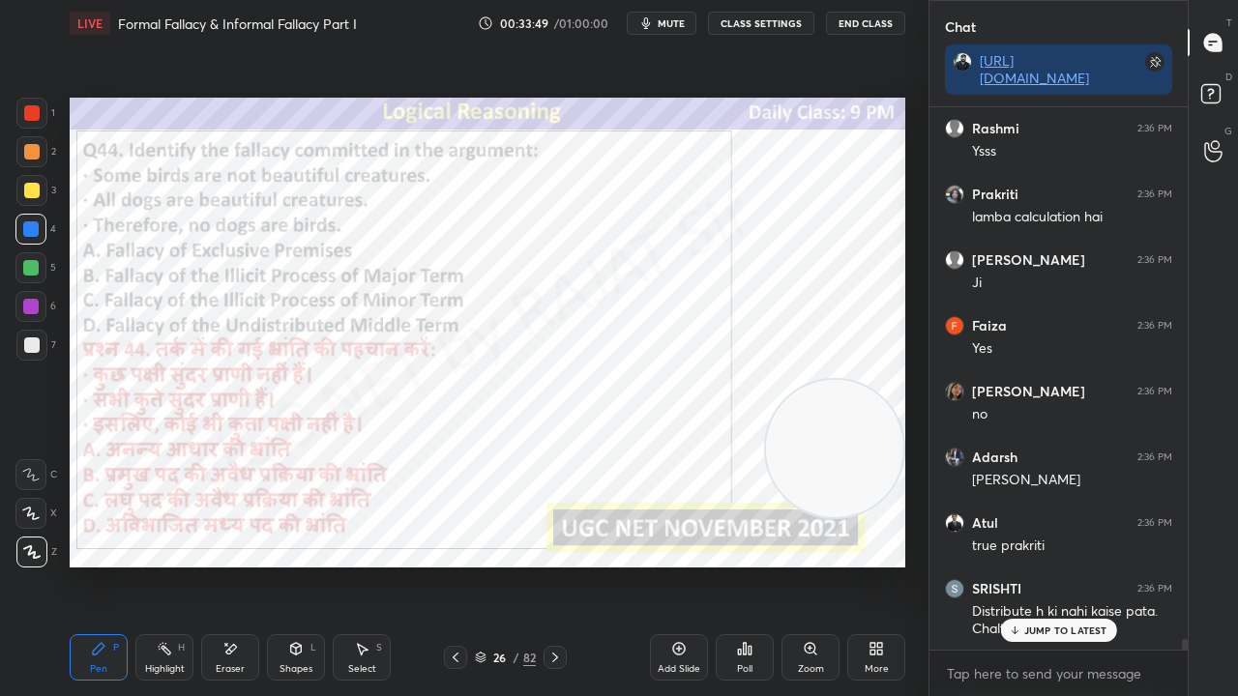
scroll to position [27095, 0]
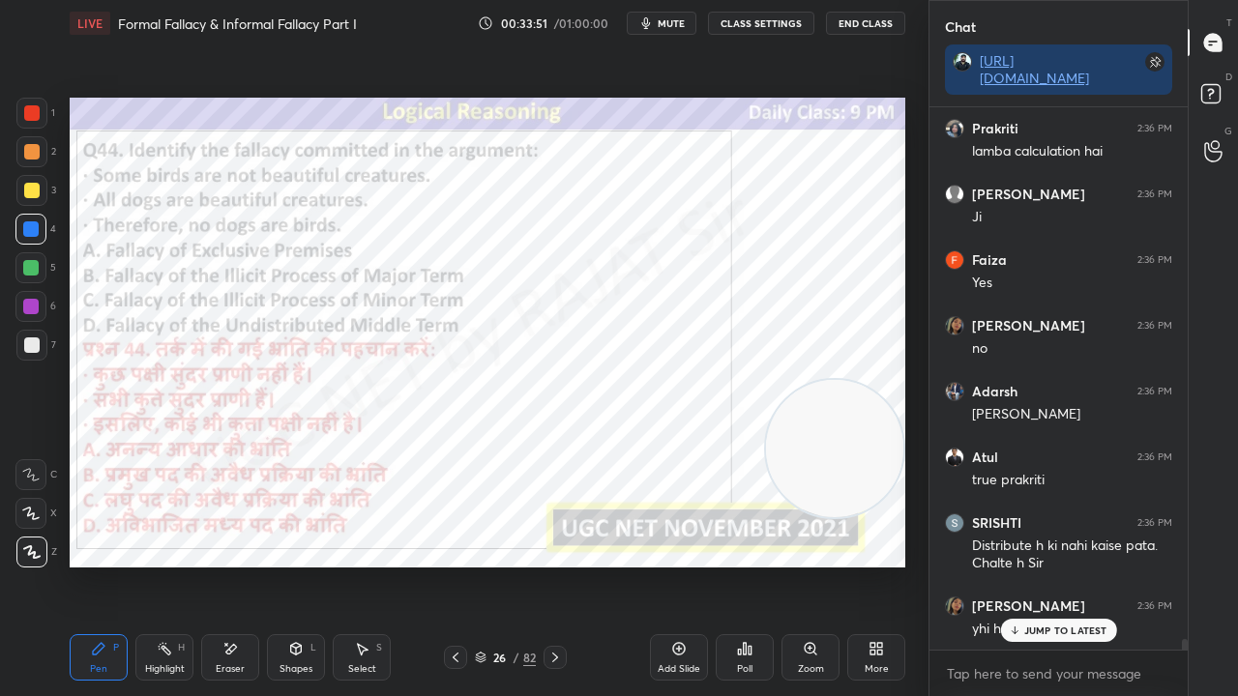
click at [34, 302] on div at bounding box center [30, 306] width 15 height 15
click at [33, 302] on div at bounding box center [30, 306] width 15 height 15
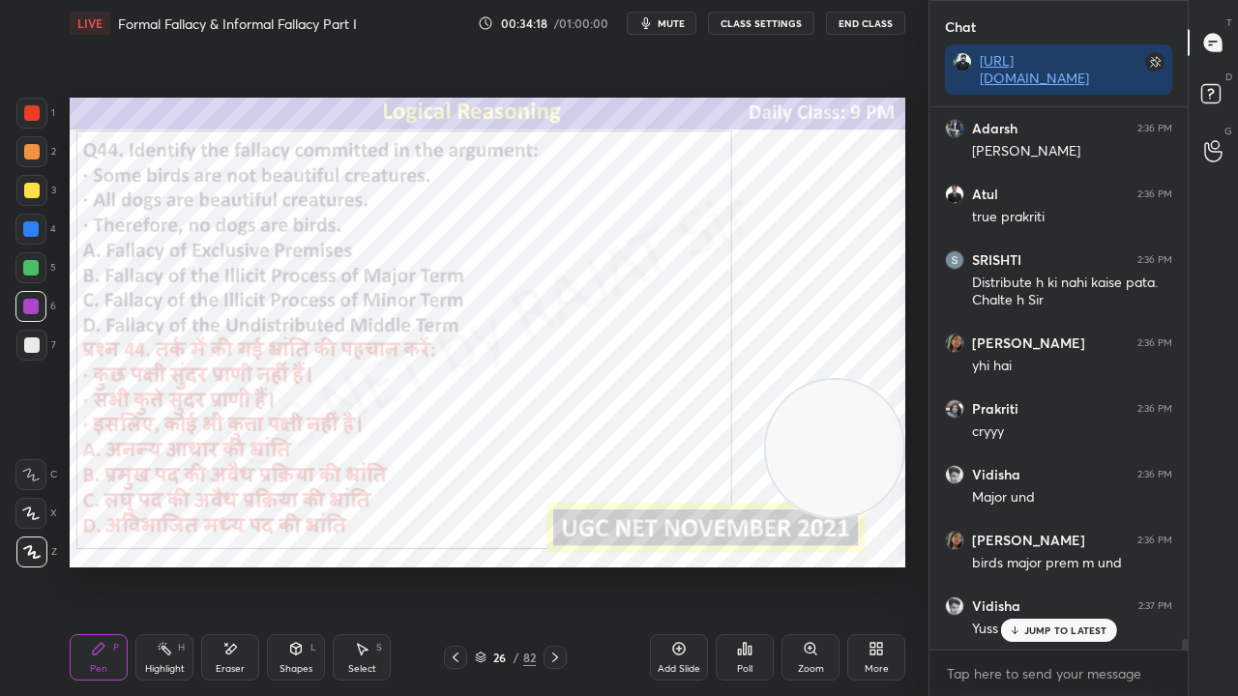
scroll to position [27441, 0]
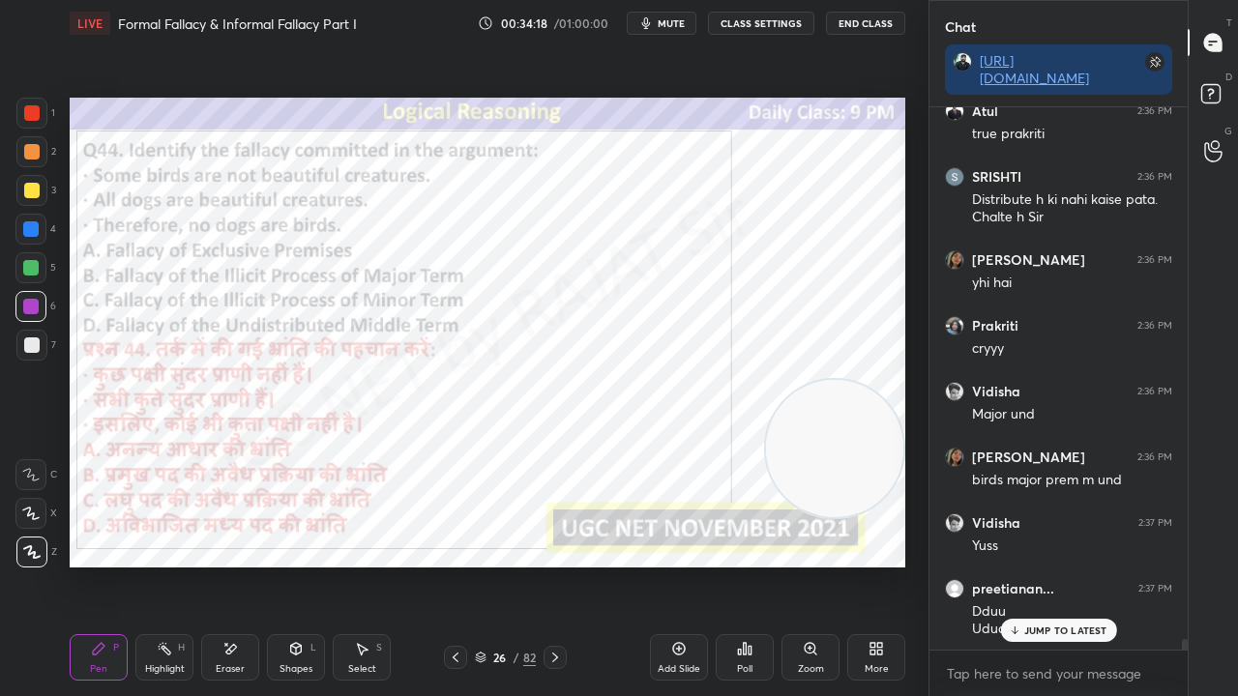
click at [37, 110] on div at bounding box center [31, 112] width 15 height 15
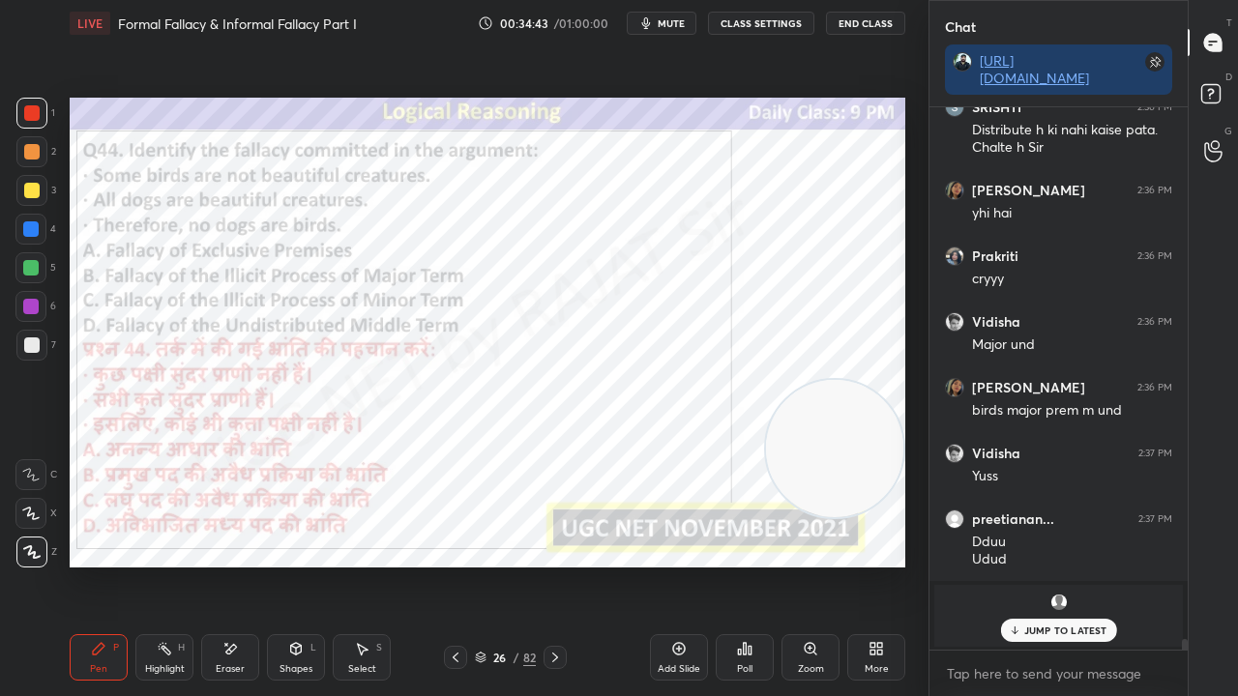
scroll to position [27577, 0]
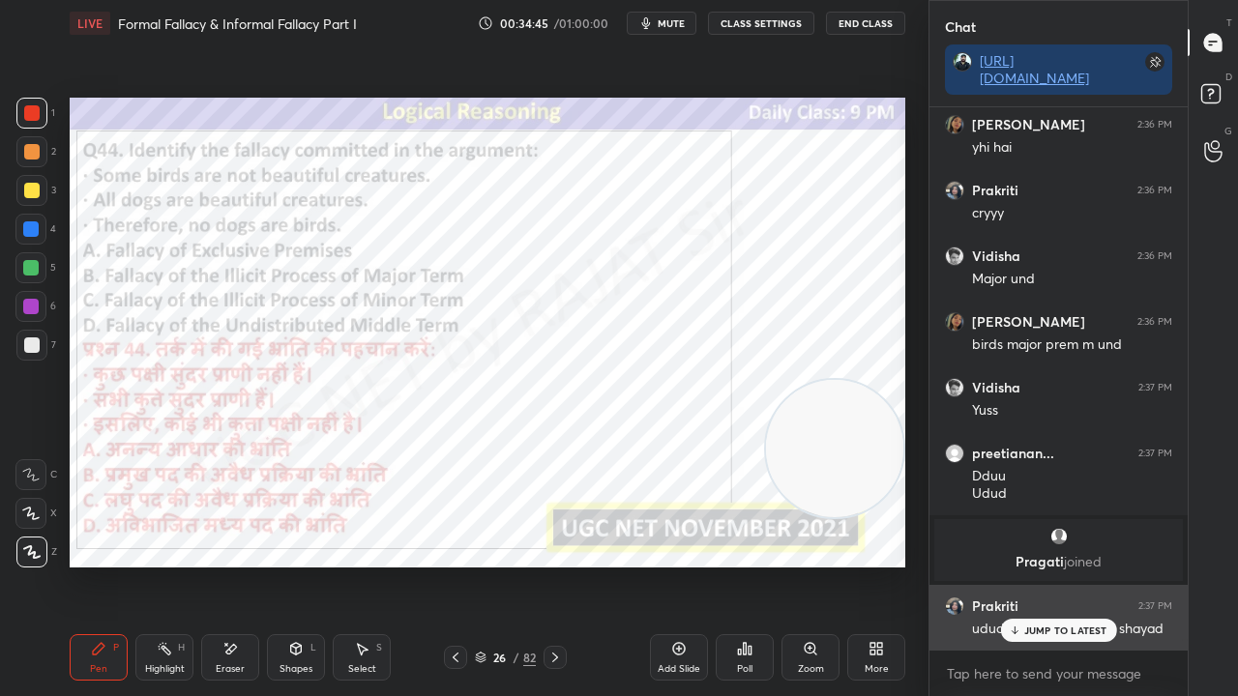
click at [1048, 565] on p "JUMP TO LATEST" at bounding box center [1065, 631] width 83 height 12
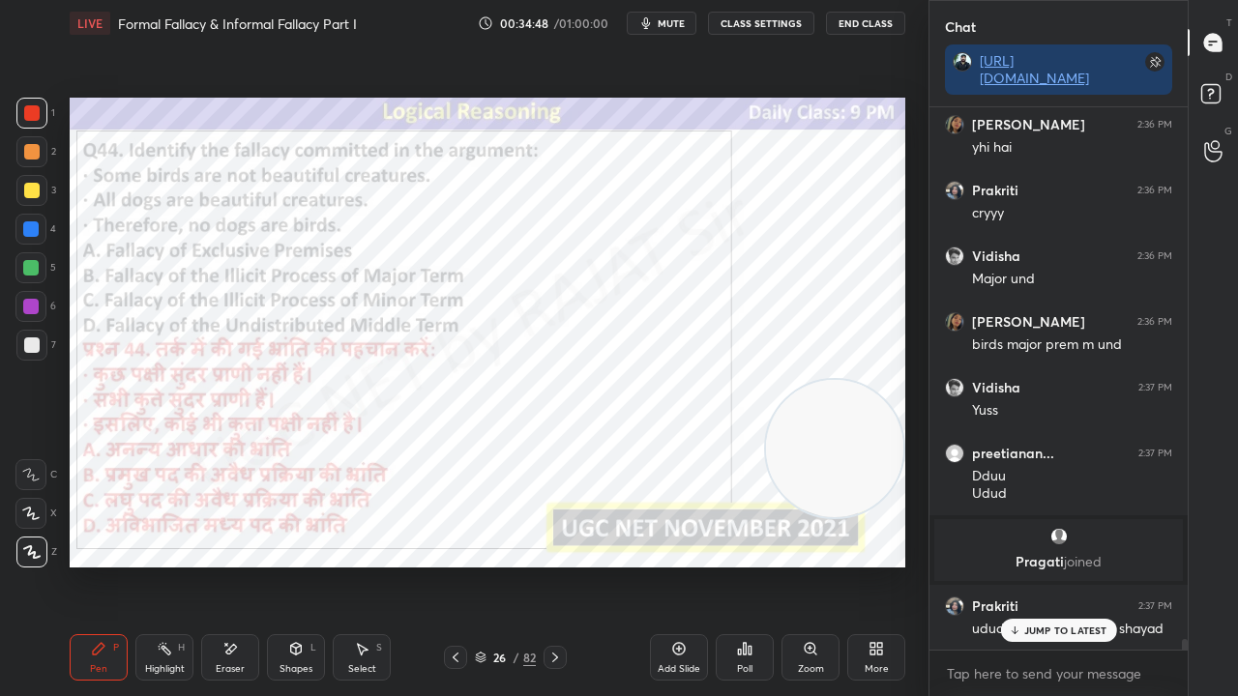
scroll to position [27642, 0]
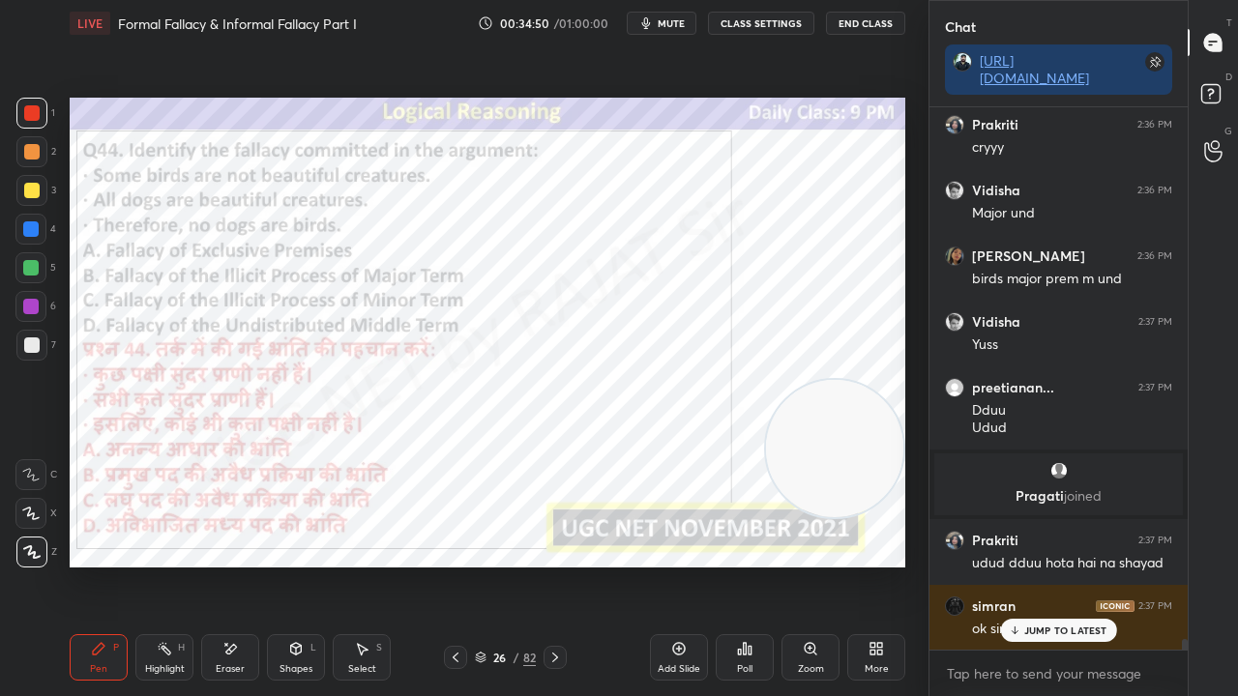
click at [1048, 565] on p "JUMP TO LATEST" at bounding box center [1065, 631] width 83 height 12
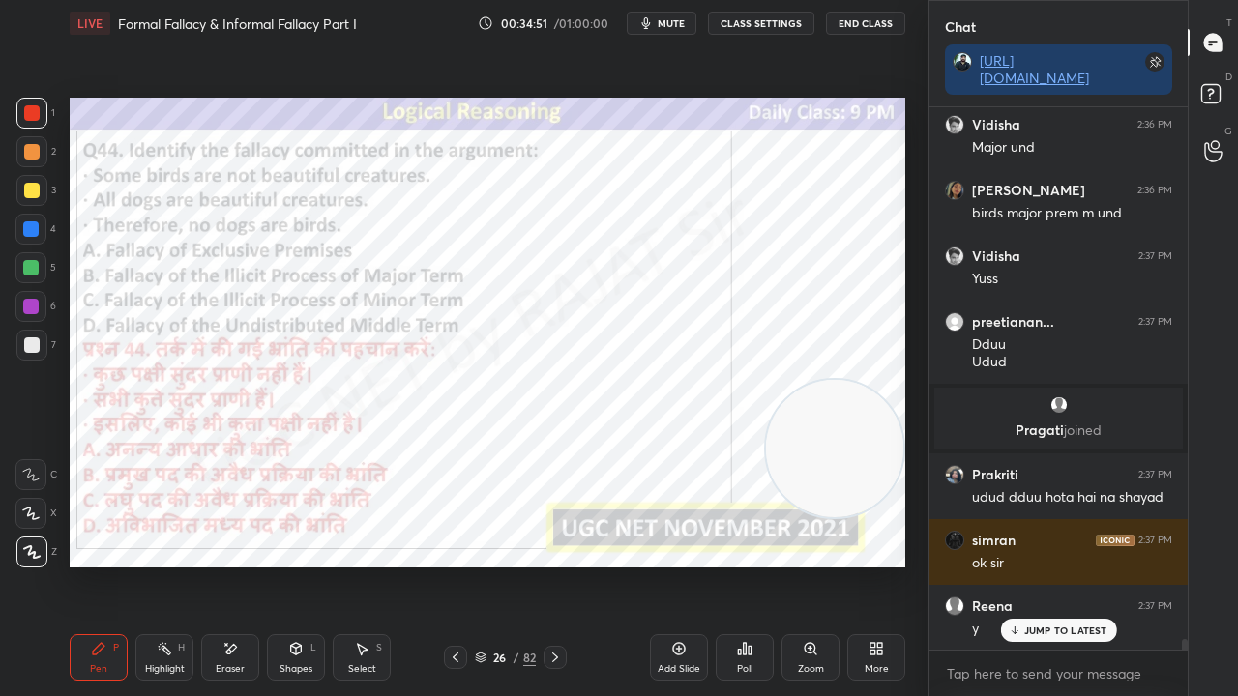
drag, startPoint x: 499, startPoint y: 657, endPoint x: 499, endPoint y: 646, distance: 10.6
click at [499, 565] on div "26" at bounding box center [499, 658] width 19 height 12
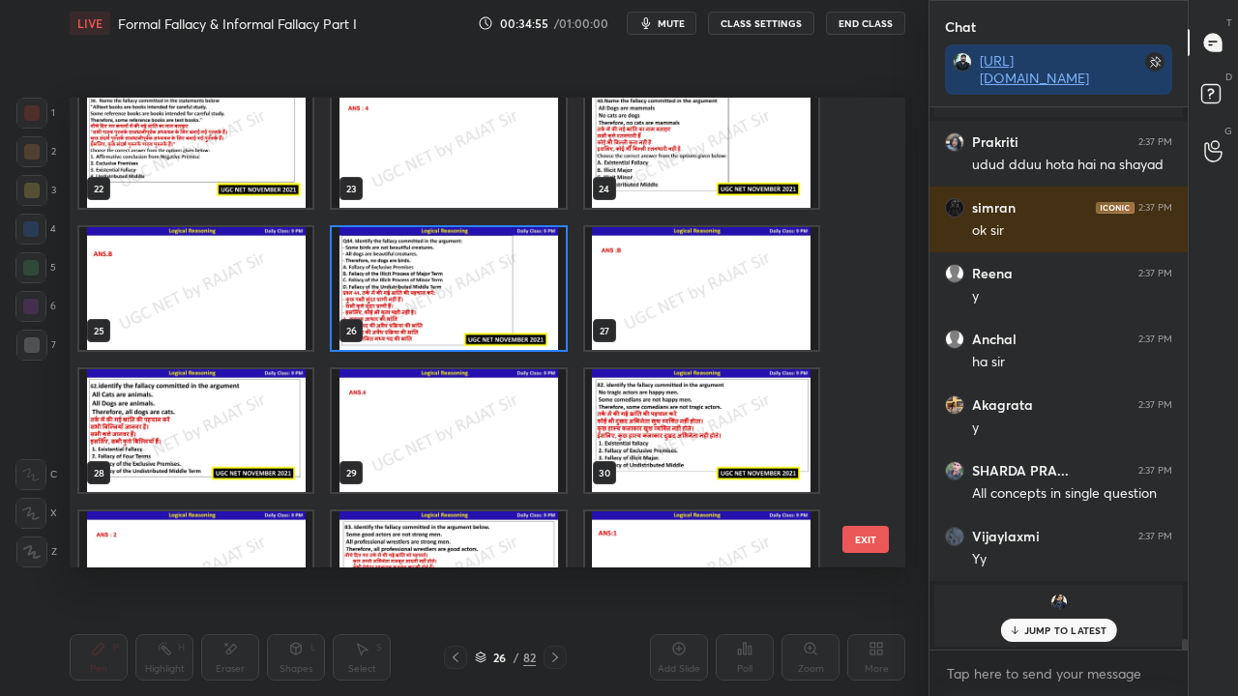
scroll to position [28172, 0]
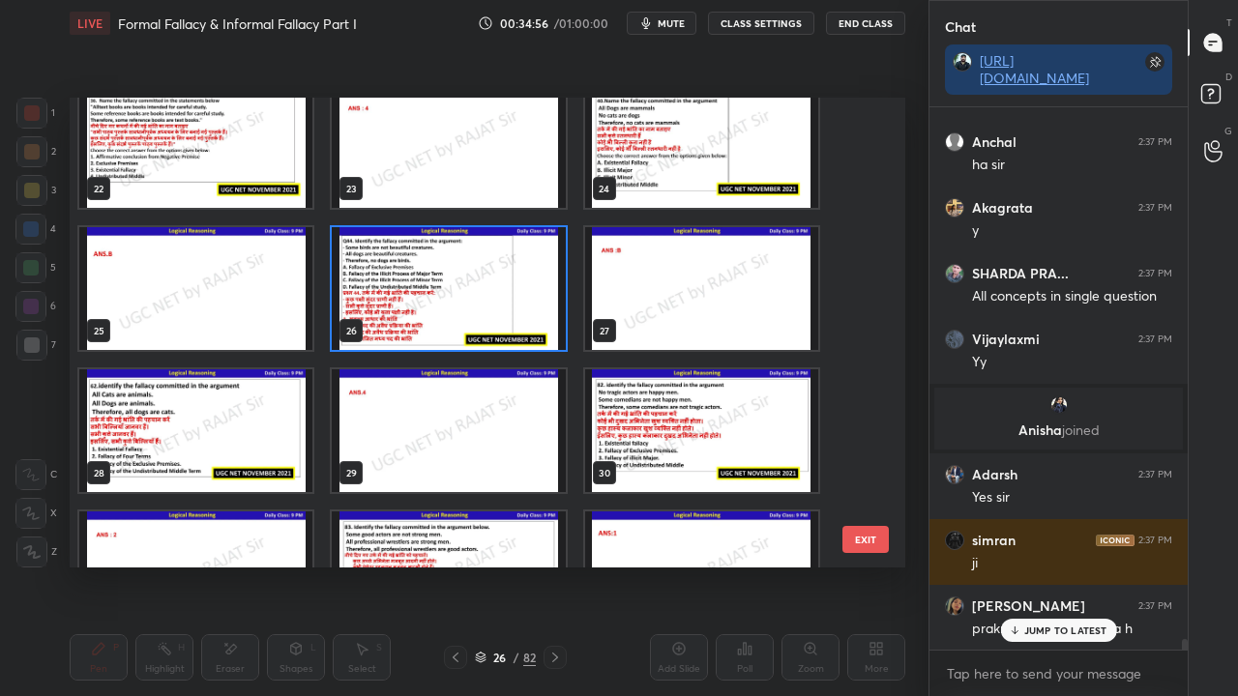
click at [271, 431] on img "grid" at bounding box center [195, 430] width 233 height 123
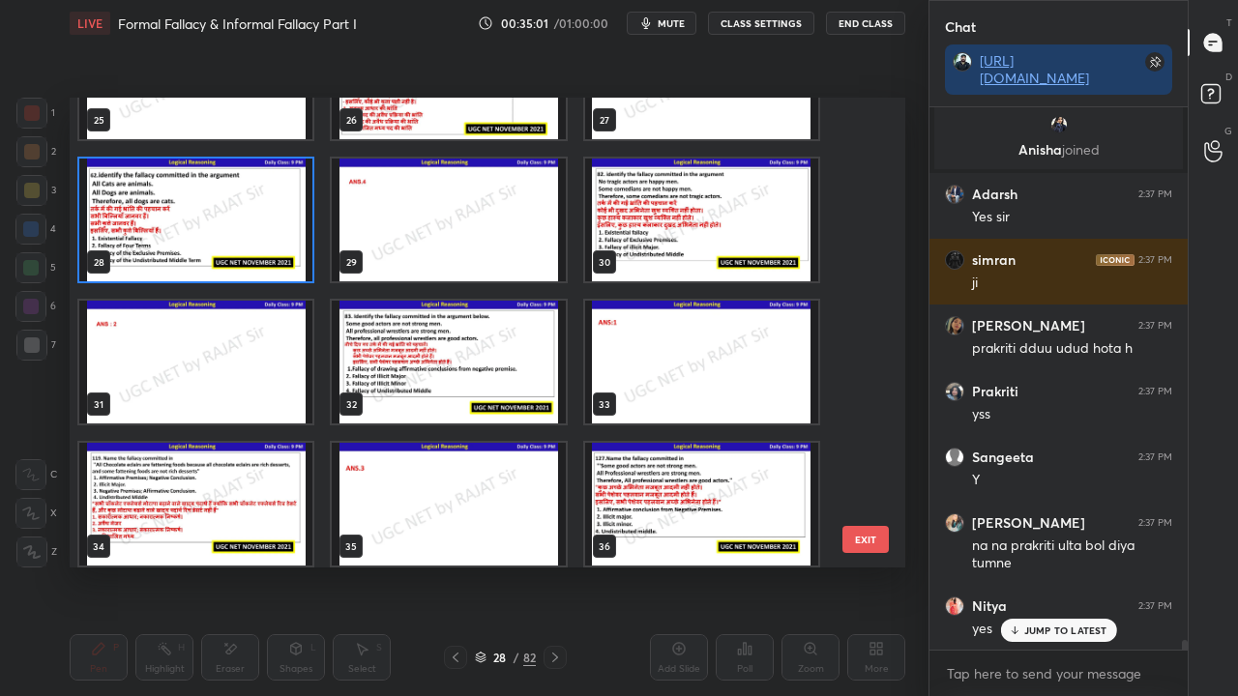
scroll to position [1221, 0]
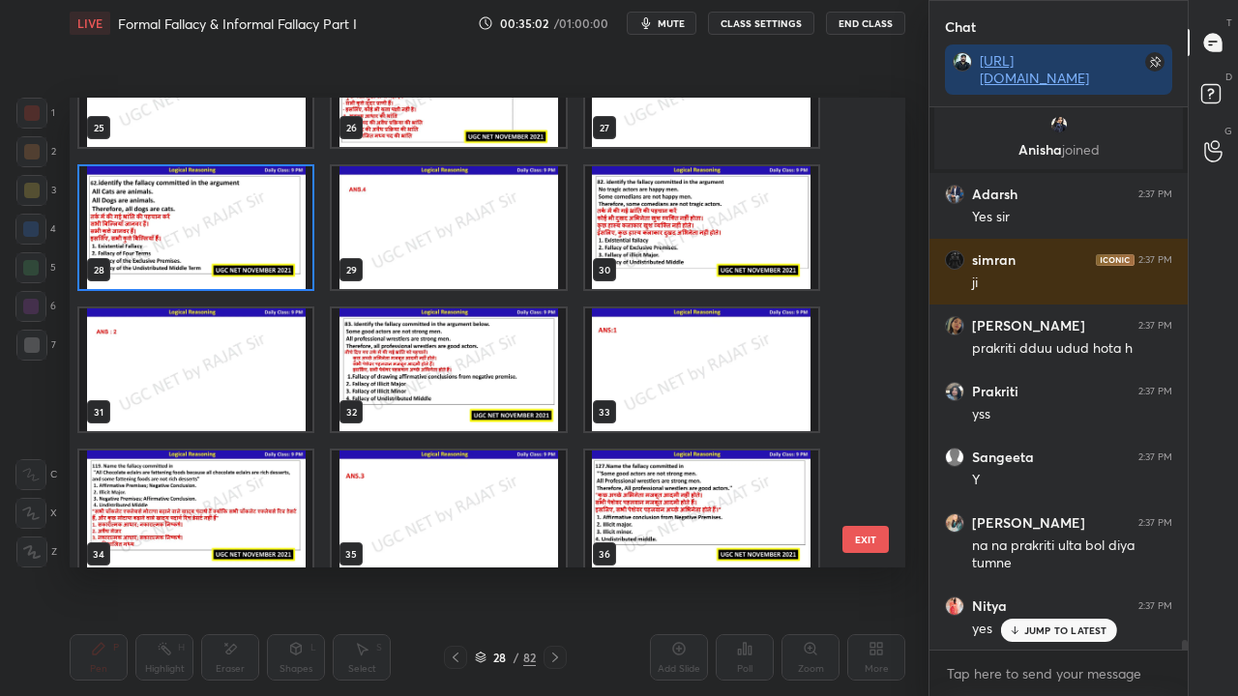
click at [251, 236] on img "grid" at bounding box center [195, 227] width 233 height 123
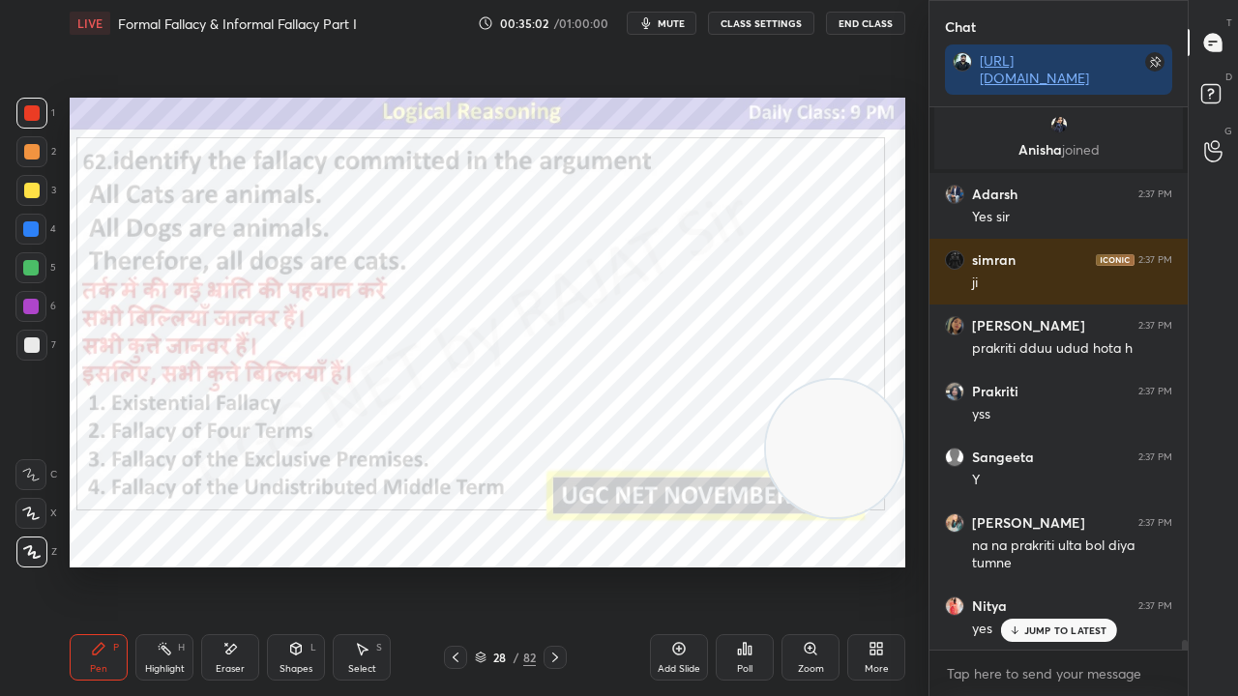
click at [253, 236] on img "grid" at bounding box center [195, 227] width 233 height 123
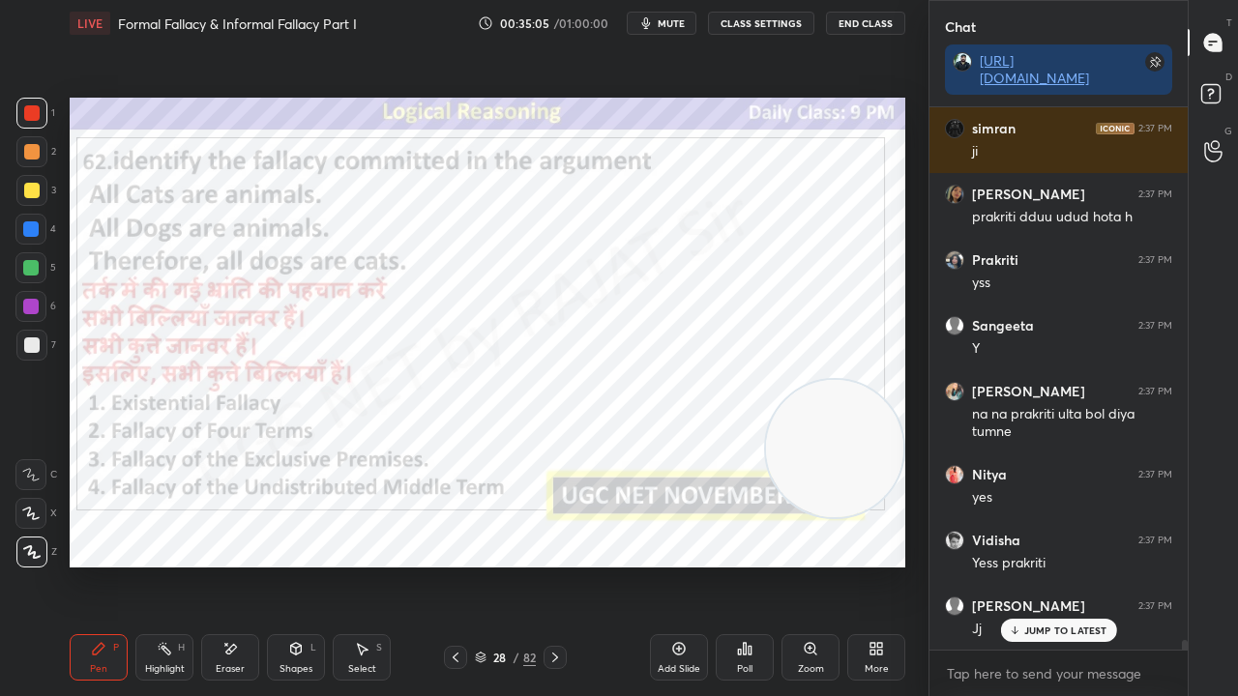
scroll to position [28716, 0]
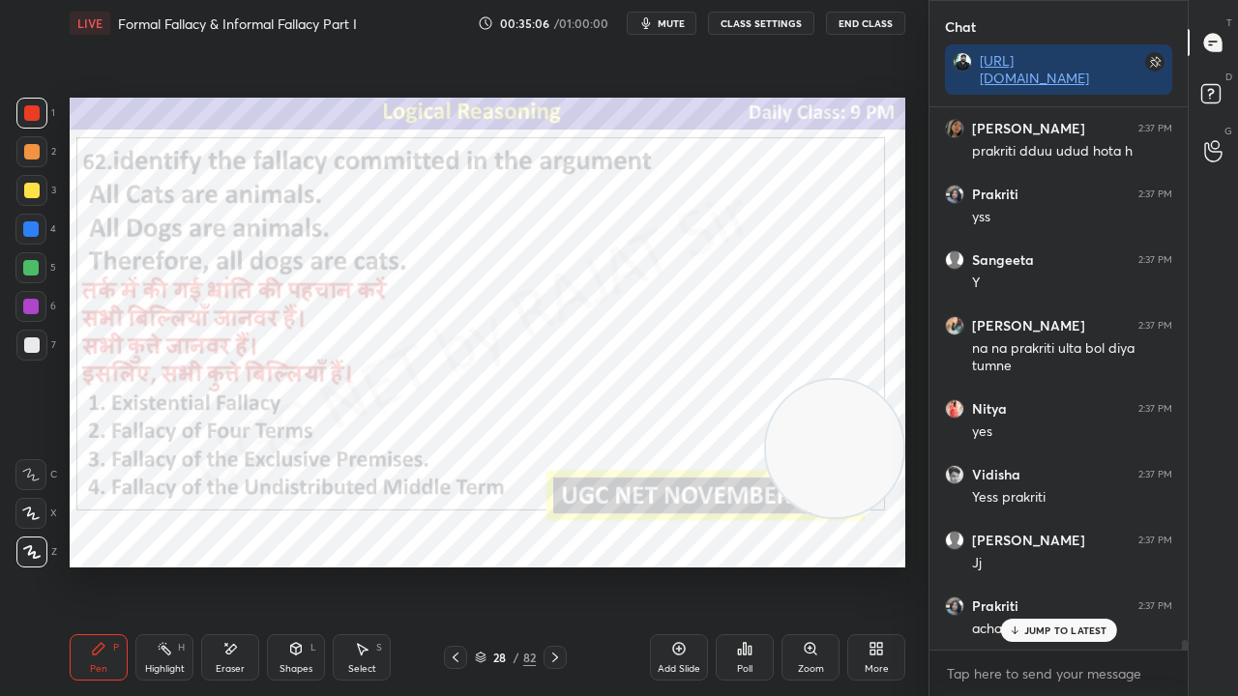
click at [498, 565] on div "28" at bounding box center [499, 658] width 19 height 12
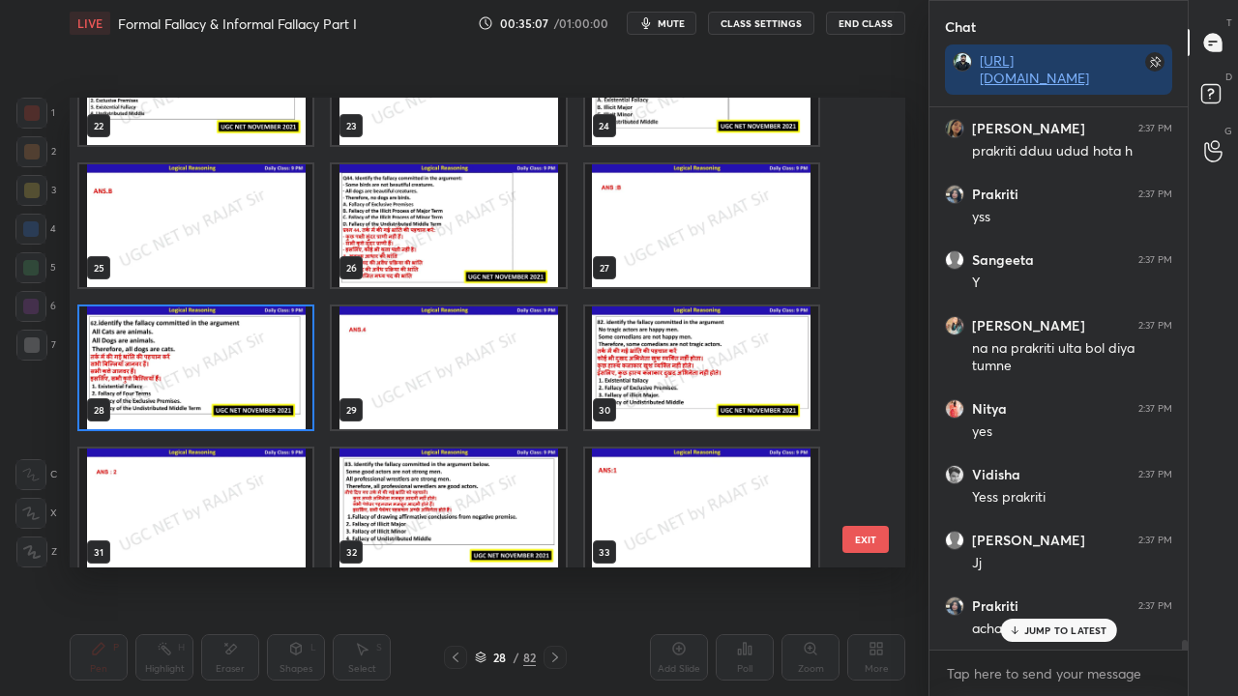
scroll to position [1081, 0]
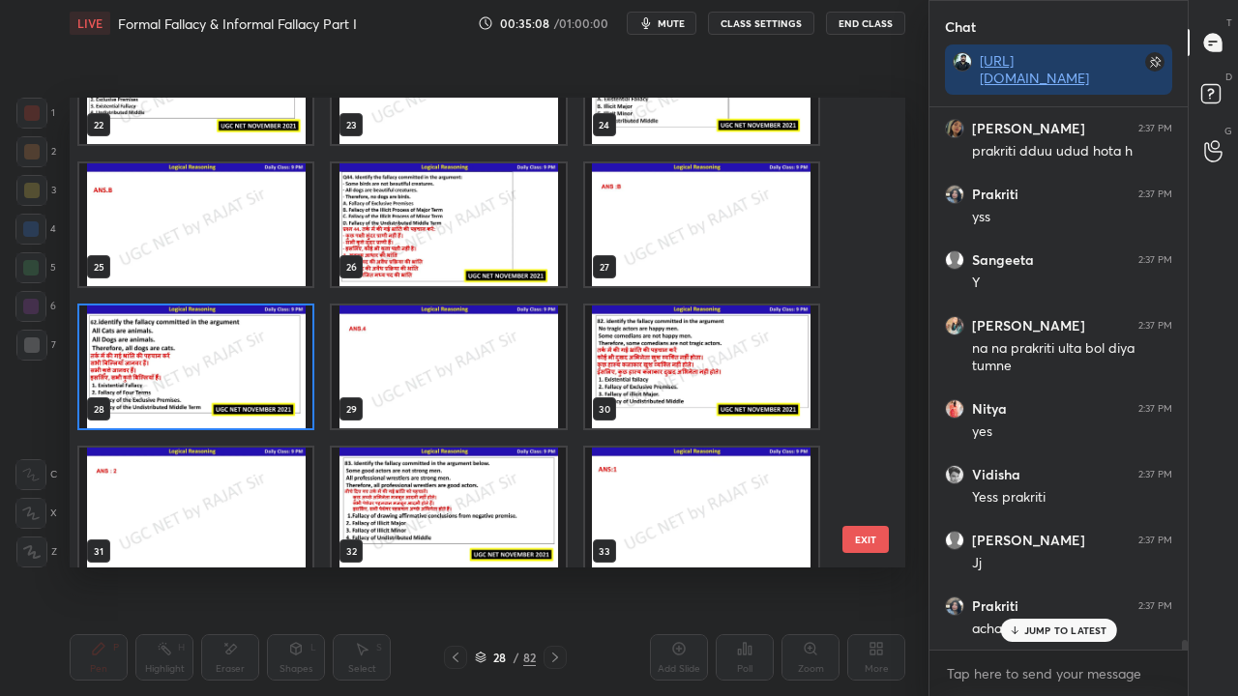
click at [209, 329] on img "grid" at bounding box center [195, 367] width 233 height 123
click at [212, 325] on img "grid" at bounding box center [195, 367] width 233 height 123
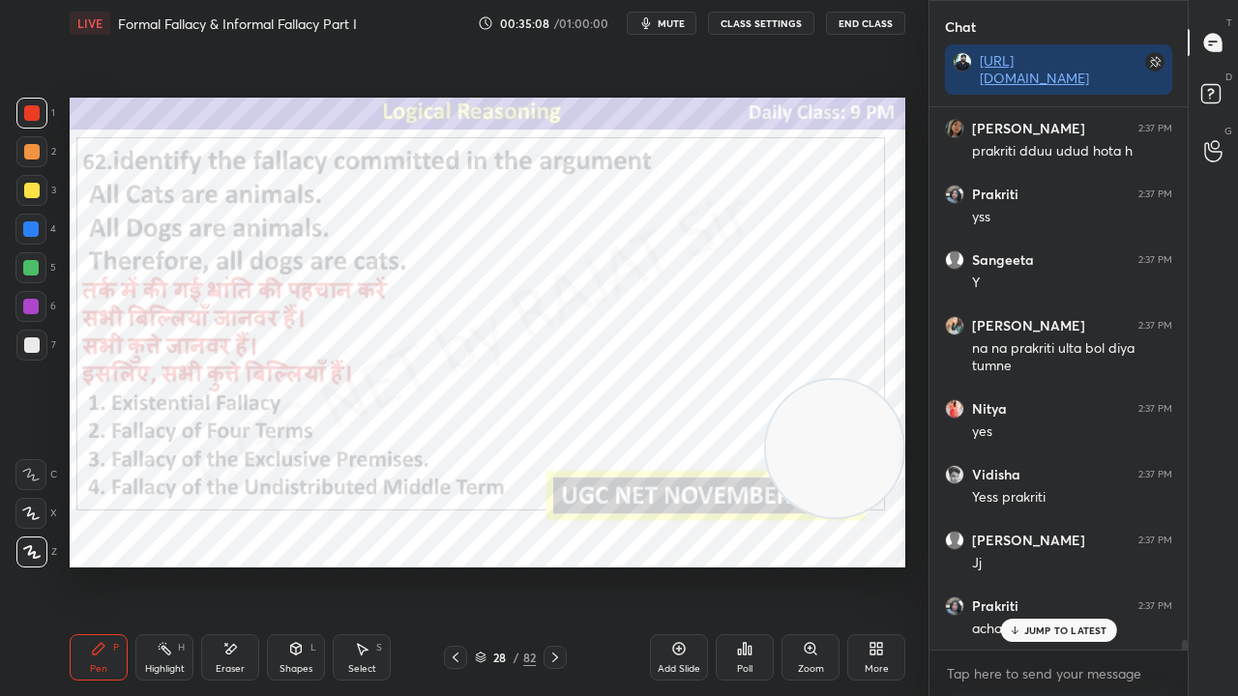
scroll to position [0, 0]
click at [752, 565] on div "Poll" at bounding box center [745, 657] width 58 height 46
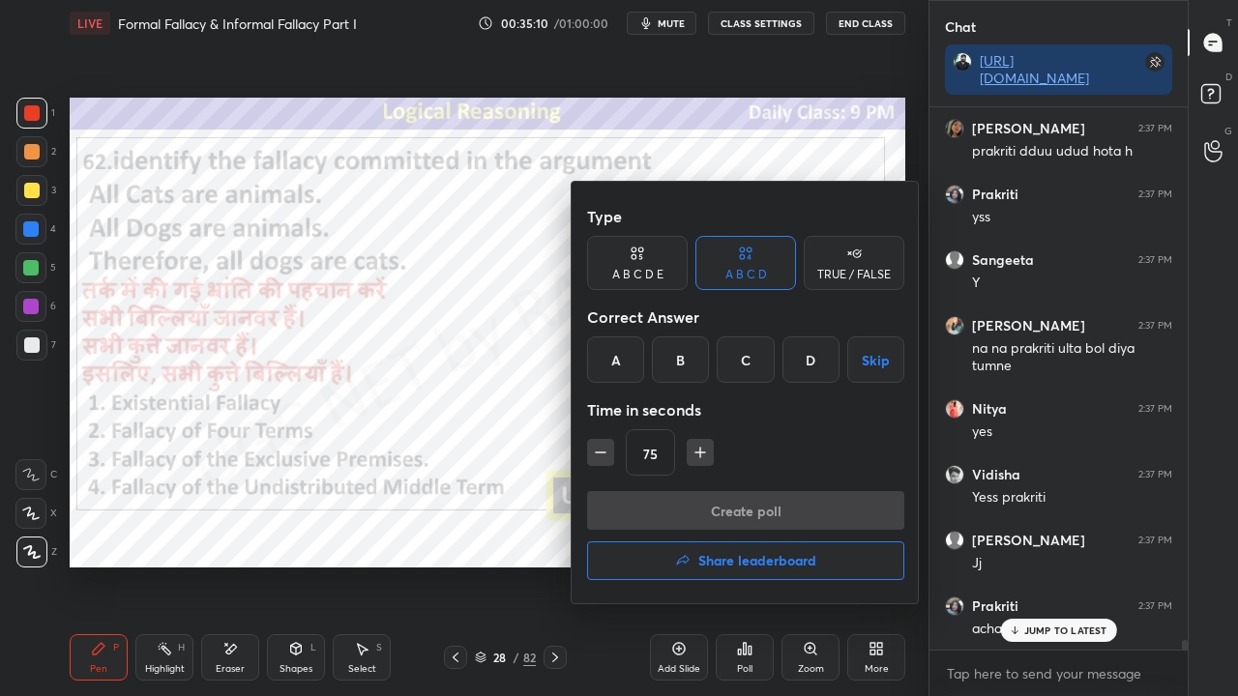
click at [814, 355] on div "D" at bounding box center [810, 360] width 57 height 46
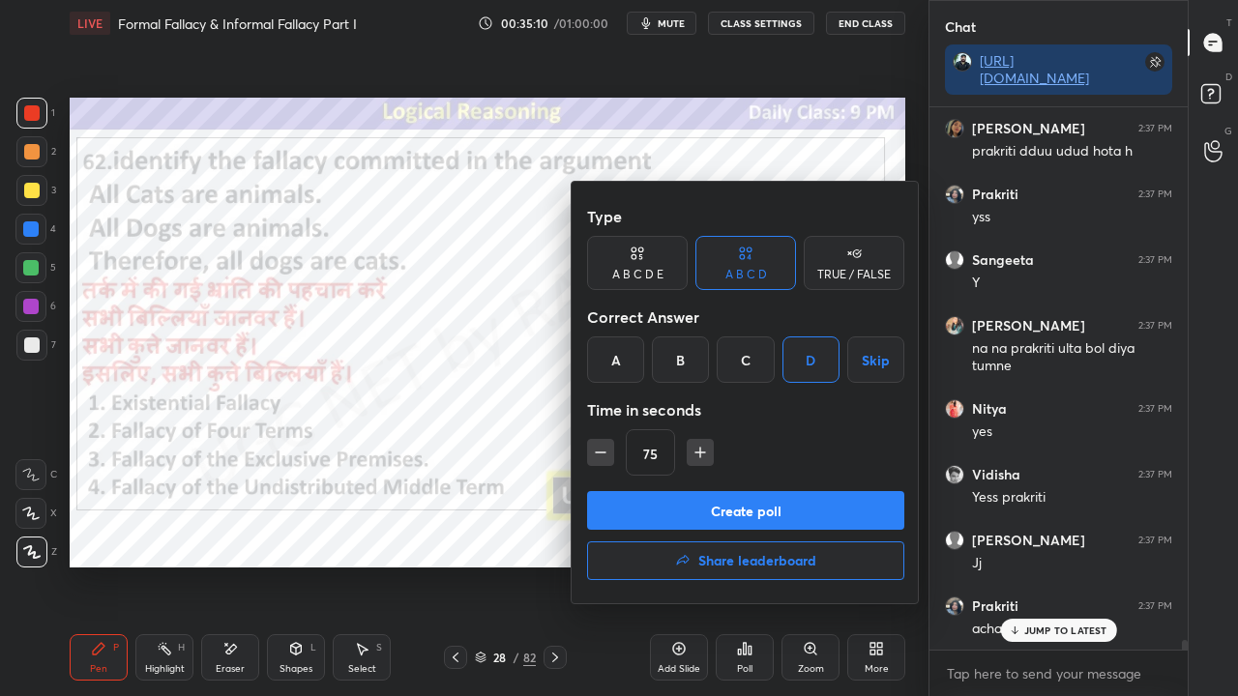
drag, startPoint x: 600, startPoint y: 451, endPoint x: 607, endPoint y: 466, distance: 17.3
click at [598, 451] on icon "button" at bounding box center [600, 452] width 19 height 19
type input "60"
click at [631, 504] on button "Create poll" at bounding box center [745, 510] width 317 height 39
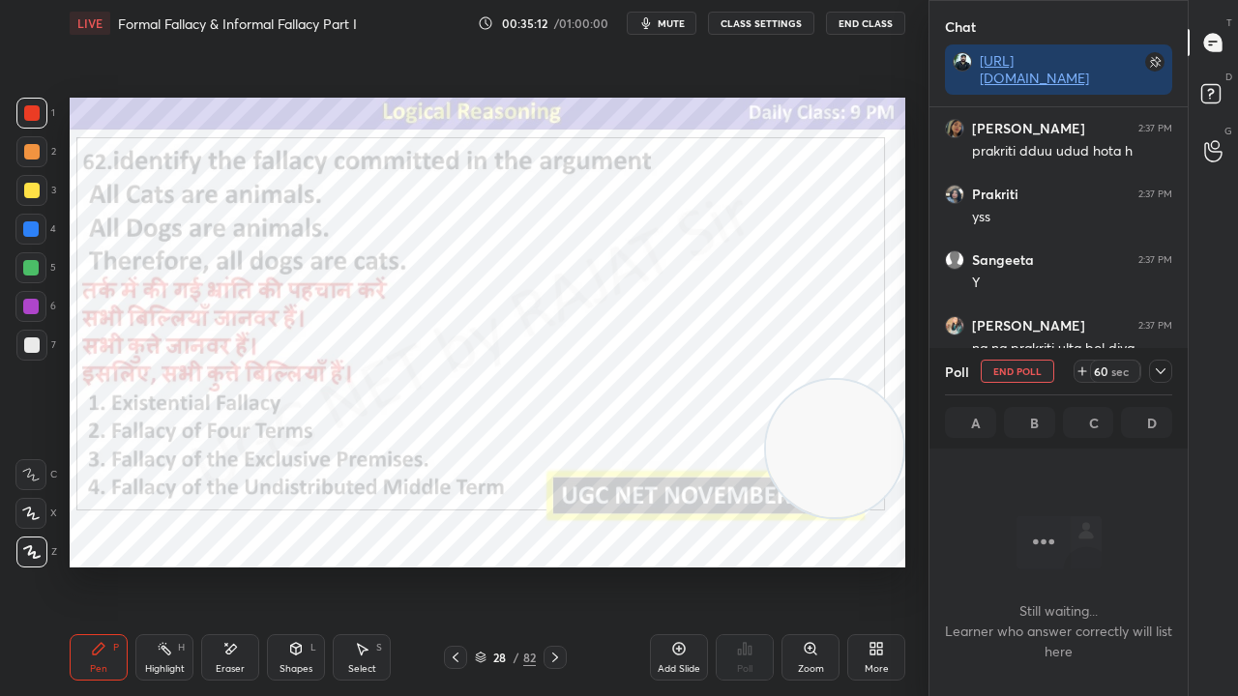
drag, startPoint x: 657, startPoint y: 23, endPoint x: 647, endPoint y: 68, distance: 45.5
click at [661, 25] on button "mute" at bounding box center [662, 23] width 70 height 23
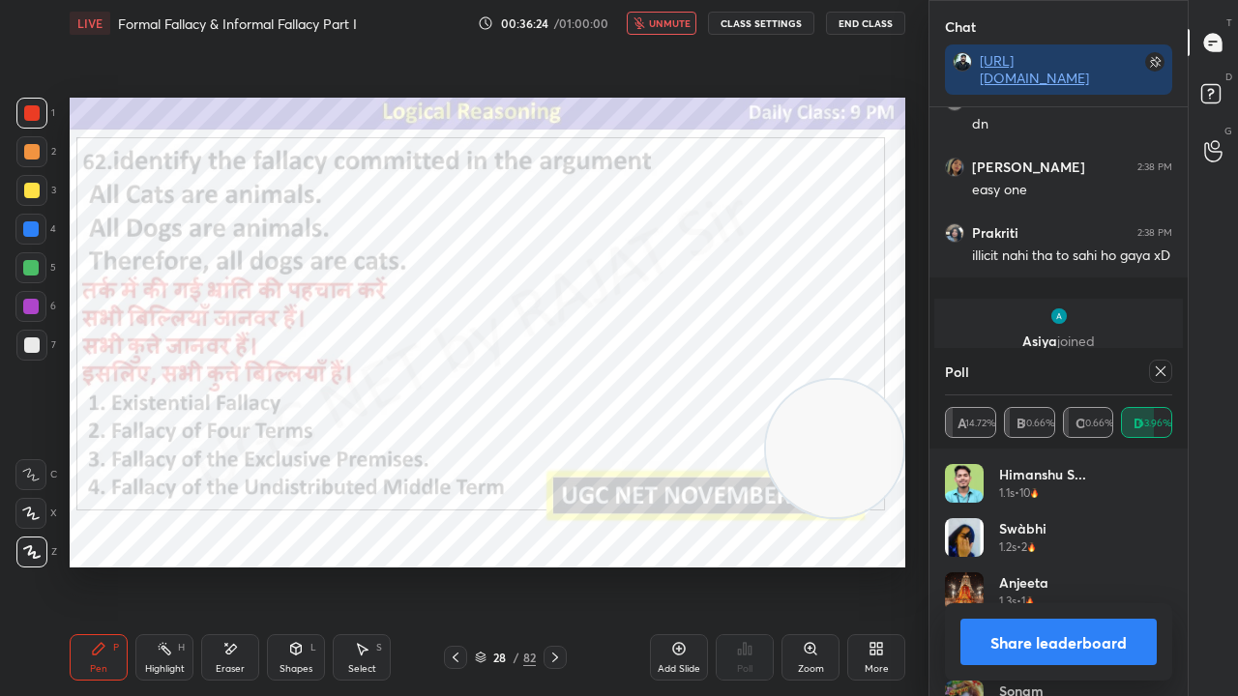
scroll to position [27627, 0]
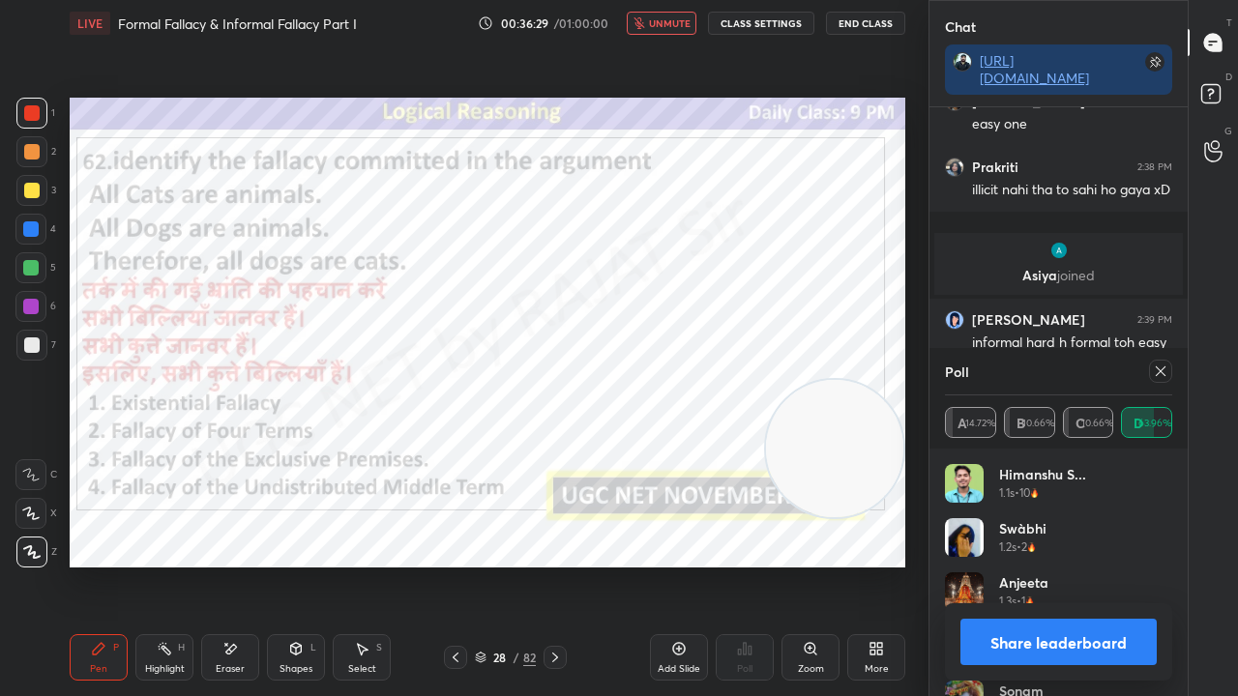
click at [685, 20] on span "unmute" at bounding box center [670, 23] width 42 height 14
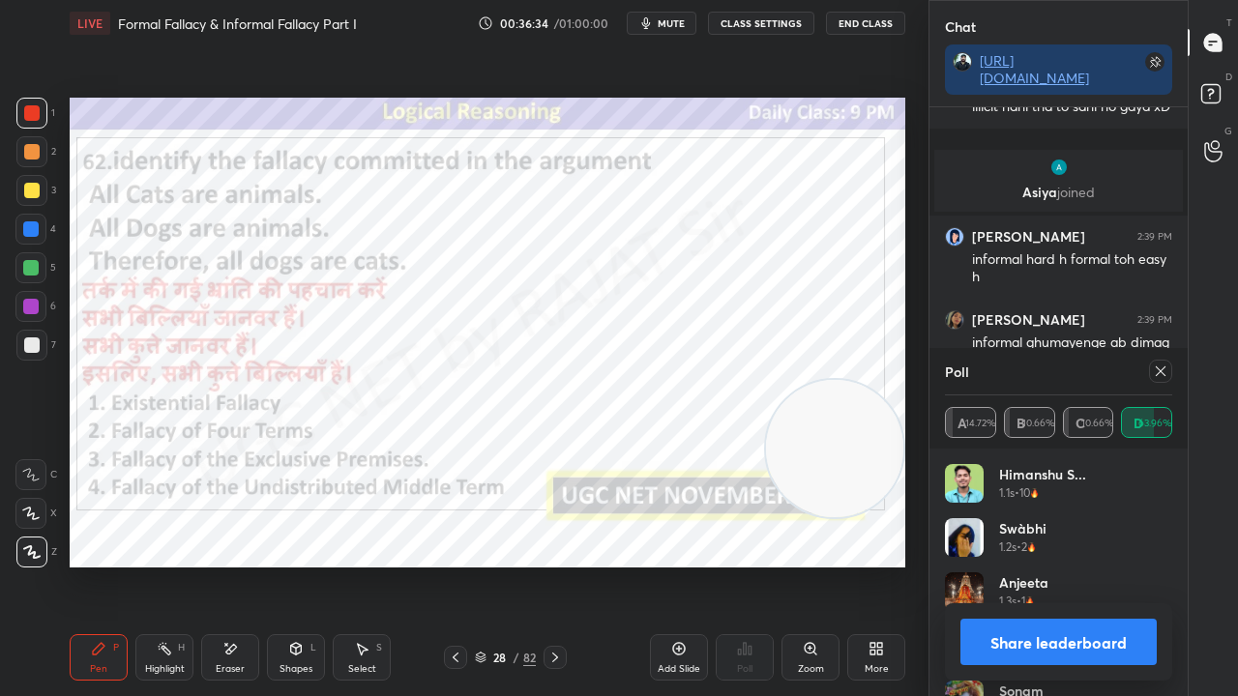
scroll to position [27776, 0]
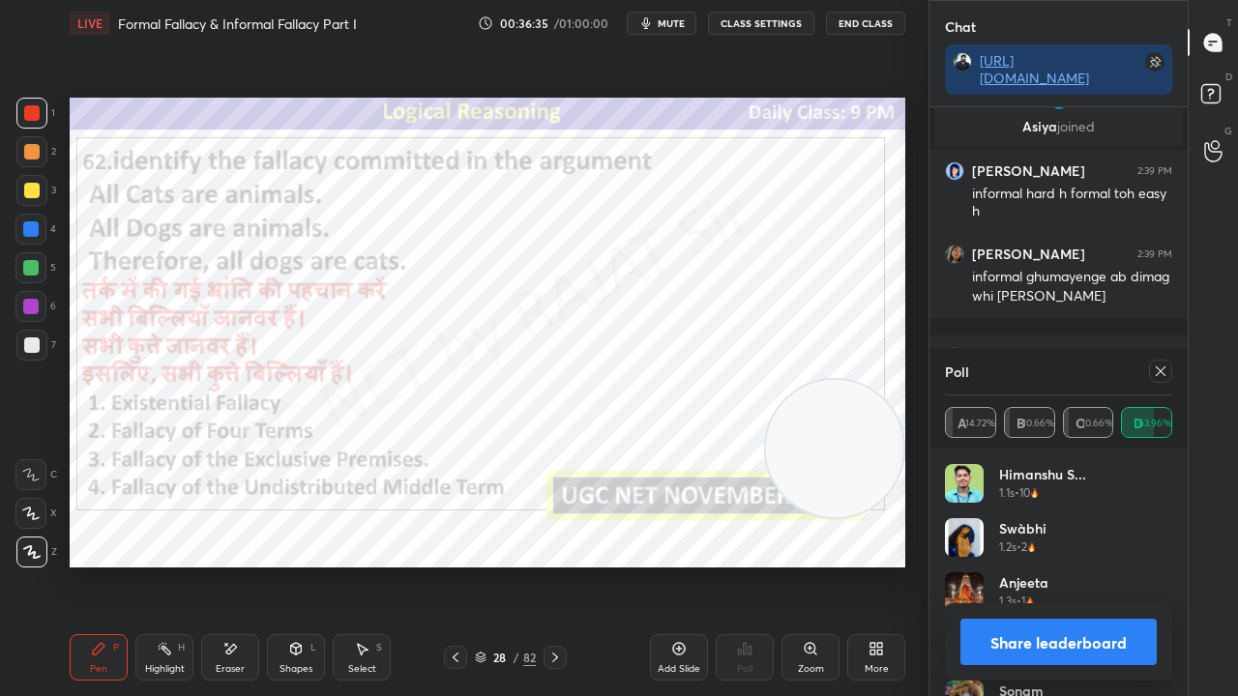
click at [1162, 368] on icon at bounding box center [1160, 371] width 15 height 15
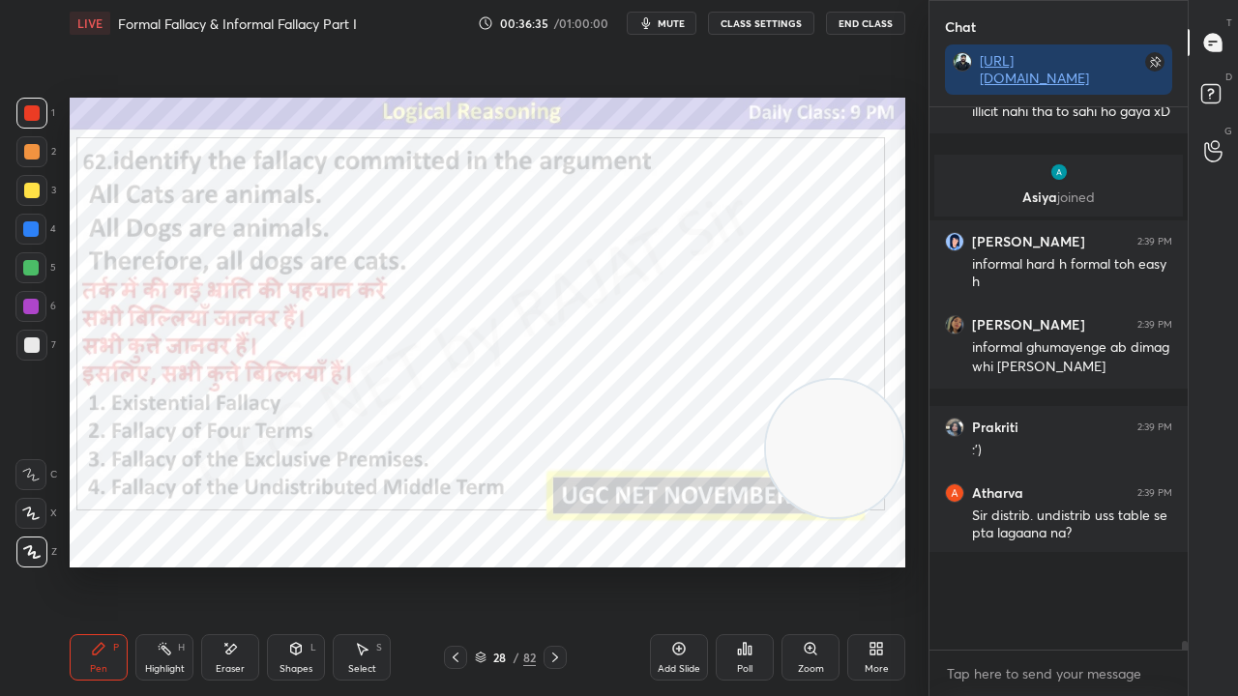
scroll to position [514, 252]
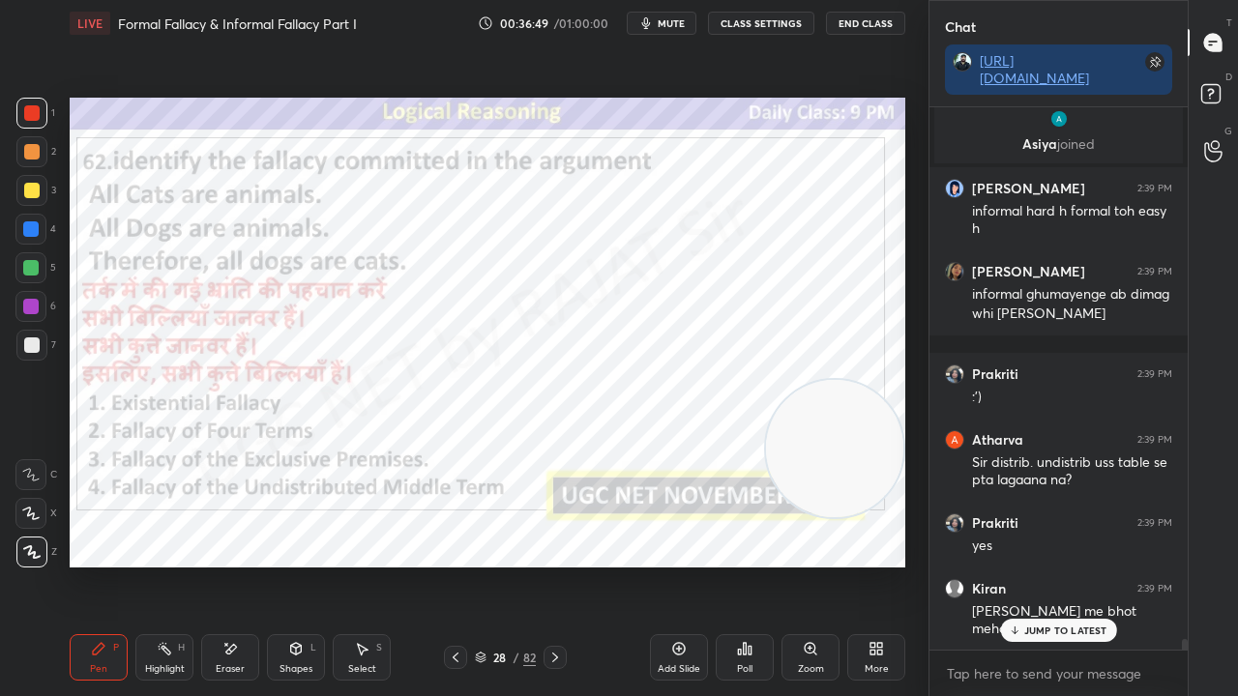
drag, startPoint x: 35, startPoint y: 307, endPoint x: 69, endPoint y: 308, distance: 33.9
click at [35, 306] on div at bounding box center [30, 306] width 15 height 15
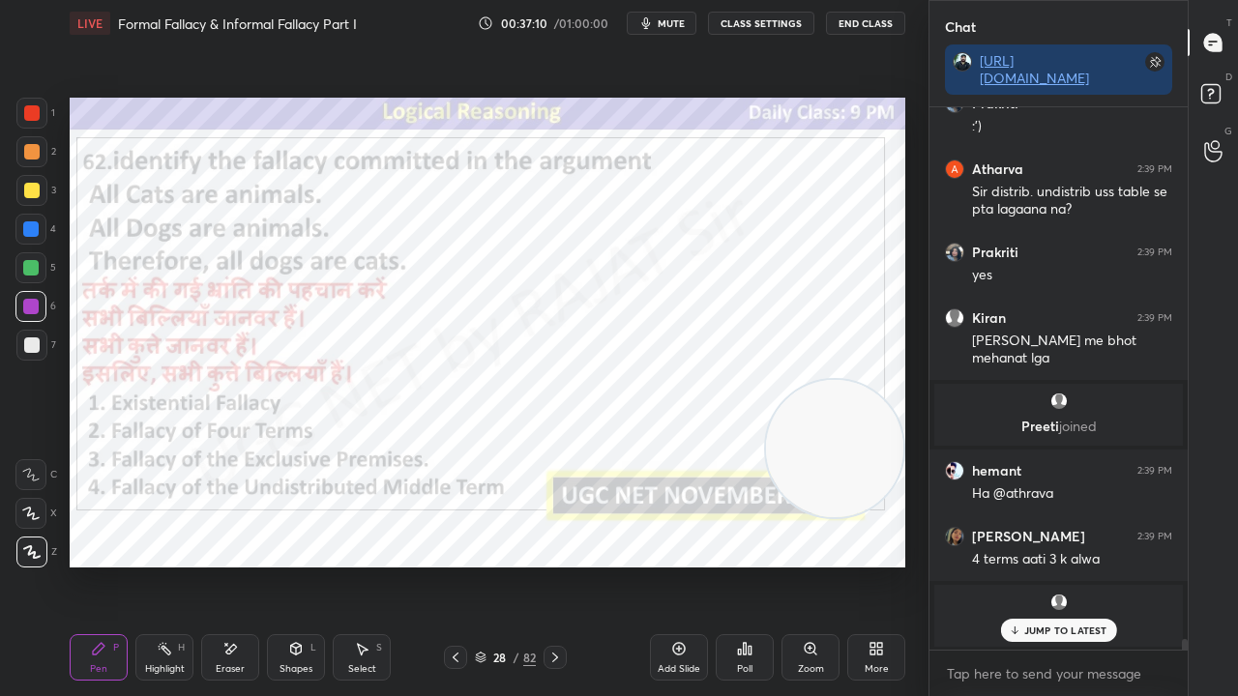
scroll to position [28095, 0]
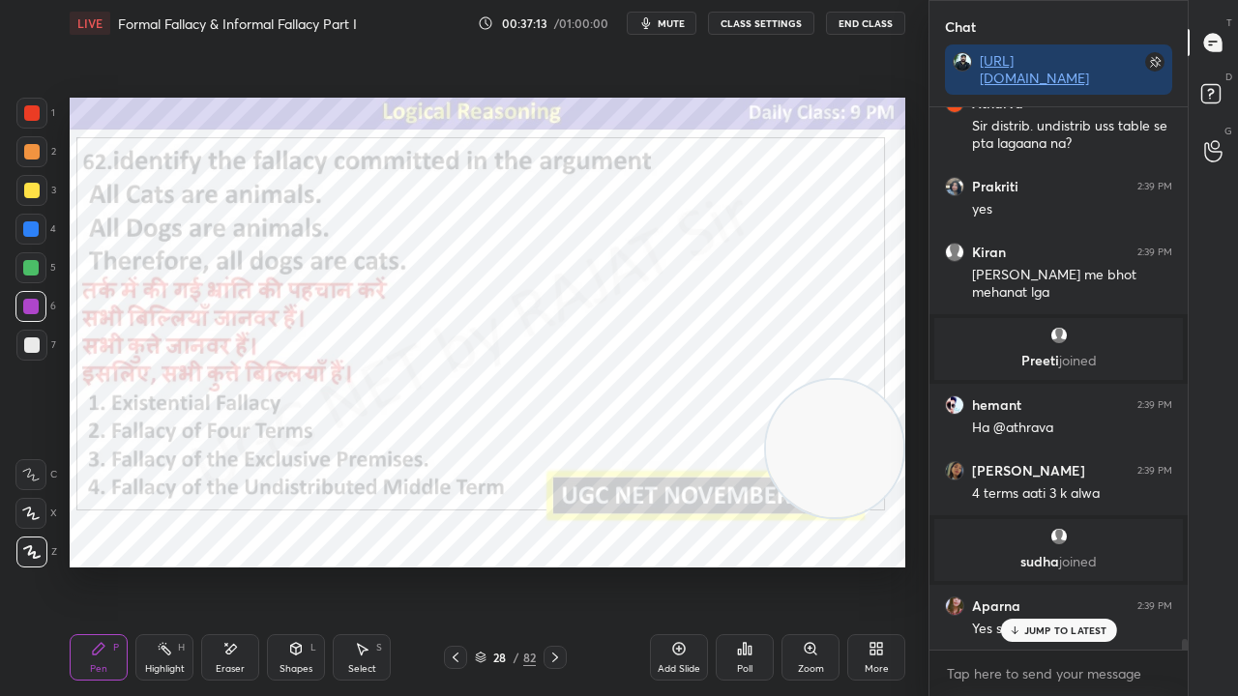
drag, startPoint x: 33, startPoint y: 225, endPoint x: 58, endPoint y: 226, distance: 25.2
click at [35, 226] on div at bounding box center [30, 228] width 15 height 15
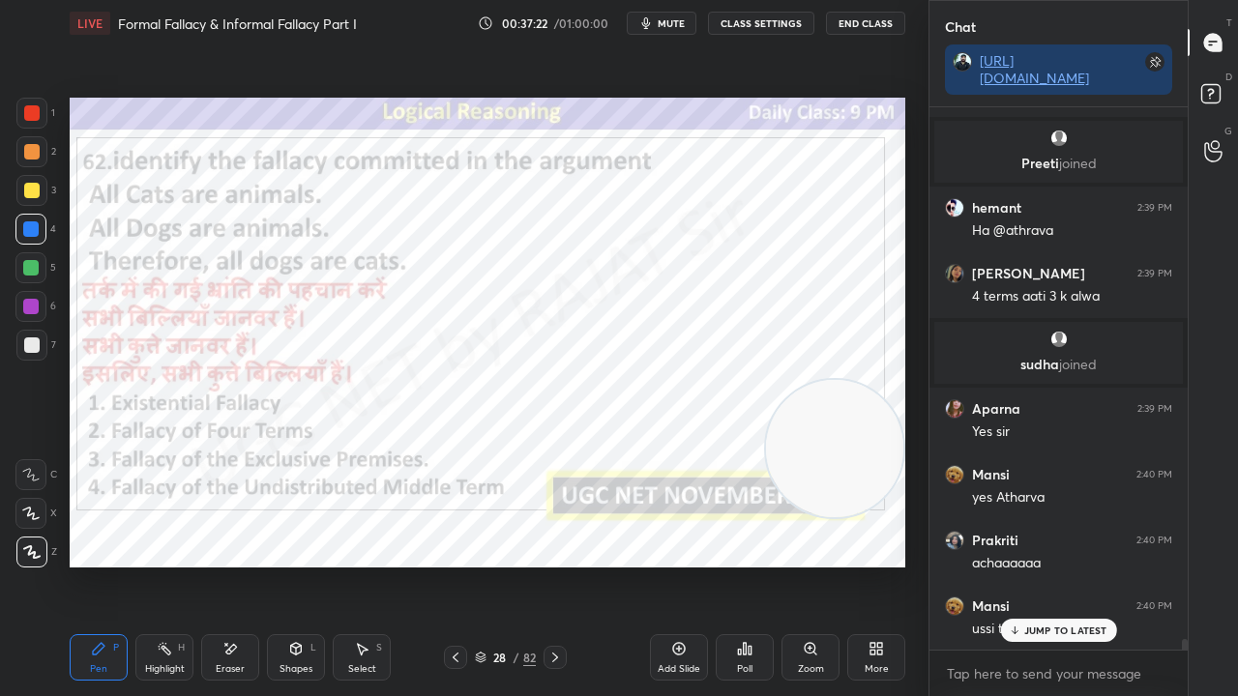
scroll to position [28376, 0]
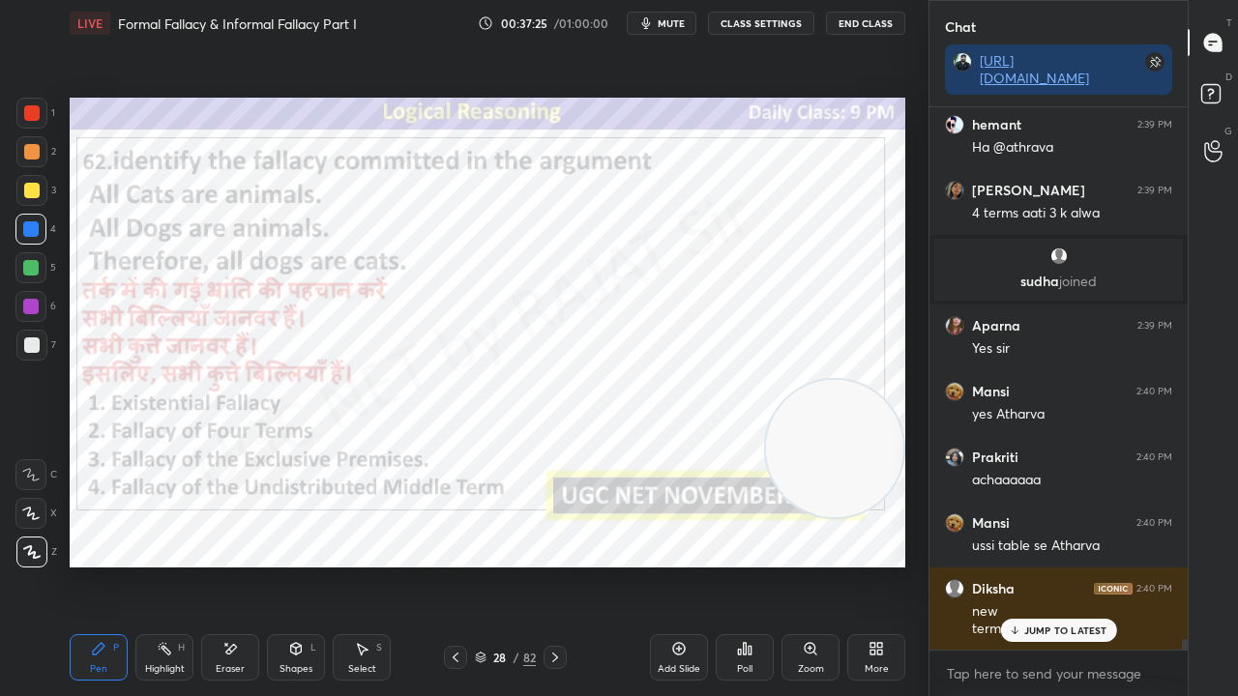
click at [1012, 565] on icon at bounding box center [1014, 631] width 13 height 12
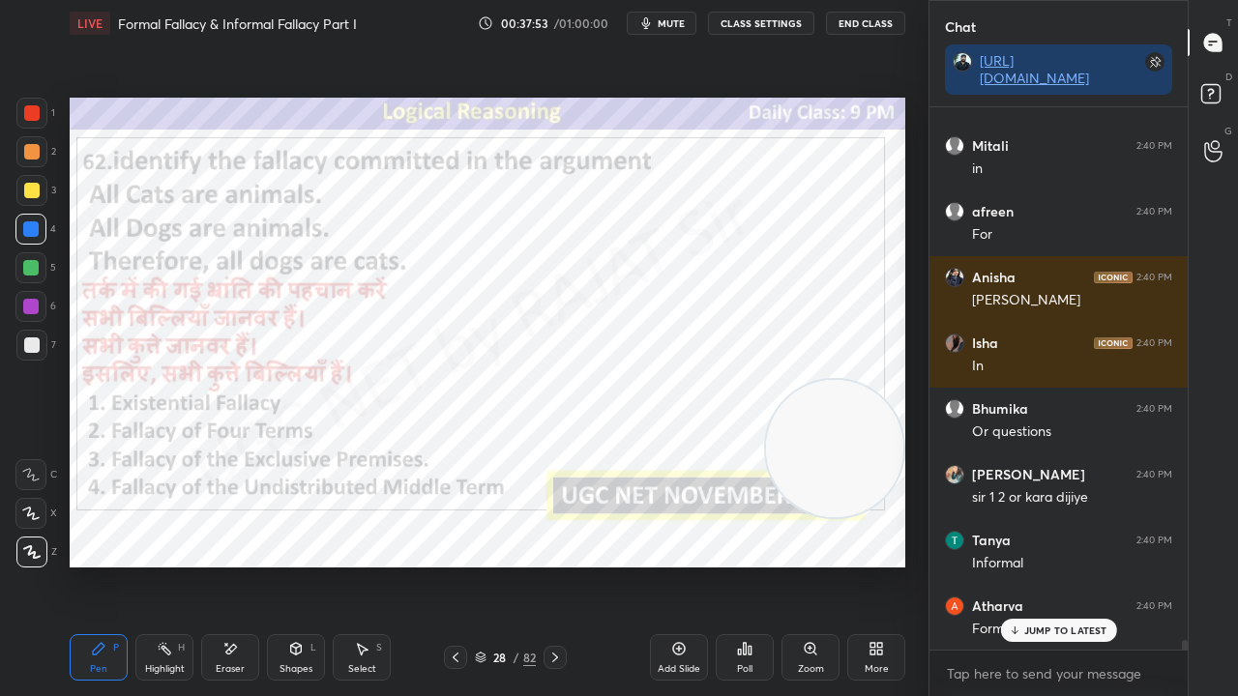
scroll to position [29691, 0]
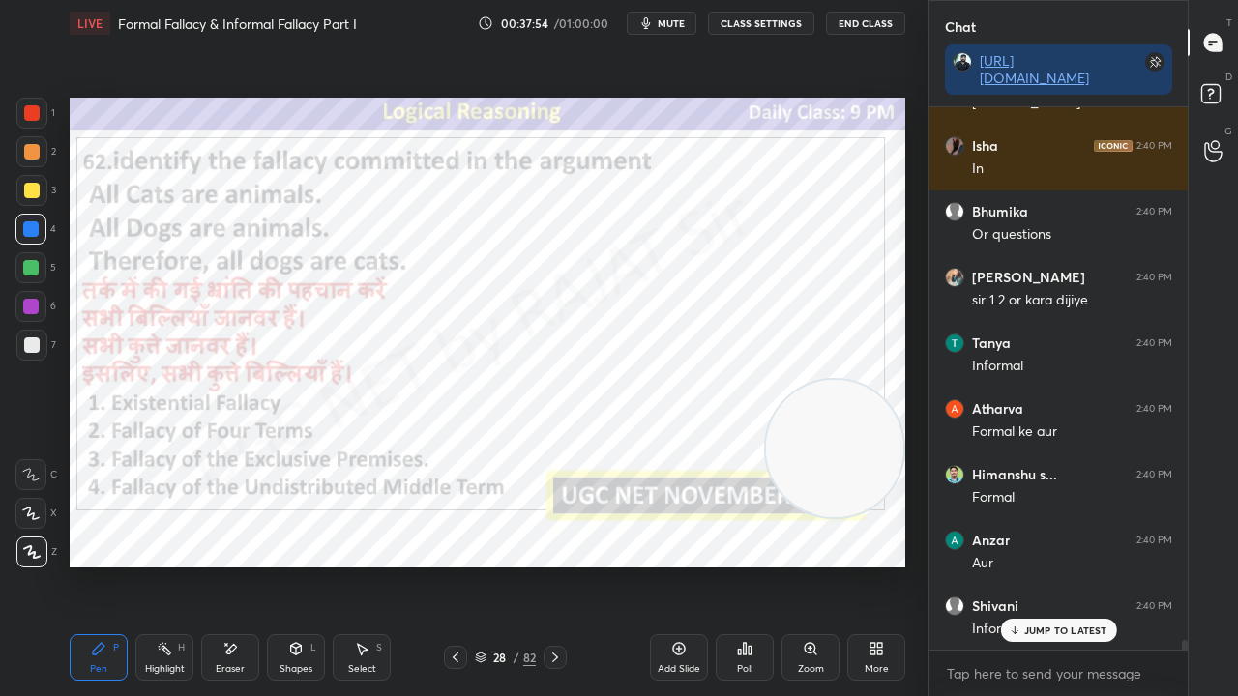
drag, startPoint x: 507, startPoint y: 654, endPoint x: 513, endPoint y: 628, distance: 26.7
click at [507, 565] on div "28 / 82" at bounding box center [505, 657] width 61 height 17
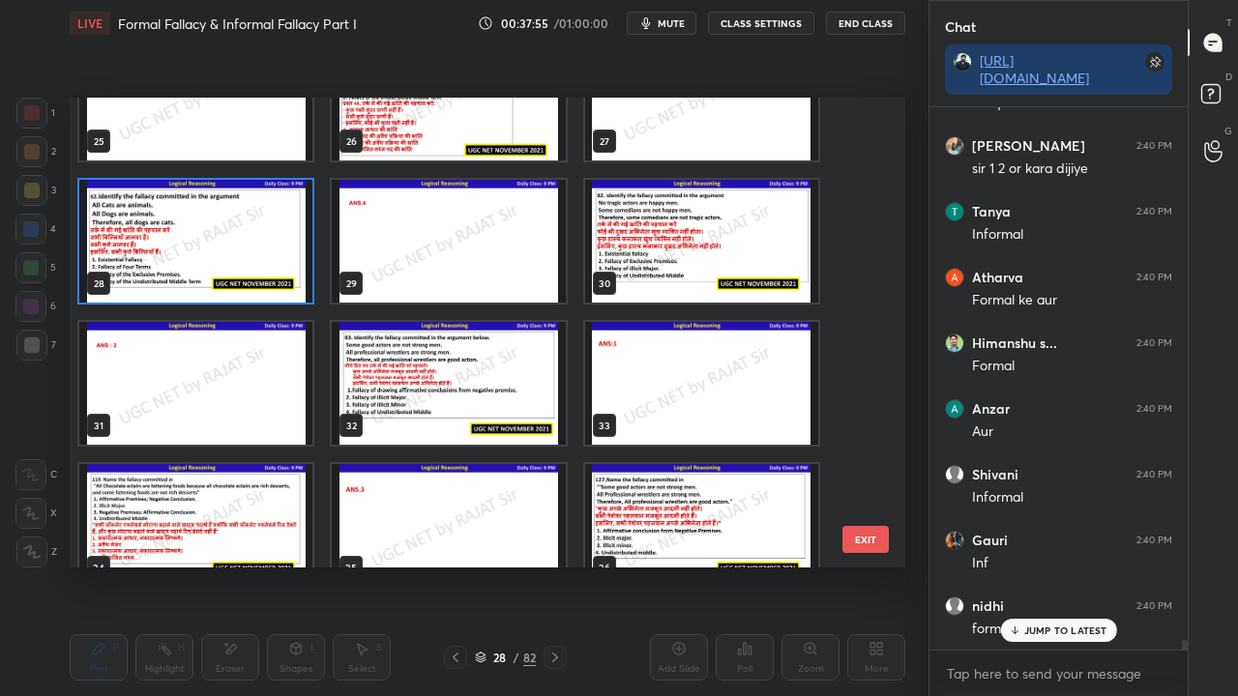
scroll to position [30020, 0]
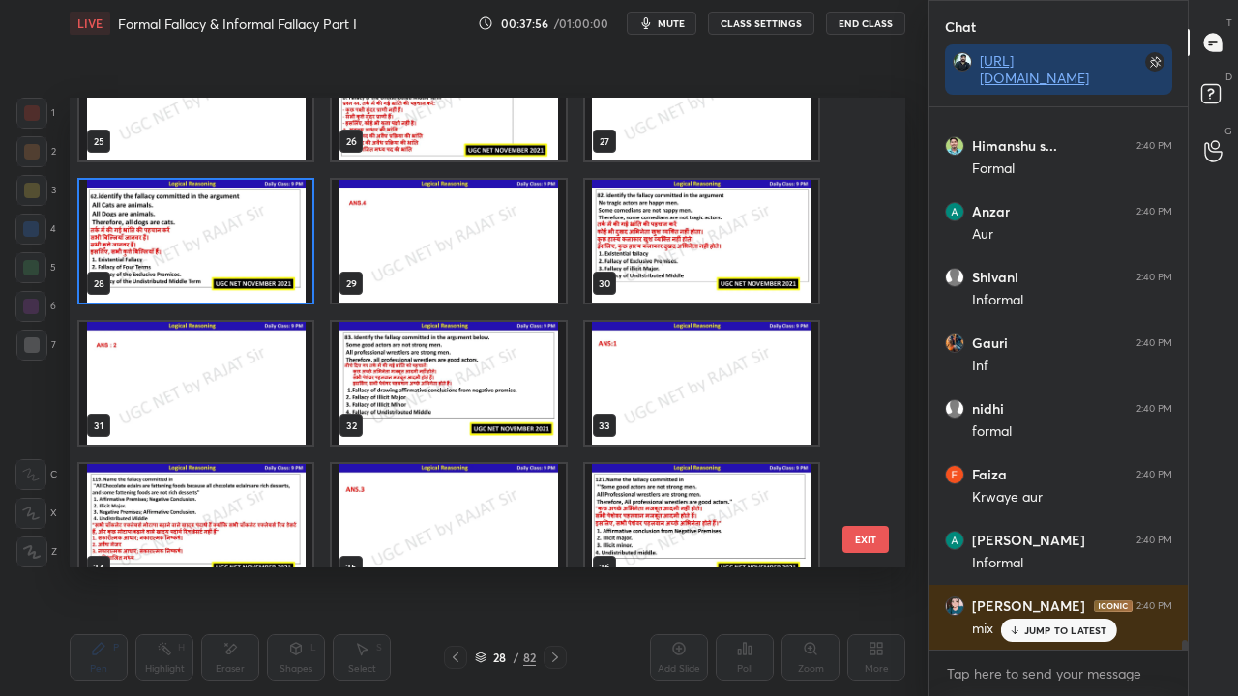
click at [674, 269] on img "grid" at bounding box center [701, 241] width 233 height 123
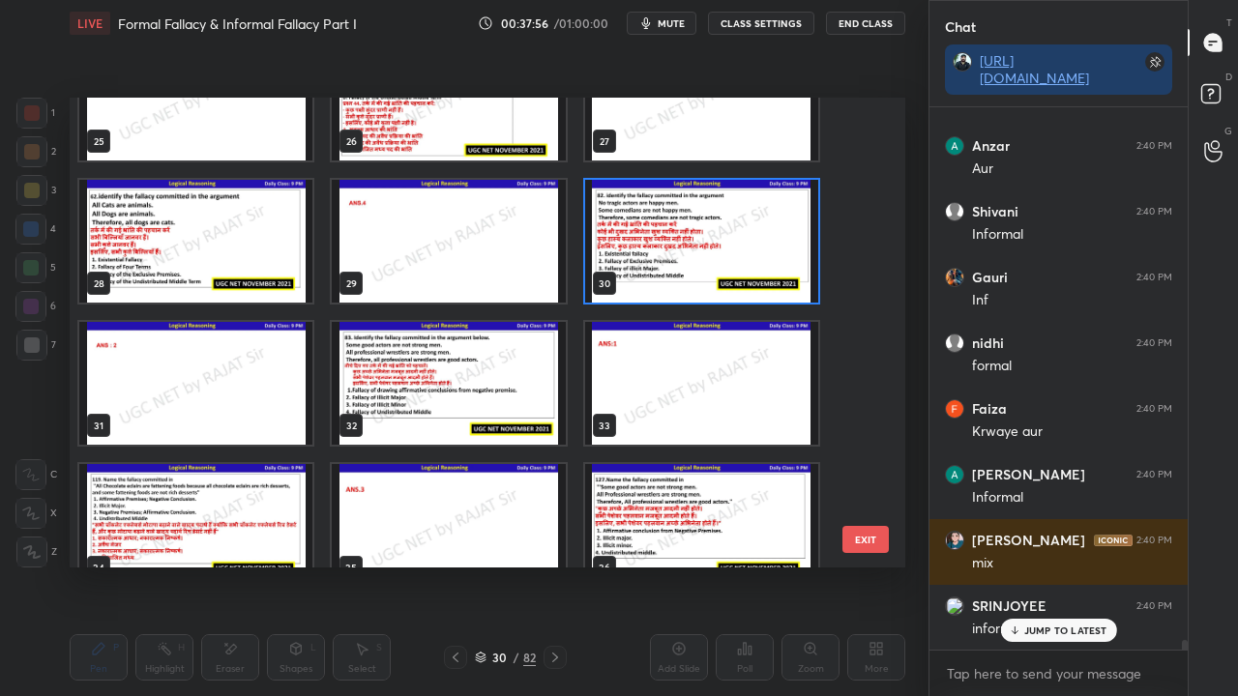
scroll to position [30151, 0]
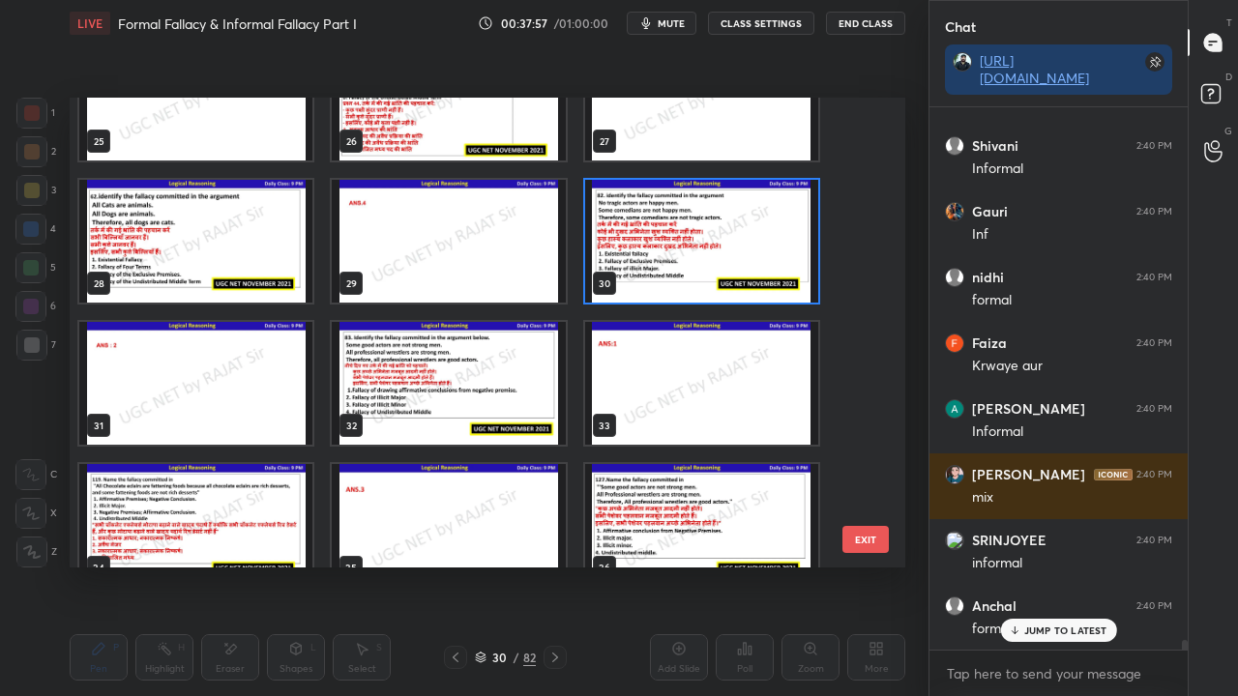
click at [675, 269] on img "grid" at bounding box center [701, 241] width 233 height 123
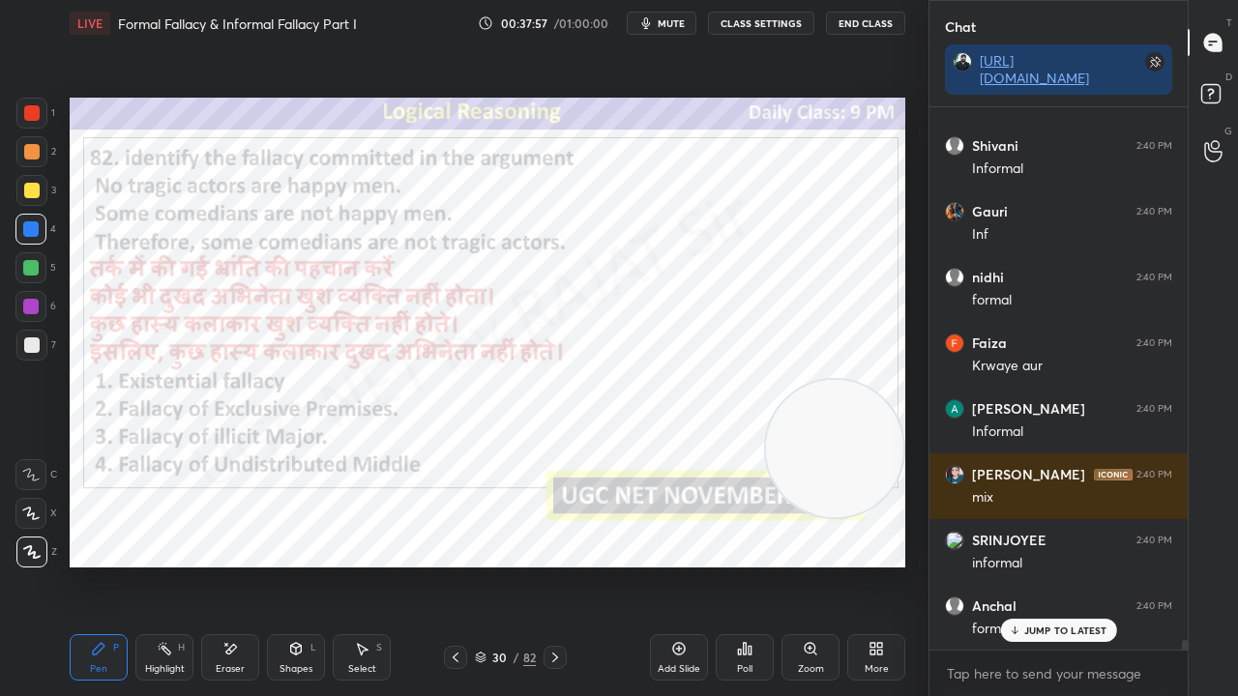
click at [675, 269] on img "grid" at bounding box center [701, 241] width 233 height 123
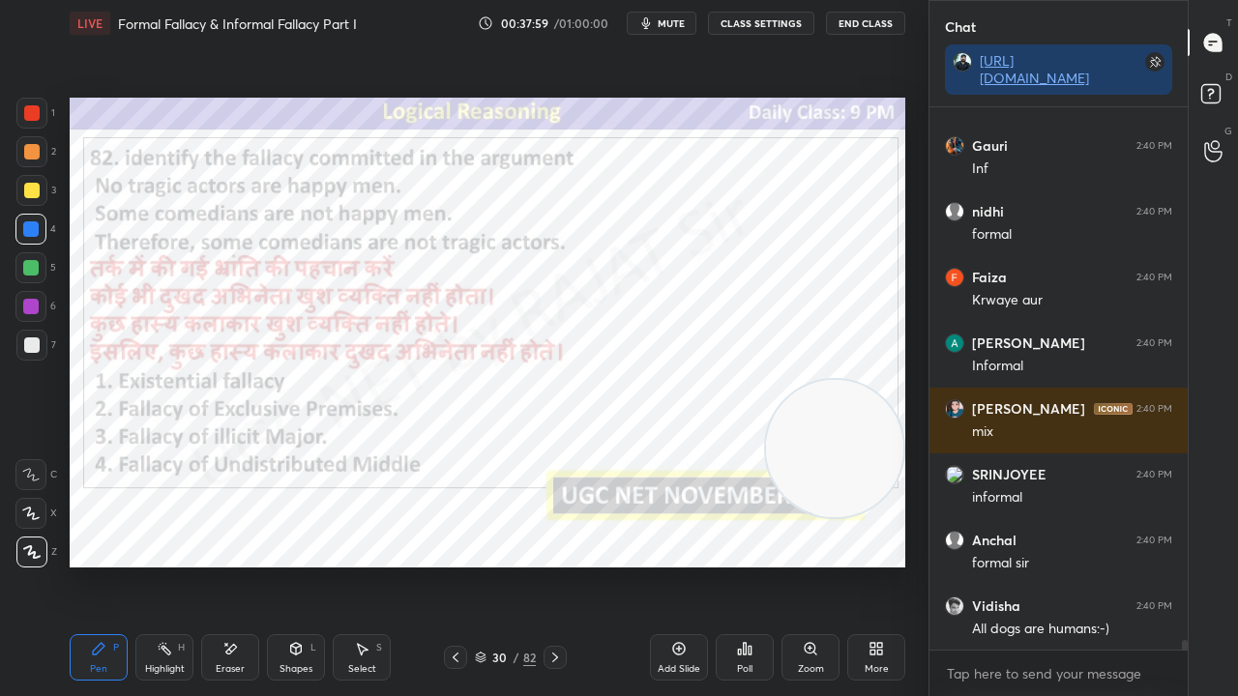
scroll to position [30283, 0]
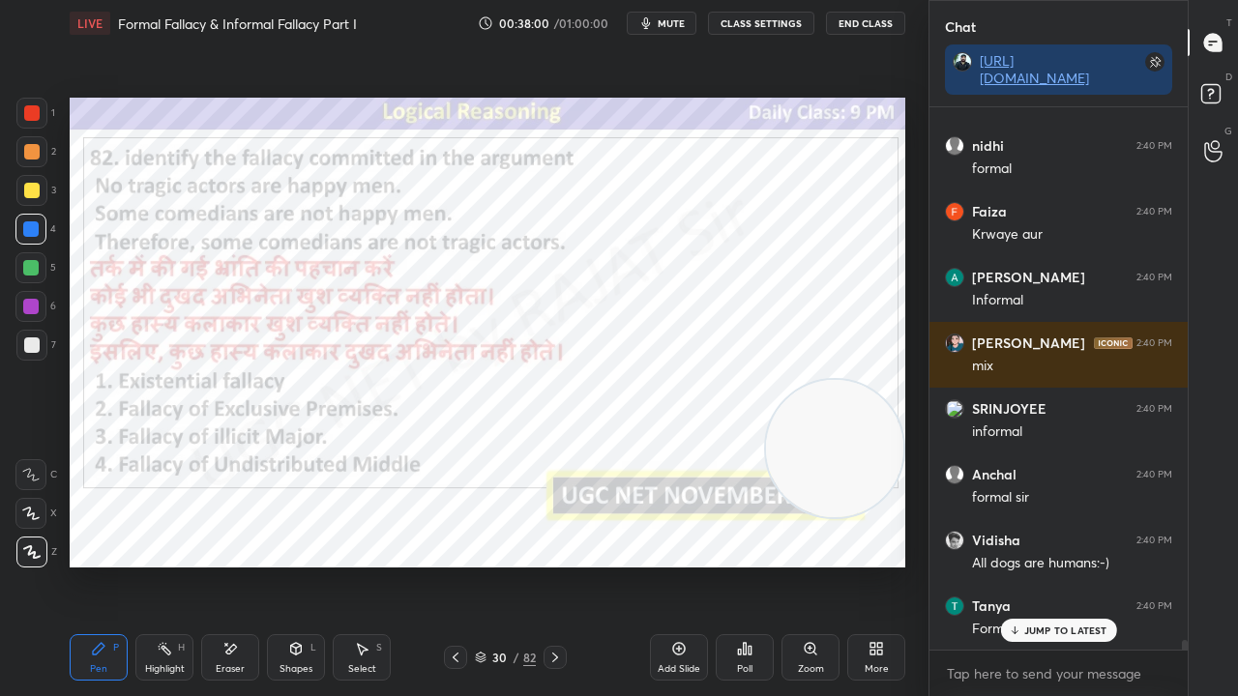
drag, startPoint x: 487, startPoint y: 658, endPoint x: 491, endPoint y: 633, distance: 25.4
click at [487, 565] on div "30 / 82" at bounding box center [505, 657] width 61 height 17
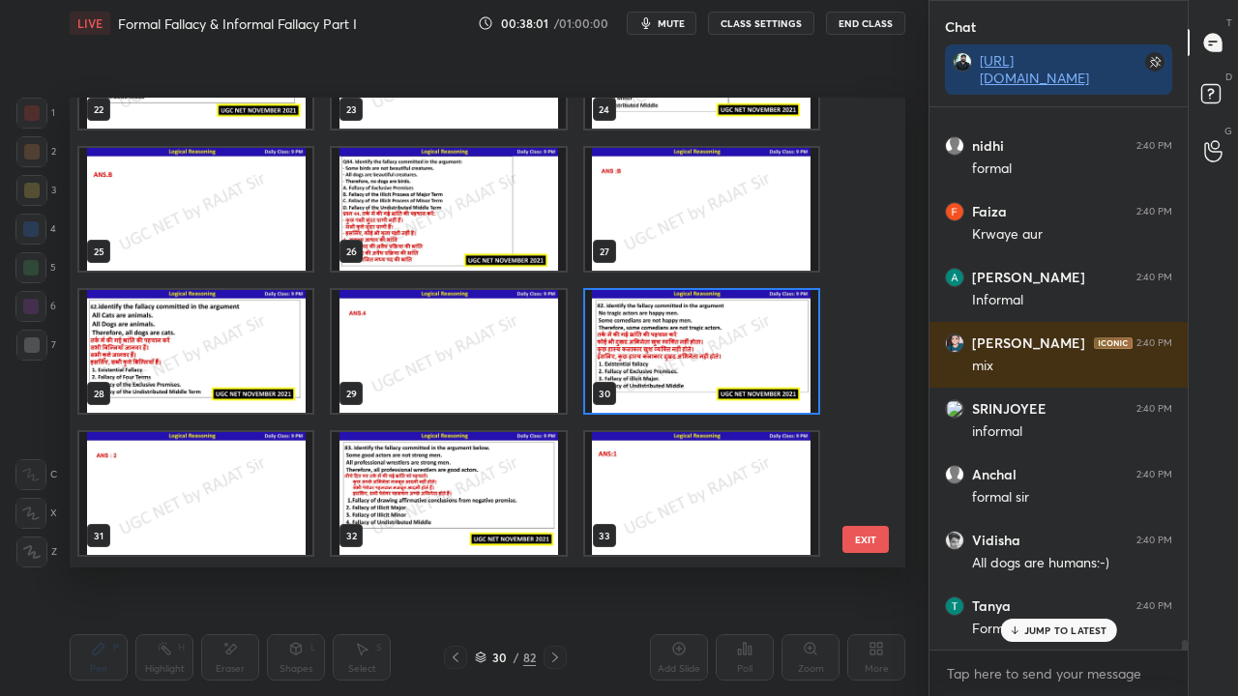
scroll to position [1107, 0]
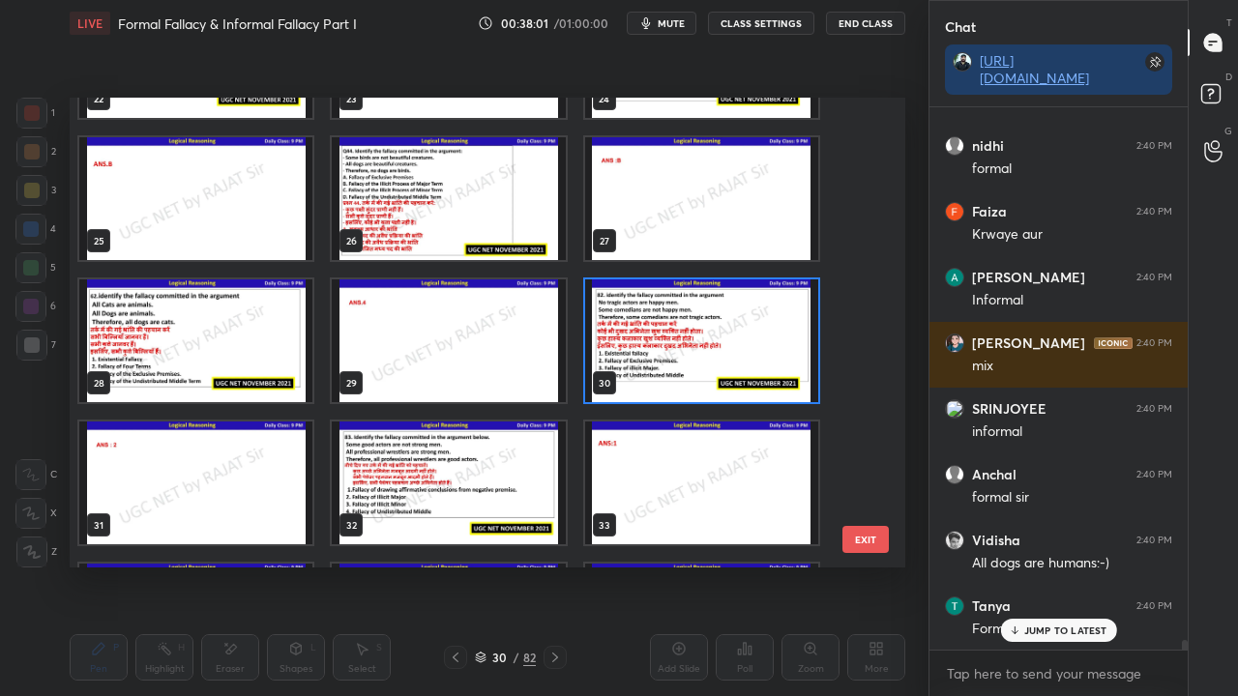
click at [667, 340] on img "grid" at bounding box center [701, 341] width 233 height 123
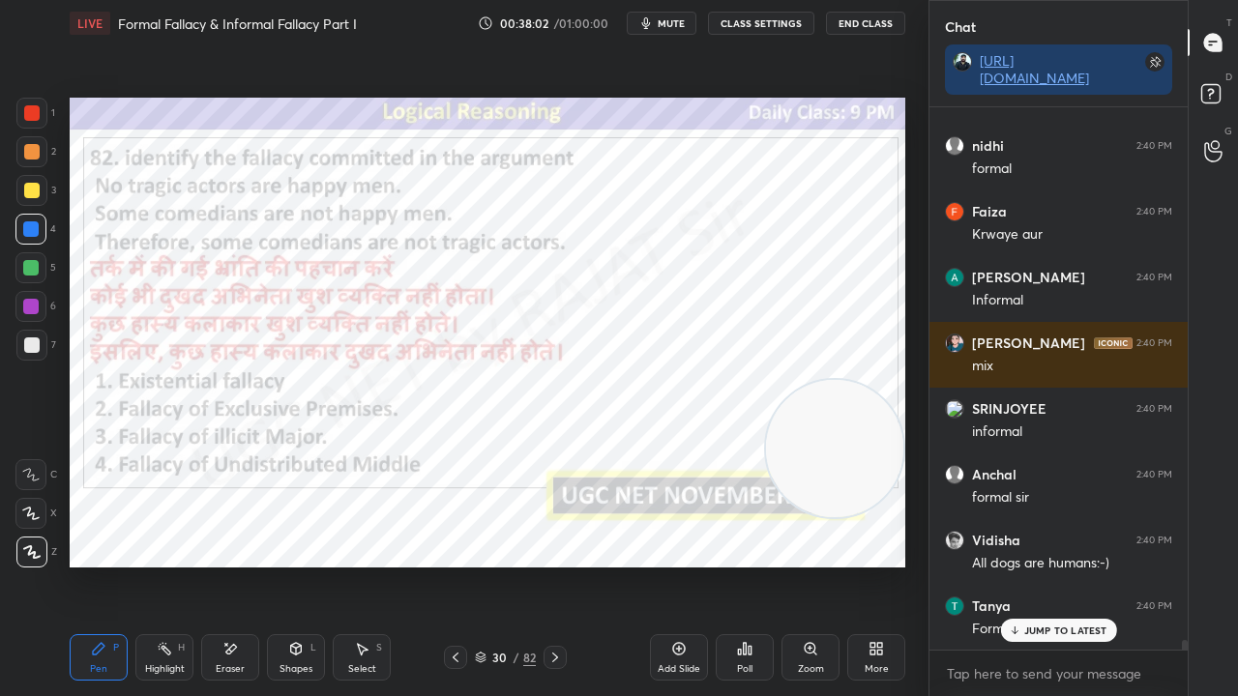
click at [671, 340] on img "grid" at bounding box center [701, 341] width 233 height 123
click at [745, 565] on div "Poll" at bounding box center [745, 657] width 58 height 46
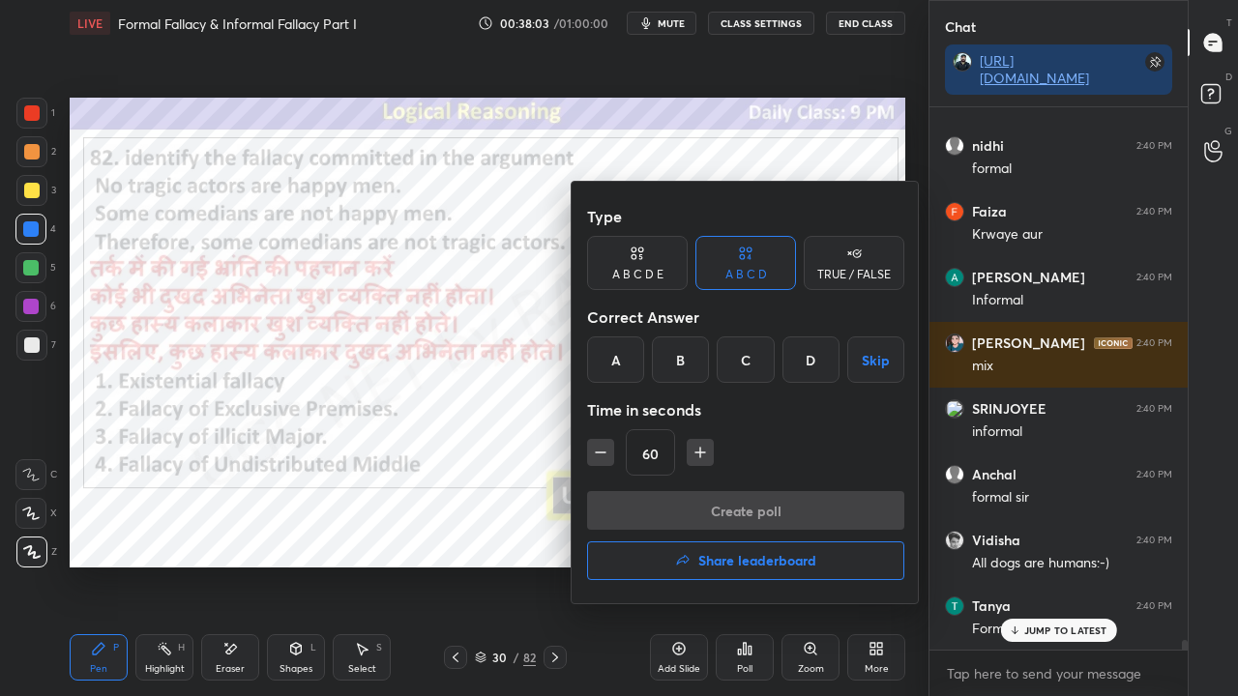
click at [692, 367] on div "B" at bounding box center [680, 360] width 57 height 46
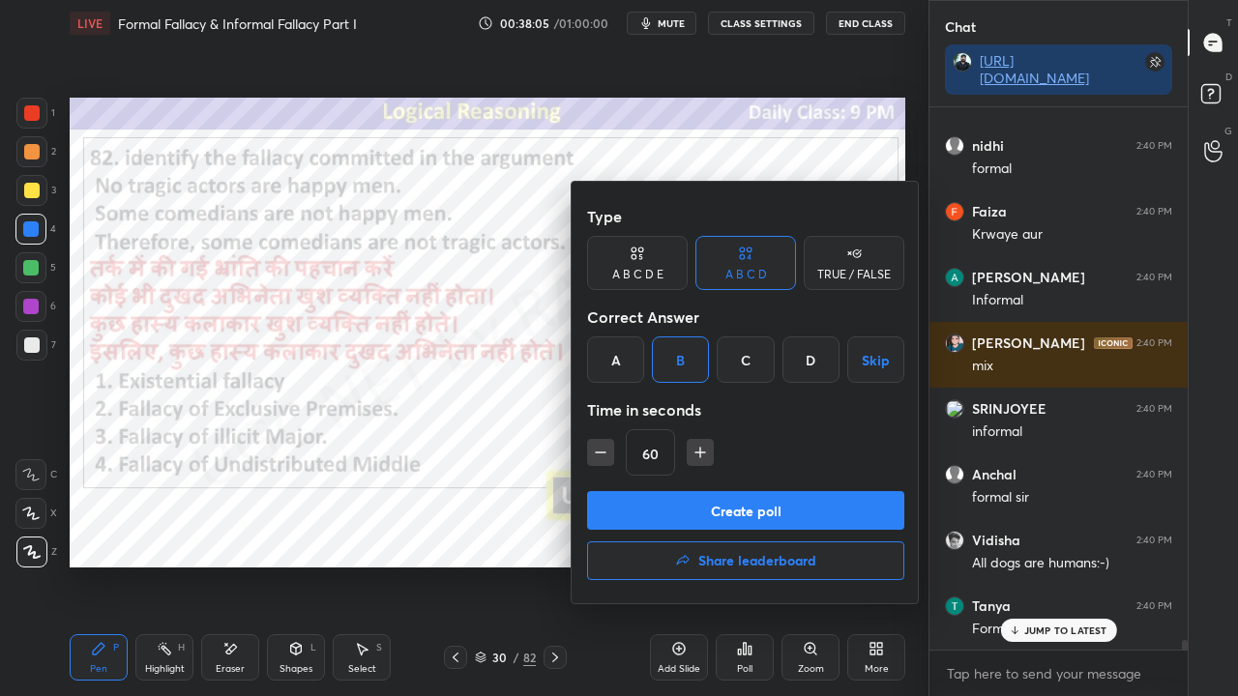
click at [696, 507] on button "Create poll" at bounding box center [745, 510] width 317 height 39
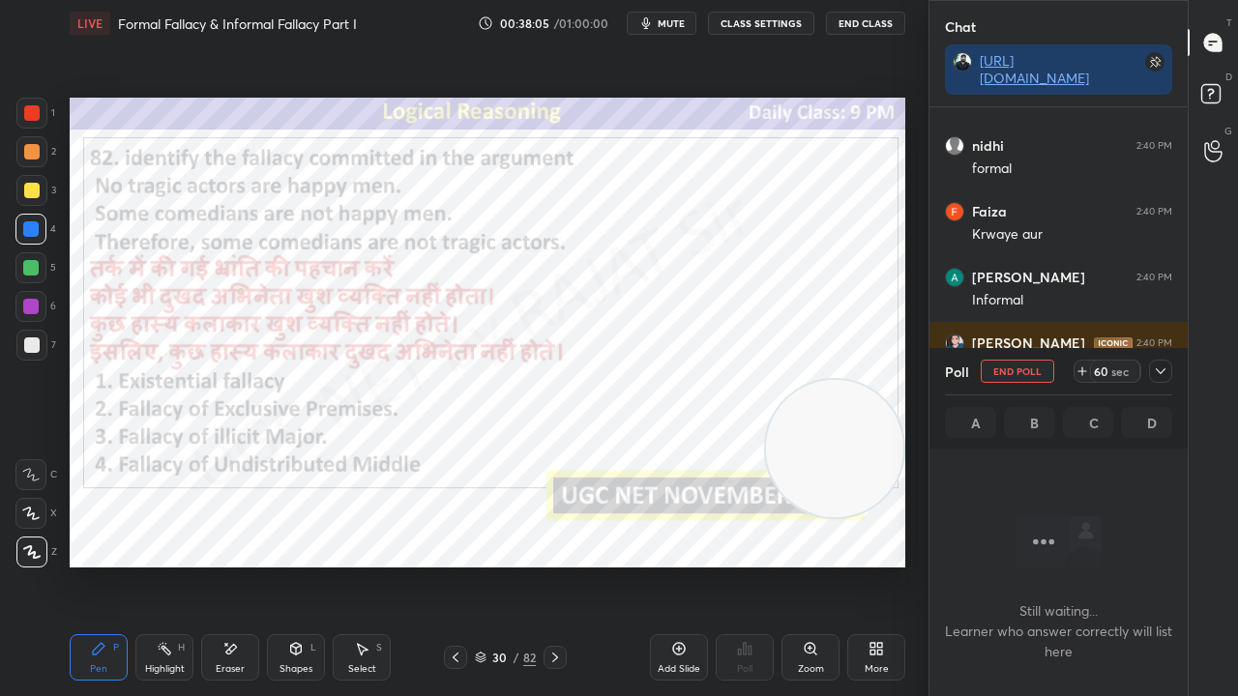
scroll to position [6, 6]
click at [495, 565] on div "30" at bounding box center [499, 658] width 19 height 12
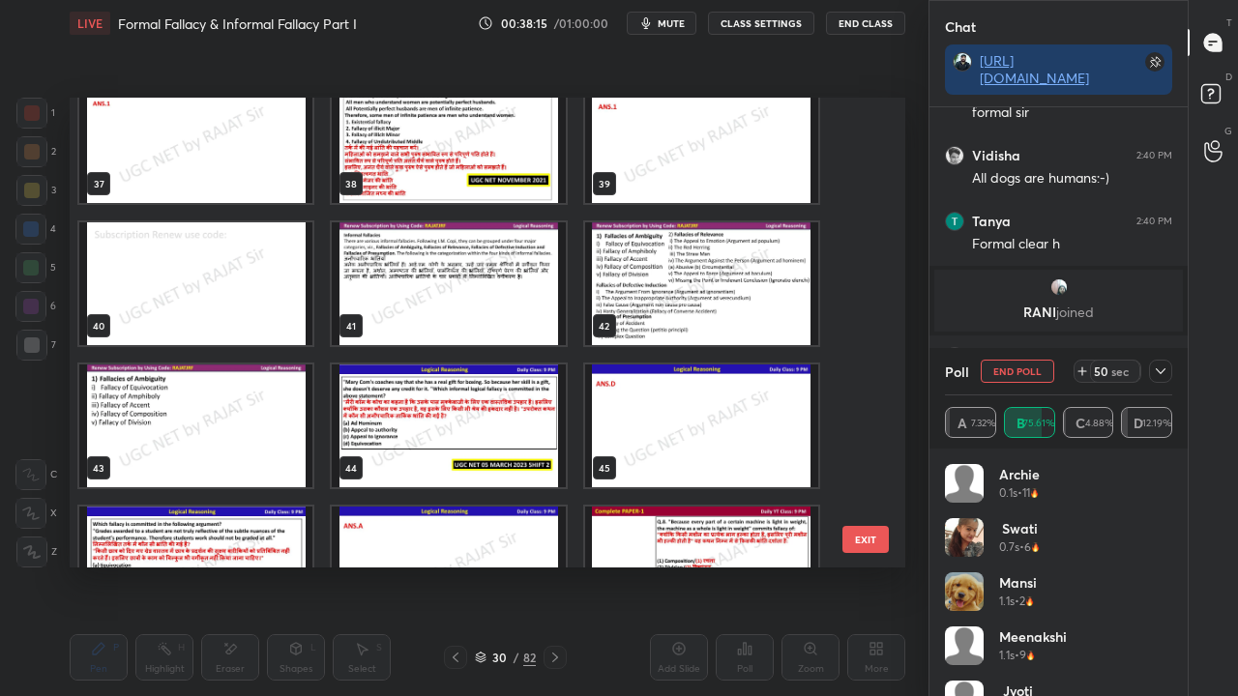
click at [854, 541] on button "EXIT" at bounding box center [865, 539] width 46 height 27
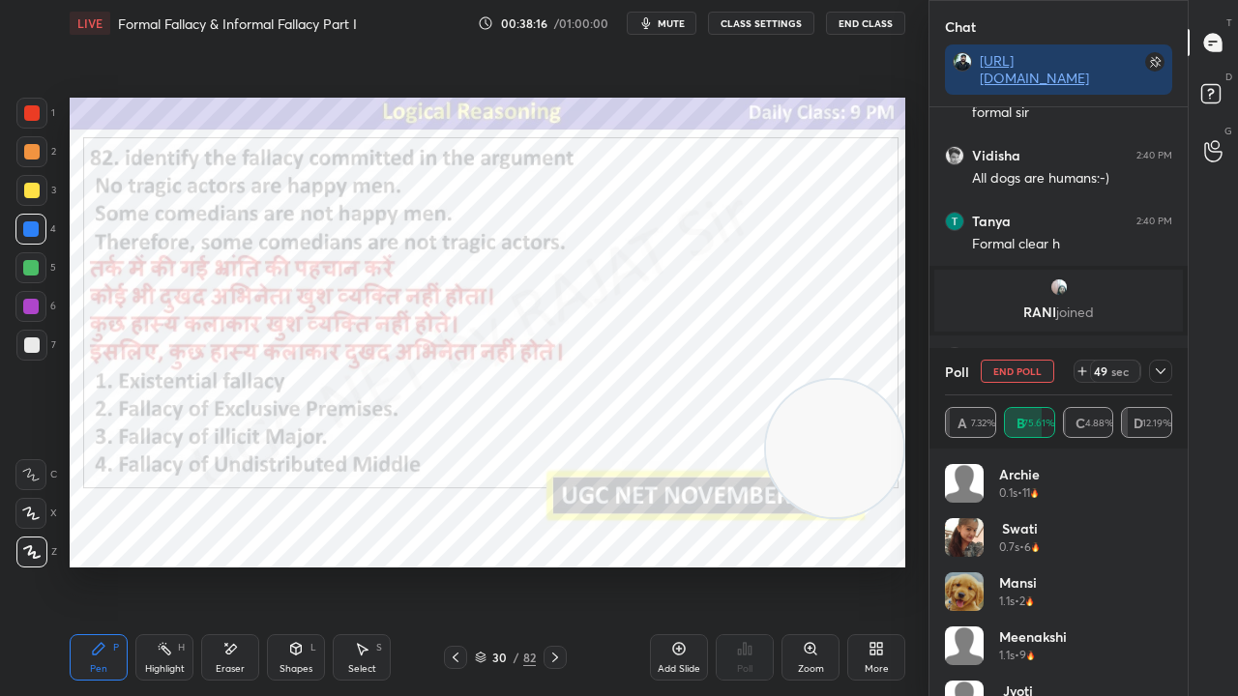
click at [1163, 371] on icon at bounding box center [1160, 371] width 15 height 15
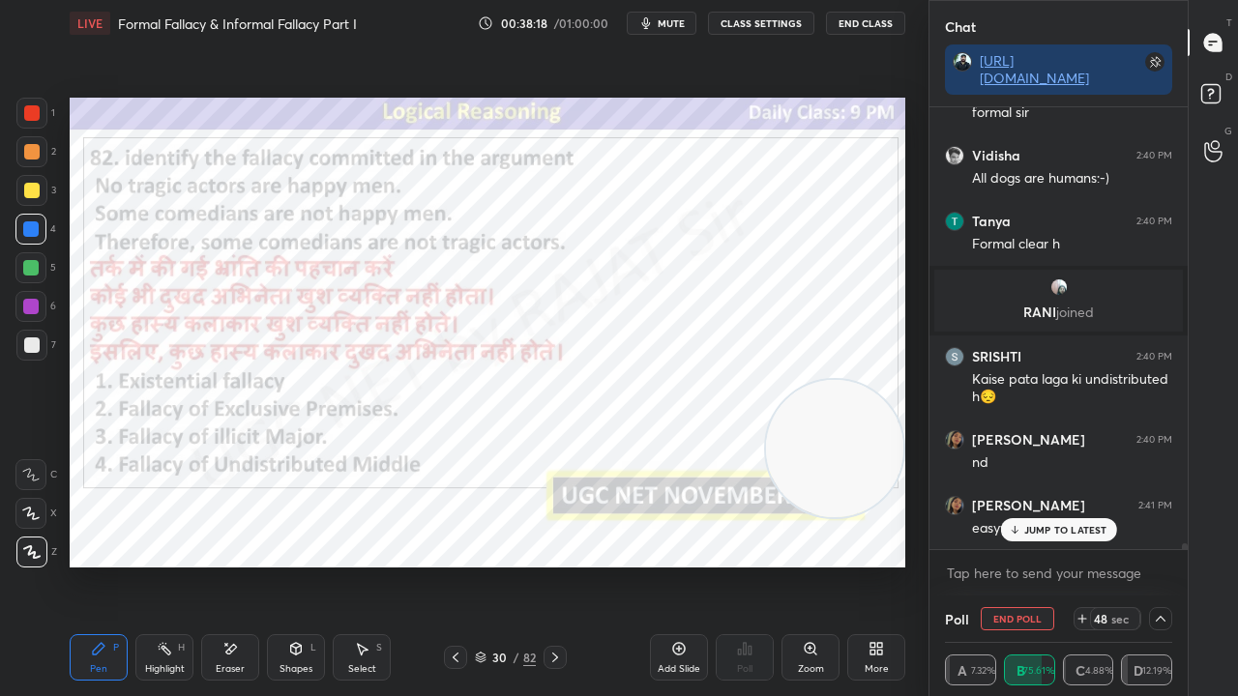
drag, startPoint x: 665, startPoint y: 20, endPoint x: 669, endPoint y: 77, distance: 57.2
click at [667, 20] on span "mute" at bounding box center [671, 23] width 27 height 14
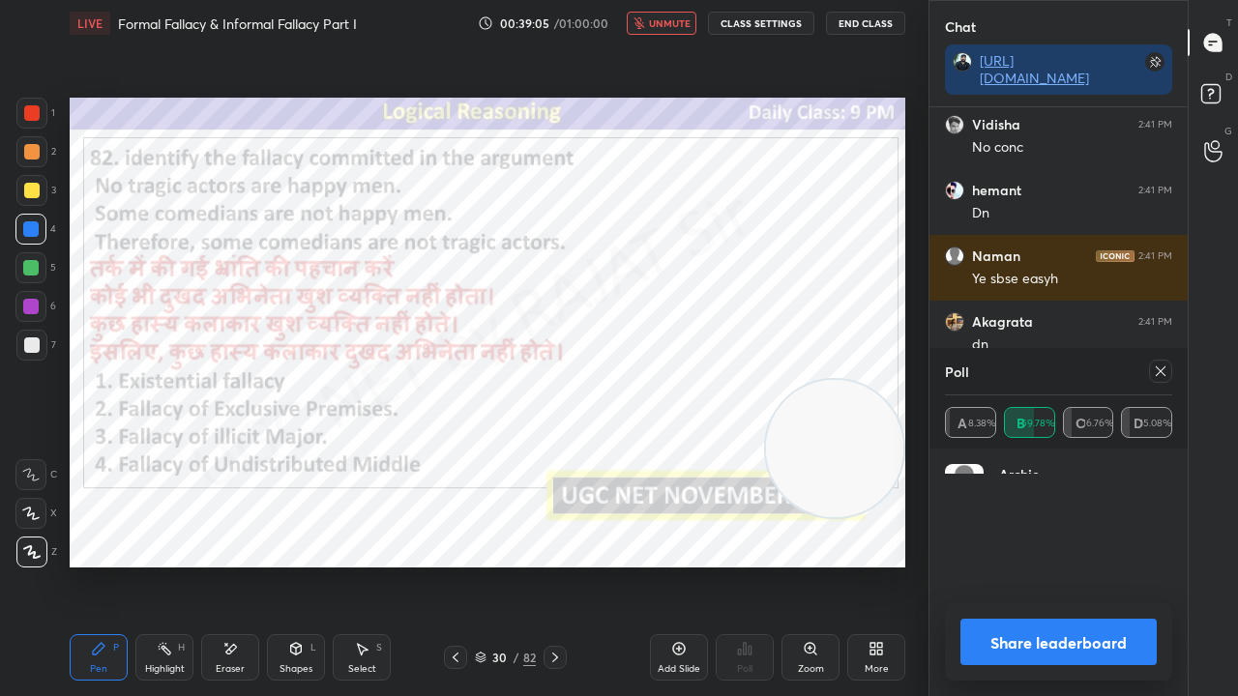
scroll to position [224, 221]
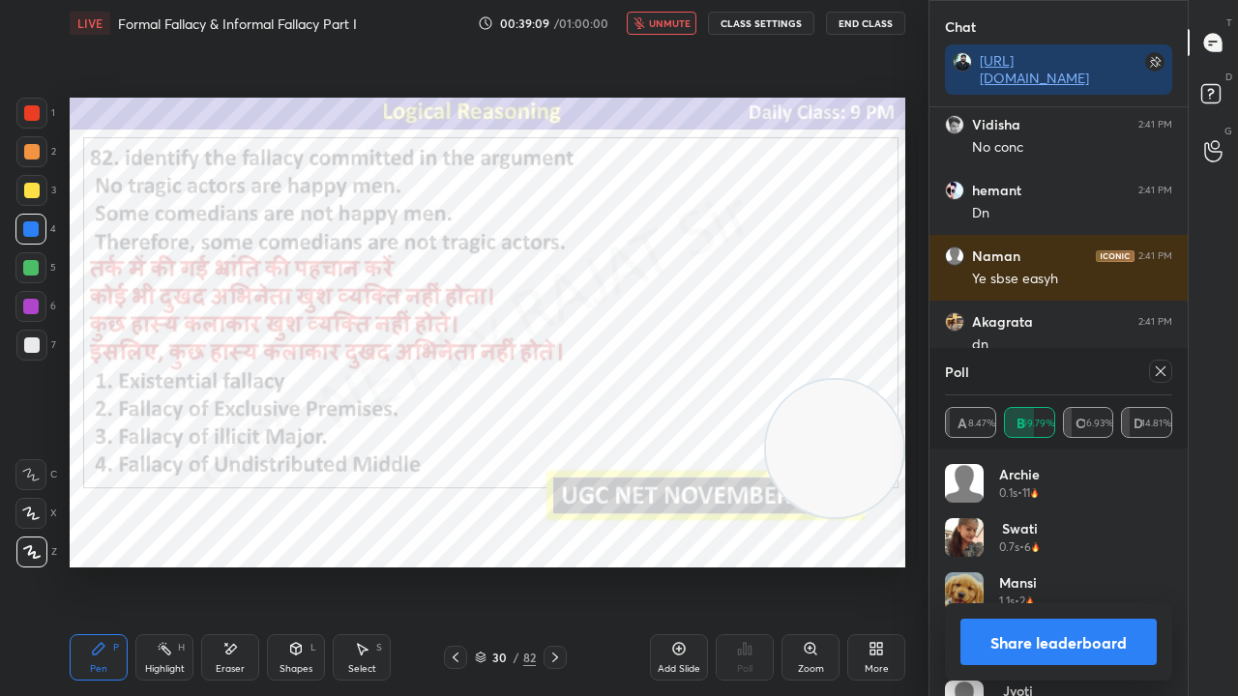
click at [685, 21] on span "unmute" at bounding box center [670, 23] width 42 height 14
click at [1164, 377] on icon at bounding box center [1160, 371] width 15 height 15
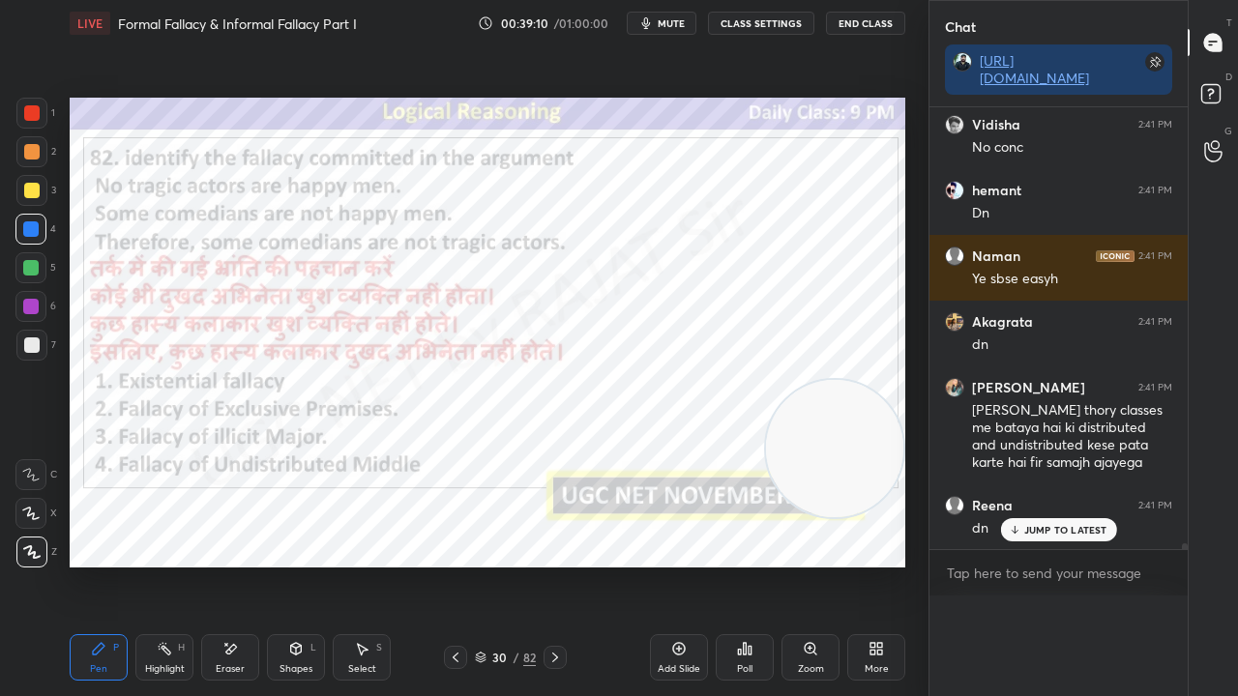
scroll to position [31561, 0]
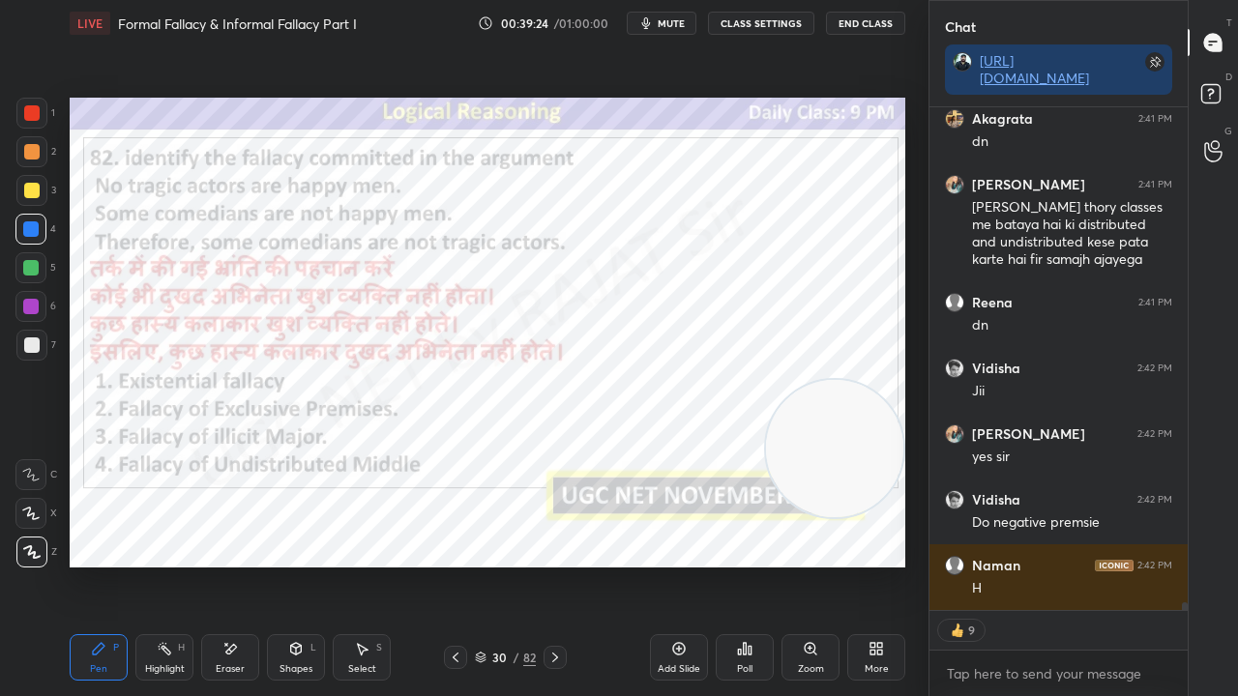
drag, startPoint x: 508, startPoint y: 656, endPoint x: 533, endPoint y: 574, distance: 86.0
click at [508, 565] on div "30" at bounding box center [499, 658] width 19 height 12
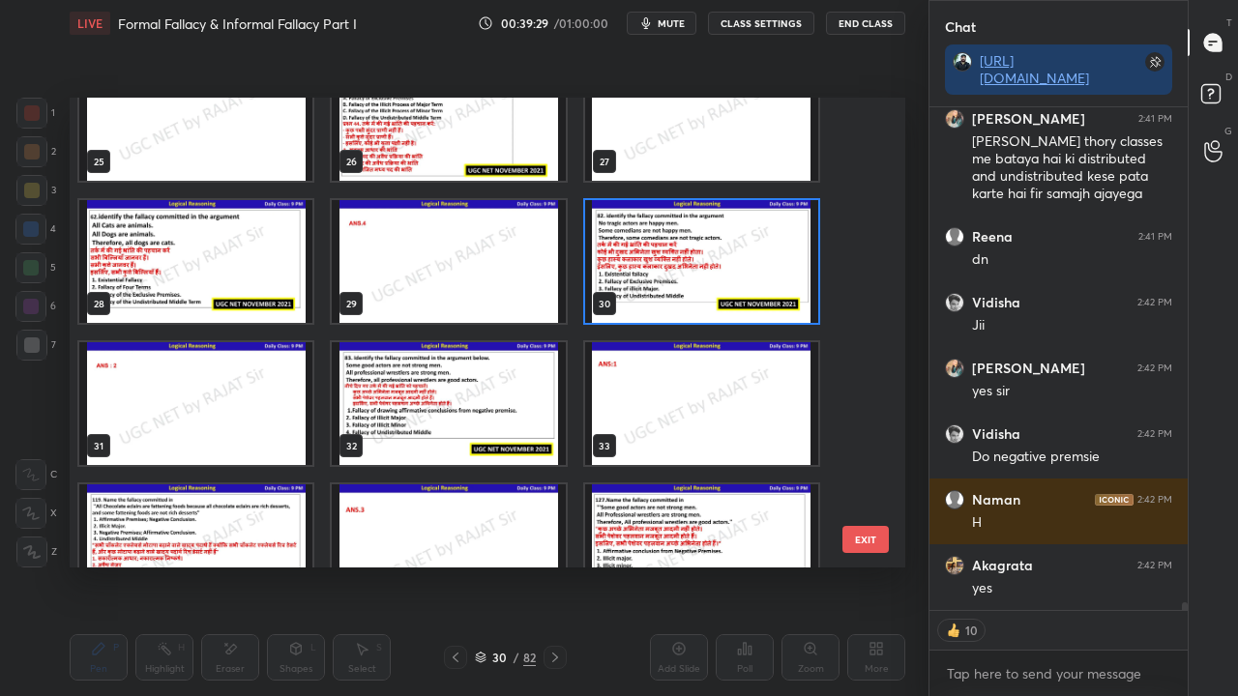
click at [515, 397] on img "grid" at bounding box center [448, 403] width 233 height 123
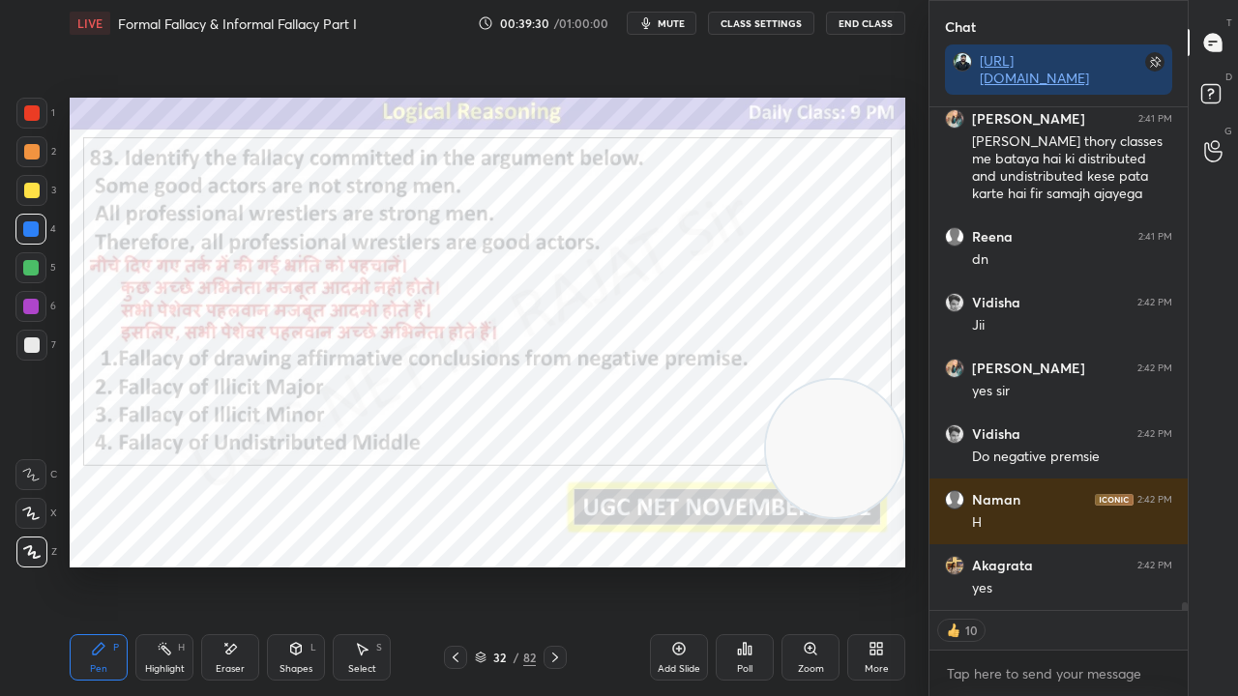
click at [734, 565] on div "Poll" at bounding box center [745, 657] width 58 height 46
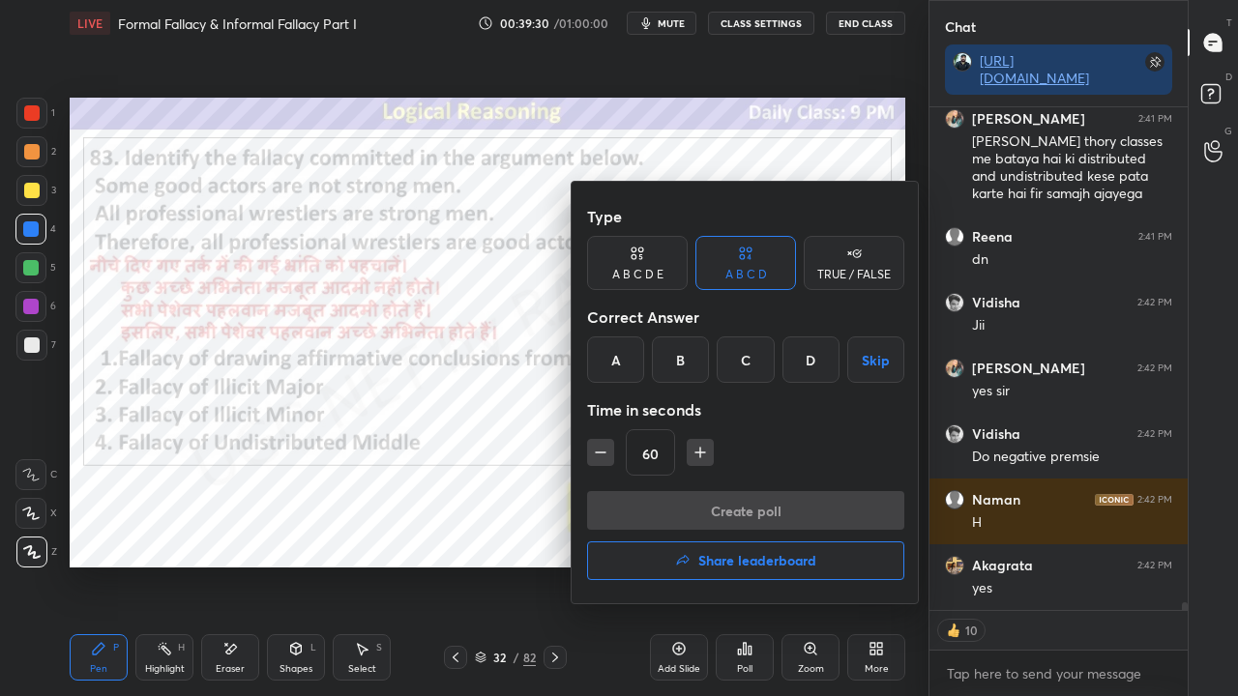
click at [615, 373] on div "A" at bounding box center [615, 360] width 57 height 46
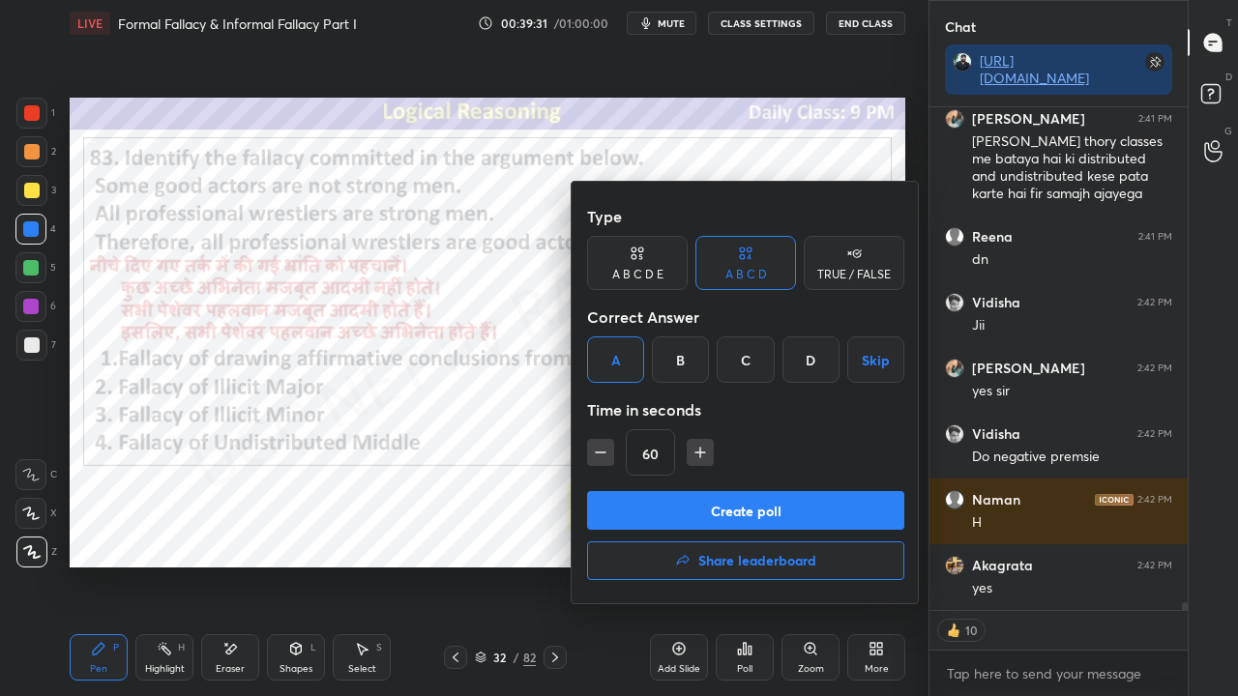
click at [654, 499] on button "Create poll" at bounding box center [745, 510] width 317 height 39
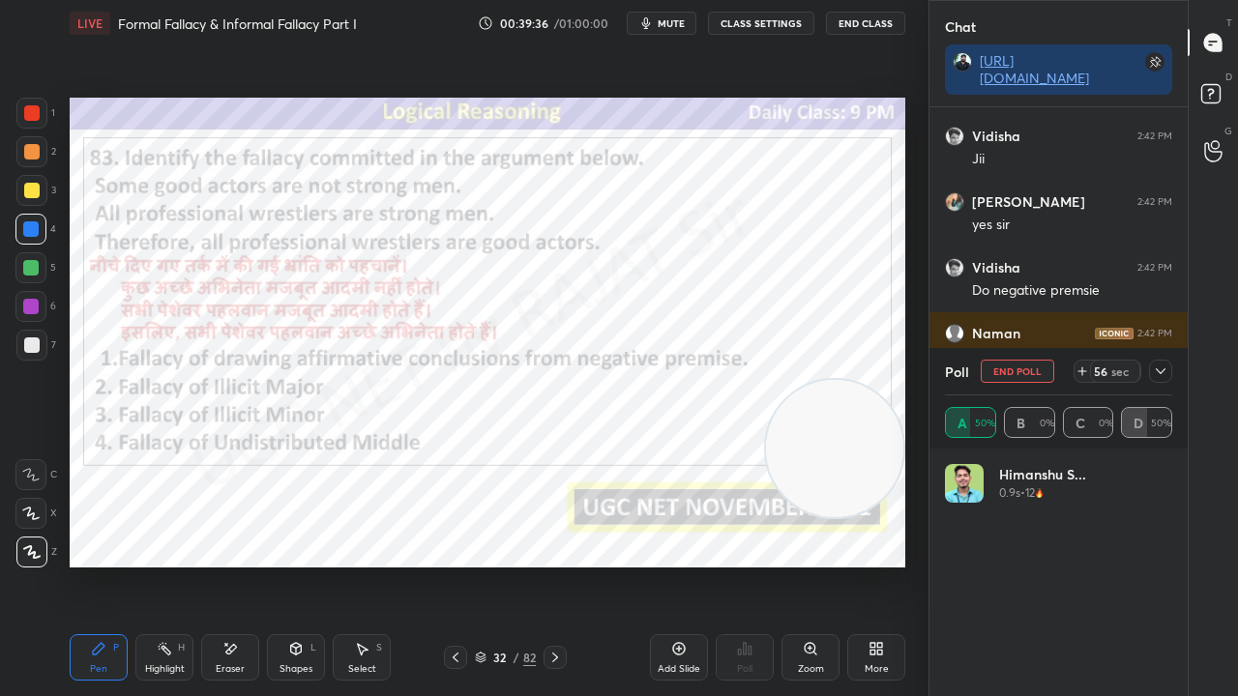
click at [1159, 368] on icon at bounding box center [1160, 371] width 15 height 15
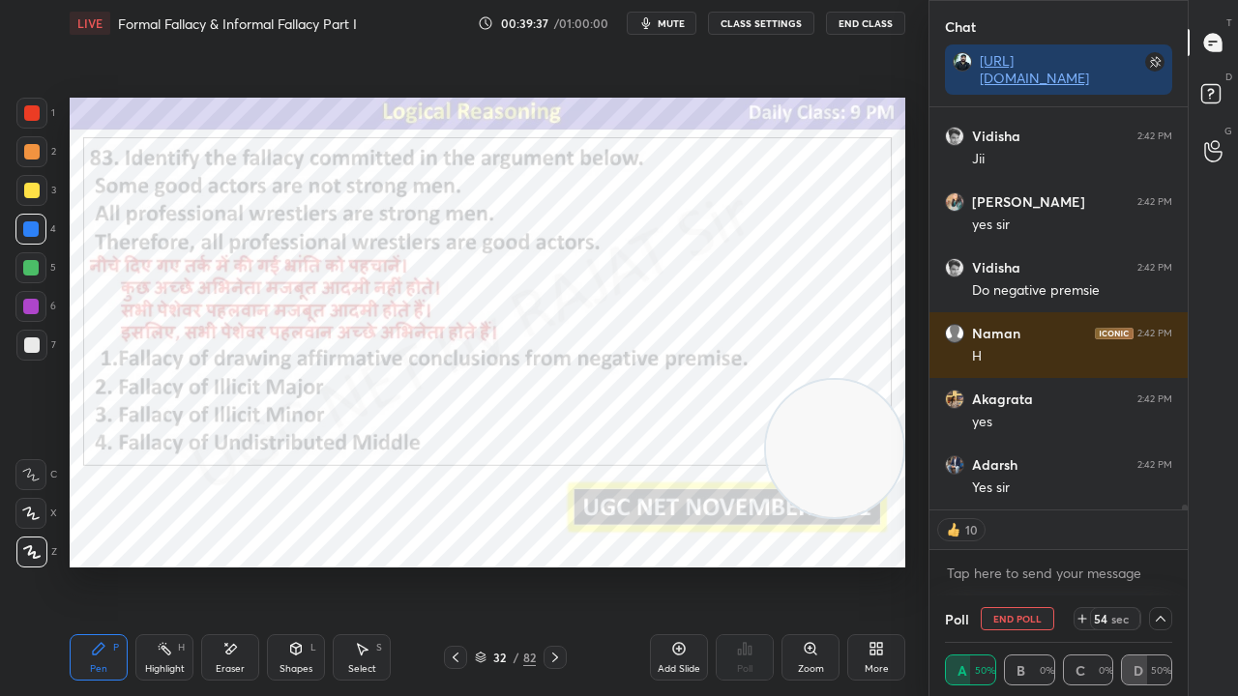
click at [678, 23] on span "mute" at bounding box center [671, 23] width 27 height 14
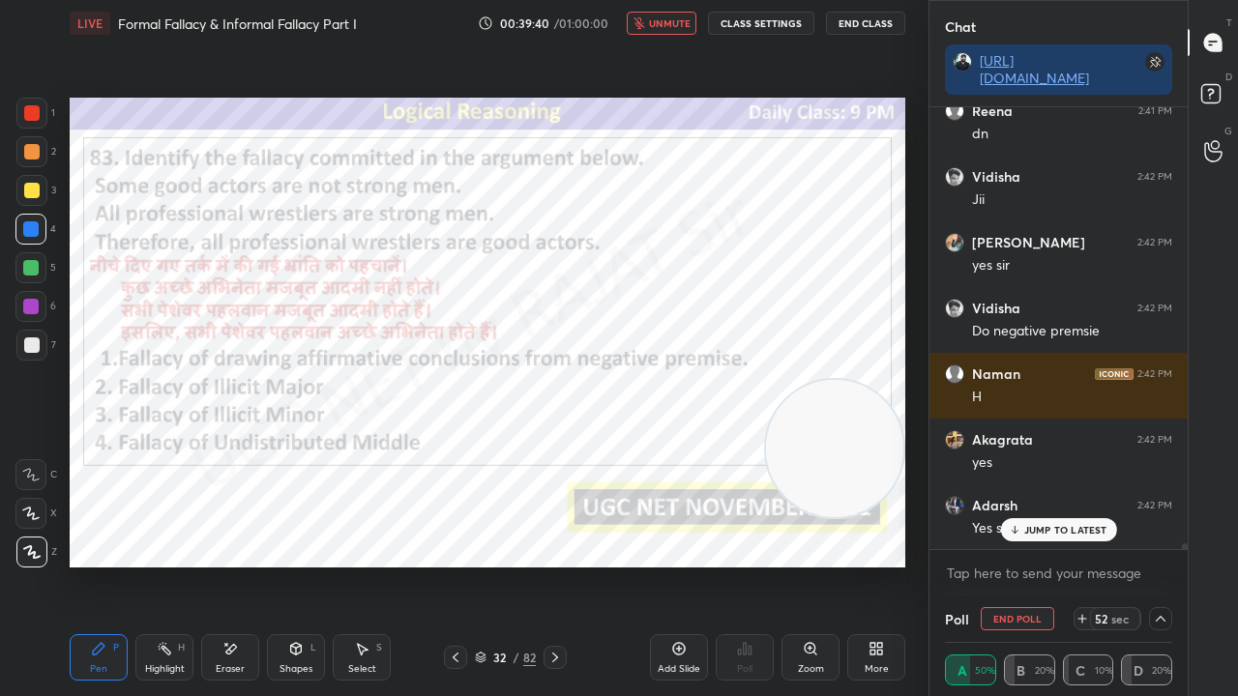
click at [1092, 565] on div "52 sec" at bounding box center [1115, 618] width 50 height 23
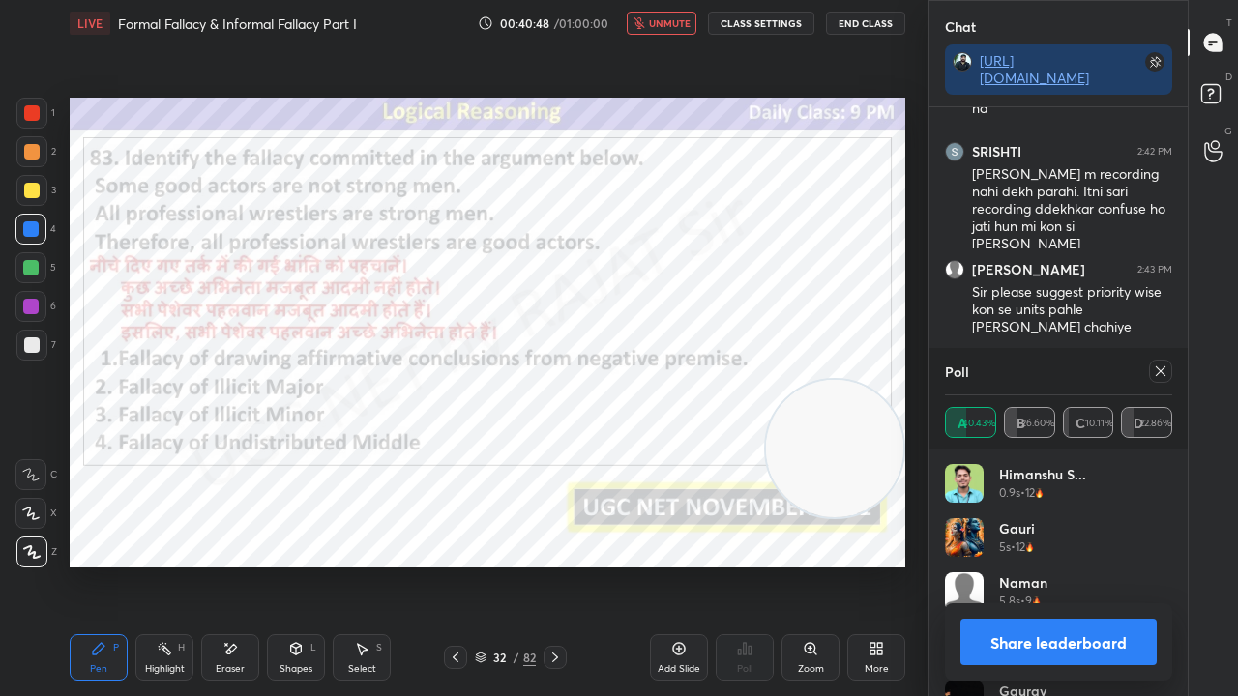
scroll to position [32950, 0]
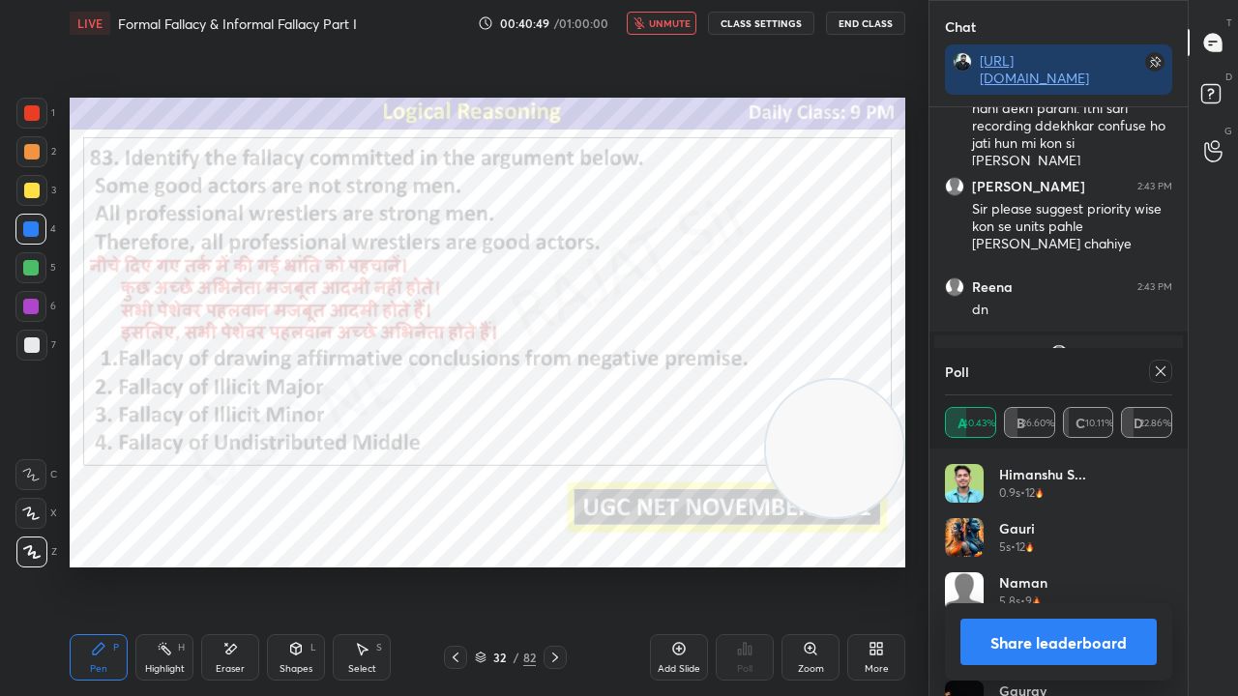
click at [675, 32] on button "unmute" at bounding box center [662, 23] width 70 height 23
click at [1171, 367] on div "Poll A 40.43% B 26.60% C 10.11% D 22.86%" at bounding box center [1058, 398] width 258 height 101
click at [1159, 371] on icon at bounding box center [1160, 371] width 15 height 15
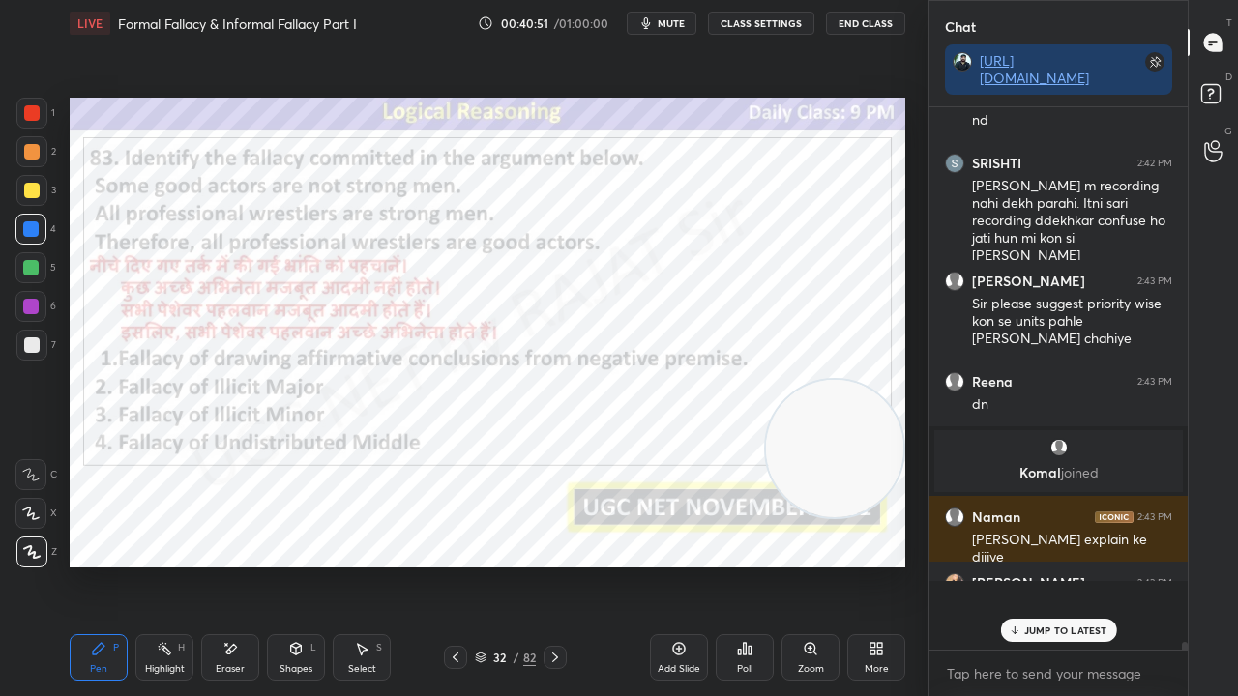
scroll to position [537, 252]
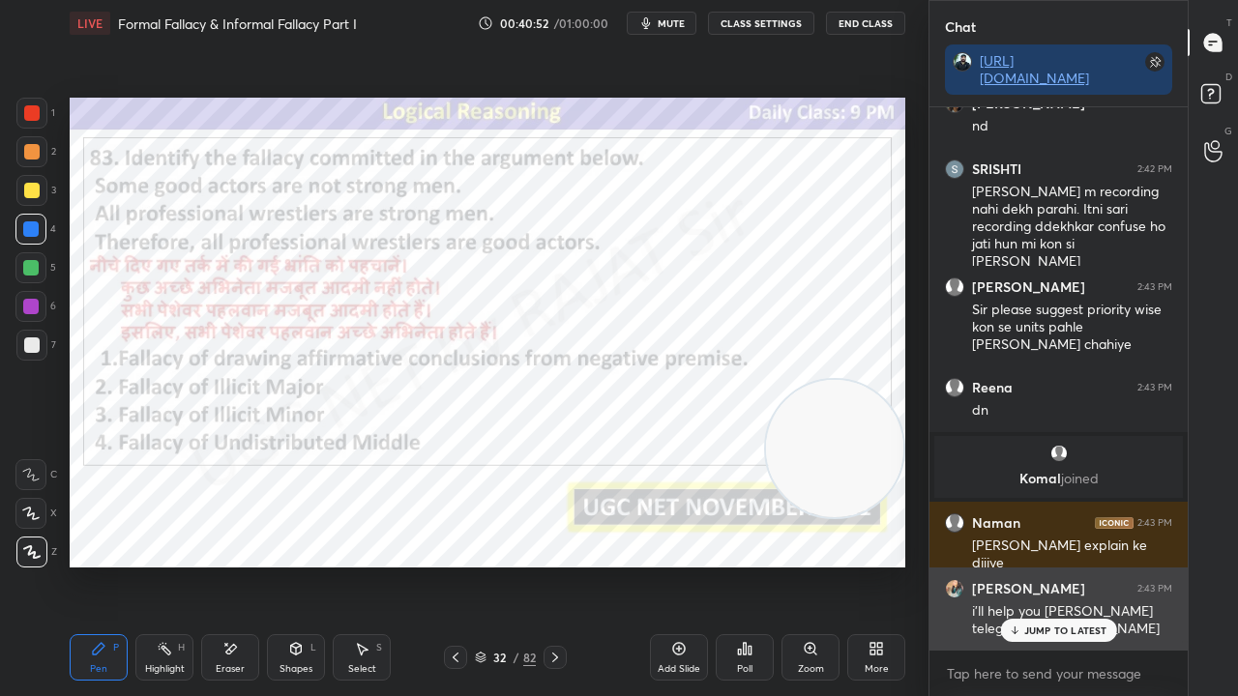
click at [1083, 565] on p "JUMP TO LATEST" at bounding box center [1065, 631] width 83 height 12
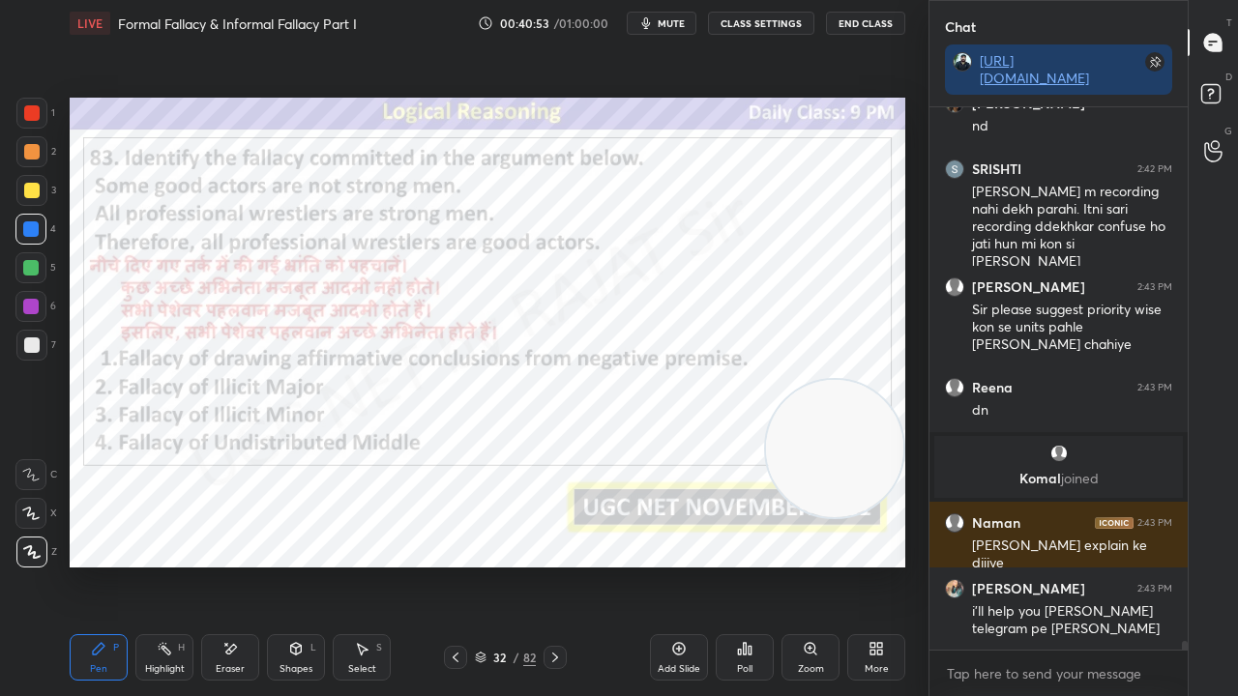
click at [29, 304] on div at bounding box center [30, 306] width 15 height 15
click at [28, 304] on div at bounding box center [30, 306] width 15 height 15
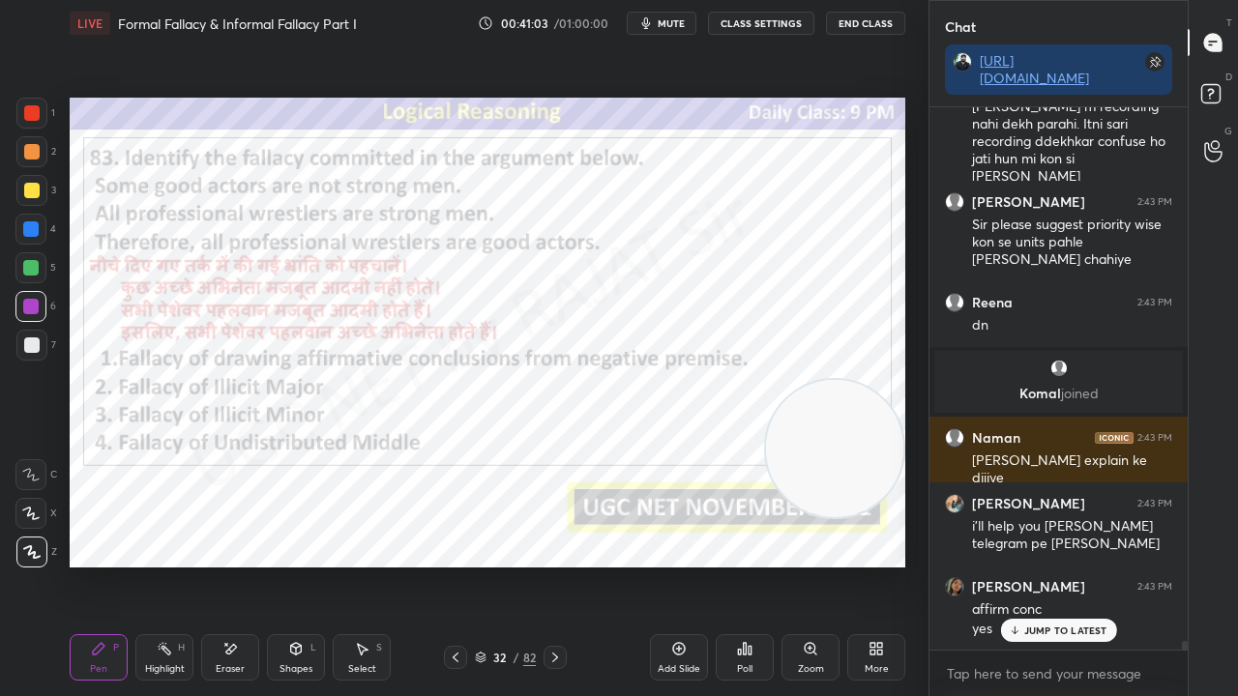
scroll to position [33018, 0]
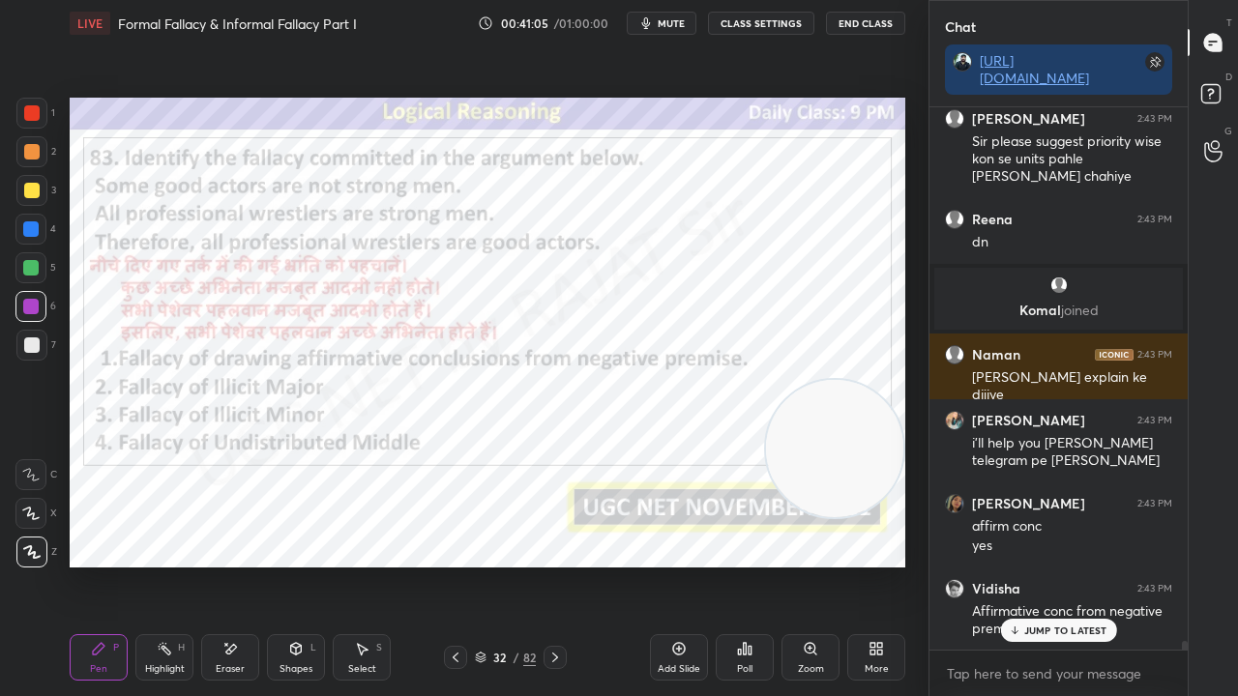
click at [501, 565] on div "32" at bounding box center [499, 658] width 19 height 12
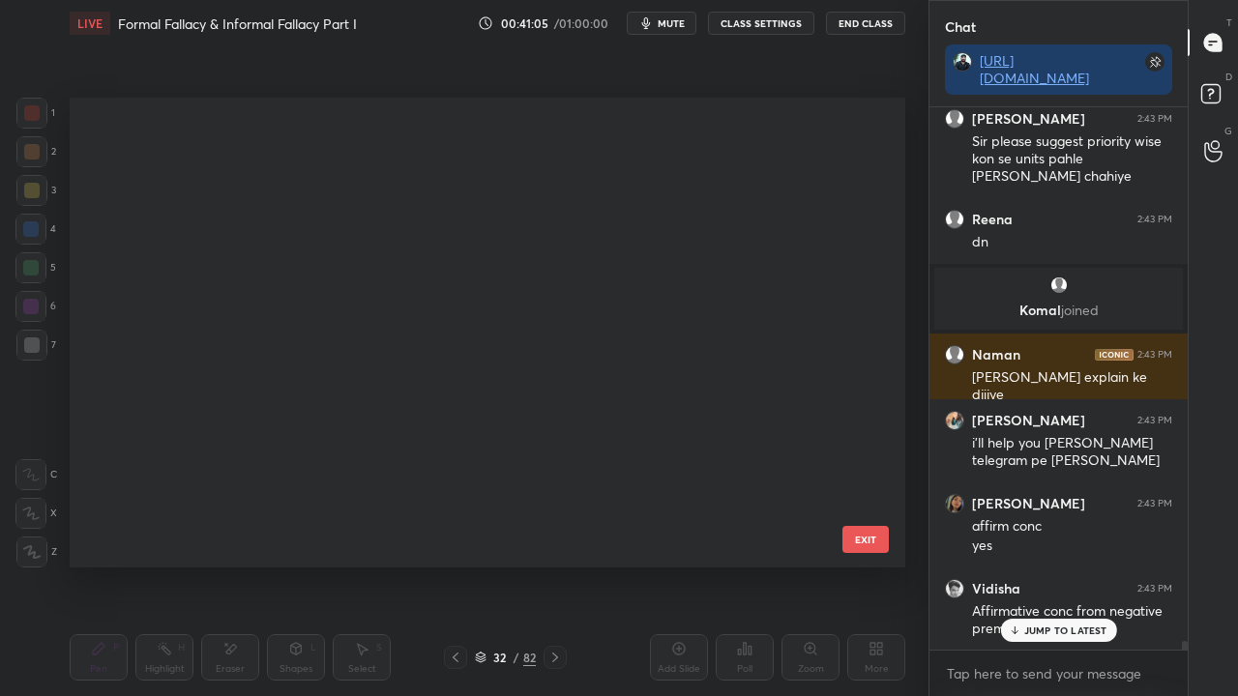
scroll to position [464, 826]
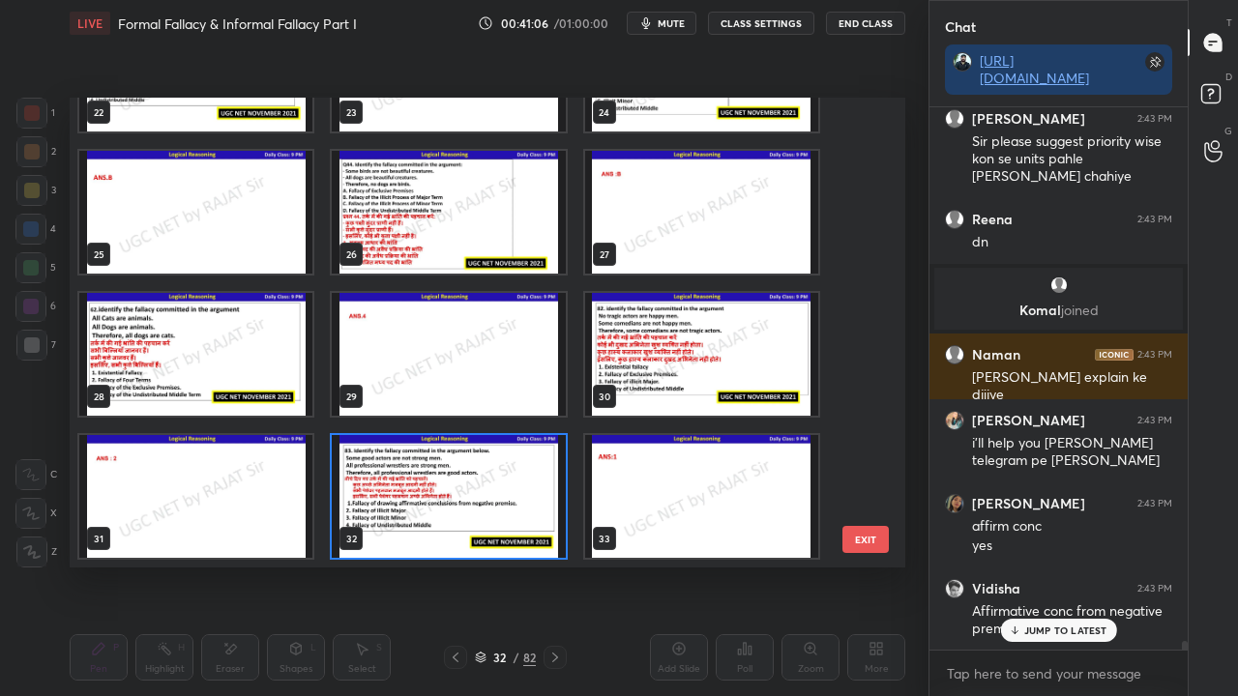
click at [503, 523] on img "grid" at bounding box center [448, 496] width 233 height 123
click at [502, 524] on img "grid" at bounding box center [448, 496] width 233 height 123
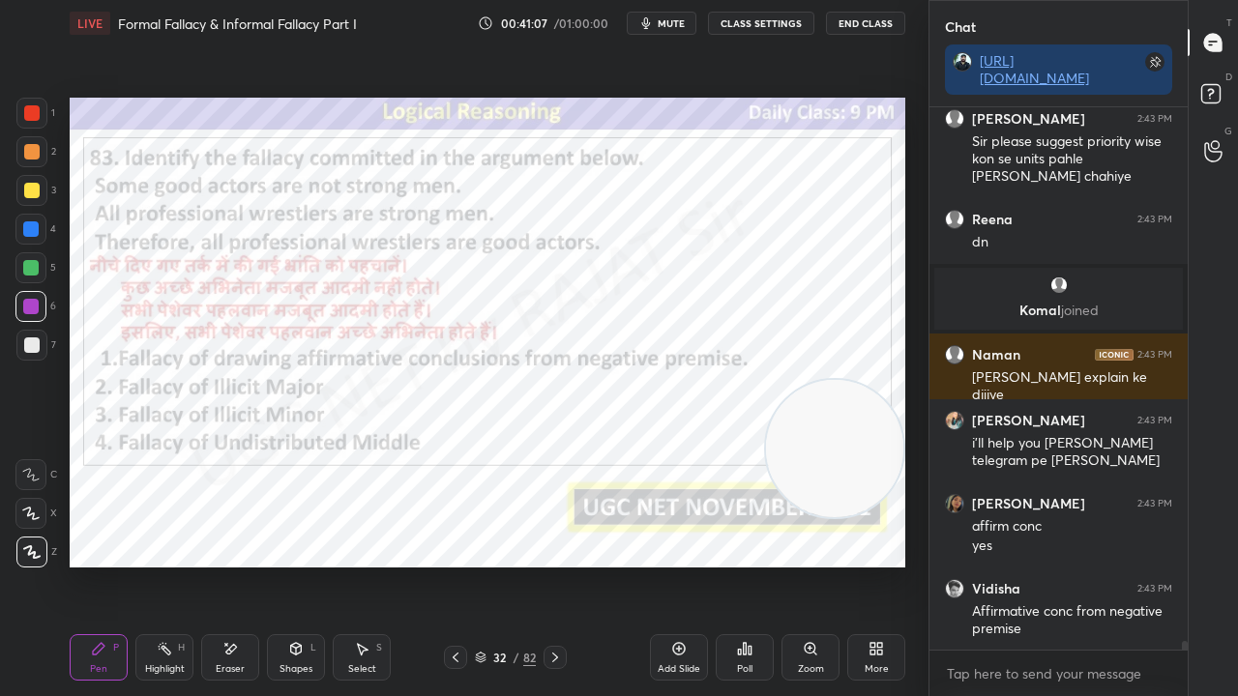
scroll to position [33101, 0]
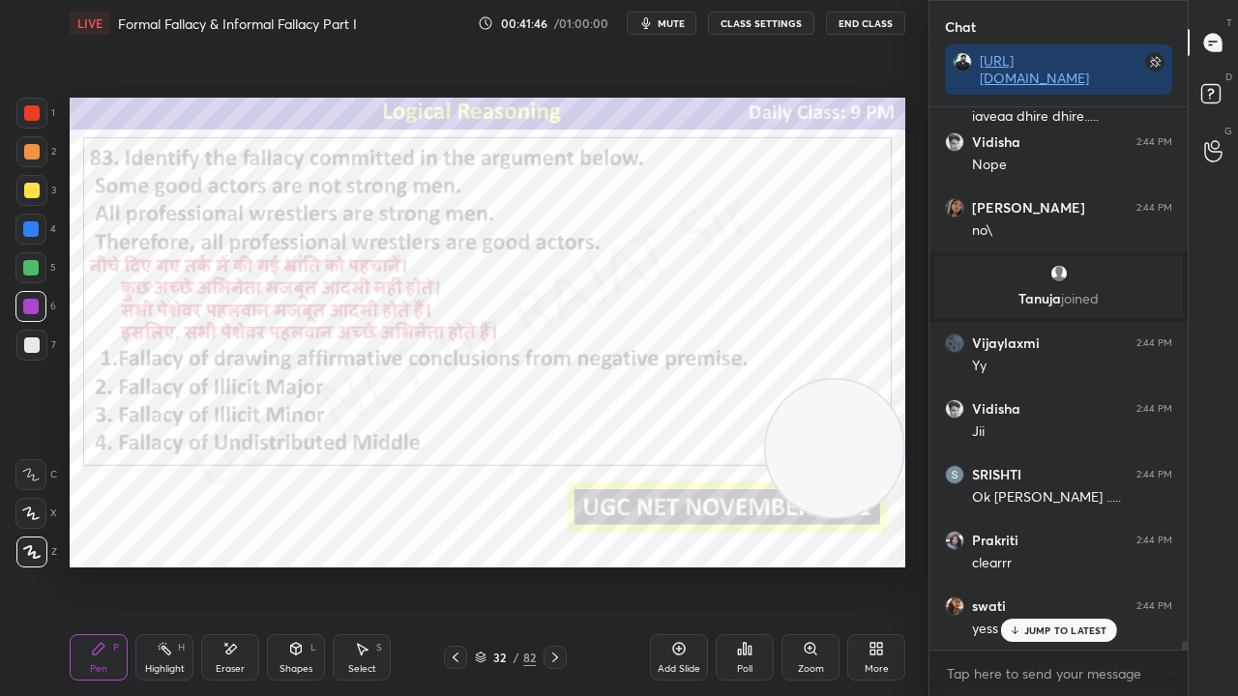
drag, startPoint x: 506, startPoint y: 659, endPoint x: 517, endPoint y: 590, distance: 69.6
click at [506, 565] on div "32" at bounding box center [499, 658] width 19 height 12
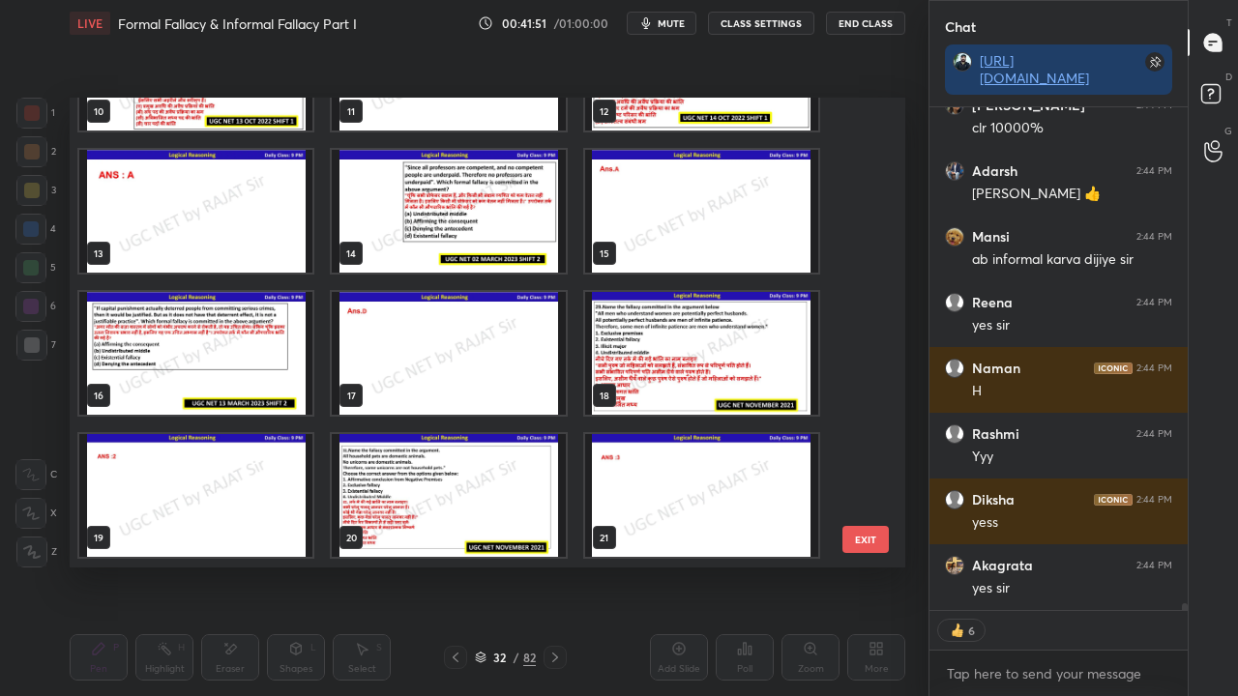
scroll to position [34610, 0]
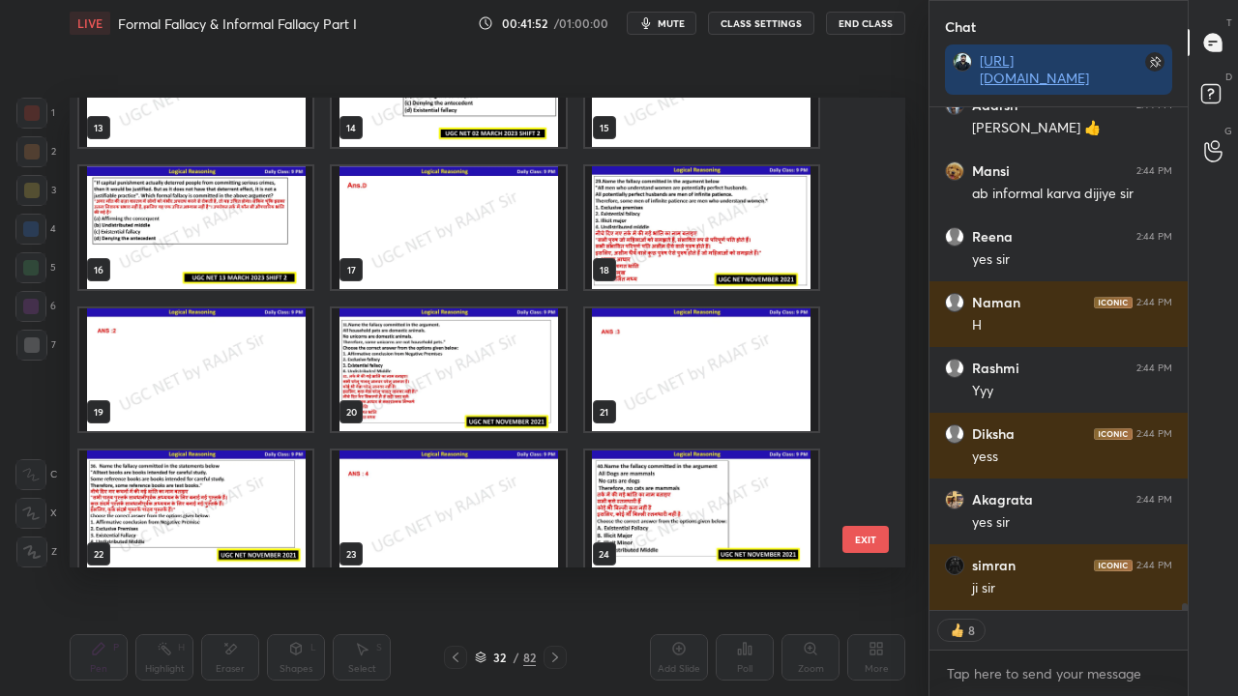
click at [273, 233] on img "grid" at bounding box center [195, 227] width 233 height 123
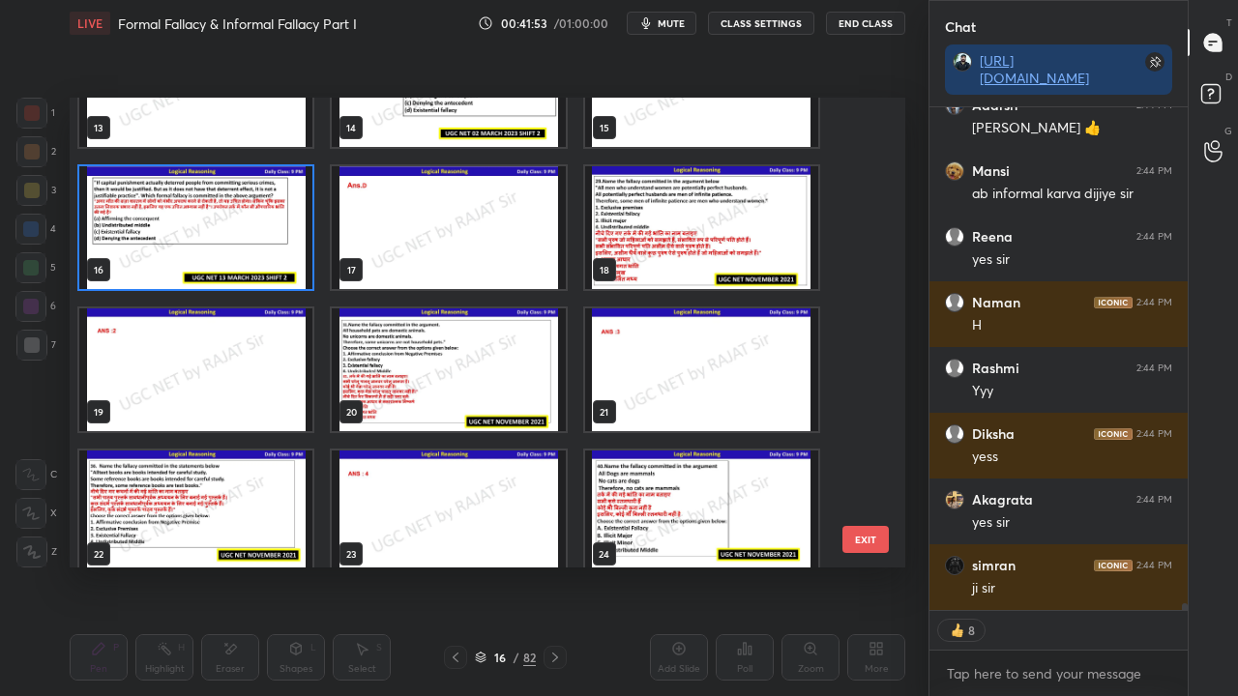
click at [273, 233] on img "grid" at bounding box center [195, 227] width 233 height 123
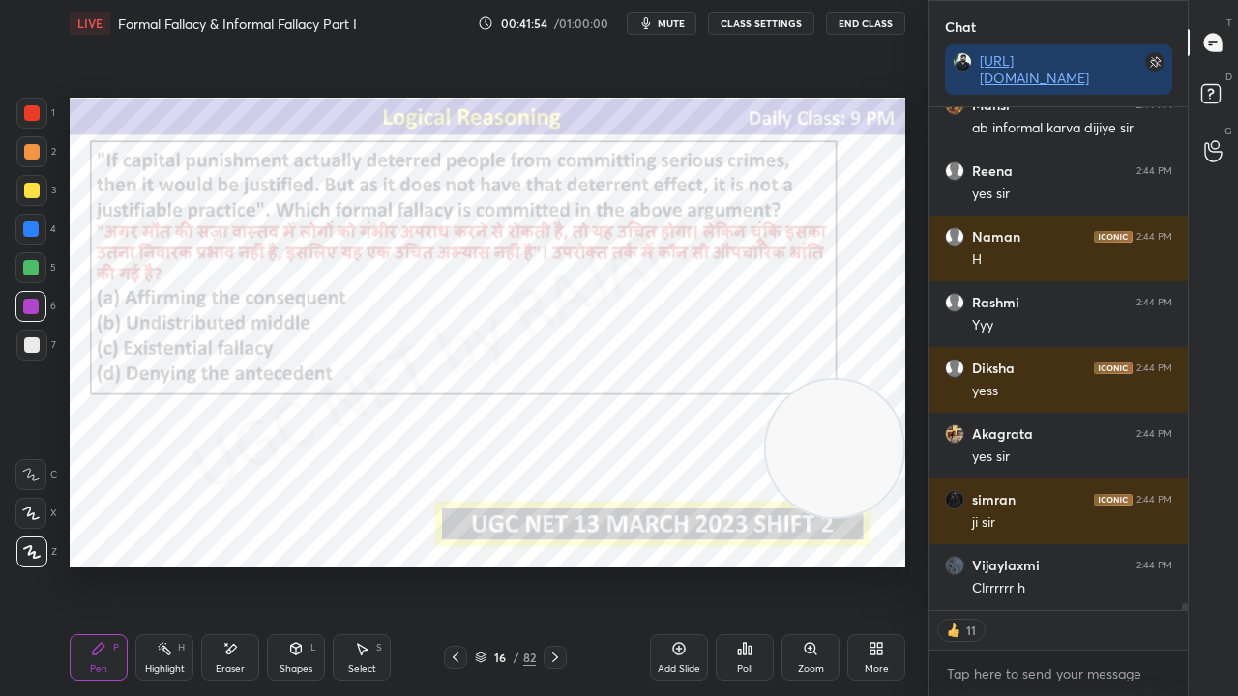
type textarea "x"
click at [747, 565] on div "Poll" at bounding box center [745, 657] width 58 height 46
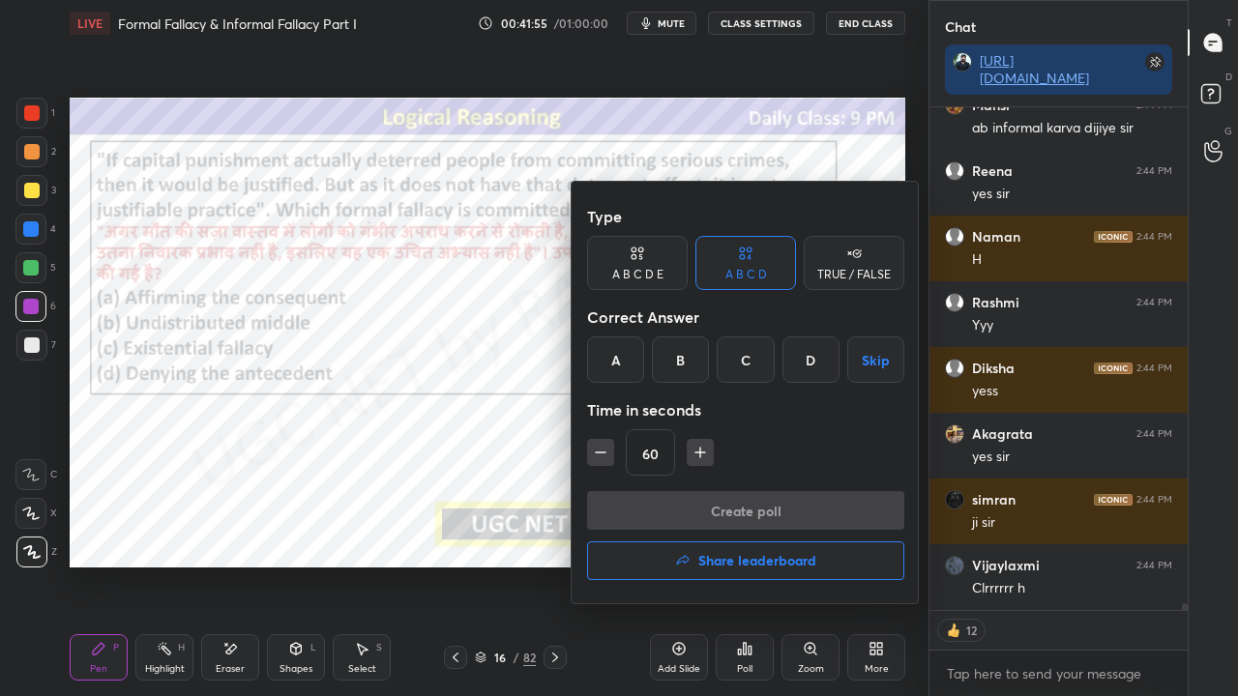
click at [801, 360] on div "D" at bounding box center [810, 360] width 57 height 46
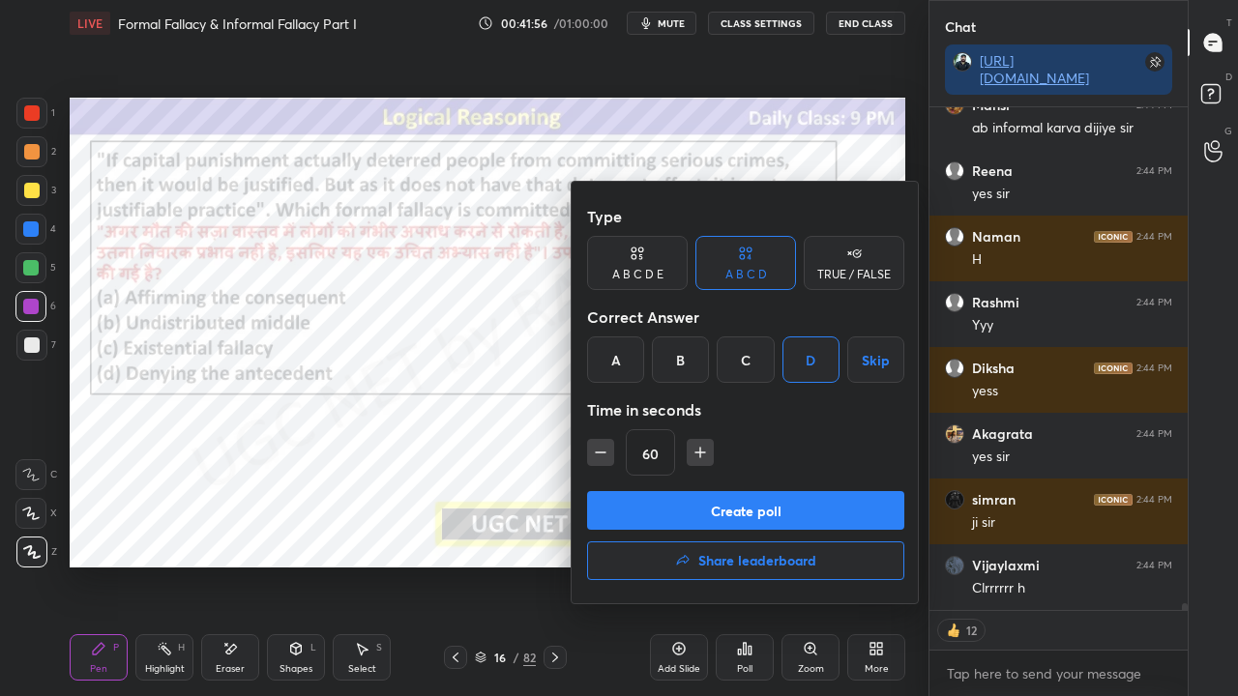
drag, startPoint x: 602, startPoint y: 449, endPoint x: 623, endPoint y: 485, distance: 42.5
click at [602, 450] on icon "button" at bounding box center [600, 452] width 19 height 19
type input "45"
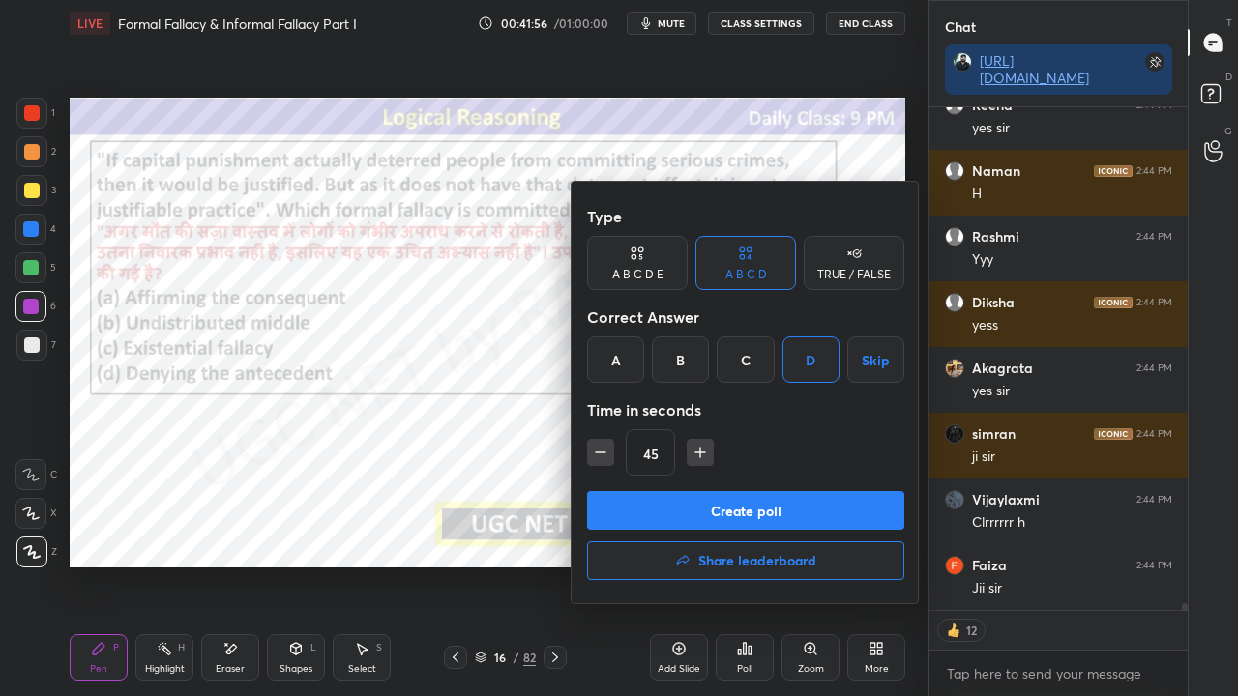
click at [629, 493] on button "Create poll" at bounding box center [745, 510] width 317 height 39
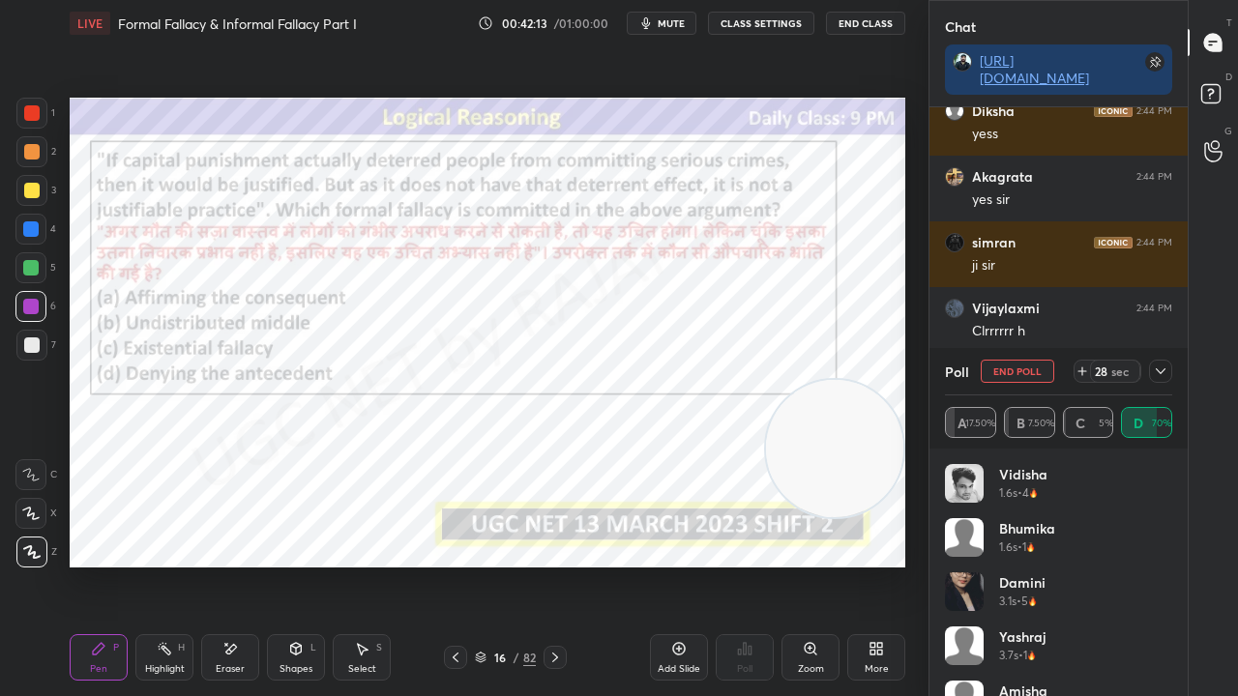
click at [1161, 368] on icon at bounding box center [1160, 371] width 15 height 15
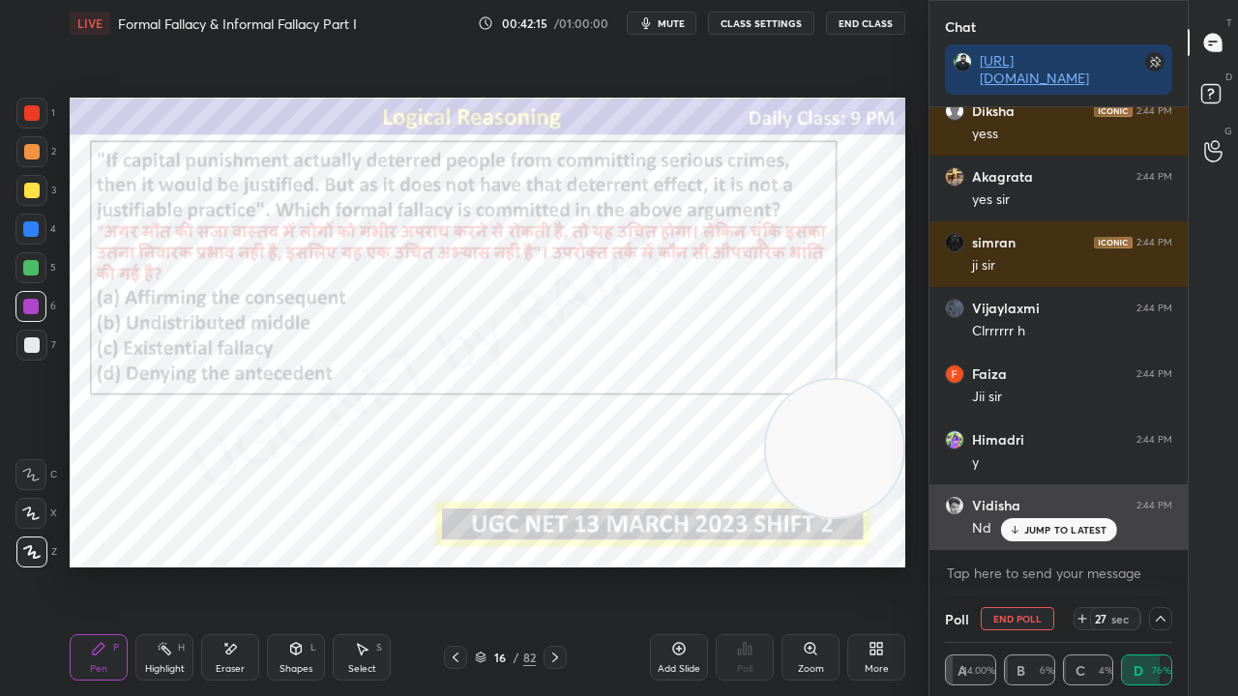
drag, startPoint x: 1062, startPoint y: 536, endPoint x: 1038, endPoint y: 518, distance: 29.8
click at [1061, 536] on div "JUMP TO LATEST" at bounding box center [1058, 529] width 116 height 23
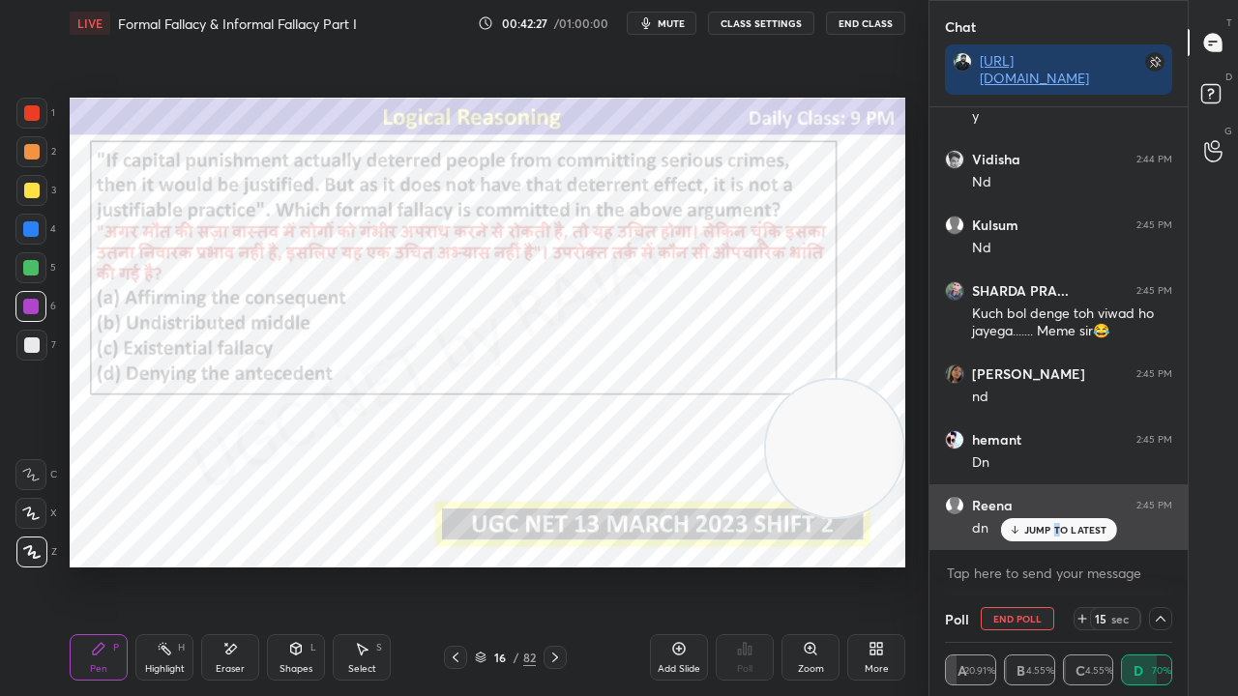
click at [1055, 533] on p "JUMP TO LATEST" at bounding box center [1065, 530] width 83 height 12
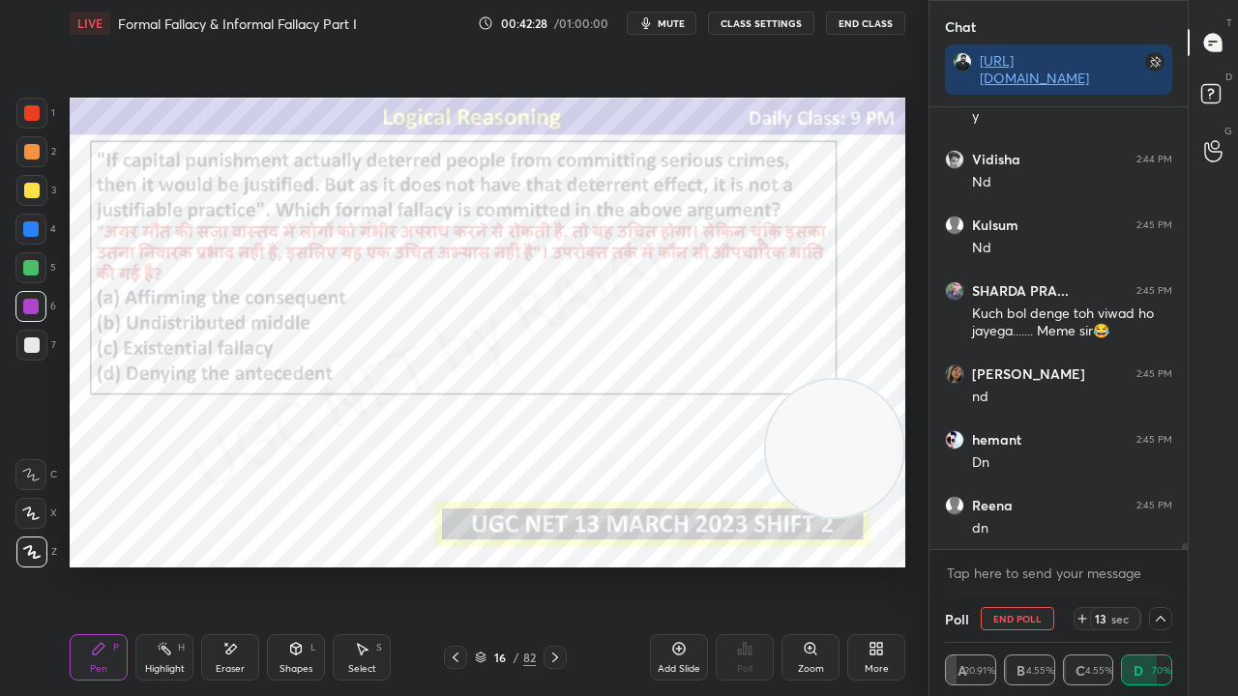
click at [31, 227] on div at bounding box center [30, 228] width 15 height 15
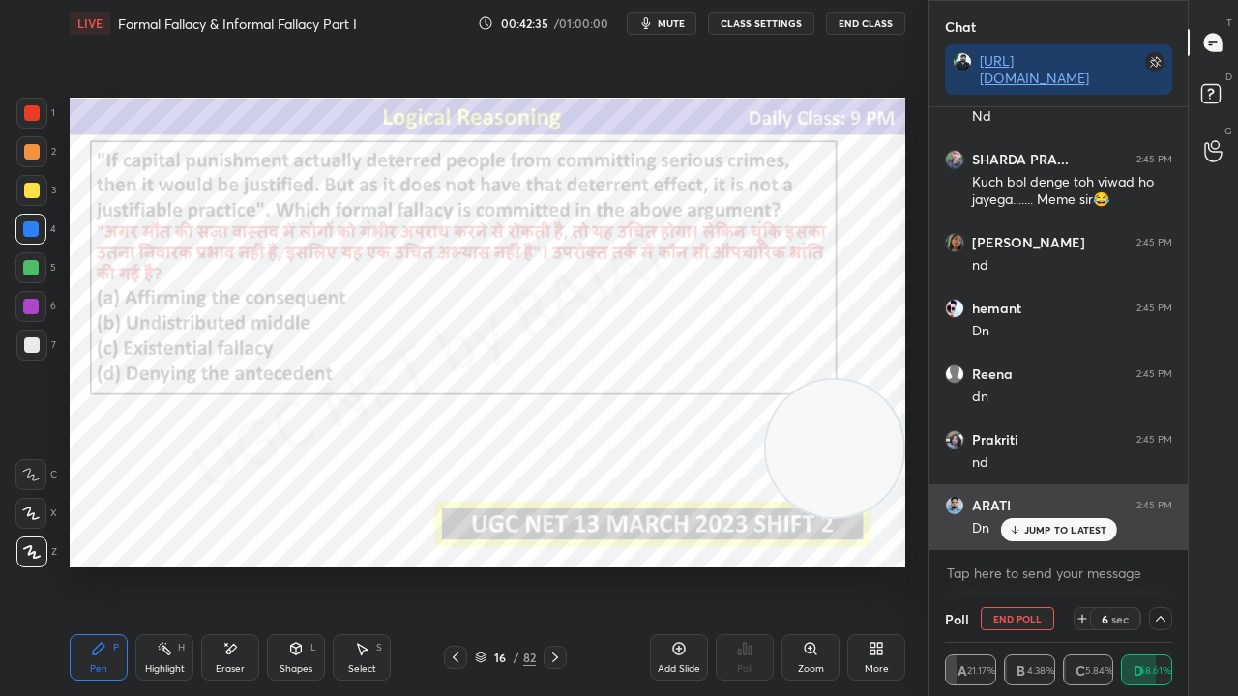
click at [1041, 530] on p "JUMP TO LATEST" at bounding box center [1065, 530] width 83 height 12
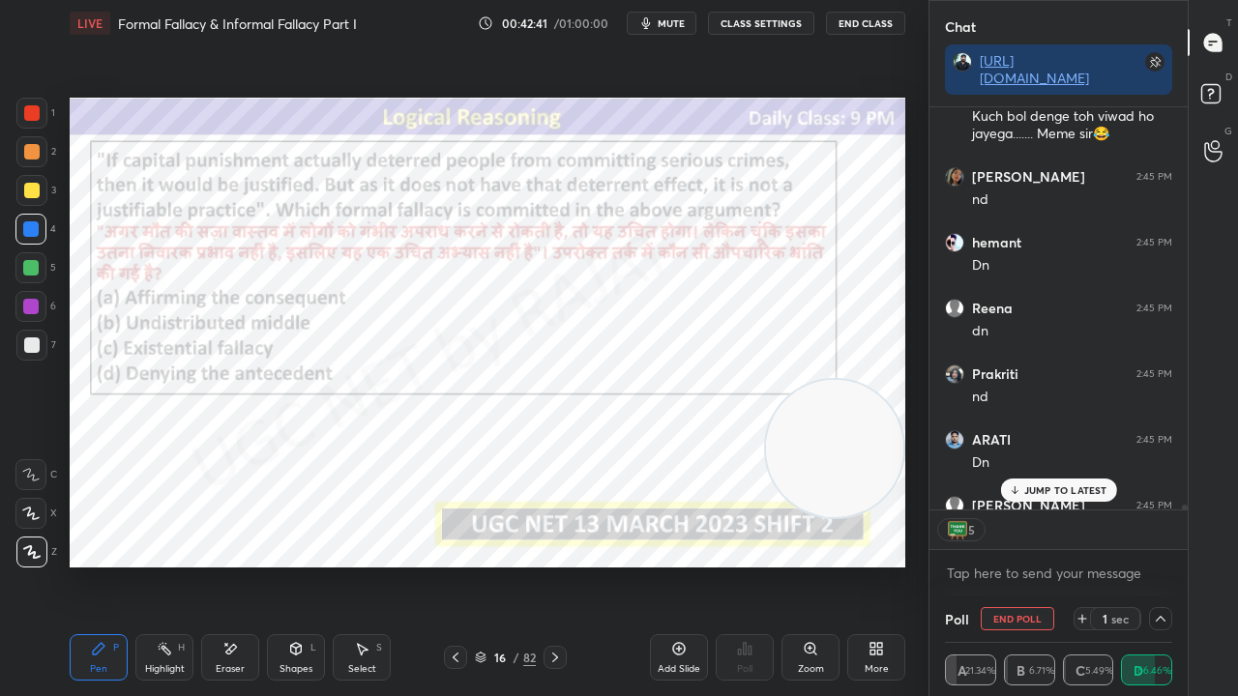
drag, startPoint x: 235, startPoint y: 658, endPoint x: 242, endPoint y: 648, distance: 11.8
click at [234, 565] on div "Eraser" at bounding box center [230, 657] width 58 height 46
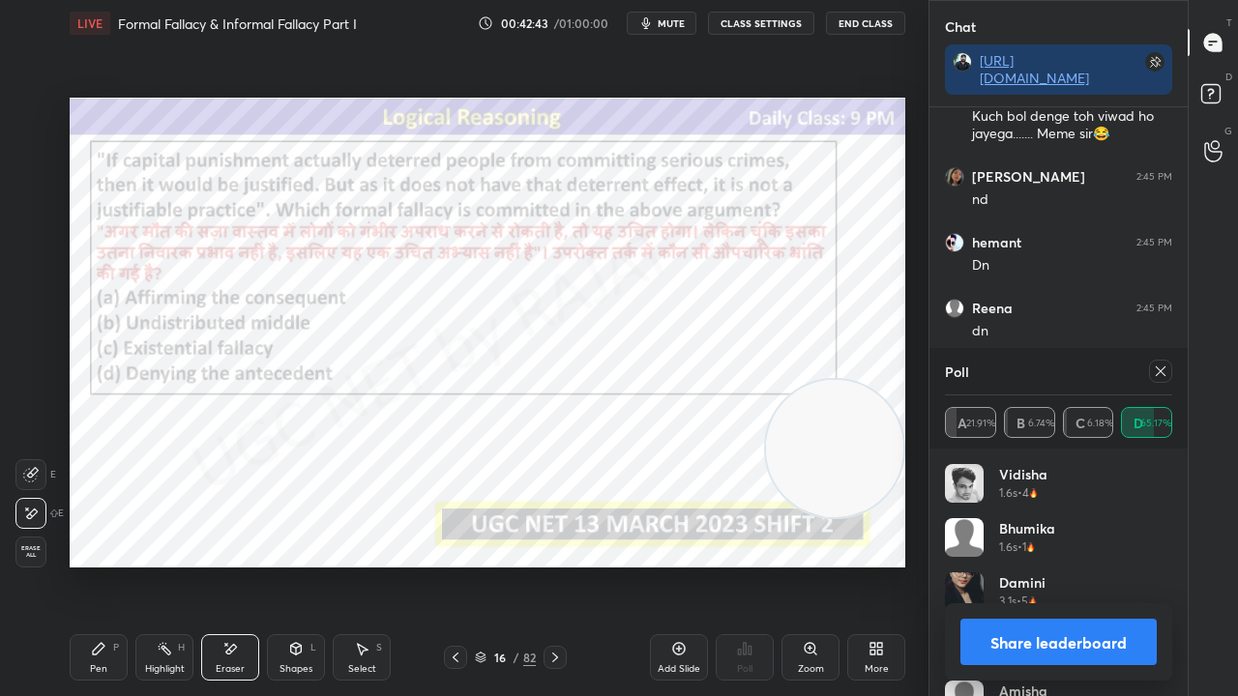
drag, startPoint x: 1164, startPoint y: 374, endPoint x: 1155, endPoint y: 375, distance: 9.7
click at [1164, 375] on icon at bounding box center [1160, 371] width 15 height 15
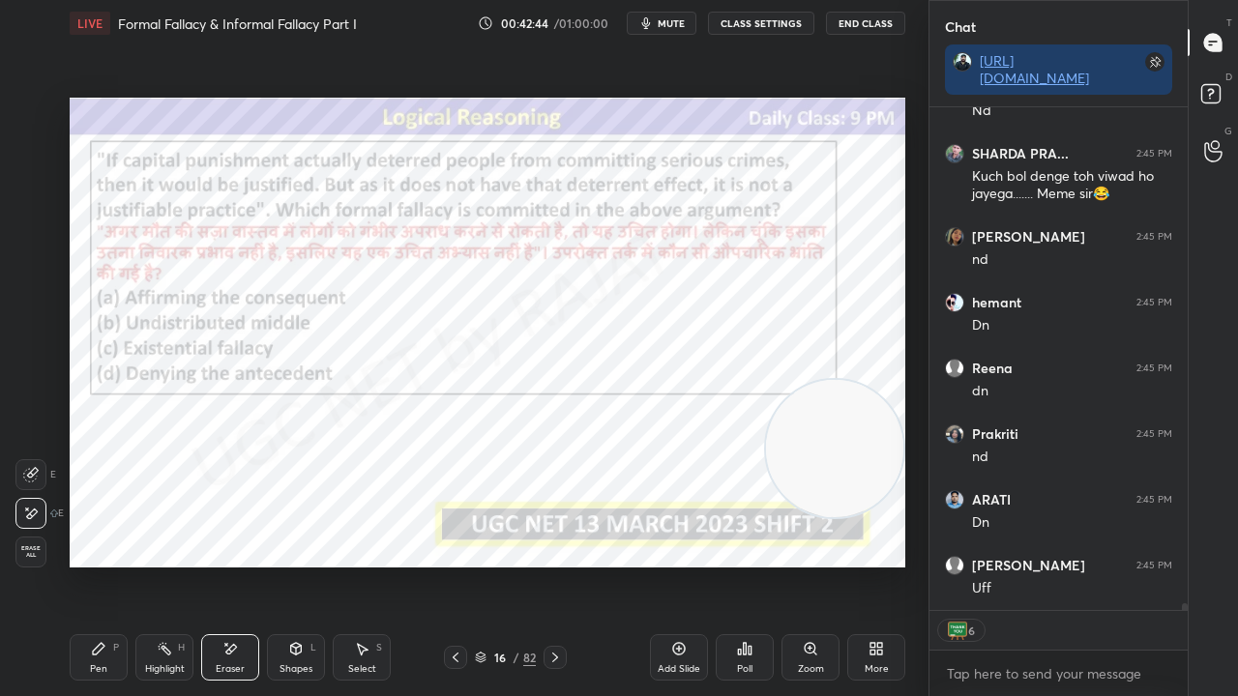
drag, startPoint x: 116, startPoint y: 662, endPoint x: 121, endPoint y: 626, distance: 36.1
click at [113, 565] on div "Pen P" at bounding box center [99, 657] width 58 height 46
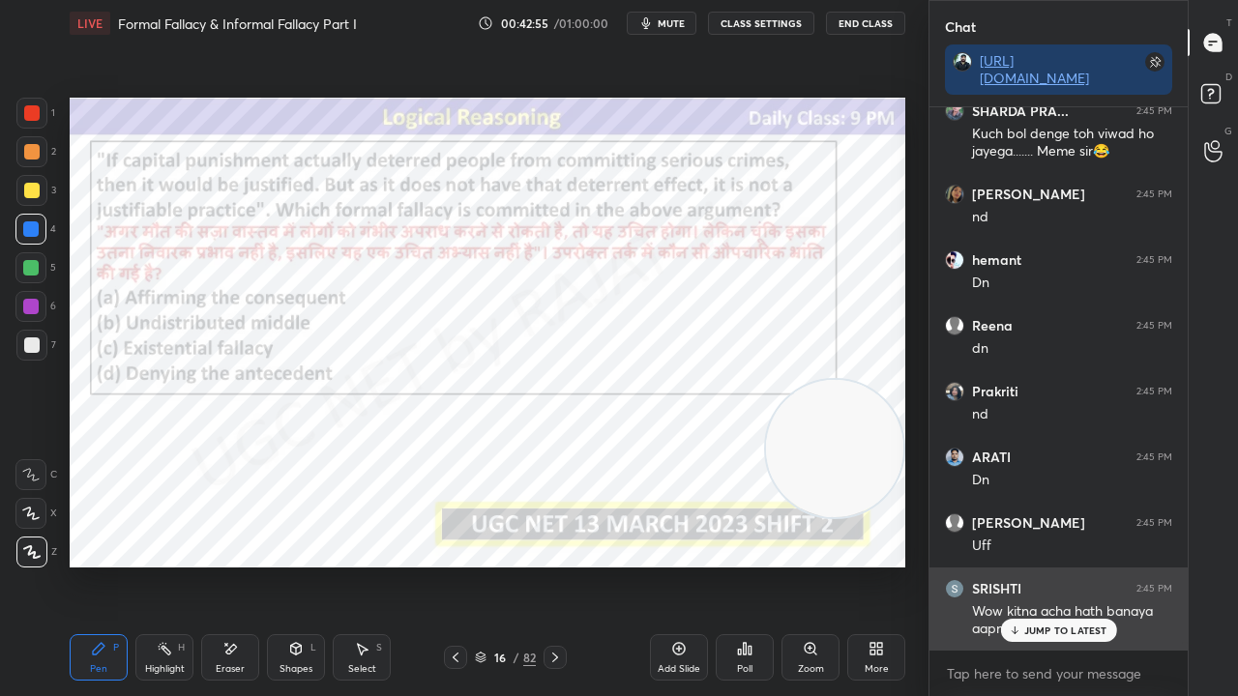
click at [1021, 565] on div "JUMP TO LATEST" at bounding box center [1058, 630] width 116 height 23
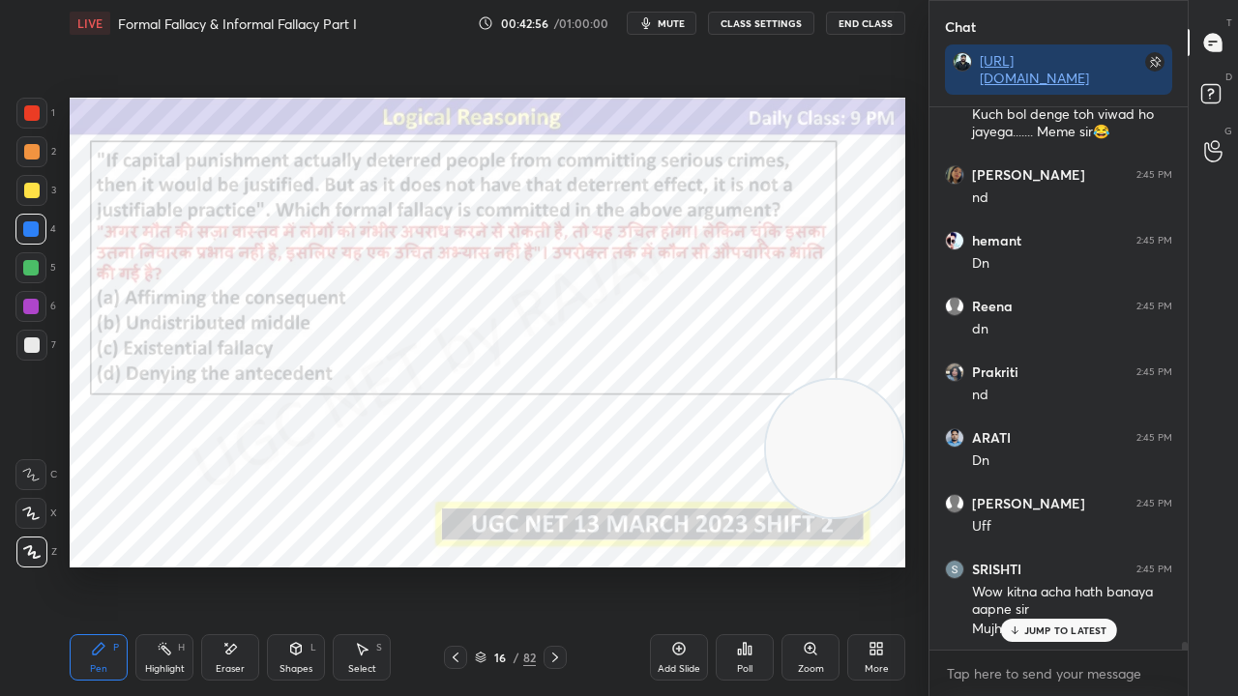
click at [29, 106] on div at bounding box center [31, 112] width 15 height 15
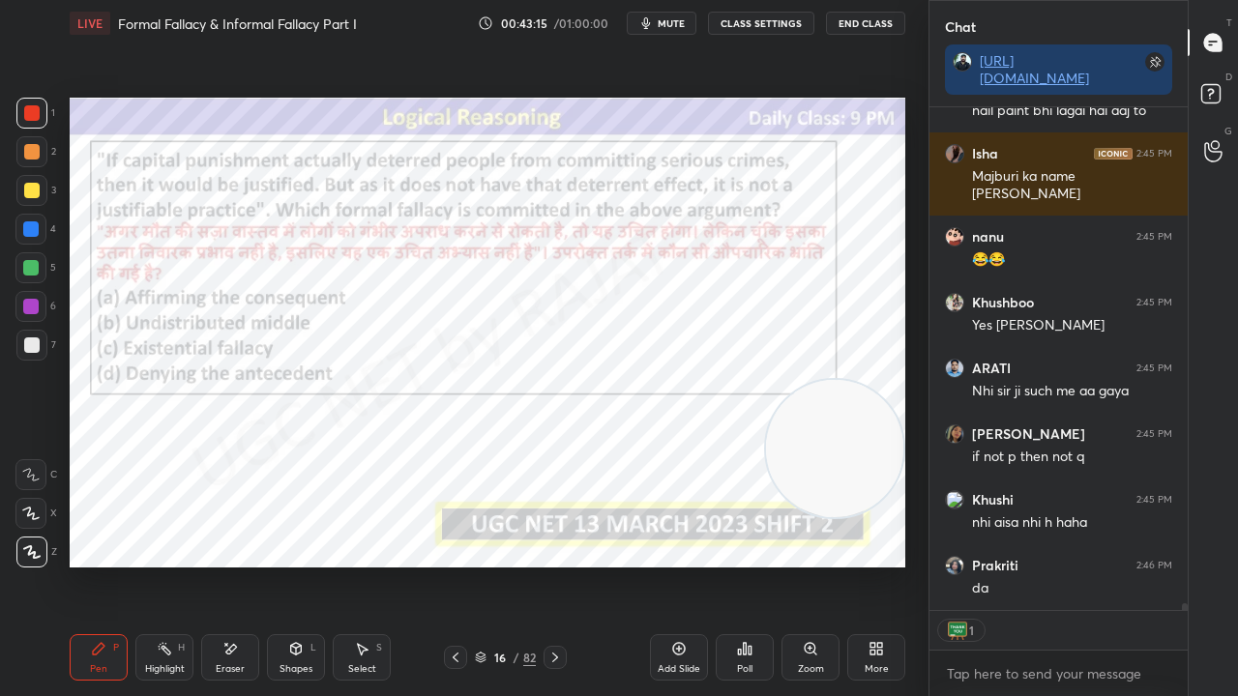
click at [503, 565] on div "16" at bounding box center [499, 658] width 19 height 12
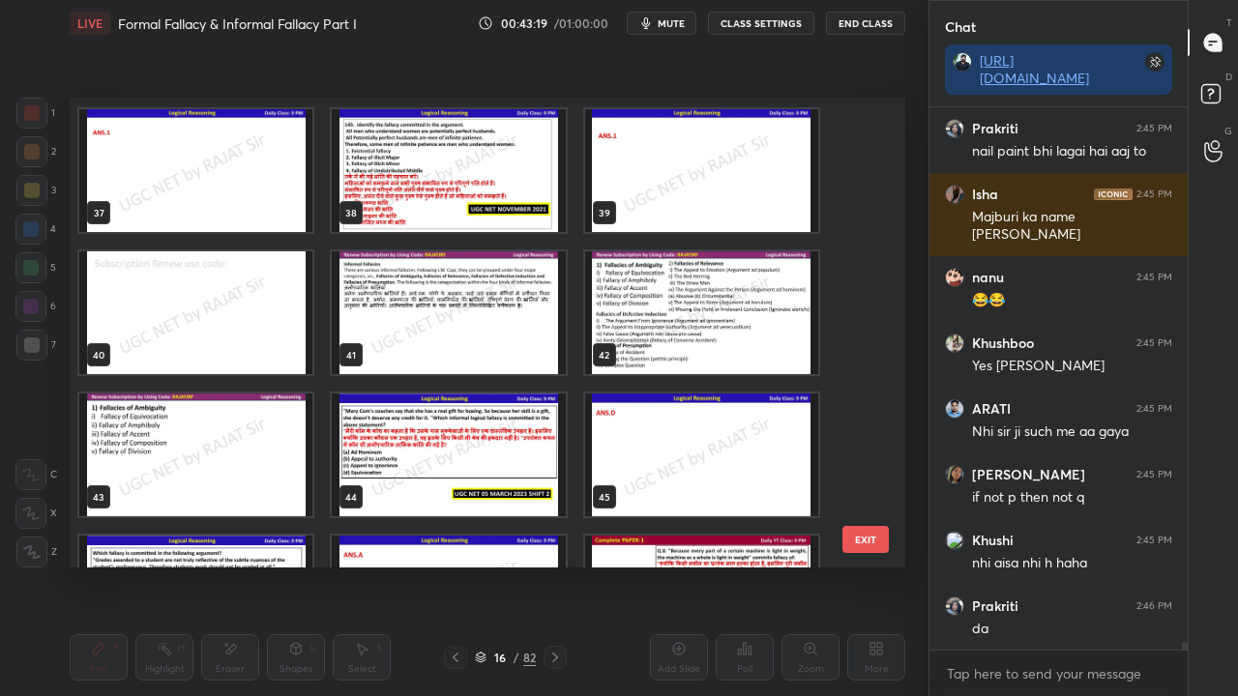
click at [435, 338] on img "grid" at bounding box center [448, 312] width 233 height 123
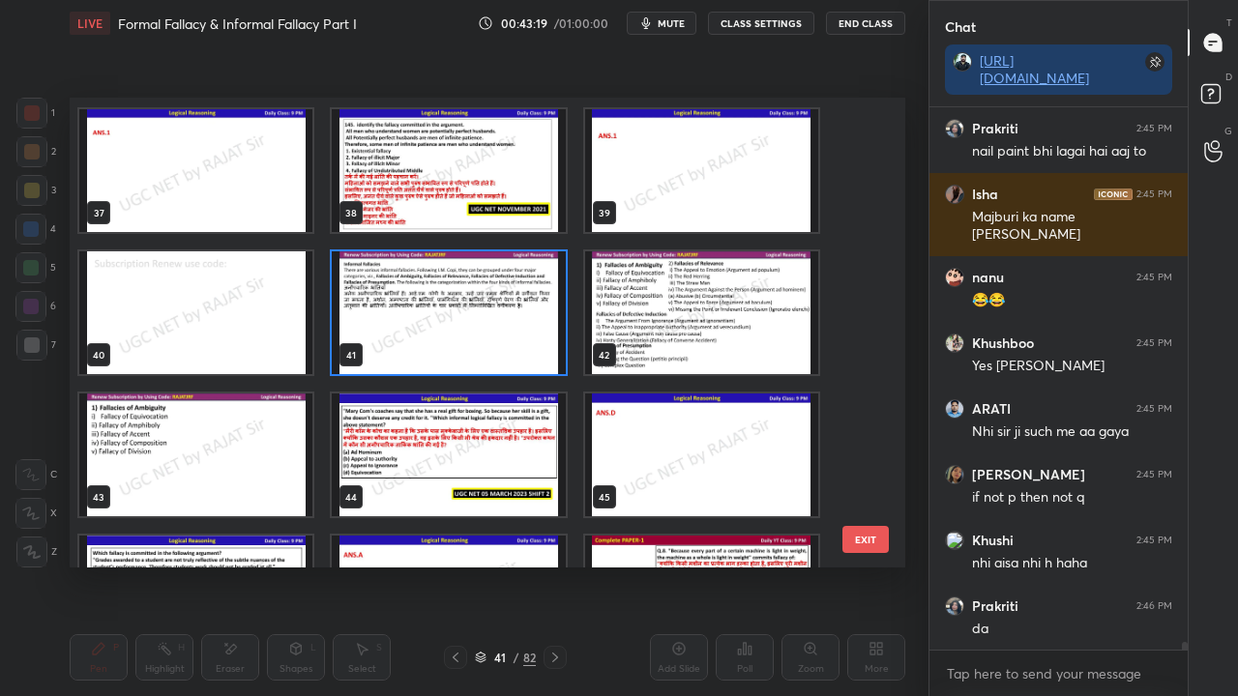
click at [436, 338] on img "grid" at bounding box center [448, 312] width 233 height 123
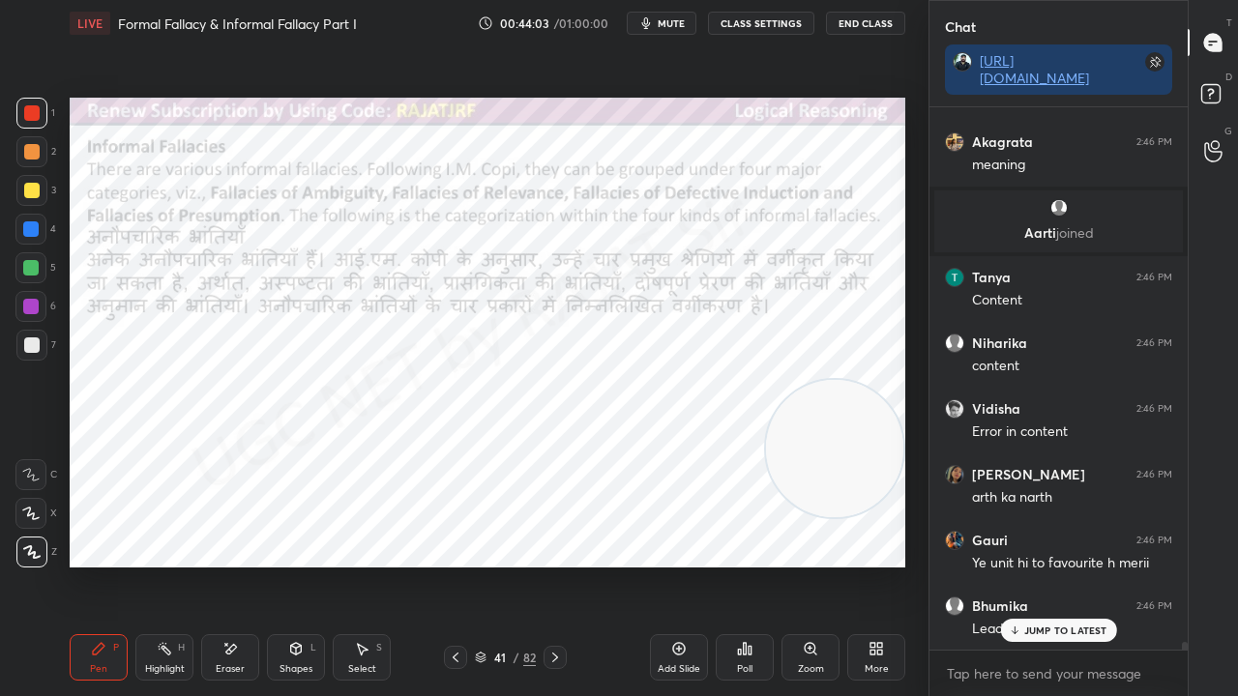
click at [555, 565] on icon at bounding box center [554, 657] width 15 height 15
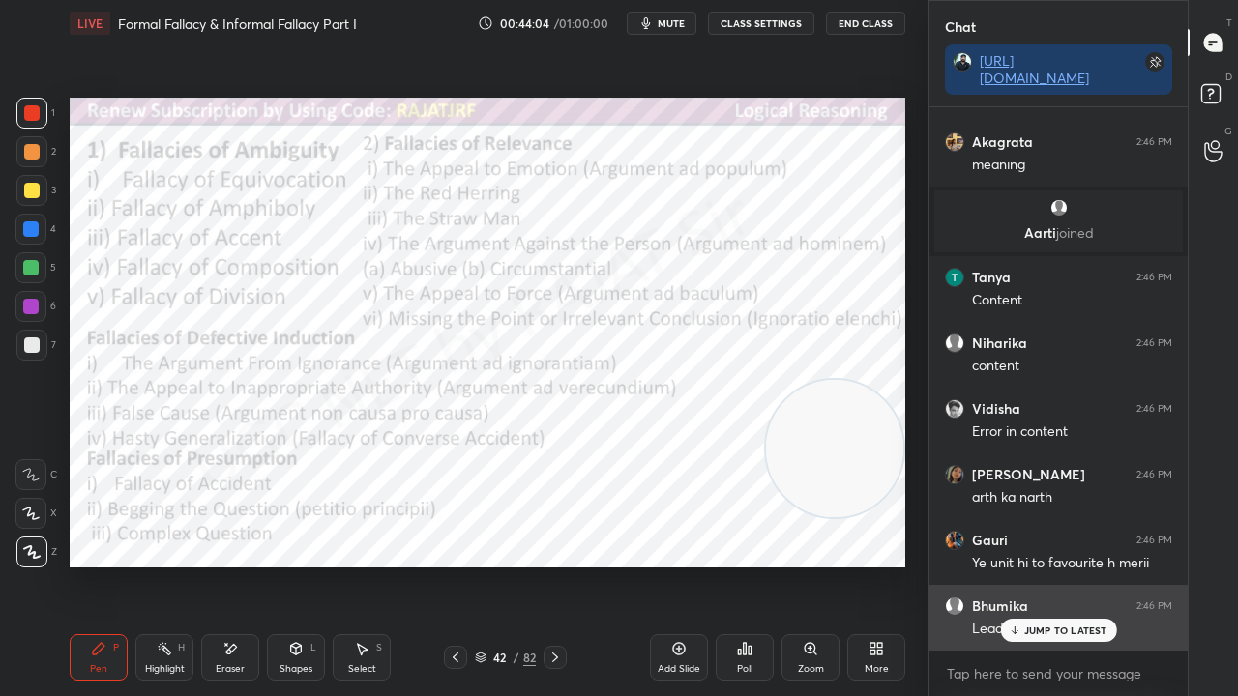
drag, startPoint x: 1018, startPoint y: 628, endPoint x: 988, endPoint y: 621, distance: 30.7
click at [1018, 565] on icon at bounding box center [1014, 631] width 13 height 12
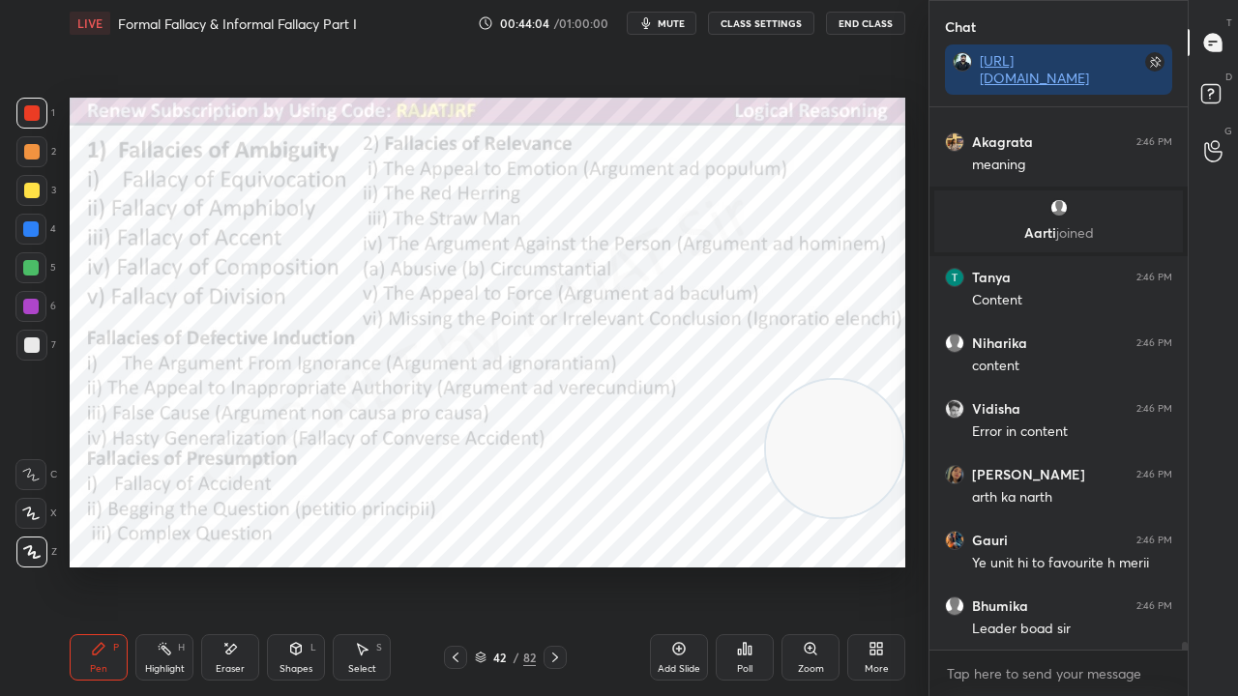
scroll to position [37116, 0]
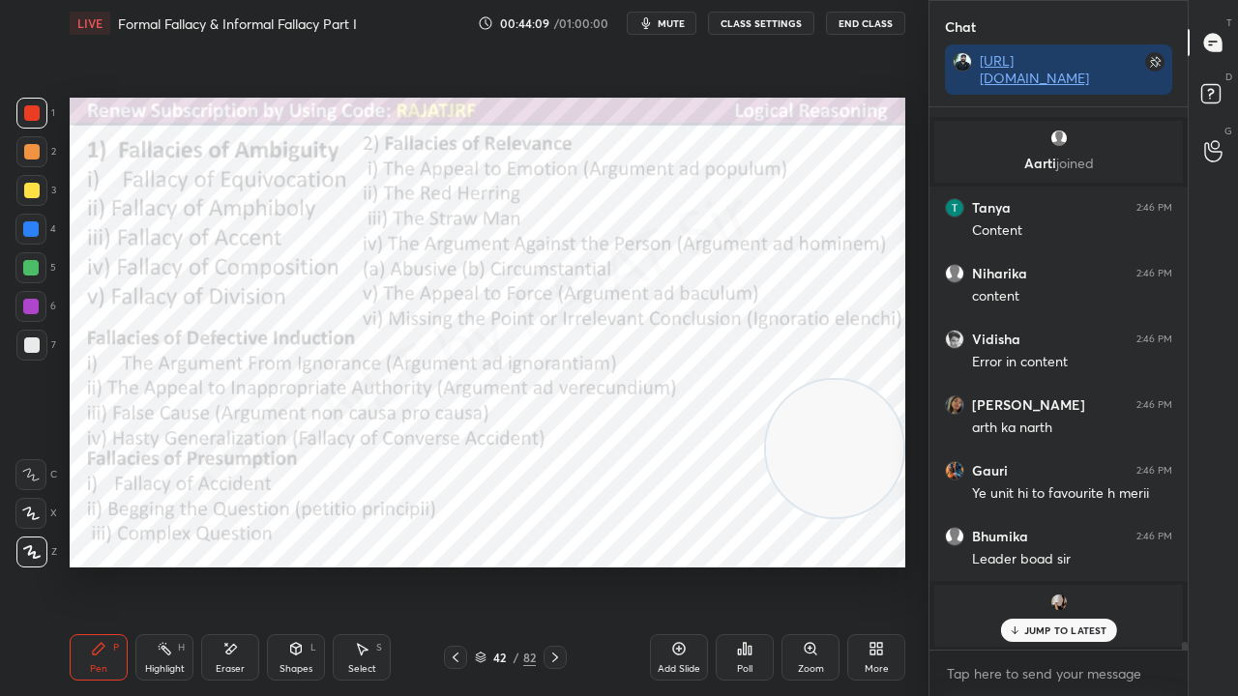
click at [61, 133] on div "1 2 3 4 5 6 7 C X Z E E Erase all H H LIVE Formal Fallacy & Informal Fallacy Pa…" at bounding box center [456, 348] width 913 height 696
drag, startPoint x: 31, startPoint y: 306, endPoint x: 42, endPoint y: 298, distance: 13.2
click at [31, 306] on div at bounding box center [30, 306] width 15 height 15
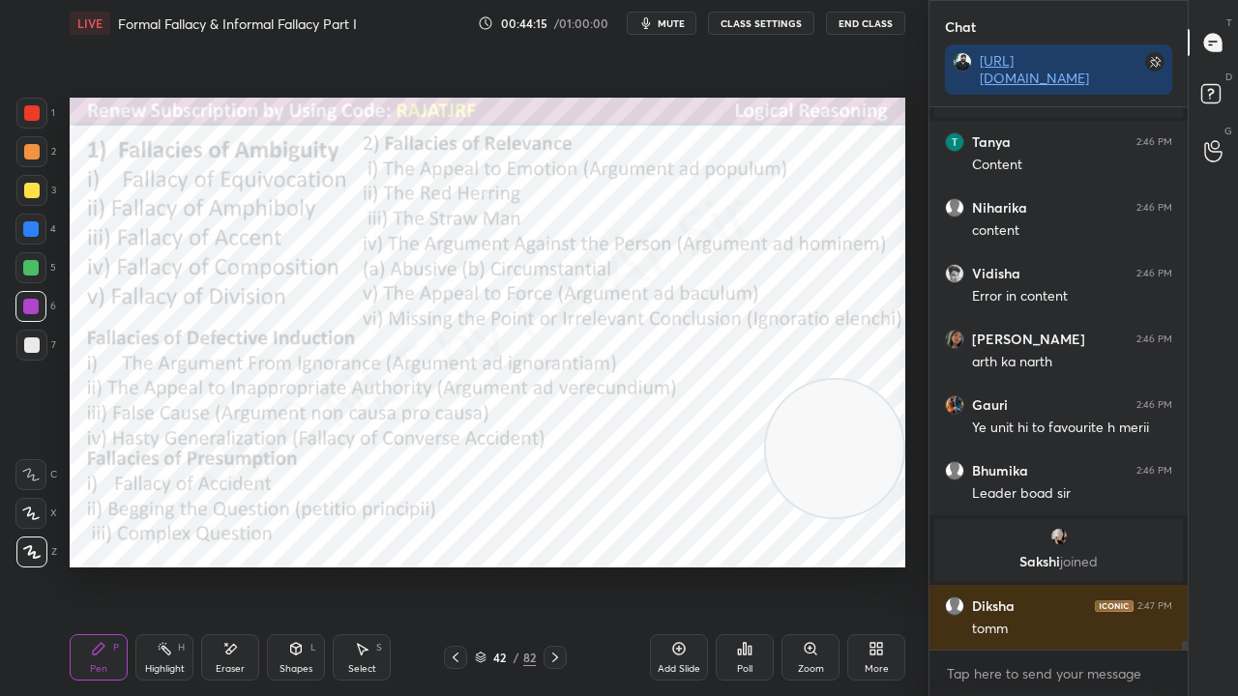
click at [553, 565] on icon at bounding box center [554, 657] width 15 height 15
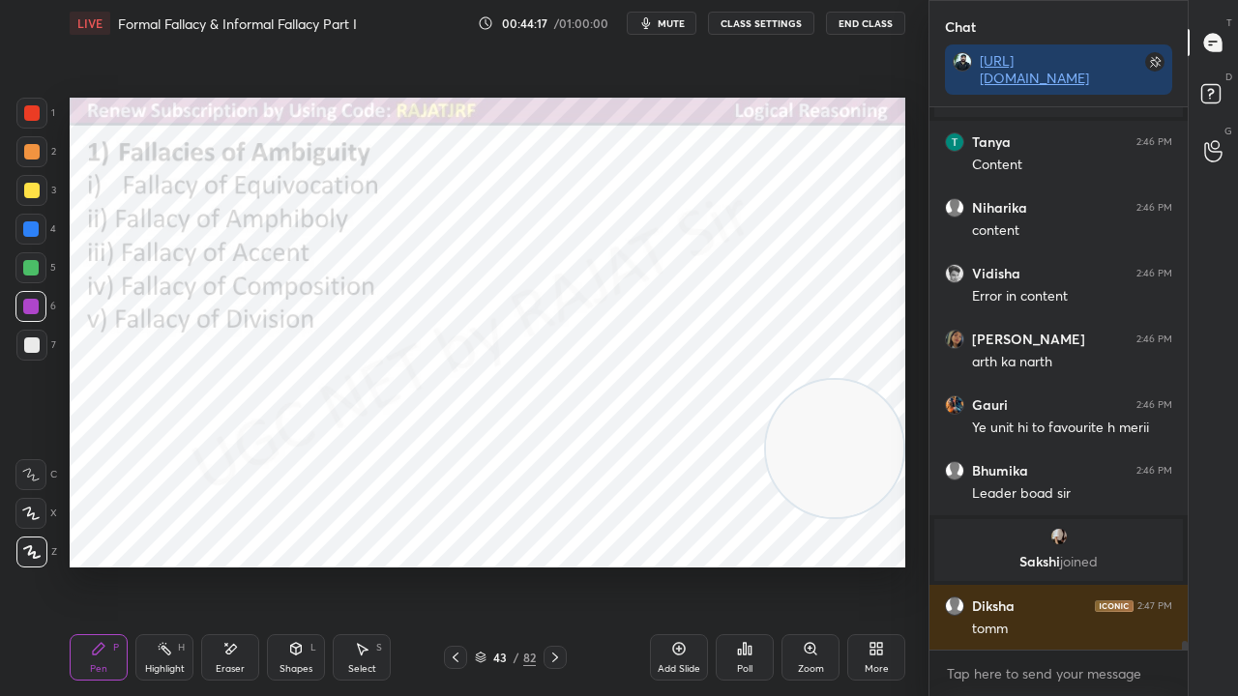
scroll to position [34294, 0]
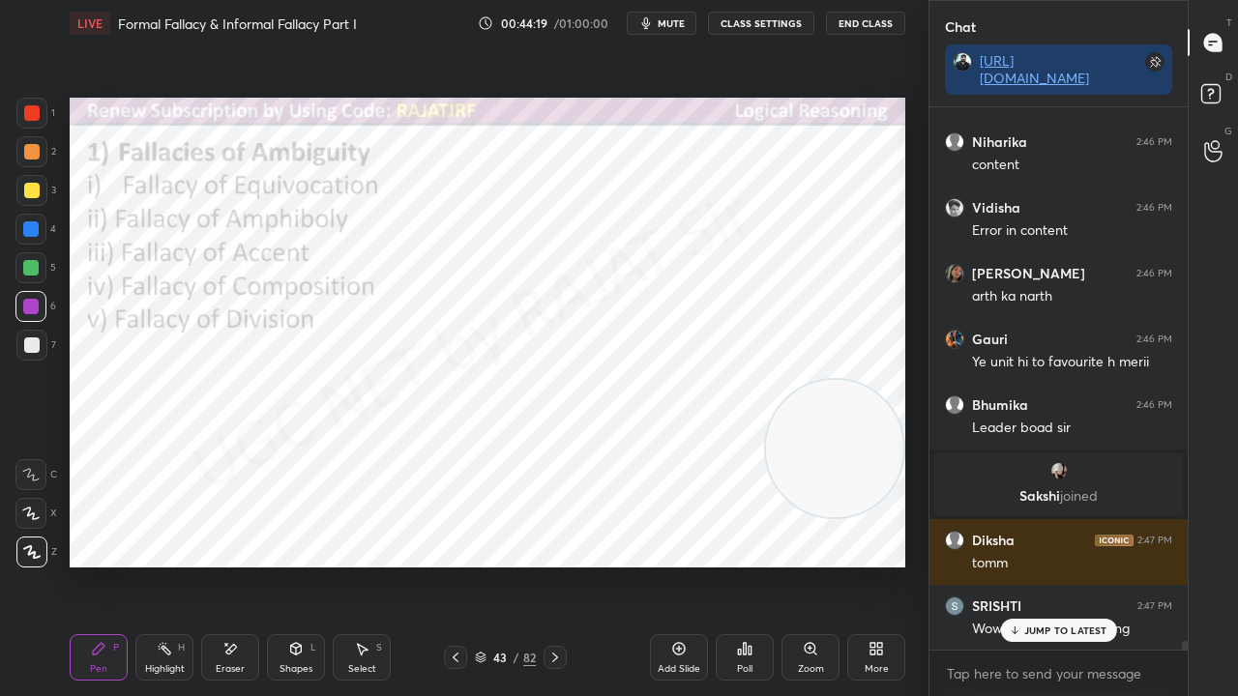
drag, startPoint x: 1060, startPoint y: 625, endPoint x: 876, endPoint y: 594, distance: 186.3
click at [1059, 565] on p "JUMP TO LATEST" at bounding box center [1065, 631] width 83 height 12
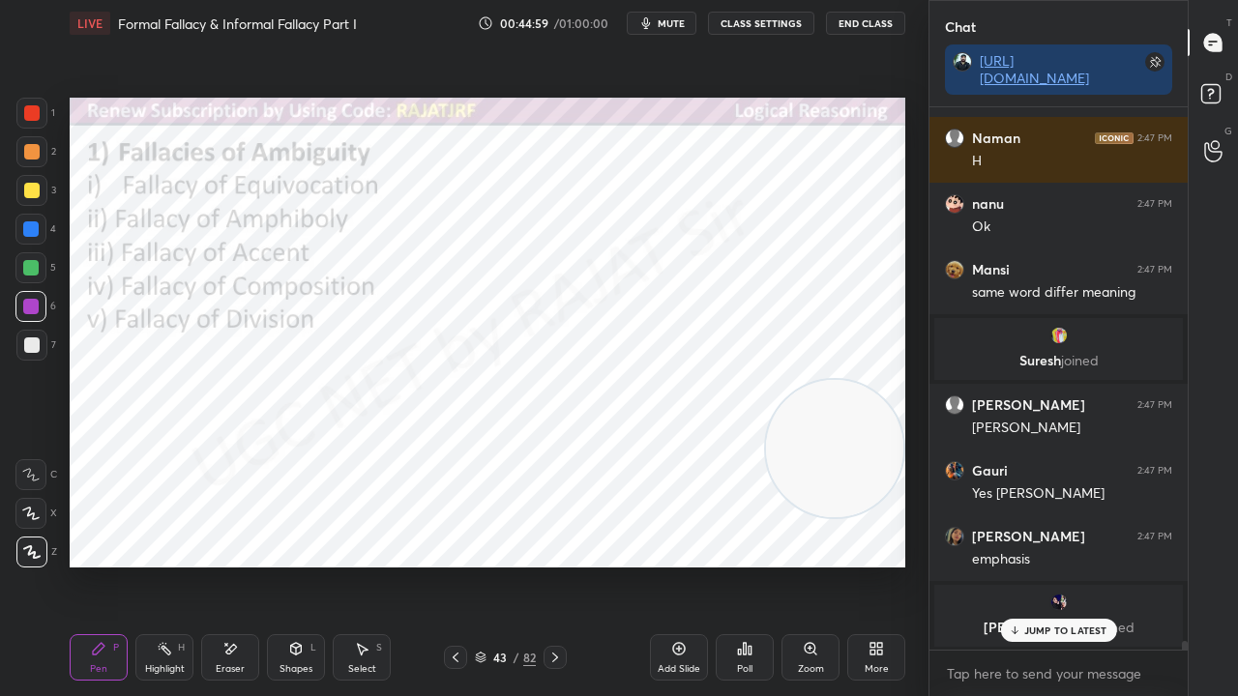
scroll to position [34869, 0]
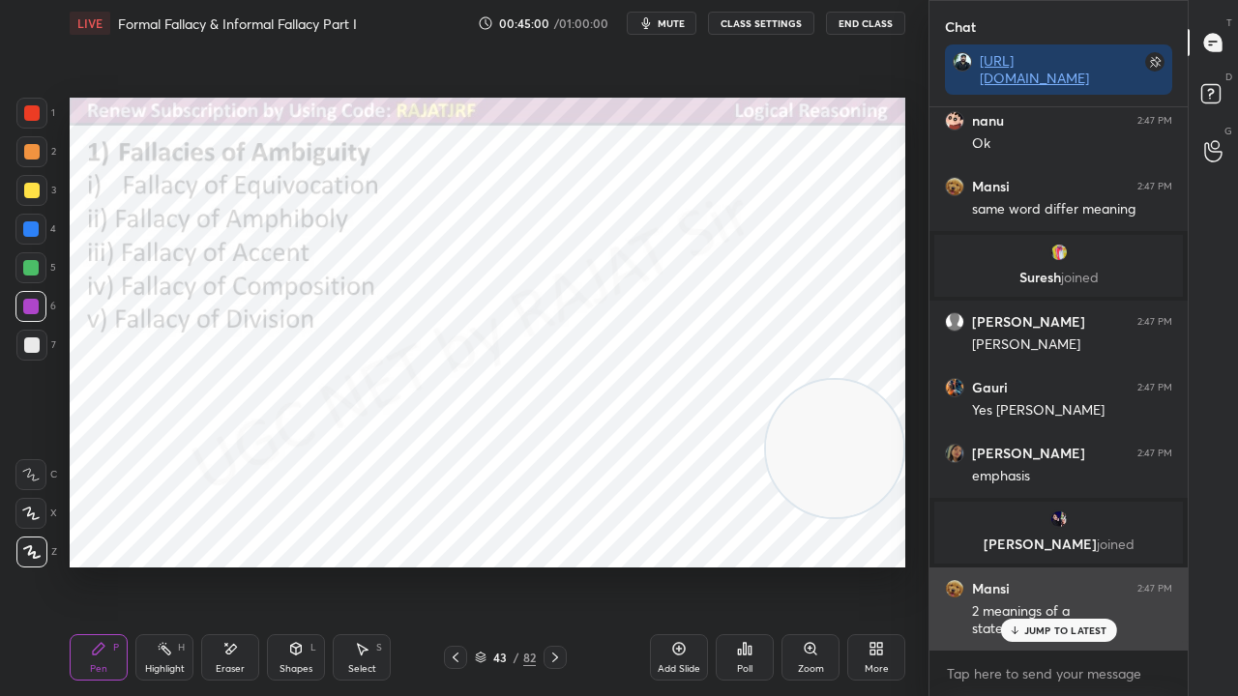
click at [1053, 565] on div "JUMP TO LATEST" at bounding box center [1058, 630] width 116 height 23
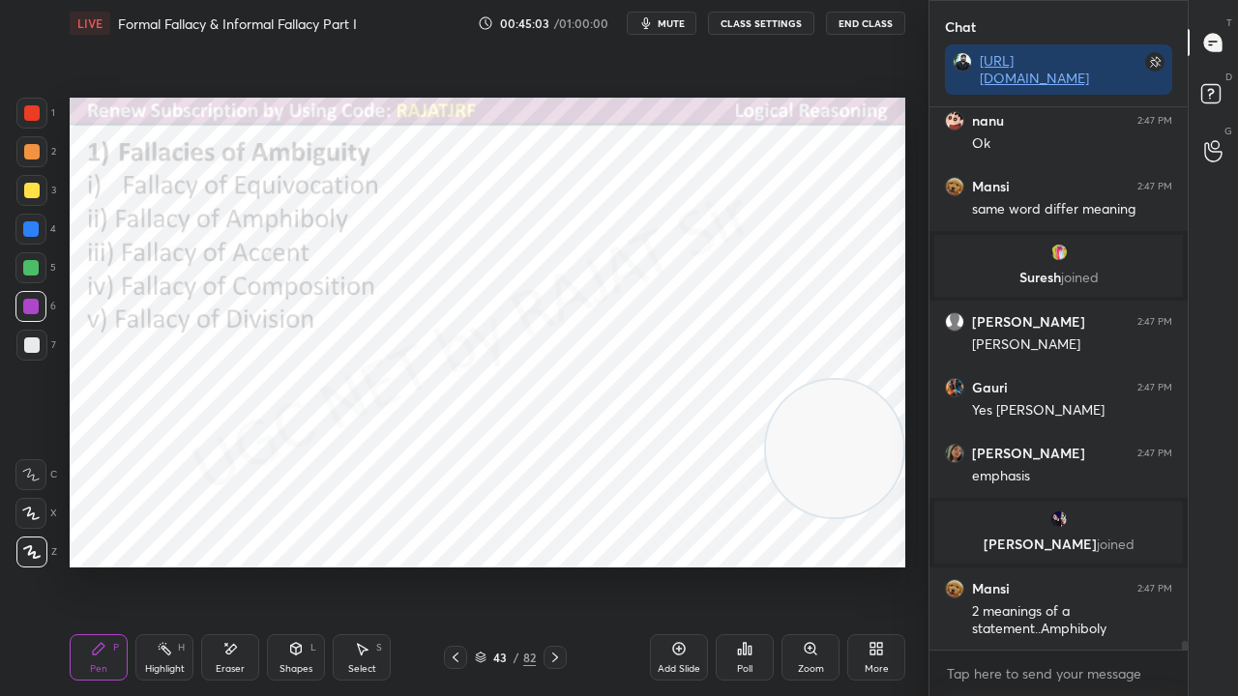
drag, startPoint x: 505, startPoint y: 660, endPoint x: 515, endPoint y: 617, distance: 43.9
click at [504, 565] on div "43" at bounding box center [499, 658] width 19 height 12
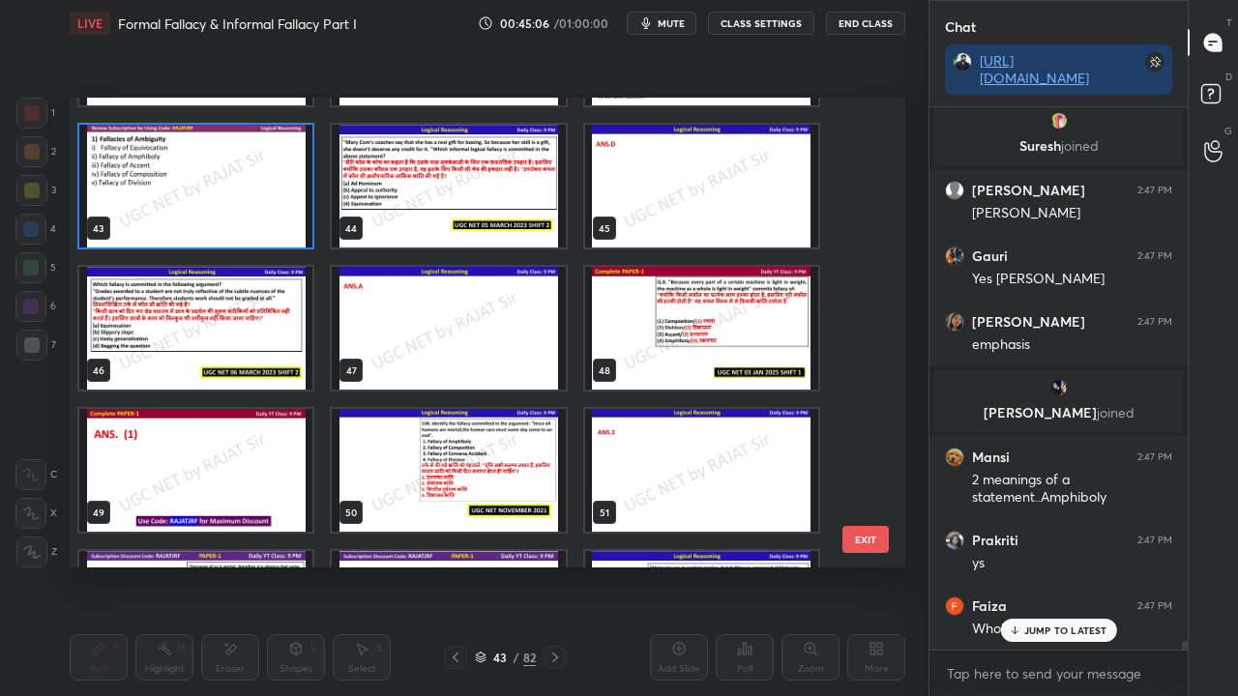
scroll to position [1977, 0]
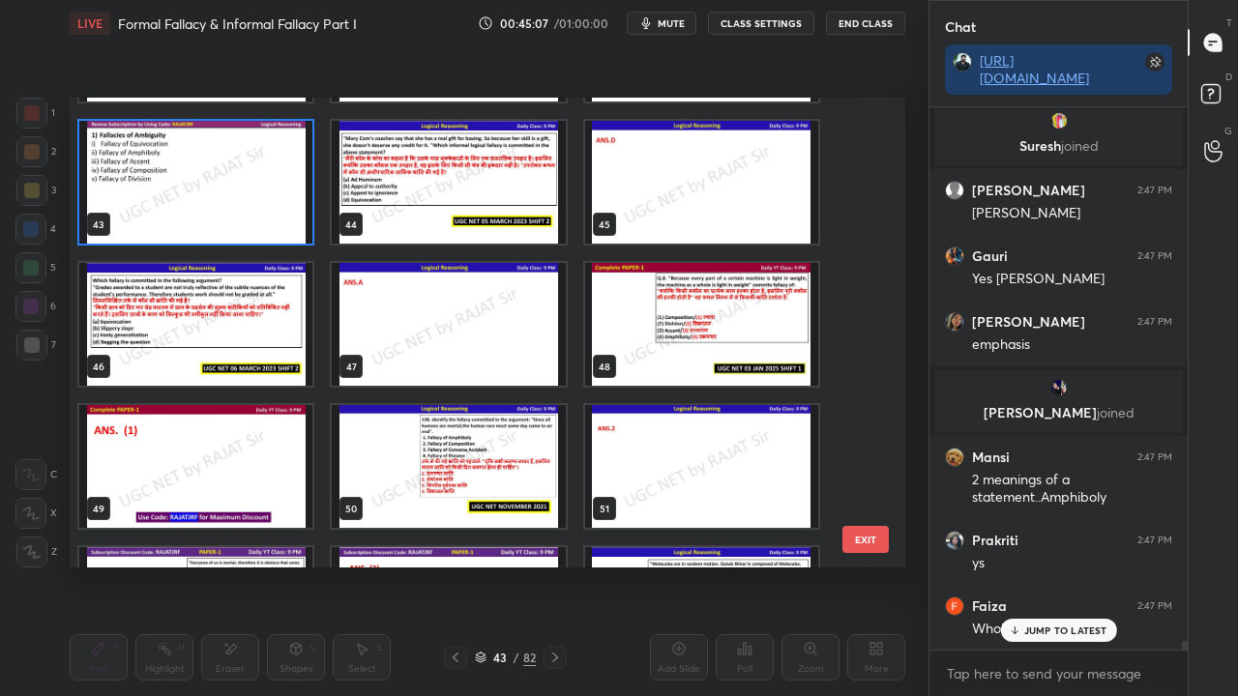
click at [680, 294] on img "grid" at bounding box center [701, 324] width 233 height 123
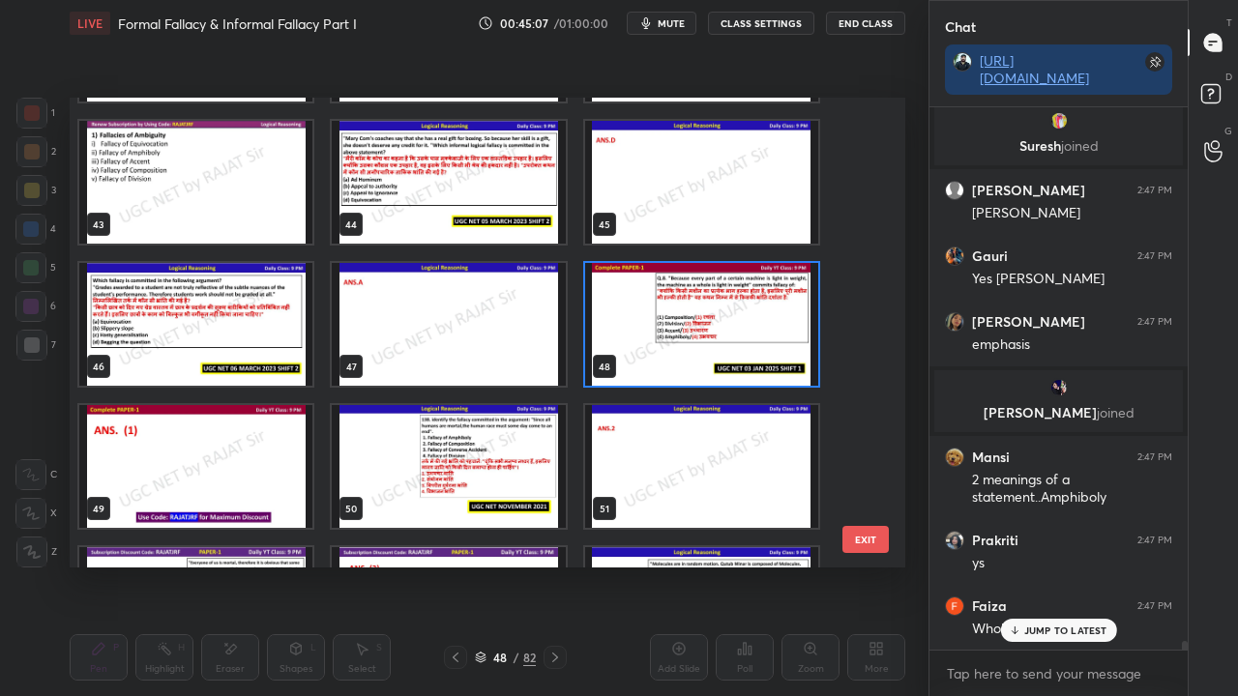
click at [681, 294] on img "grid" at bounding box center [701, 324] width 233 height 123
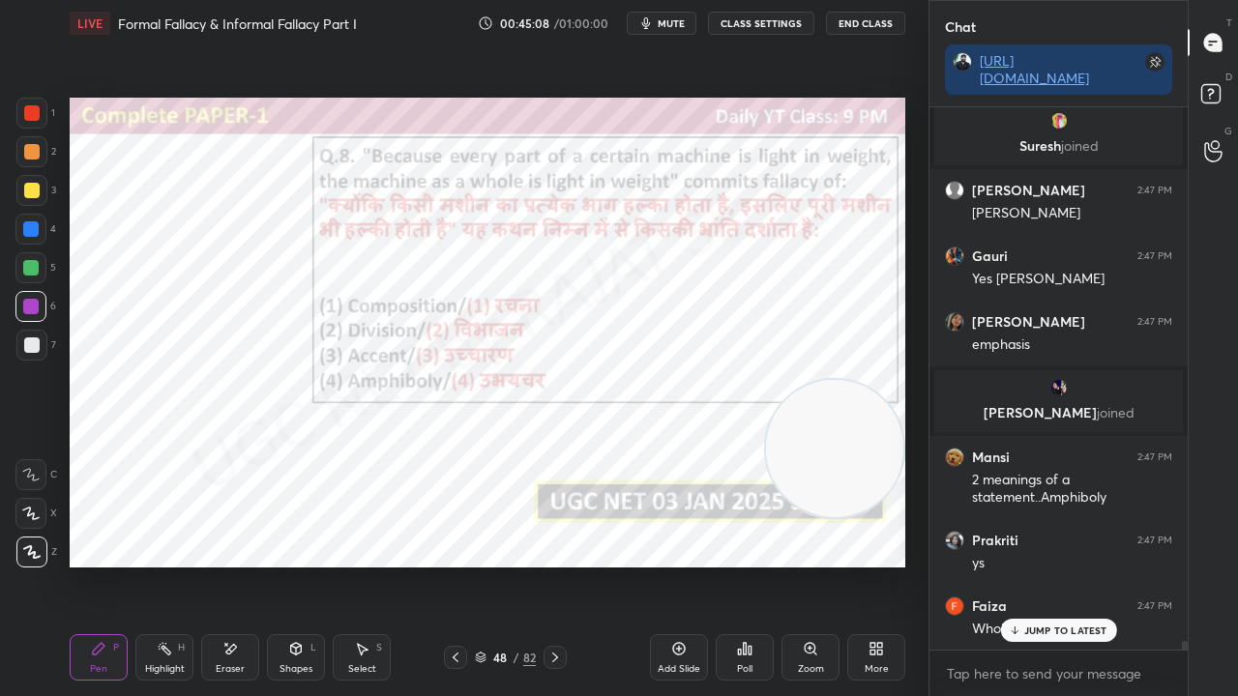
click at [748, 565] on div "Poll" at bounding box center [745, 657] width 58 height 46
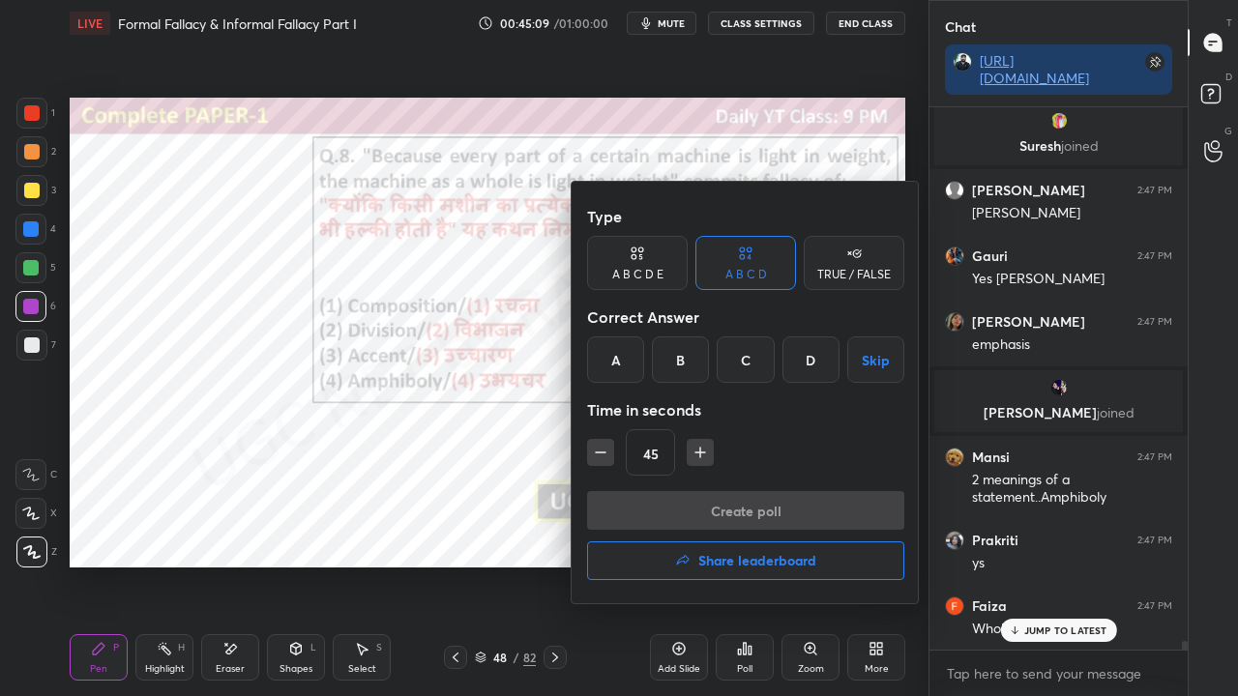
drag, startPoint x: 615, startPoint y: 368, endPoint x: 621, endPoint y: 396, distance: 27.7
click at [615, 378] on div "A" at bounding box center [615, 360] width 57 height 46
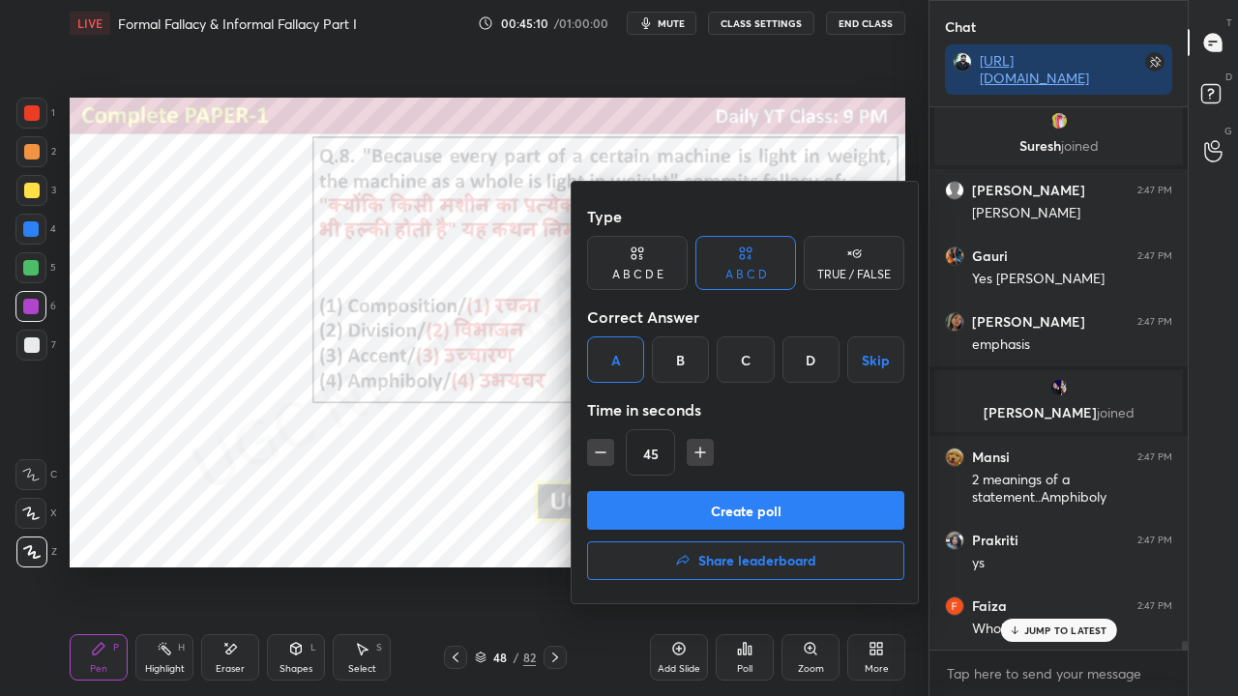
click at [615, 495] on button "Create poll" at bounding box center [745, 510] width 317 height 39
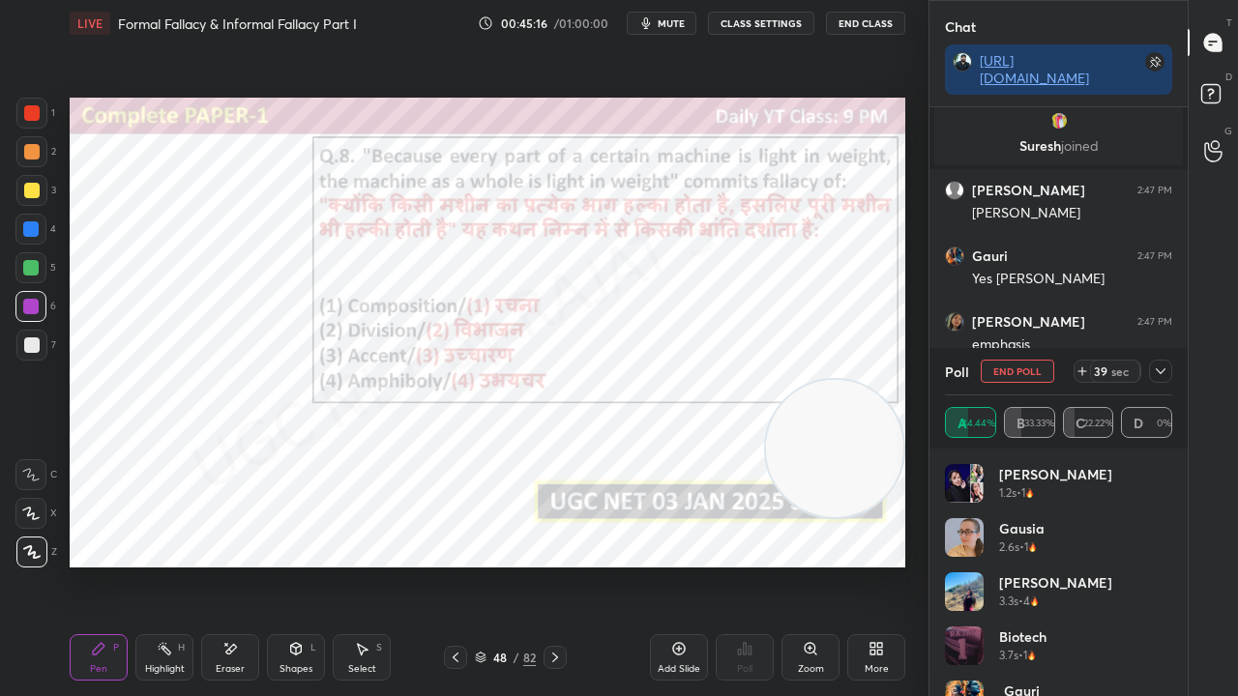
scroll to position [35167, 0]
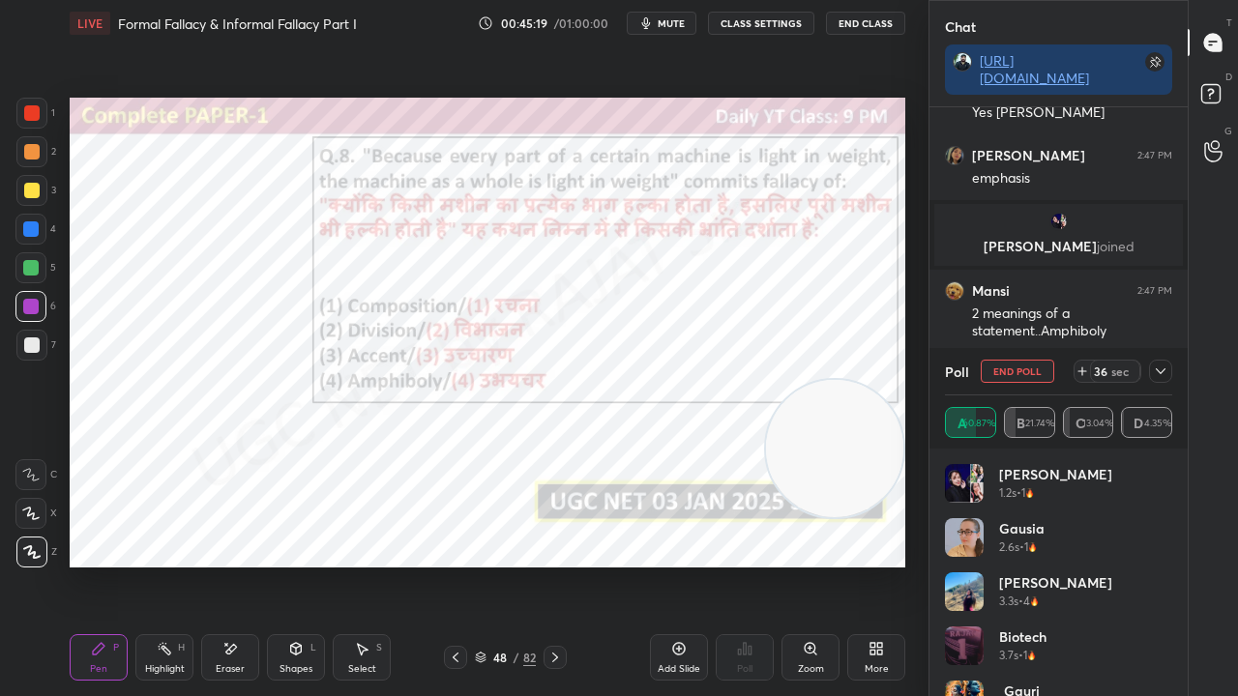
click at [1169, 368] on div at bounding box center [1160, 371] width 23 height 23
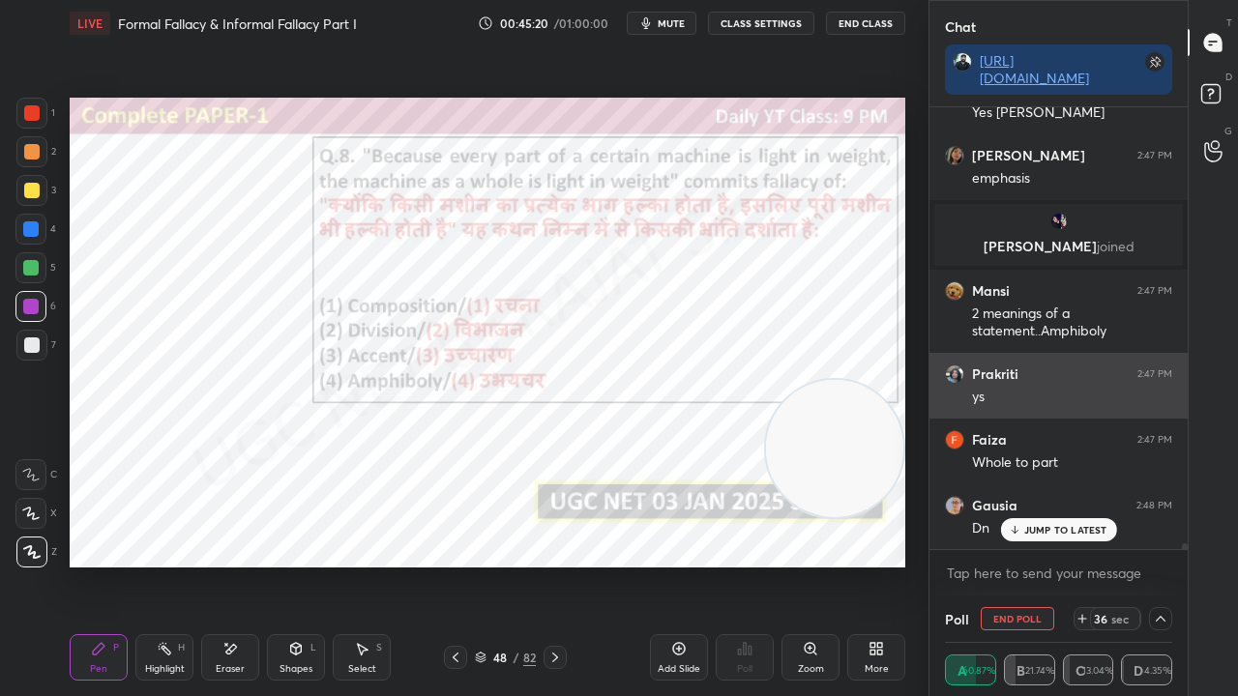
scroll to position [6, 6]
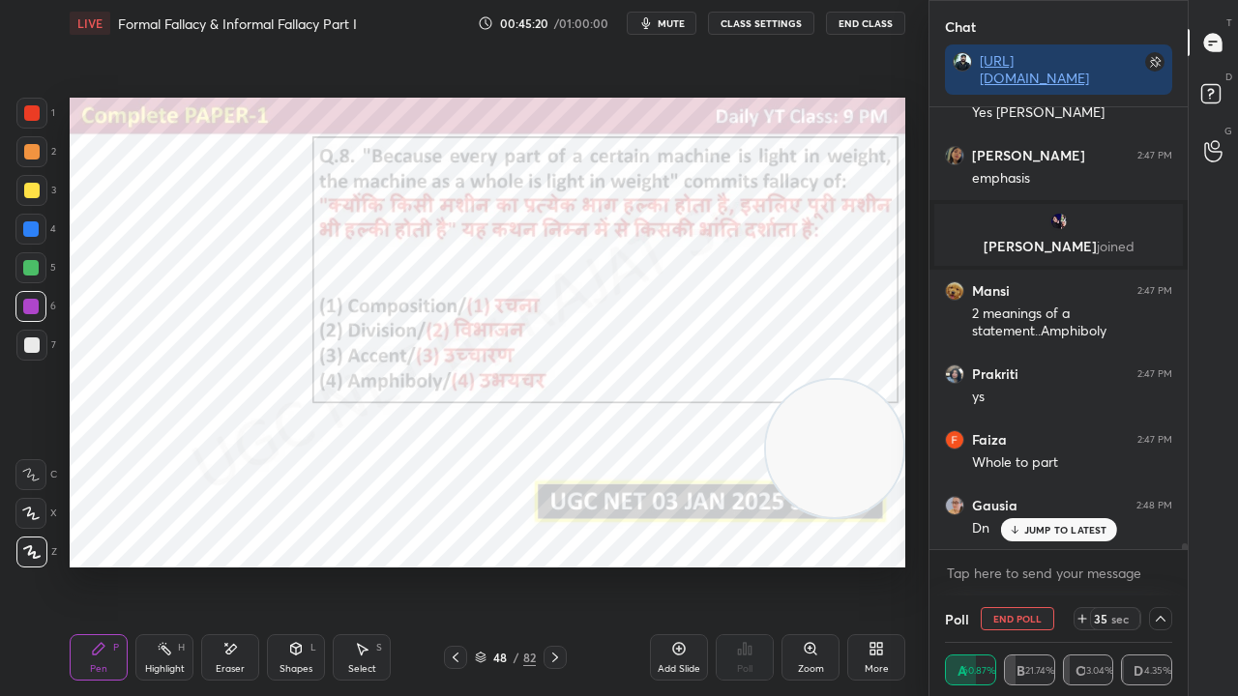
click at [1027, 532] on p "JUMP TO LATEST" at bounding box center [1065, 530] width 83 height 12
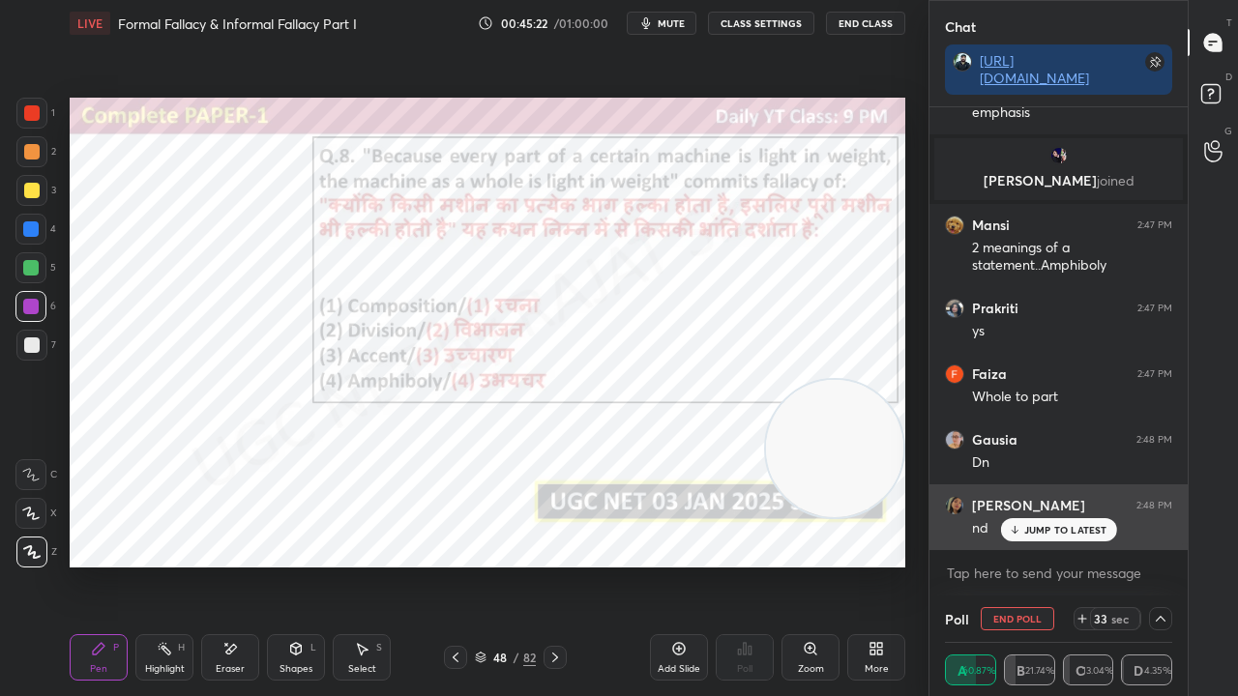
drag, startPoint x: 1037, startPoint y: 533, endPoint x: 990, endPoint y: 511, distance: 51.5
click at [1036, 532] on p "JUMP TO LATEST" at bounding box center [1065, 530] width 83 height 12
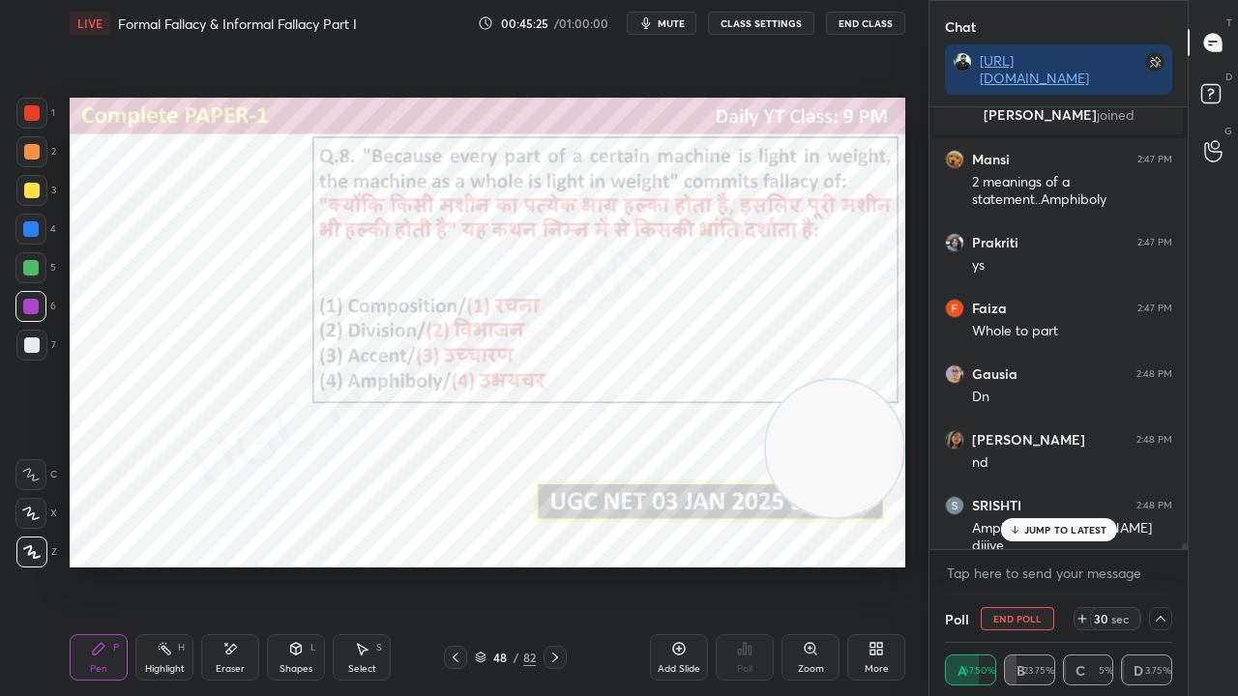
click at [681, 19] on span "mute" at bounding box center [671, 23] width 27 height 14
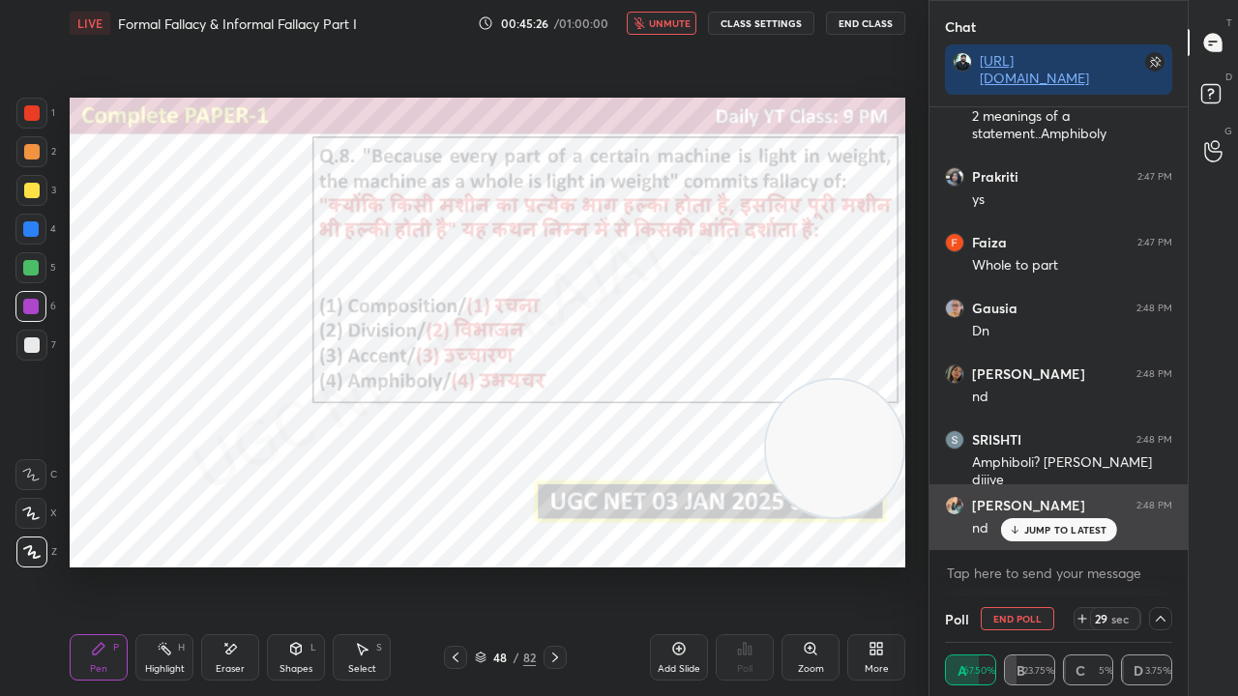
click at [1071, 530] on p "JUMP TO LATEST" at bounding box center [1065, 530] width 83 height 12
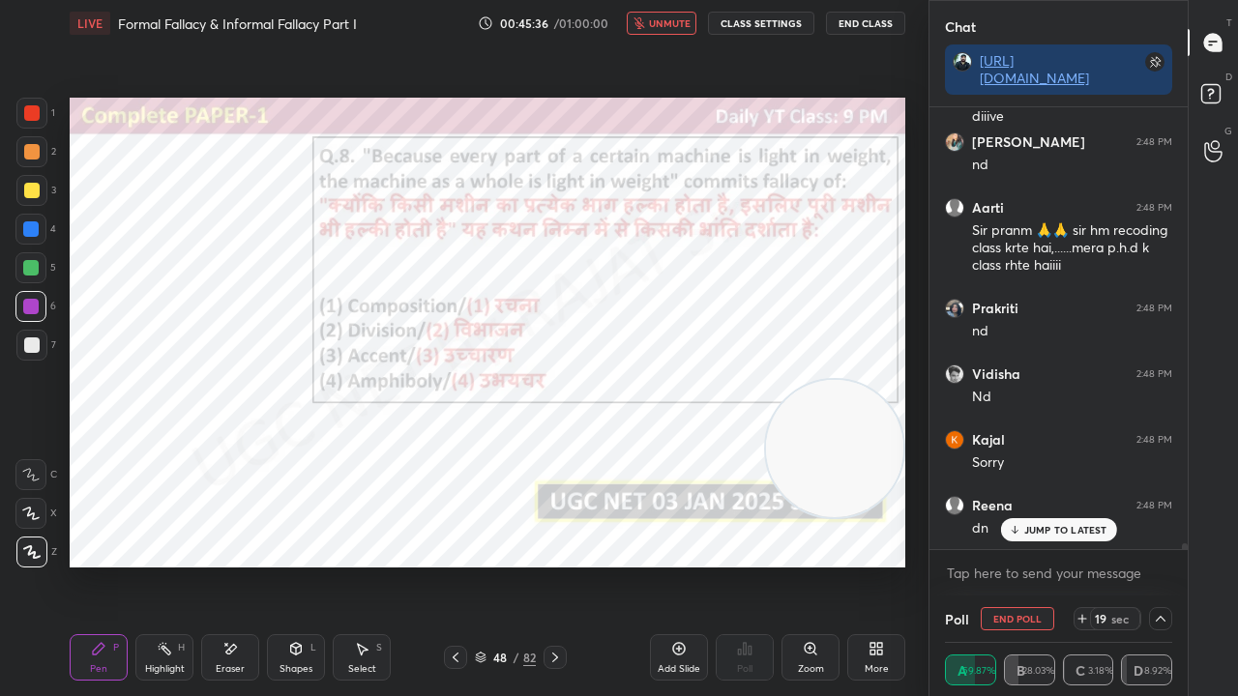
click at [677, 19] on span "unmute" at bounding box center [670, 23] width 42 height 14
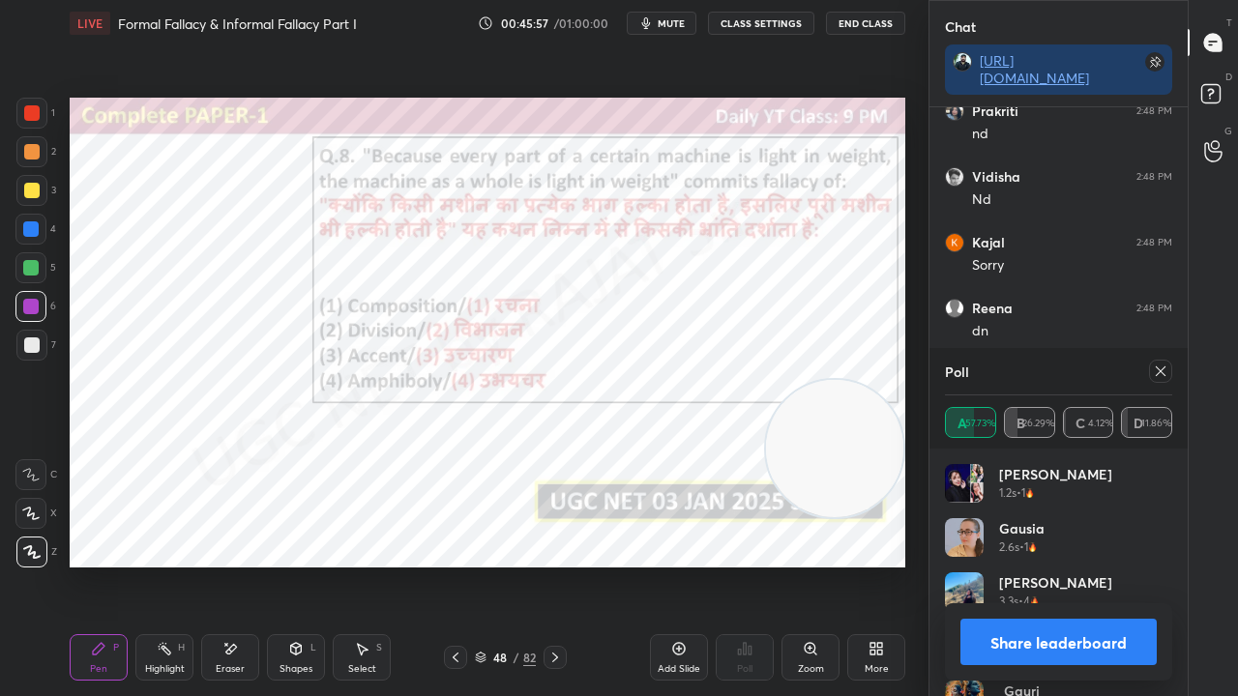
click at [1164, 374] on icon at bounding box center [1160, 371] width 15 height 15
type textarea "x"
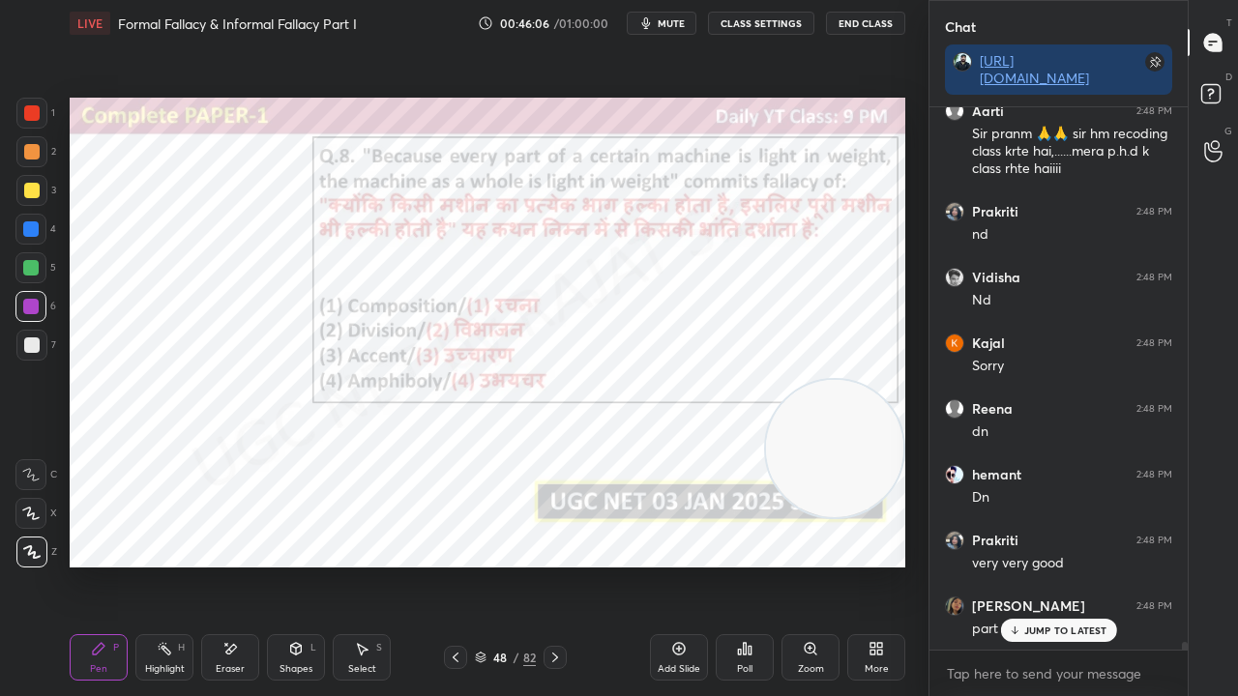
drag, startPoint x: 502, startPoint y: 659, endPoint x: 504, endPoint y: 633, distance: 26.2
click at [502, 565] on div "48" at bounding box center [499, 658] width 19 height 12
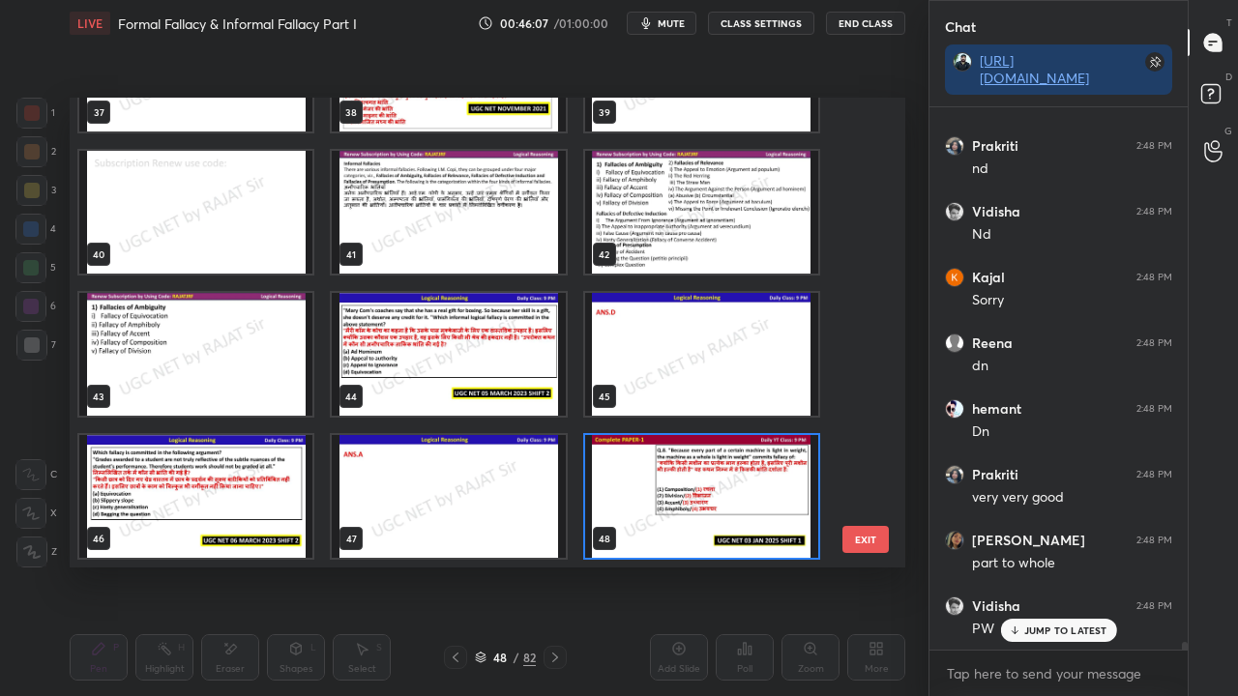
click at [670, 475] on img "grid" at bounding box center [701, 496] width 233 height 123
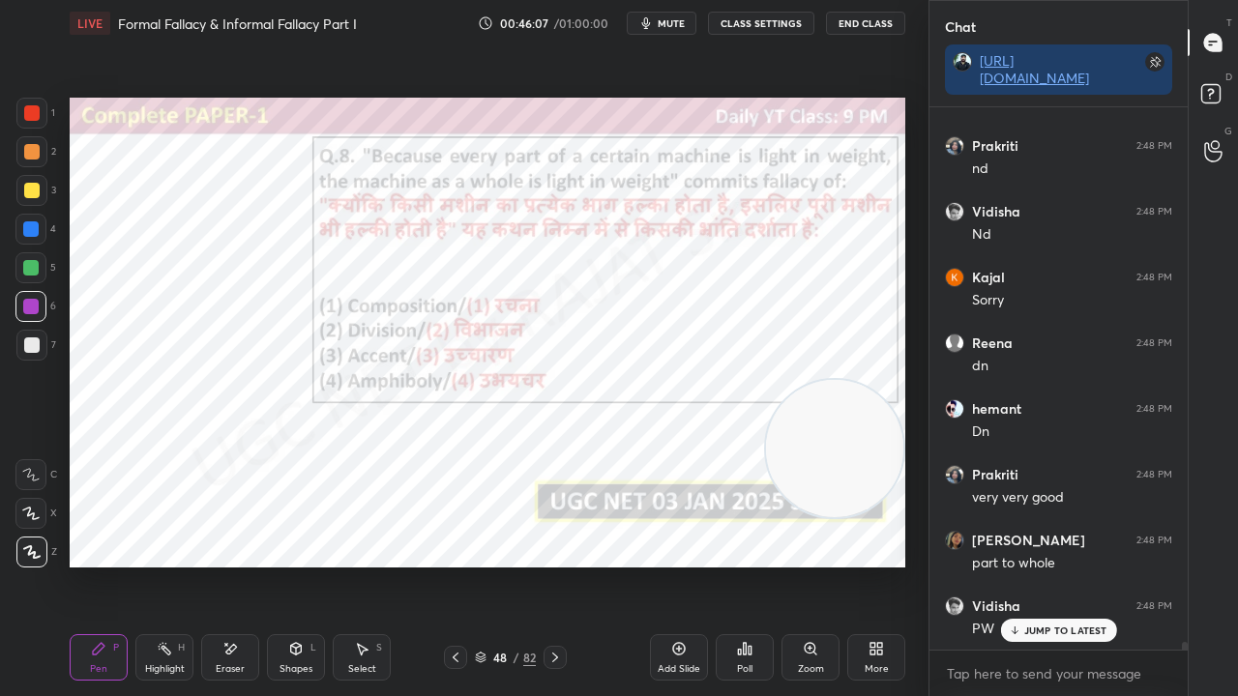
click at [669, 474] on img "grid" at bounding box center [701, 496] width 233 height 123
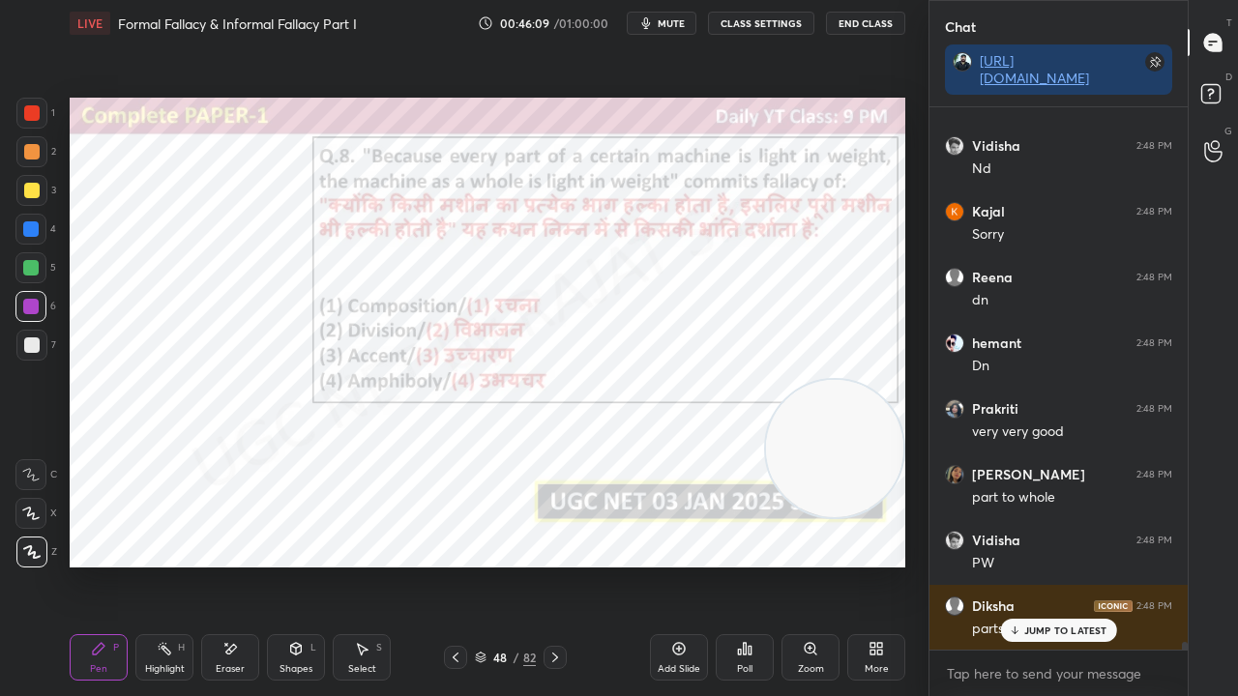
drag, startPoint x: 489, startPoint y: 658, endPoint x: 510, endPoint y: 578, distance: 81.9
click at [491, 565] on div "48" at bounding box center [499, 658] width 19 height 12
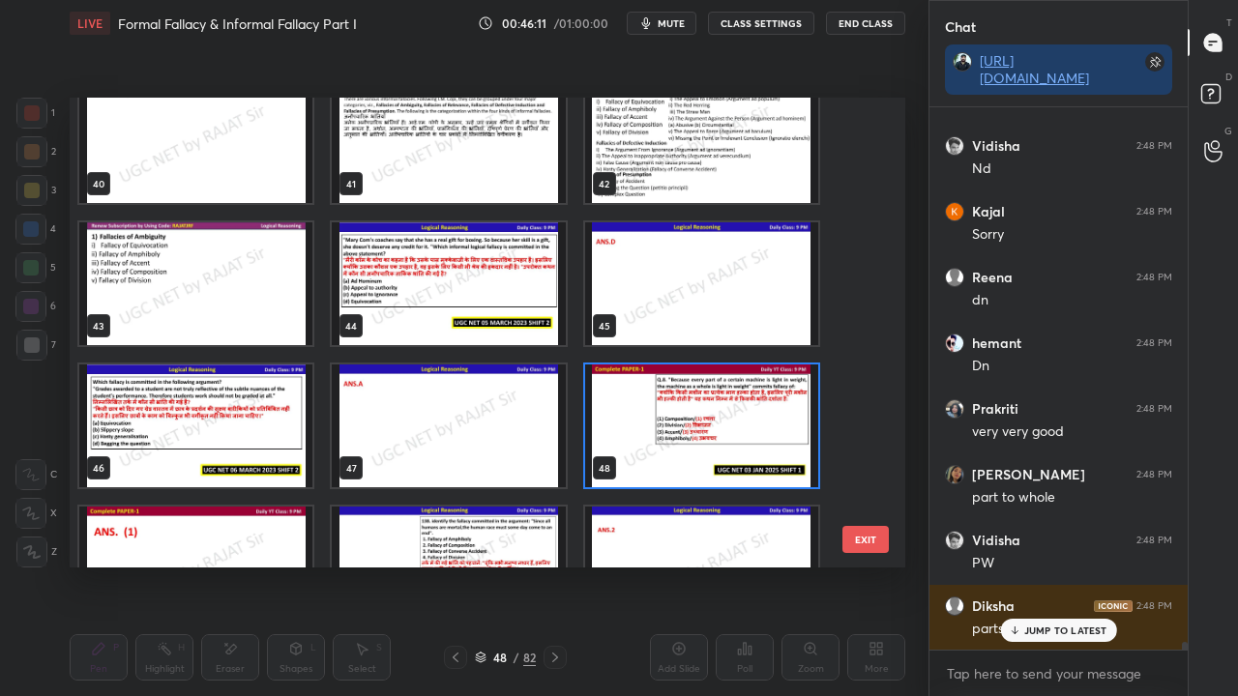
click at [681, 427] on img "grid" at bounding box center [701, 426] width 233 height 123
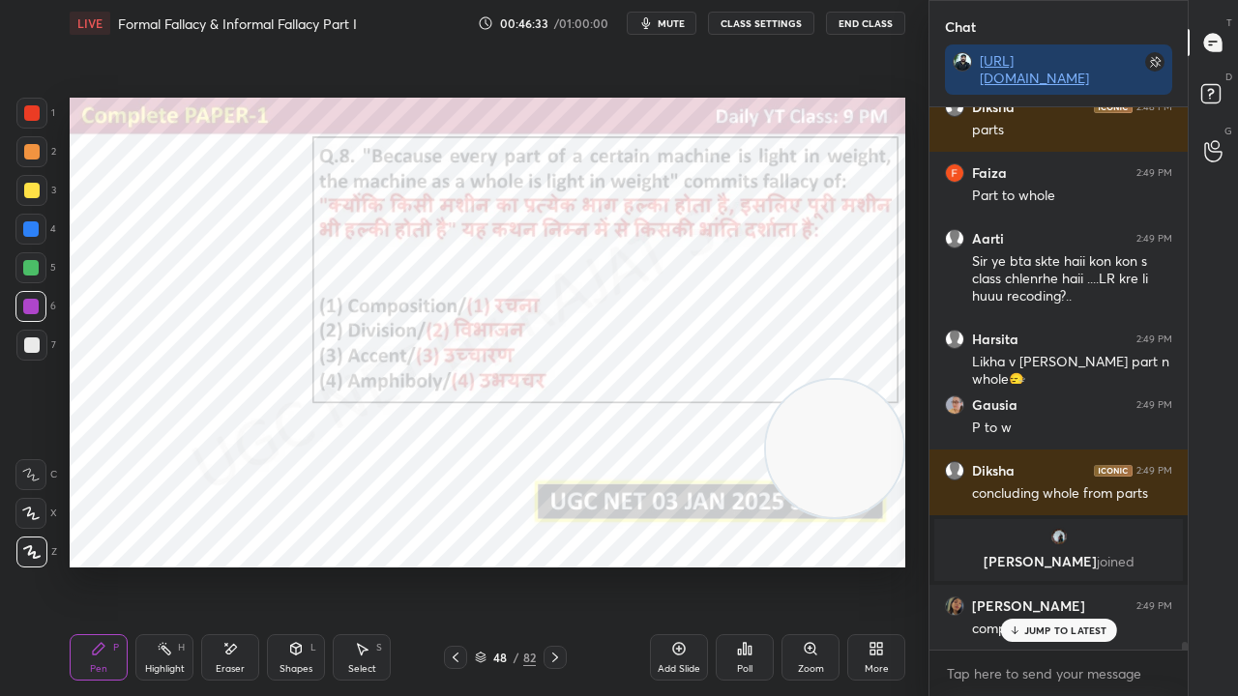
click at [28, 224] on div at bounding box center [30, 228] width 15 height 15
click at [27, 224] on div at bounding box center [30, 228] width 15 height 15
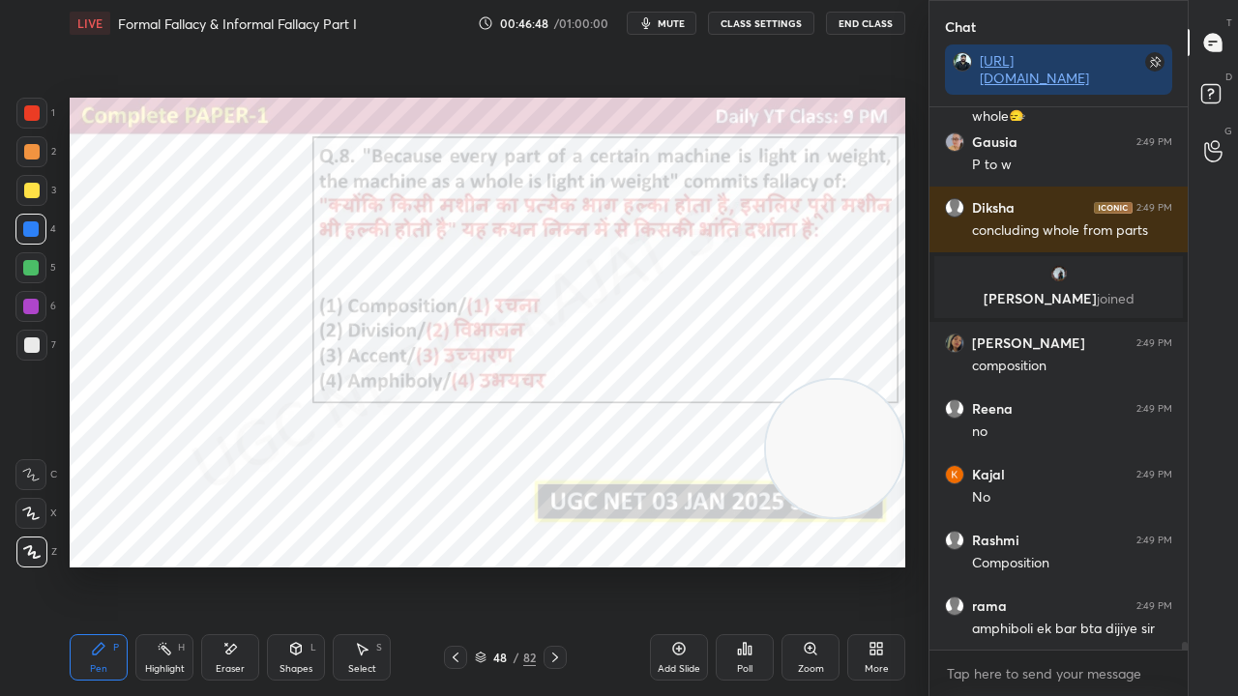
click at [505, 565] on div "48 / 82" at bounding box center [505, 657] width 123 height 23
drag, startPoint x: 493, startPoint y: 663, endPoint x: 494, endPoint y: 647, distance: 16.5
click at [493, 565] on div "48" at bounding box center [499, 658] width 19 height 12
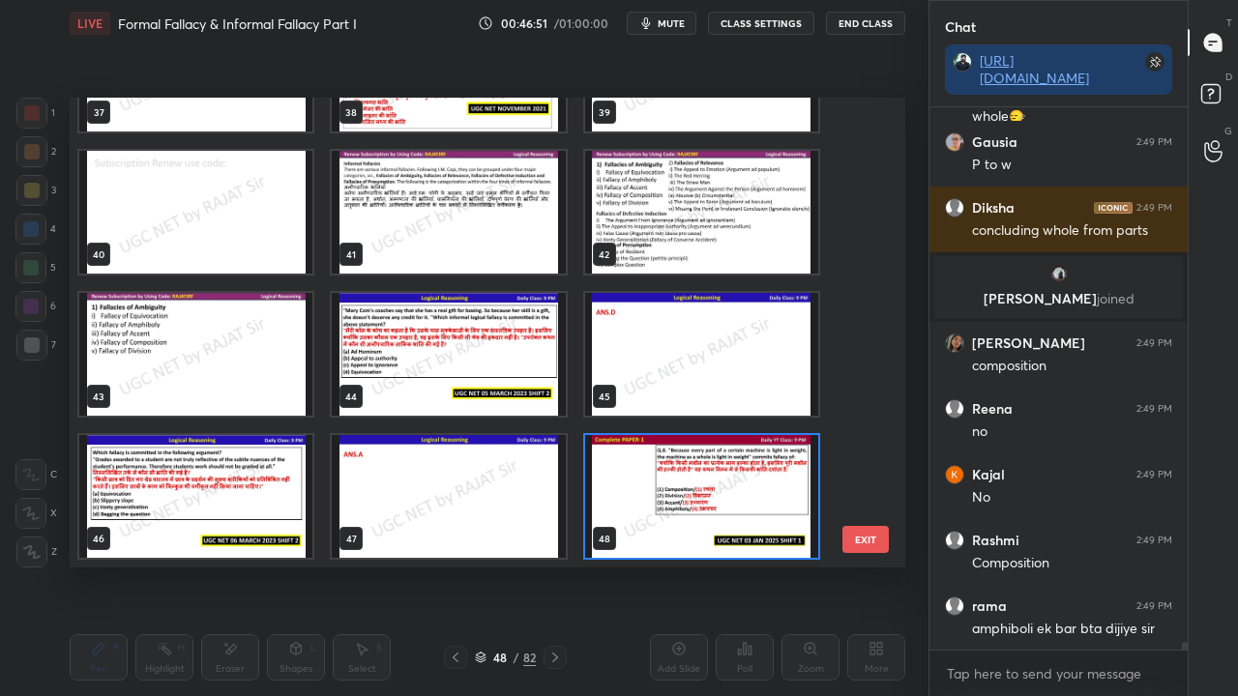
click at [683, 485] on img "grid" at bounding box center [701, 496] width 233 height 123
click at [682, 485] on img "grid" at bounding box center [701, 496] width 233 height 123
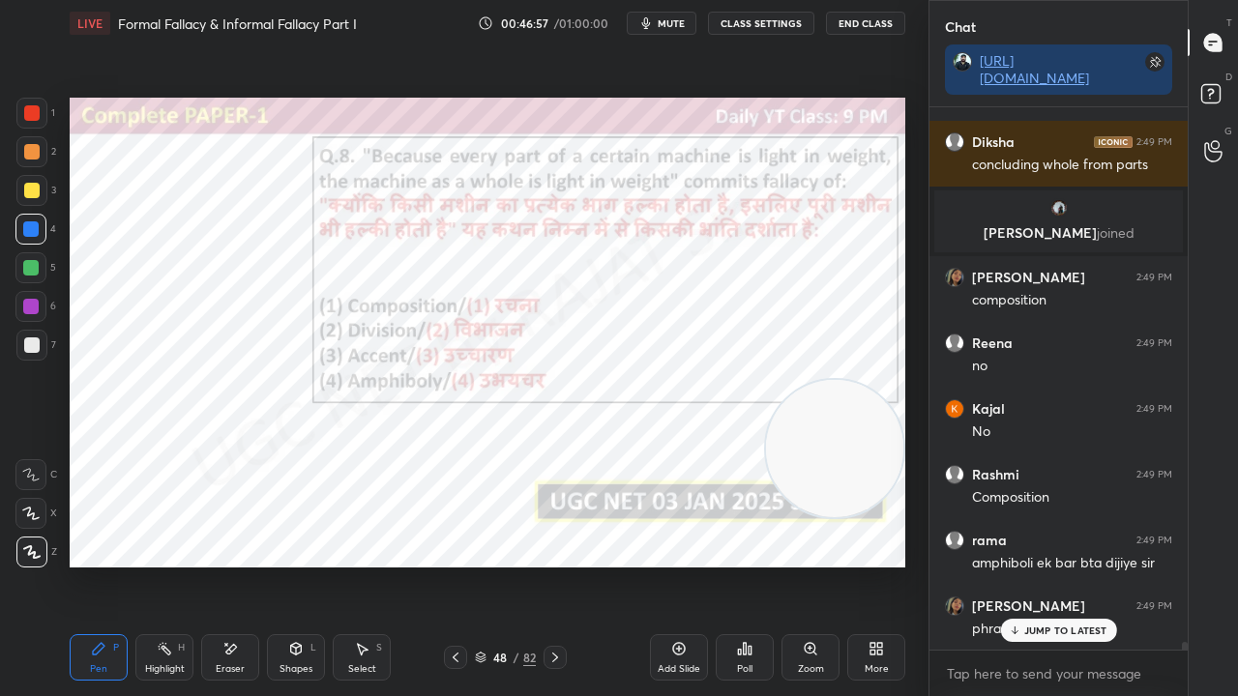
scroll to position [36347, 0]
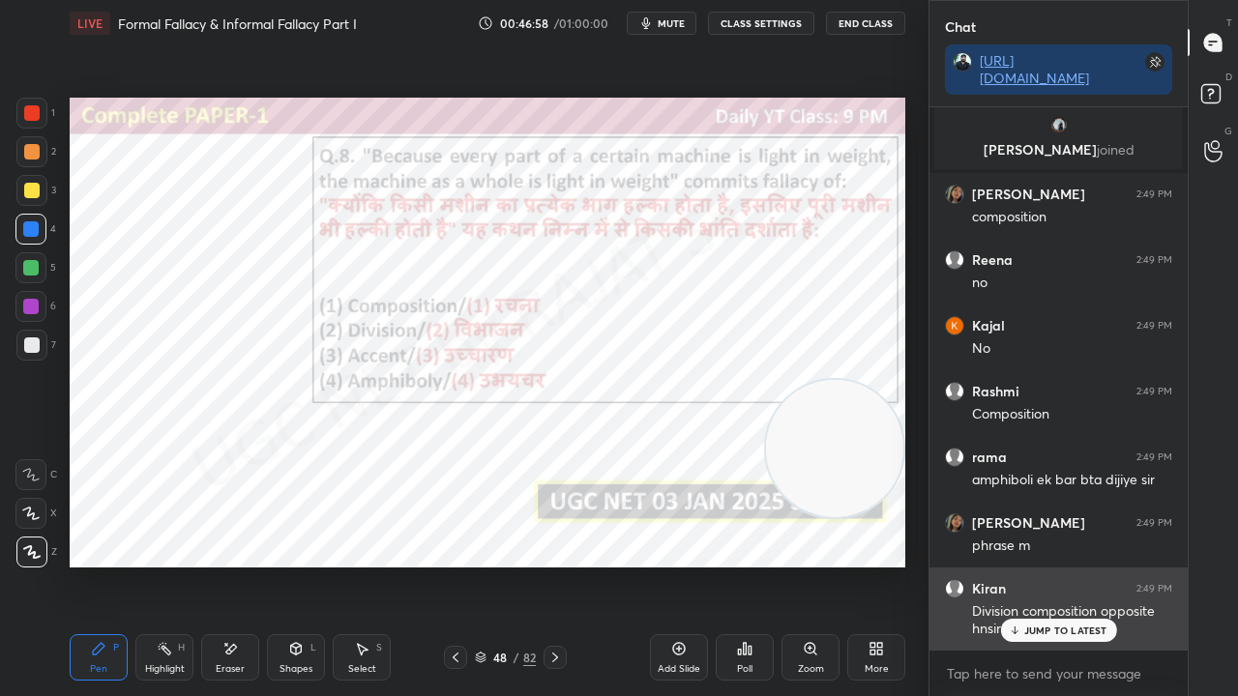
click at [1046, 565] on p "JUMP TO LATEST" at bounding box center [1065, 631] width 83 height 12
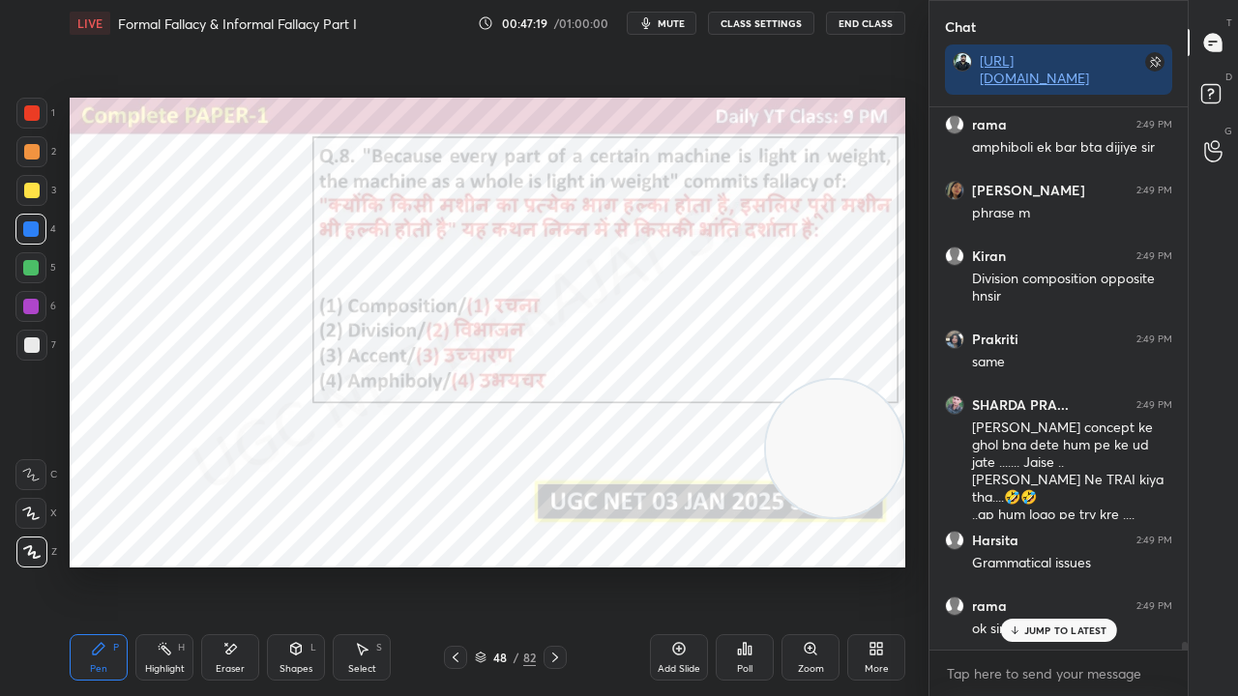
scroll to position [36745, 0]
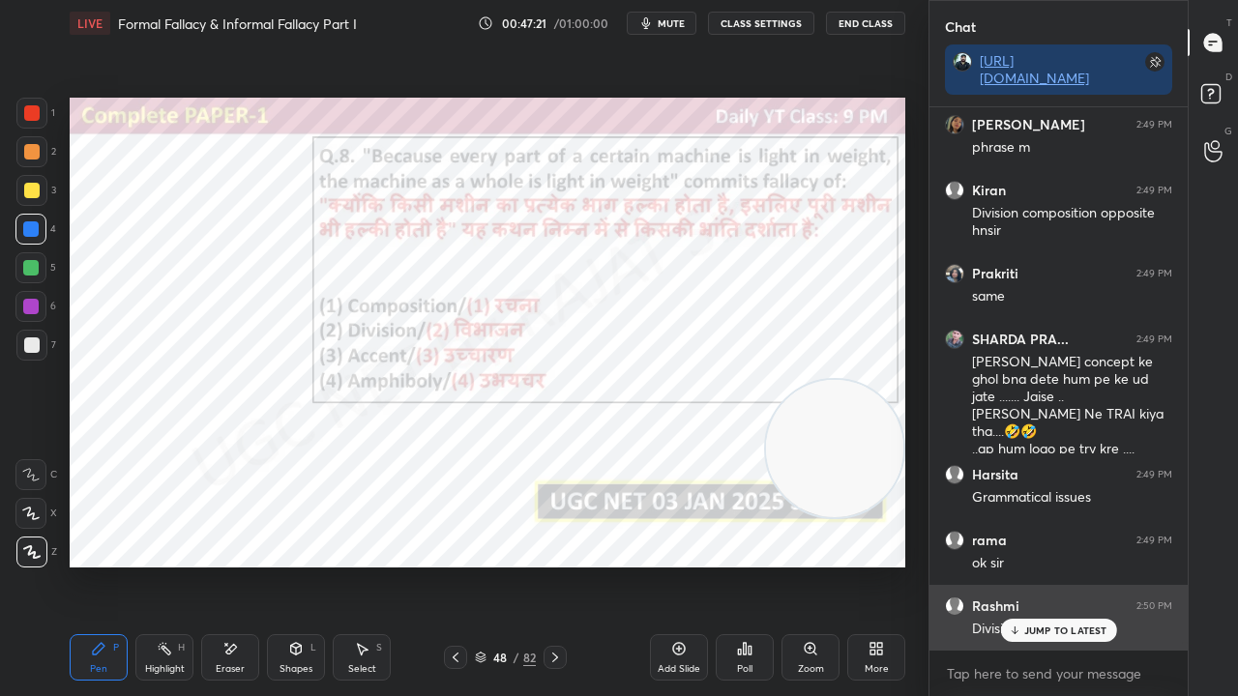
drag, startPoint x: 1087, startPoint y: 633, endPoint x: 1037, endPoint y: 633, distance: 50.3
click at [1084, 565] on p "JUMP TO LATEST" at bounding box center [1065, 631] width 83 height 12
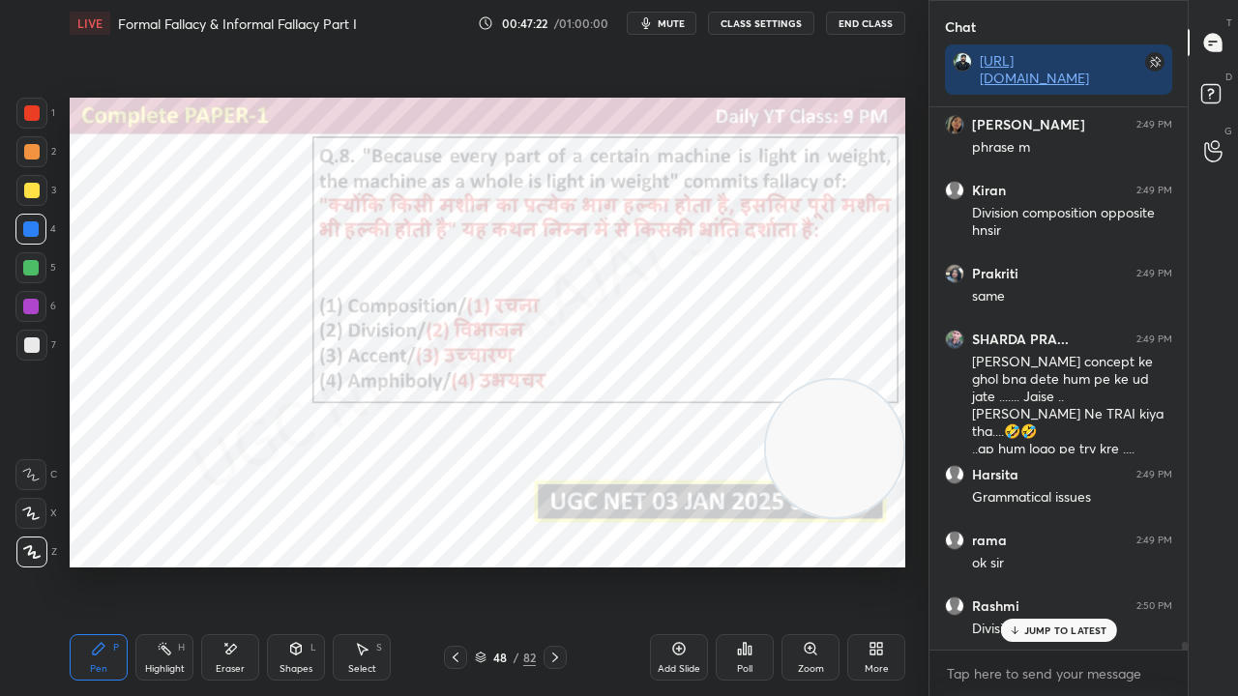
scroll to position [36828, 0]
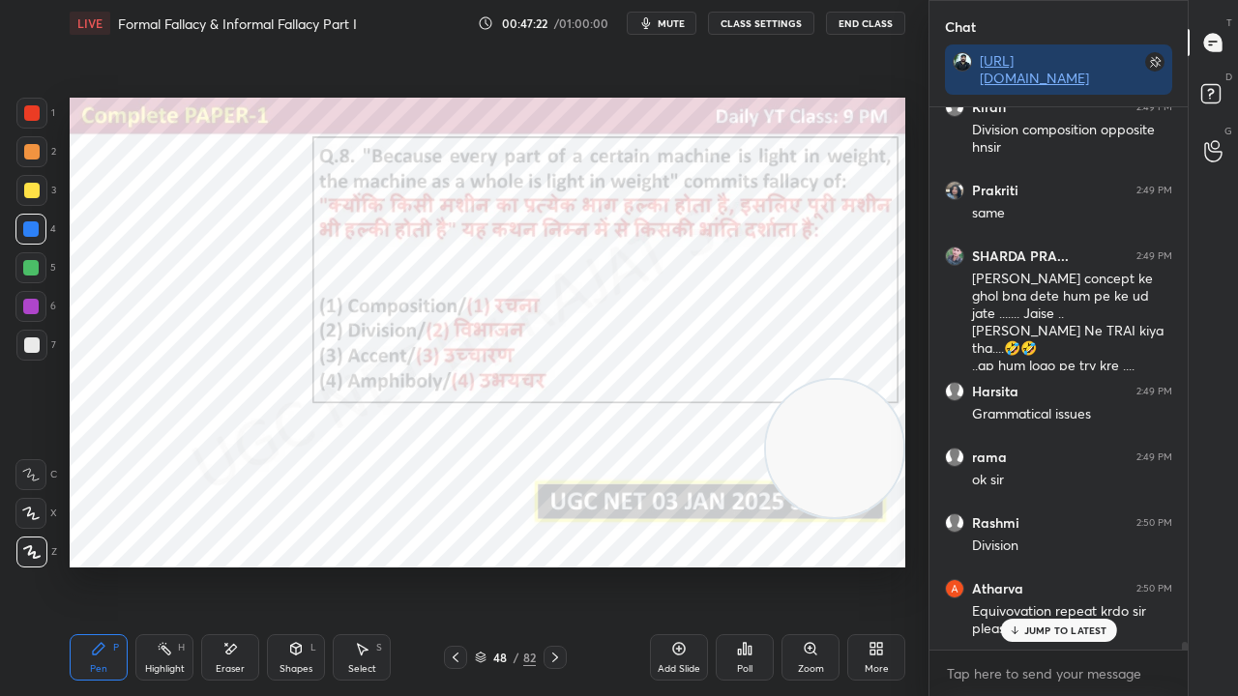
click at [505, 565] on div "48" at bounding box center [499, 658] width 19 height 12
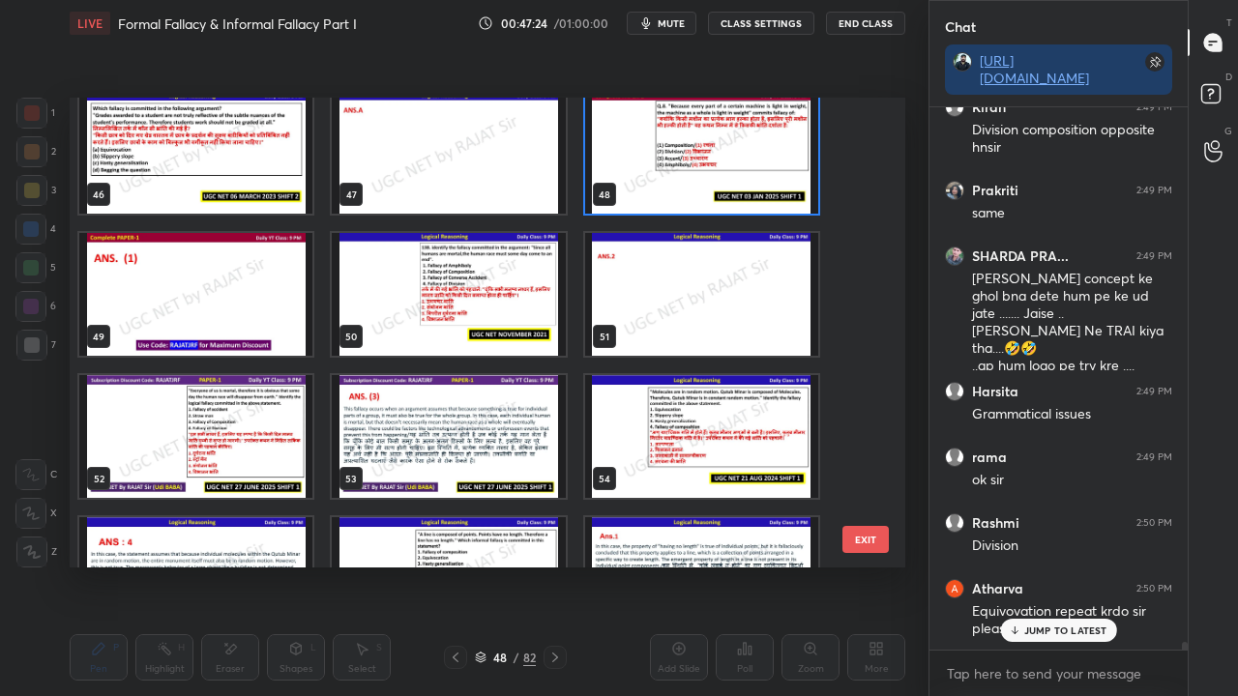
scroll to position [2150, 0]
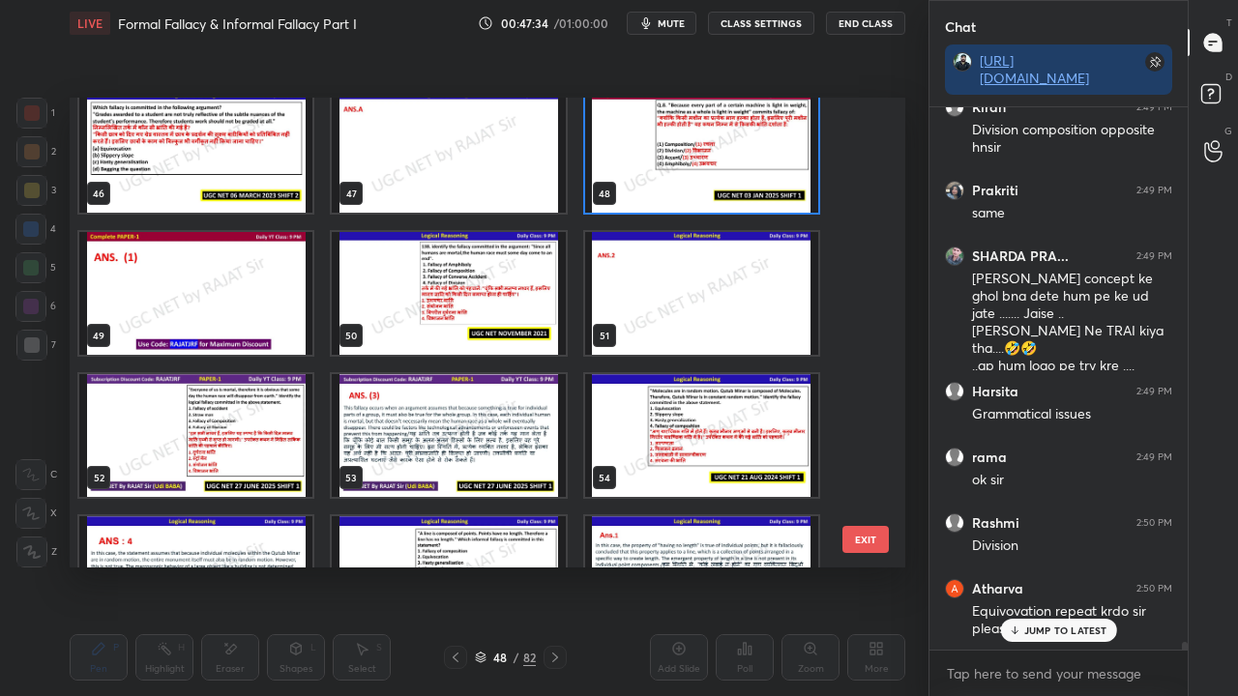
click at [205, 451] on img "grid" at bounding box center [195, 435] width 233 height 123
click at [205, 452] on img "grid" at bounding box center [195, 435] width 233 height 123
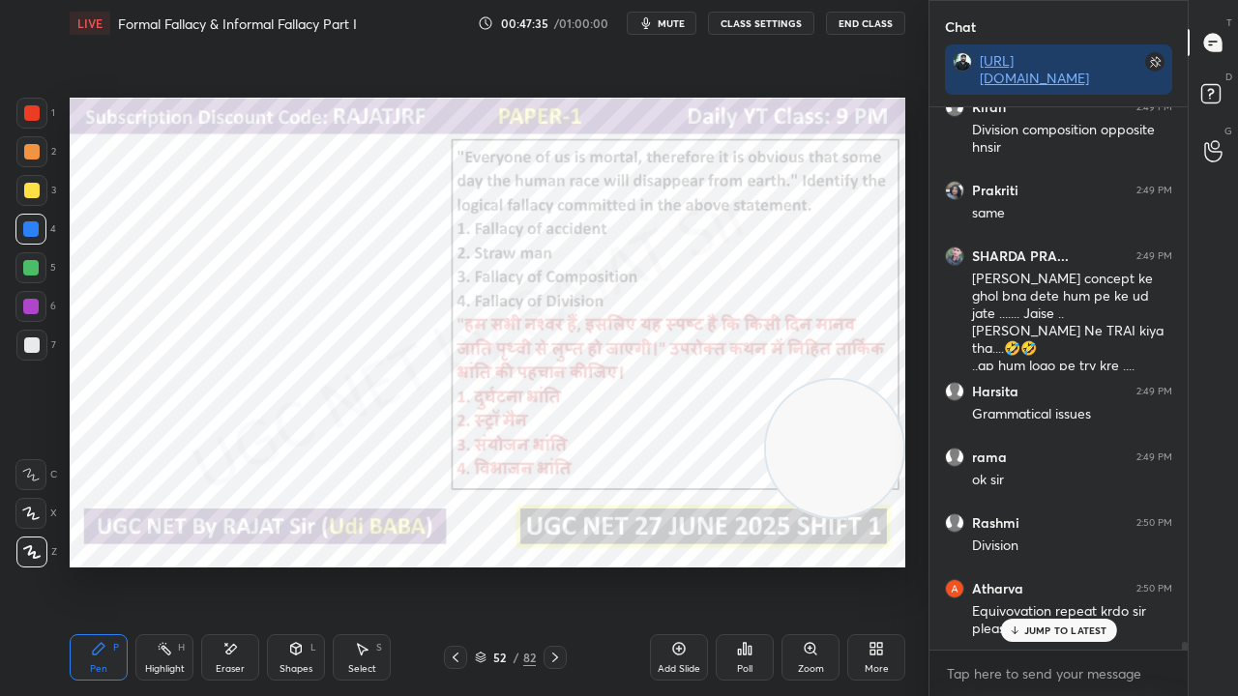
scroll to position [36894, 0]
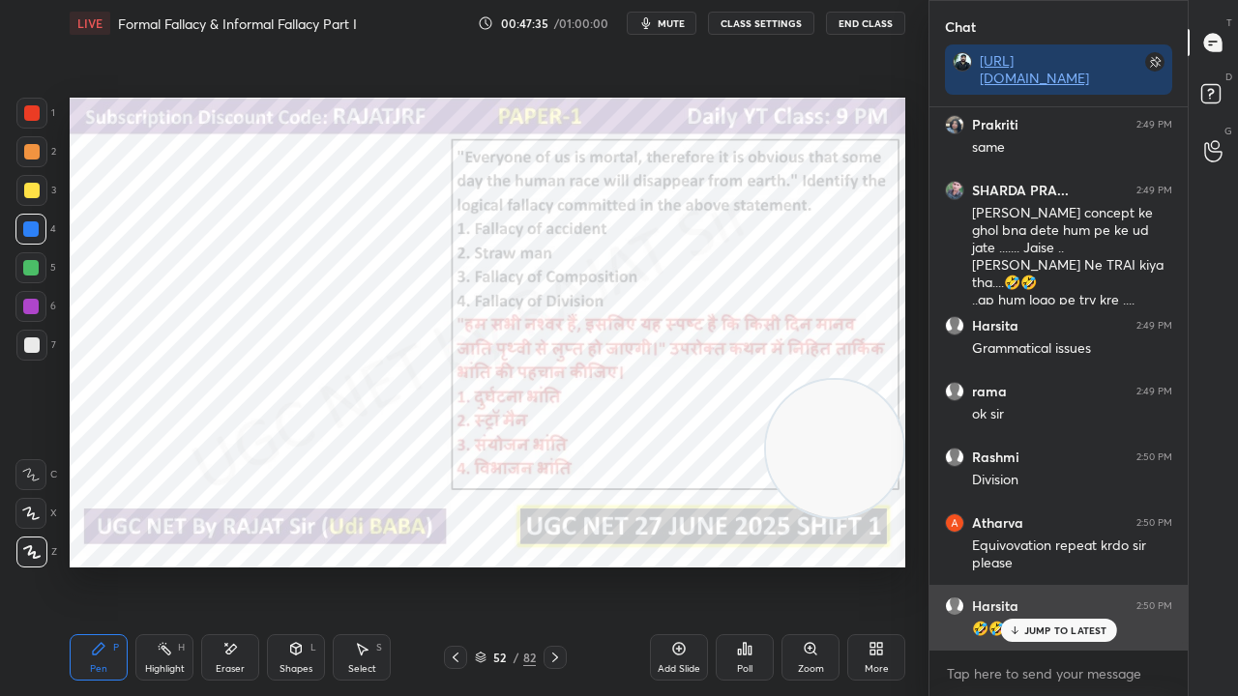
click at [1061, 565] on p "JUMP TO LATEST" at bounding box center [1065, 631] width 83 height 12
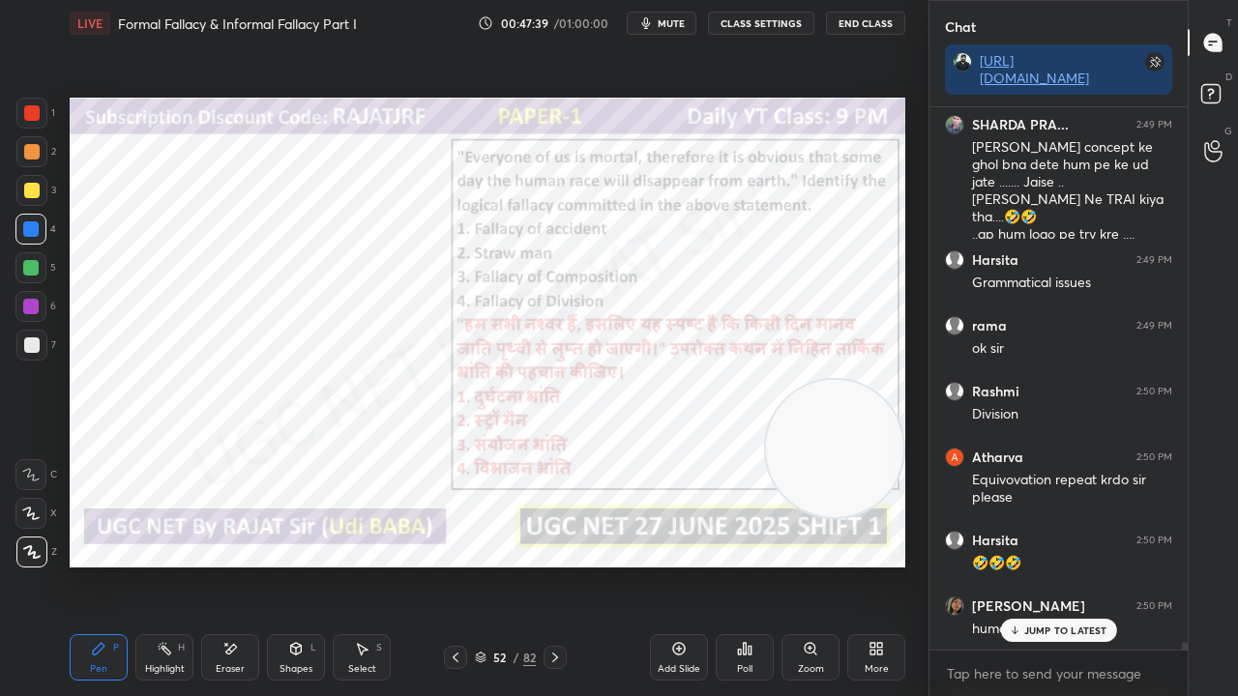
scroll to position [37026, 0]
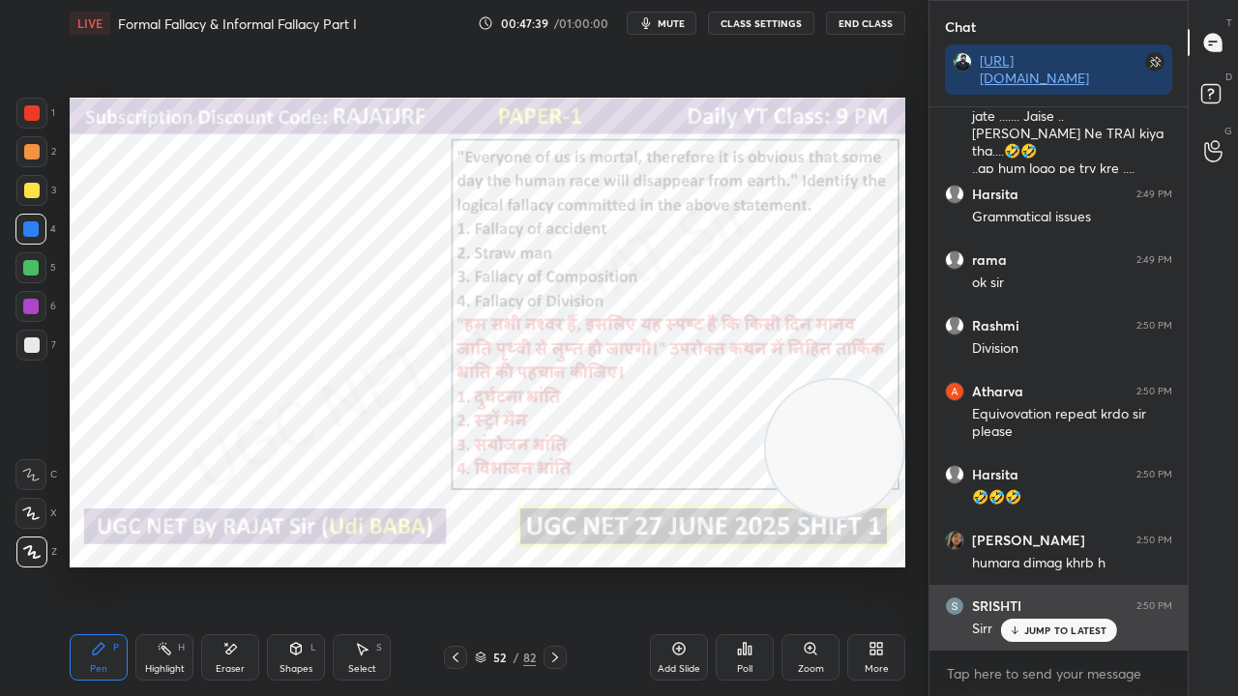
click at [1050, 565] on p "JUMP TO LATEST" at bounding box center [1065, 631] width 83 height 12
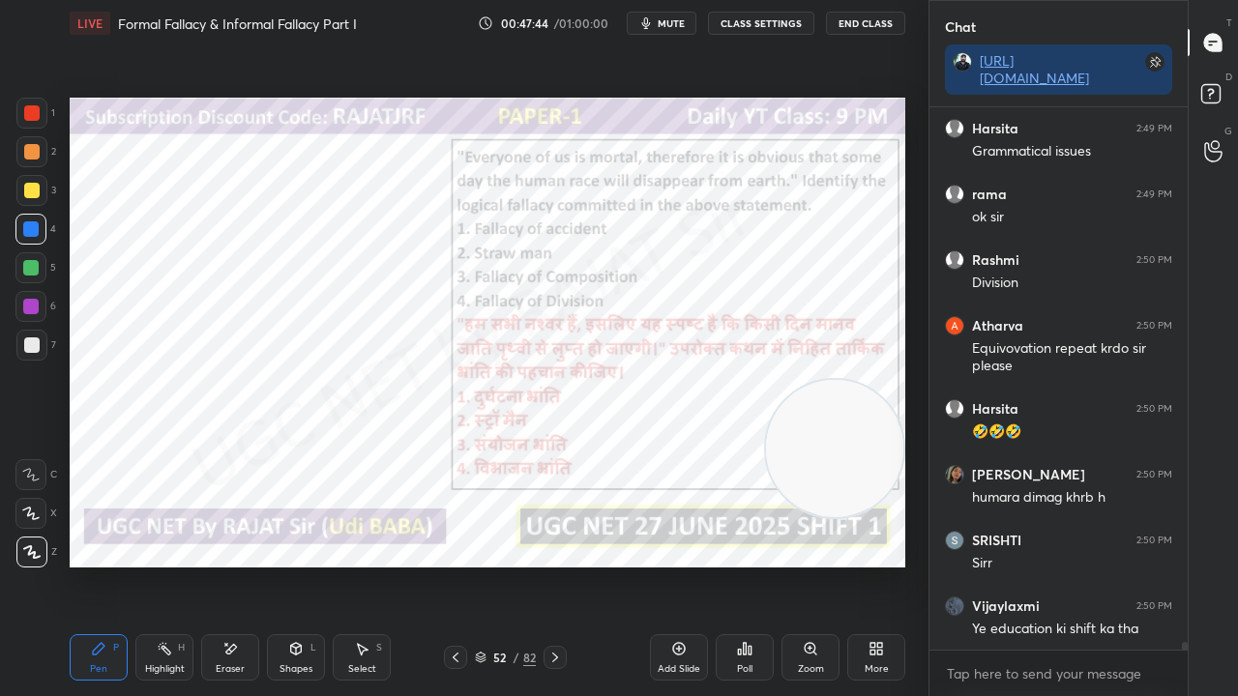
scroll to position [37157, 0]
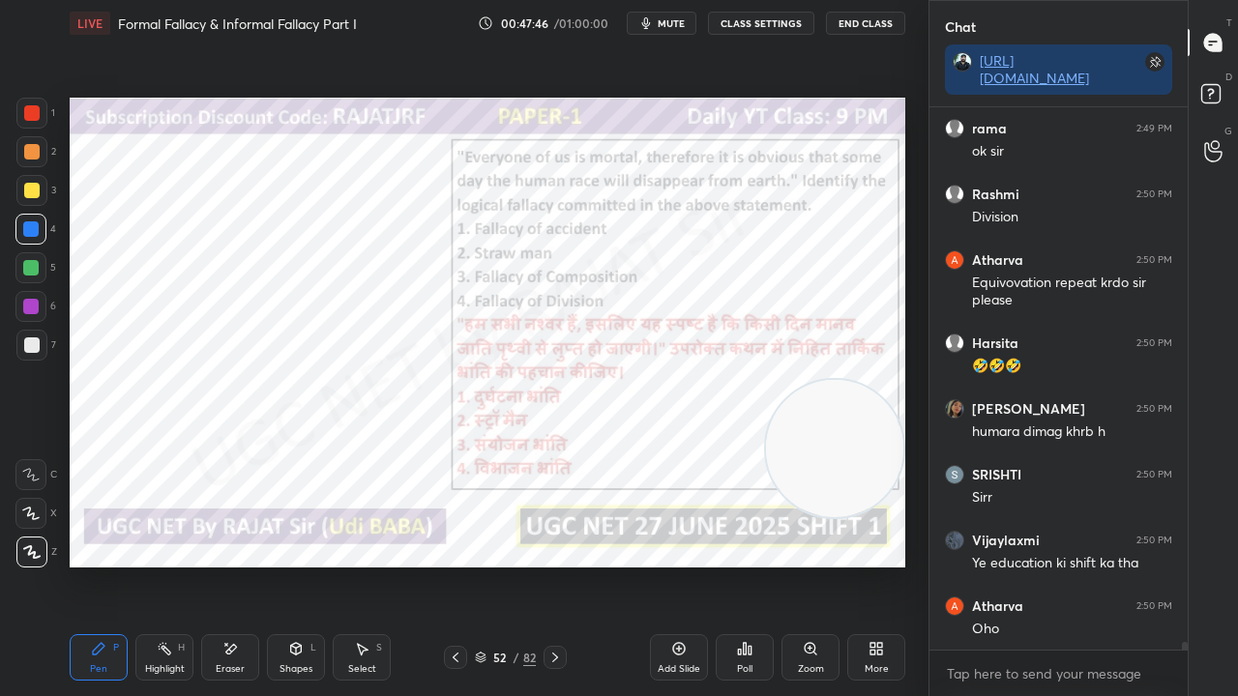
drag, startPoint x: 509, startPoint y: 662, endPoint x: 509, endPoint y: 646, distance: 15.5
click at [508, 565] on div "52 / 82" at bounding box center [505, 657] width 61 height 17
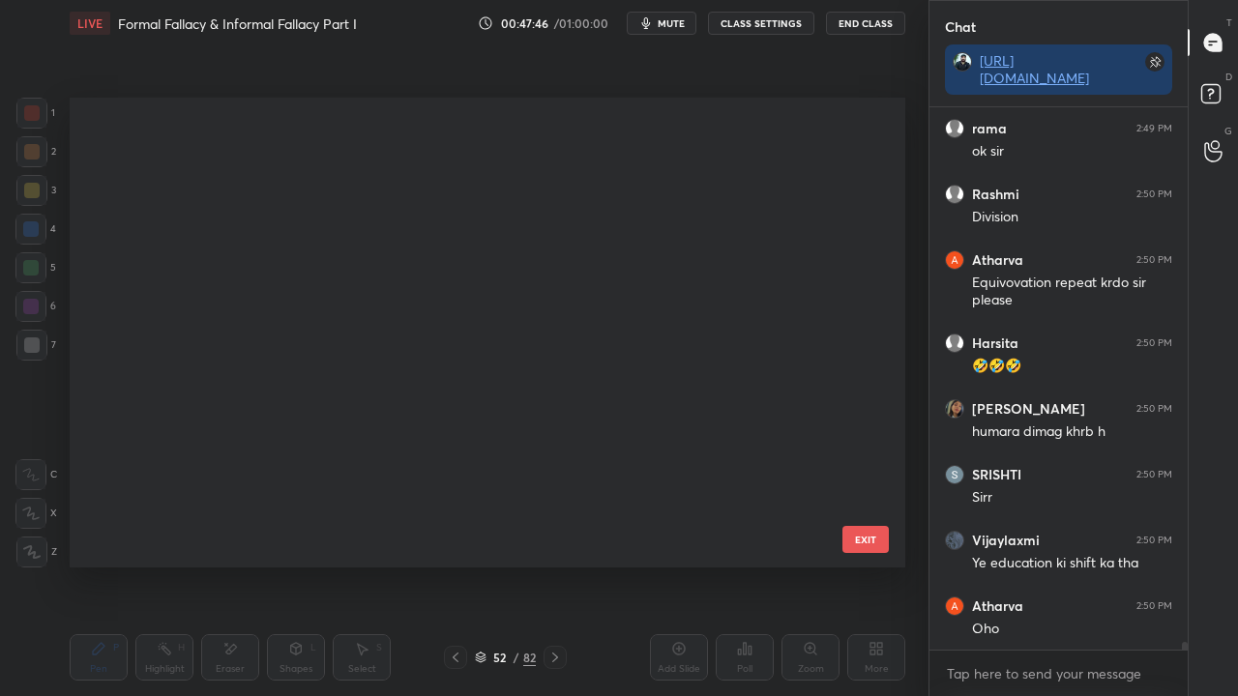
scroll to position [464, 826]
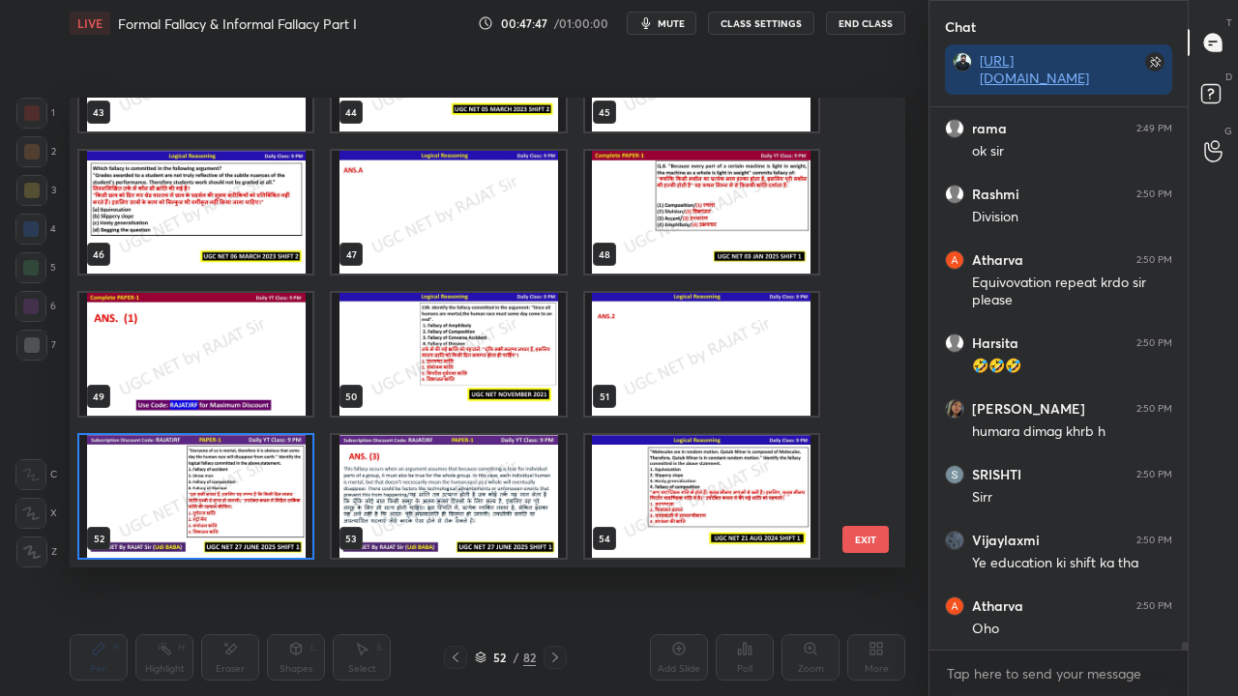
click at [255, 484] on img "grid" at bounding box center [195, 496] width 233 height 123
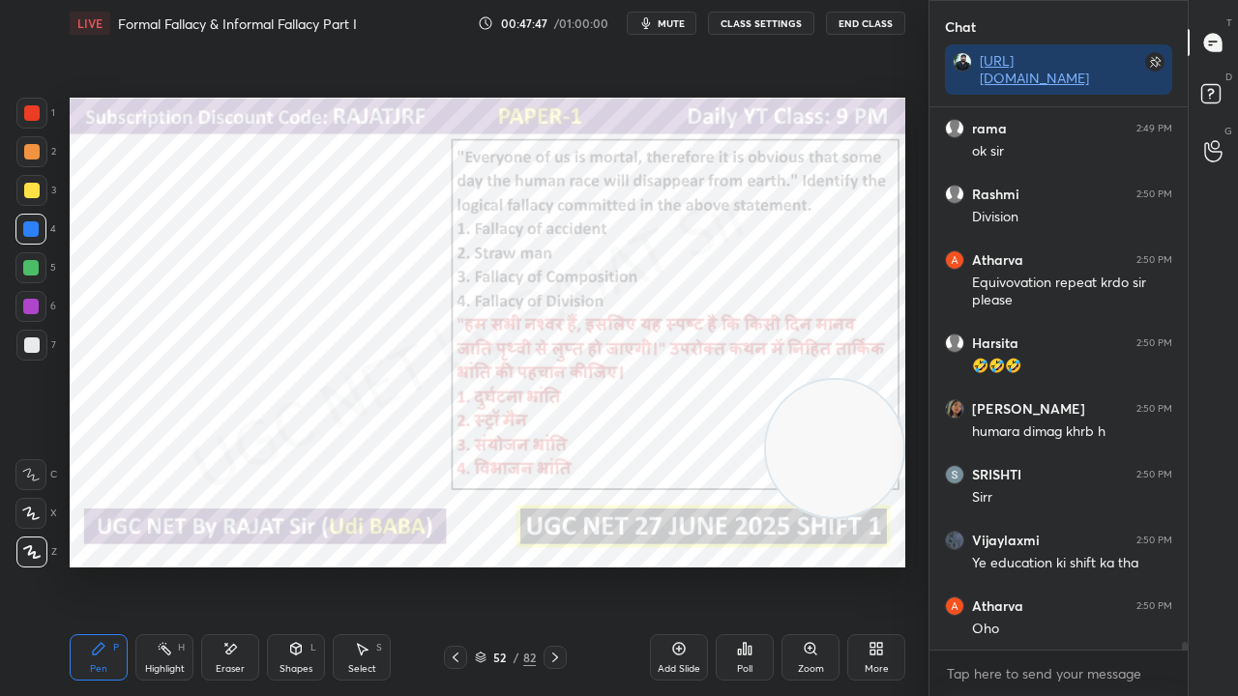
drag, startPoint x: 256, startPoint y: 482, endPoint x: 390, endPoint y: 515, distance: 137.5
click at [257, 482] on img "grid" at bounding box center [195, 496] width 233 height 123
click at [726, 565] on div "Poll" at bounding box center [745, 657] width 58 height 46
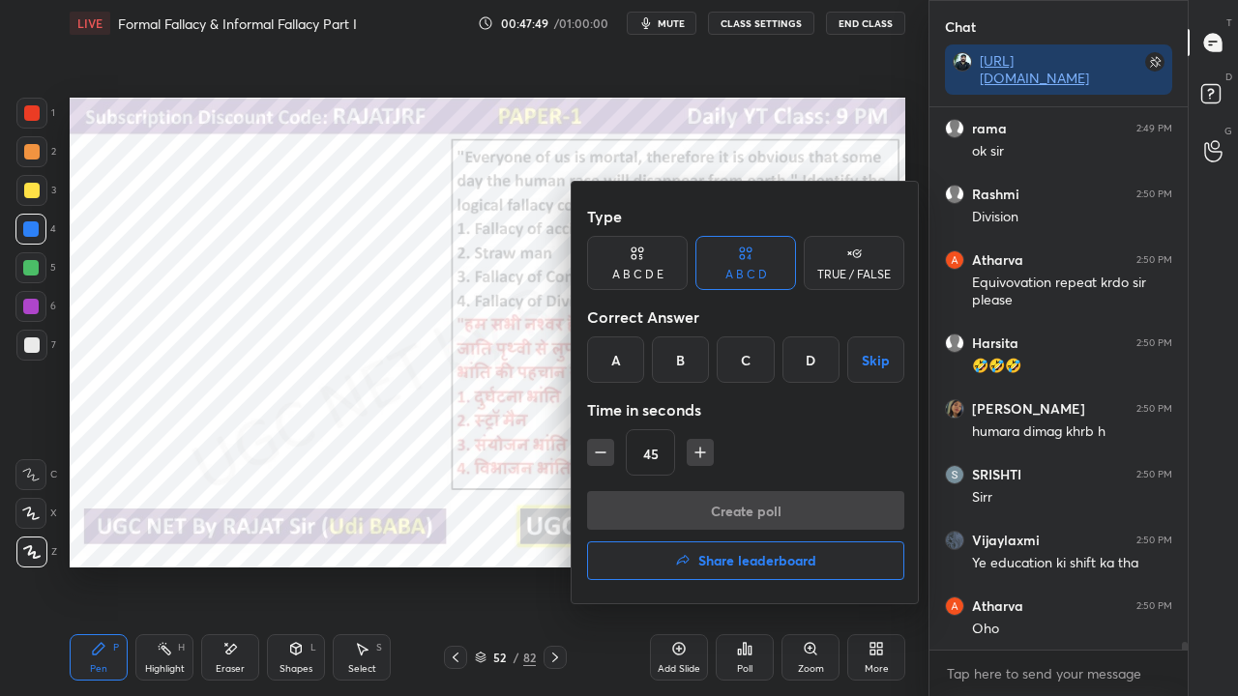
click at [747, 361] on div "C" at bounding box center [745, 360] width 57 height 46
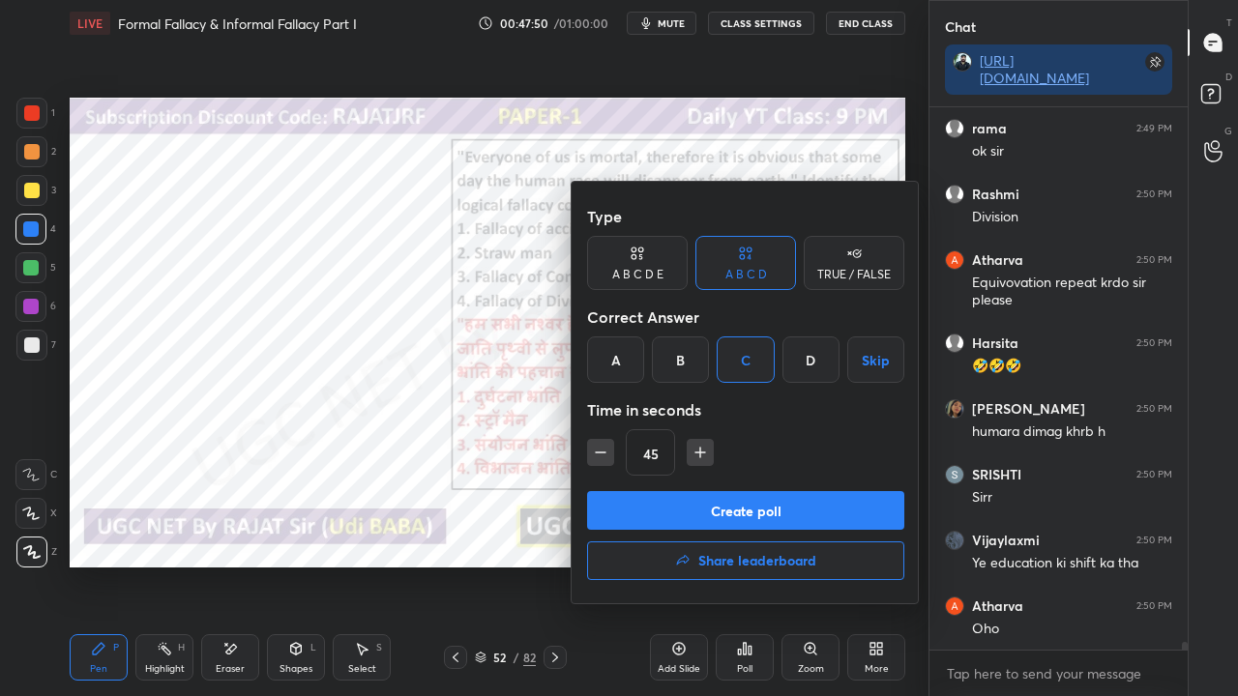
click at [599, 453] on icon "button" at bounding box center [600, 452] width 19 height 19
type input "30"
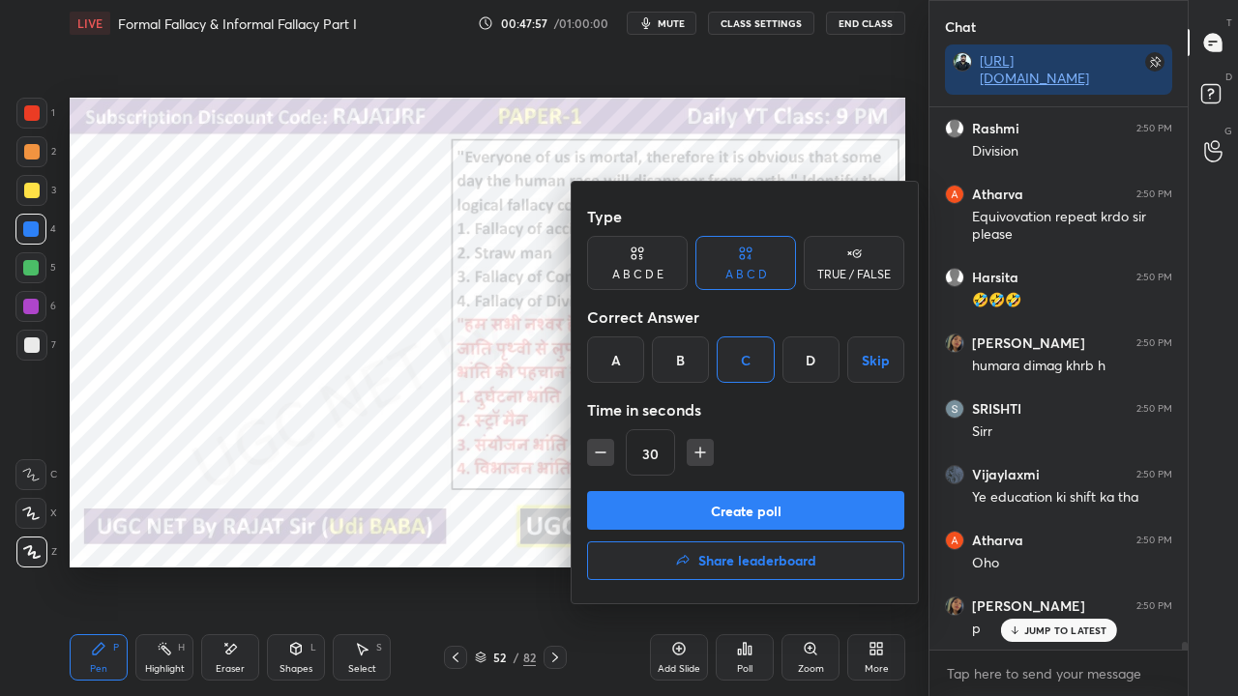
click at [750, 511] on button "Create poll" at bounding box center [745, 510] width 317 height 39
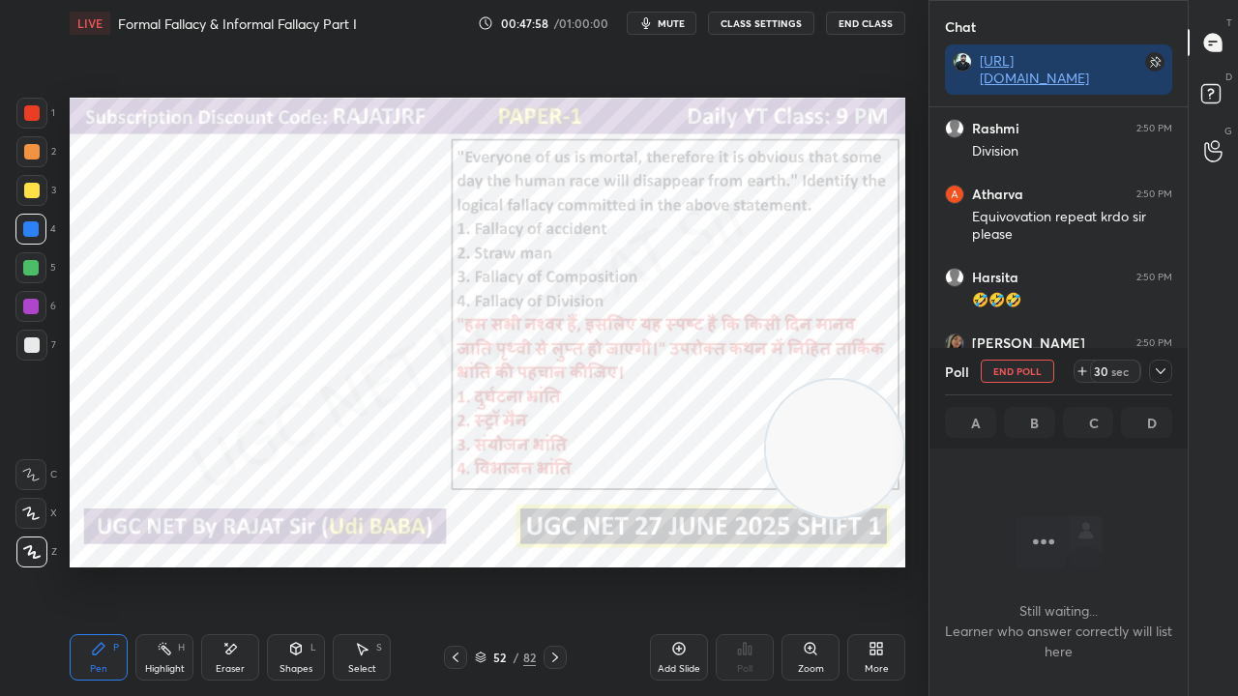
scroll to position [483, 252]
click at [678, 21] on span "mute" at bounding box center [671, 23] width 27 height 14
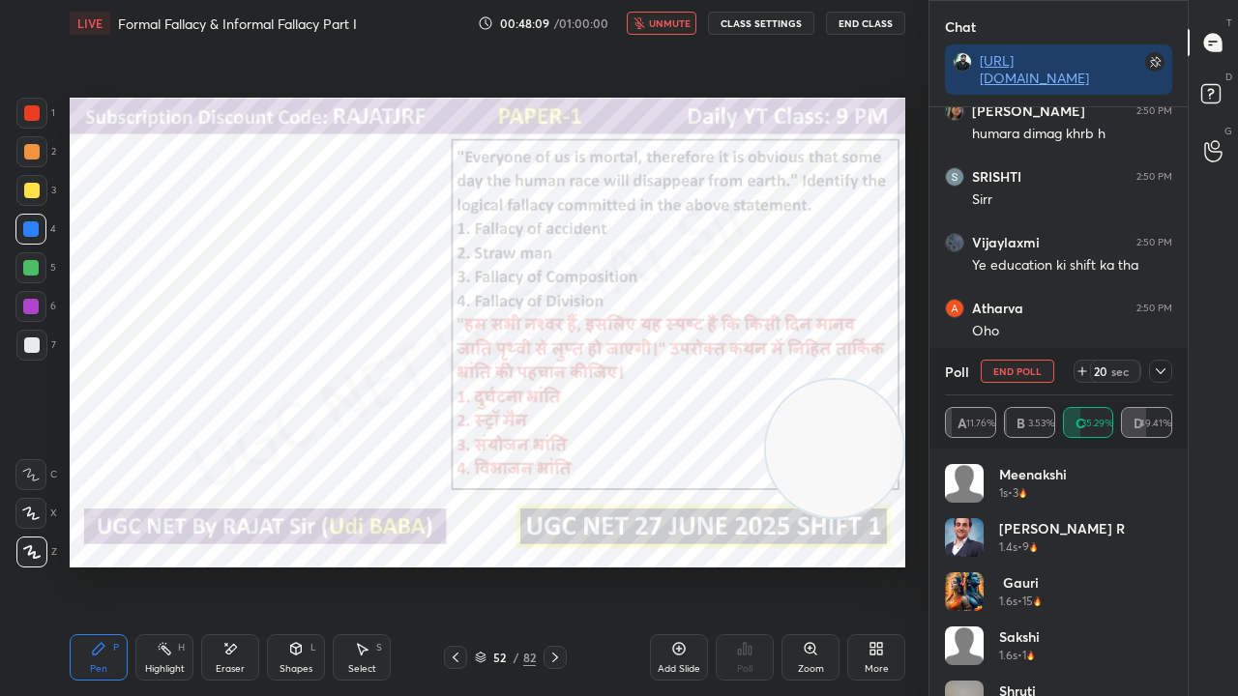
click at [1162, 369] on icon at bounding box center [1160, 371] width 15 height 15
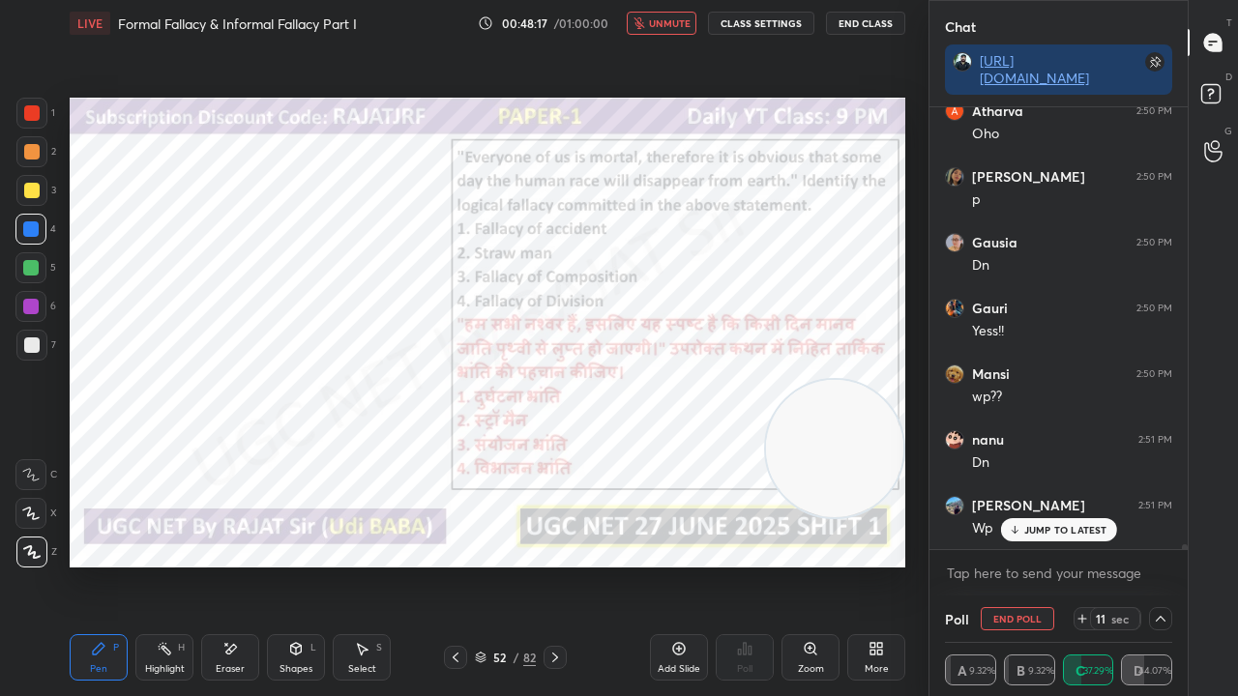
click at [236, 565] on div "Eraser" at bounding box center [230, 657] width 58 height 46
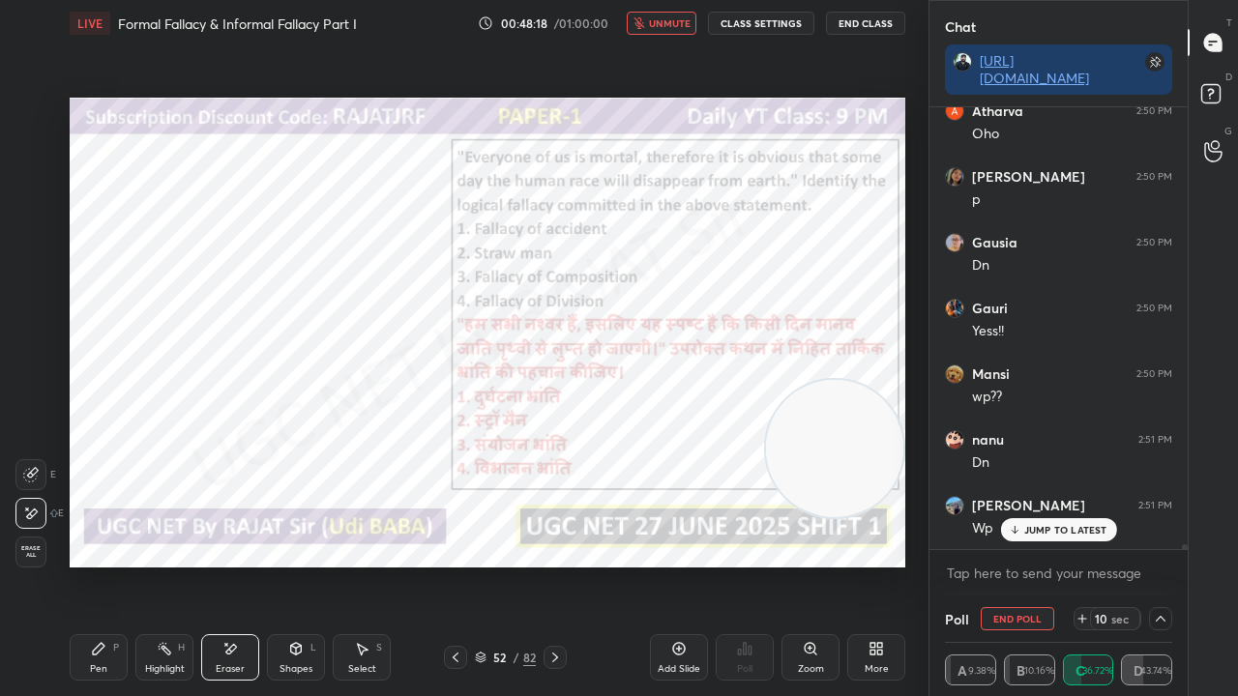
click at [25, 558] on span "Erase all" at bounding box center [30, 552] width 29 height 14
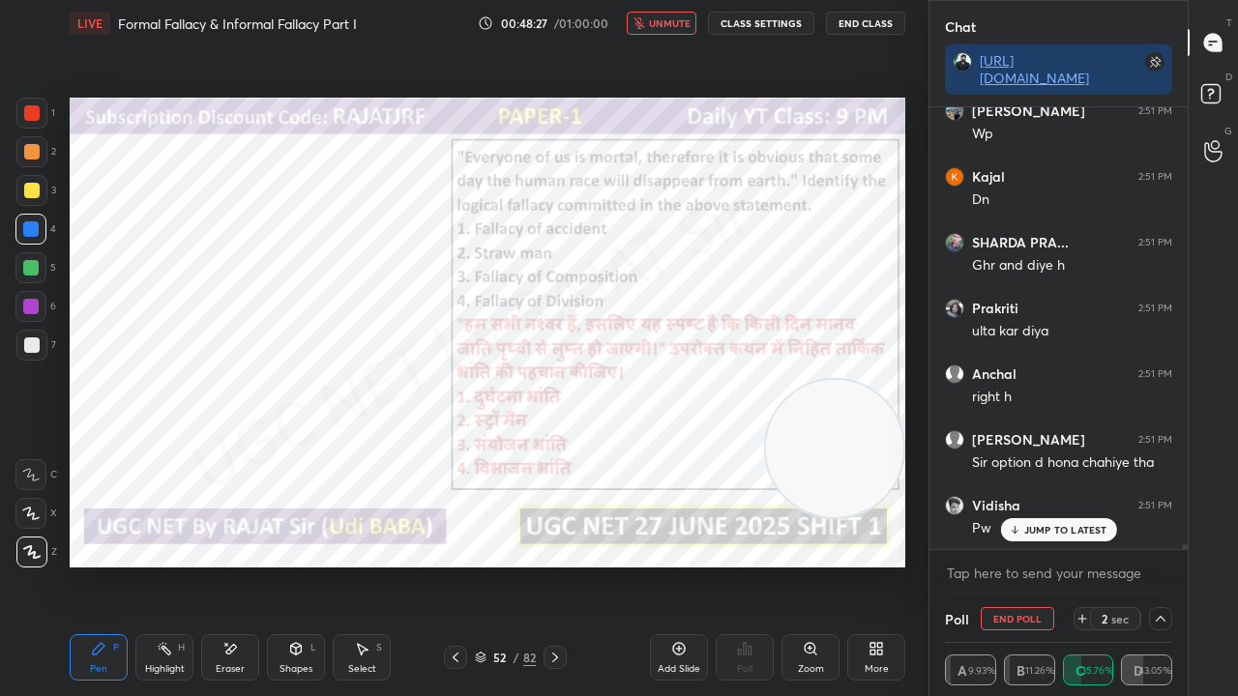
click at [665, 21] on span "unmute" at bounding box center [670, 23] width 42 height 14
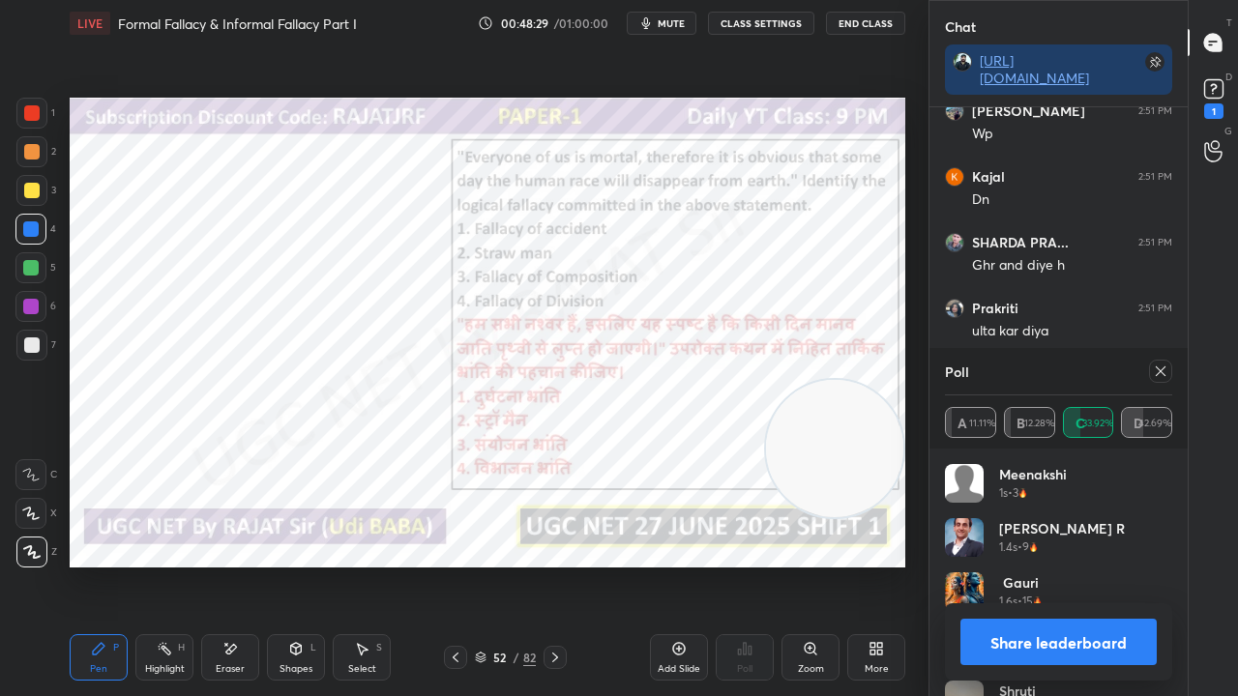
click at [1165, 373] on icon at bounding box center [1160, 371] width 15 height 15
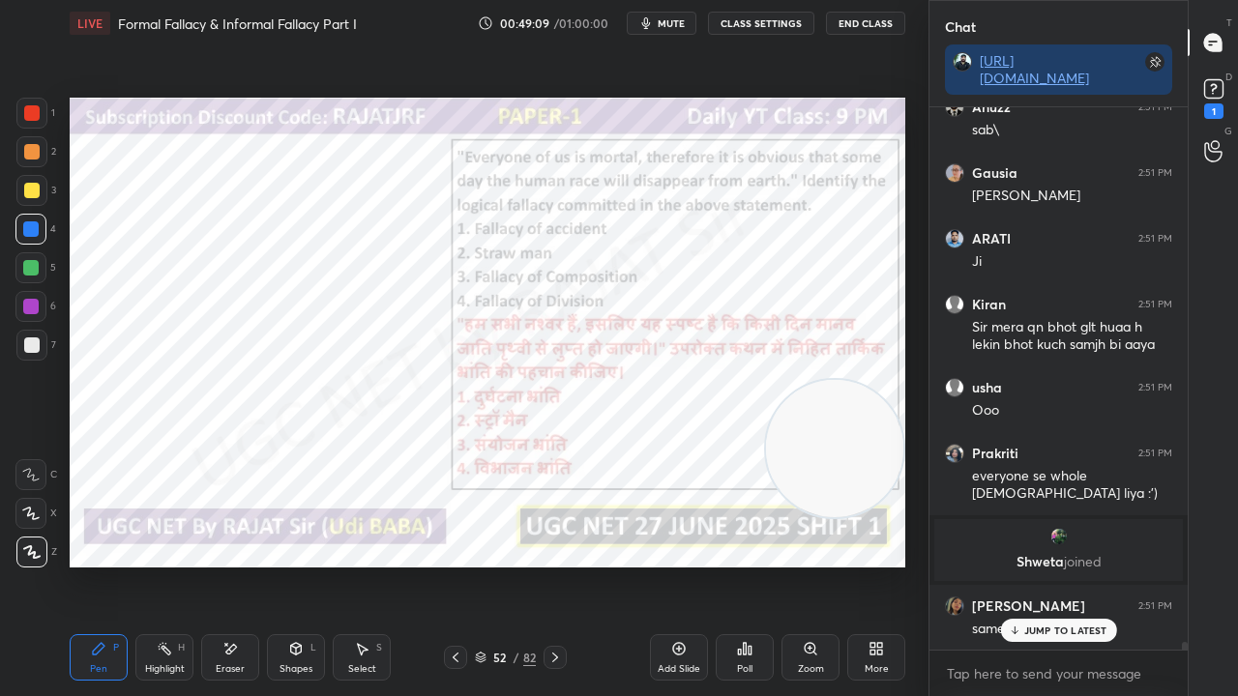
click at [28, 300] on div at bounding box center [30, 306] width 15 height 15
drag, startPoint x: 28, startPoint y: 300, endPoint x: 58, endPoint y: 300, distance: 30.0
click at [30, 300] on div at bounding box center [30, 306] width 15 height 15
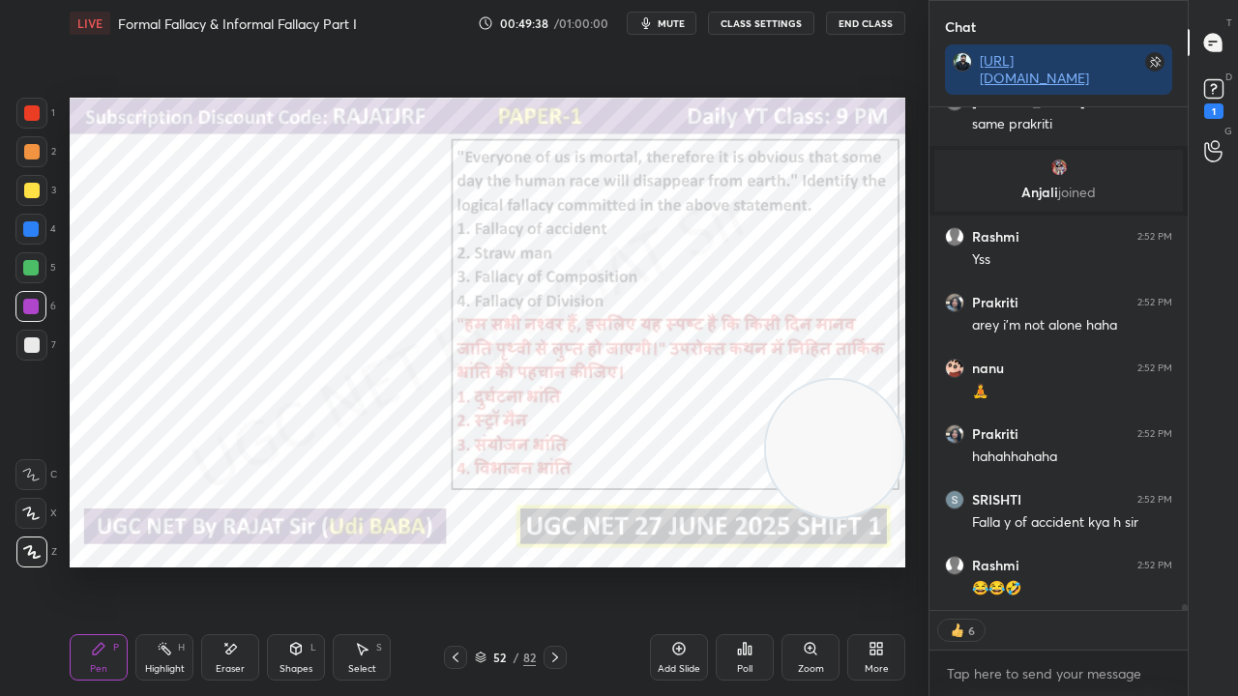
scroll to position [39761, 0]
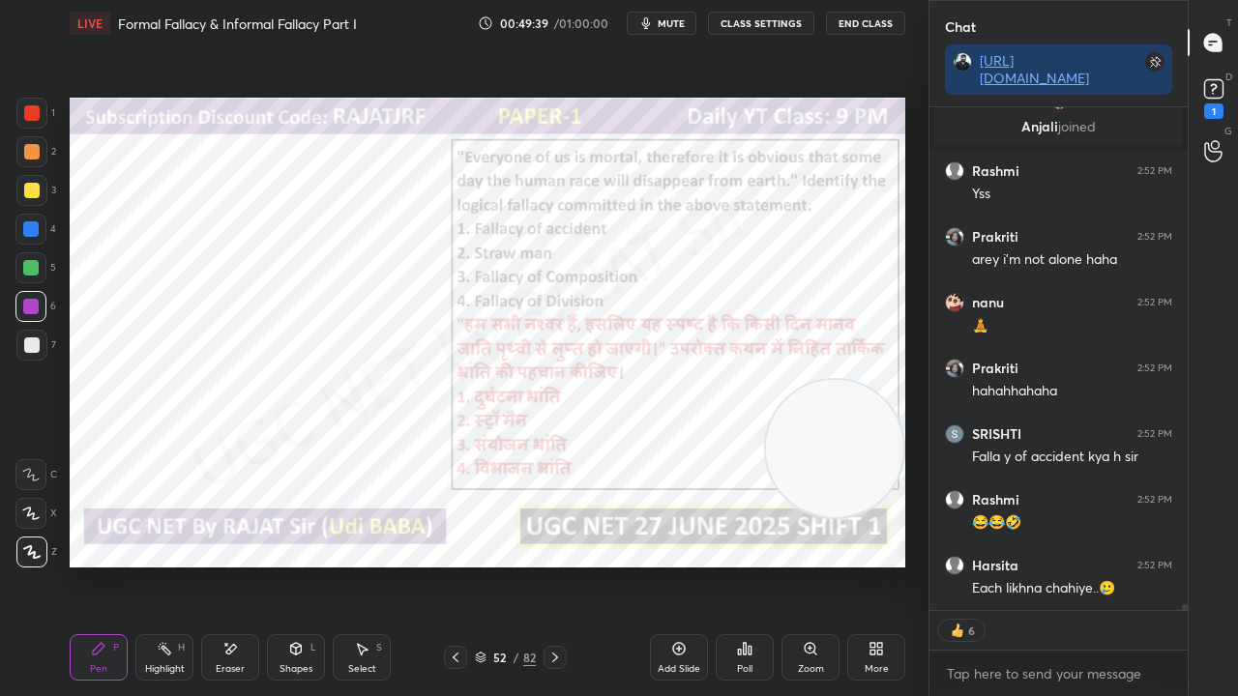
type textarea "x"
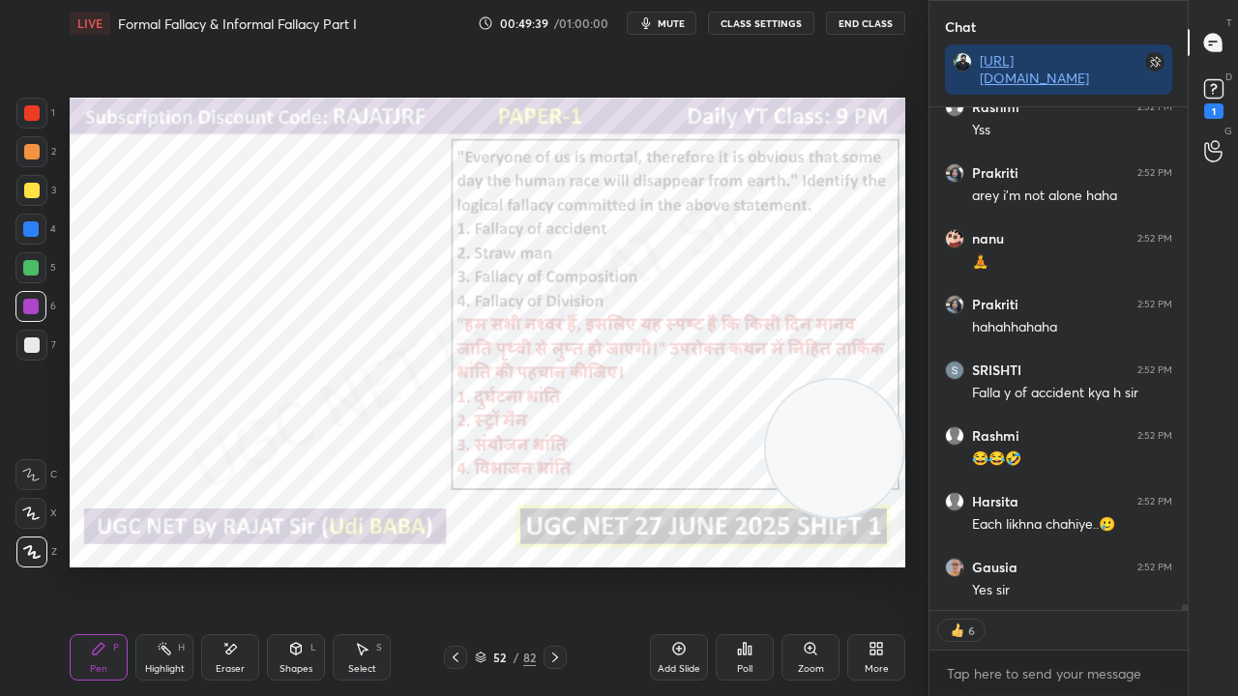
scroll to position [537, 252]
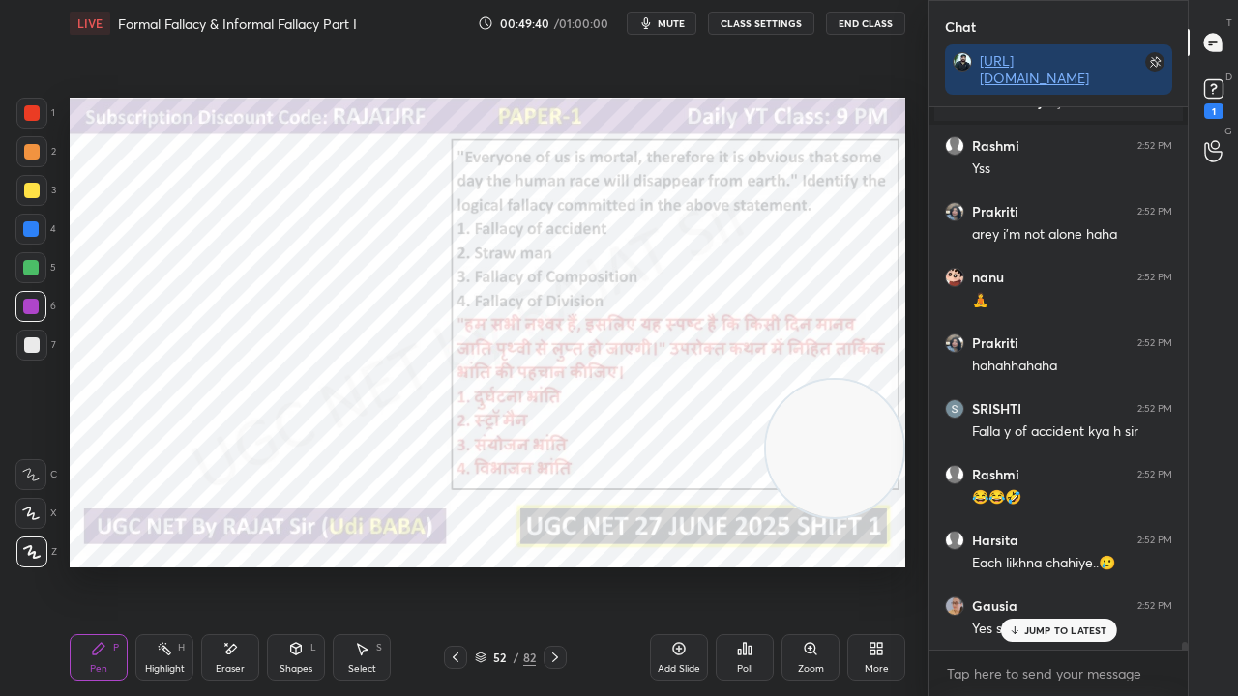
drag, startPoint x: 495, startPoint y: 661, endPoint x: 522, endPoint y: 580, distance: 84.7
click at [495, 565] on div "52" at bounding box center [499, 658] width 19 height 12
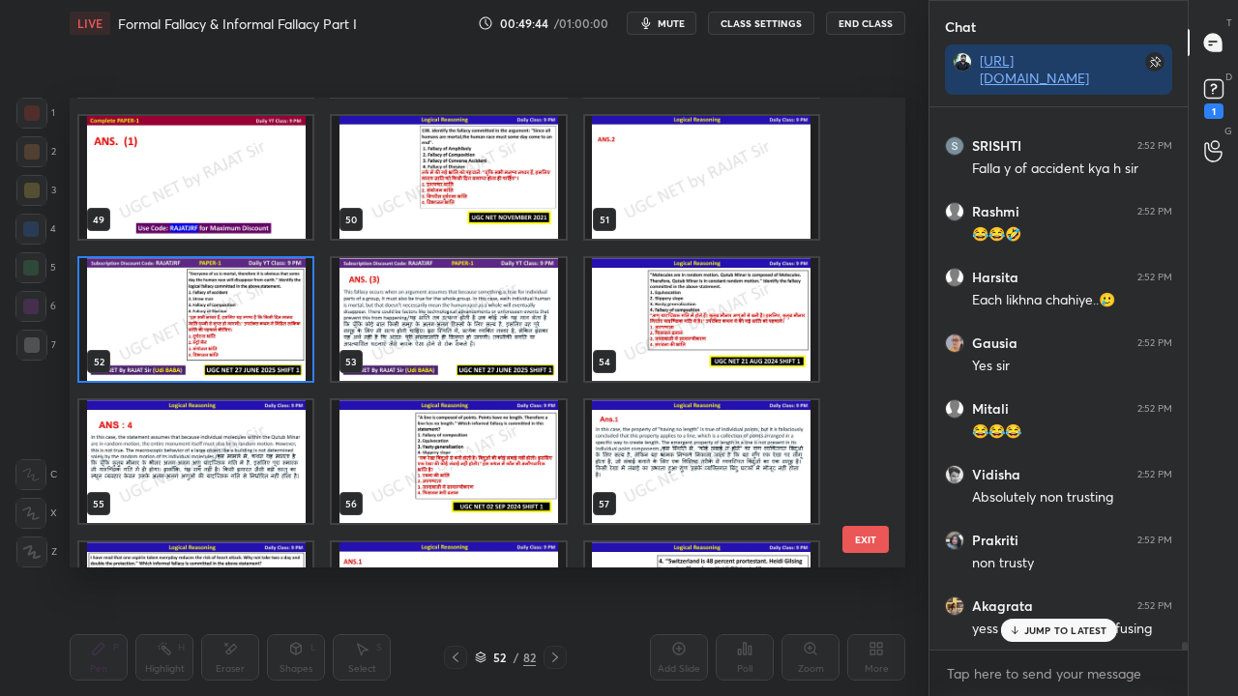
click at [648, 347] on img "grid" at bounding box center [701, 319] width 233 height 123
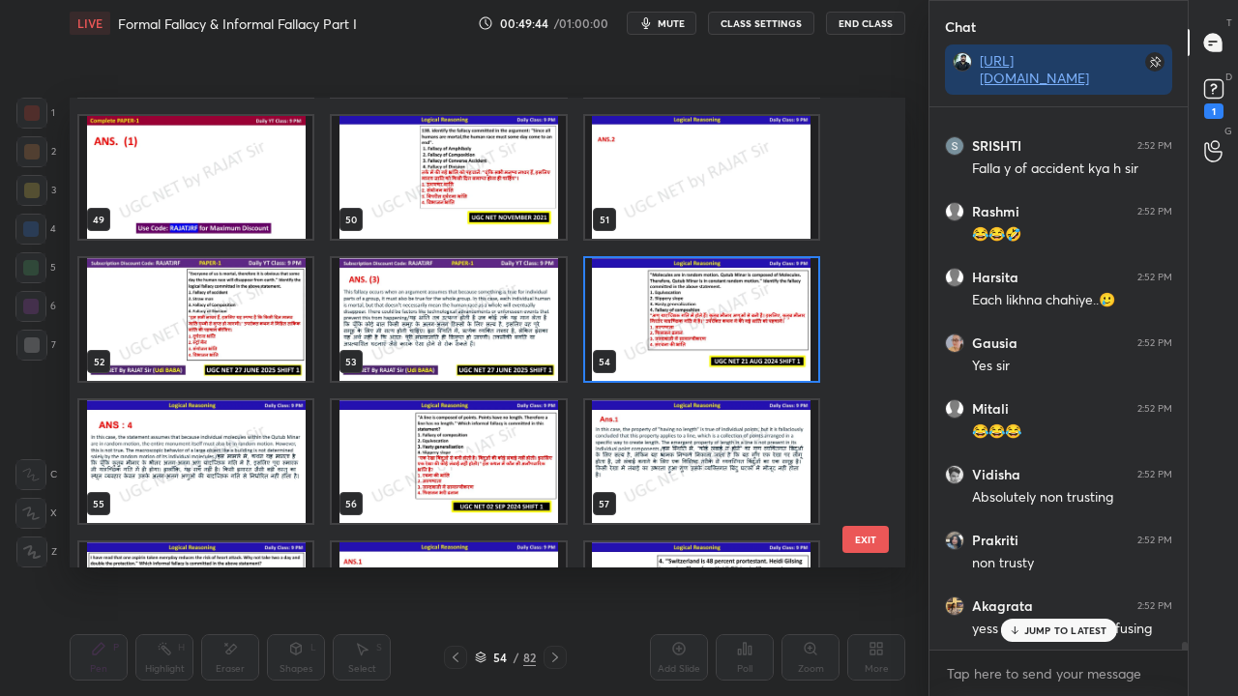
click at [648, 347] on img "grid" at bounding box center [701, 319] width 233 height 123
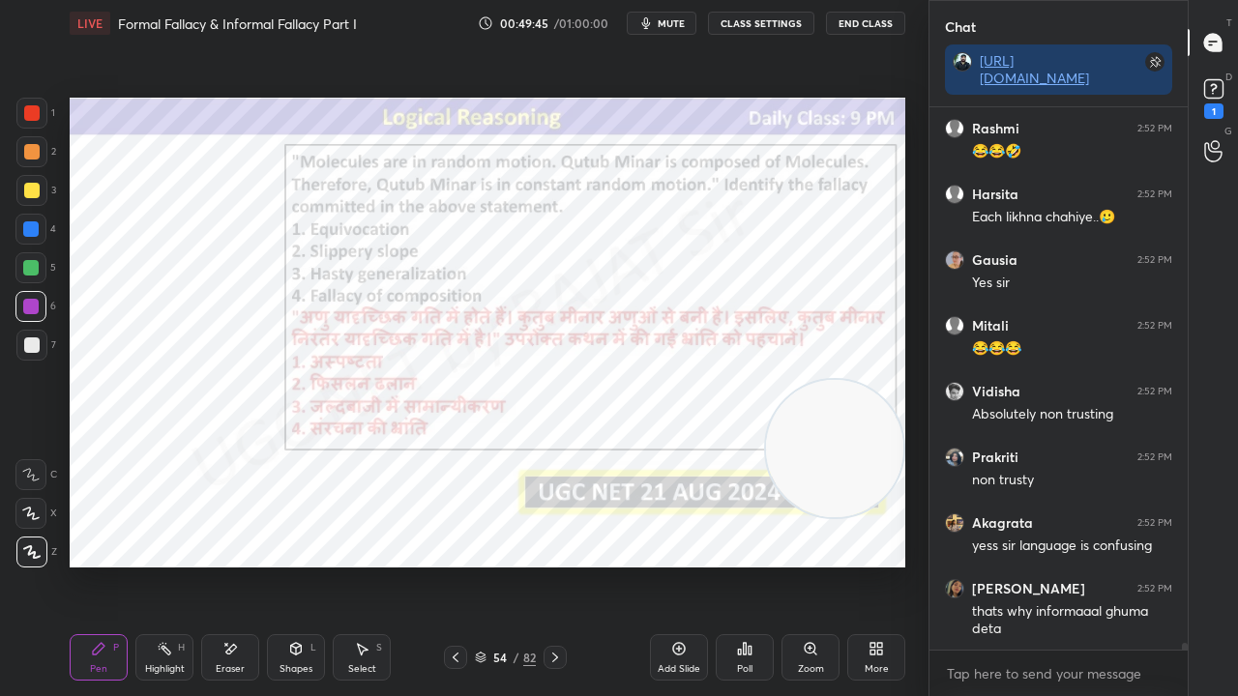
click at [828, 453] on video at bounding box center [834, 448] width 137 height 137
drag, startPoint x: 827, startPoint y: 429, endPoint x: 126, endPoint y: 496, distance: 704.3
click at [126, 496] on video at bounding box center [140, 496] width 137 height 137
click at [230, 565] on icon at bounding box center [231, 649] width 11 height 10
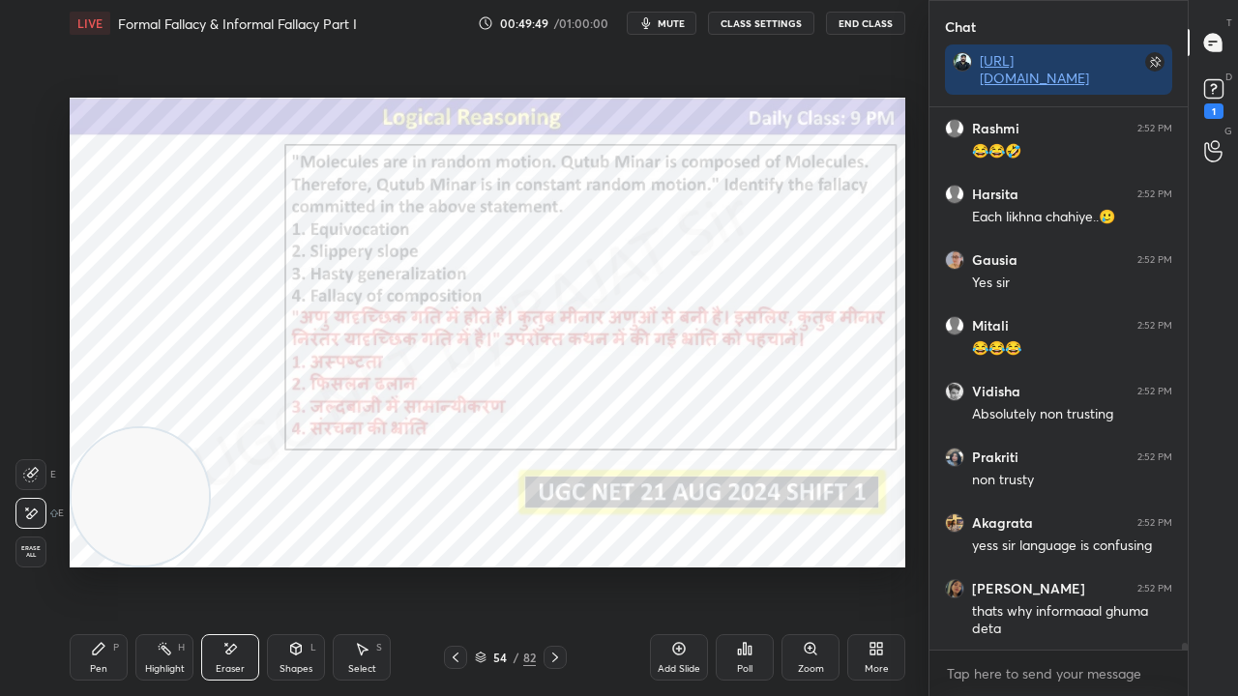
click at [27, 549] on span "Erase all" at bounding box center [30, 552] width 29 height 14
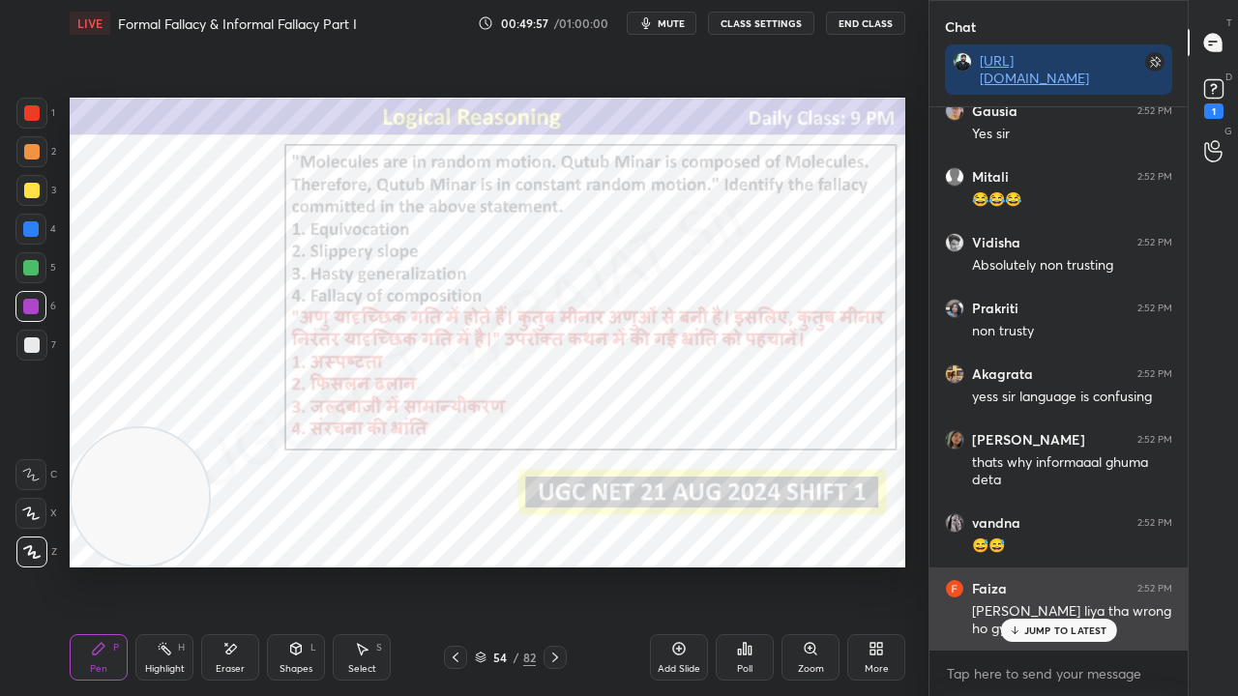
drag, startPoint x: 1074, startPoint y: 641, endPoint x: 997, endPoint y: 638, distance: 76.5
click at [1074, 565] on div "JUMP TO LATEST" at bounding box center [1058, 630] width 116 height 23
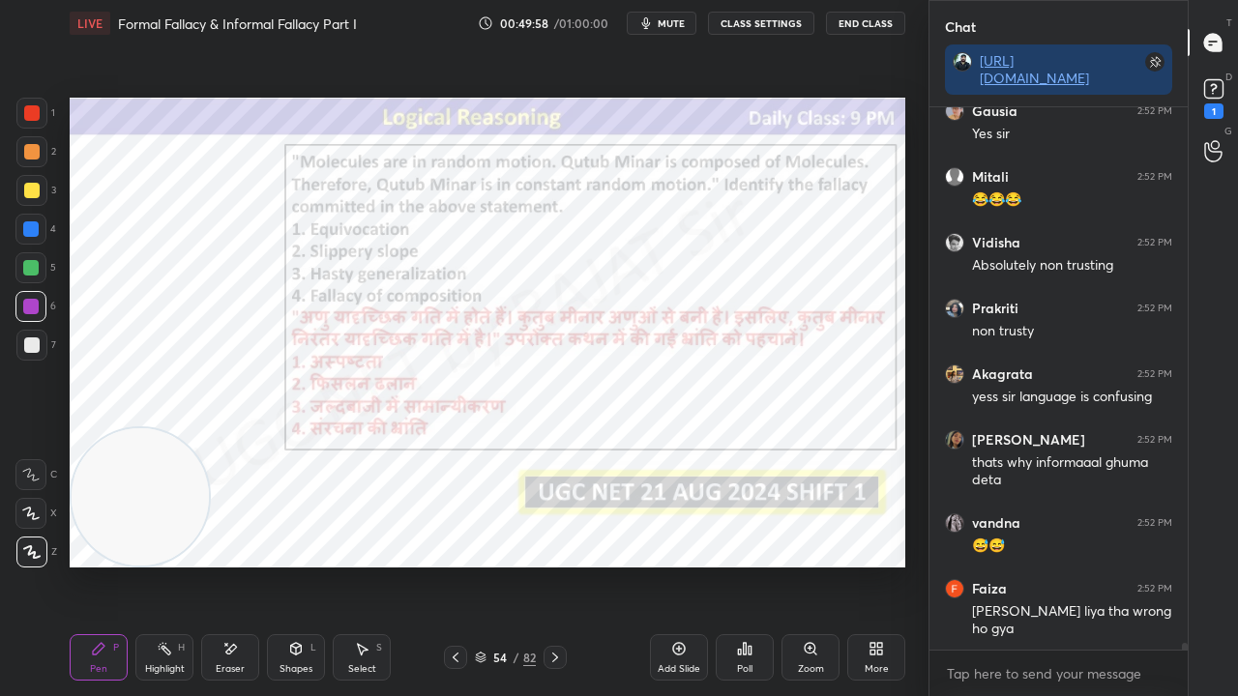
click at [501, 565] on div "54" at bounding box center [499, 658] width 19 height 12
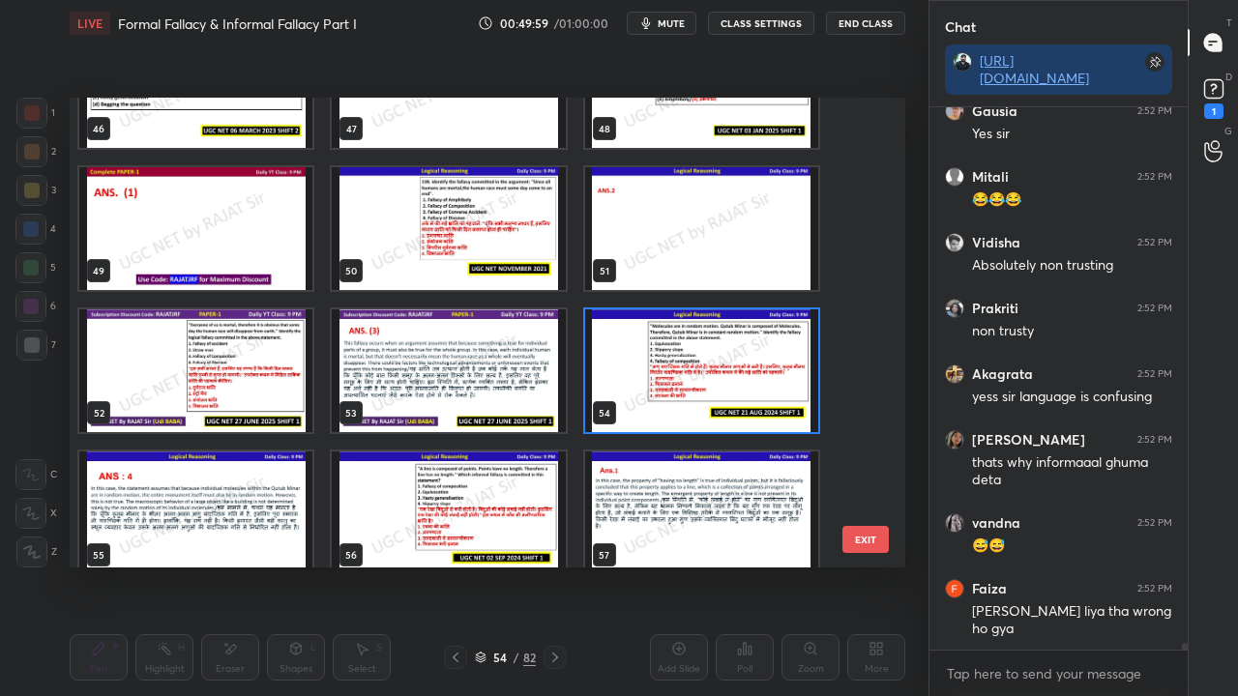
click at [636, 368] on img "grid" at bounding box center [701, 370] width 233 height 123
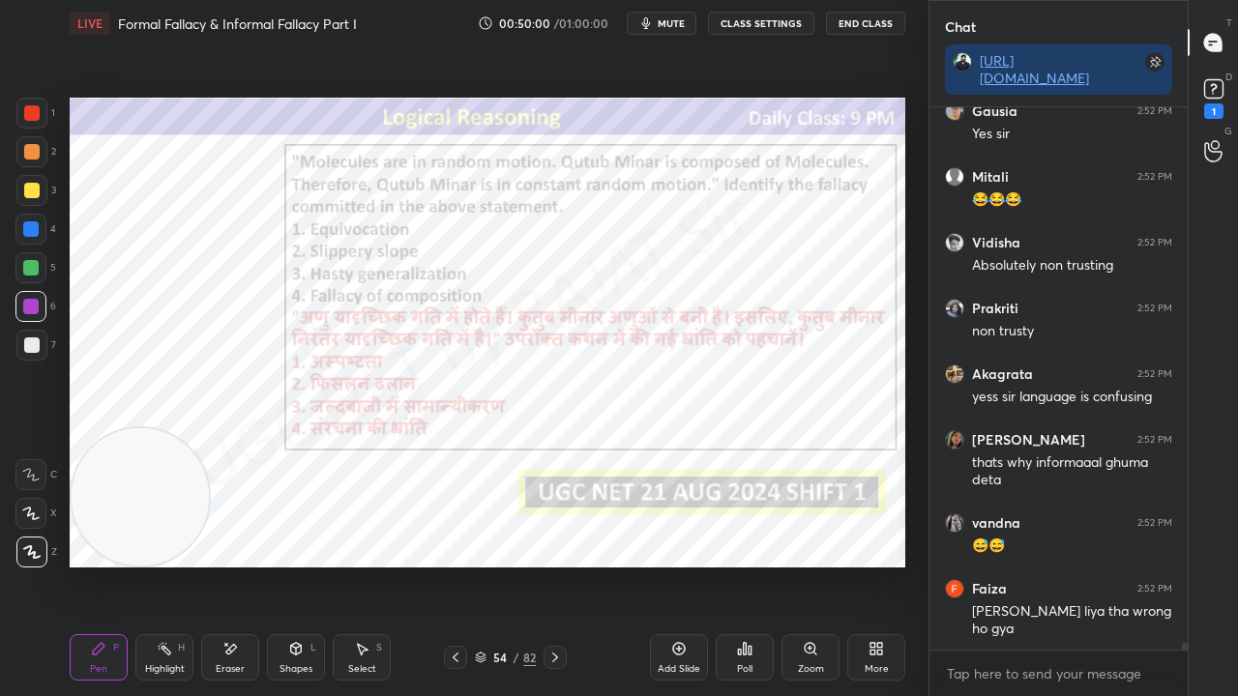
drag, startPoint x: 746, startPoint y: 652, endPoint x: 747, endPoint y: 642, distance: 9.7
click at [747, 565] on icon at bounding box center [744, 648] width 15 height 15
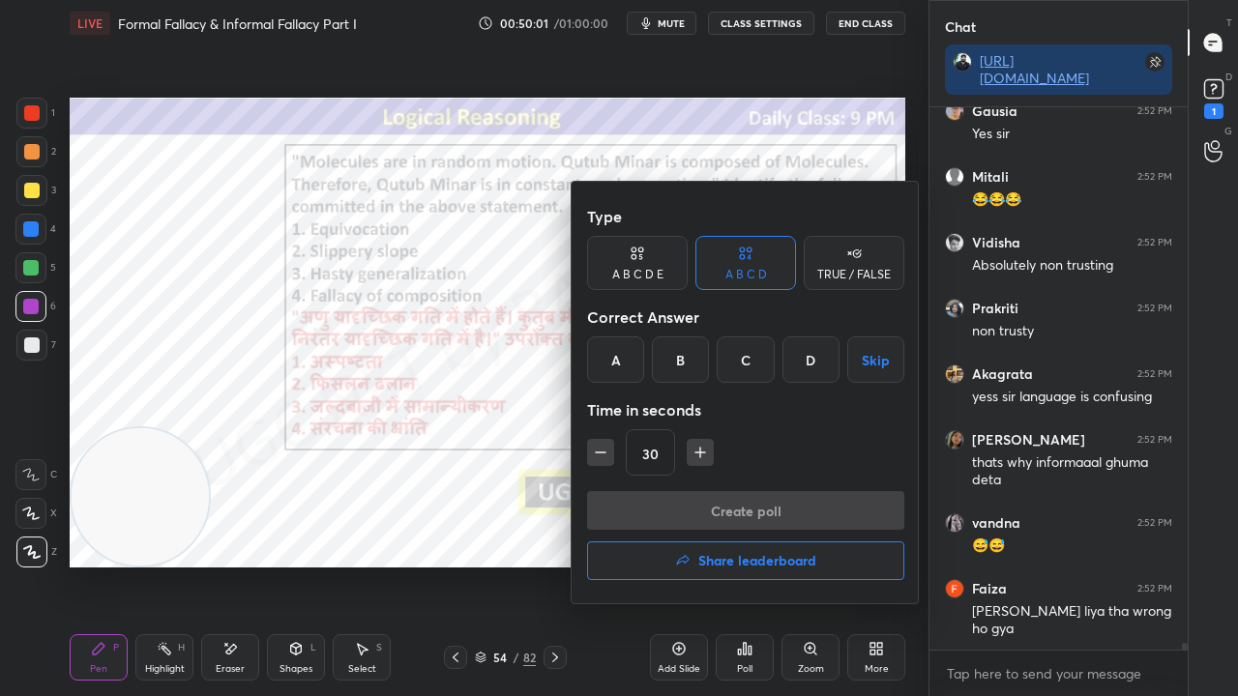
click at [809, 354] on div "D" at bounding box center [810, 360] width 57 height 46
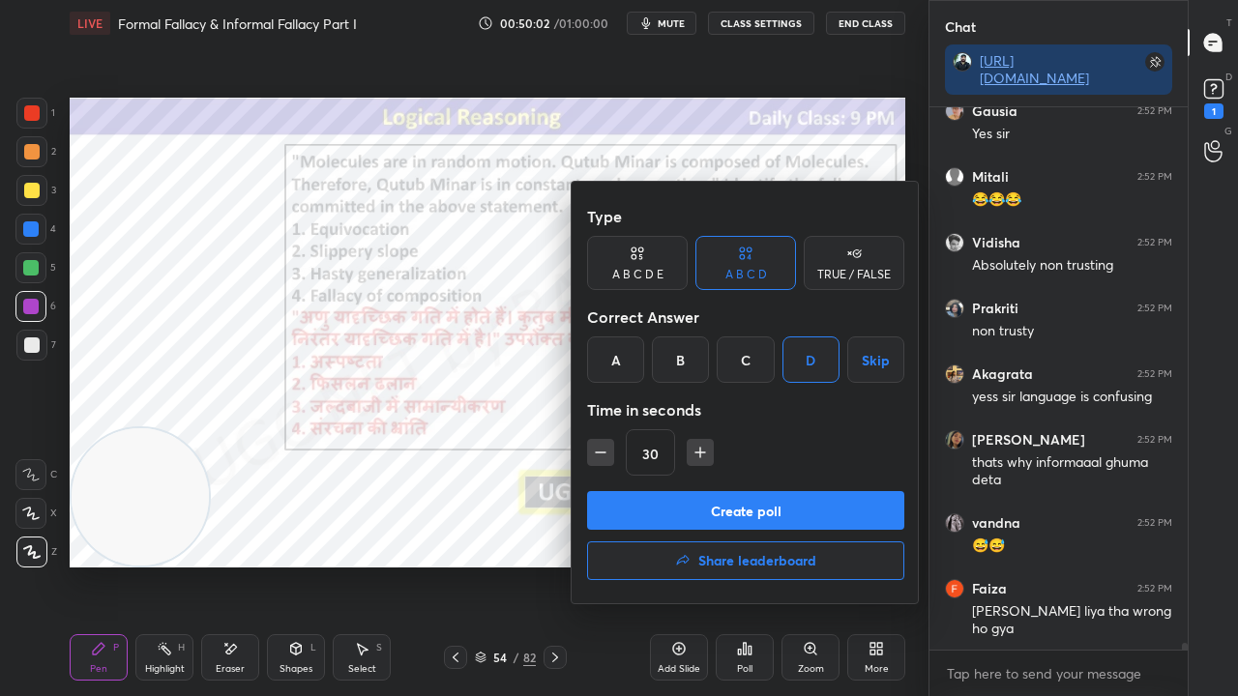
drag, startPoint x: 694, startPoint y: 454, endPoint x: 692, endPoint y: 506, distance: 52.3
click at [693, 454] on icon "button" at bounding box center [700, 452] width 19 height 19
type input "45"
click at [694, 510] on button "Create poll" at bounding box center [745, 510] width 317 height 39
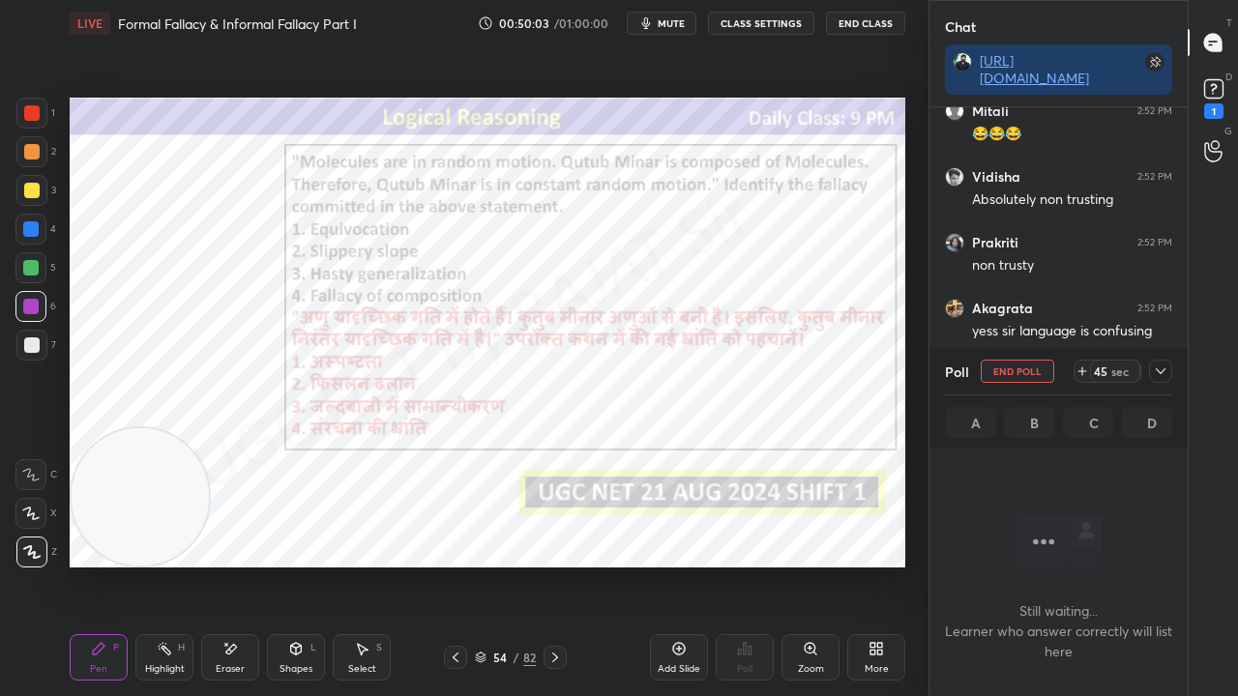
click at [1170, 370] on div at bounding box center [1160, 371] width 23 height 23
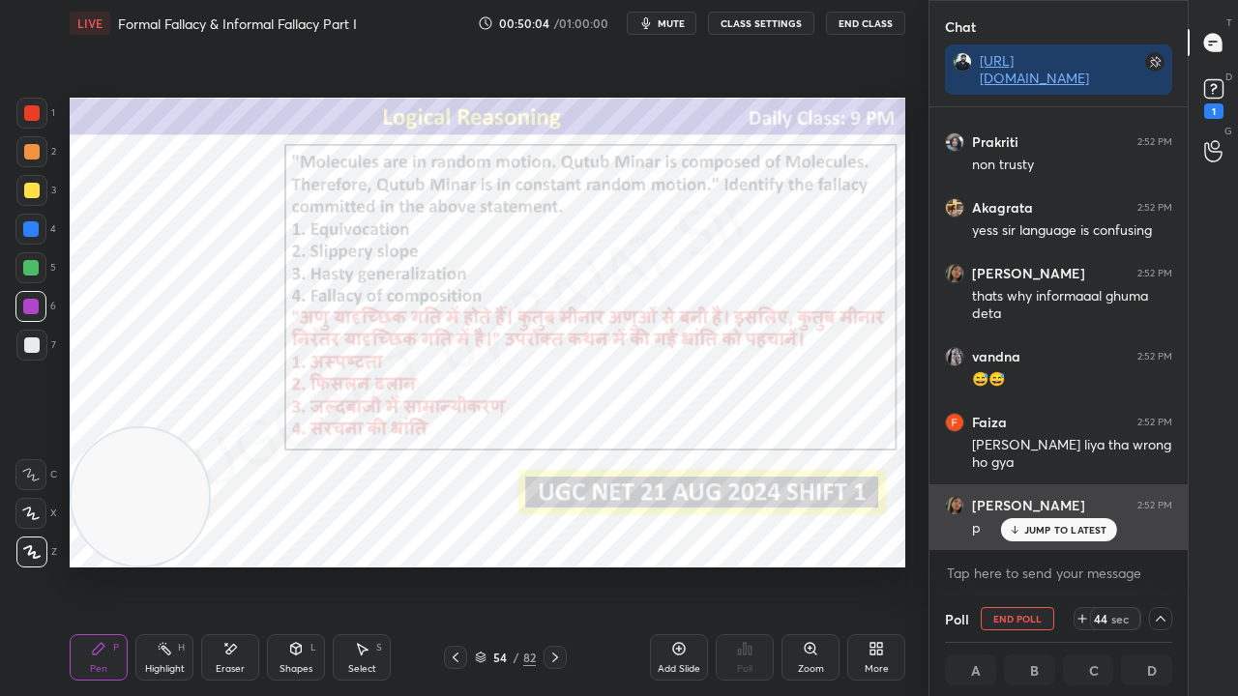
click at [1041, 538] on div "JUMP TO LATEST" at bounding box center [1058, 529] width 116 height 23
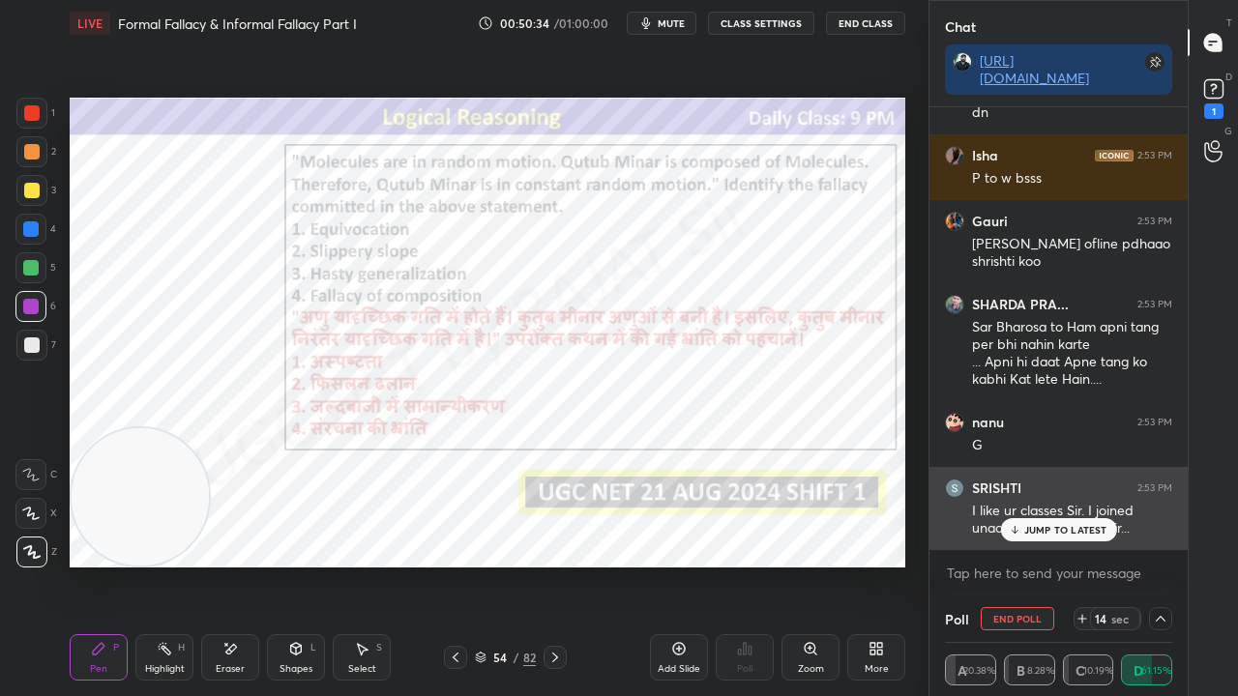
click at [1064, 532] on p "JUMP TO LATEST" at bounding box center [1065, 530] width 83 height 12
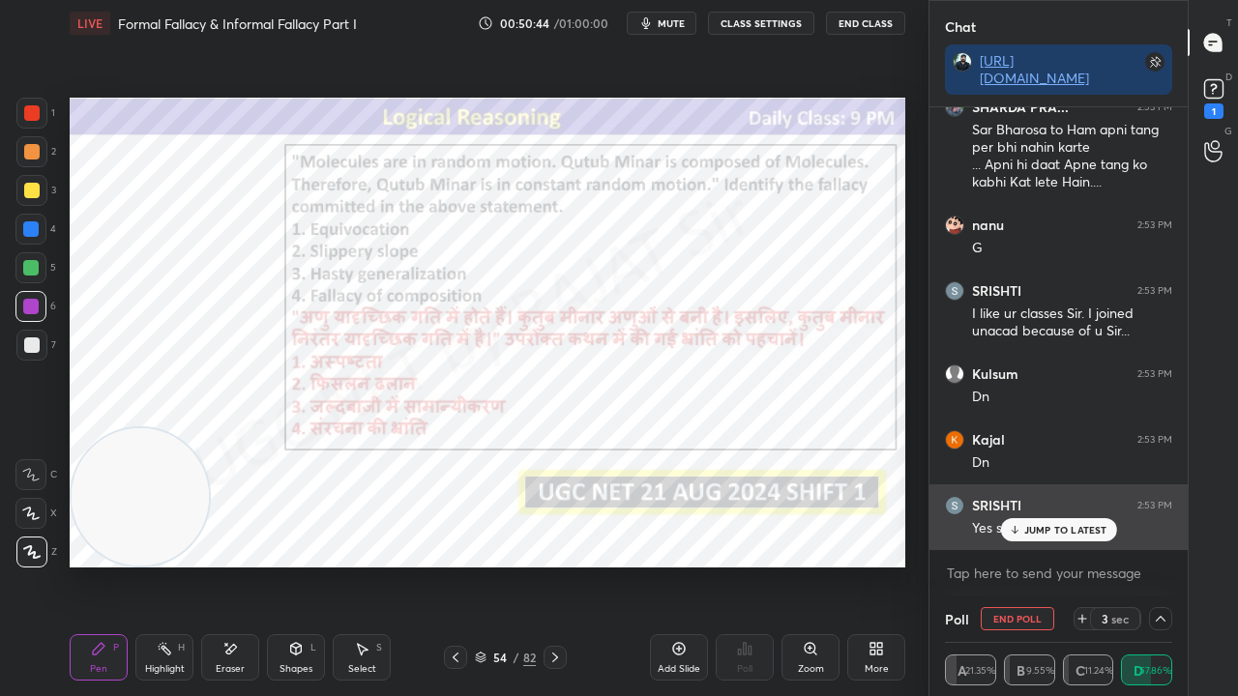
click at [1027, 529] on p "JUMP TO LATEST" at bounding box center [1065, 530] width 83 height 12
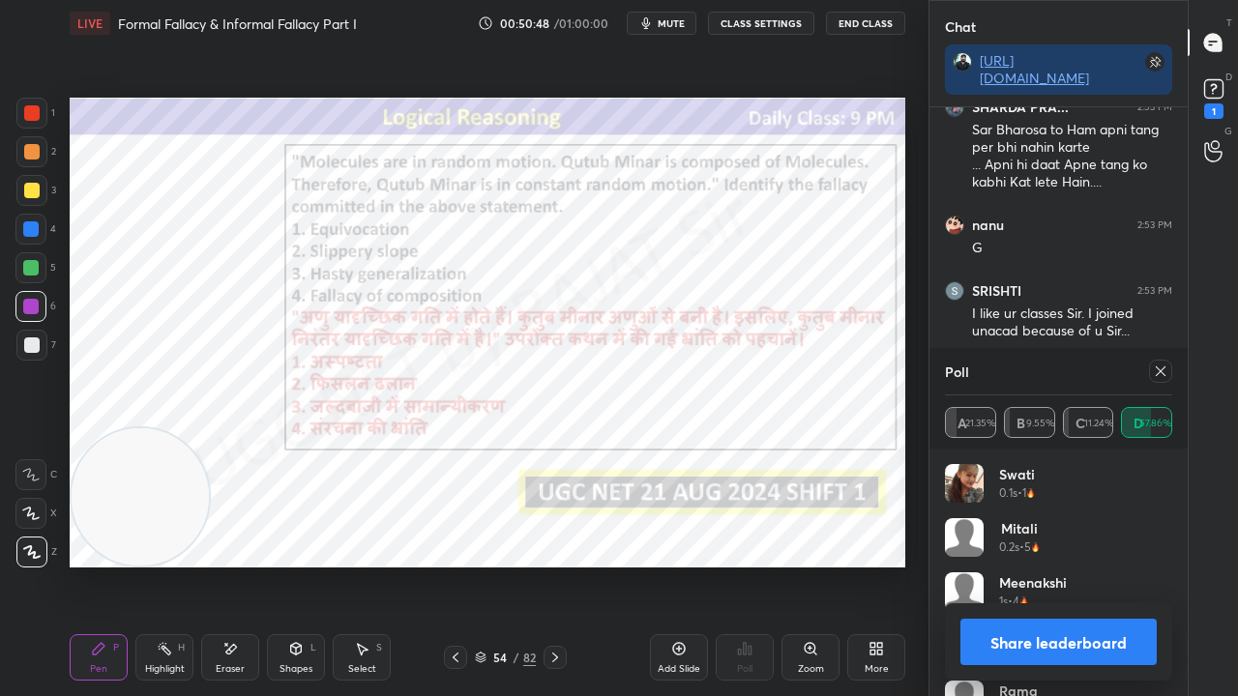
click at [1162, 368] on icon at bounding box center [1160, 371] width 15 height 15
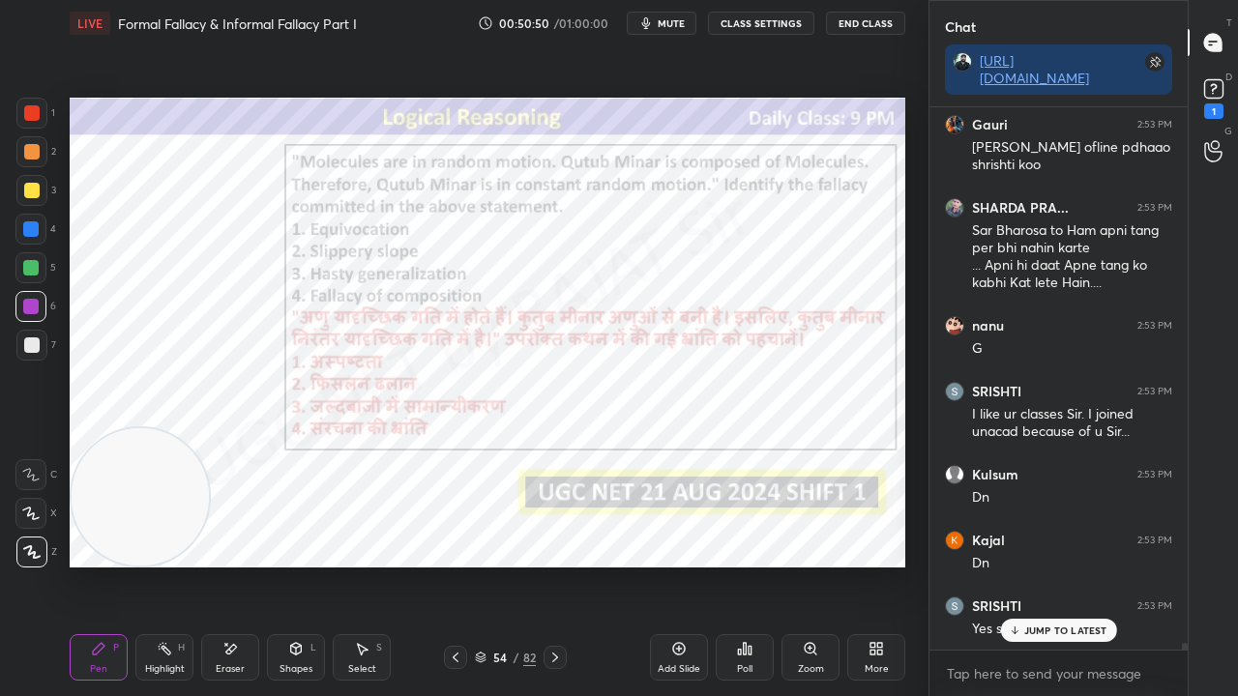
click at [33, 112] on div at bounding box center [31, 112] width 15 height 15
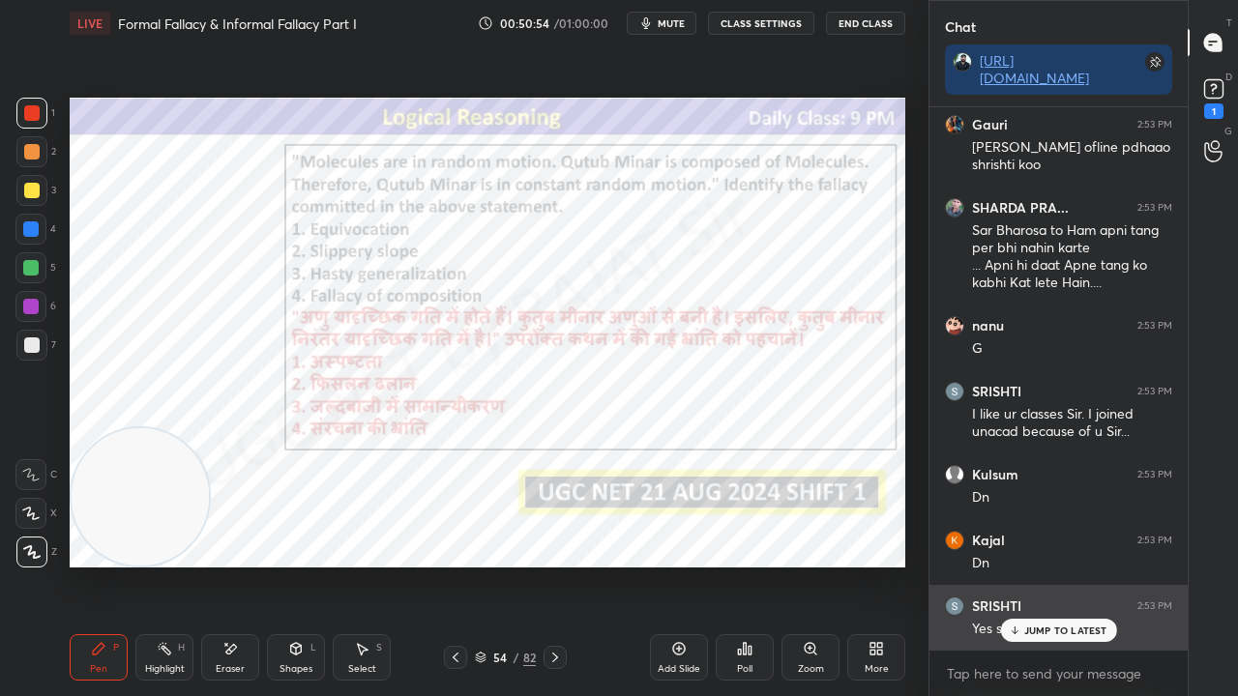
drag, startPoint x: 1071, startPoint y: 628, endPoint x: 1044, endPoint y: 596, distance: 41.2
click at [1070, 565] on p "JUMP TO LATEST" at bounding box center [1065, 631] width 83 height 12
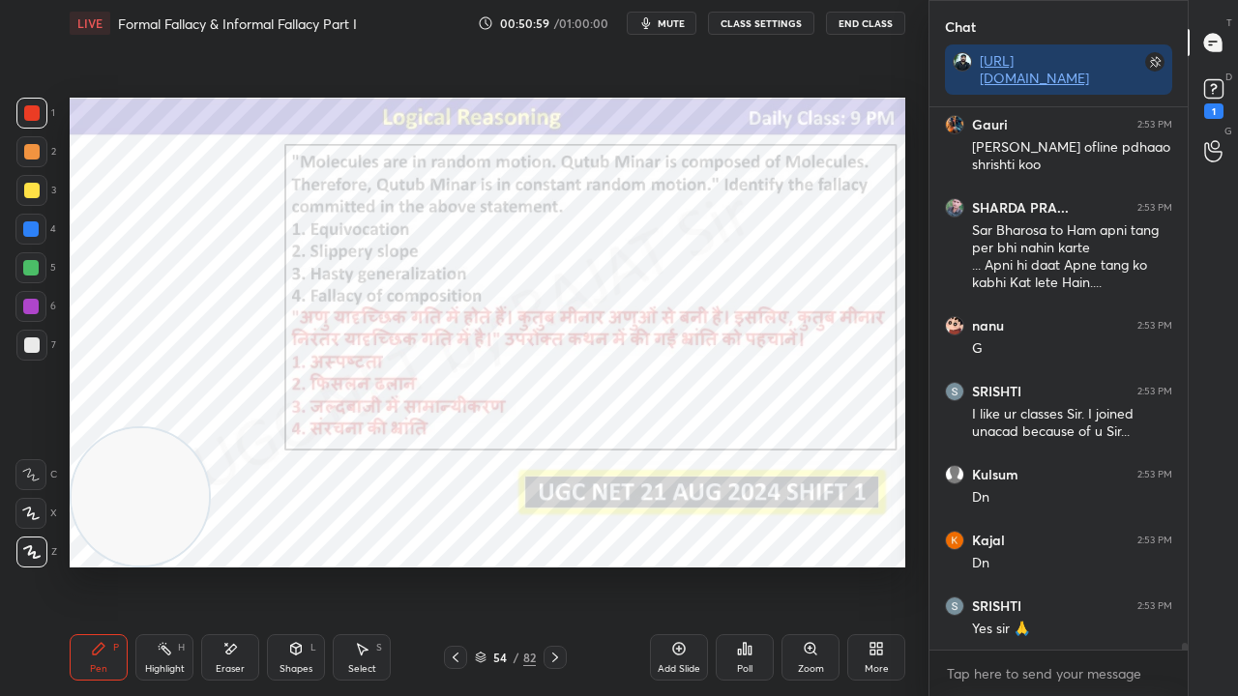
click at [235, 565] on icon at bounding box center [229, 649] width 15 height 16
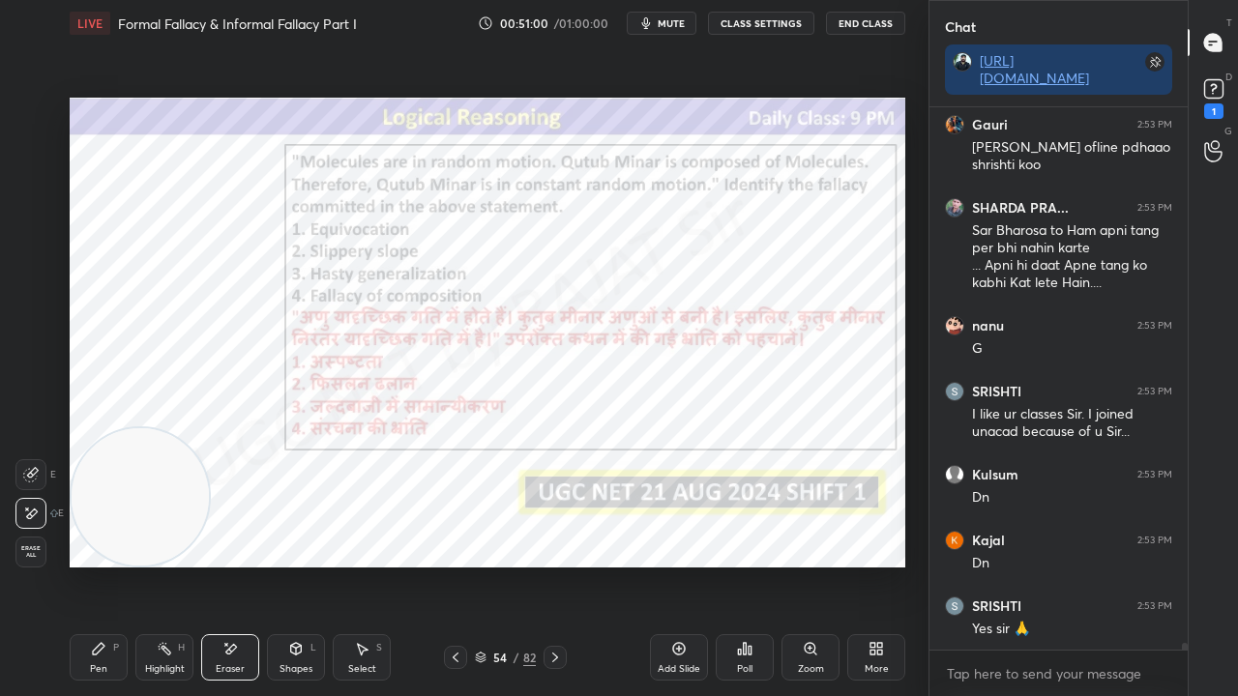
drag, startPoint x: 35, startPoint y: 554, endPoint x: 72, endPoint y: 509, distance: 58.5
click at [35, 552] on span "Erase all" at bounding box center [30, 552] width 29 height 14
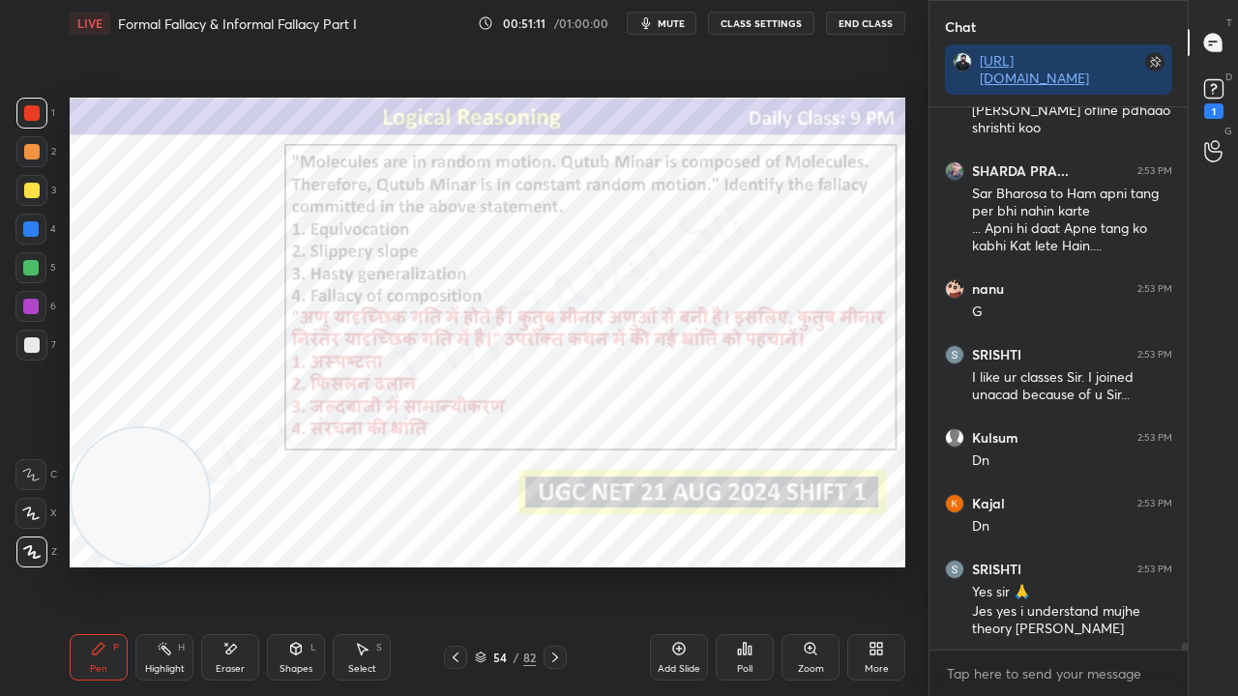
scroll to position [41523, 0]
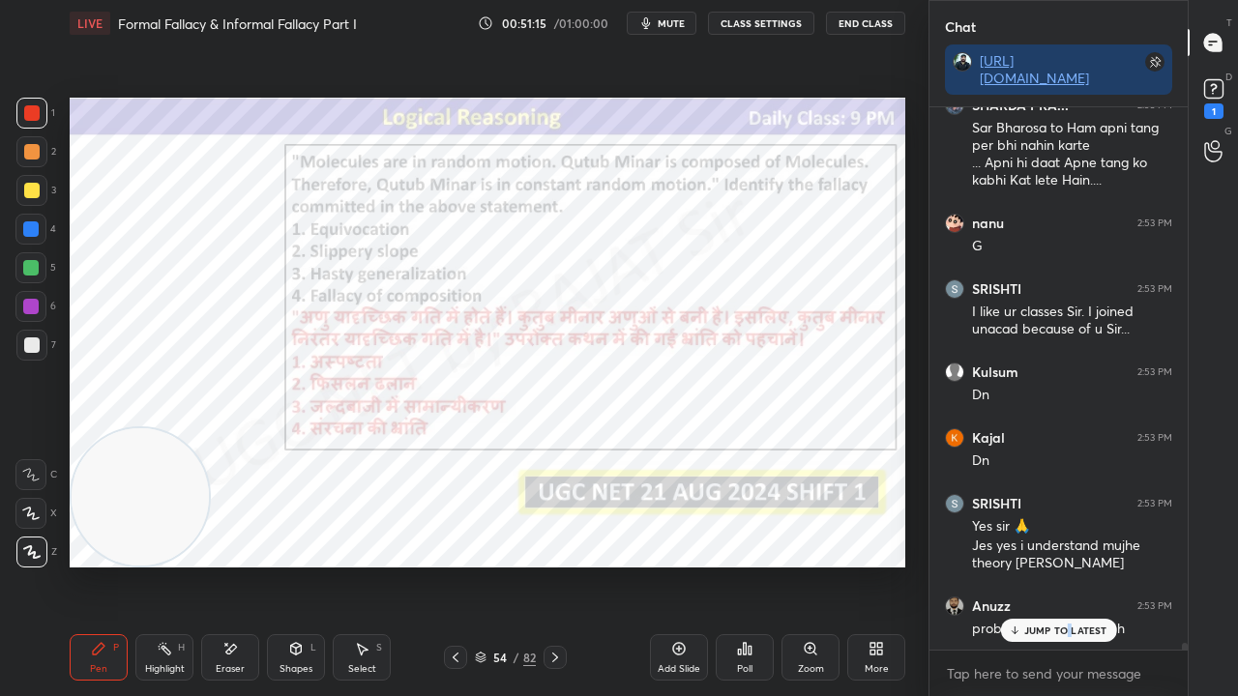
drag, startPoint x: 1069, startPoint y: 627, endPoint x: 891, endPoint y: 605, distance: 179.2
click at [1068, 565] on p "JUMP TO LATEST" at bounding box center [1065, 631] width 83 height 12
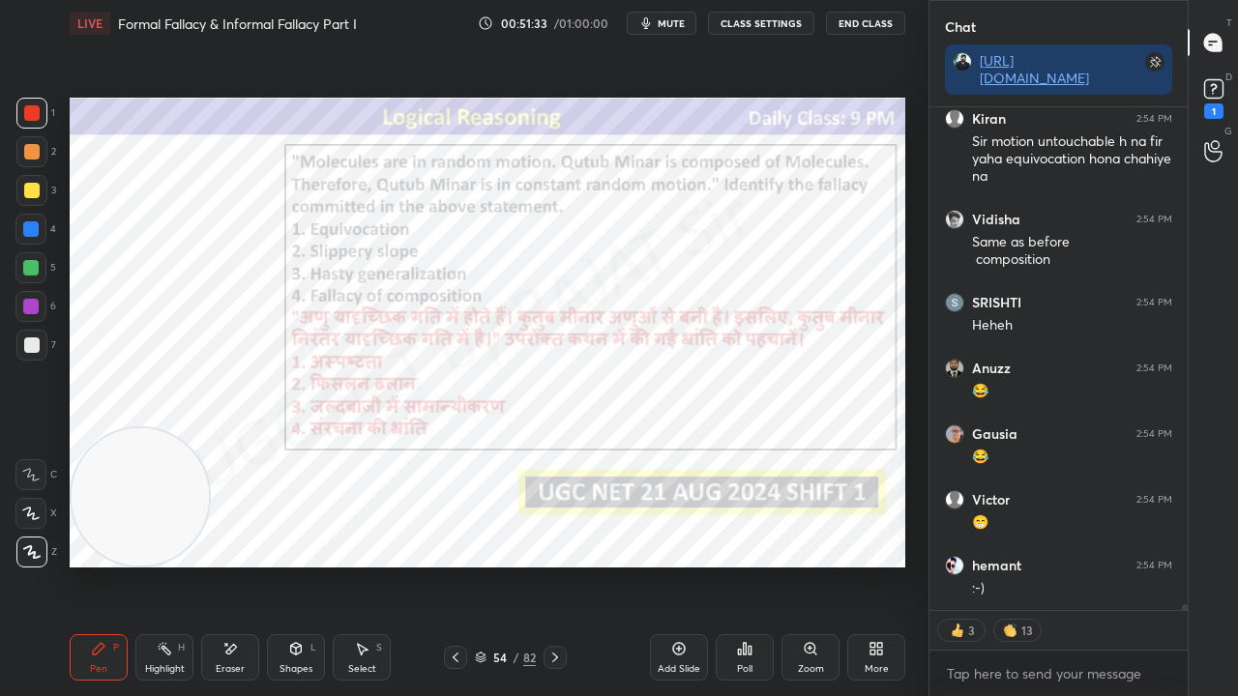
drag, startPoint x: 501, startPoint y: 660, endPoint x: 505, endPoint y: 638, distance: 21.6
click at [501, 565] on div "54" at bounding box center [499, 658] width 19 height 12
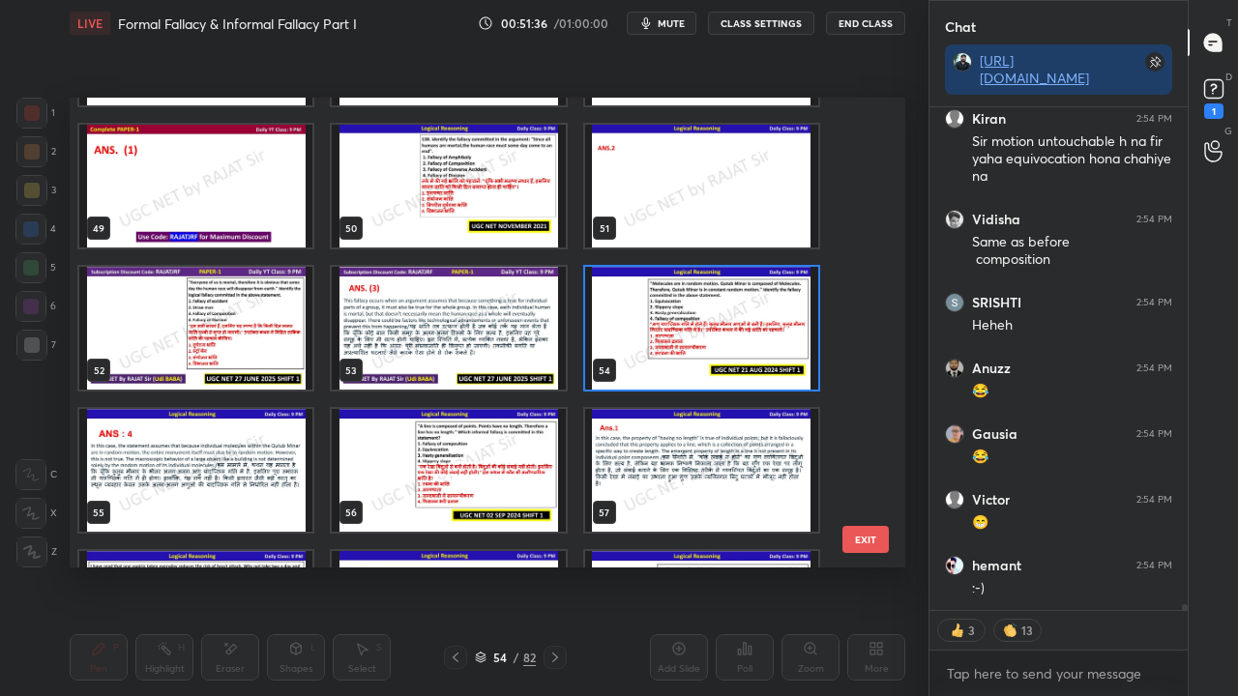
click at [721, 331] on img "grid" at bounding box center [701, 328] width 233 height 123
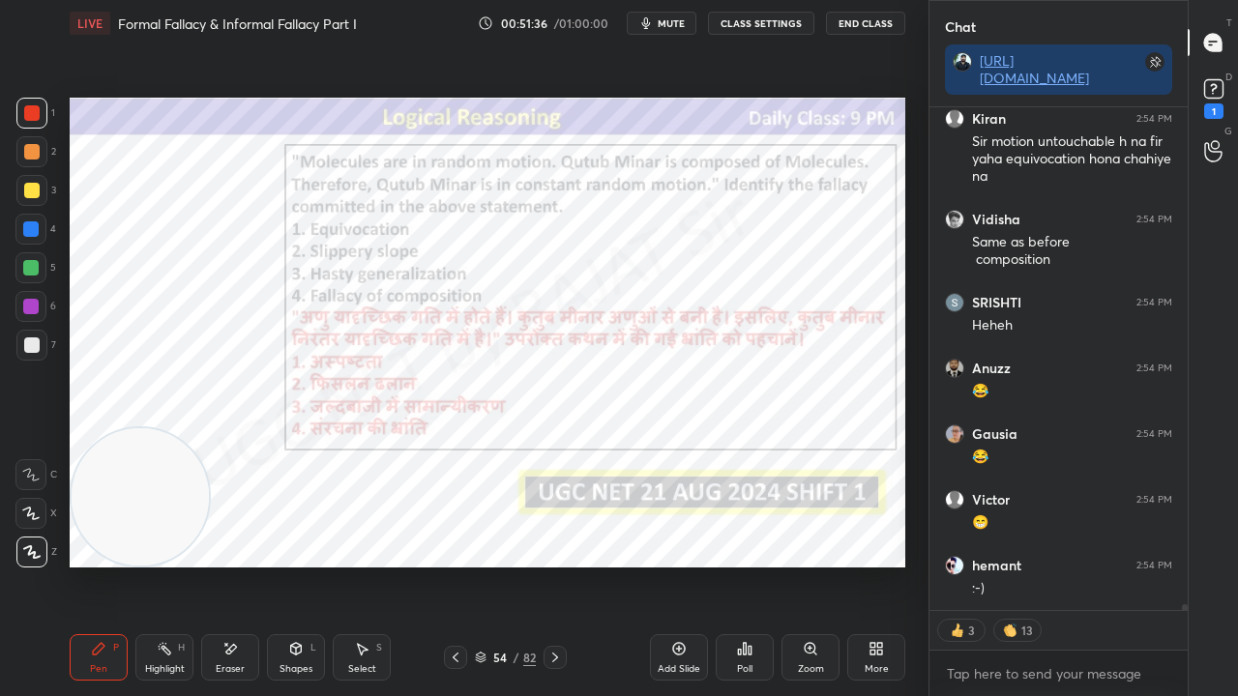
drag, startPoint x: 721, startPoint y: 331, endPoint x: 680, endPoint y: 327, distance: 41.8
click at [721, 331] on img "grid" at bounding box center [701, 328] width 233 height 123
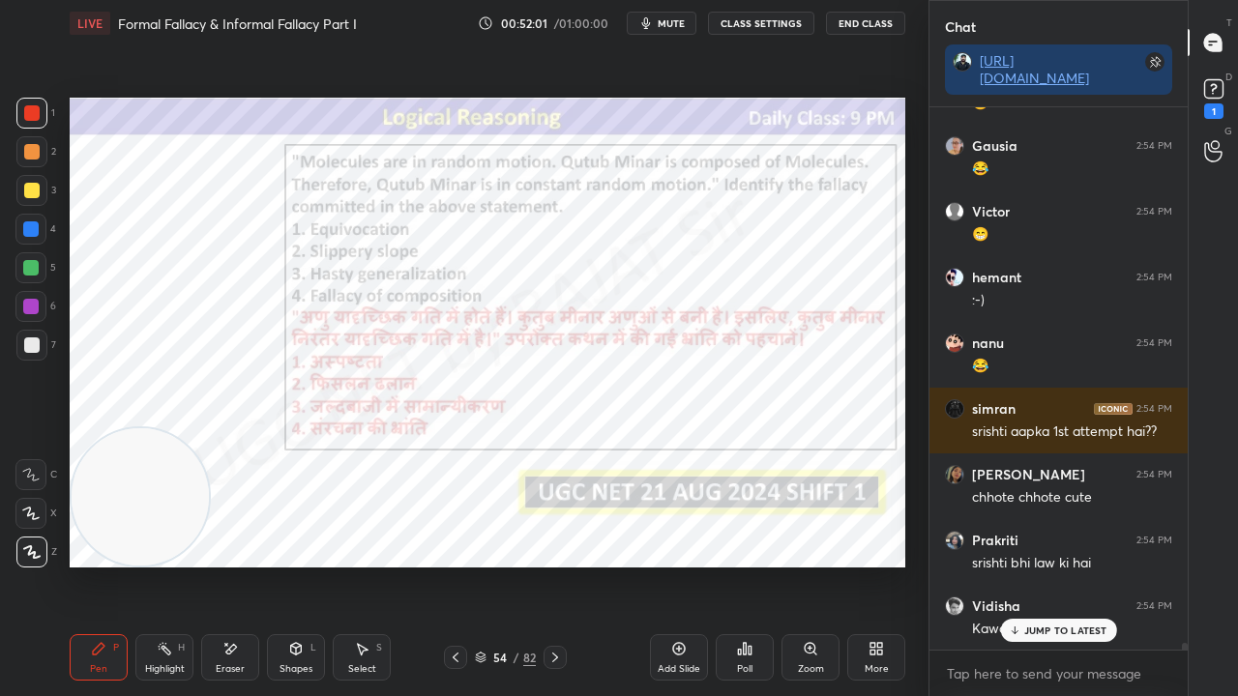
scroll to position [42496, 0]
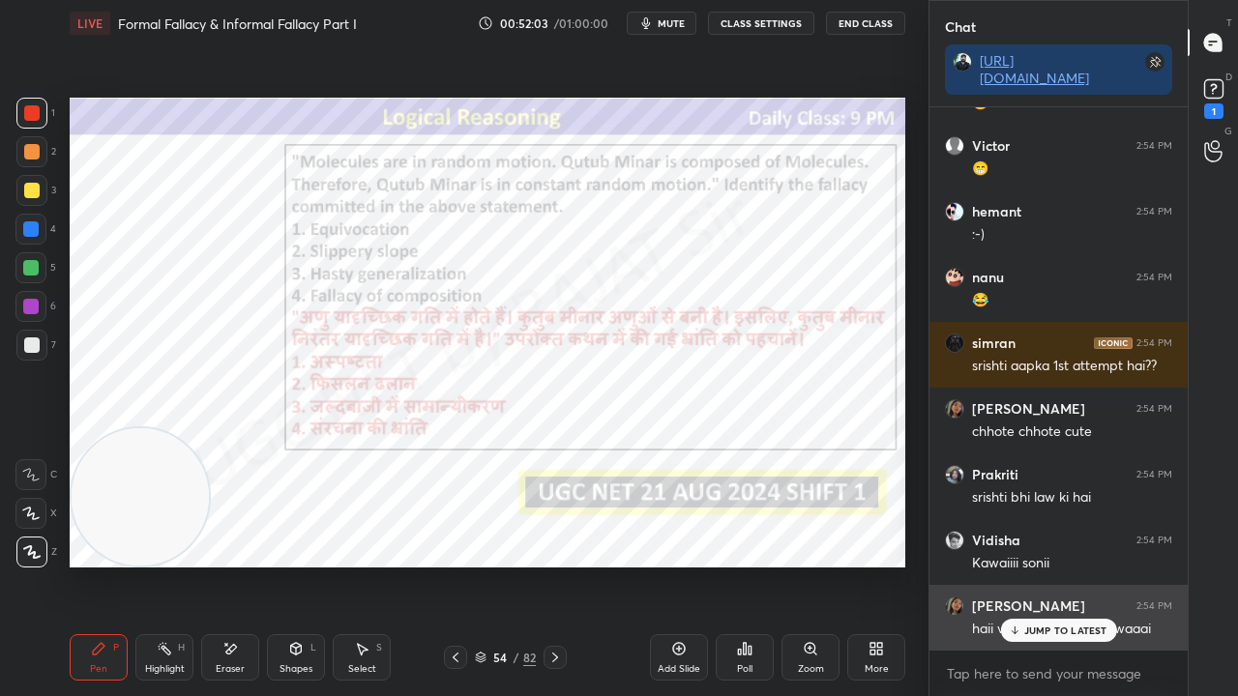
drag, startPoint x: 1035, startPoint y: 632, endPoint x: 1023, endPoint y: 622, distance: 15.1
click at [1033, 565] on p "JUMP TO LATEST" at bounding box center [1065, 631] width 83 height 12
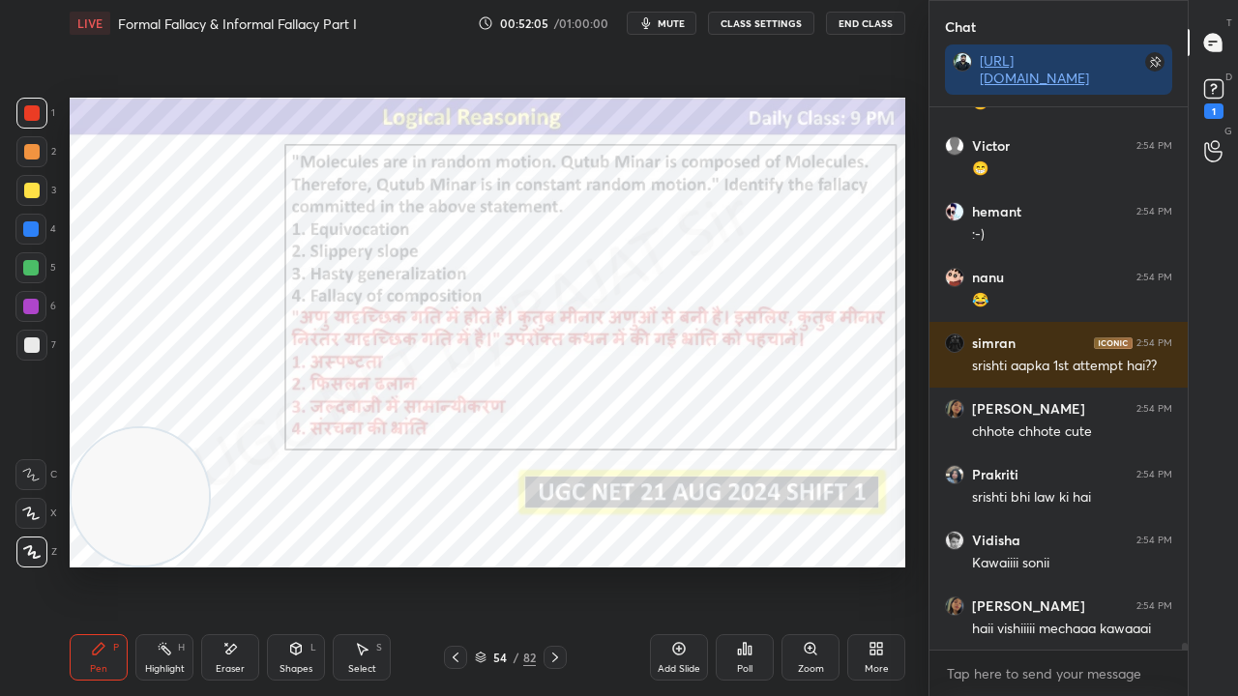
drag, startPoint x: 501, startPoint y: 658, endPoint x: 509, endPoint y: 623, distance: 35.7
click at [501, 565] on div "54" at bounding box center [499, 658] width 19 height 12
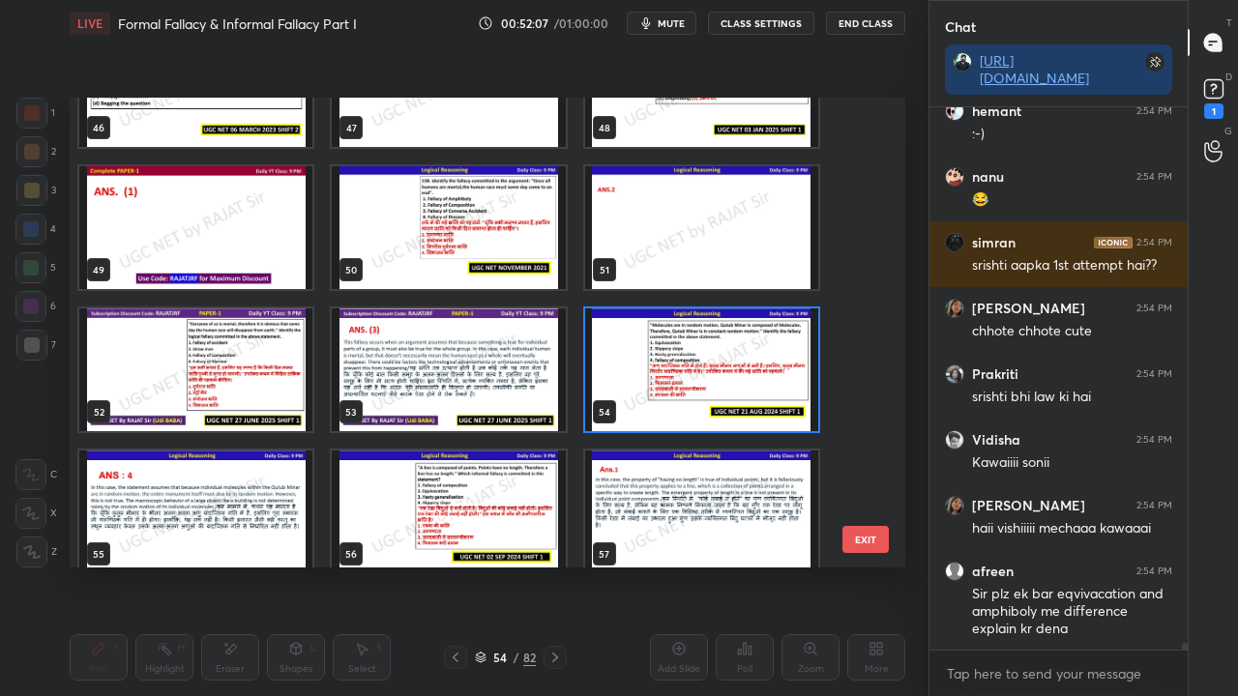
scroll to position [2220, 0]
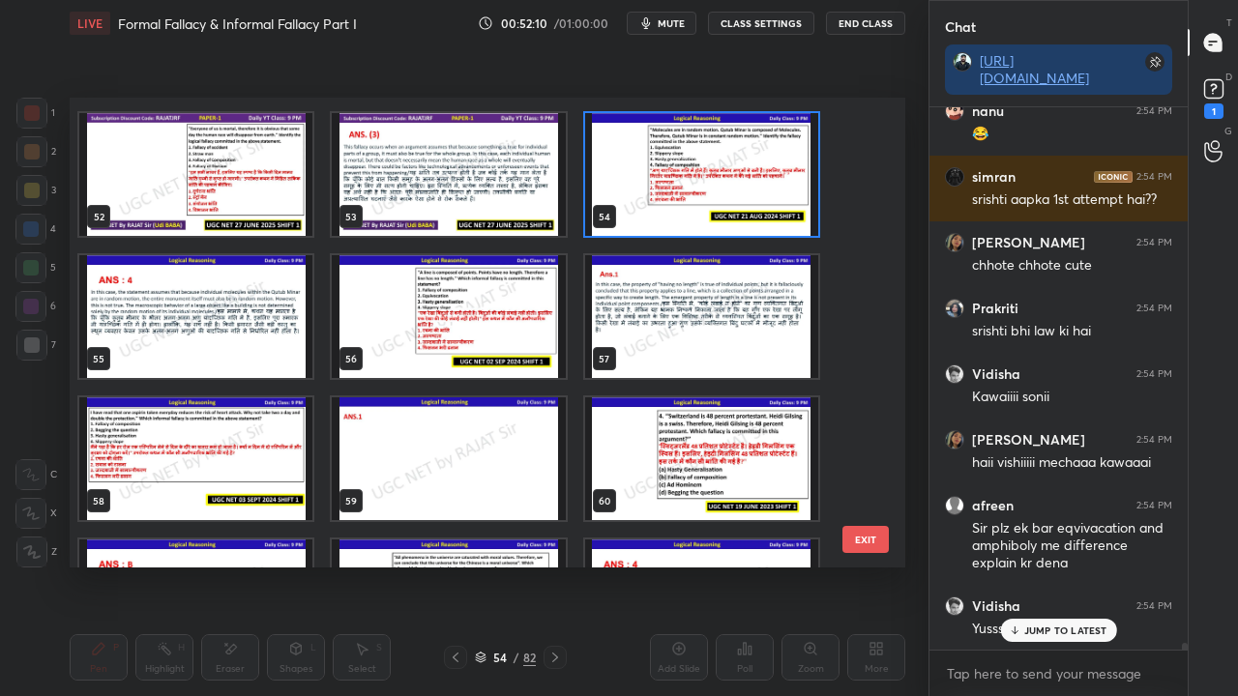
click at [525, 347] on img "grid" at bounding box center [448, 316] width 233 height 123
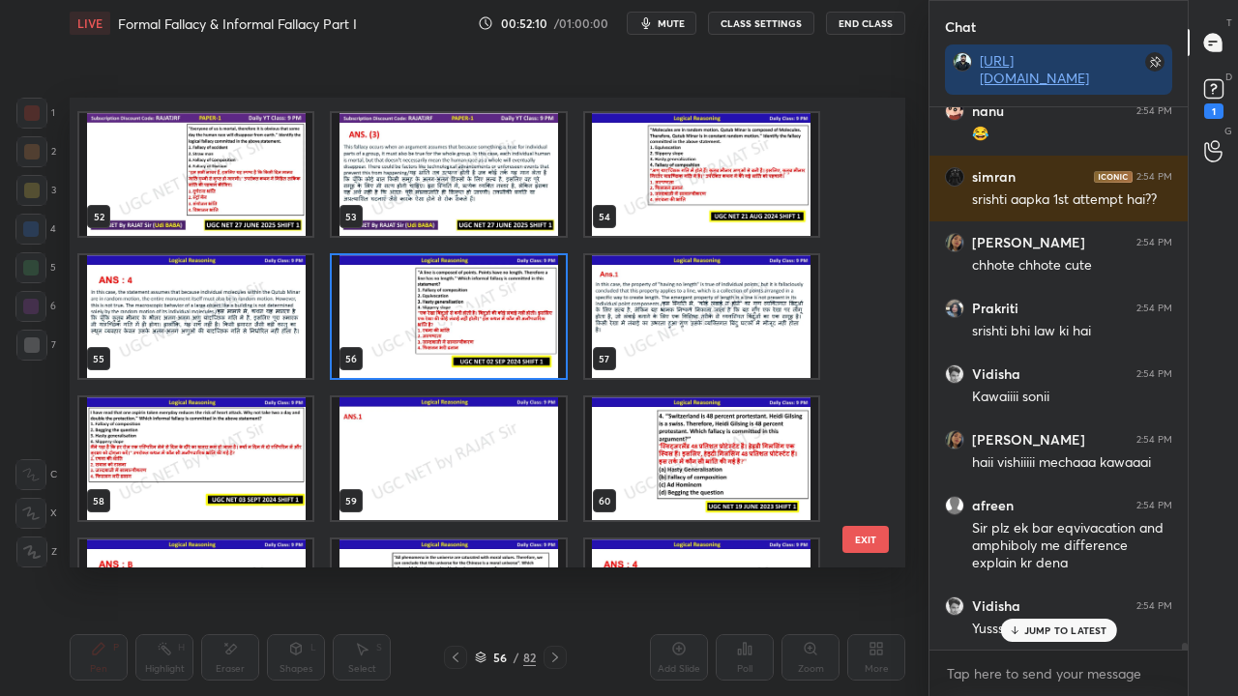
click at [525, 348] on img "grid" at bounding box center [448, 316] width 233 height 123
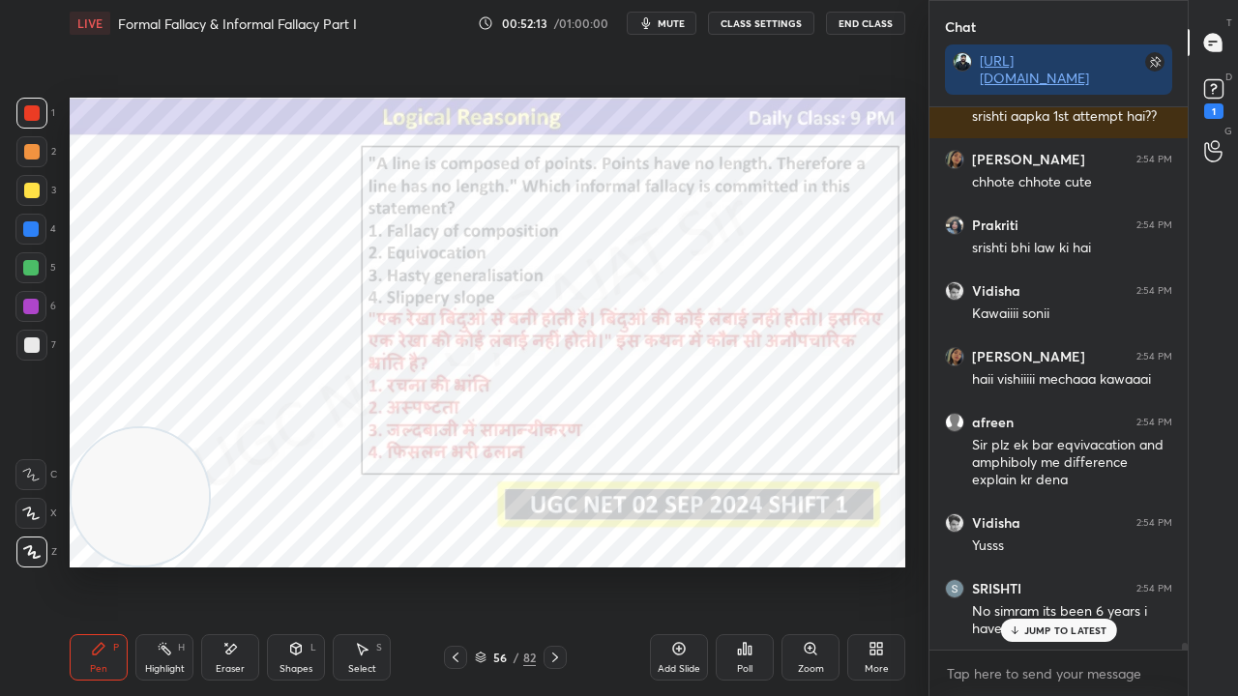
drag, startPoint x: 32, startPoint y: 304, endPoint x: 51, endPoint y: 315, distance: 22.6
click at [32, 302] on div at bounding box center [30, 306] width 15 height 15
click at [1063, 565] on p "JUMP TO LATEST" at bounding box center [1065, 631] width 83 height 12
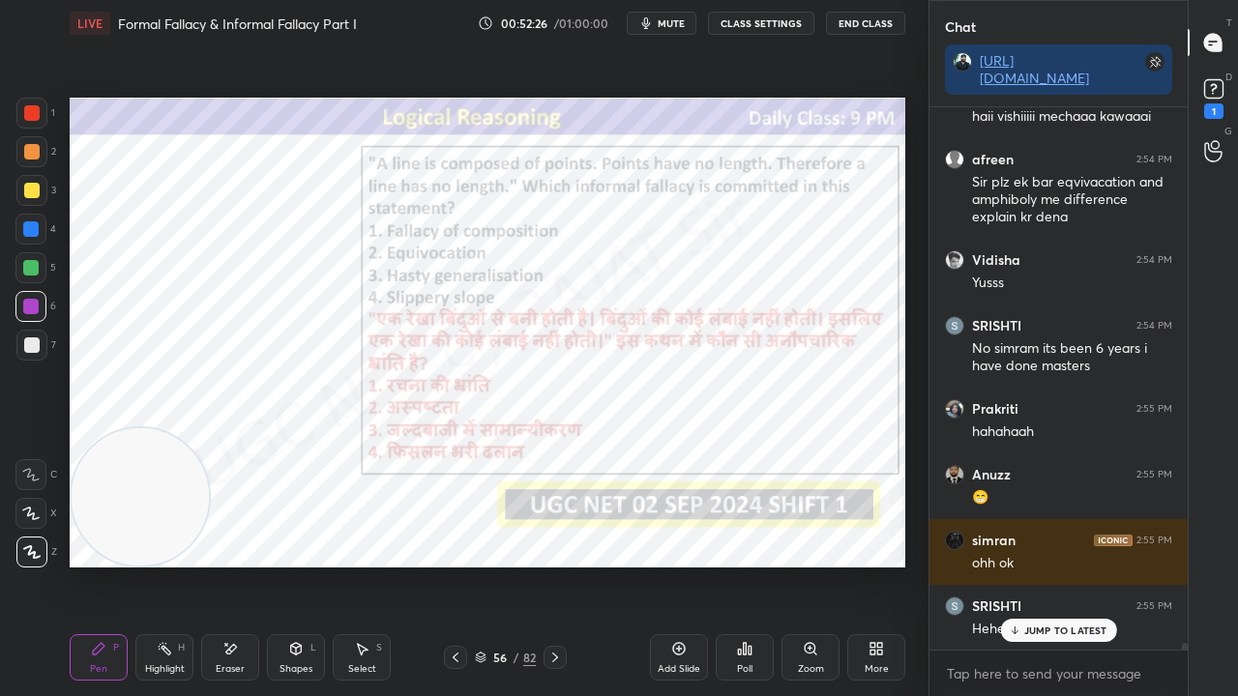
click at [498, 565] on div "56" at bounding box center [499, 658] width 19 height 12
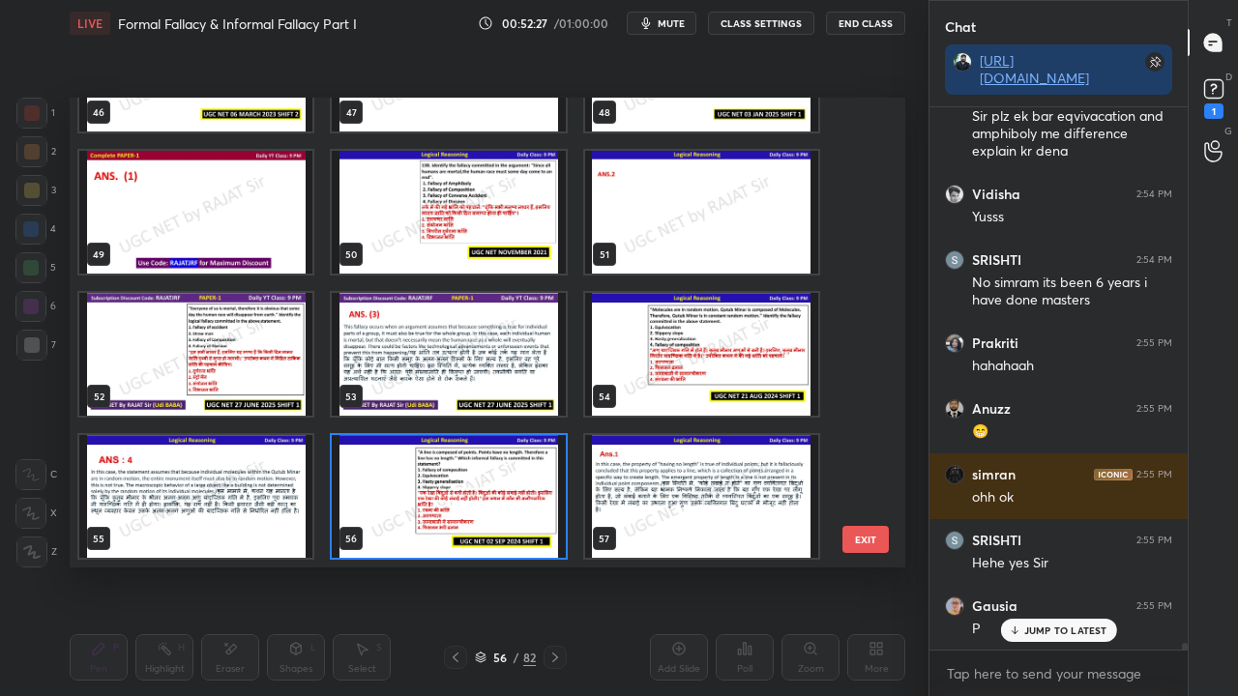
click at [411, 480] on img "grid" at bounding box center [448, 496] width 233 height 123
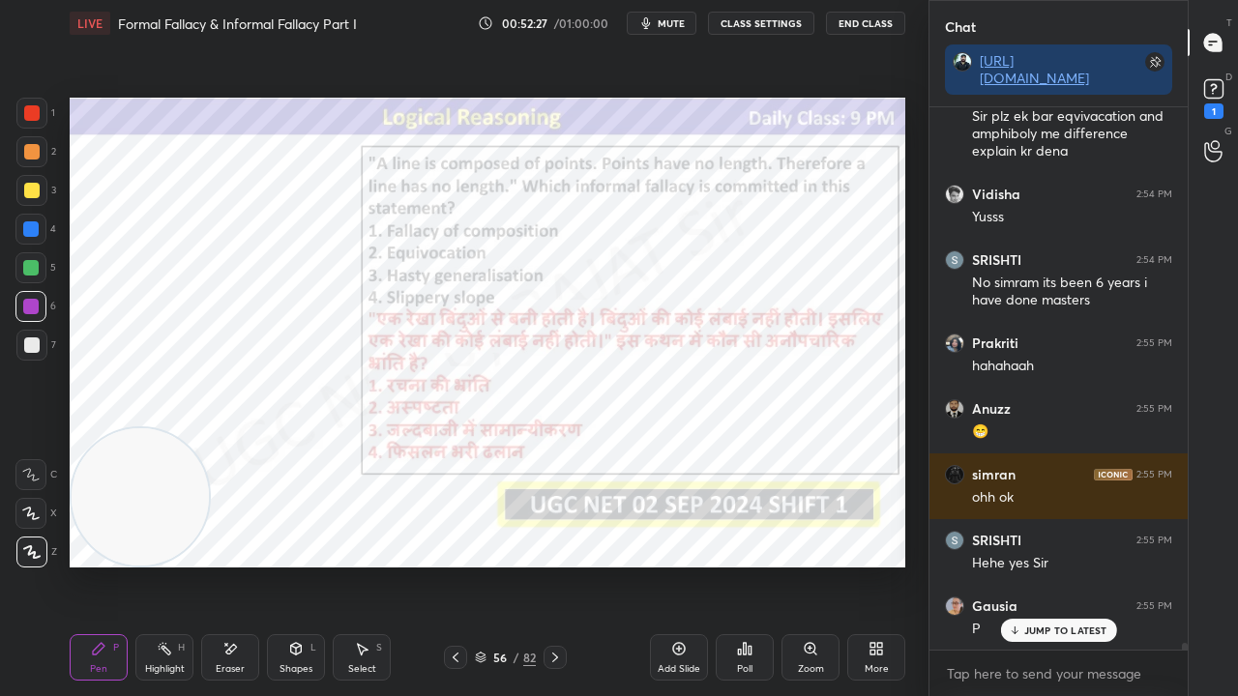
click at [411, 480] on img "grid" at bounding box center [448, 496] width 233 height 123
click at [744, 565] on icon at bounding box center [745, 649] width 3 height 12
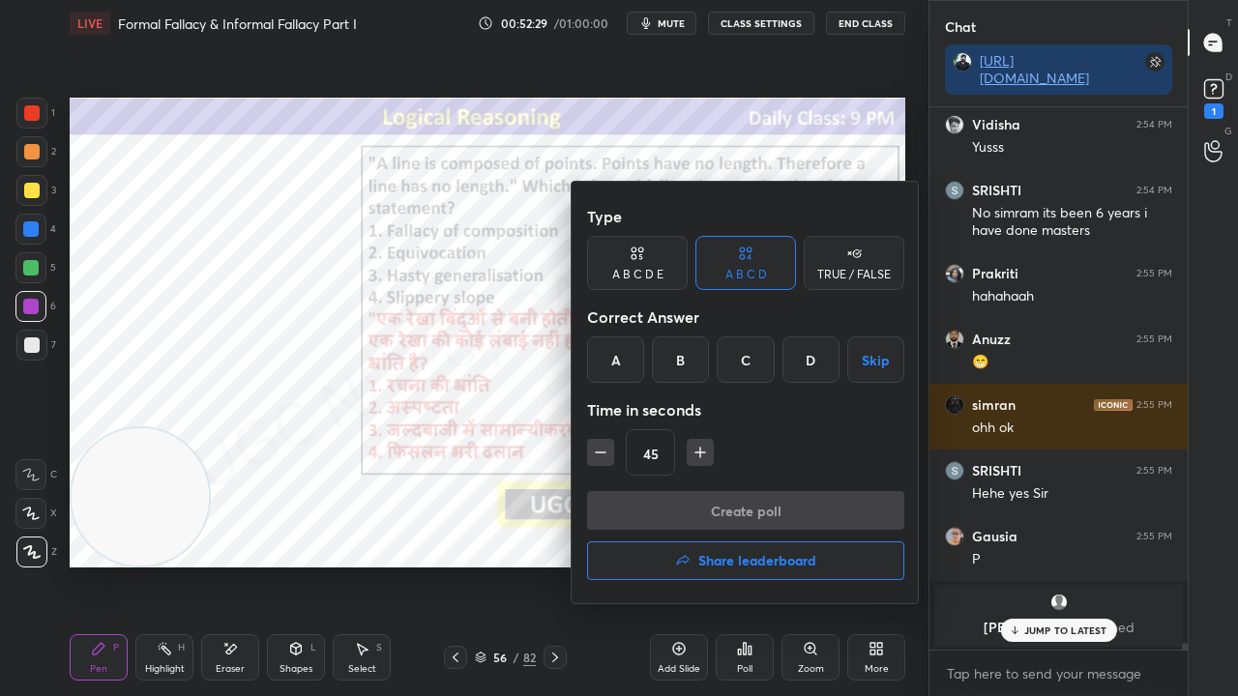
click at [616, 361] on div "A" at bounding box center [615, 360] width 57 height 46
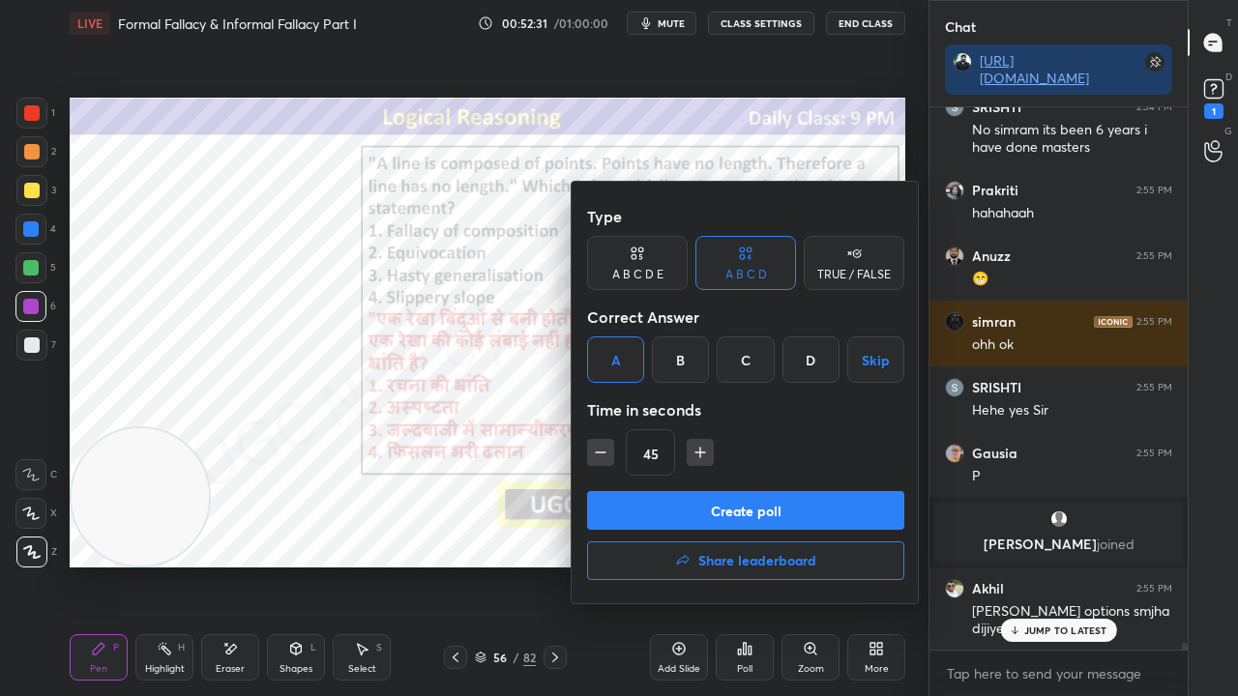
click at [681, 504] on button "Create poll" at bounding box center [745, 510] width 317 height 39
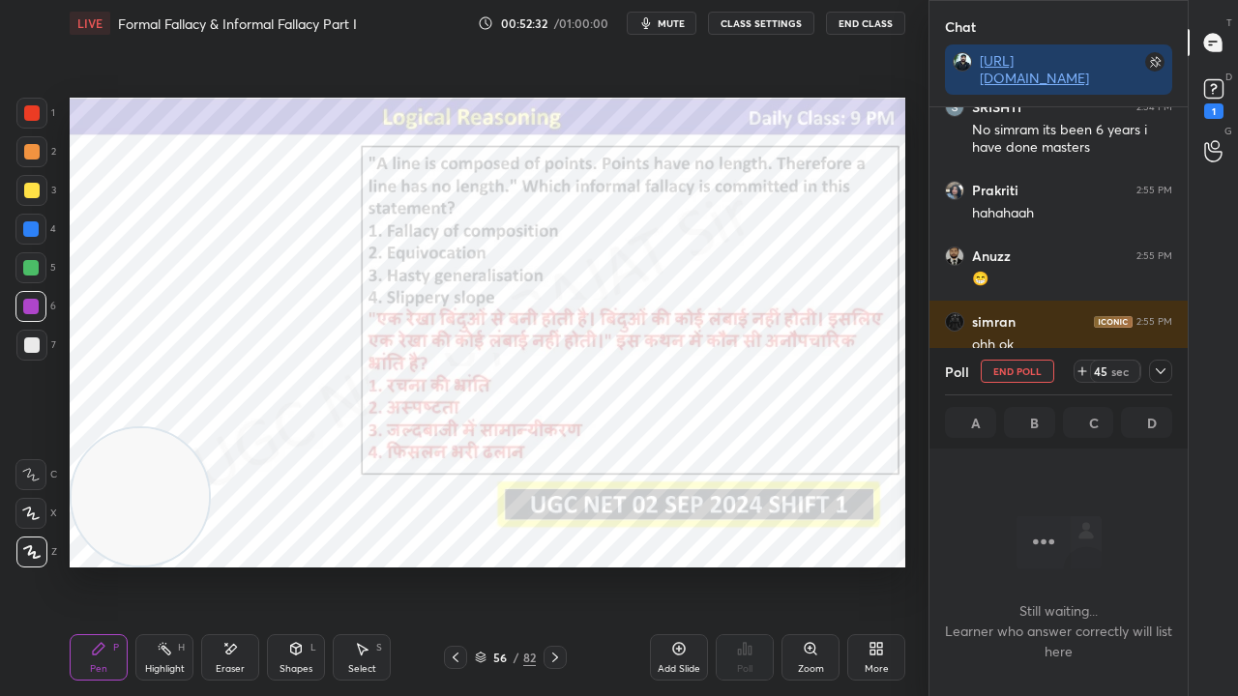
click at [1152, 368] on div at bounding box center [1160, 371] width 23 height 23
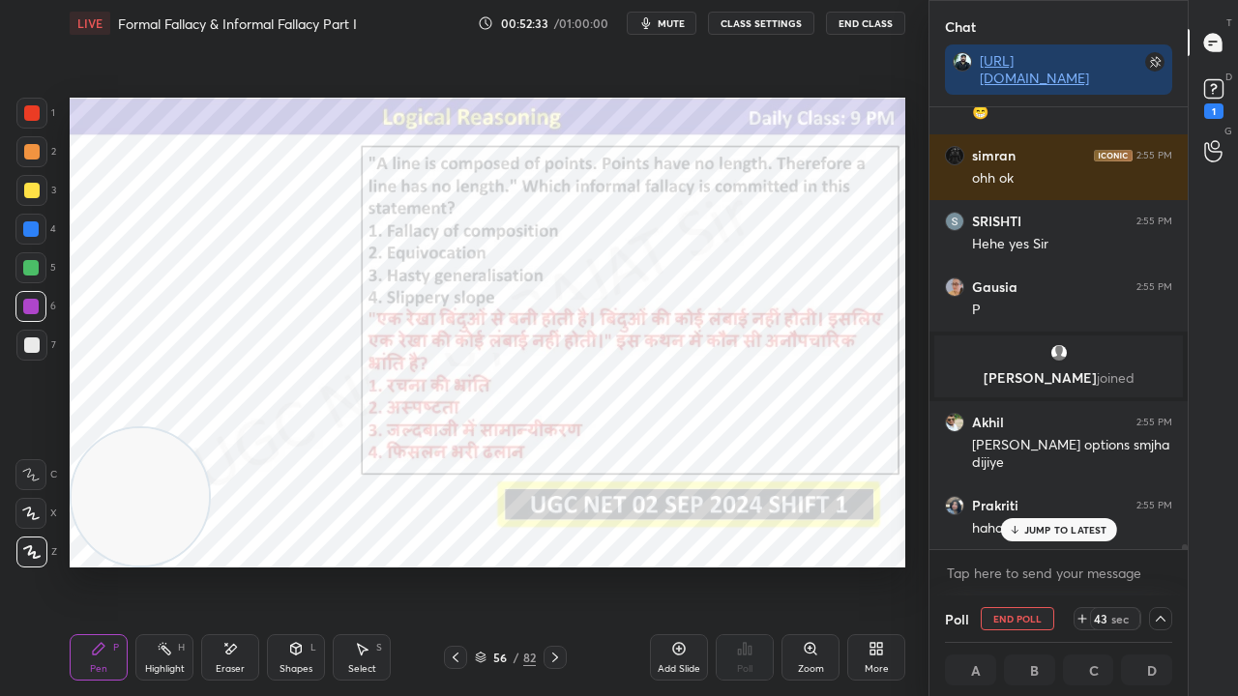
click at [514, 565] on div "/" at bounding box center [517, 658] width 6 height 12
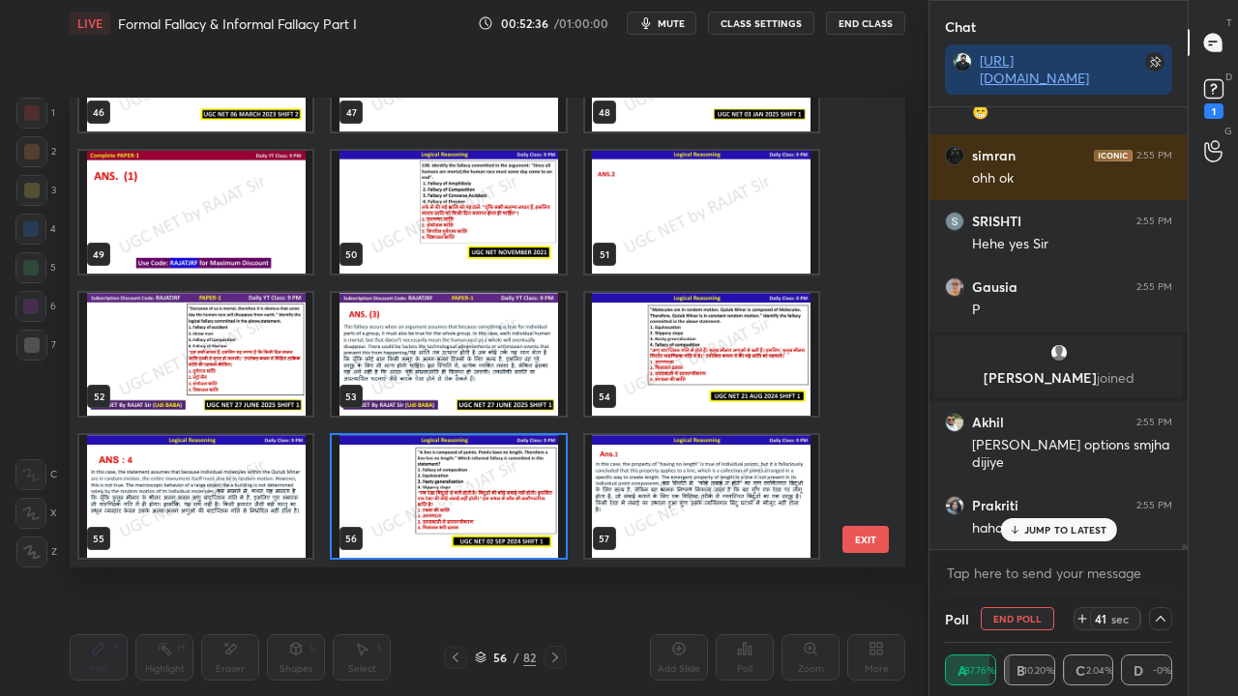
click at [521, 476] on img "grid" at bounding box center [448, 496] width 233 height 123
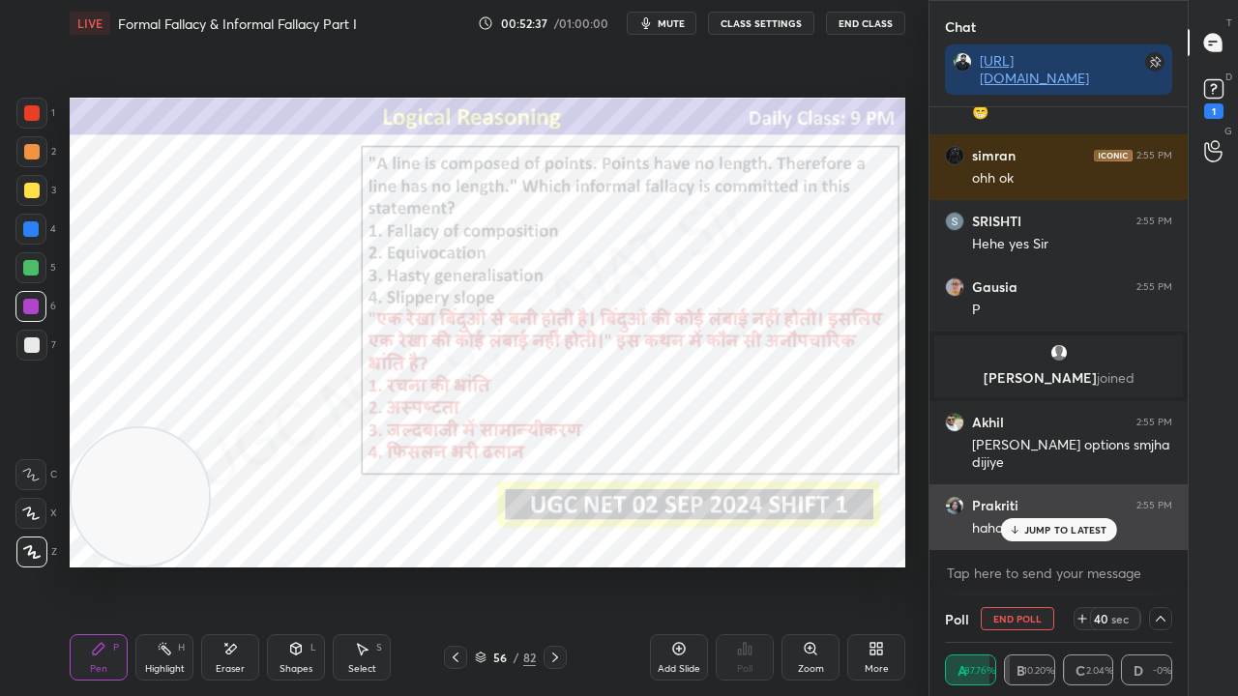
drag, startPoint x: 1076, startPoint y: 528, endPoint x: 1048, endPoint y: 520, distance: 29.1
click at [1075, 528] on p "JUMP TO LATEST" at bounding box center [1065, 530] width 83 height 12
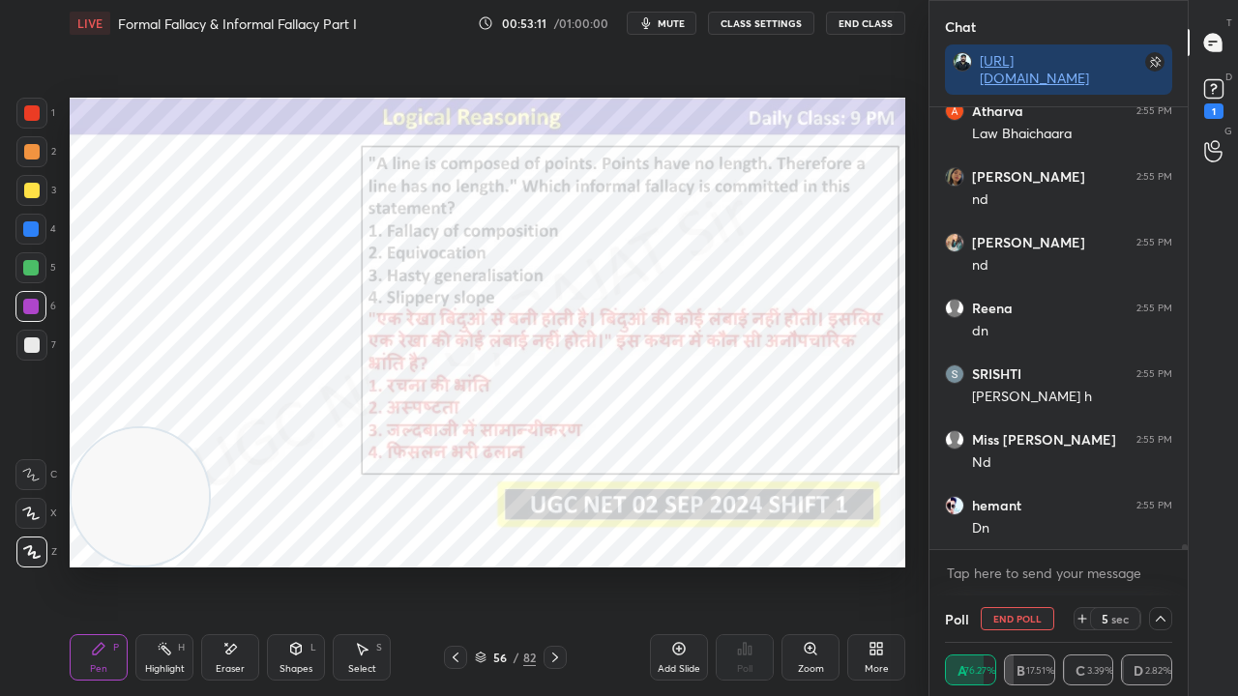
scroll to position [43937, 0]
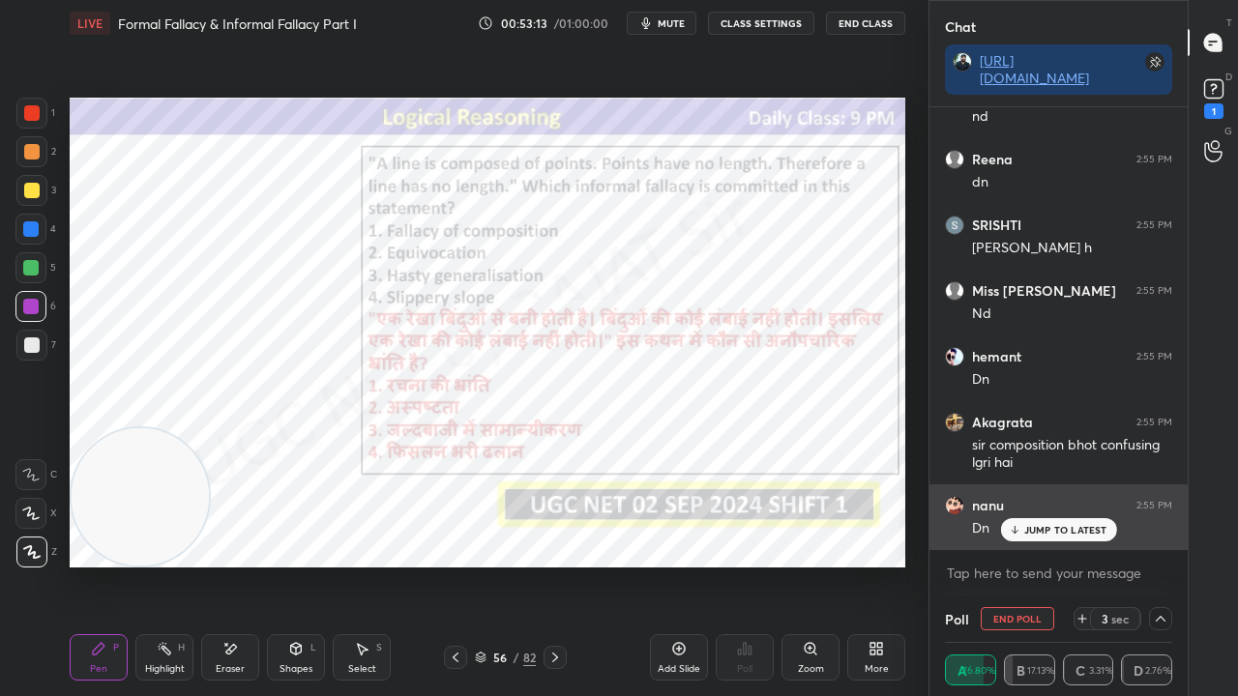
drag, startPoint x: 1043, startPoint y: 529, endPoint x: 983, endPoint y: 530, distance: 60.0
click at [1039, 530] on p "JUMP TO LATEST" at bounding box center [1065, 530] width 83 height 12
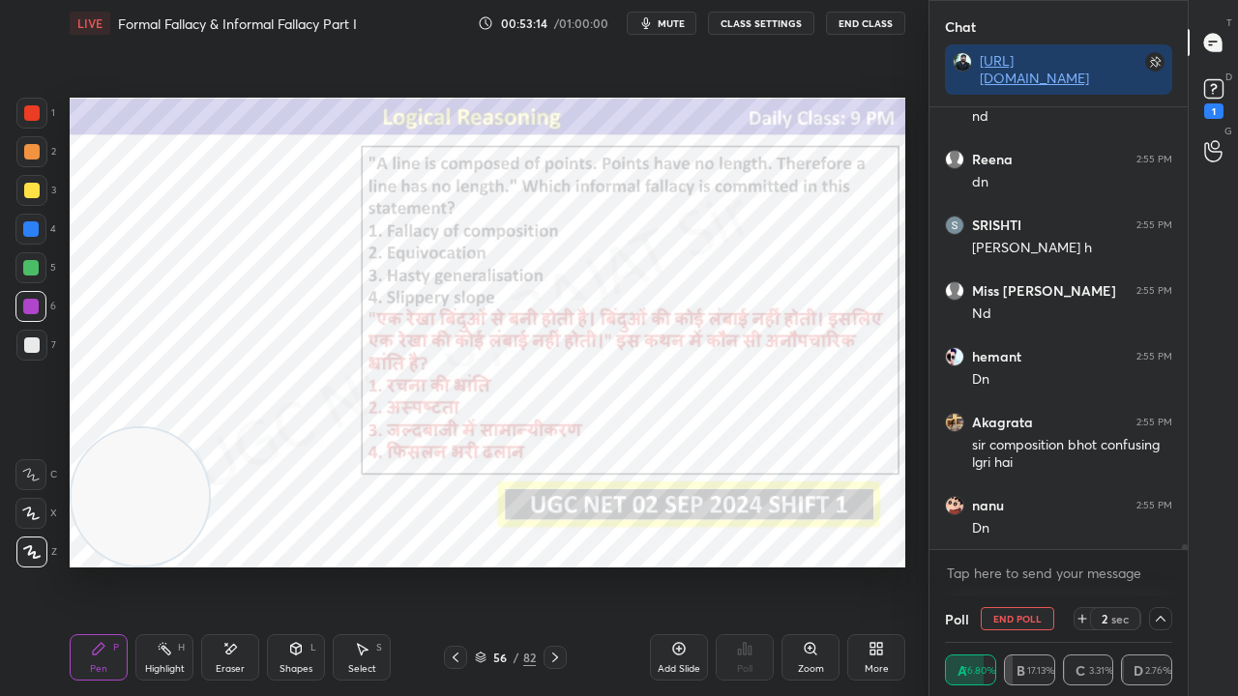
drag, startPoint x: 228, startPoint y: 663, endPoint x: 176, endPoint y: 591, distance: 89.4
click at [227, 565] on div "Eraser" at bounding box center [230, 657] width 58 height 46
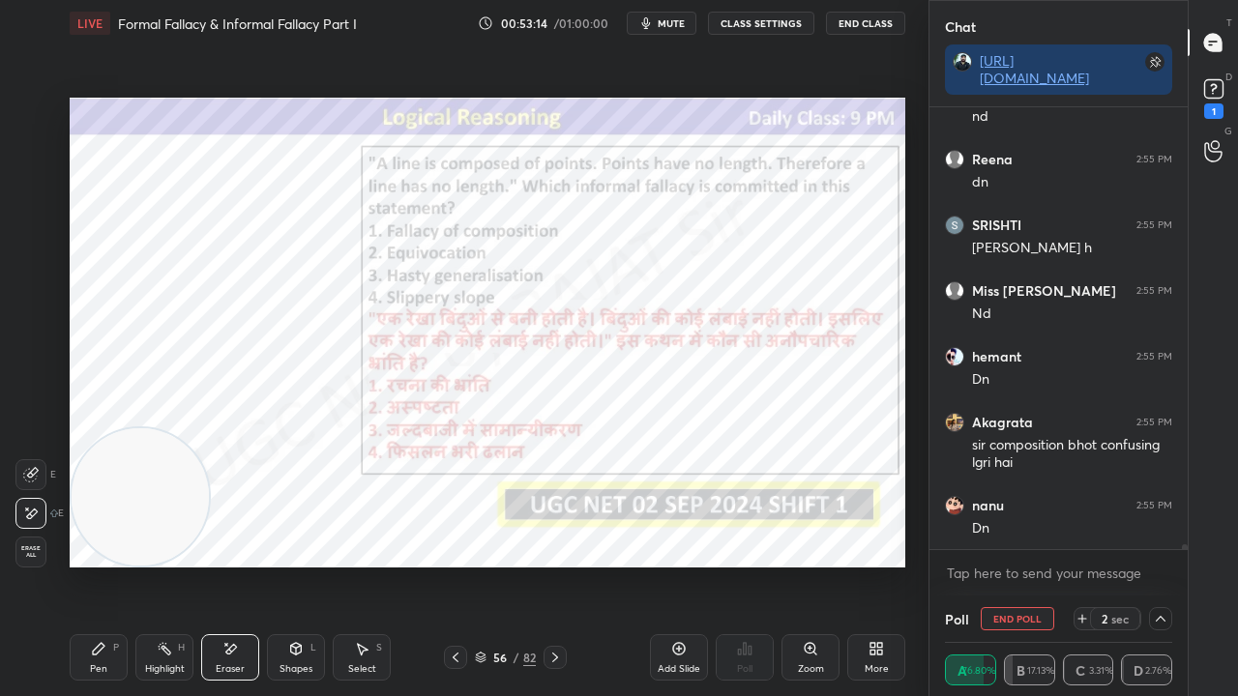
click at [35, 554] on span "Erase all" at bounding box center [30, 552] width 29 height 14
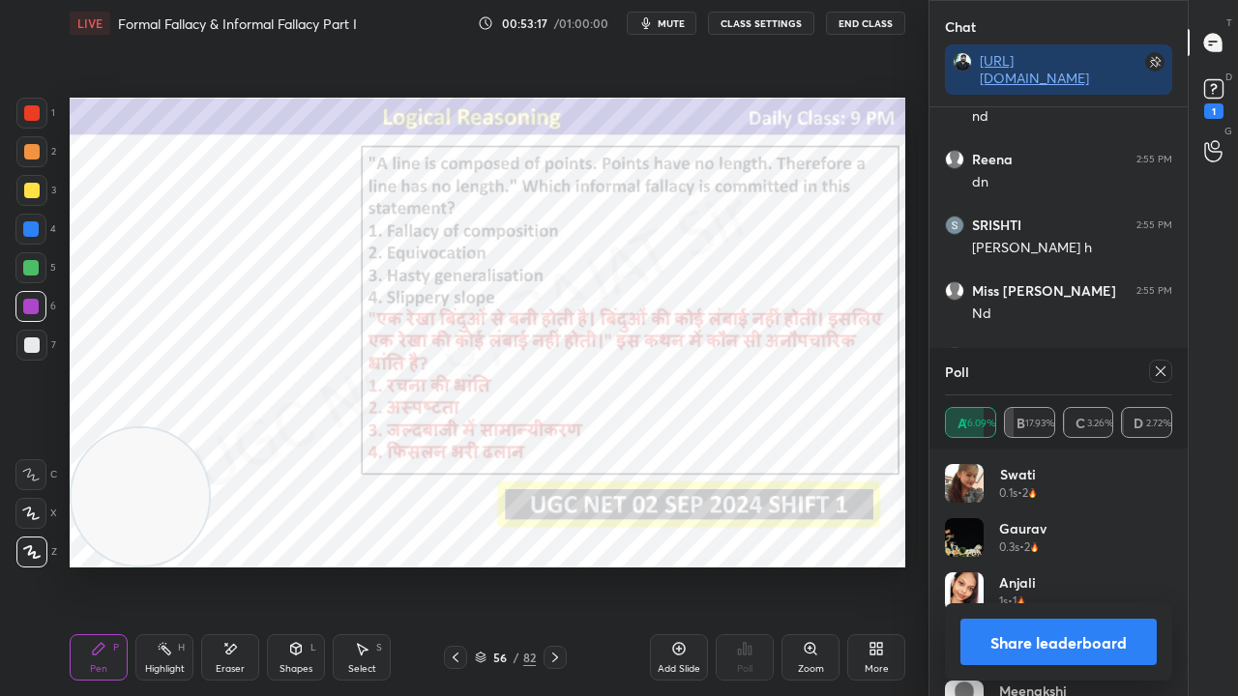
drag, startPoint x: 1164, startPoint y: 367, endPoint x: 1133, endPoint y: 364, distance: 32.0
click at [1162, 367] on icon at bounding box center [1160, 371] width 15 height 15
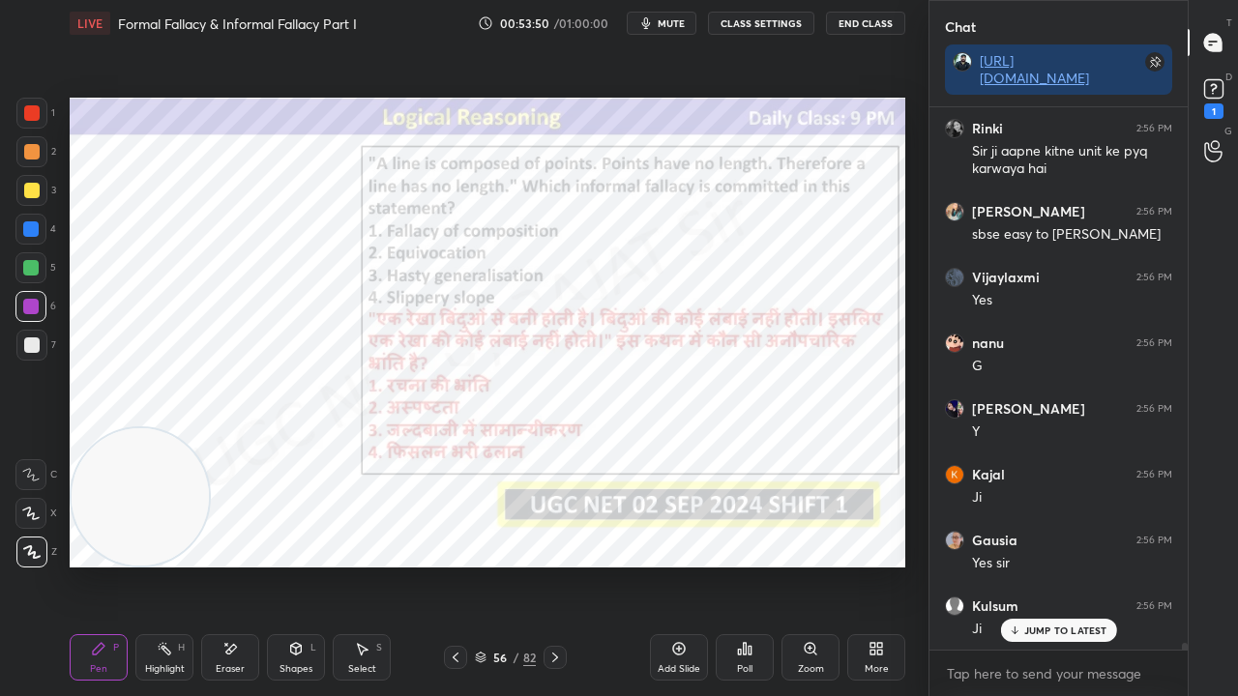
click at [38, 231] on div at bounding box center [30, 228] width 15 height 15
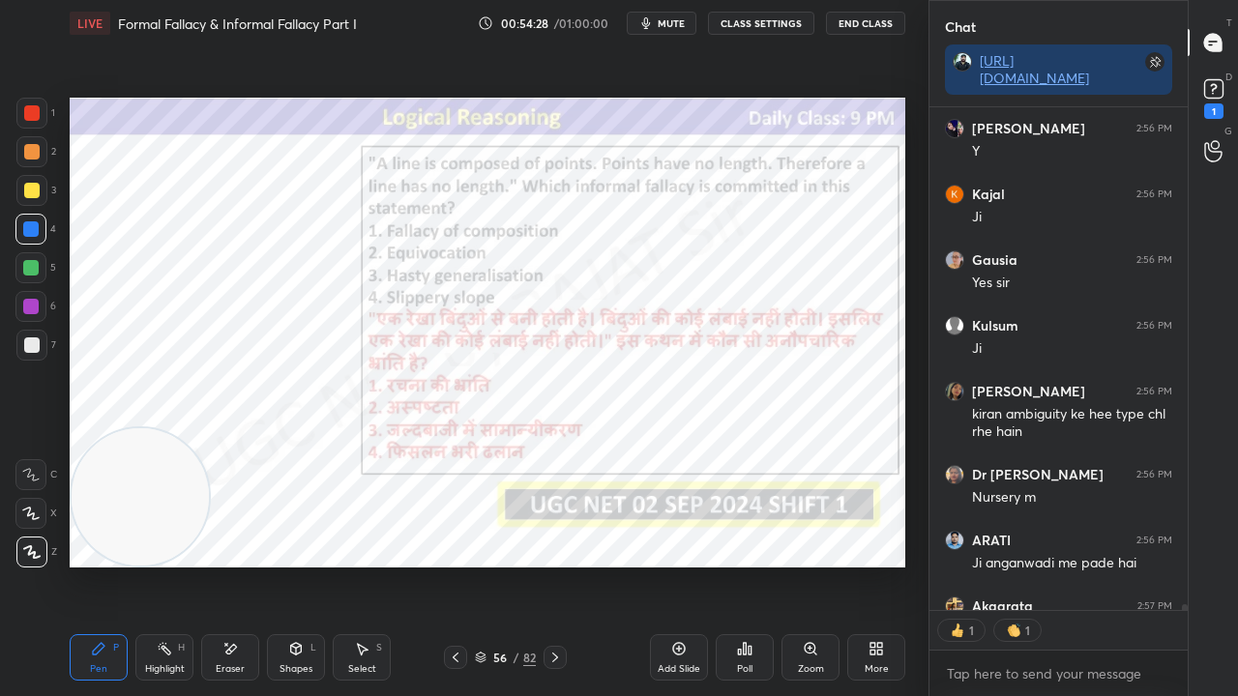
scroll to position [45115, 0]
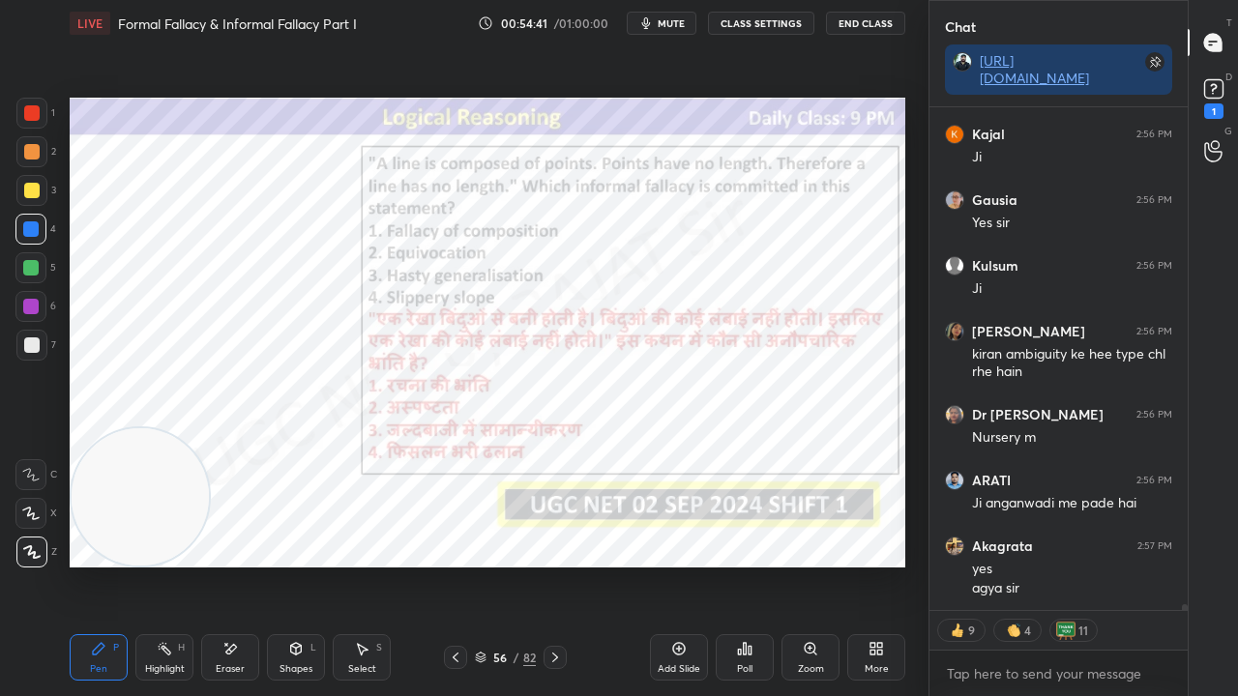
drag, startPoint x: 516, startPoint y: 654, endPoint x: 517, endPoint y: 602, distance: 52.2
click at [515, 565] on div "56 / 82" at bounding box center [505, 657] width 61 height 17
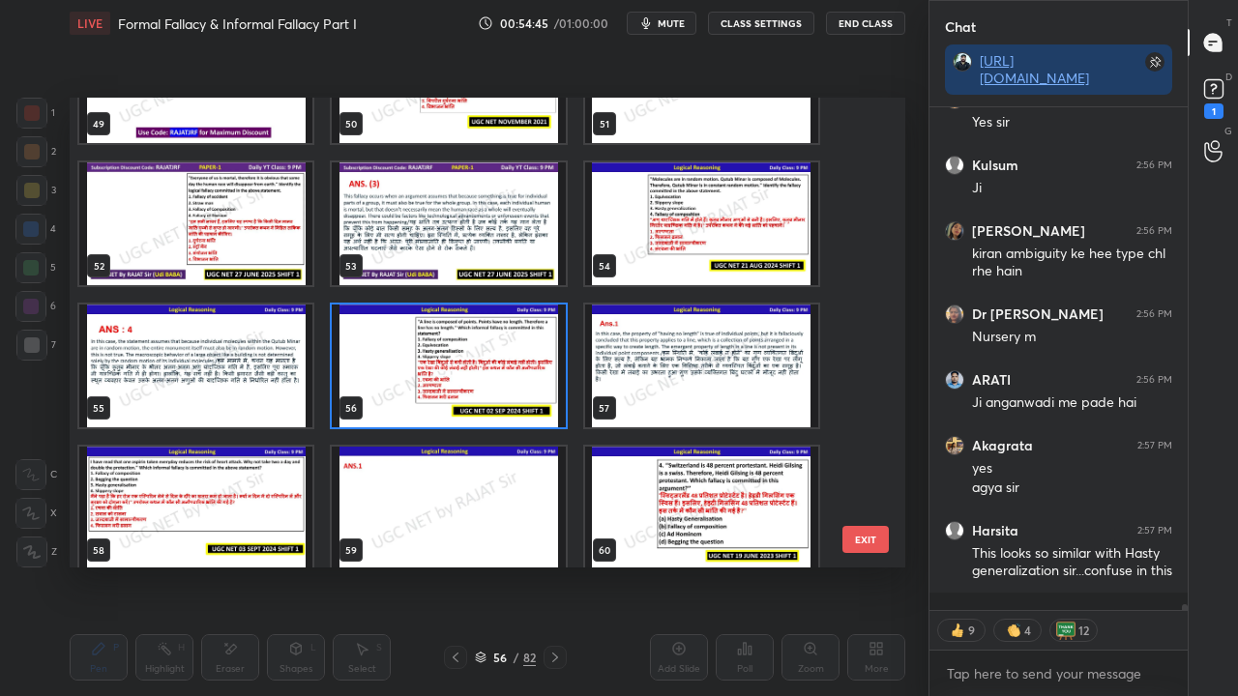
scroll to position [2358, 0]
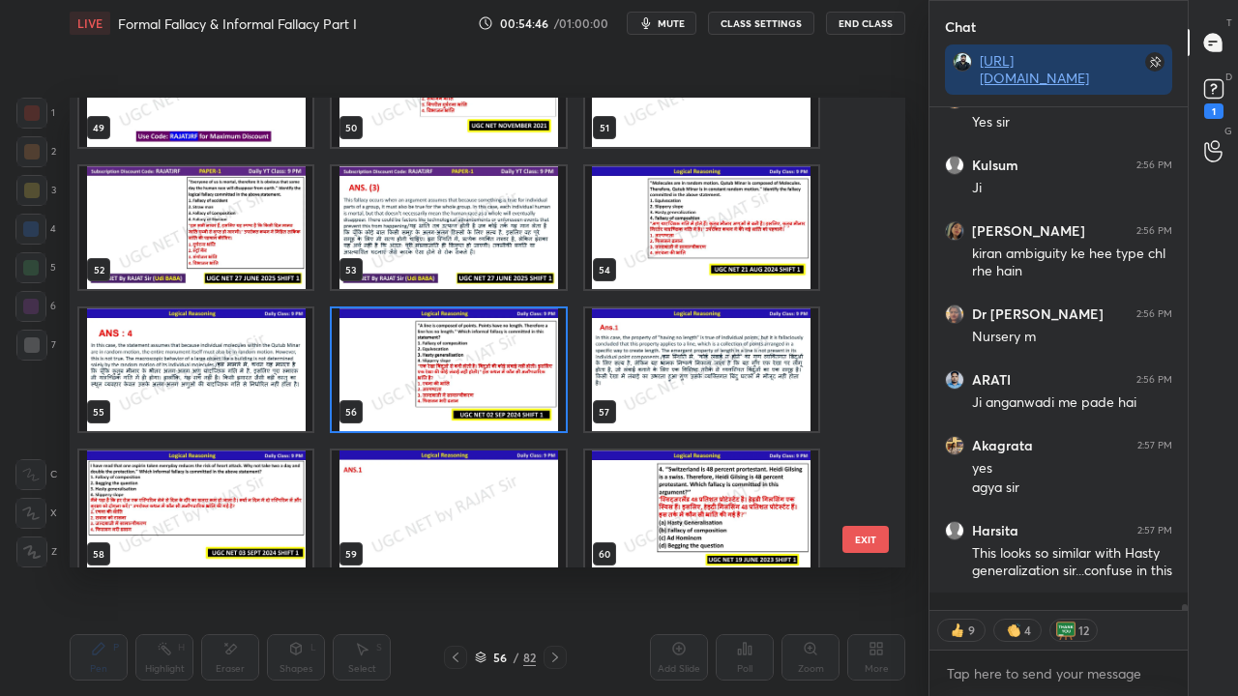
click at [487, 355] on img "grid" at bounding box center [448, 370] width 233 height 123
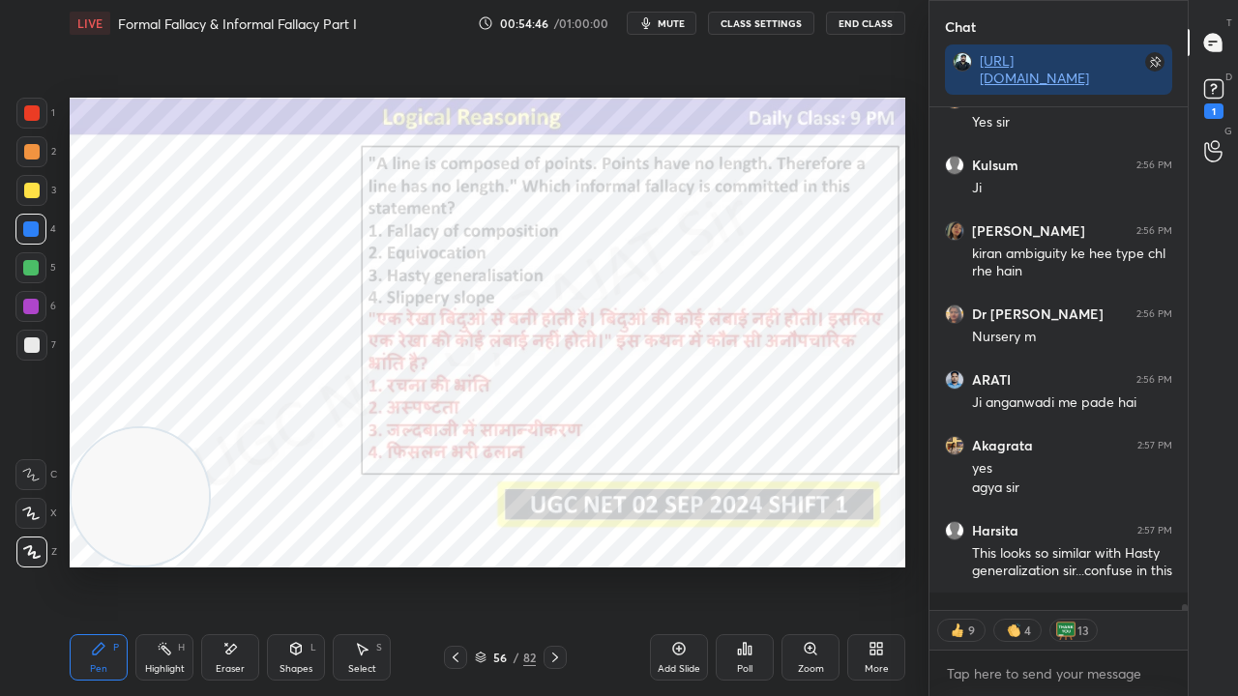
click at [487, 356] on img "grid" at bounding box center [448, 370] width 233 height 123
click at [29, 307] on div at bounding box center [30, 306] width 15 height 15
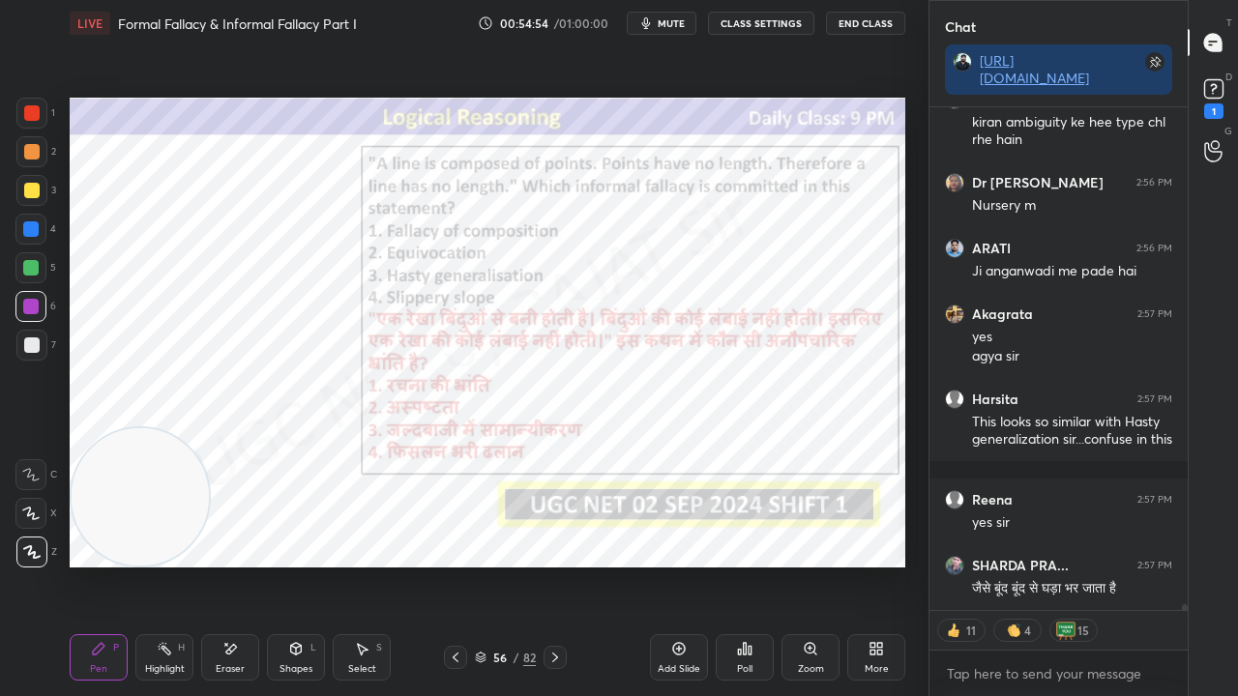
scroll to position [45412, 0]
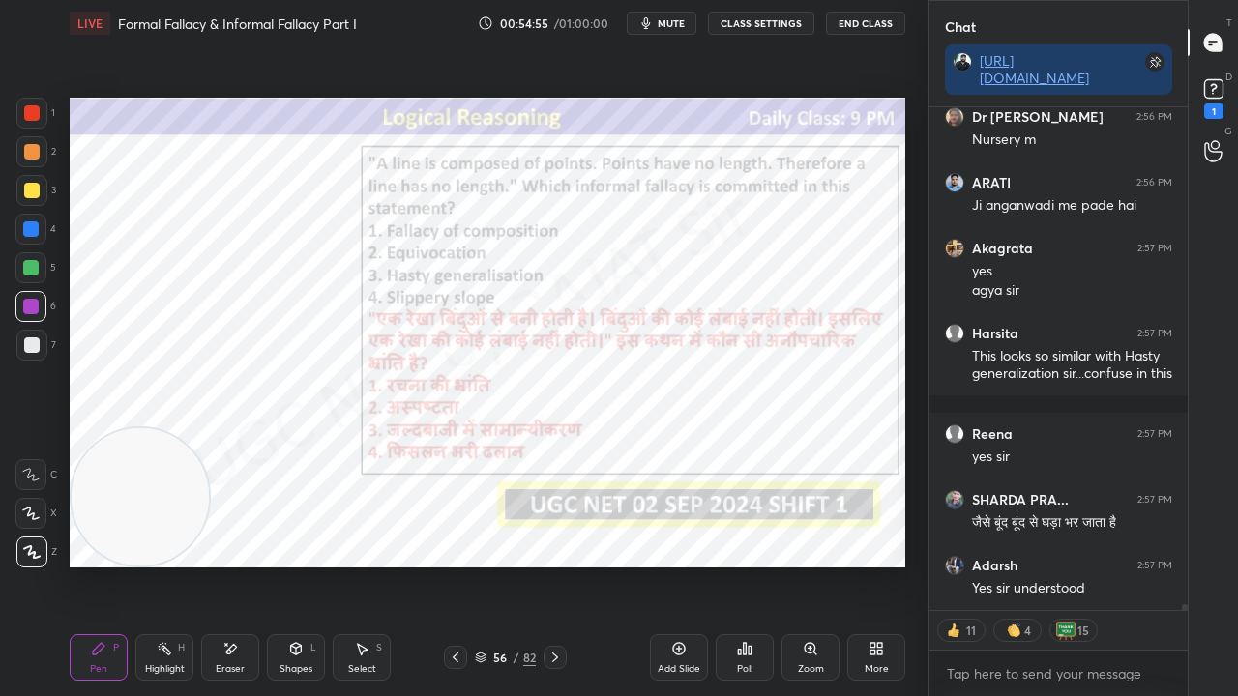
drag, startPoint x: 243, startPoint y: 656, endPoint x: 226, endPoint y: 596, distance: 62.2
click at [243, 565] on div "Eraser" at bounding box center [230, 657] width 58 height 46
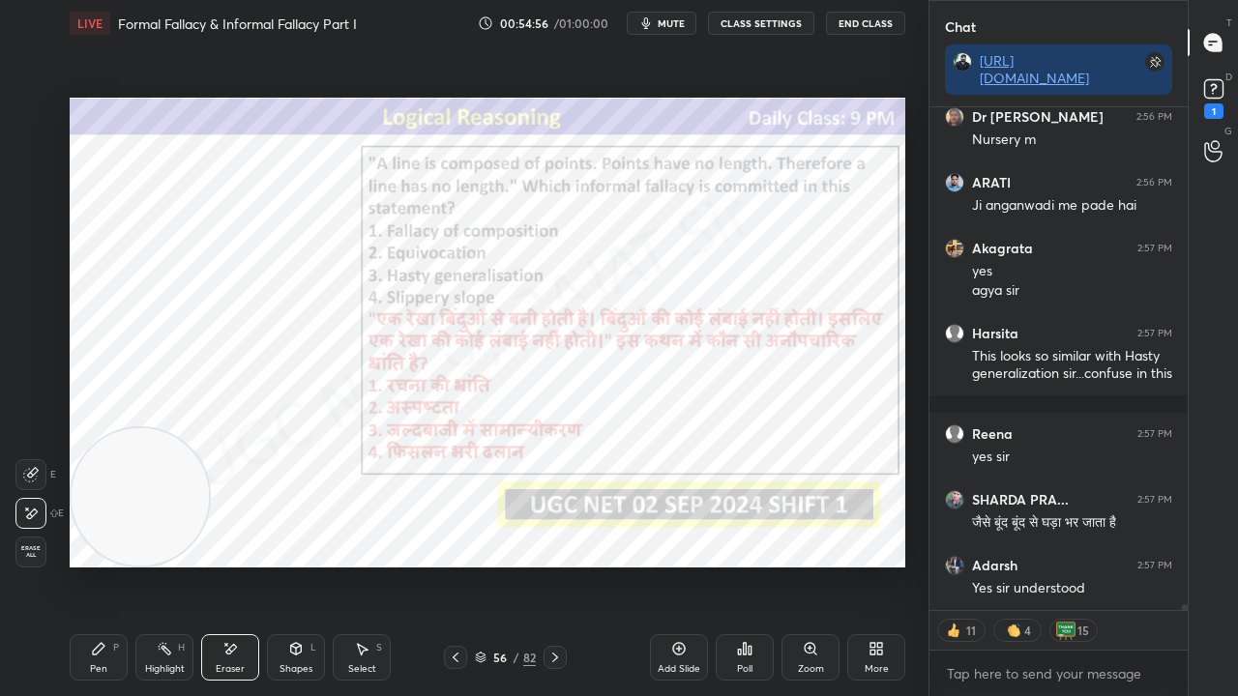
drag, startPoint x: 92, startPoint y: 658, endPoint x: 114, endPoint y: 451, distance: 208.2
click at [92, 565] on div "Pen P" at bounding box center [99, 657] width 58 height 46
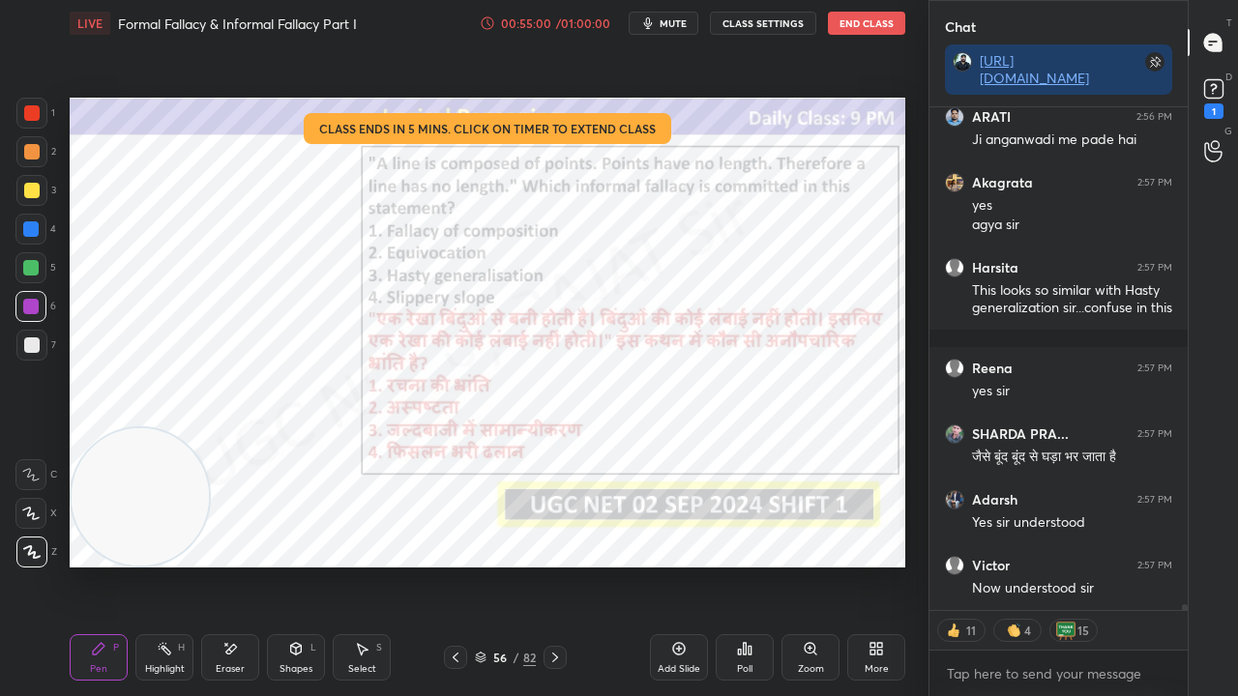
scroll to position [45544, 0]
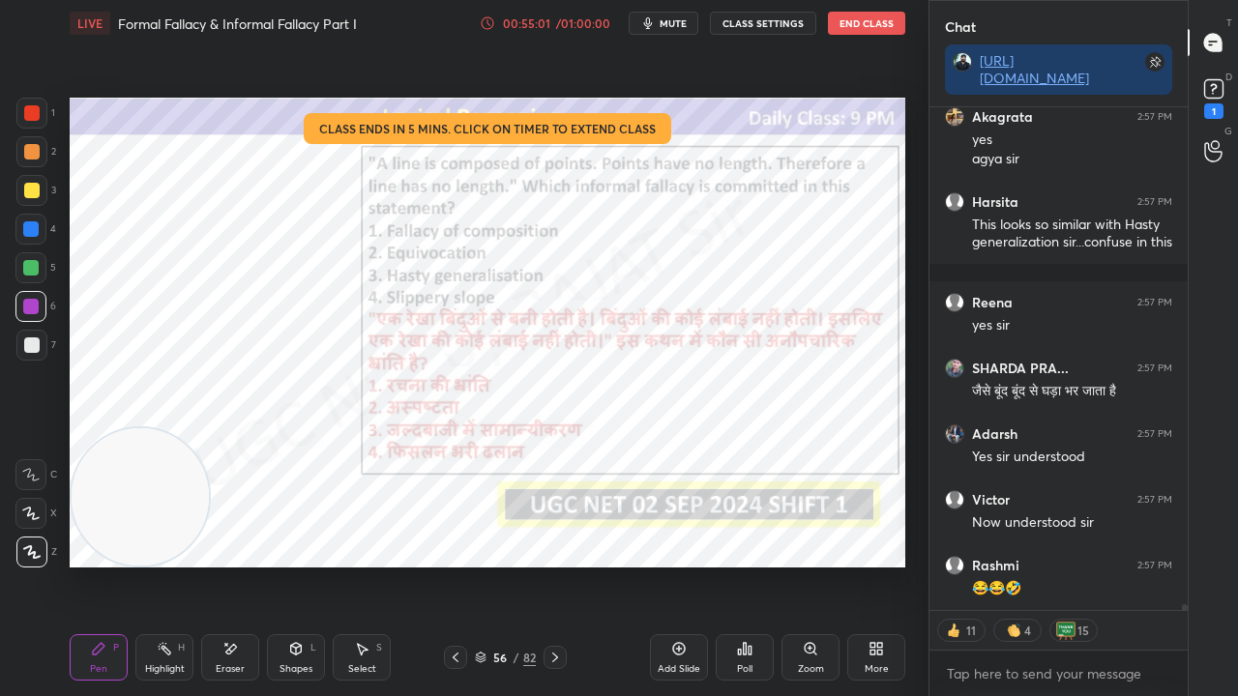
click at [518, 26] on div "00:55:01" at bounding box center [526, 23] width 54 height 12
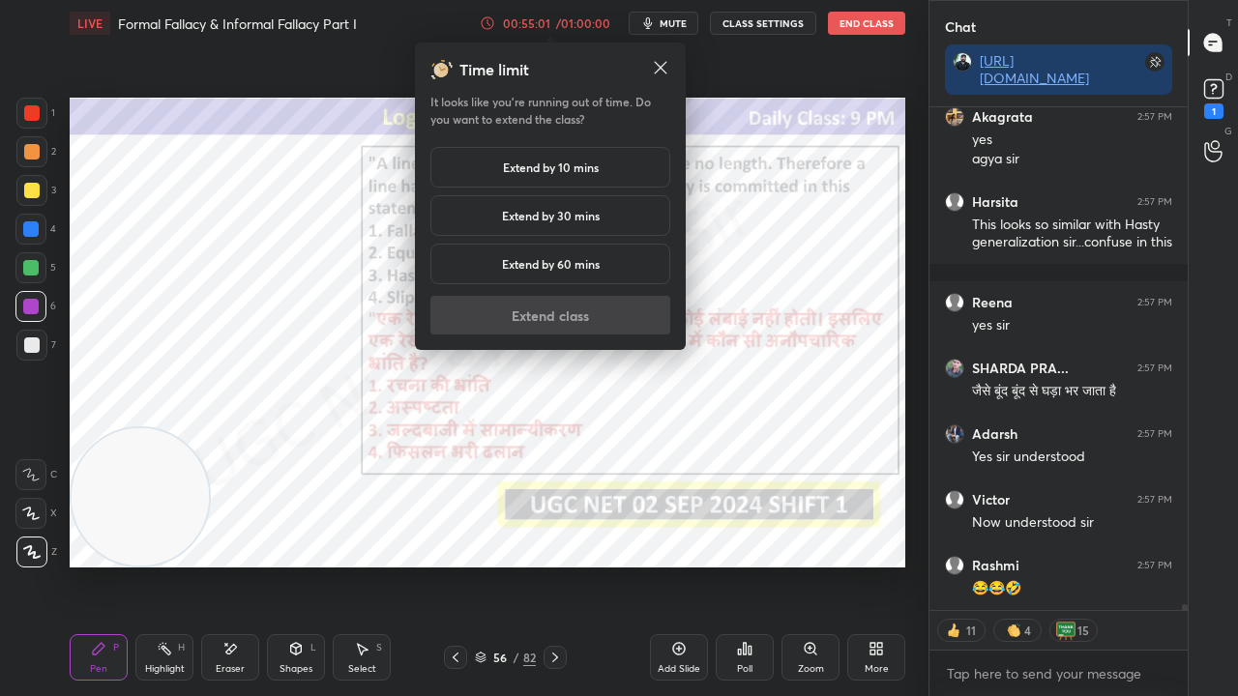
drag, startPoint x: 485, startPoint y: 161, endPoint x: 476, endPoint y: 238, distance: 77.9
click at [482, 168] on div "Extend by 10 mins" at bounding box center [550, 167] width 240 height 41
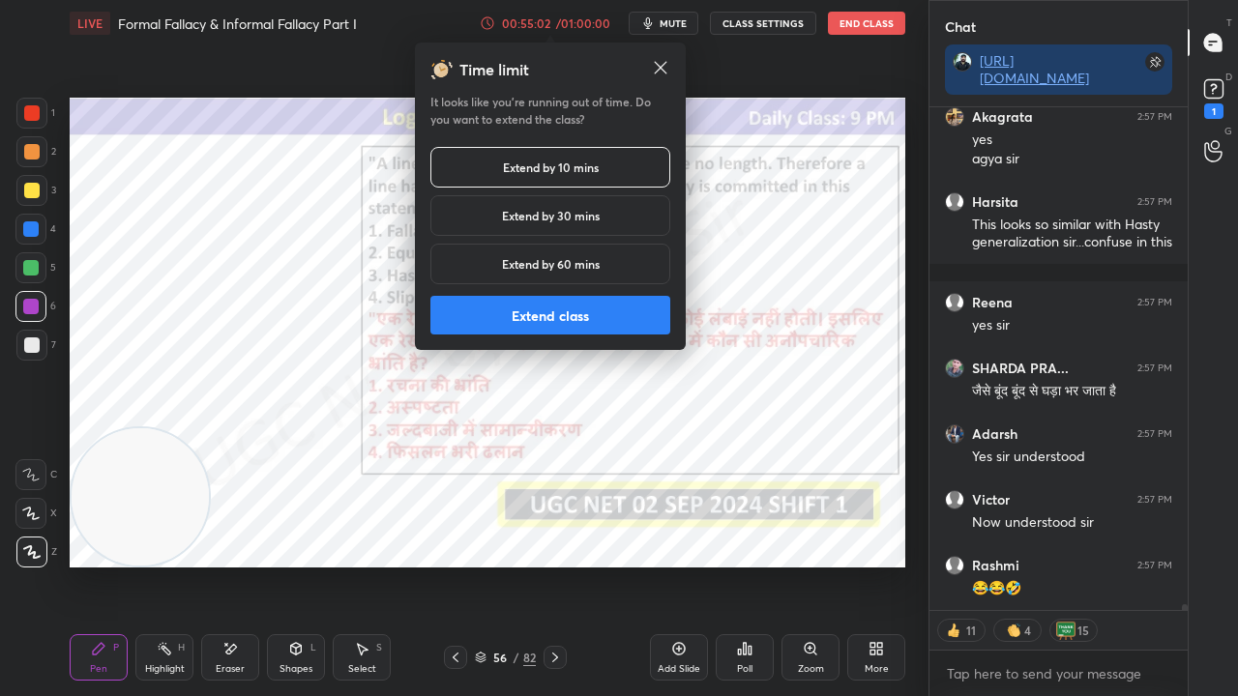
click at [474, 309] on button "Extend class" at bounding box center [550, 315] width 240 height 39
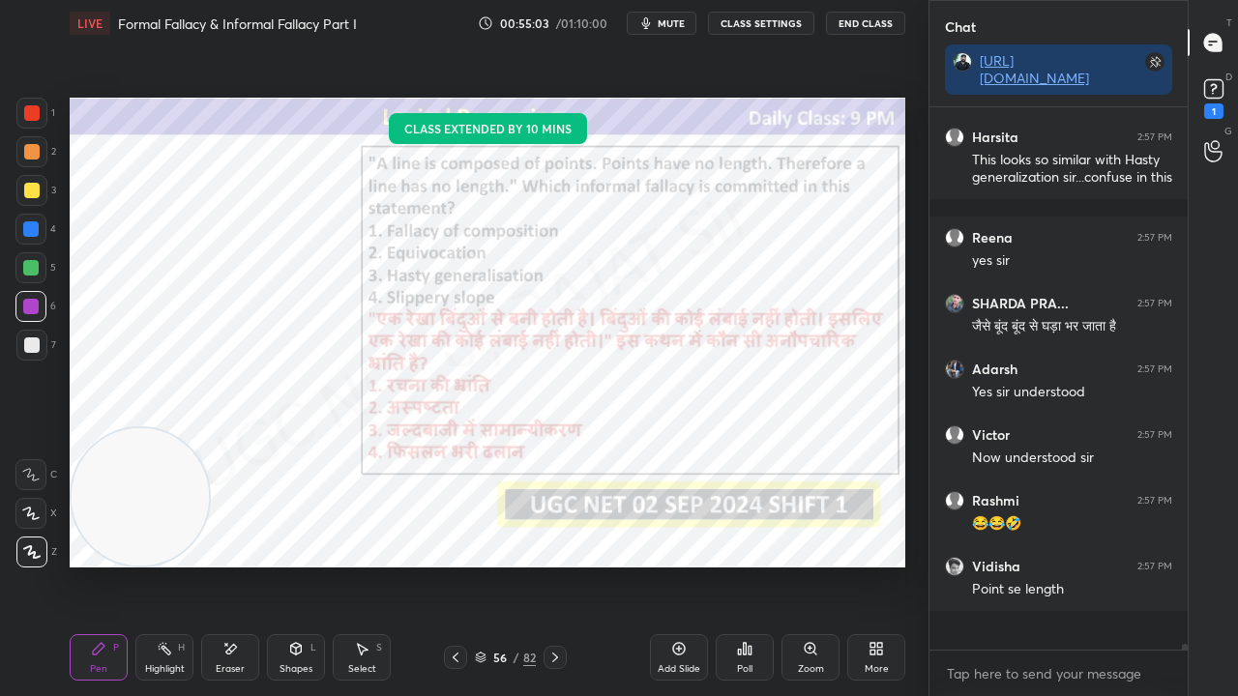
scroll to position [45569, 0]
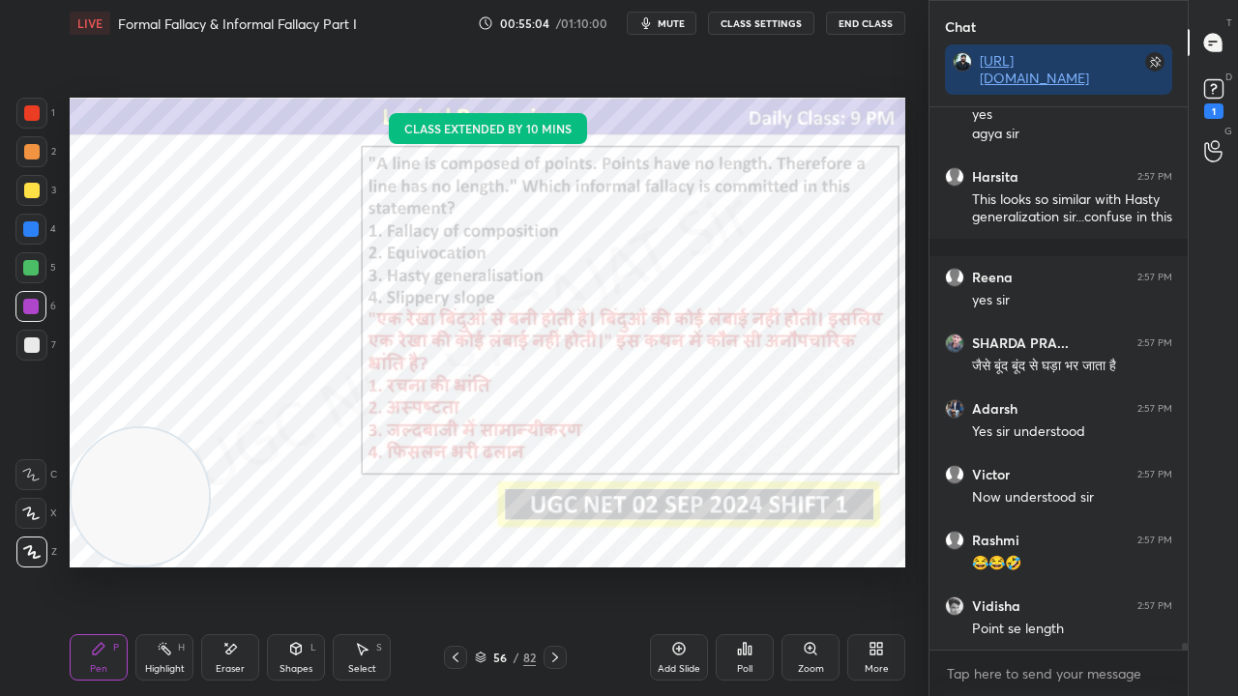
click at [34, 109] on div at bounding box center [31, 112] width 15 height 15
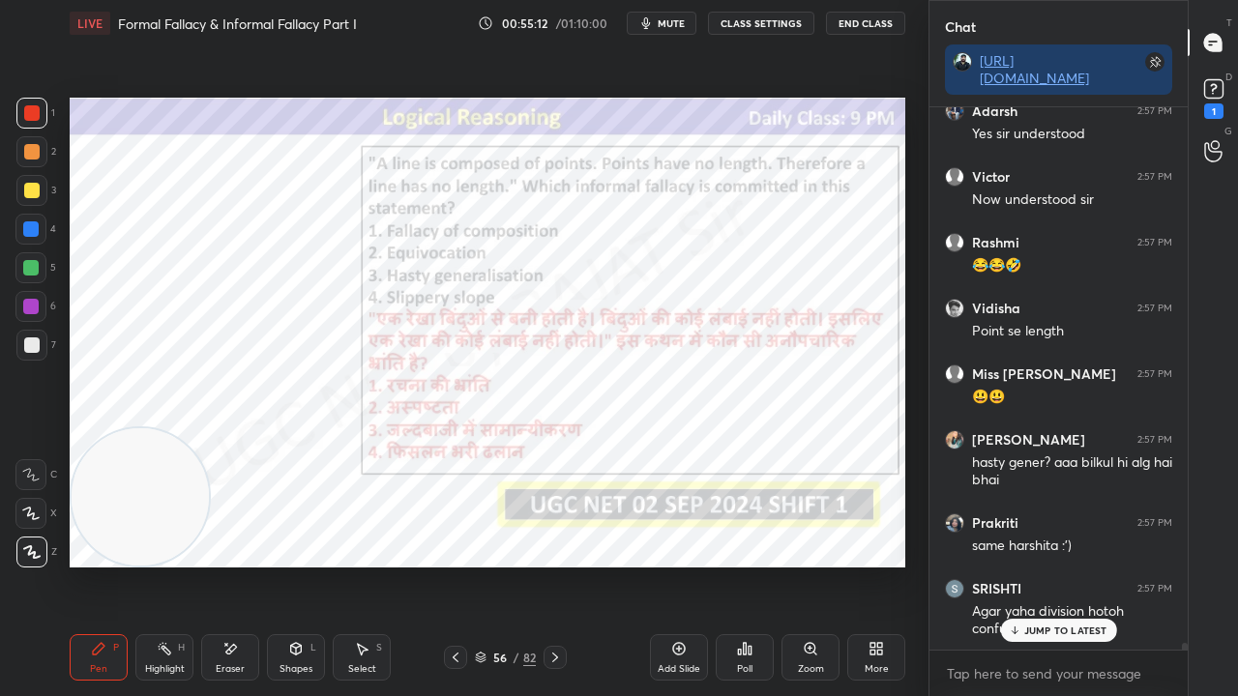
scroll to position [45933, 0]
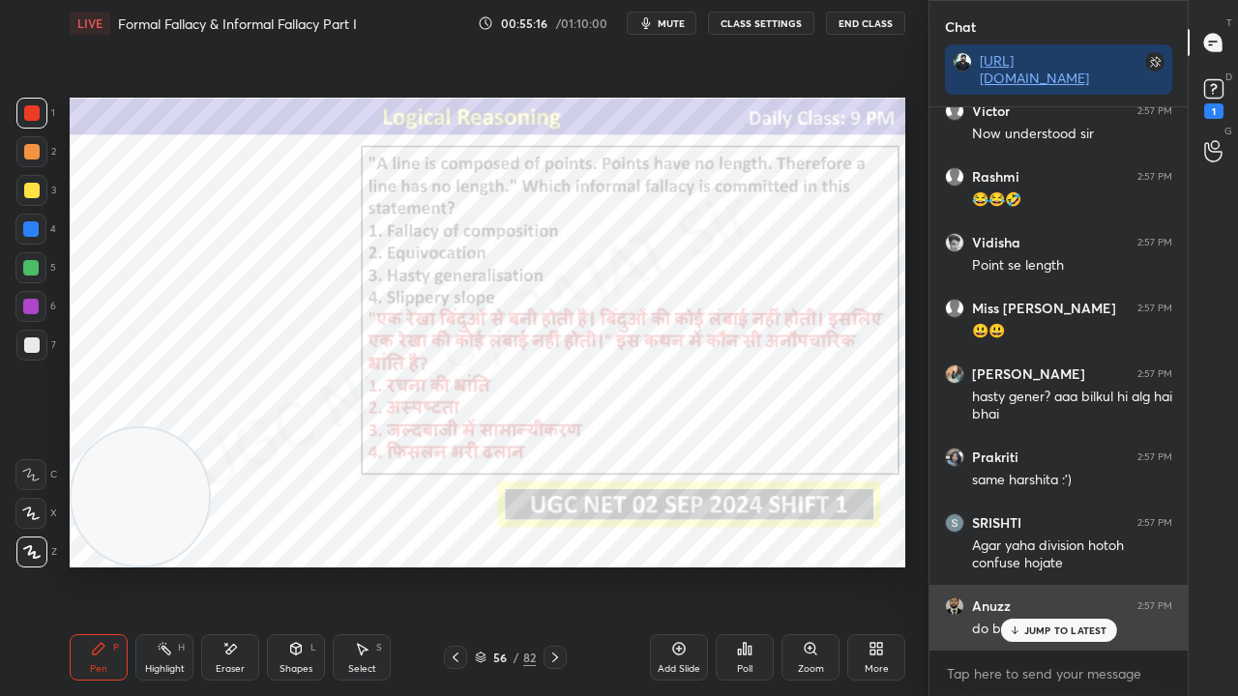
drag, startPoint x: 1016, startPoint y: 633, endPoint x: 948, endPoint y: 598, distance: 77.0
click at [1013, 565] on icon at bounding box center [1014, 631] width 13 height 12
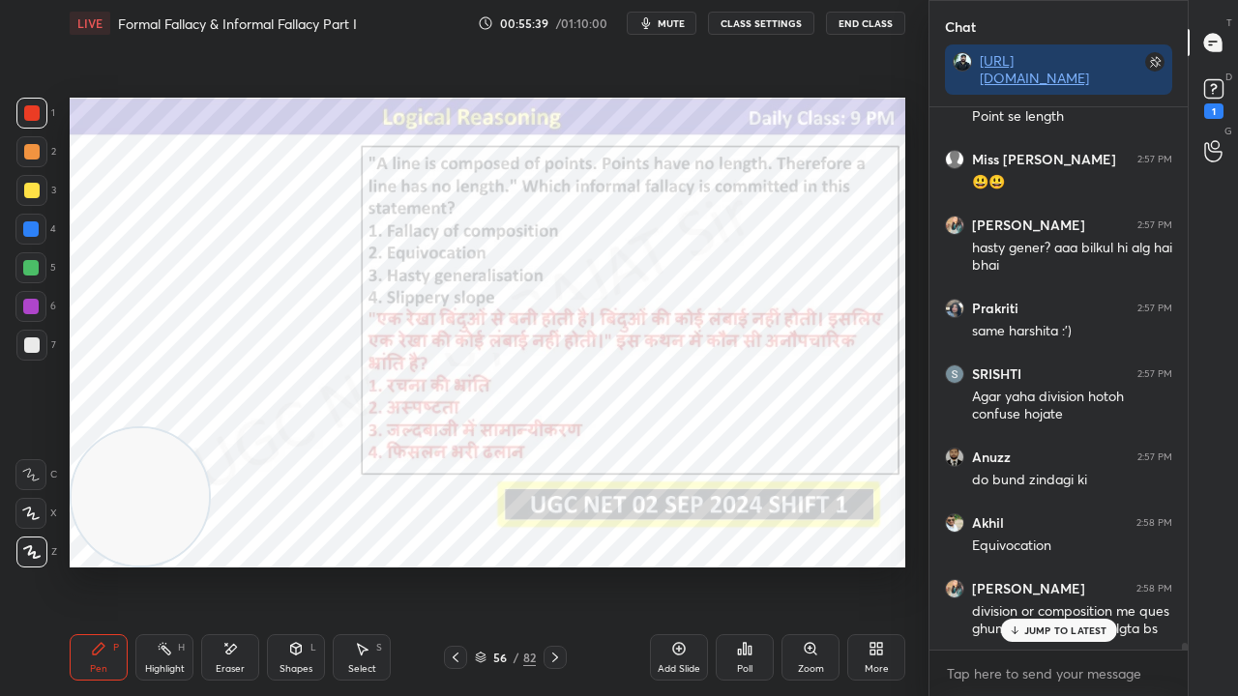
scroll to position [46147, 0]
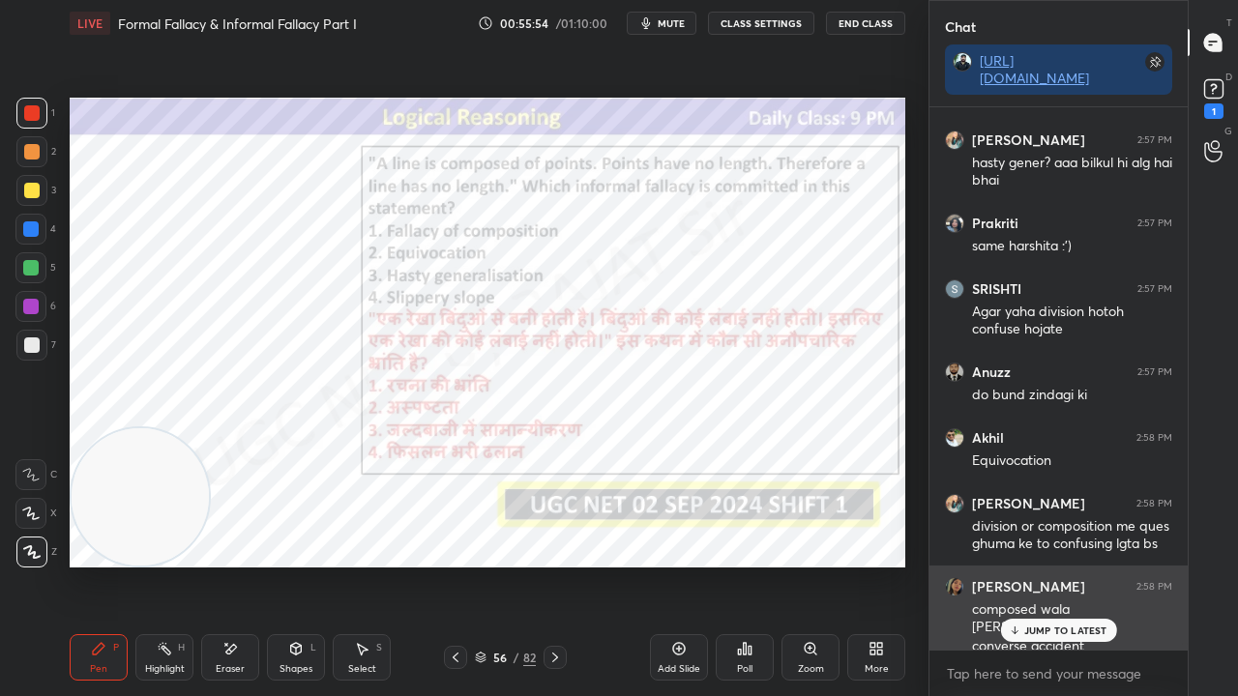
click at [1023, 565] on div "JUMP TO LATEST" at bounding box center [1058, 630] width 116 height 23
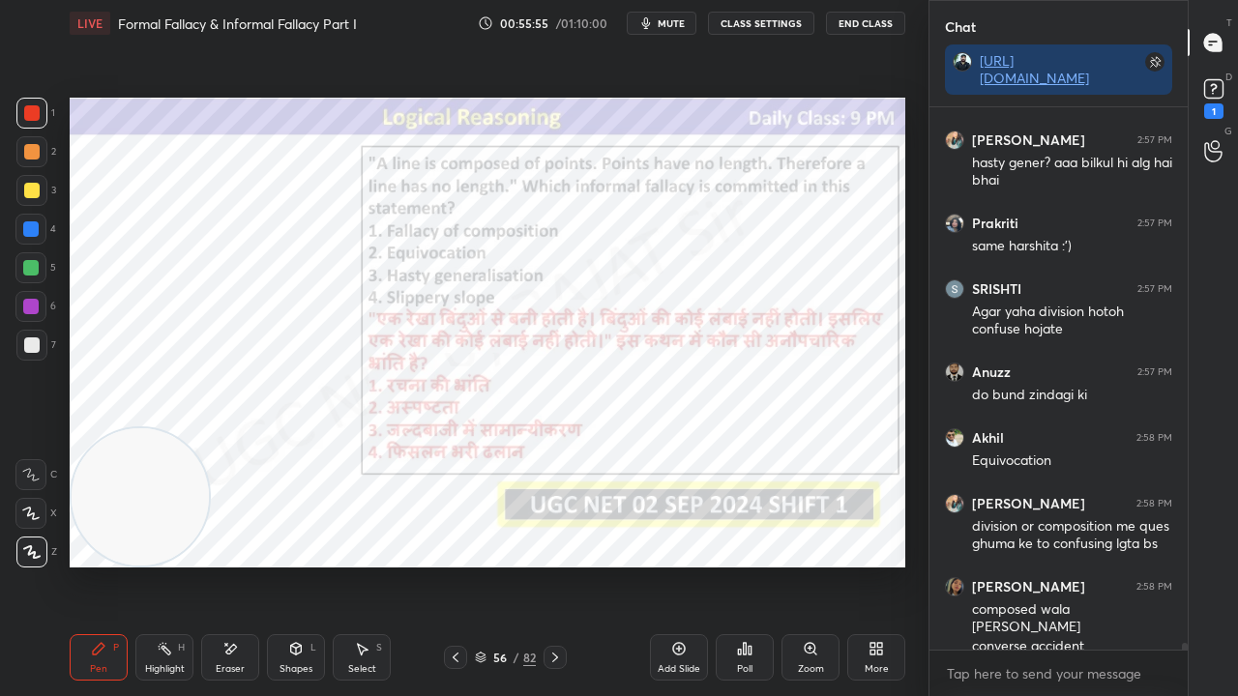
scroll to position [46233, 0]
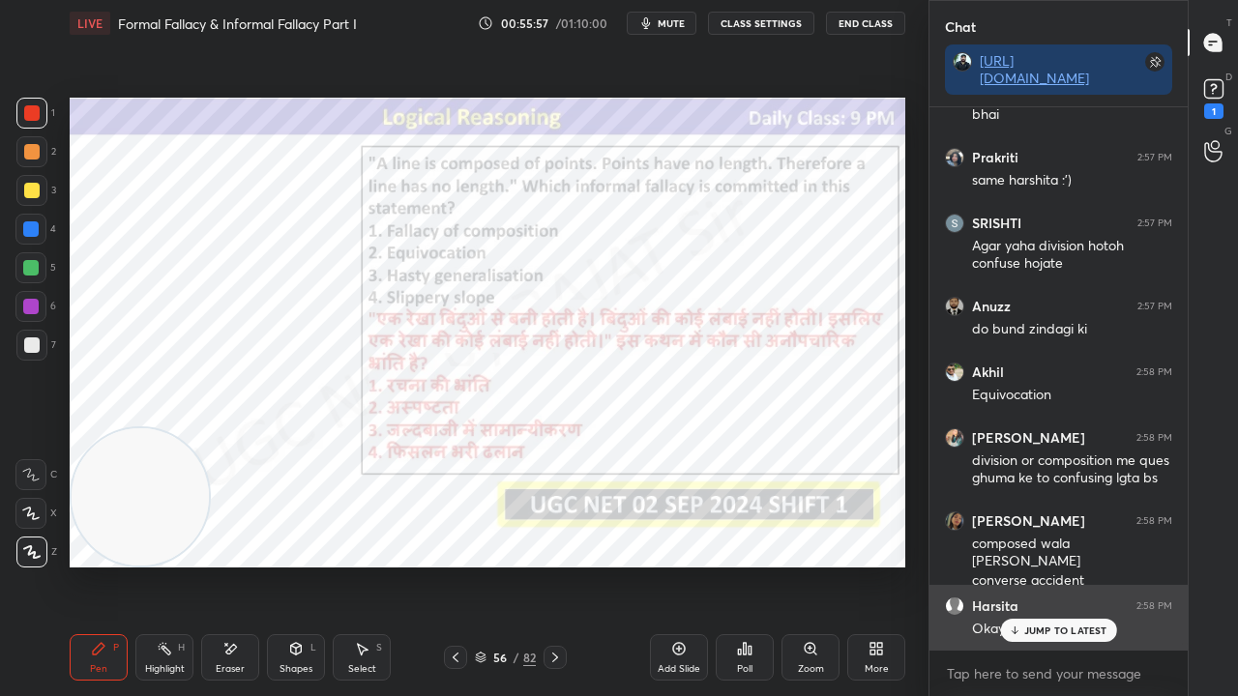
click at [1070, 565] on div "Okay sir got it" at bounding box center [1072, 627] width 200 height 23
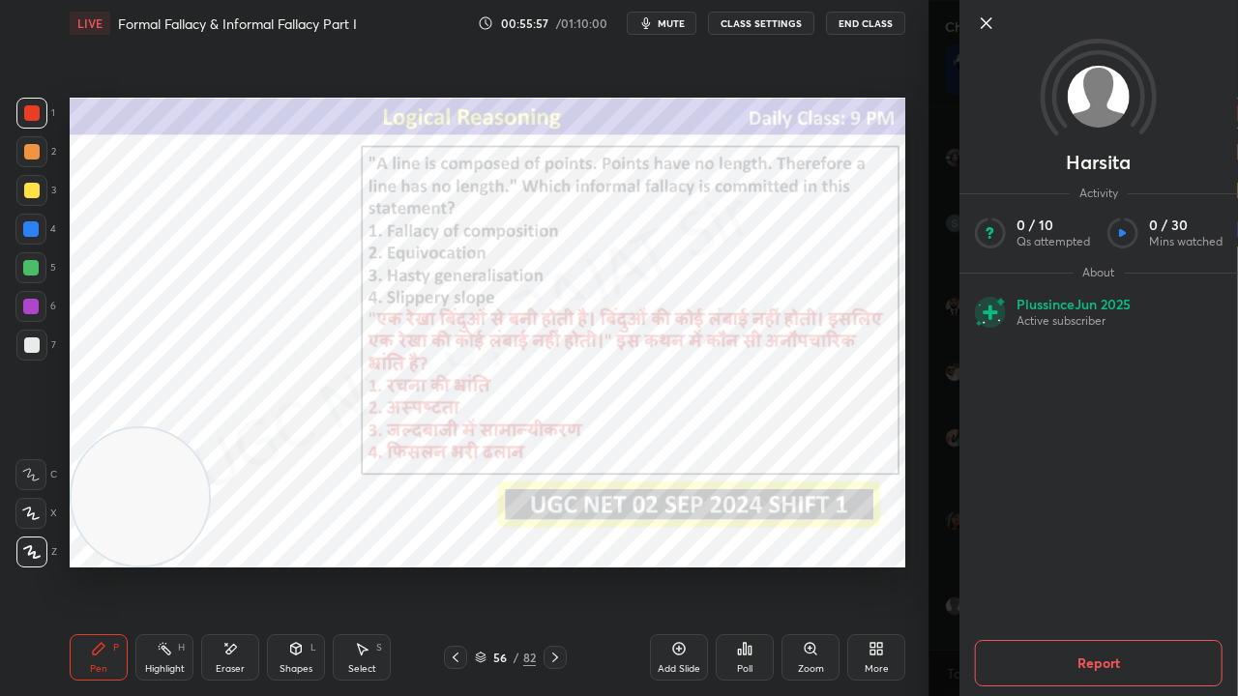
click at [941, 565] on div "Harsita Activity 0 / 10 Qs attempted 0 / 30 Mins watched About Plus since [DATE…" at bounding box center [1082, 348] width 309 height 696
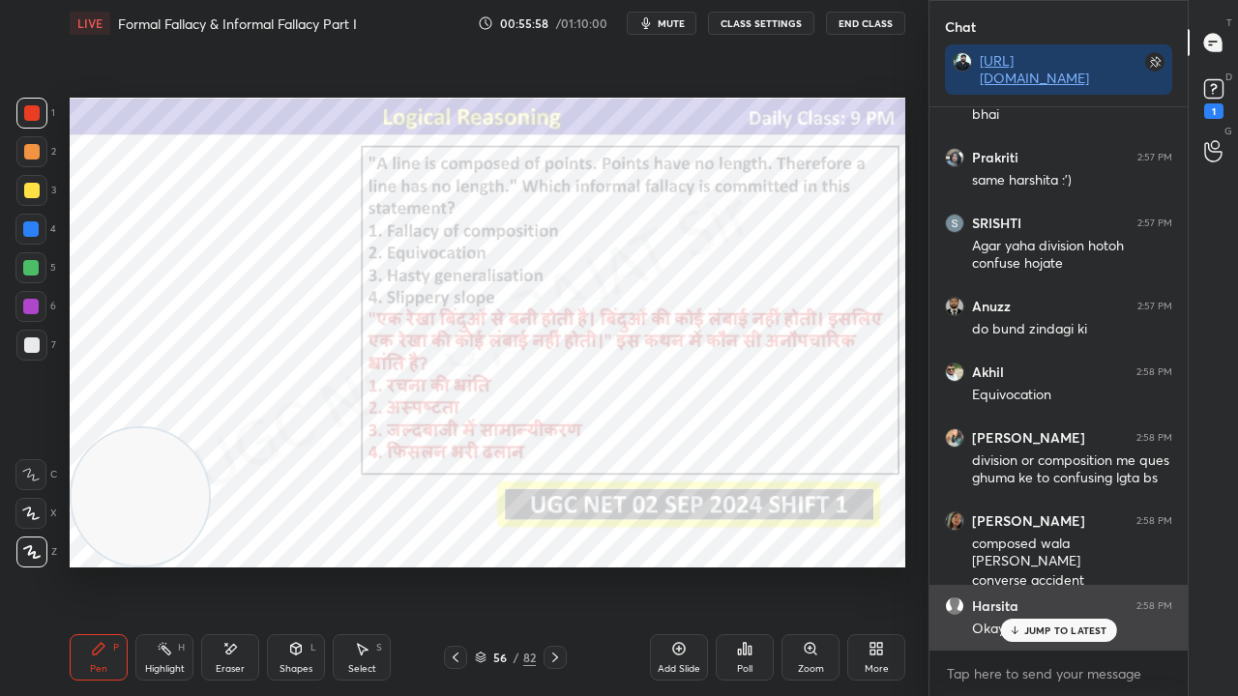
drag, startPoint x: 1008, startPoint y: 633, endPoint x: 990, endPoint y: 632, distance: 17.5
click at [1007, 565] on div "JUMP TO LATEST" at bounding box center [1058, 630] width 116 height 23
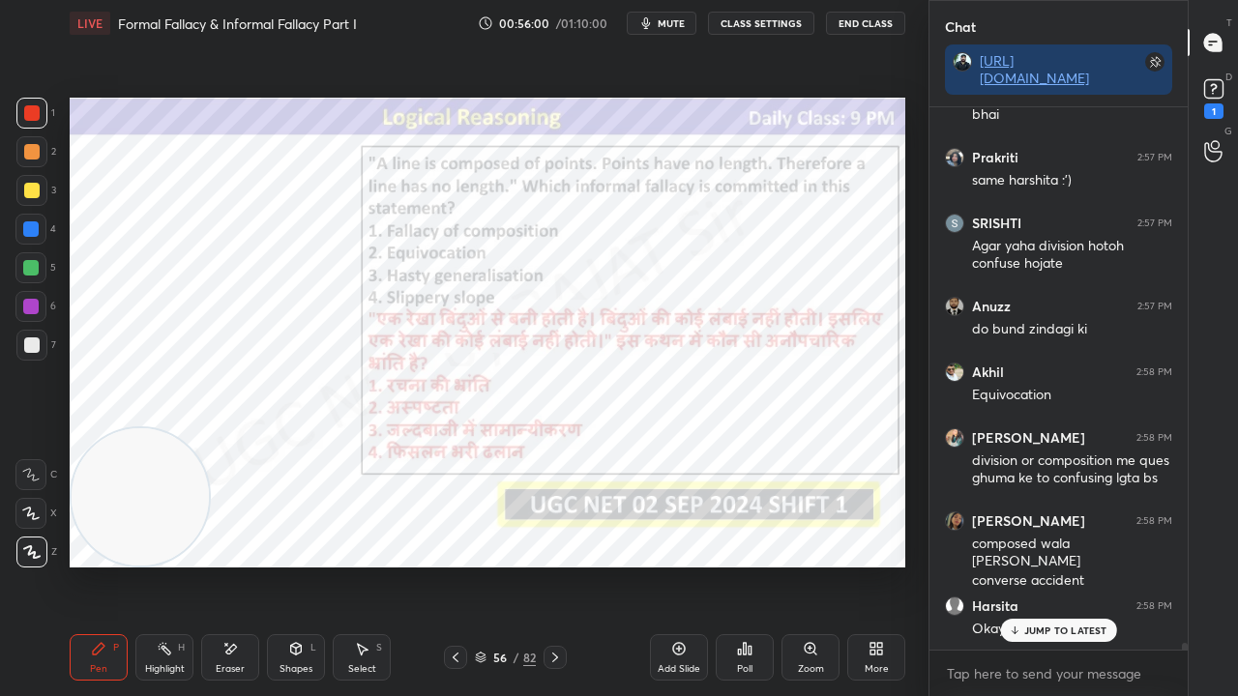
scroll to position [46298, 0]
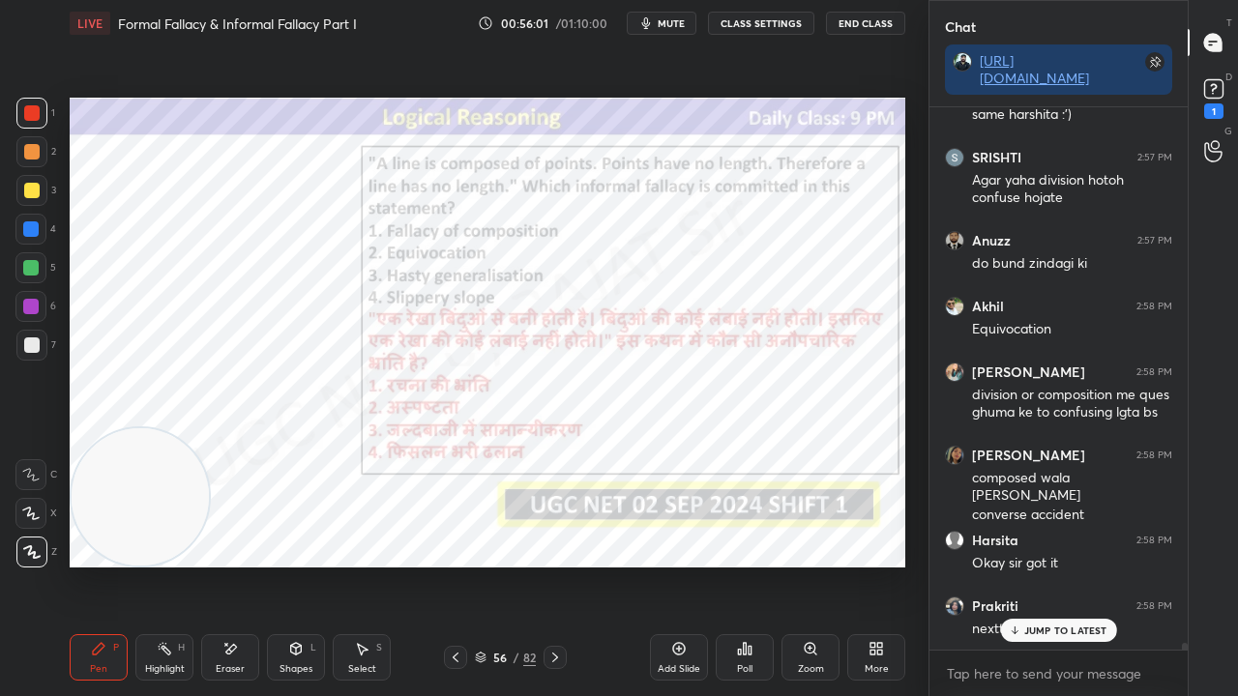
click at [451, 565] on icon at bounding box center [455, 657] width 15 height 15
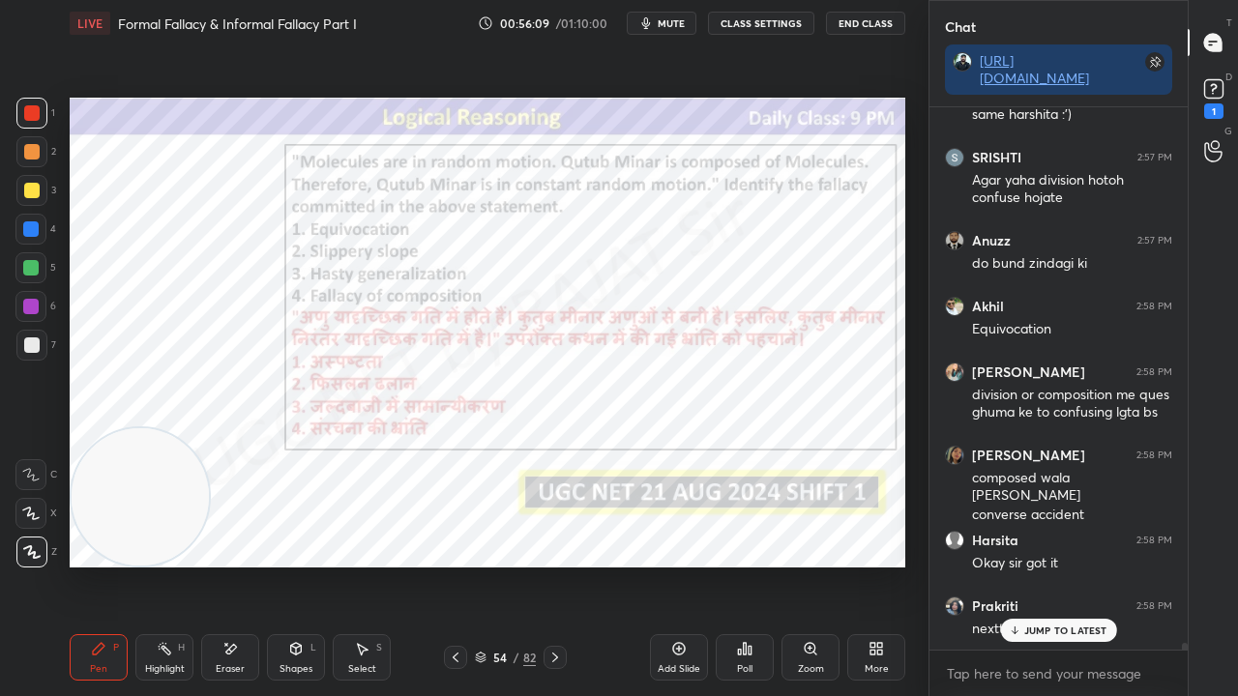
click at [456, 565] on icon at bounding box center [455, 657] width 15 height 15
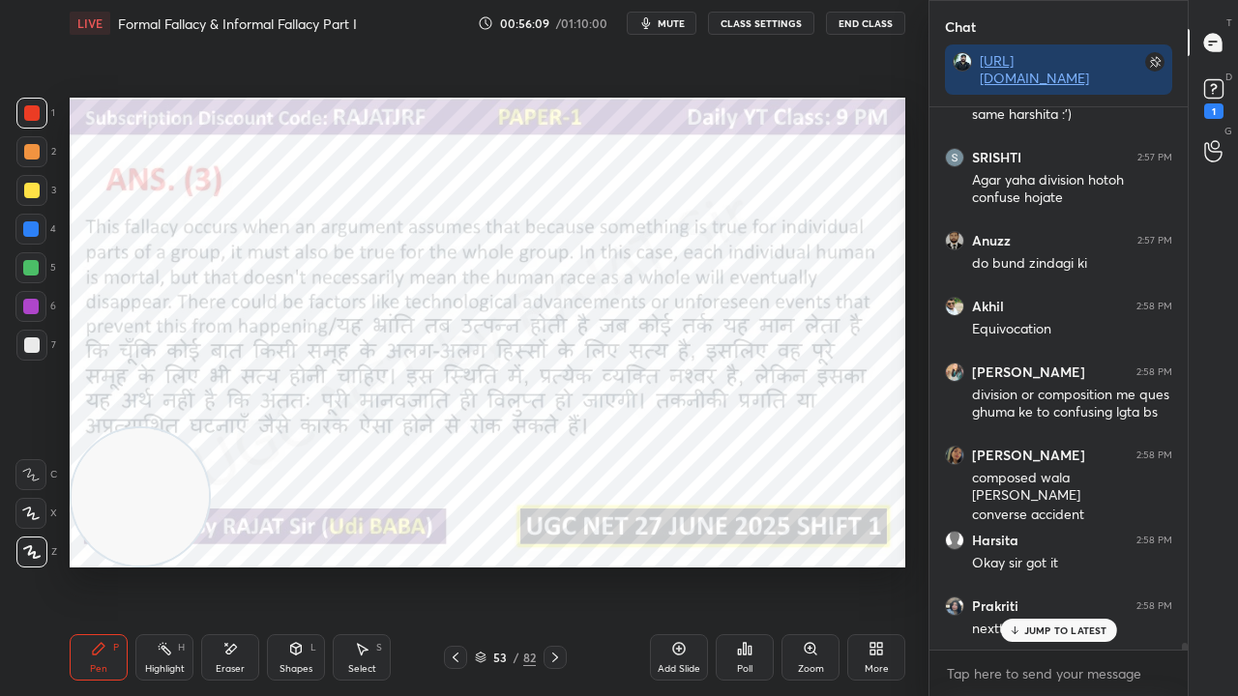
click at [457, 565] on icon at bounding box center [455, 657] width 15 height 15
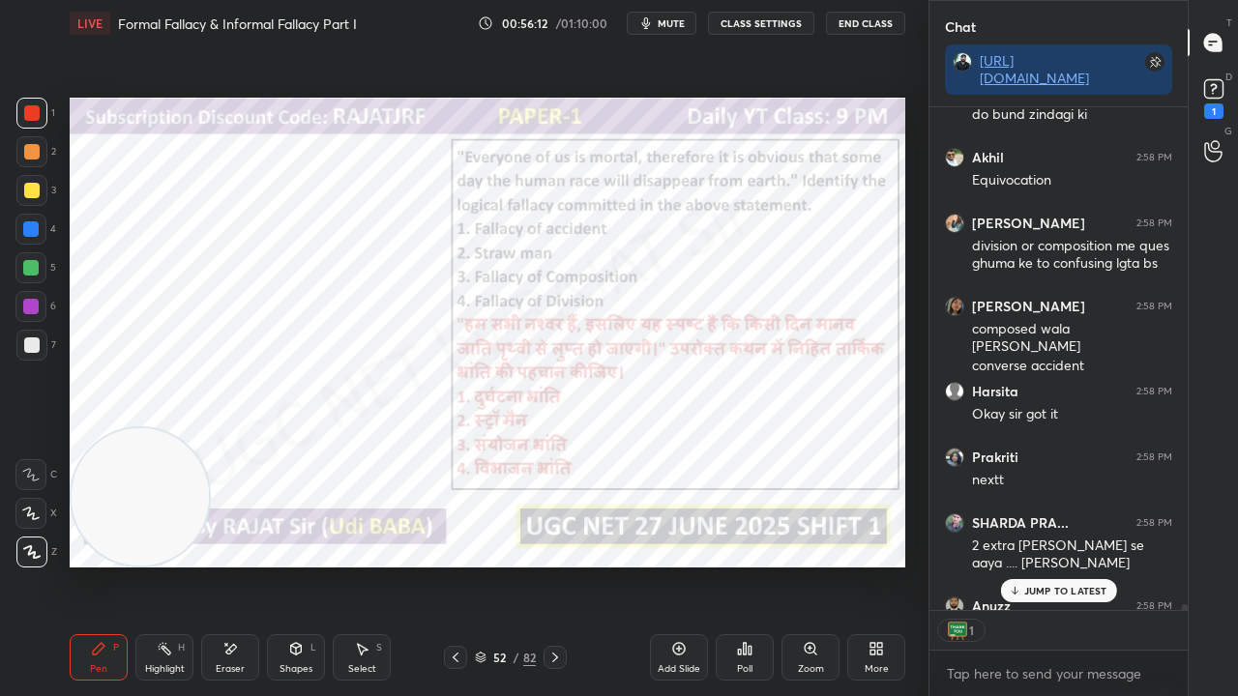
scroll to position [6, 6]
click at [457, 565] on icon at bounding box center [455, 657] width 15 height 15
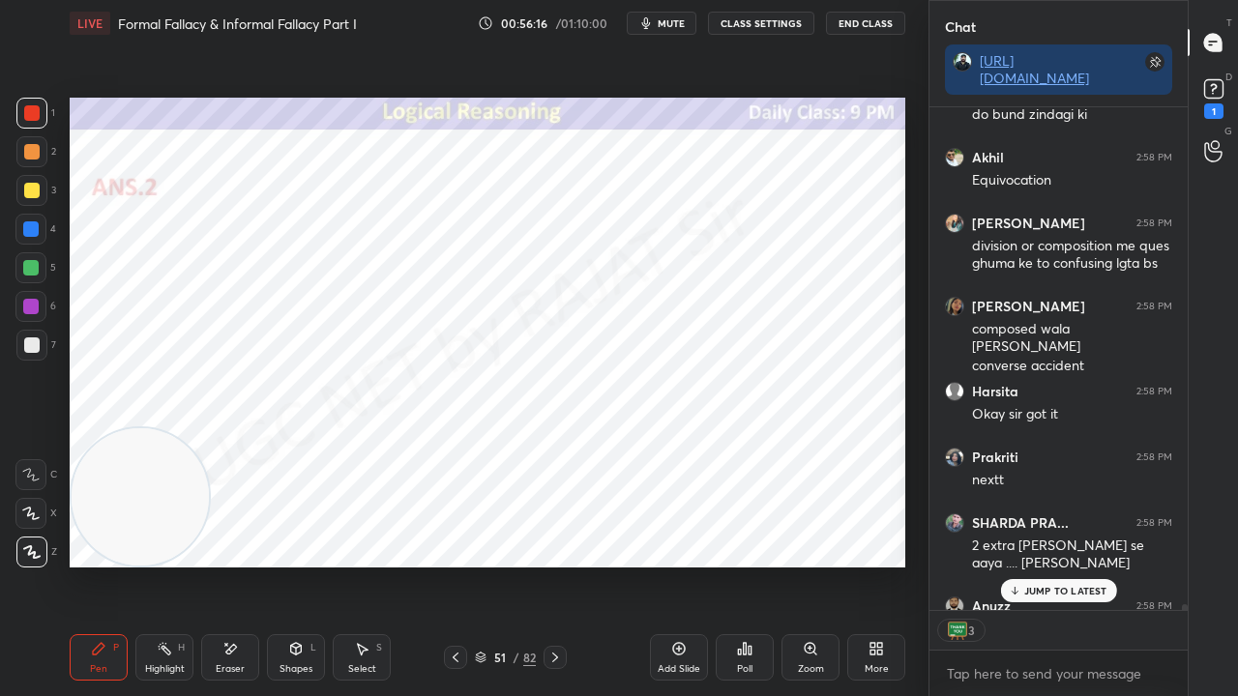
click at [457, 565] on icon at bounding box center [455, 657] width 15 height 15
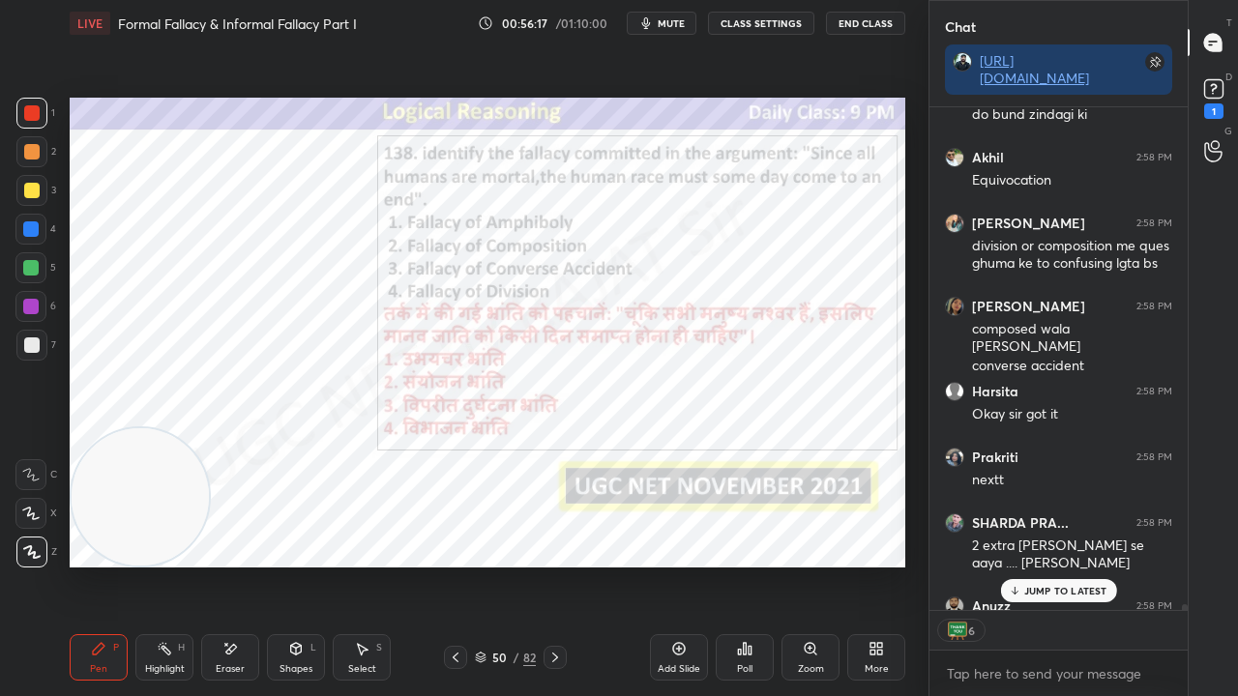
click at [456, 565] on icon at bounding box center [455, 657] width 15 height 15
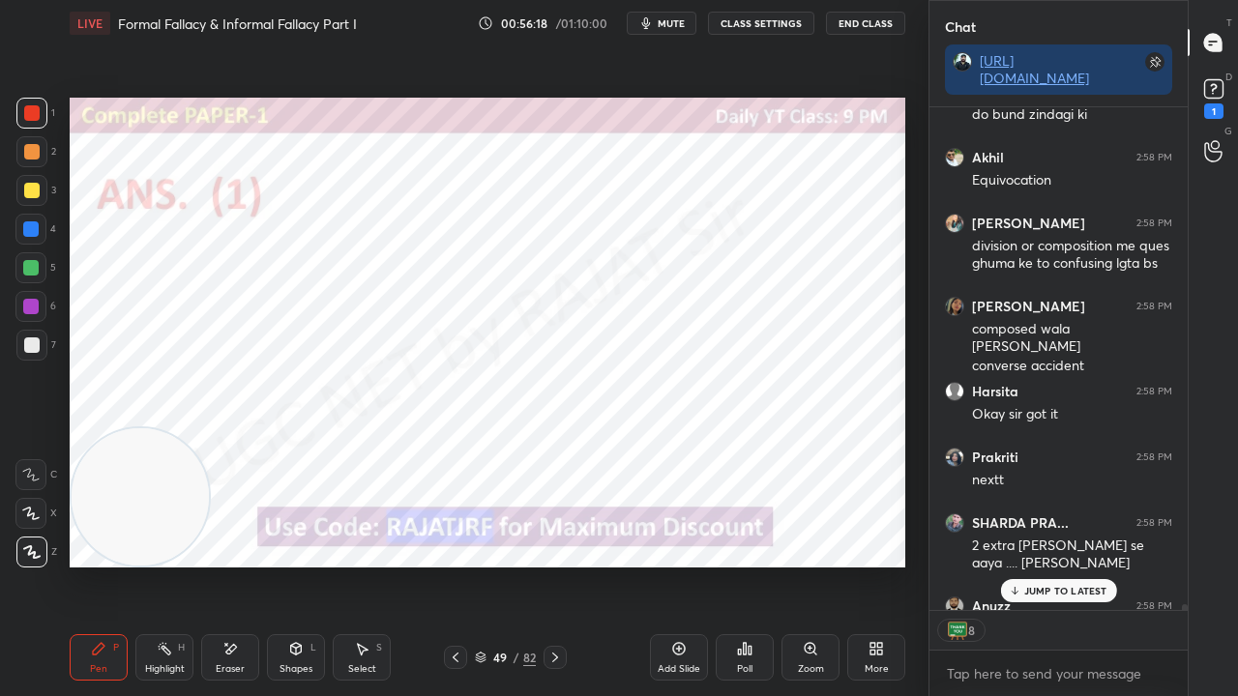
click at [456, 565] on icon at bounding box center [455, 657] width 15 height 15
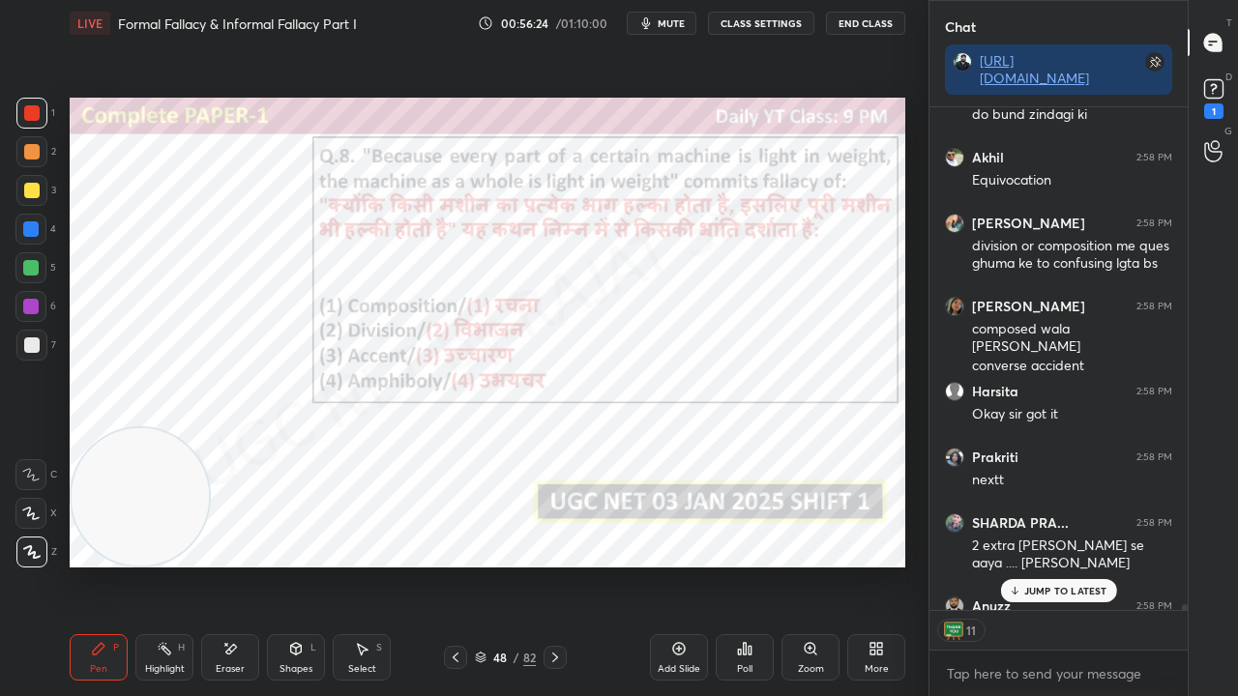
click at [501, 565] on div "48" at bounding box center [499, 658] width 19 height 12
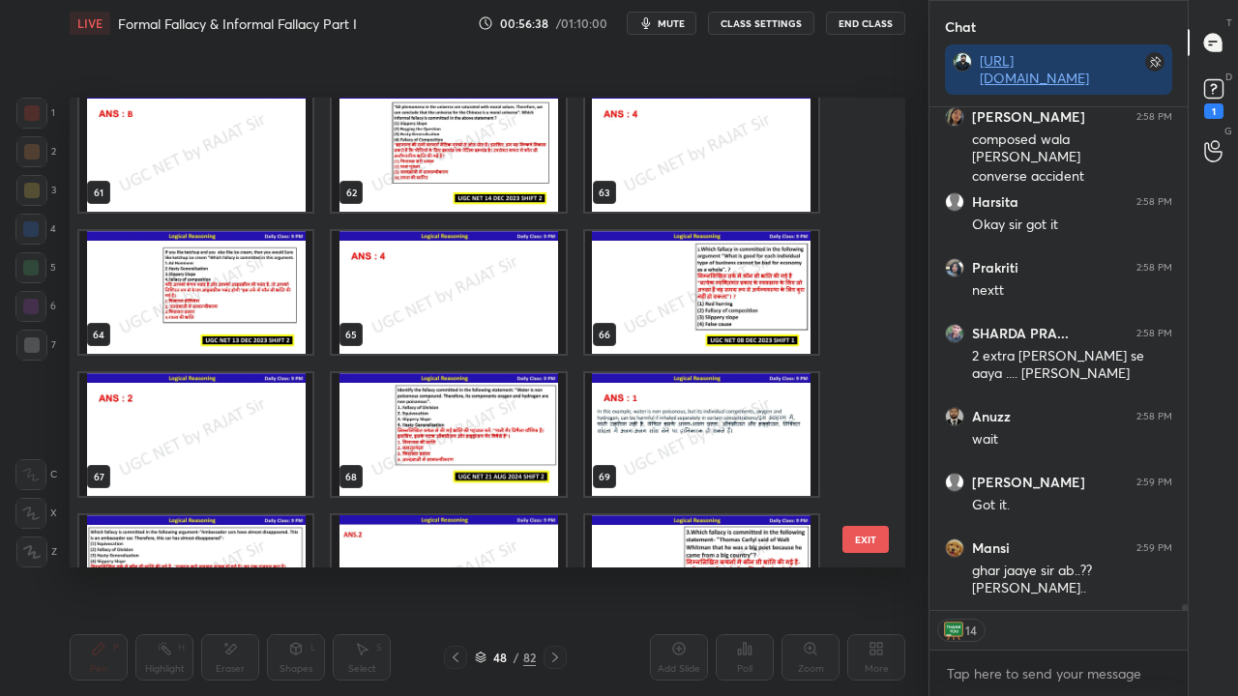
scroll to position [2910, 0]
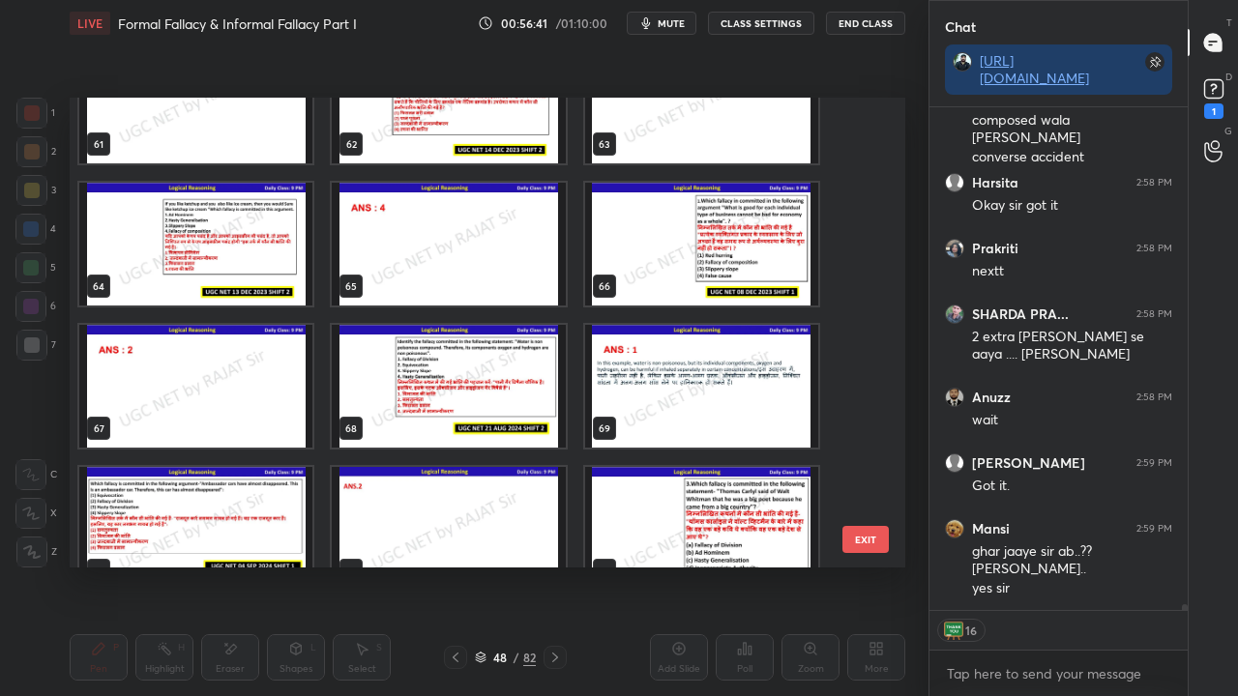
click at [503, 402] on img "grid" at bounding box center [448, 386] width 233 height 123
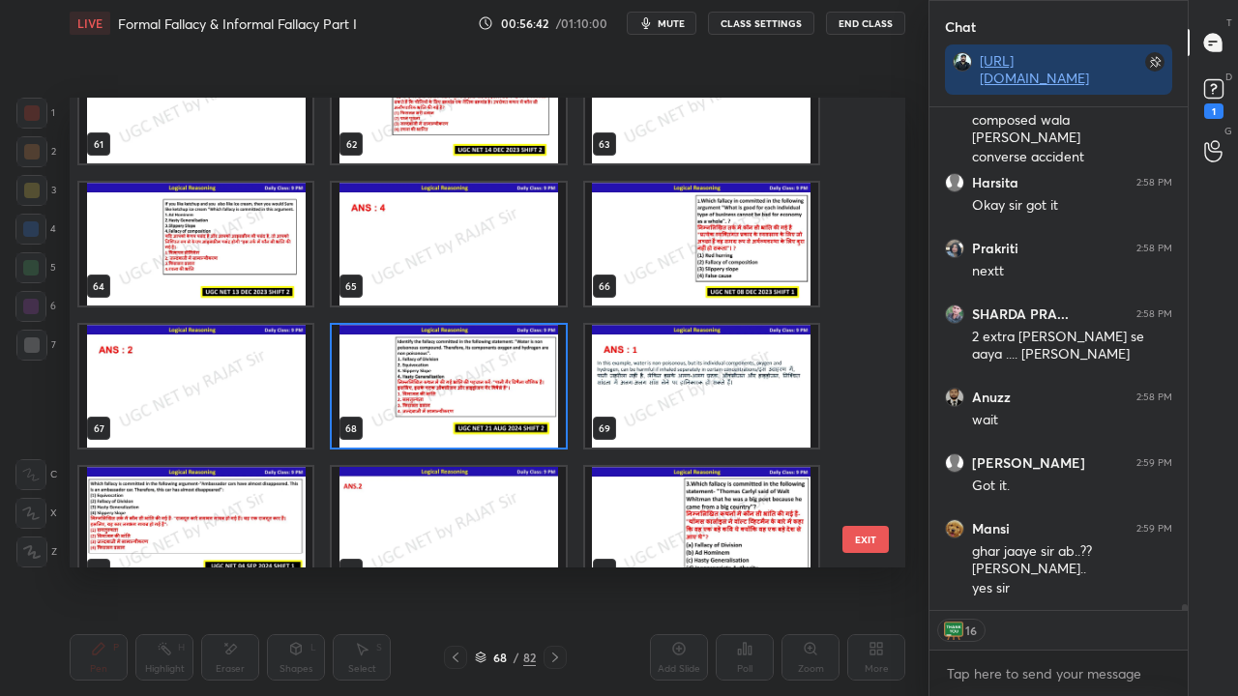
click at [503, 402] on img "grid" at bounding box center [448, 386] width 233 height 123
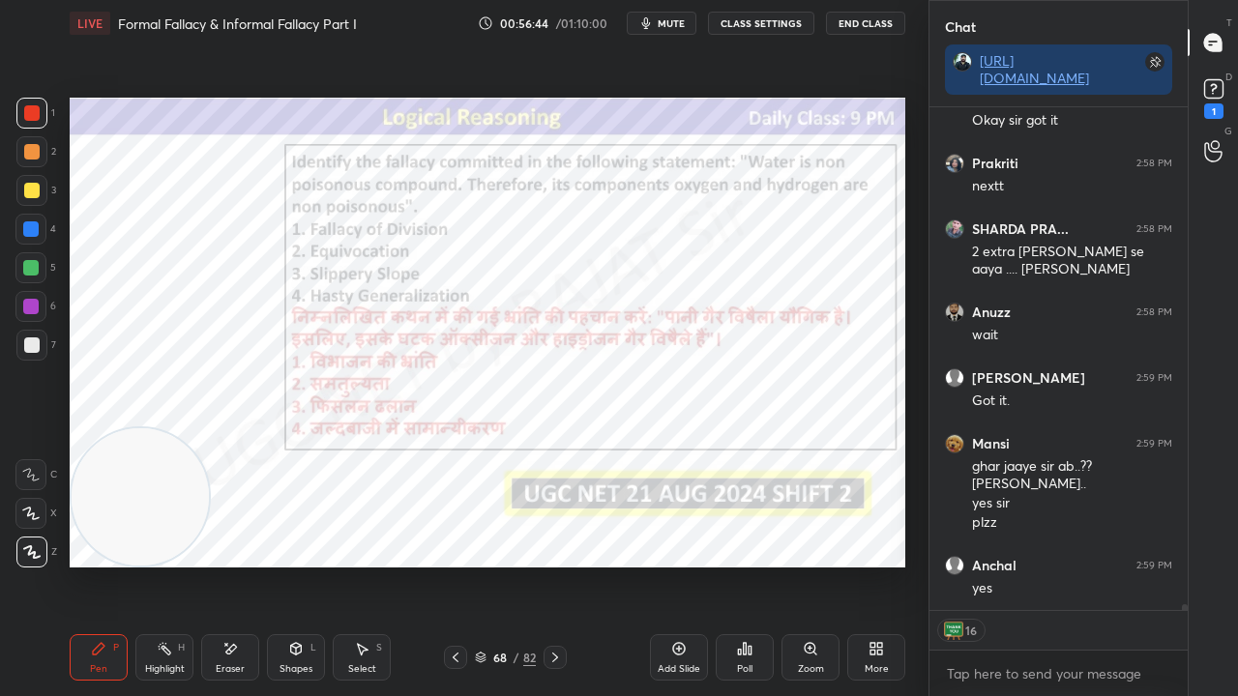
scroll to position [46807, 0]
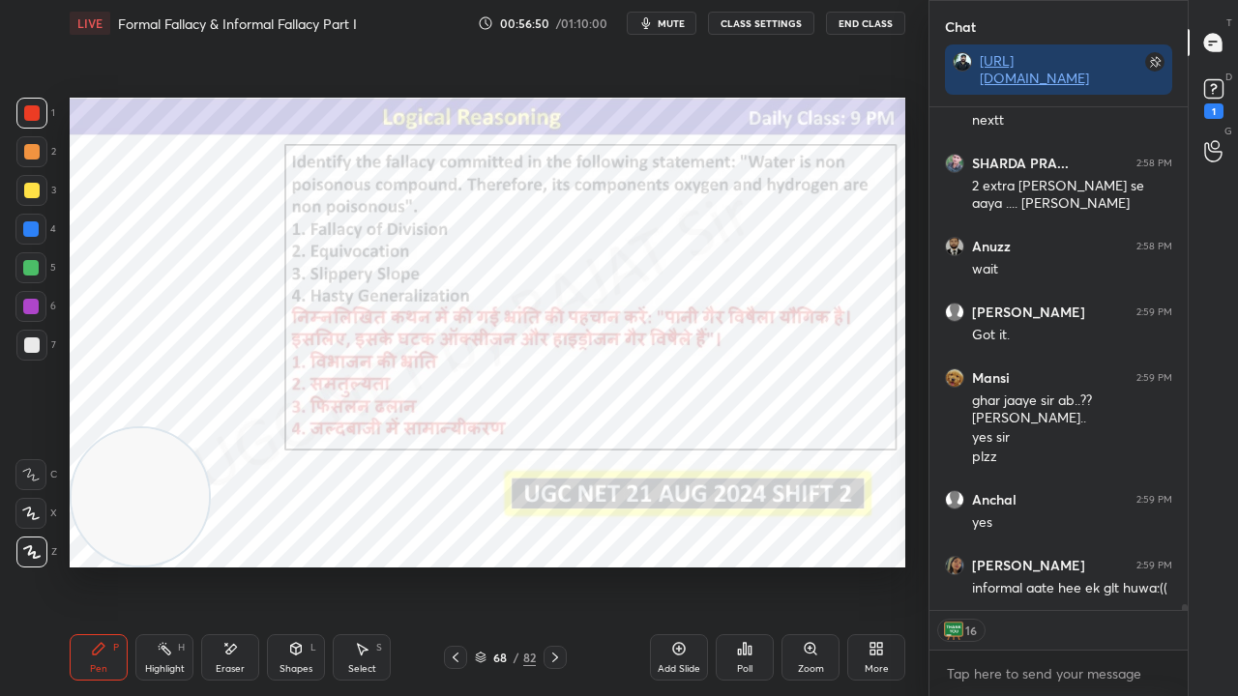
type textarea "x"
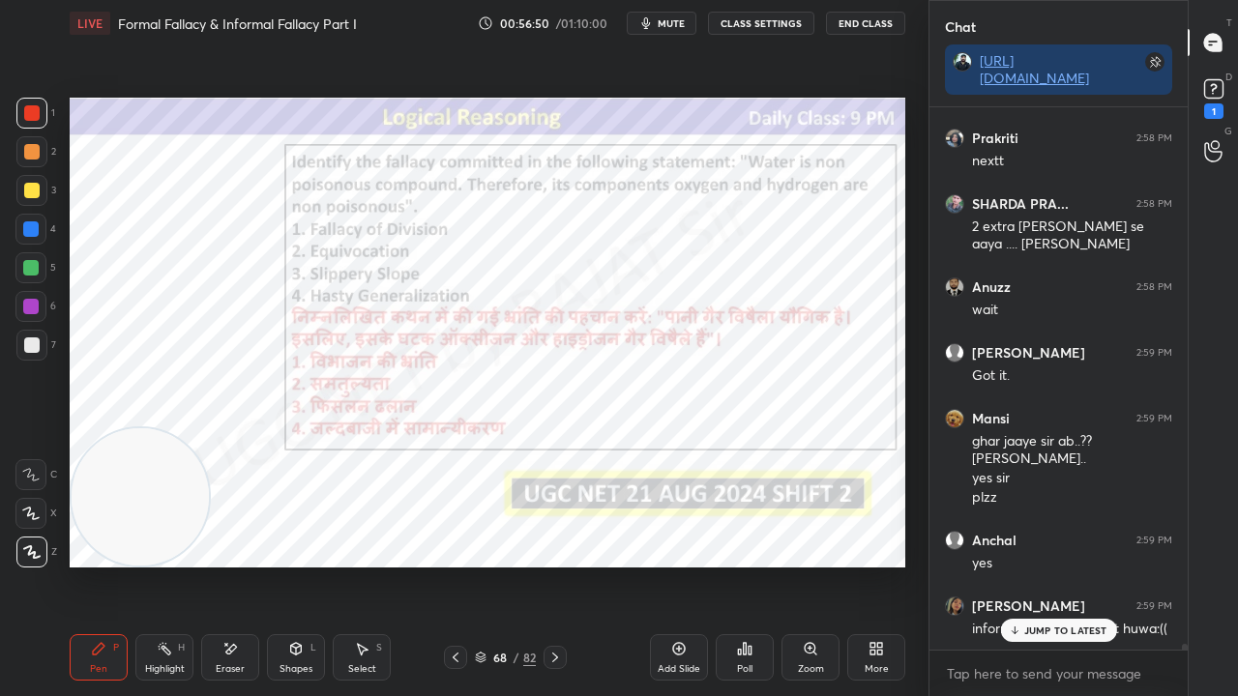
scroll to position [46766, 0]
drag, startPoint x: 491, startPoint y: 658, endPoint x: 516, endPoint y: 582, distance: 79.5
click at [491, 565] on div "68" at bounding box center [499, 658] width 19 height 12
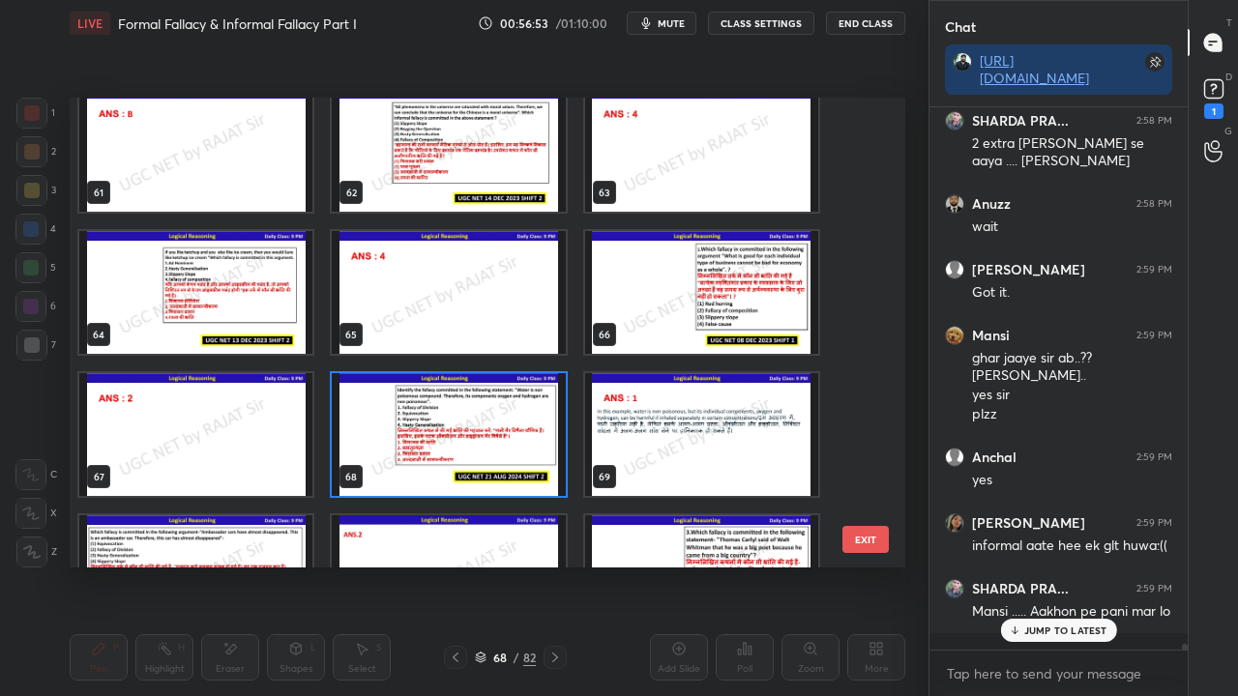
scroll to position [2864, 0]
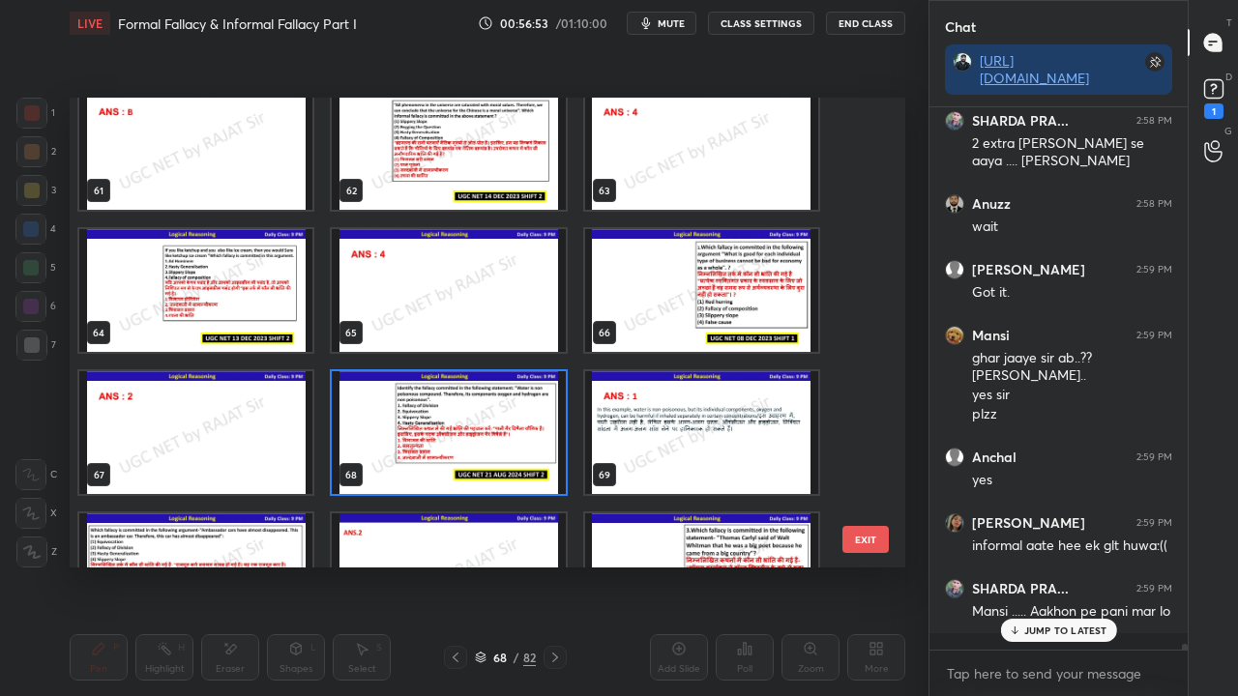
click at [509, 432] on div "61 62 63 64 65 66 67 68 69 70 71 72 73 74 75" at bounding box center [471, 333] width 802 height 470
click at [511, 432] on img "grid" at bounding box center [448, 432] width 233 height 123
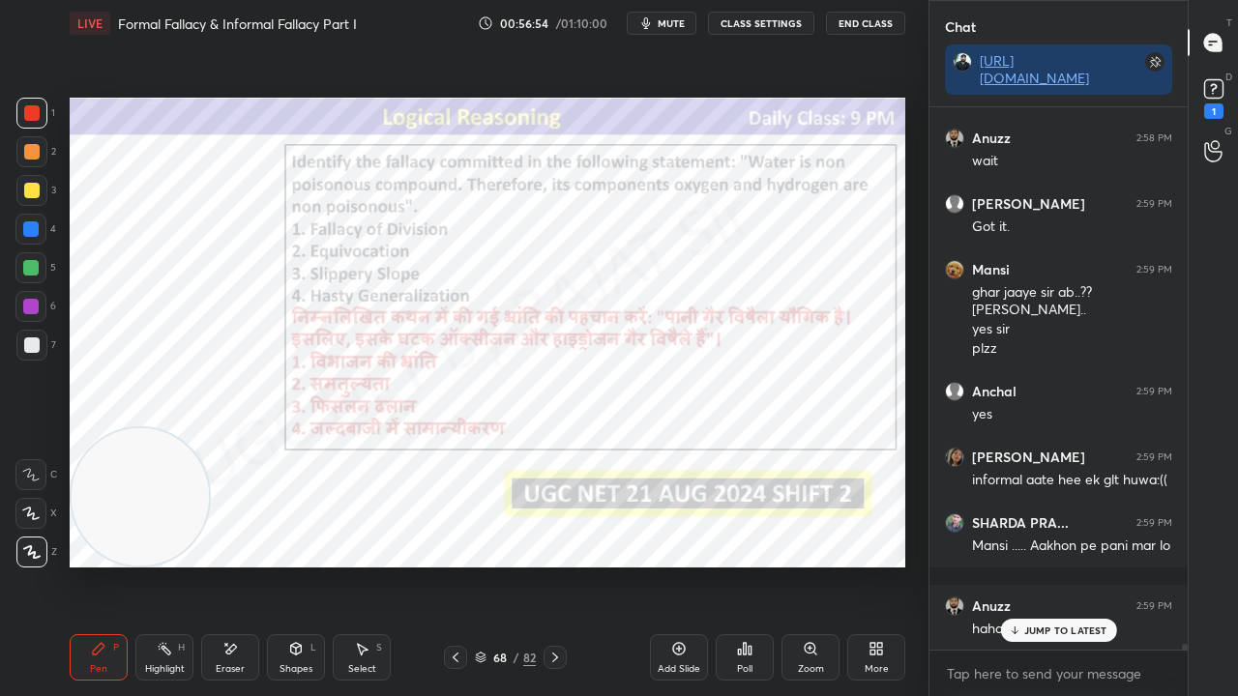
click at [739, 565] on div "Poll" at bounding box center [745, 657] width 58 height 46
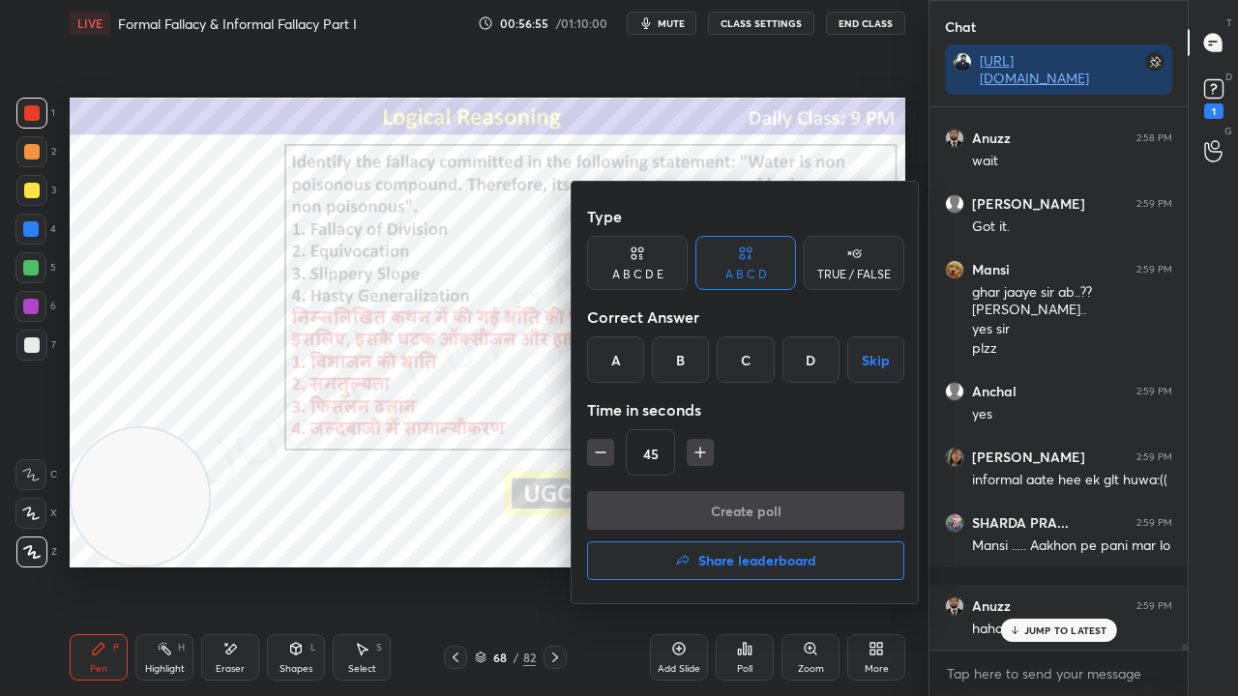
drag, startPoint x: 613, startPoint y: 365, endPoint x: 624, endPoint y: 446, distance: 81.9
click at [613, 366] on div "A" at bounding box center [615, 360] width 57 height 46
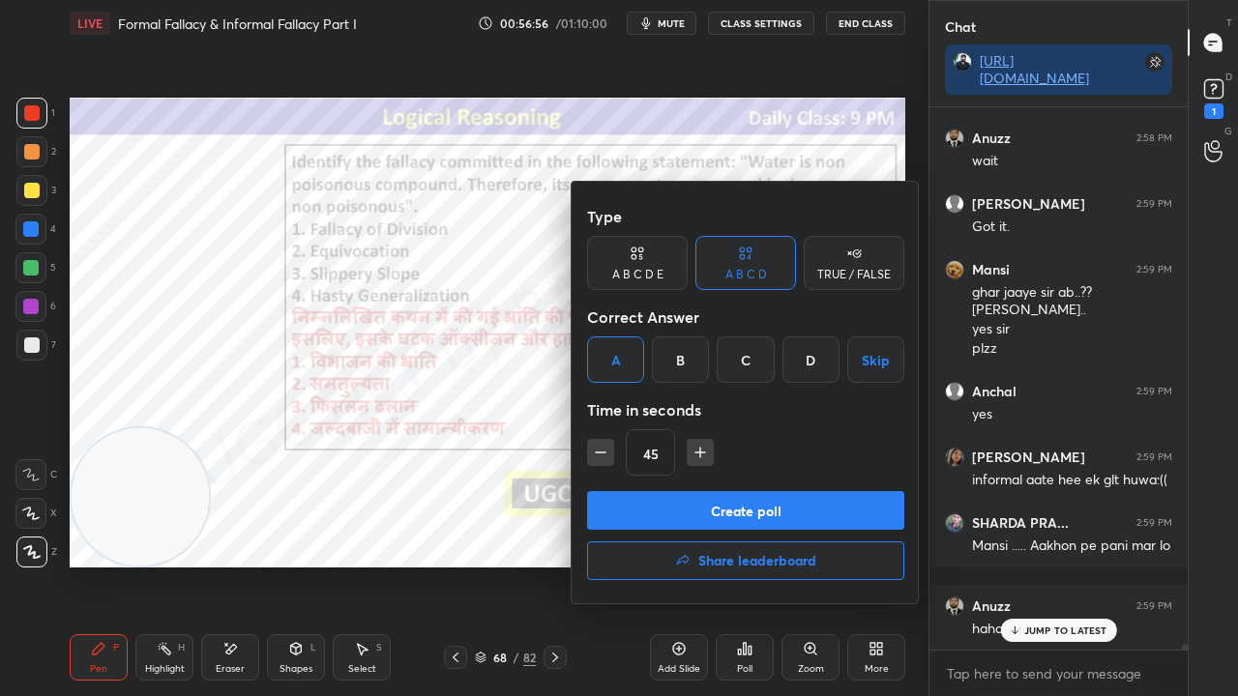
click at [610, 457] on button "button" at bounding box center [600, 452] width 27 height 27
type input "30"
click at [625, 501] on button "Create poll" at bounding box center [745, 510] width 317 height 39
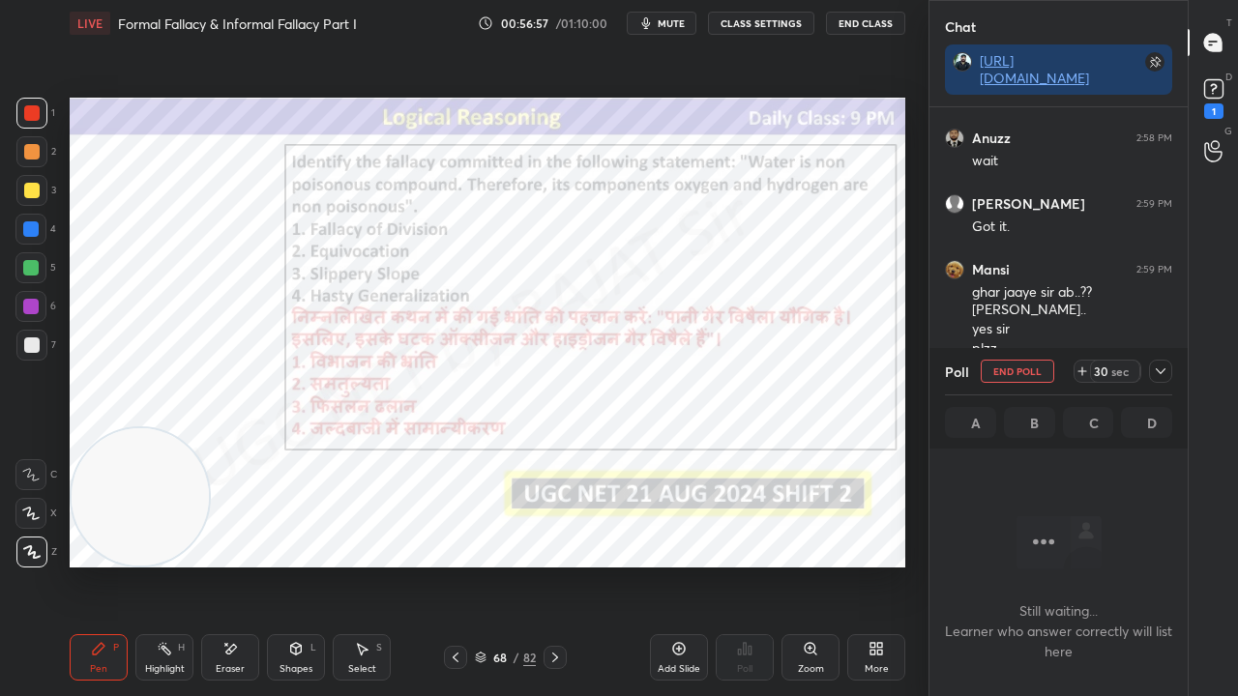
click at [1170, 369] on div "Poll End Poll 30 sec A B C D" at bounding box center [1058, 398] width 258 height 101
click at [1157, 375] on icon at bounding box center [1160, 371] width 15 height 15
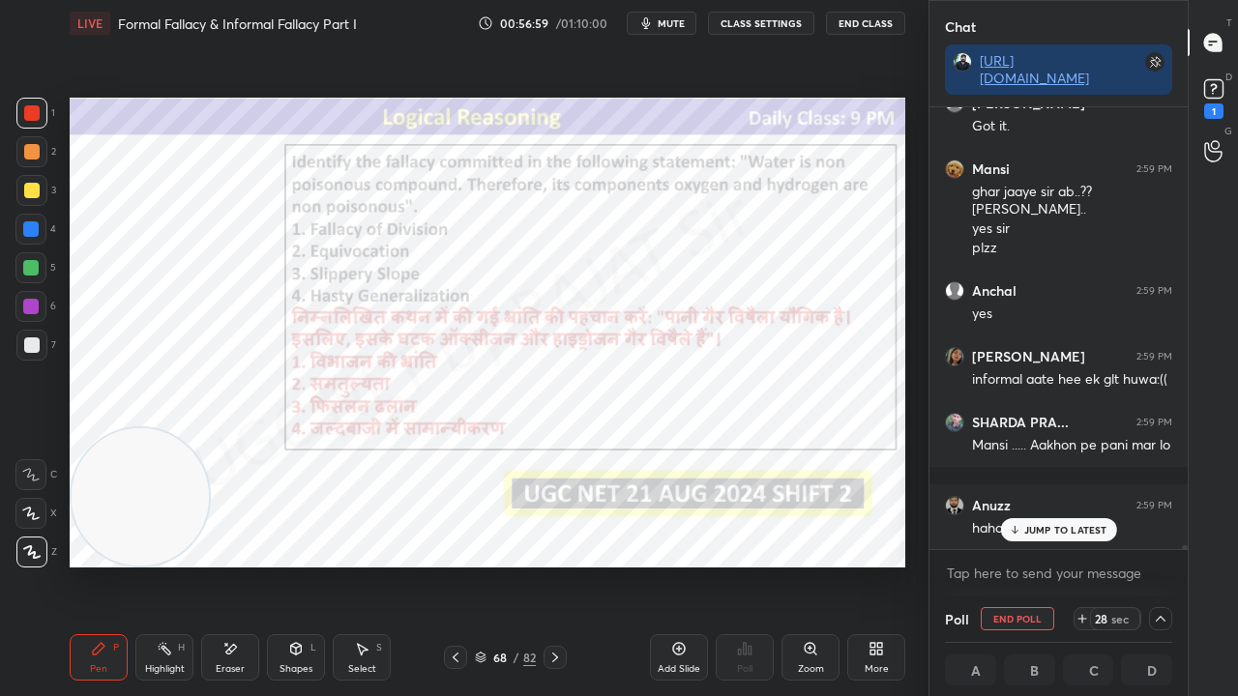
drag, startPoint x: 1033, startPoint y: 531, endPoint x: 908, endPoint y: 496, distance: 129.5
click at [1032, 531] on p "JUMP TO LATEST" at bounding box center [1065, 530] width 83 height 12
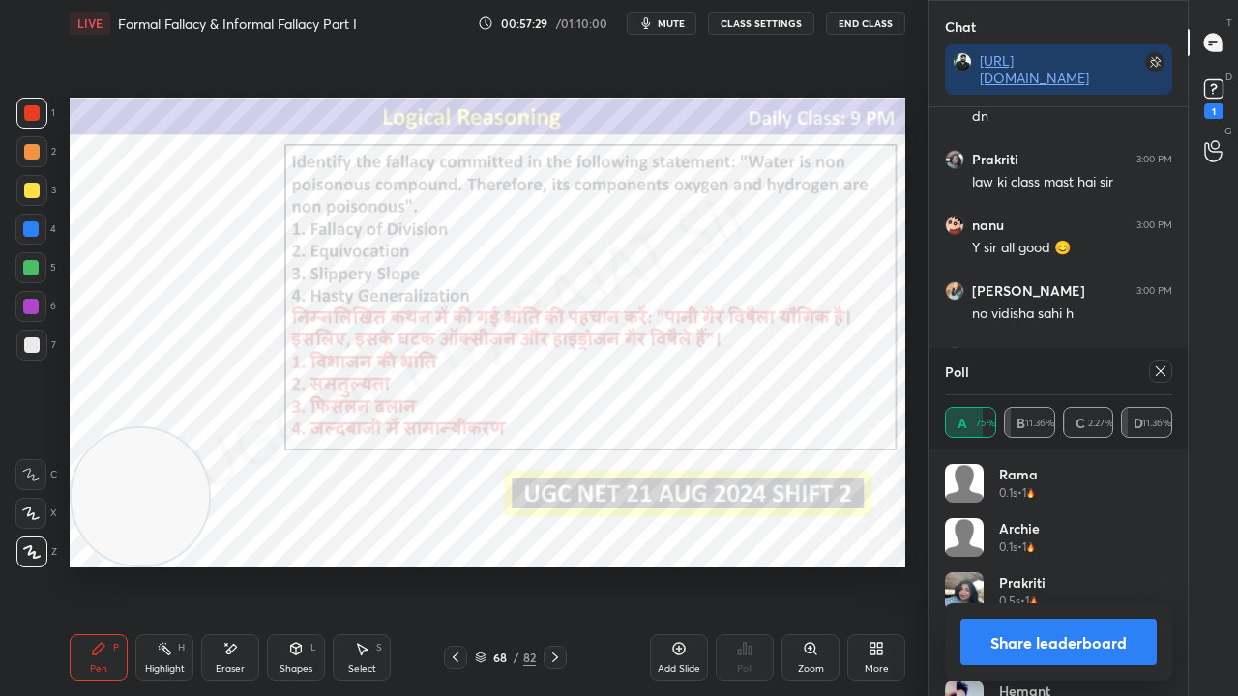
click at [1169, 373] on div "Poll A 75% B 11.36% C 2.27% D 11.36%" at bounding box center [1058, 398] width 258 height 101
click at [1162, 373] on icon at bounding box center [1161, 372] width 10 height 10
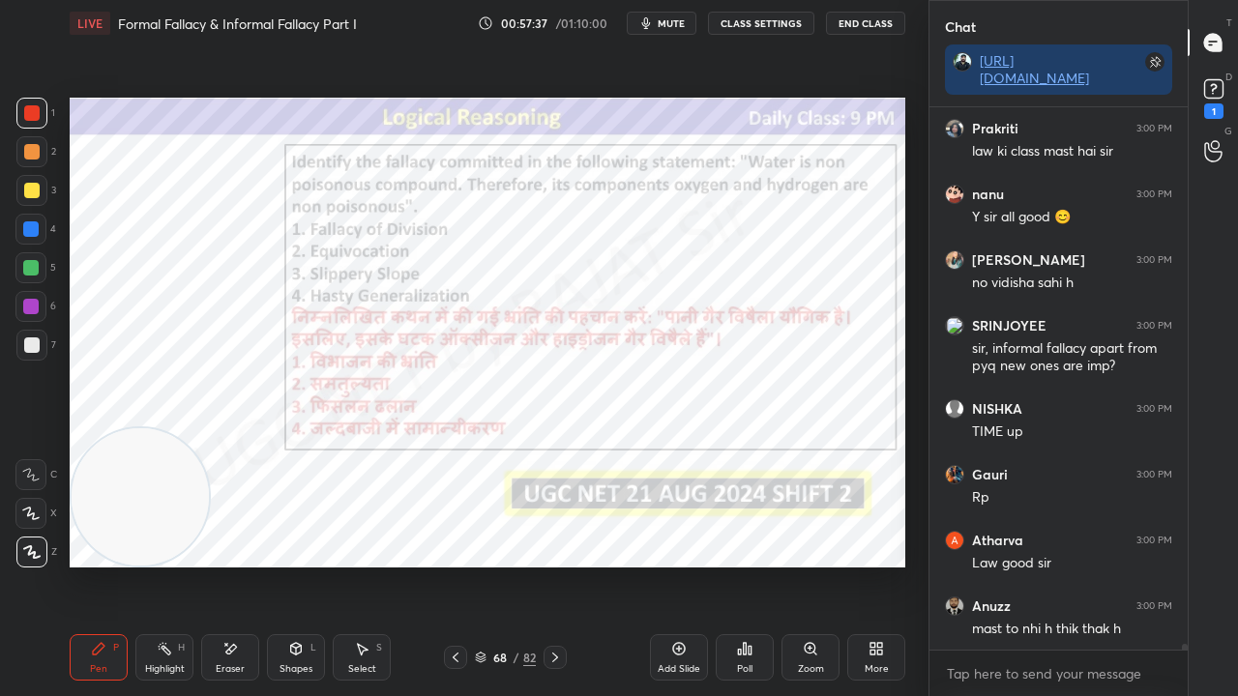
click at [31, 308] on div at bounding box center [30, 306] width 15 height 15
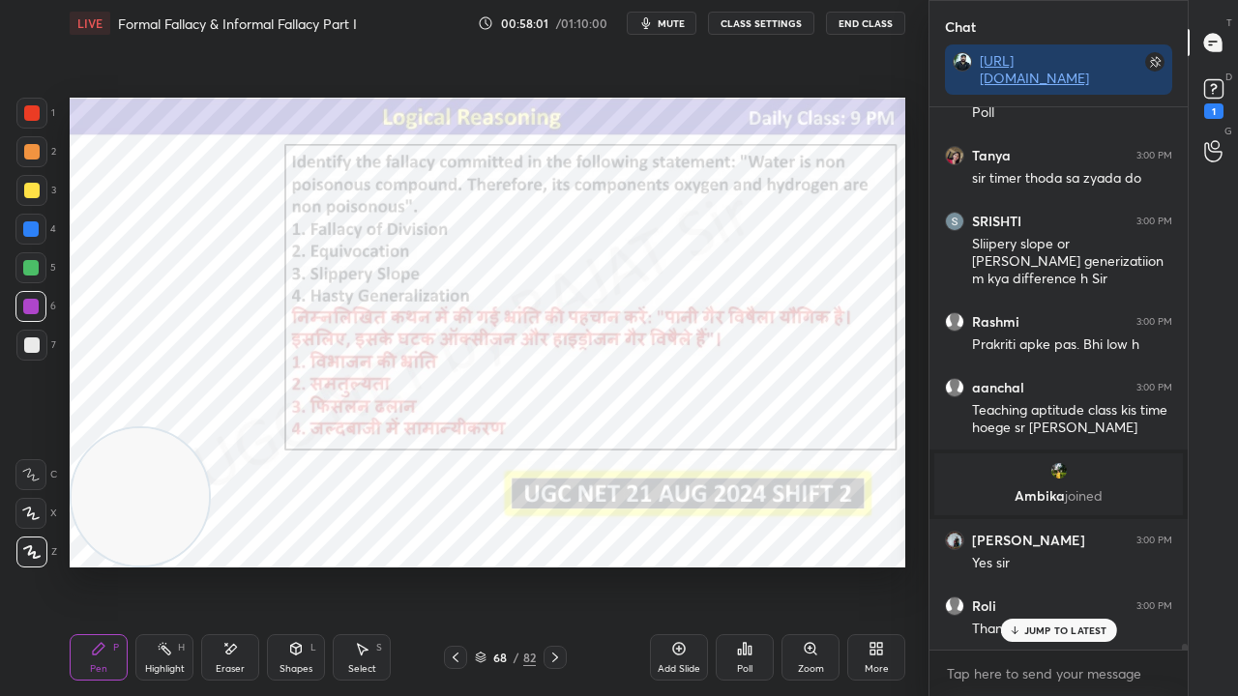
click at [42, 110] on div at bounding box center [31, 113] width 31 height 31
drag, startPoint x: 41, startPoint y: 110, endPoint x: 67, endPoint y: 124, distance: 29.4
click at [41, 112] on div at bounding box center [31, 113] width 31 height 31
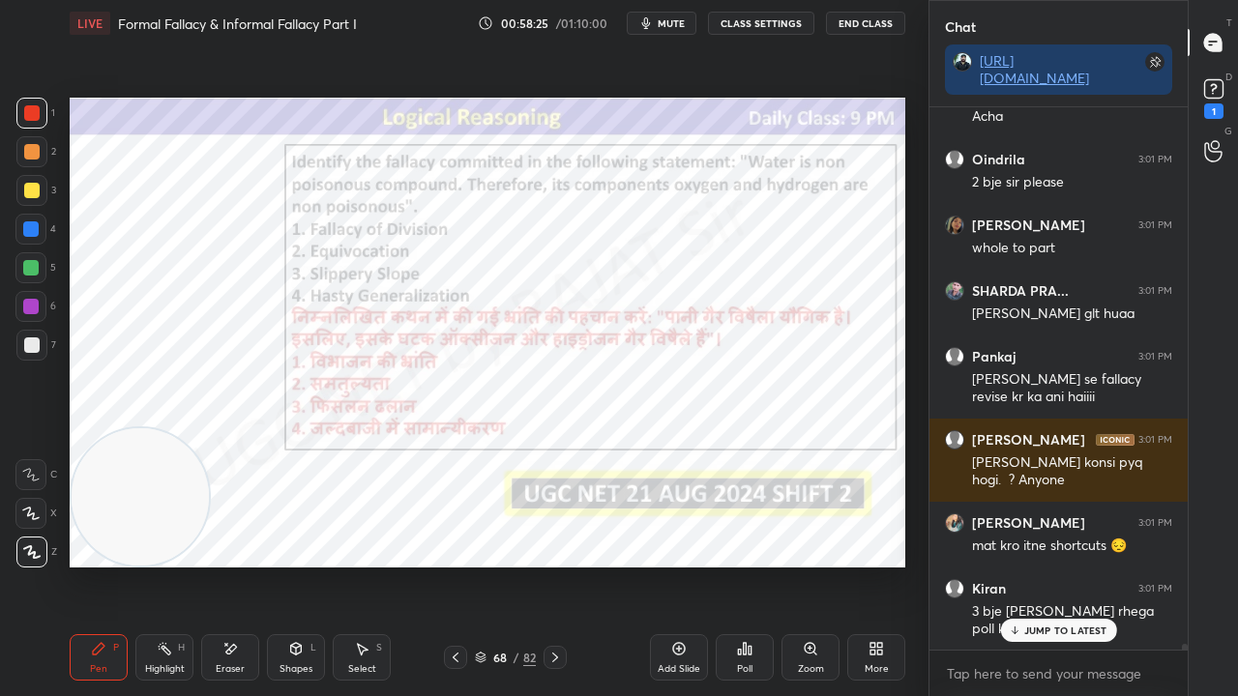
click at [505, 565] on div "68" at bounding box center [499, 658] width 19 height 12
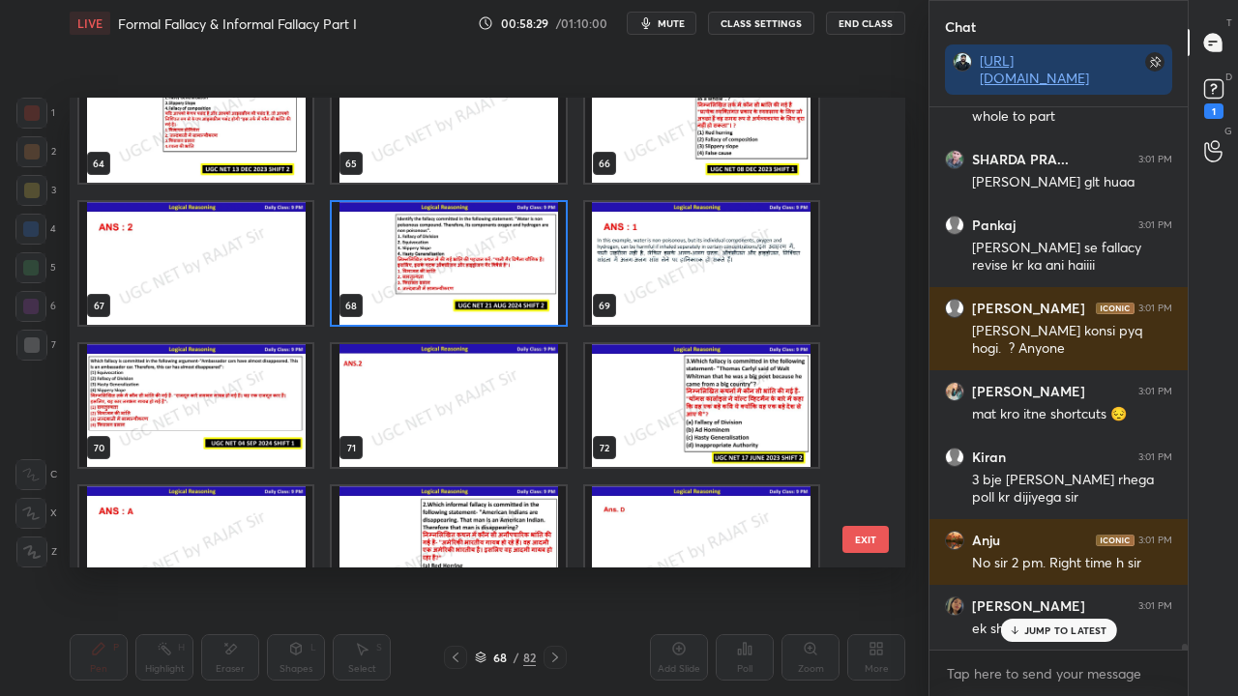
click at [248, 403] on img "grid" at bounding box center [195, 405] width 233 height 123
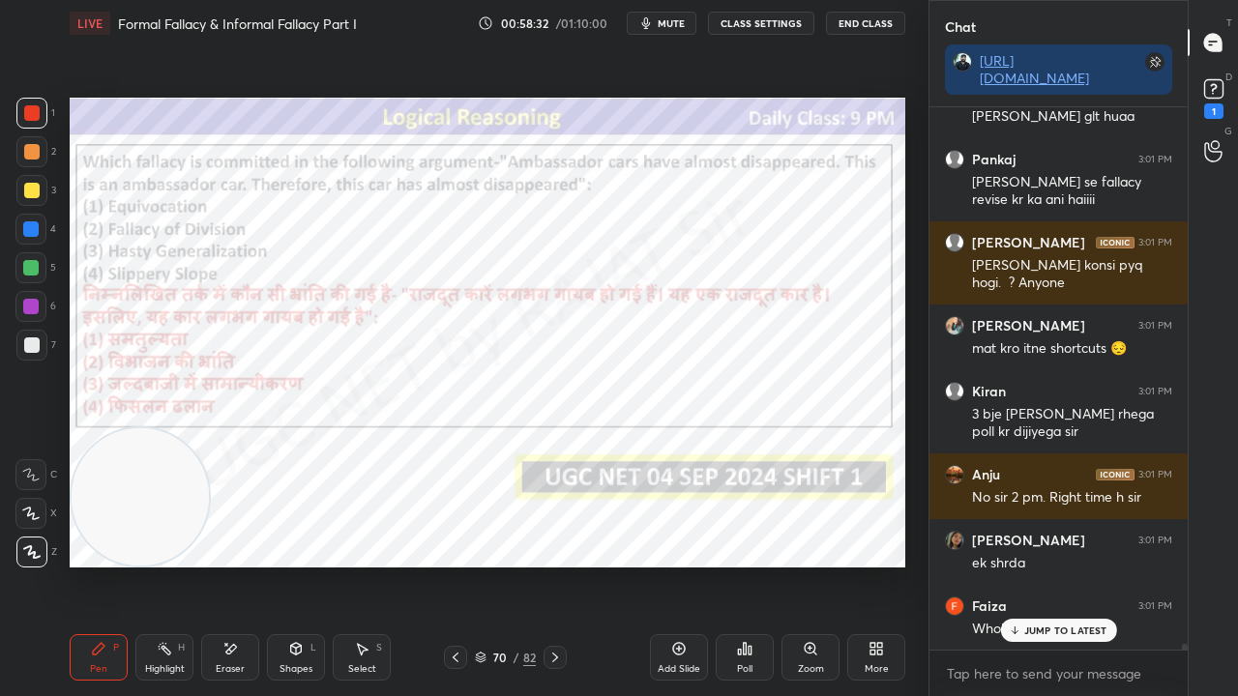
scroll to position [50413, 0]
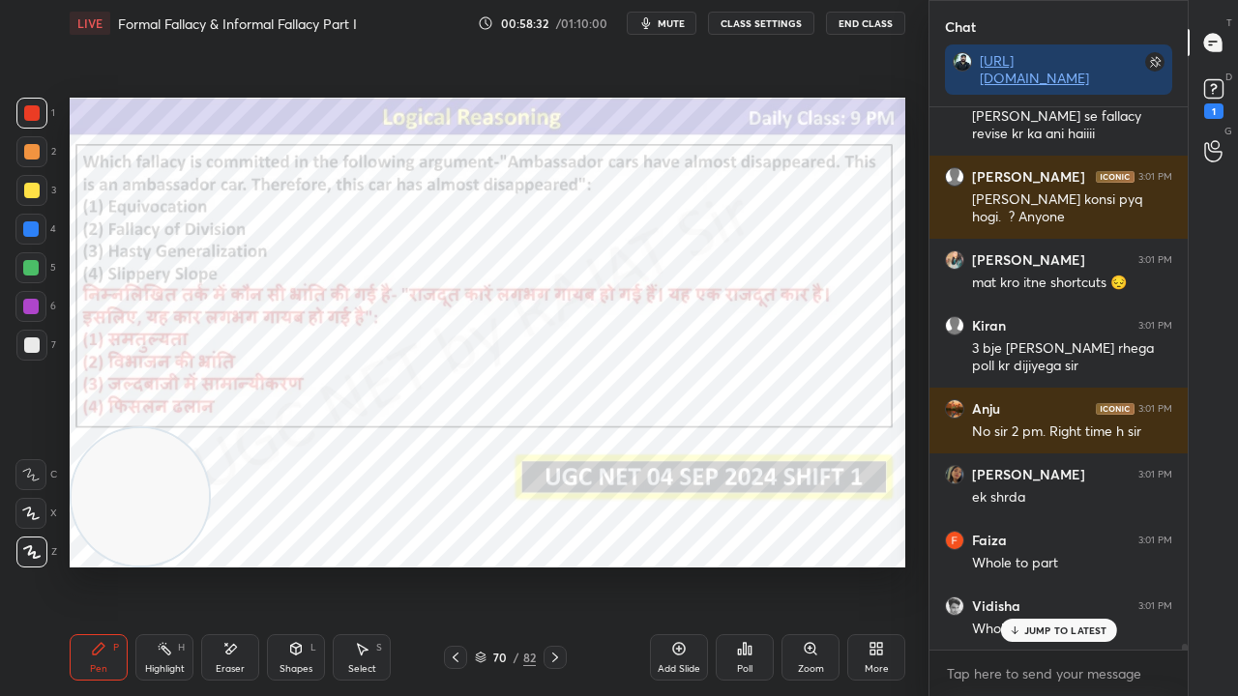
click at [737, 565] on icon at bounding box center [744, 648] width 15 height 15
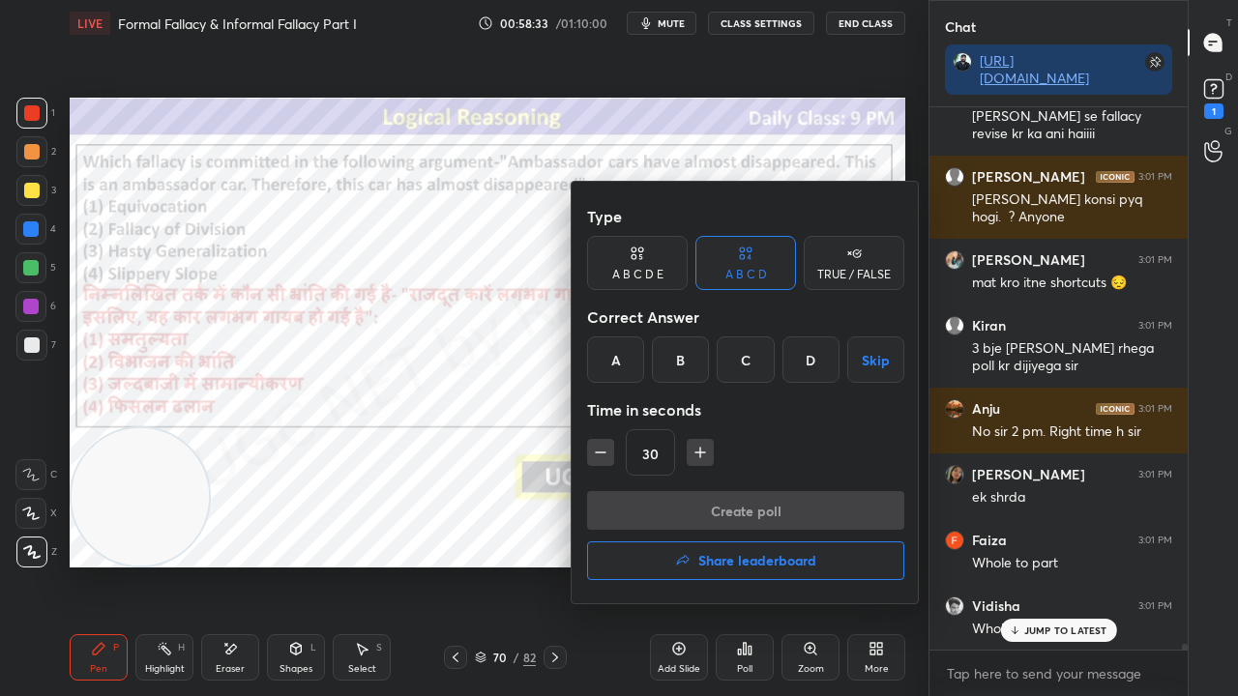
drag, startPoint x: 678, startPoint y: 358, endPoint x: 675, endPoint y: 379, distance: 21.5
click at [678, 360] on div "B" at bounding box center [680, 360] width 57 height 46
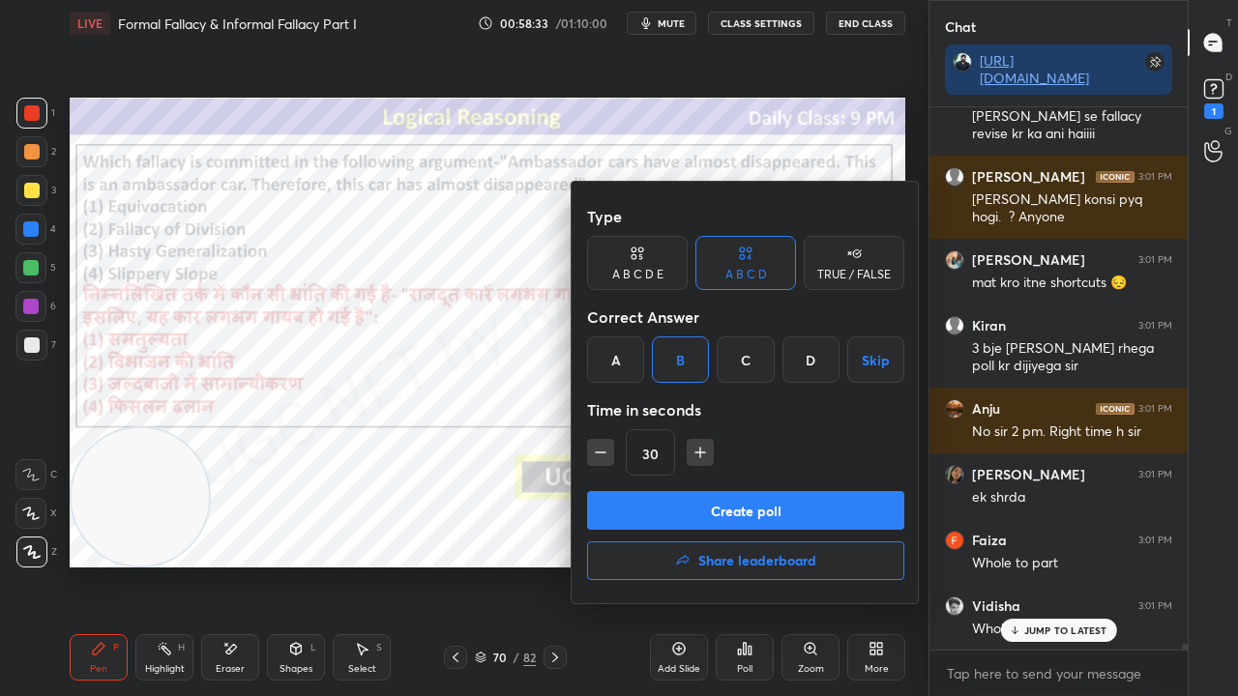
click at [663, 507] on button "Create poll" at bounding box center [745, 510] width 317 height 39
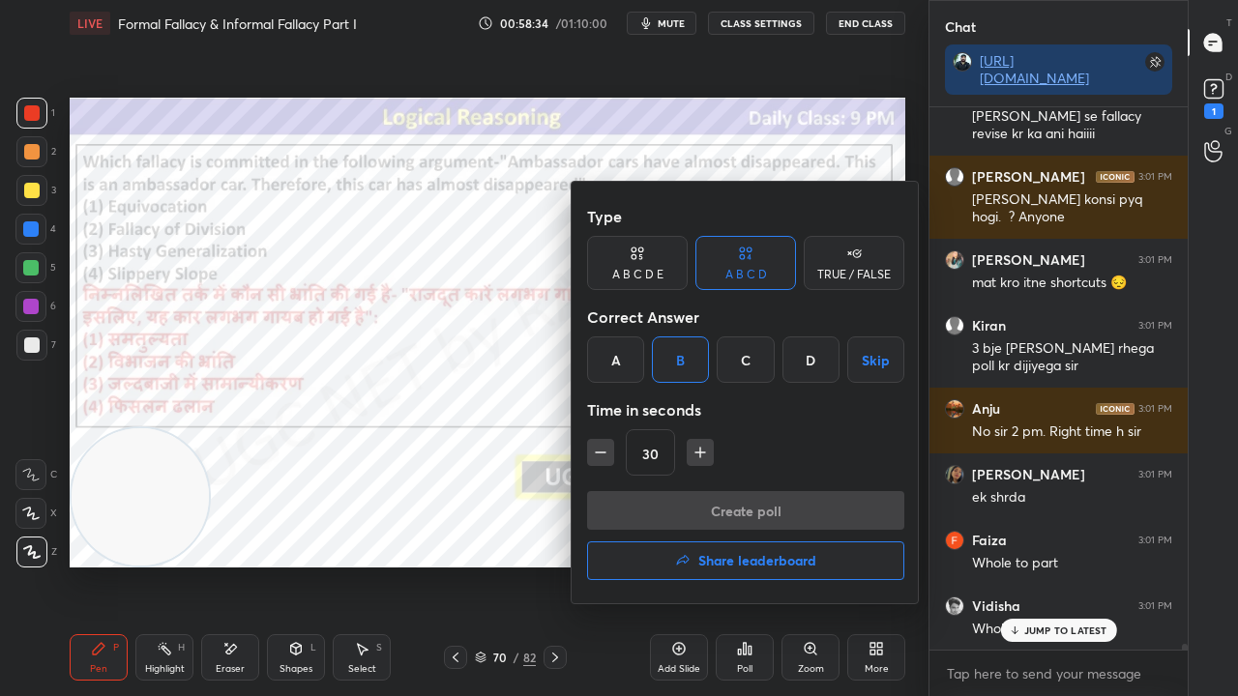
scroll to position [551, 252]
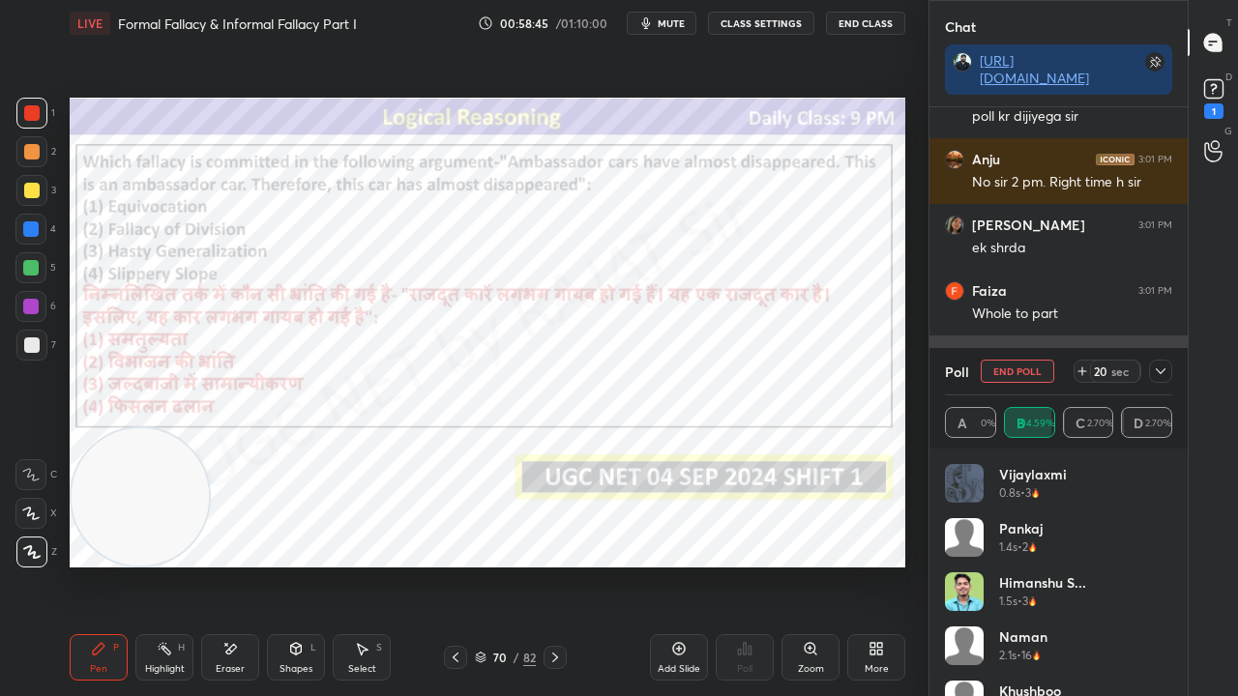
drag, startPoint x: 1167, startPoint y: 371, endPoint x: 1073, endPoint y: 354, distance: 96.4
click at [1164, 371] on icon at bounding box center [1160, 371] width 15 height 15
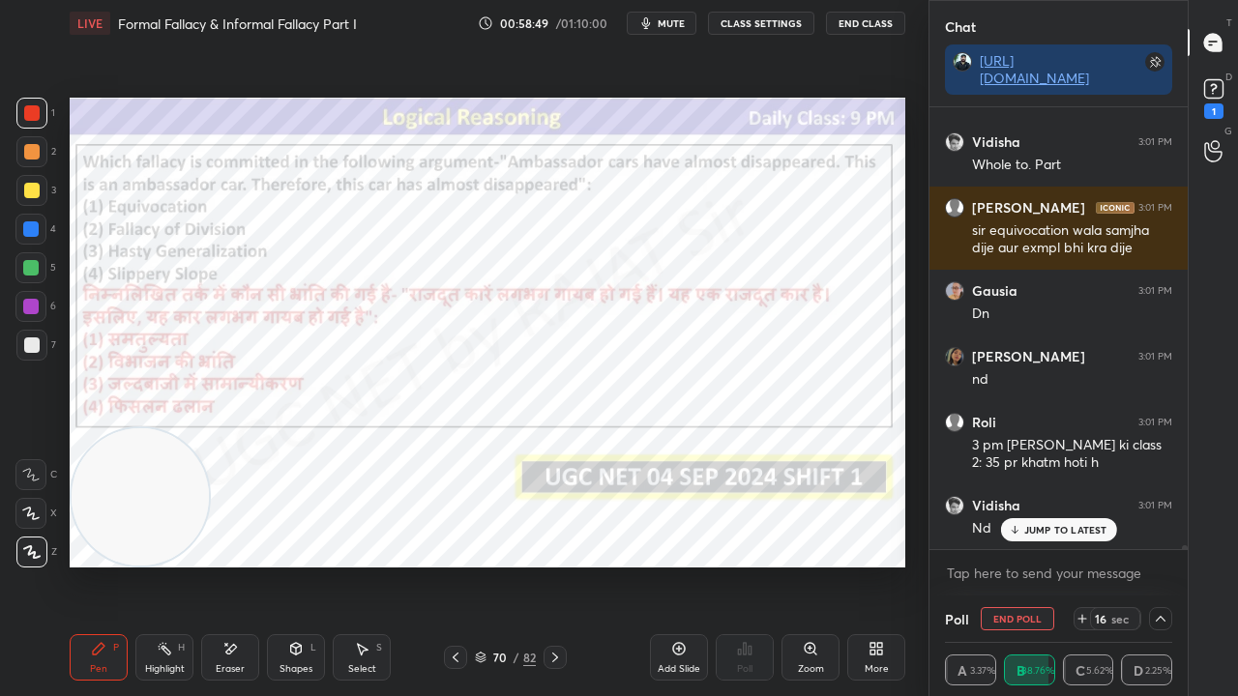
drag, startPoint x: 496, startPoint y: 658, endPoint x: 504, endPoint y: 586, distance: 72.0
click at [496, 565] on div "70" at bounding box center [499, 658] width 19 height 12
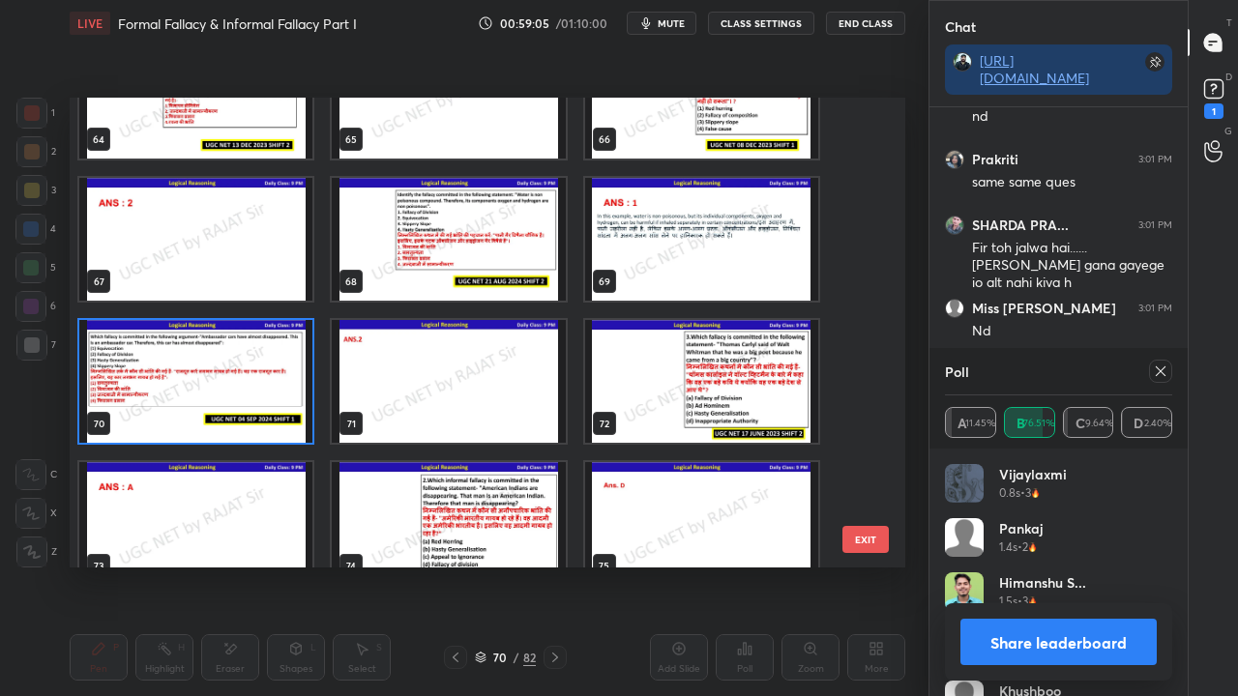
click at [266, 378] on img "grid" at bounding box center [195, 381] width 233 height 123
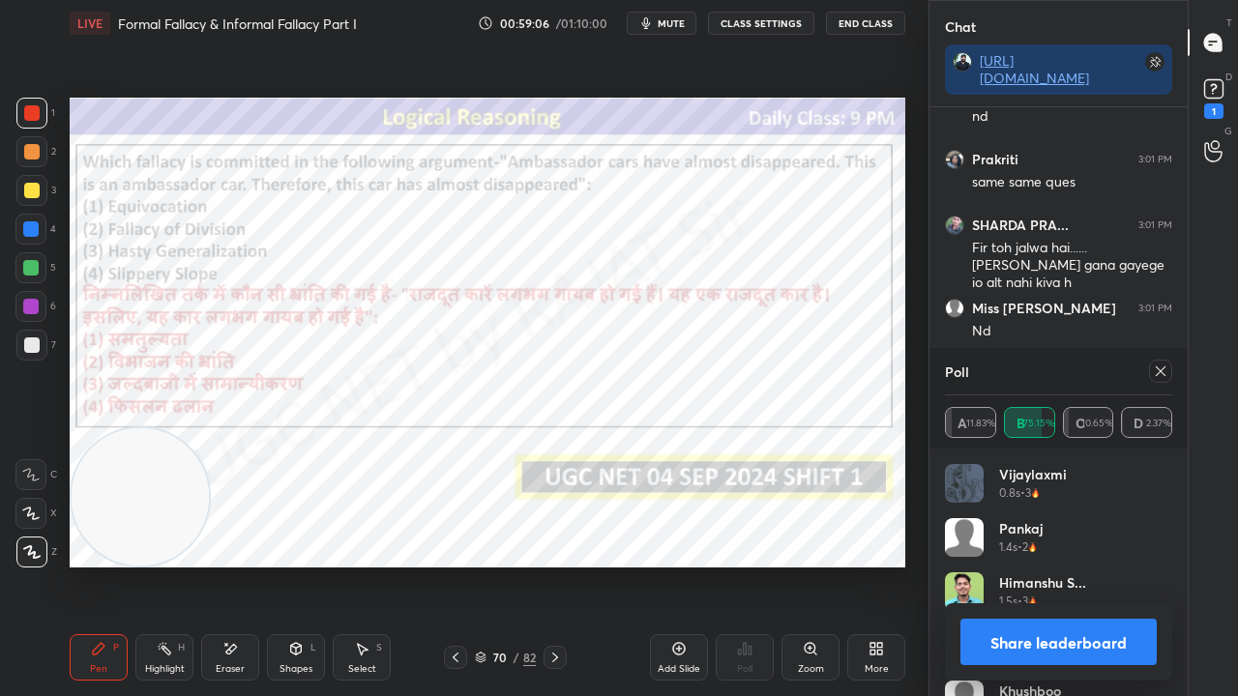
click at [1152, 371] on div at bounding box center [1160, 371] width 23 height 23
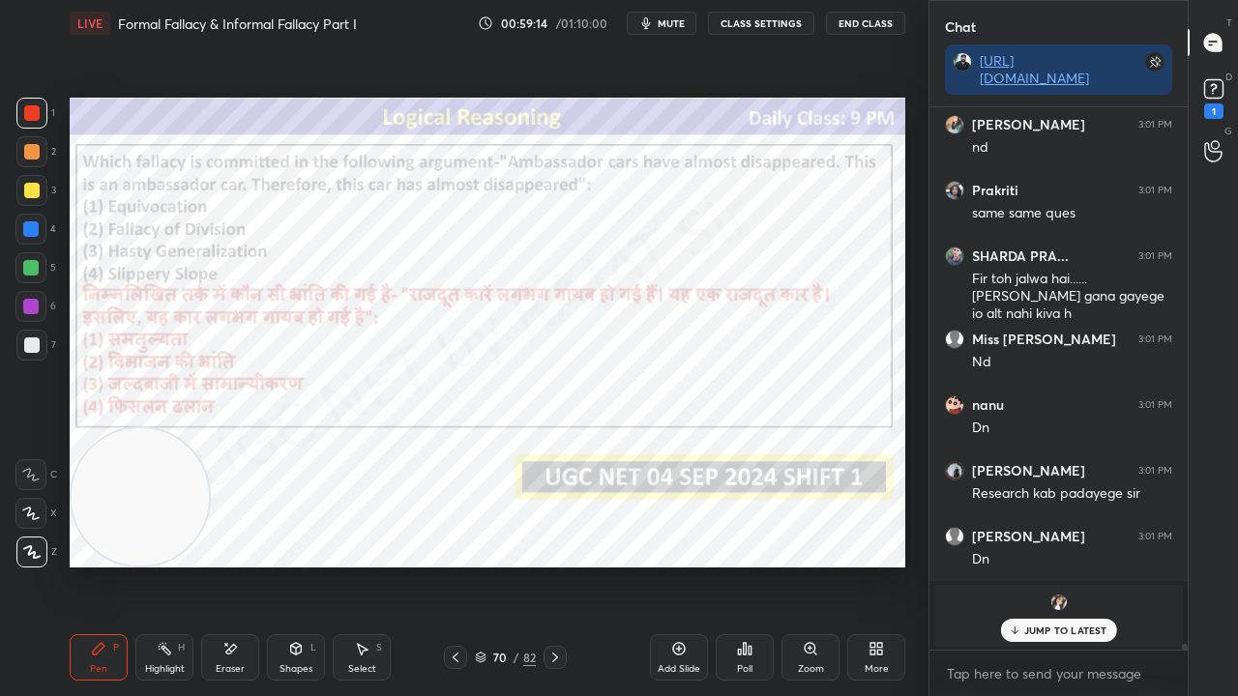
click at [511, 565] on div "70 / 82" at bounding box center [505, 657] width 61 height 17
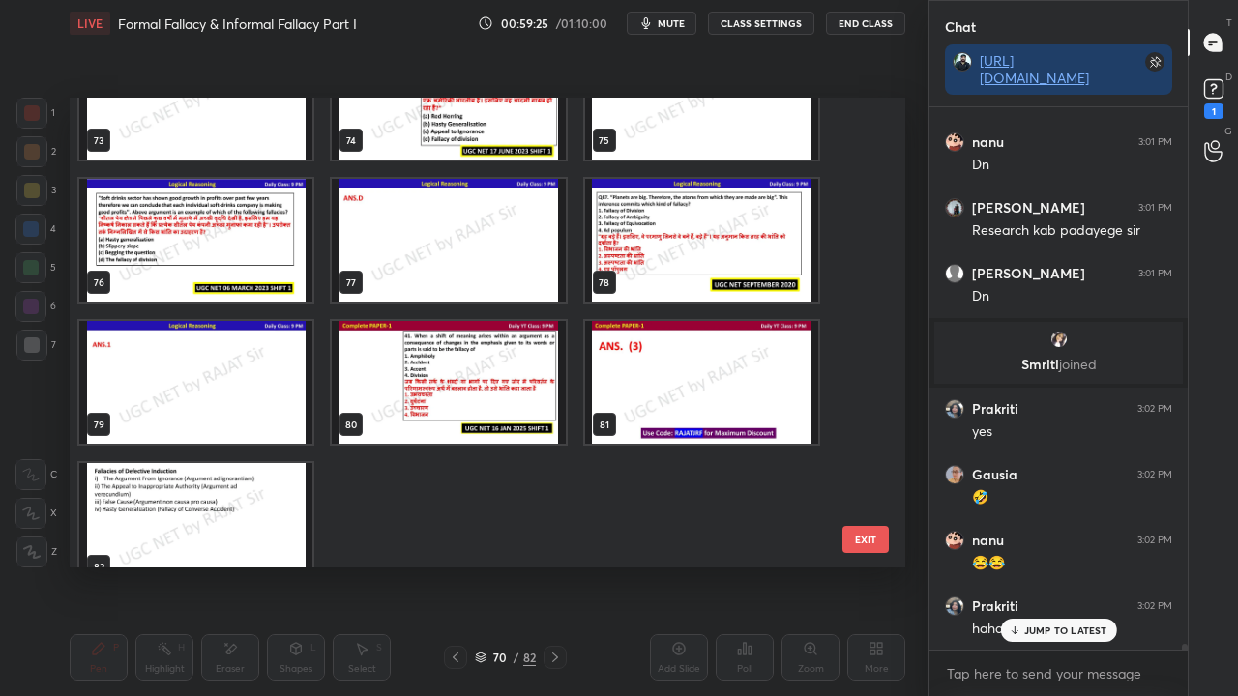
click at [515, 383] on img "grid" at bounding box center [448, 382] width 233 height 123
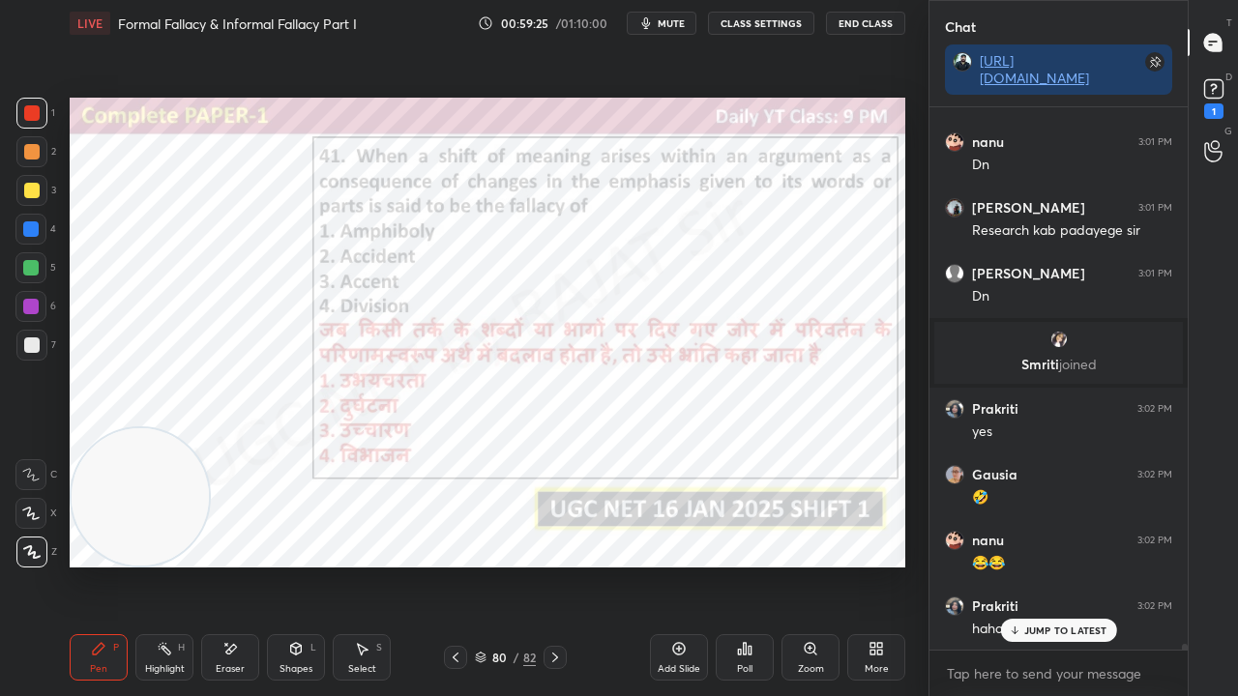
click at [516, 383] on img "grid" at bounding box center [448, 382] width 233 height 123
click at [35, 301] on div at bounding box center [30, 306] width 15 height 15
drag, startPoint x: 35, startPoint y: 301, endPoint x: 57, endPoint y: 292, distance: 23.9
click at [34, 301] on div at bounding box center [30, 306] width 15 height 15
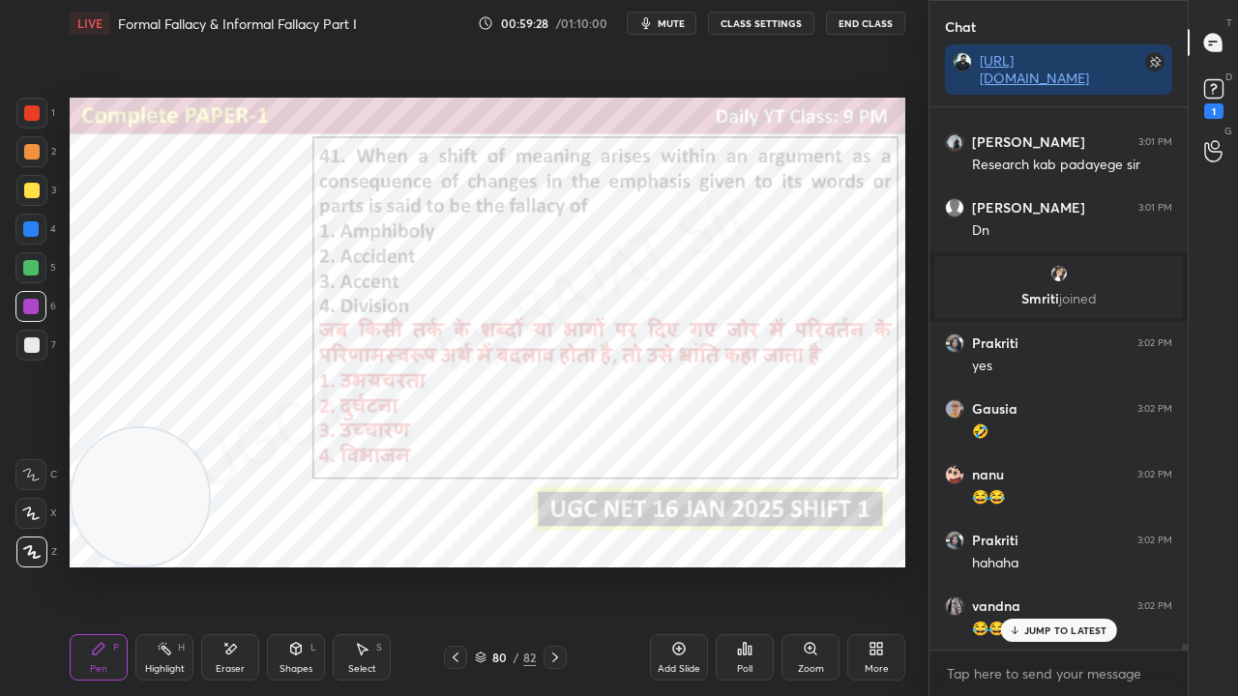
click at [753, 565] on div "Poll" at bounding box center [745, 657] width 58 height 46
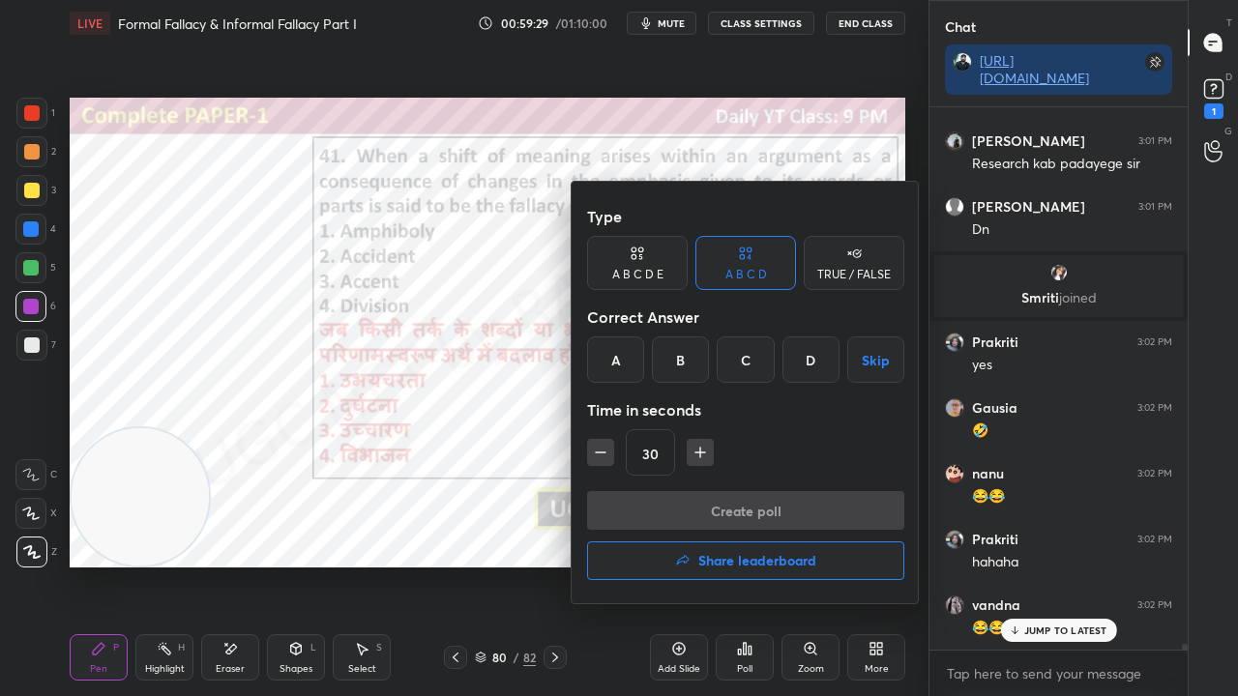
click at [741, 358] on div "C" at bounding box center [745, 360] width 57 height 46
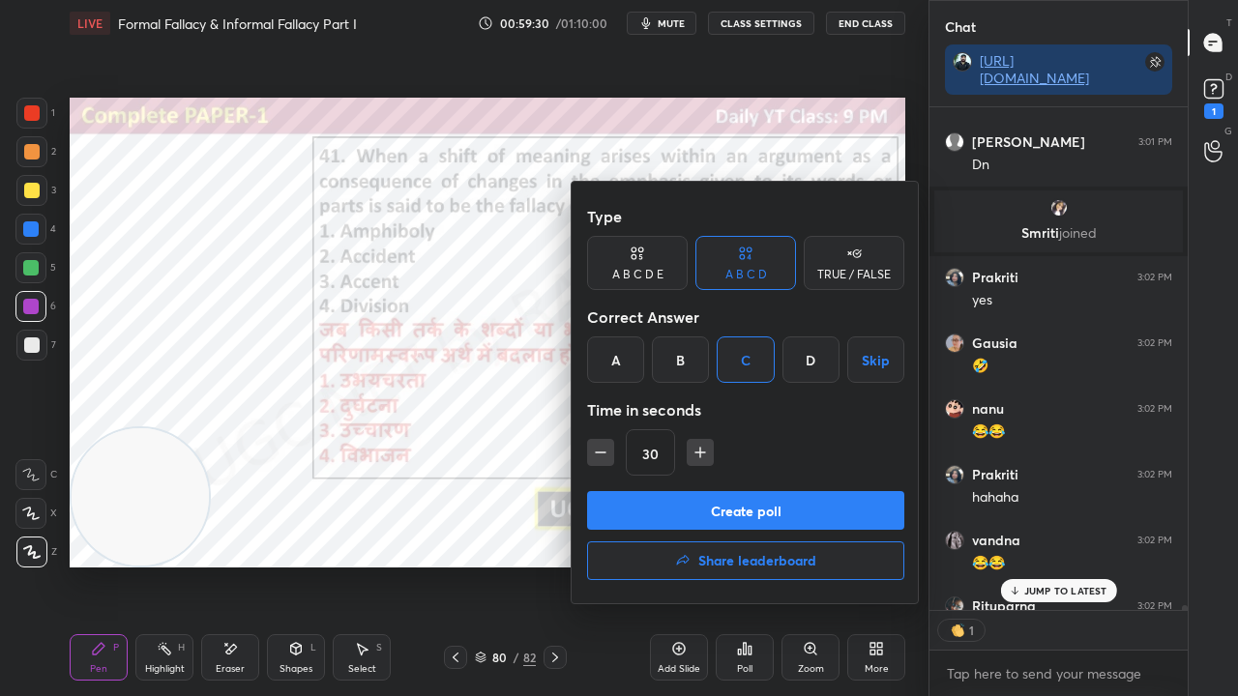
drag, startPoint x: 690, startPoint y: 505, endPoint x: 696, endPoint y: 484, distance: 22.3
click at [690, 505] on button "Create poll" at bounding box center [745, 510] width 317 height 39
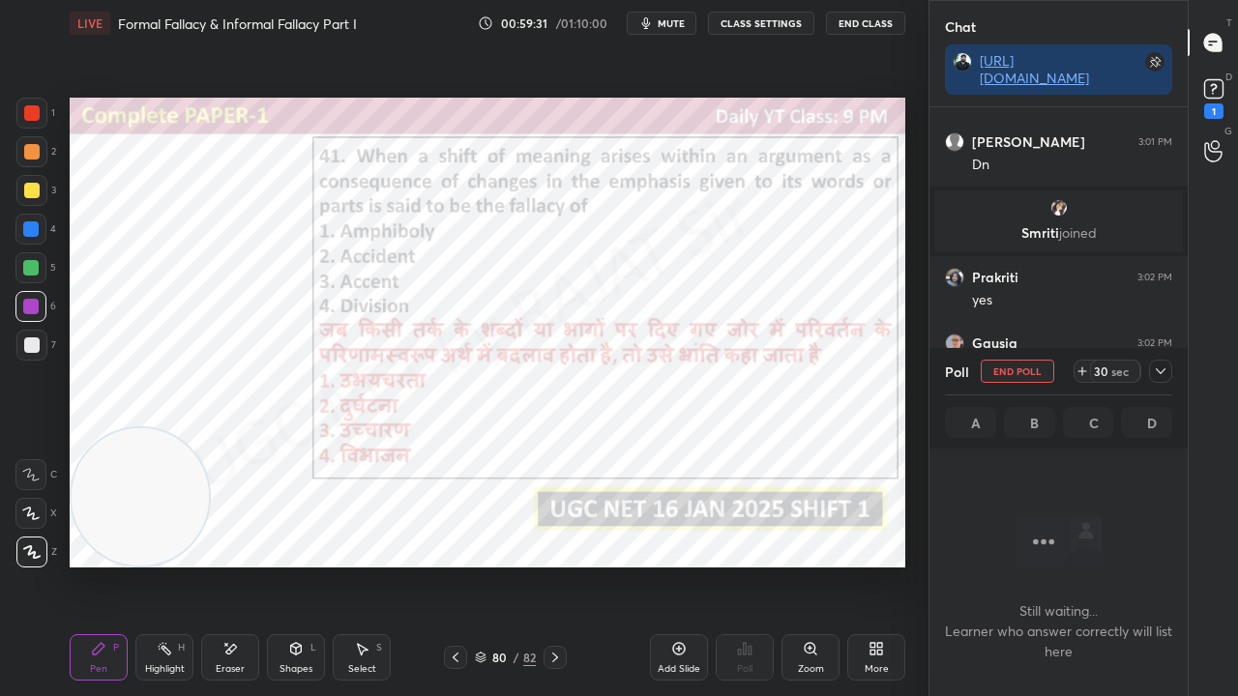
click at [1162, 373] on icon at bounding box center [1160, 371] width 15 height 15
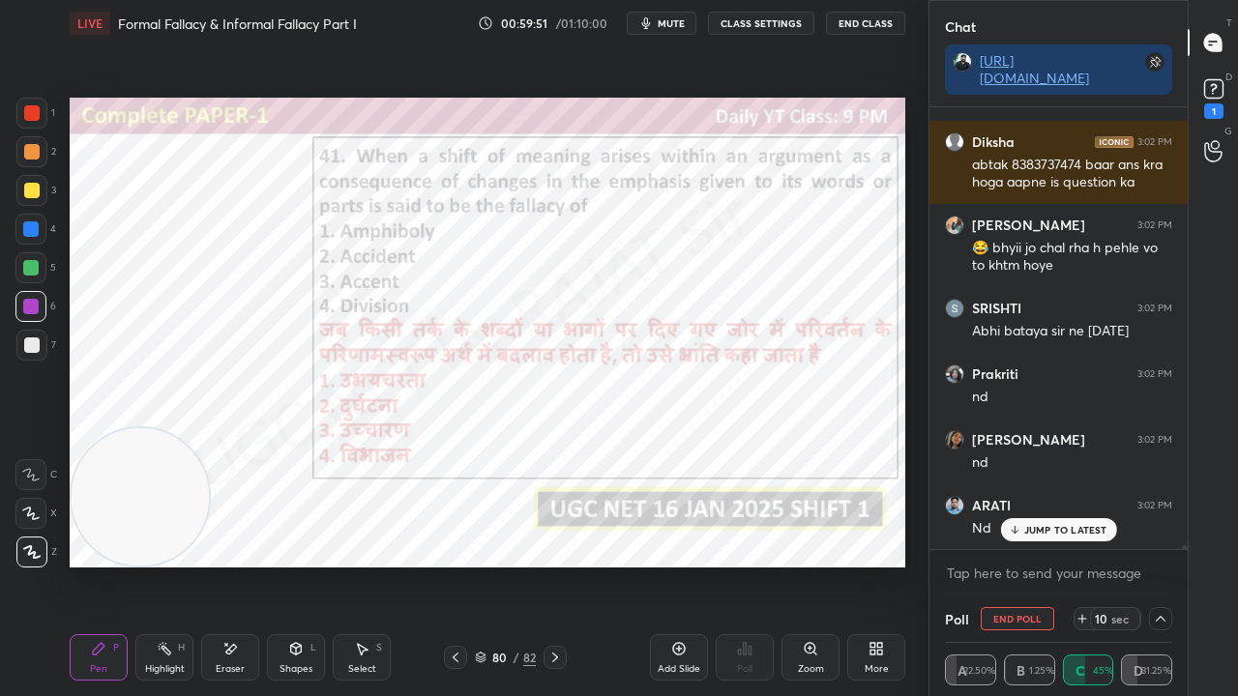
click at [31, 224] on div at bounding box center [30, 228] width 15 height 15
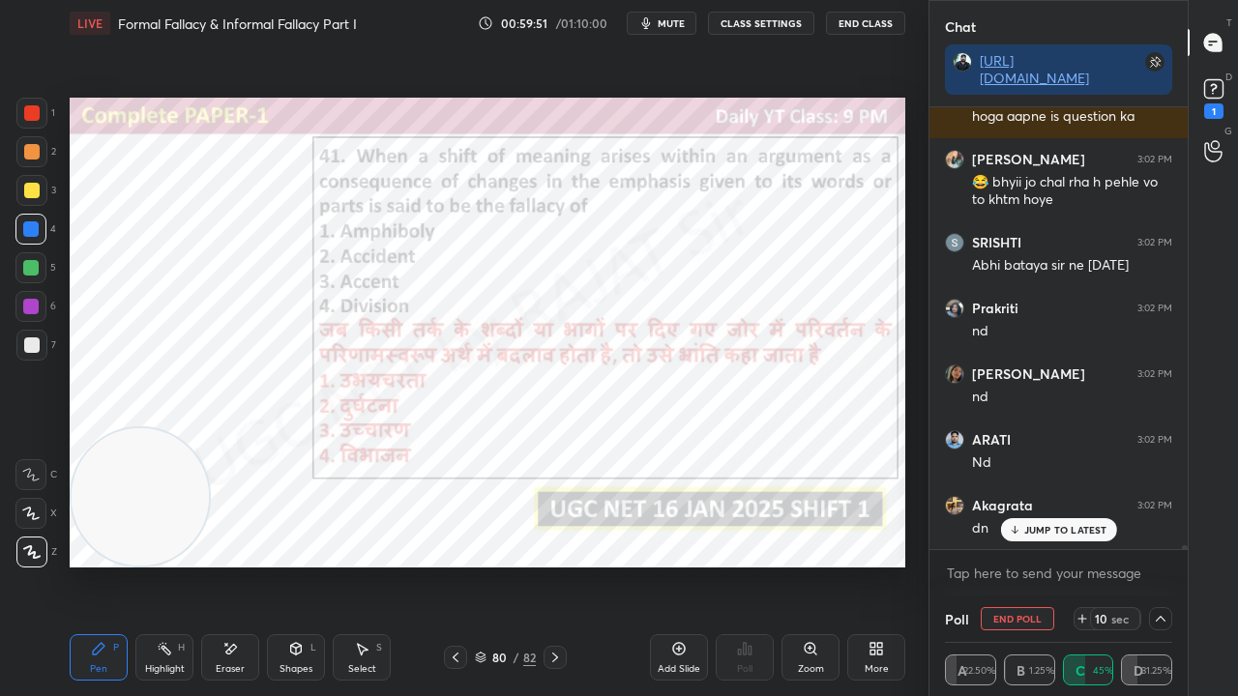
click at [32, 224] on div at bounding box center [30, 228] width 15 height 15
click at [37, 119] on div at bounding box center [31, 112] width 15 height 15
click at [33, 228] on div at bounding box center [30, 228] width 15 height 15
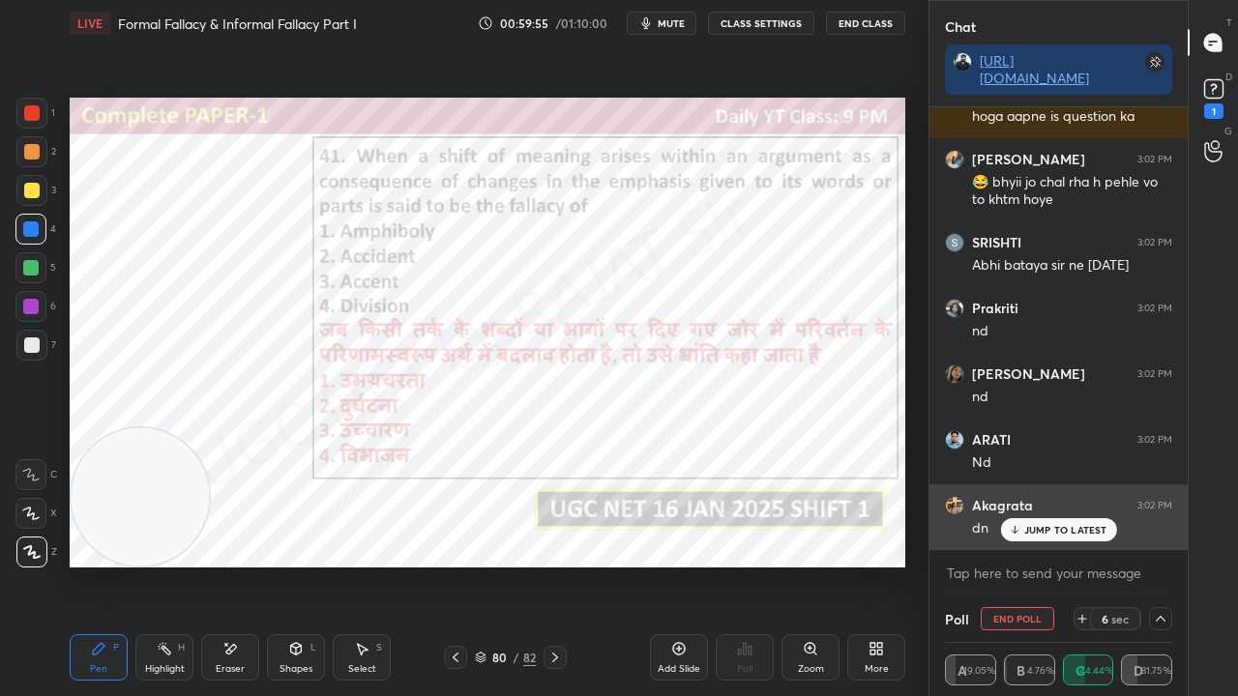
click at [1048, 531] on p "JUMP TO LATEST" at bounding box center [1065, 530] width 83 height 12
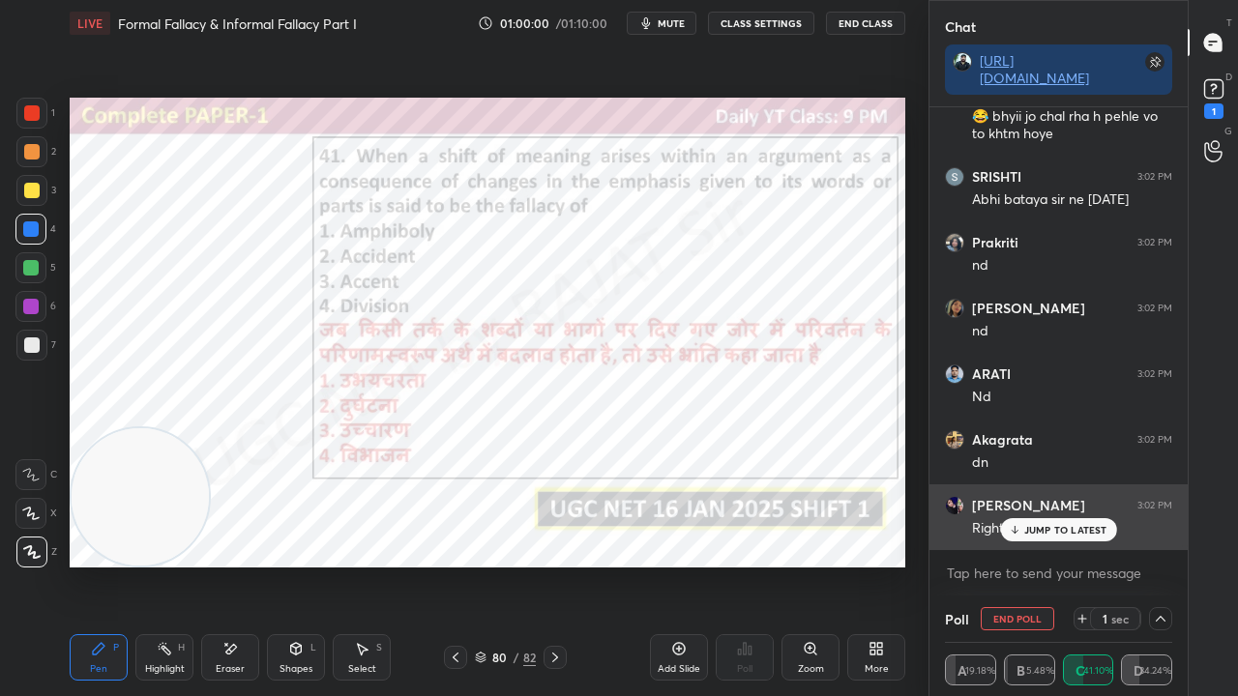
drag, startPoint x: 1035, startPoint y: 534, endPoint x: 1025, endPoint y: 531, distance: 10.1
click at [1033, 534] on p "JUMP TO LATEST" at bounding box center [1065, 530] width 83 height 12
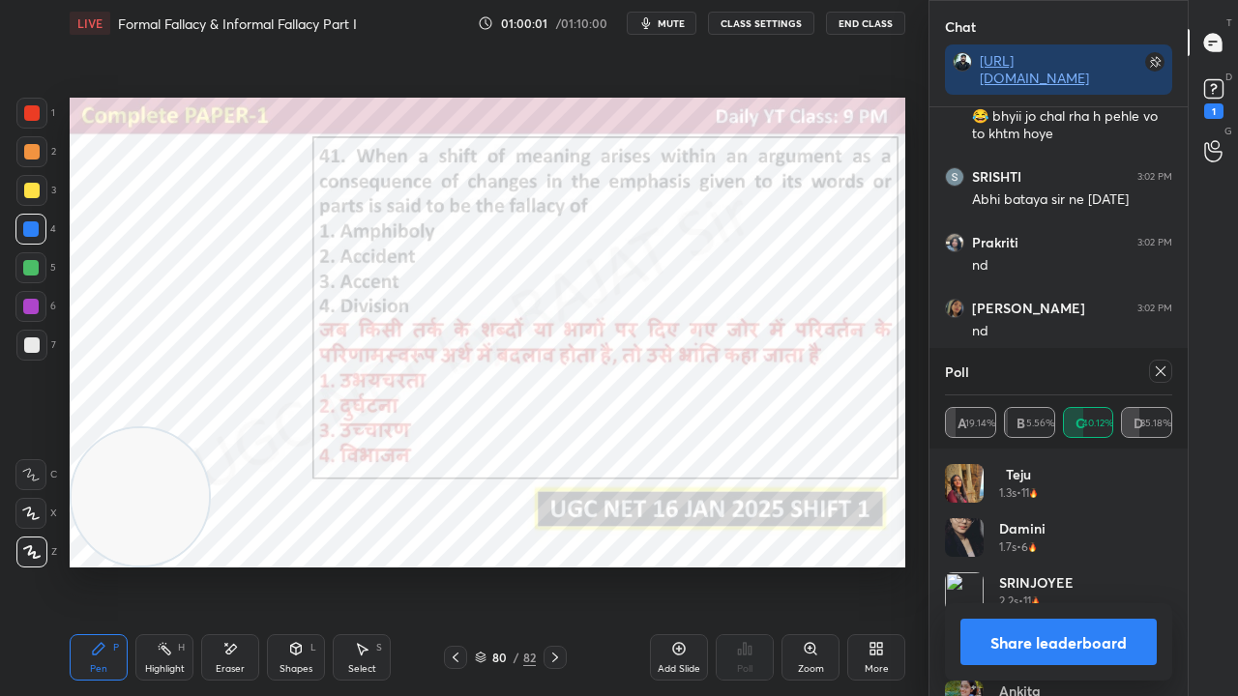
drag, startPoint x: 1166, startPoint y: 371, endPoint x: 1148, endPoint y: 364, distance: 19.9
click at [1167, 371] on icon at bounding box center [1160, 371] width 15 height 15
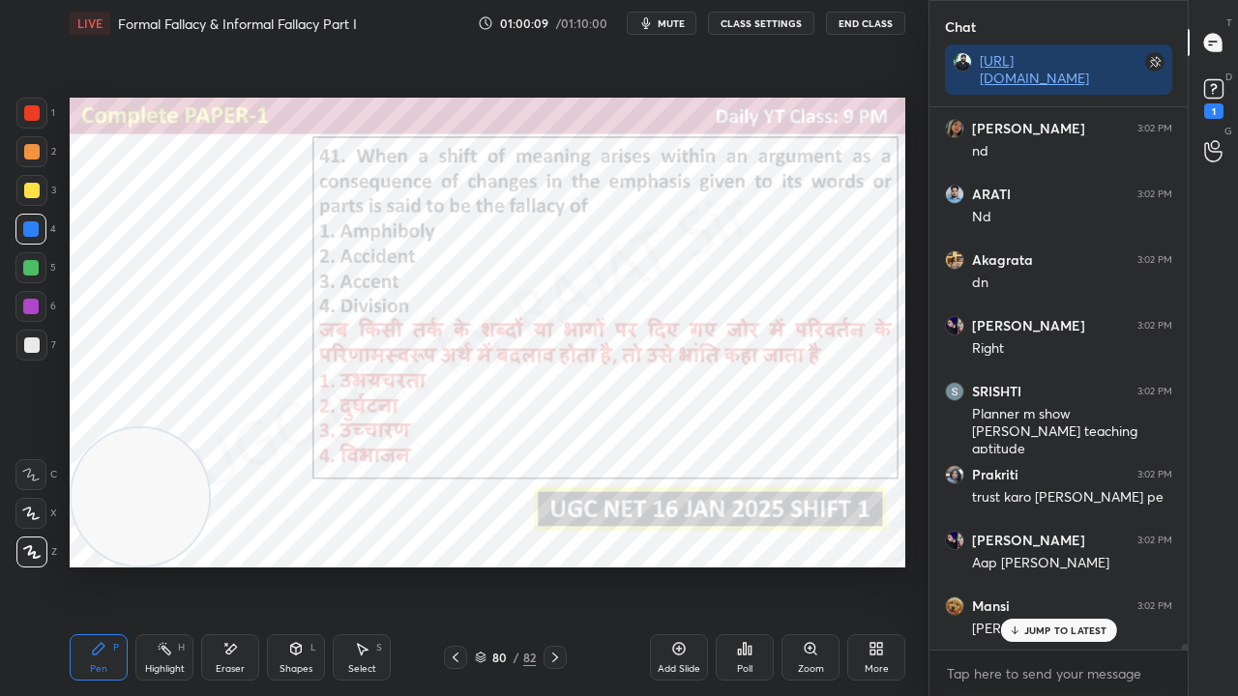
click at [1062, 565] on p "JUMP TO LATEST" at bounding box center [1065, 631] width 83 height 12
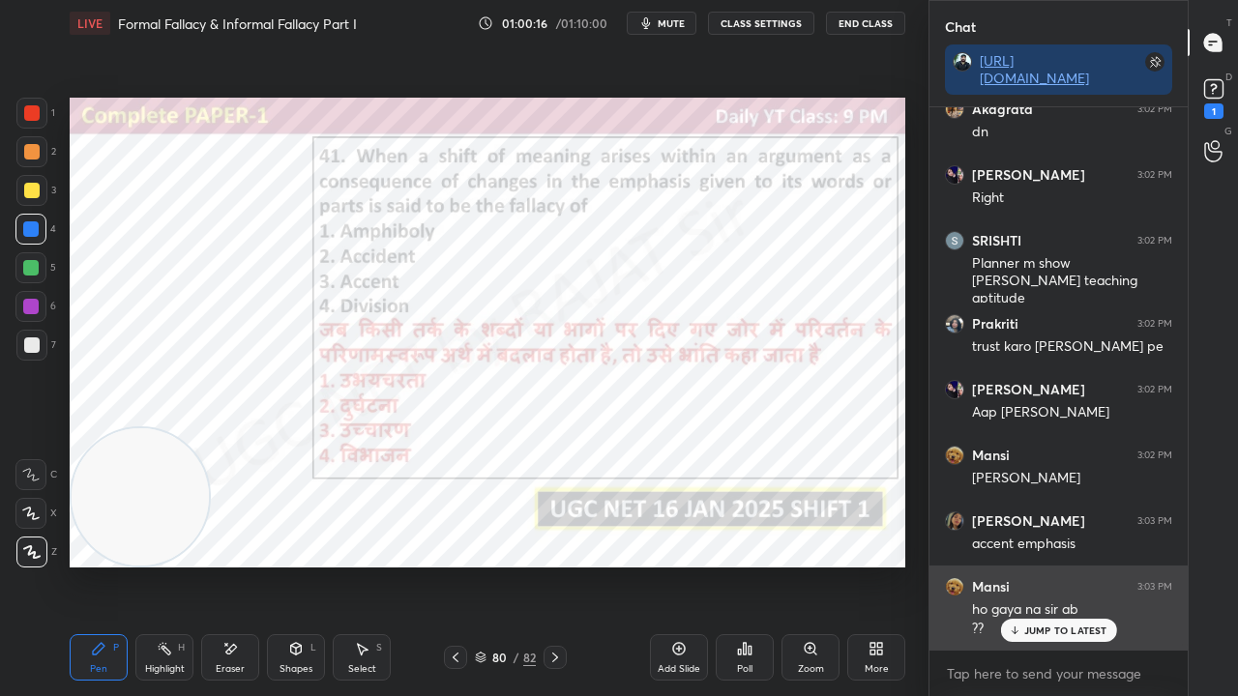
drag, startPoint x: 1025, startPoint y: 631, endPoint x: 963, endPoint y: 602, distance: 68.4
click at [1024, 565] on p "JUMP TO LATEST" at bounding box center [1065, 631] width 83 height 12
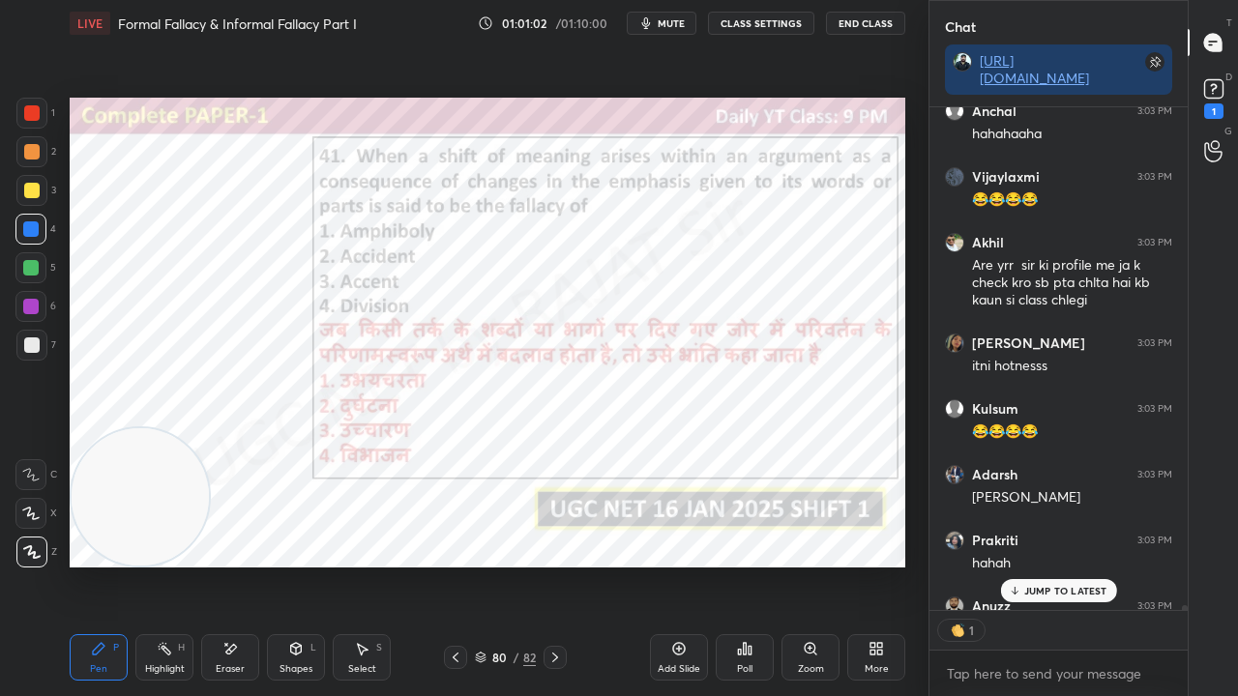
scroll to position [6, 6]
drag, startPoint x: 507, startPoint y: 658, endPoint x: 516, endPoint y: 611, distance: 47.4
click at [506, 565] on div "80" at bounding box center [499, 658] width 19 height 12
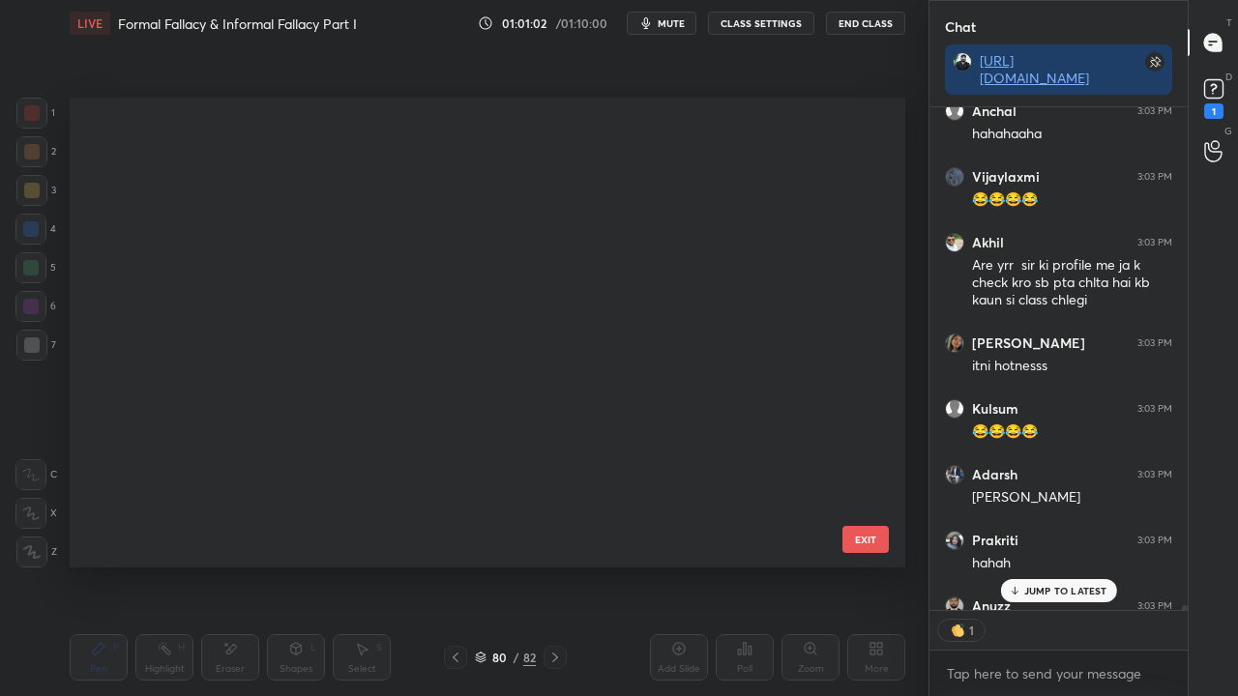
scroll to position [7, 11]
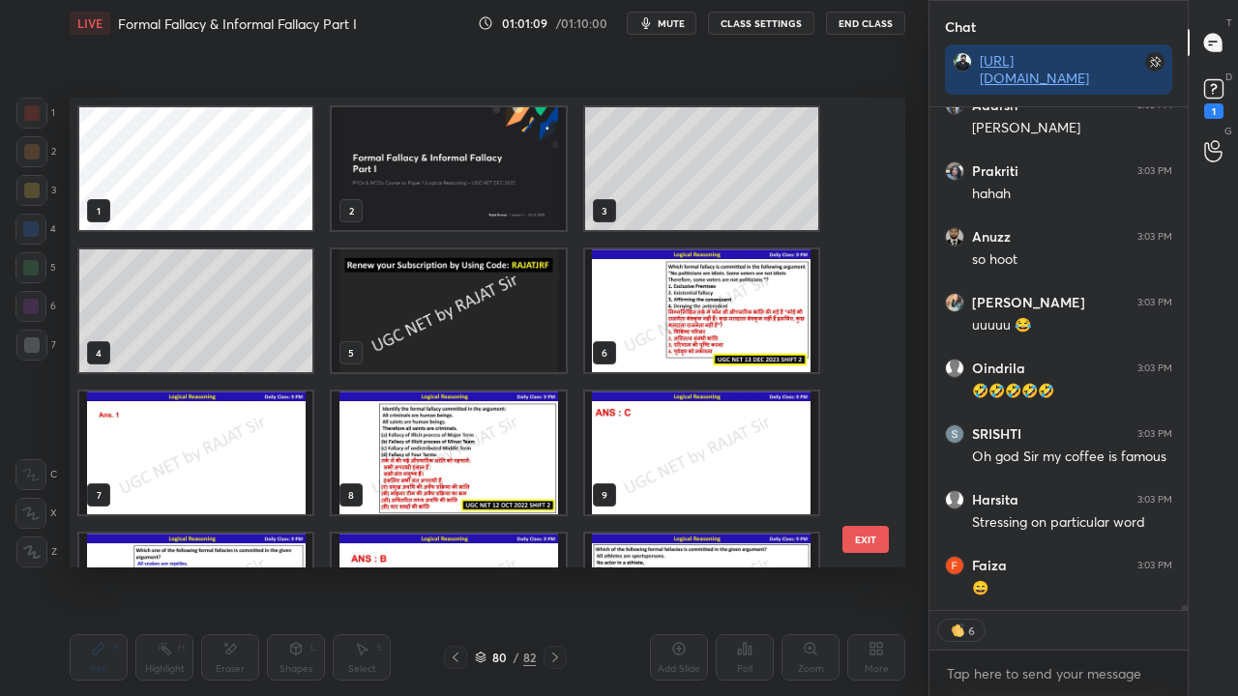
click at [476, 210] on img "grid" at bounding box center [448, 168] width 233 height 123
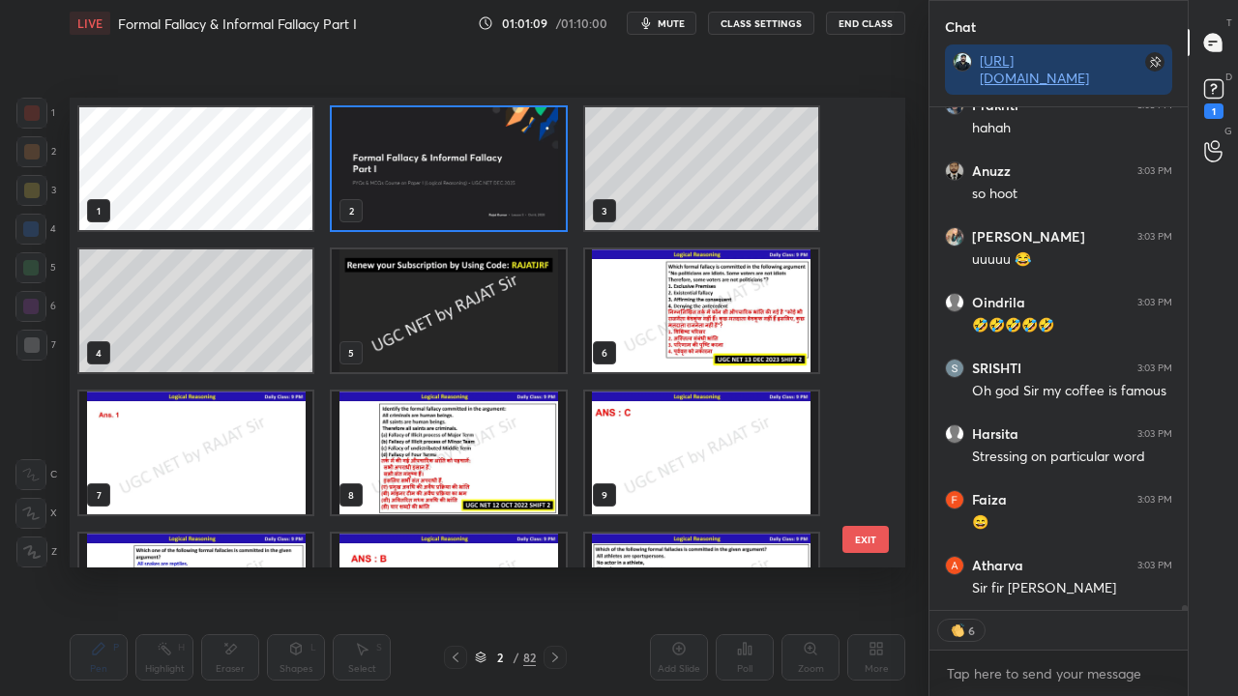
click at [476, 210] on img "grid" at bounding box center [448, 168] width 233 height 123
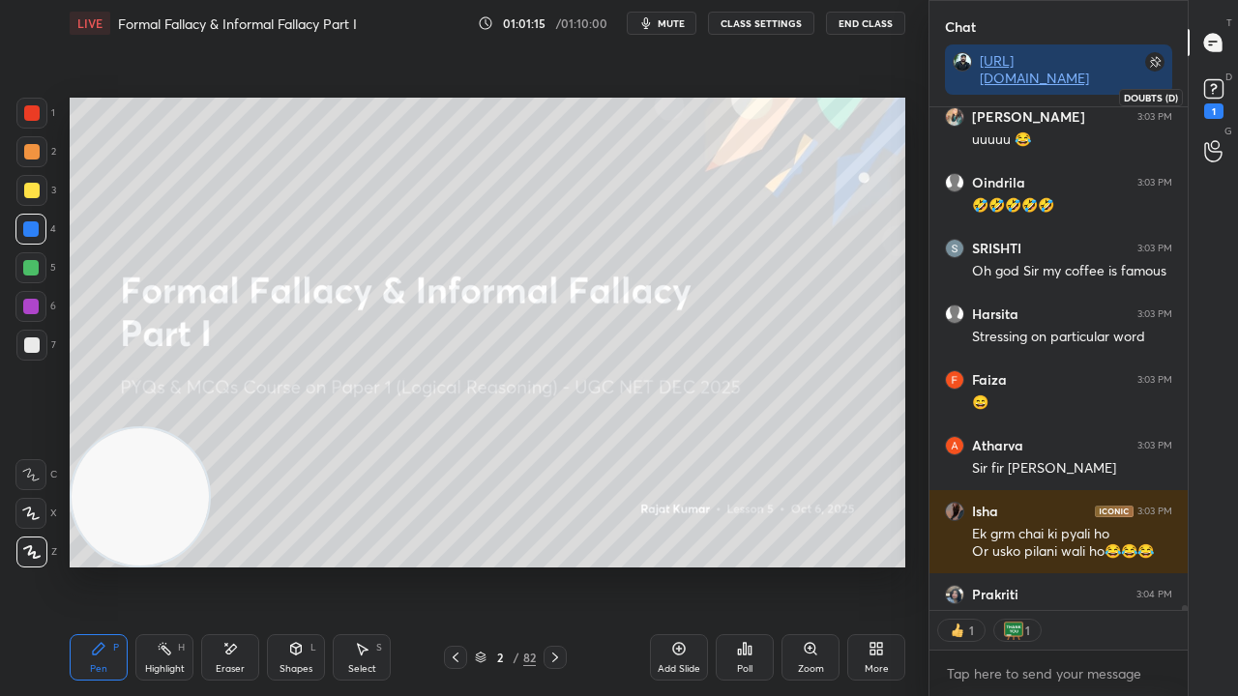
click at [1217, 105] on div "1" at bounding box center [1213, 110] width 19 height 15
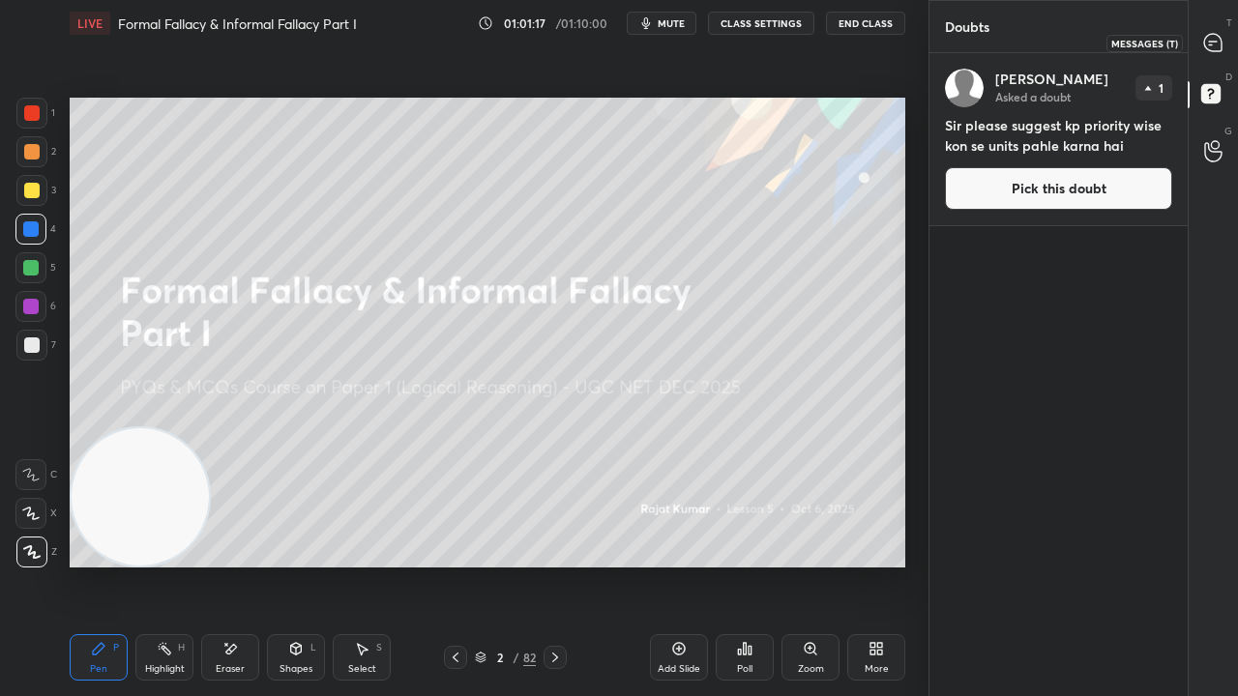
drag, startPoint x: 1221, startPoint y: 49, endPoint x: 1205, endPoint y: 54, distance: 16.2
click at [1221, 49] on icon at bounding box center [1212, 42] width 17 height 17
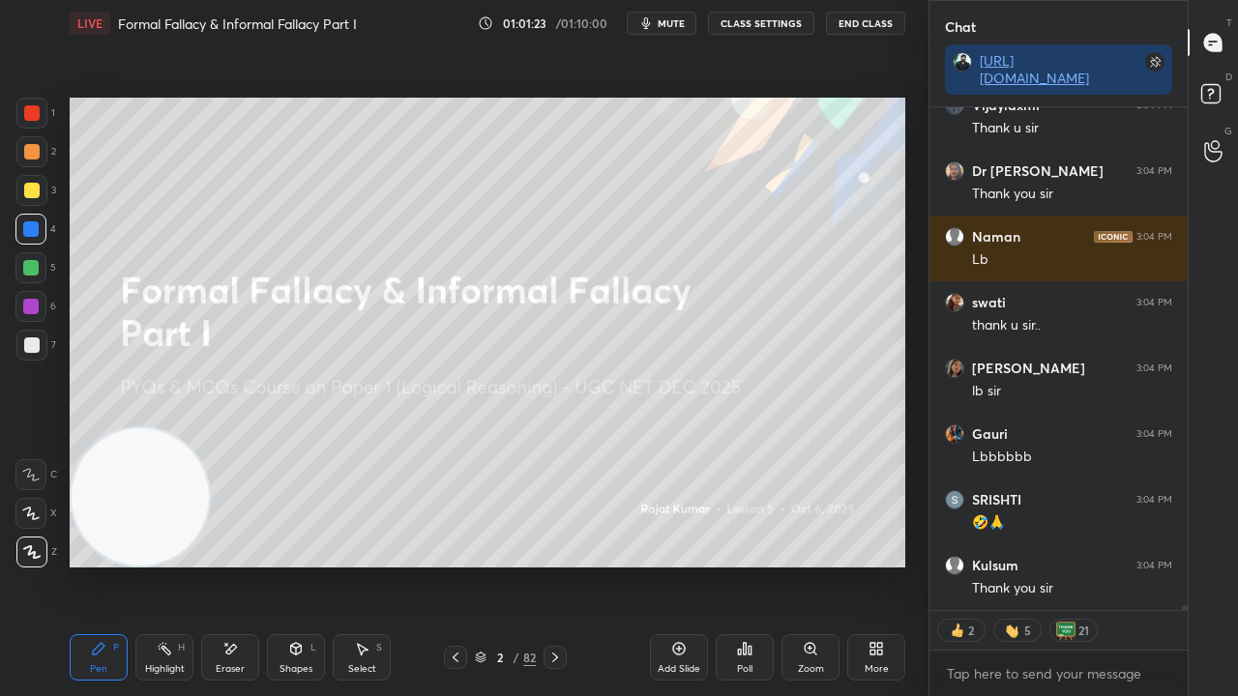
click at [749, 565] on div "Poll" at bounding box center [745, 657] width 58 height 46
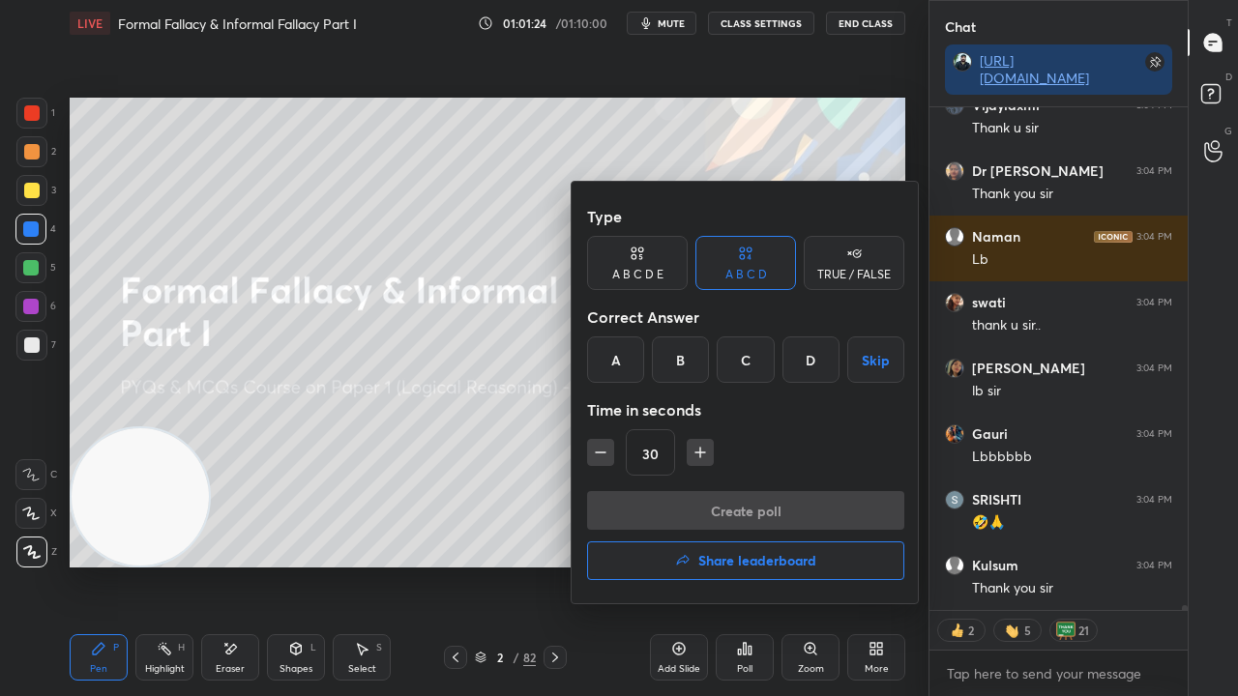
click at [733, 565] on h4 "Share leaderboard" at bounding box center [757, 561] width 118 height 14
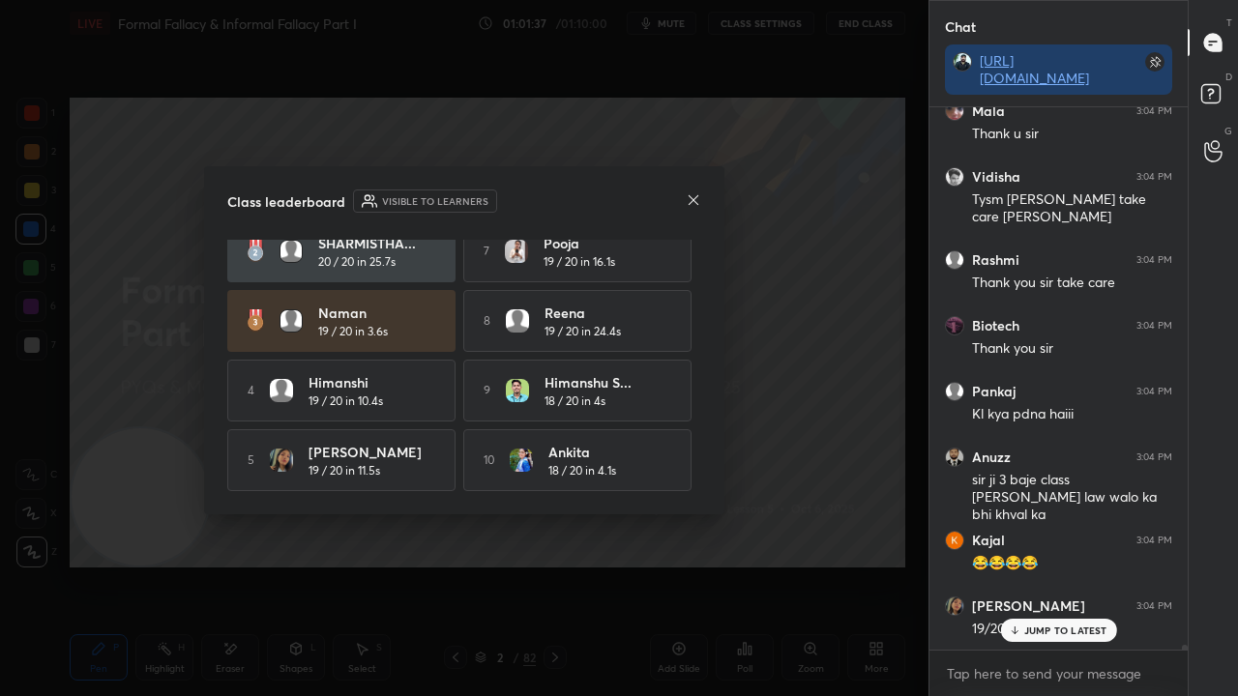
click at [696, 197] on icon at bounding box center [693, 199] width 15 height 15
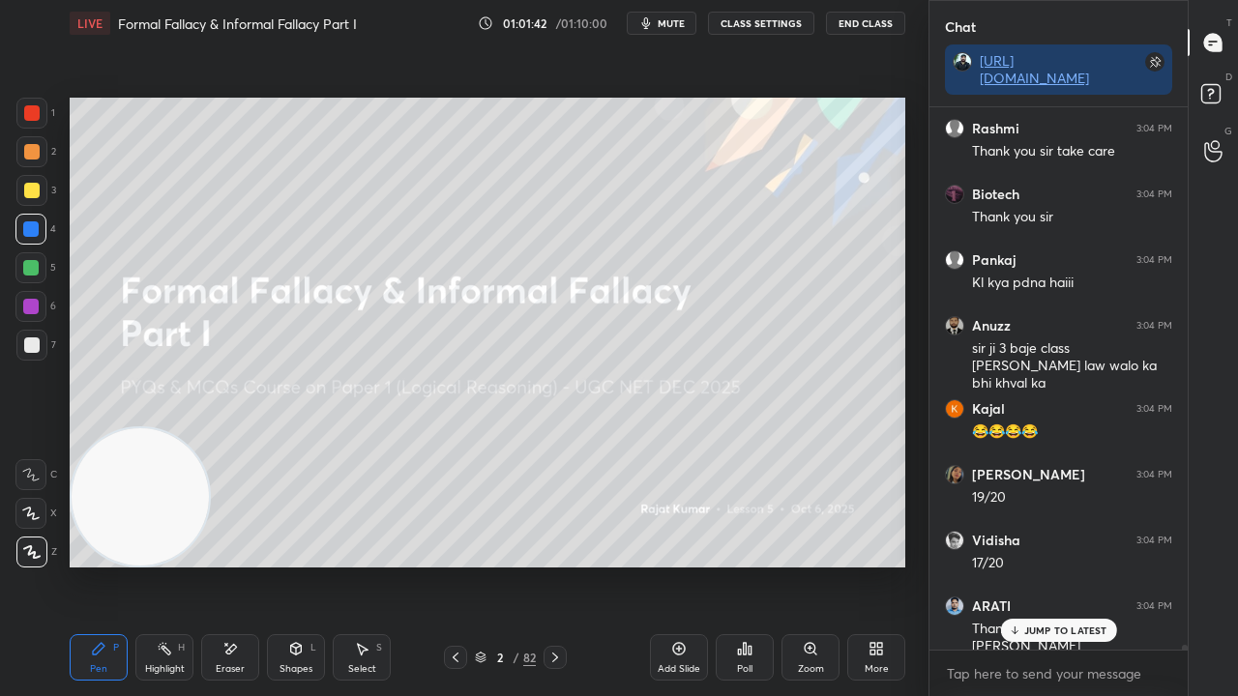
click at [33, 189] on div at bounding box center [31, 190] width 15 height 15
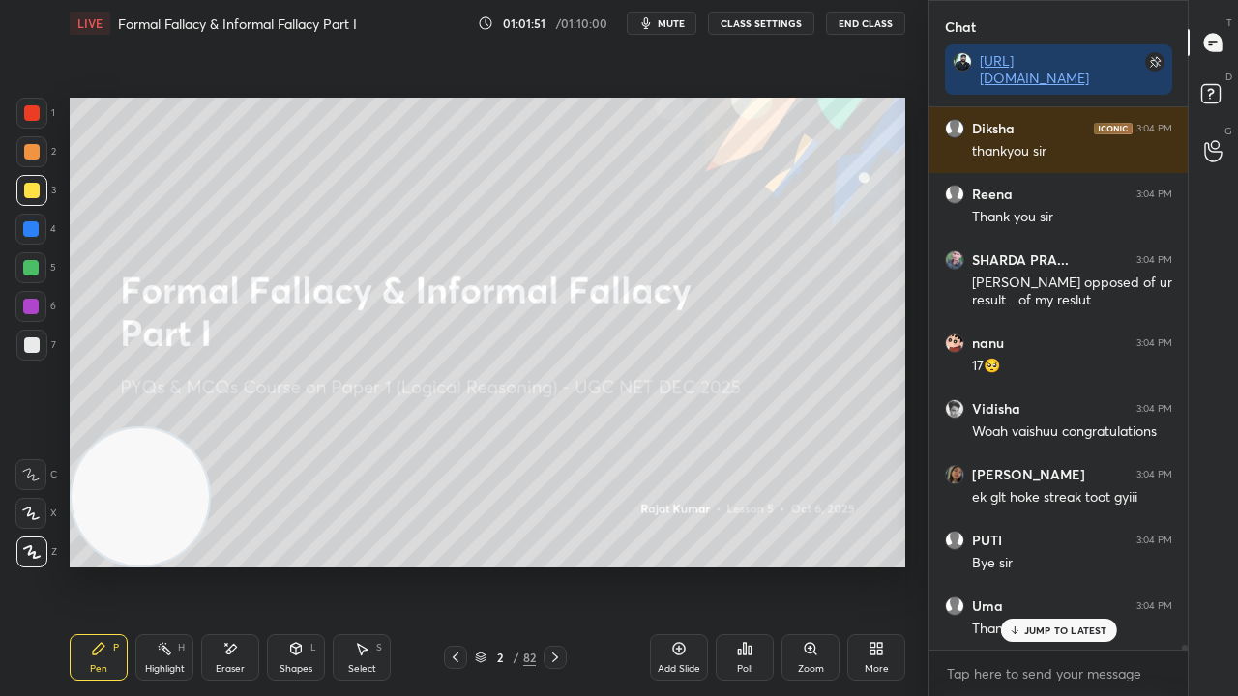
click at [866, 22] on button "End Class" at bounding box center [865, 23] width 79 height 23
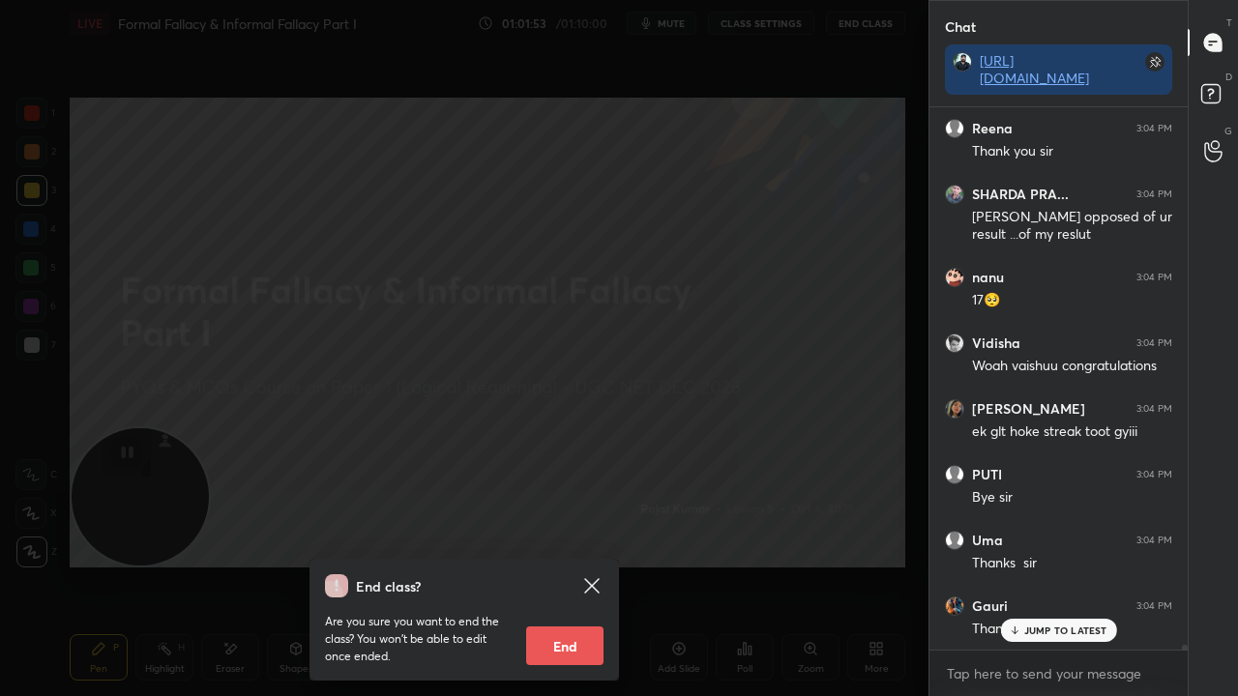
click at [571, 565] on button "End" at bounding box center [564, 646] width 77 height 39
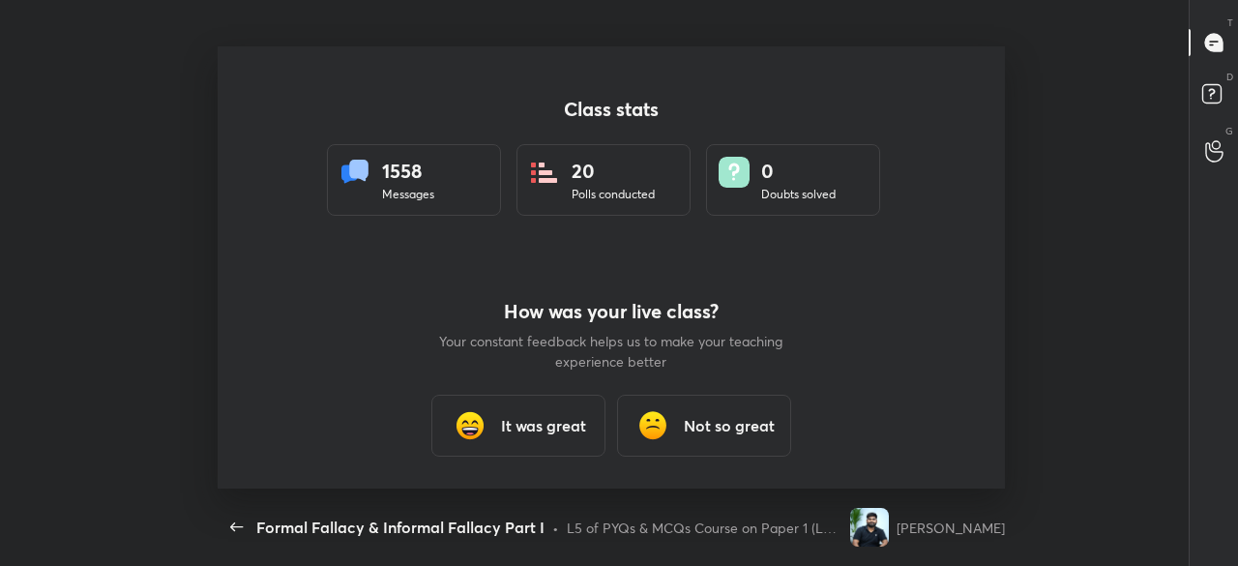
click at [549, 436] on h3 "It was great" at bounding box center [543, 425] width 85 height 23
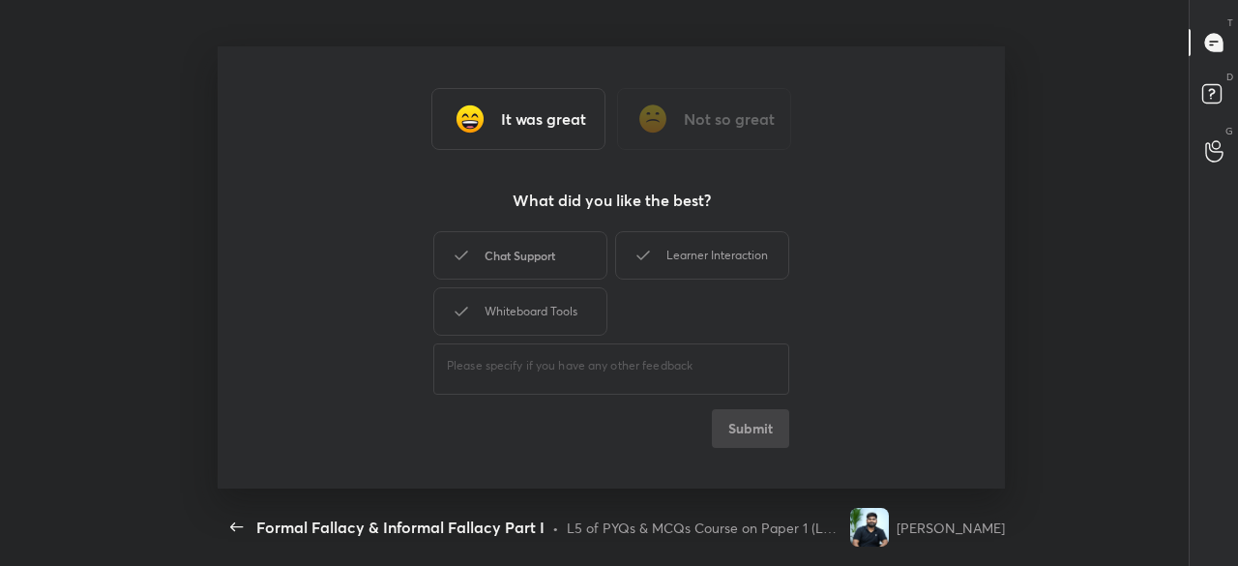
drag, startPoint x: 567, startPoint y: 310, endPoint x: 563, endPoint y: 278, distance: 33.1
click at [565, 309] on div "Whiteboard Tools" at bounding box center [520, 311] width 174 height 48
click at [574, 262] on div "Chat Support" at bounding box center [520, 255] width 174 height 48
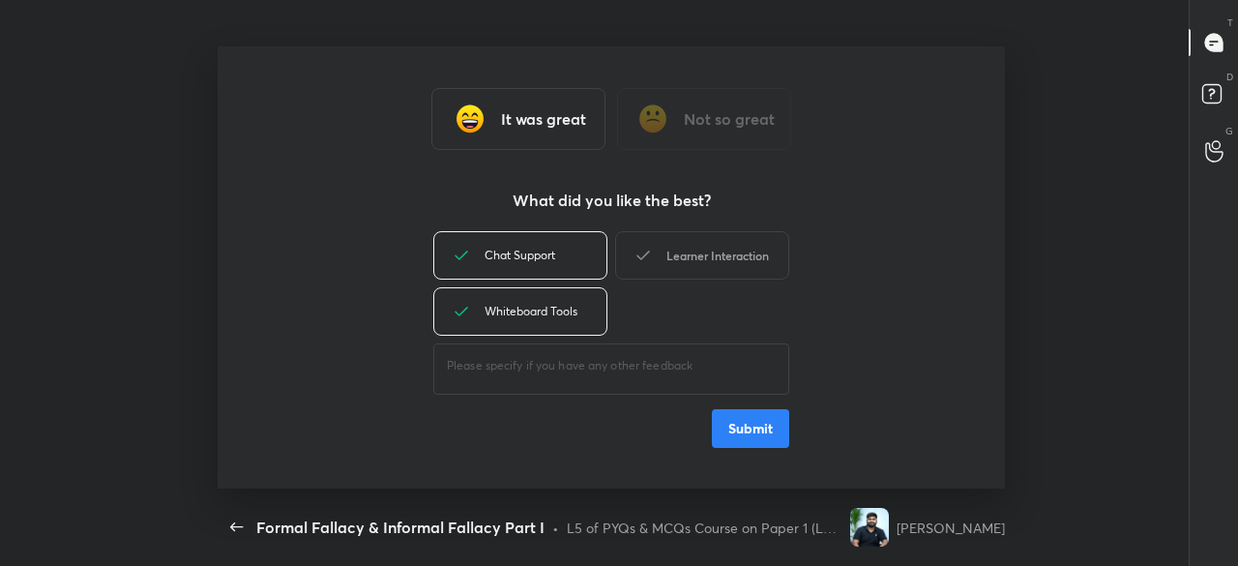
click at [658, 266] on div "Learner Interaction" at bounding box center [702, 255] width 174 height 48
click at [764, 433] on button "Submit" at bounding box center [750, 428] width 77 height 39
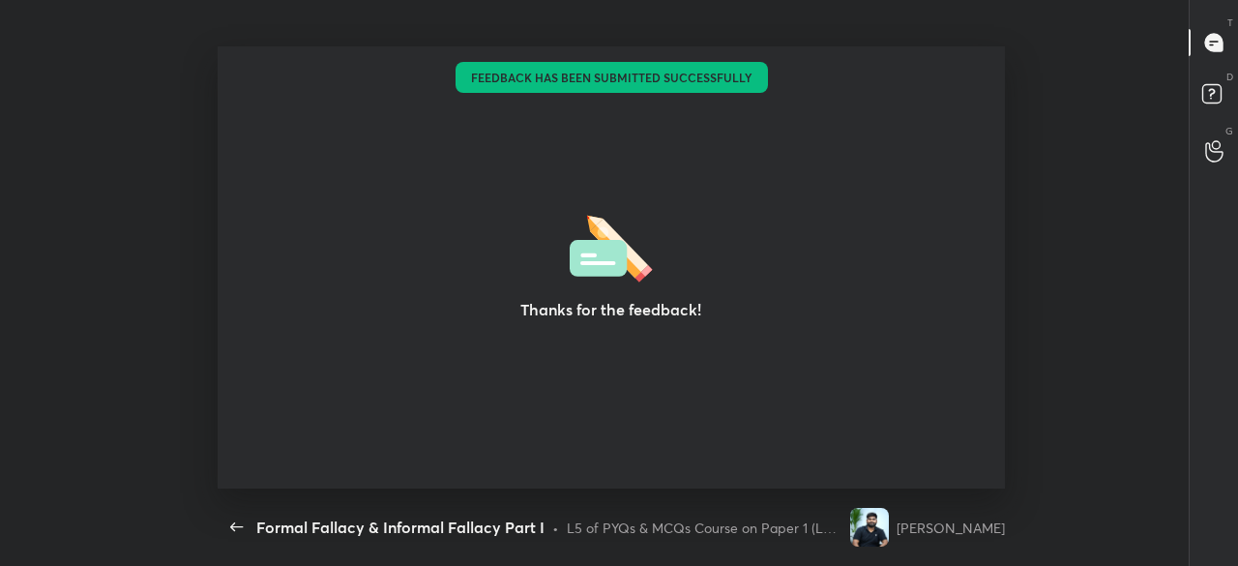
type textarea "x"
